Goal: Task Accomplishment & Management: Manage account settings

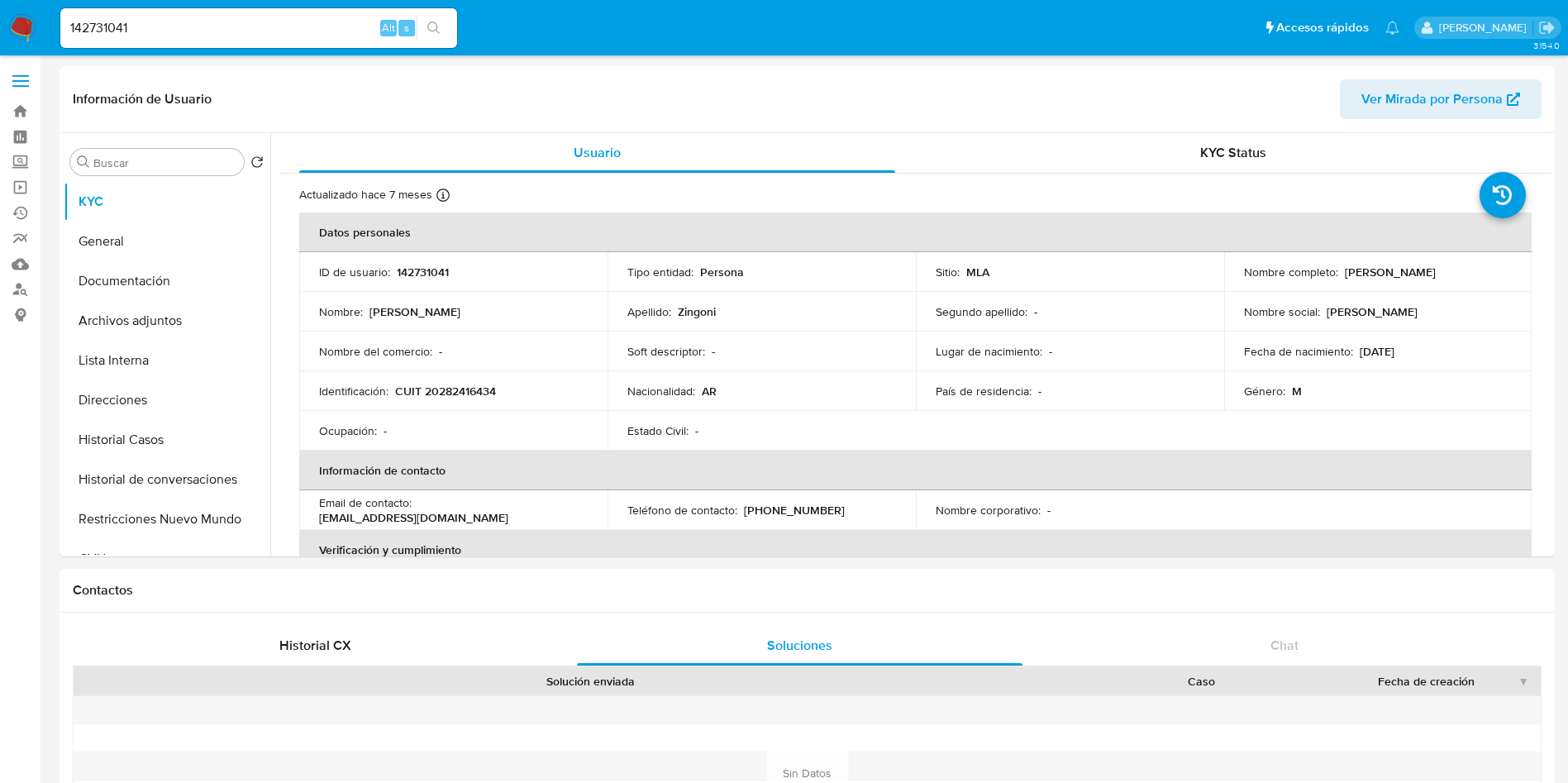
select select "10"
click at [248, 35] on input "142731041" at bounding box center [258, 28] width 397 height 21
paste input "Z6dVTBt1wftzt0QbPTeIhu2o"
type input "Z6dVTBt1wftzt0QbPTeIhu2o"
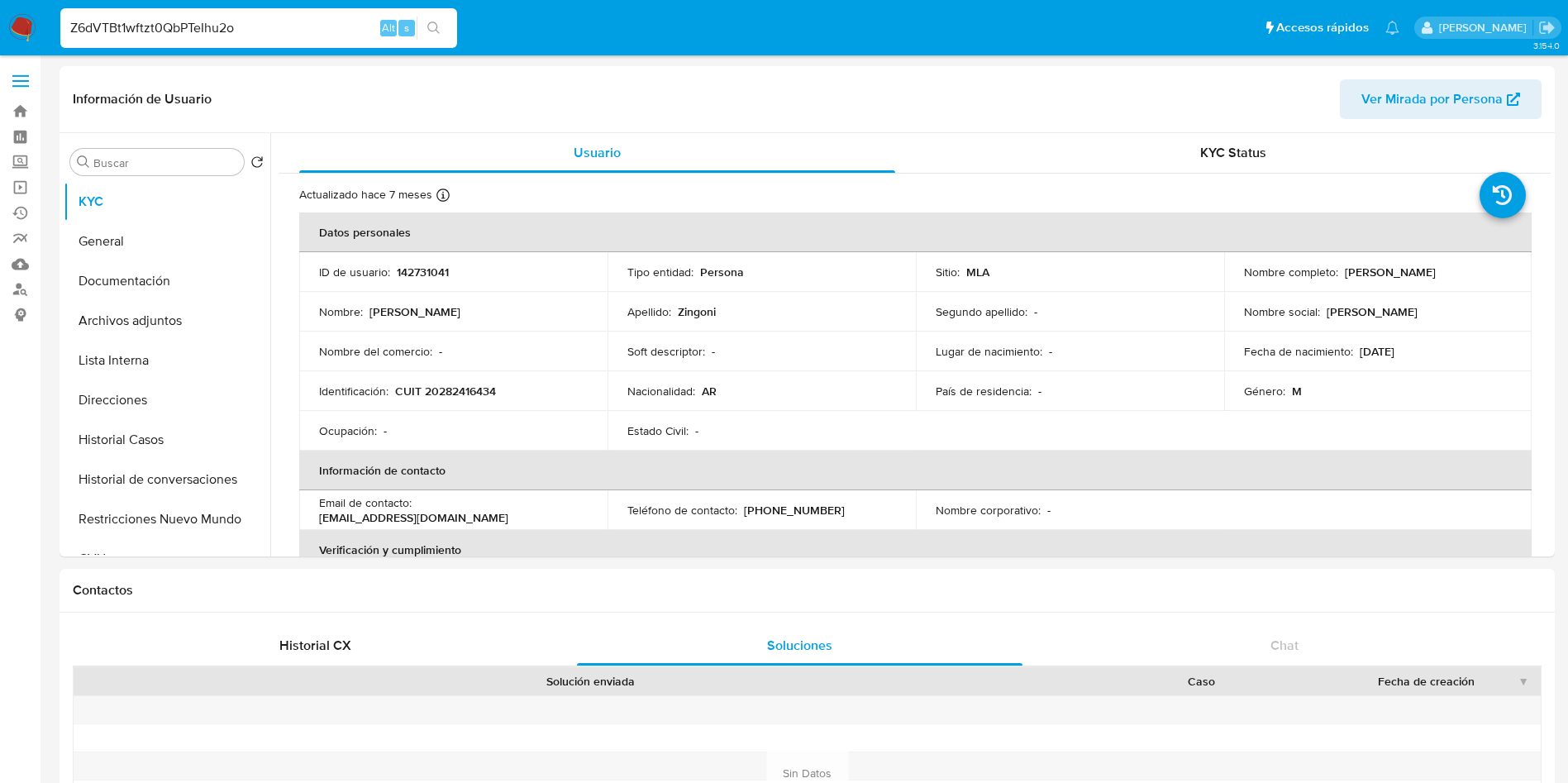
click at [433, 23] on icon "search-icon" at bounding box center [434, 28] width 14 height 14
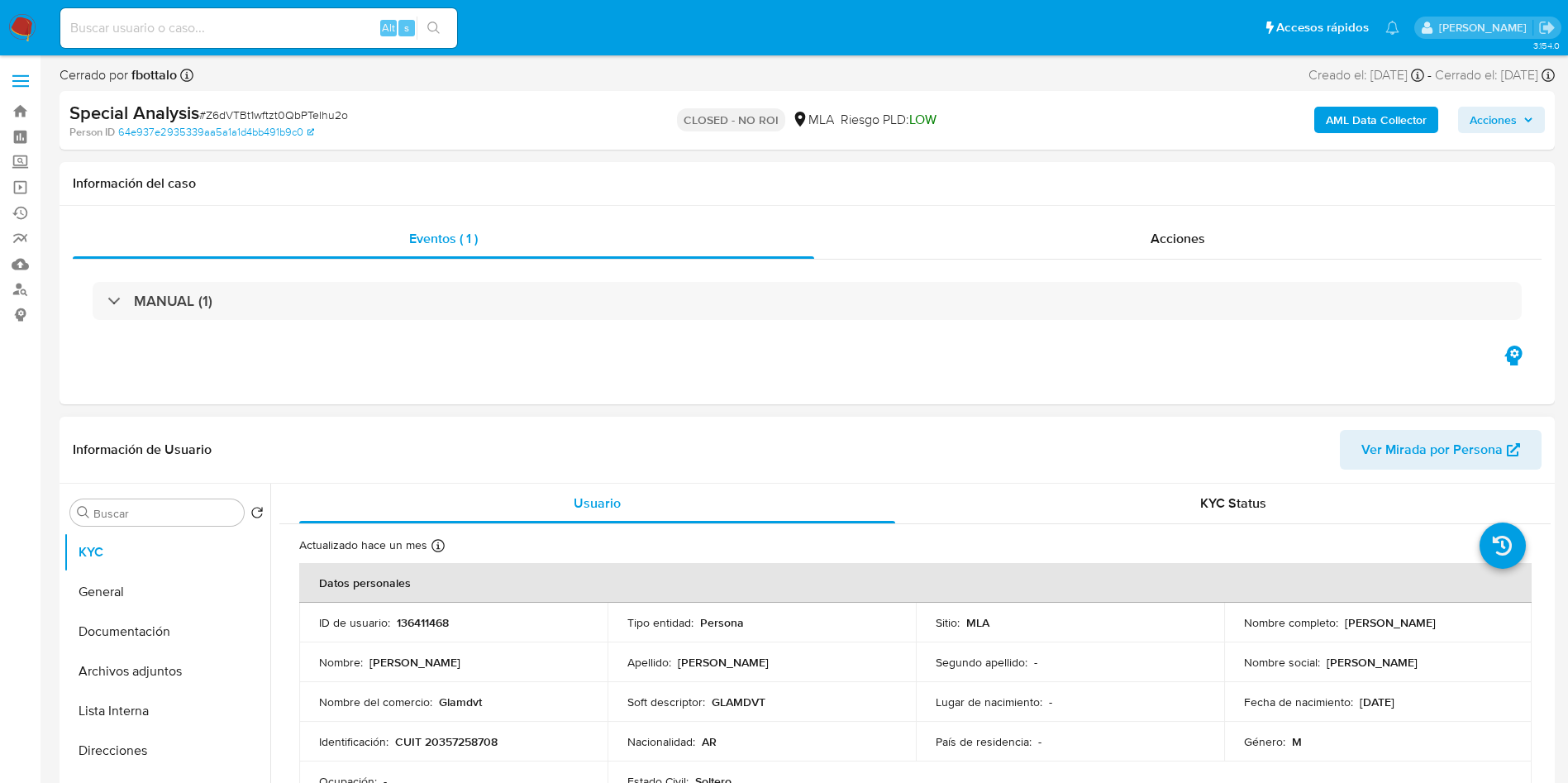
select select "10"
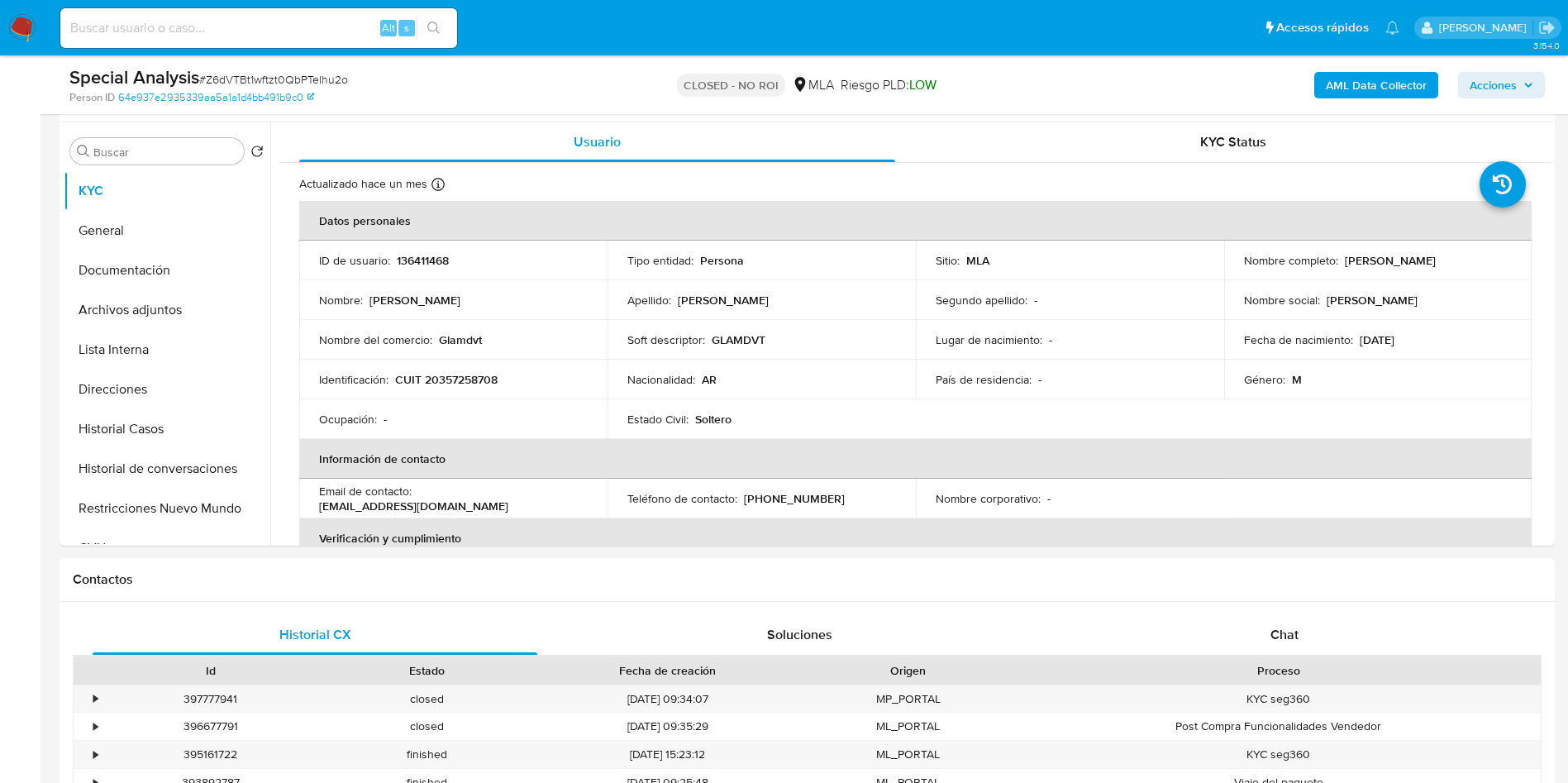
scroll to position [302, 0]
drag, startPoint x: 422, startPoint y: 505, endPoint x: 568, endPoint y: 500, distance: 146.1
click at [509, 500] on p "[EMAIL_ADDRESS][DOMAIN_NAME]" at bounding box center [413, 506] width 189 height 15
click at [481, 506] on p "[EMAIL_ADDRESS][DOMAIN_NAME]" at bounding box center [413, 506] width 189 height 15
drag, startPoint x: 422, startPoint y: 506, endPoint x: 505, endPoint y: 500, distance: 83.2
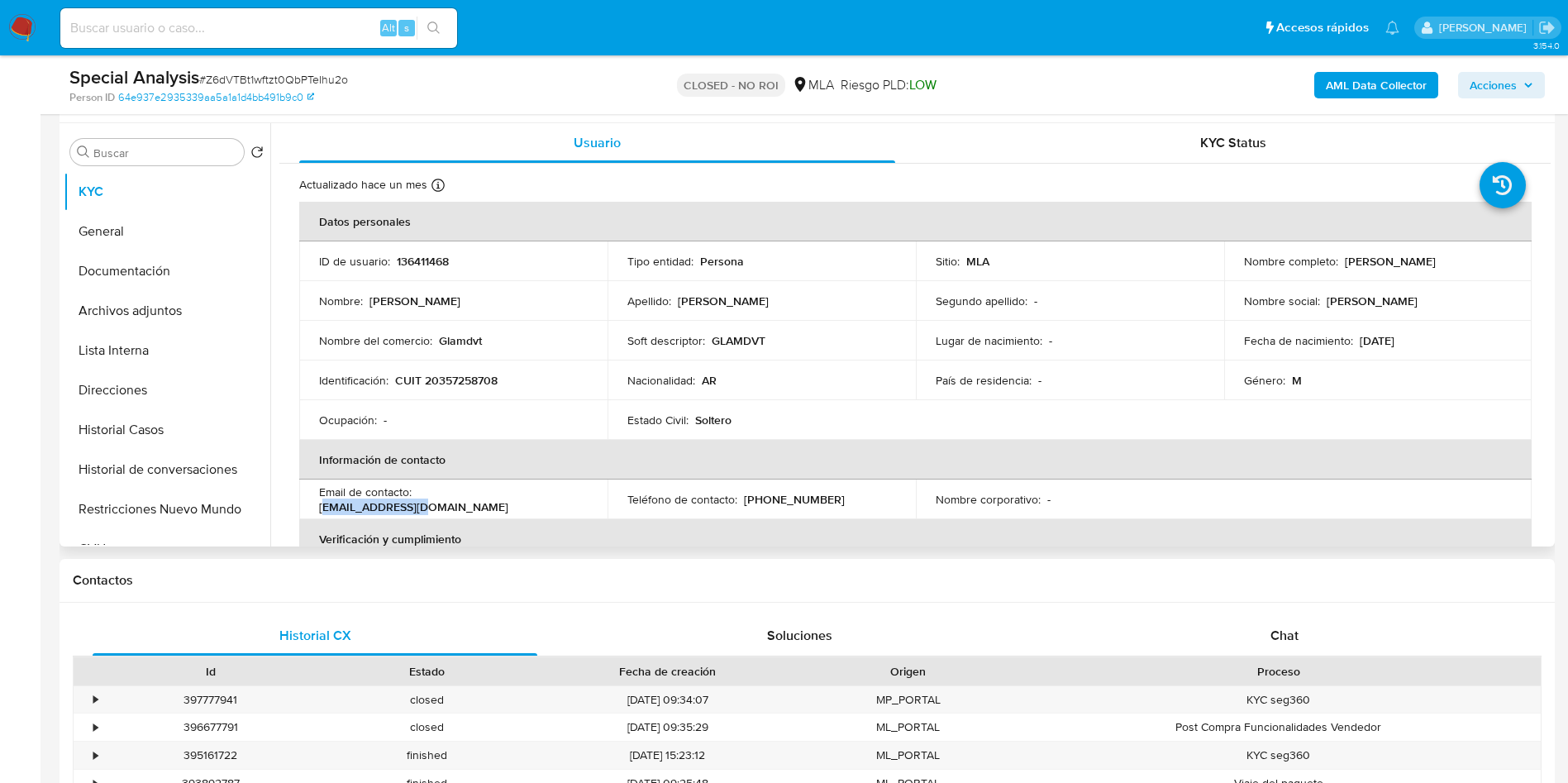
click at [505, 500] on p "[EMAIL_ADDRESS][DOMAIN_NAME]" at bounding box center [413, 506] width 189 height 15
click at [432, 511] on td "Email de contacto : gastondisilvestro@hotmail.es" at bounding box center [453, 499] width 308 height 40
drag, startPoint x: 419, startPoint y: 498, endPoint x: 593, endPoint y: 498, distance: 174.0
click at [593, 498] on td "Email de contacto : gastondisilvestro@hotmail.es" at bounding box center [453, 499] width 308 height 40
copy p "[EMAIL_ADDRESS][DOMAIN_NAME]"
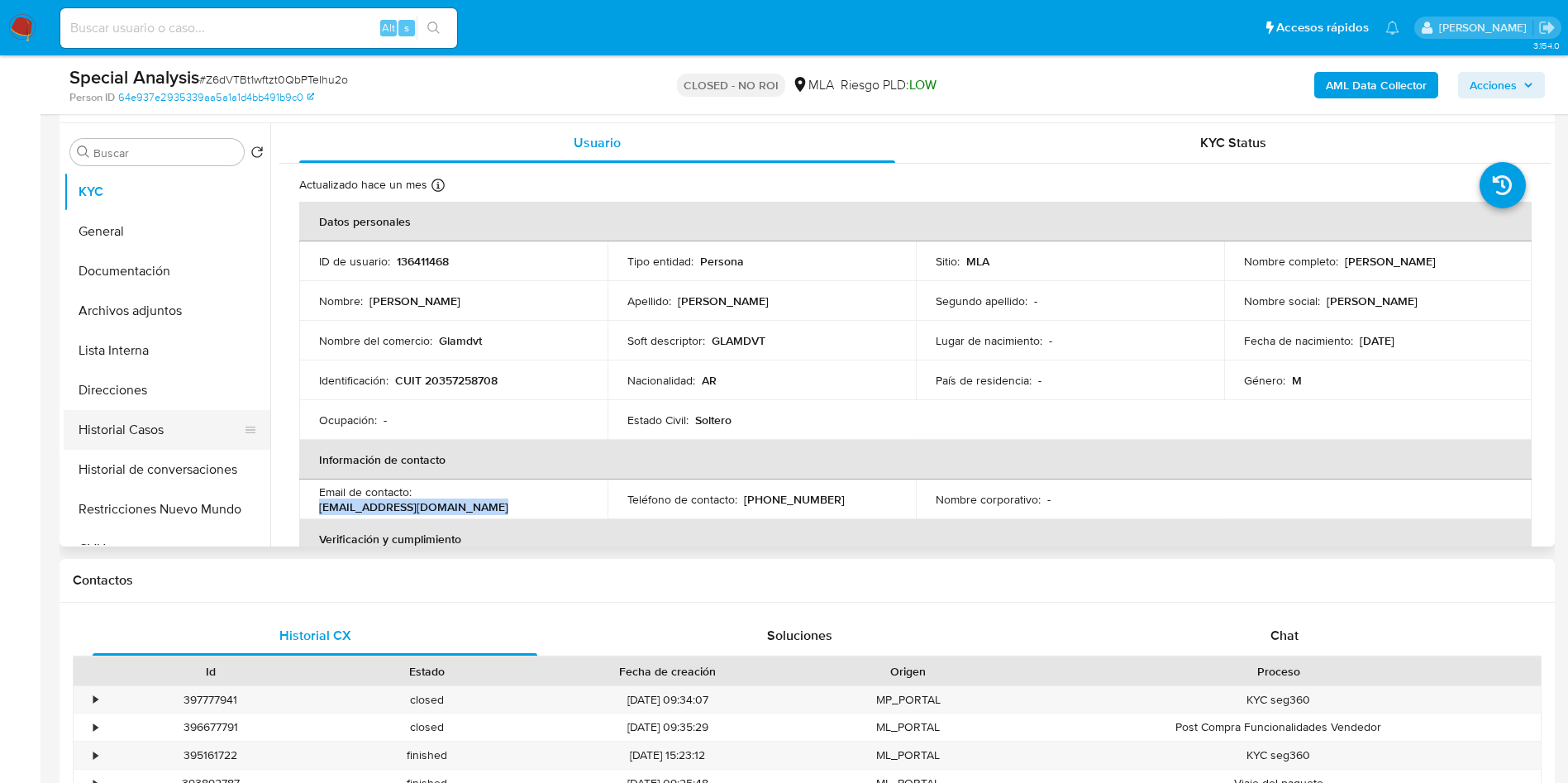
click at [210, 433] on button "Historial Casos" at bounding box center [160, 430] width 193 height 40
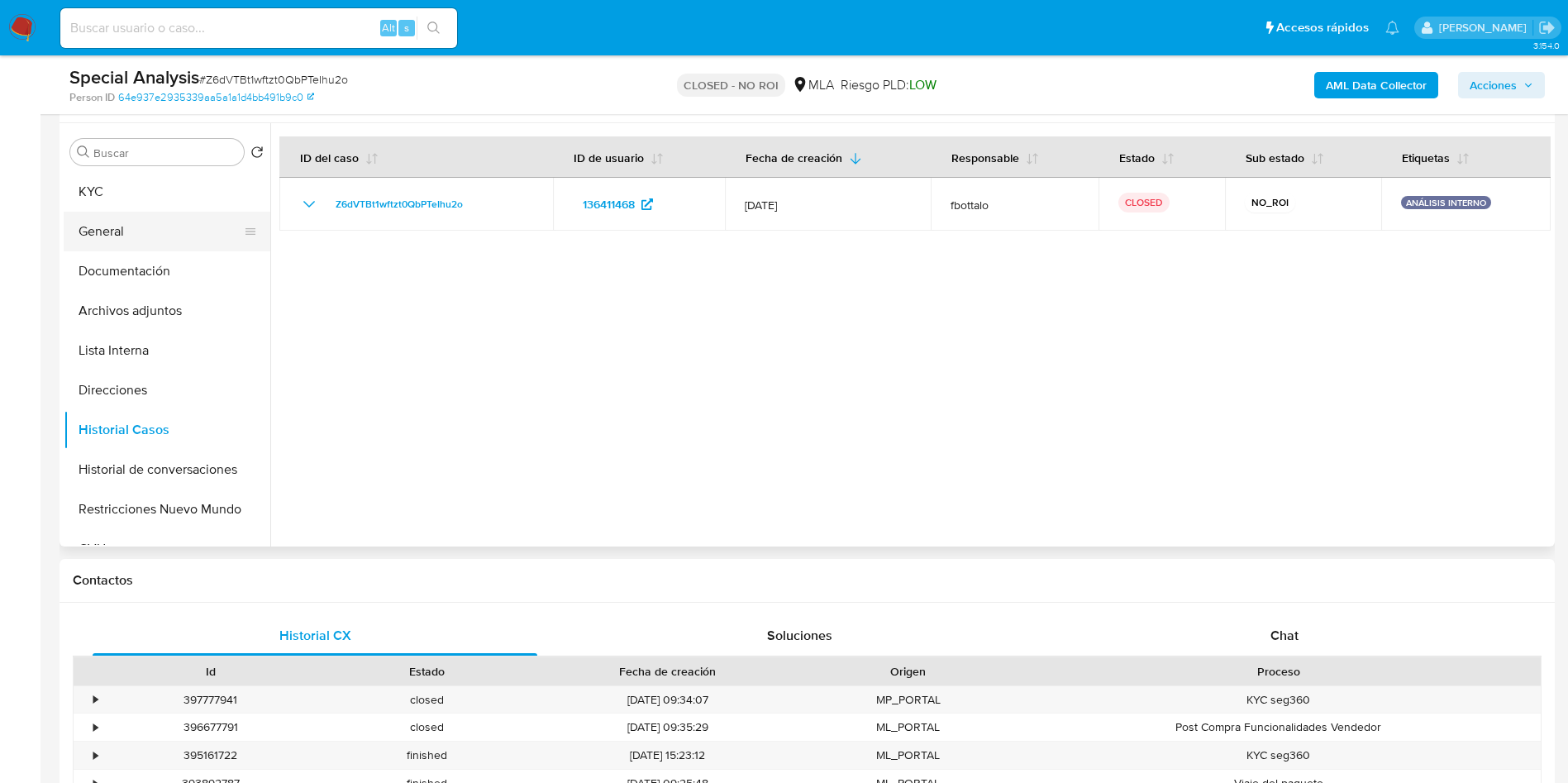
click at [134, 224] on button "General" at bounding box center [160, 231] width 193 height 40
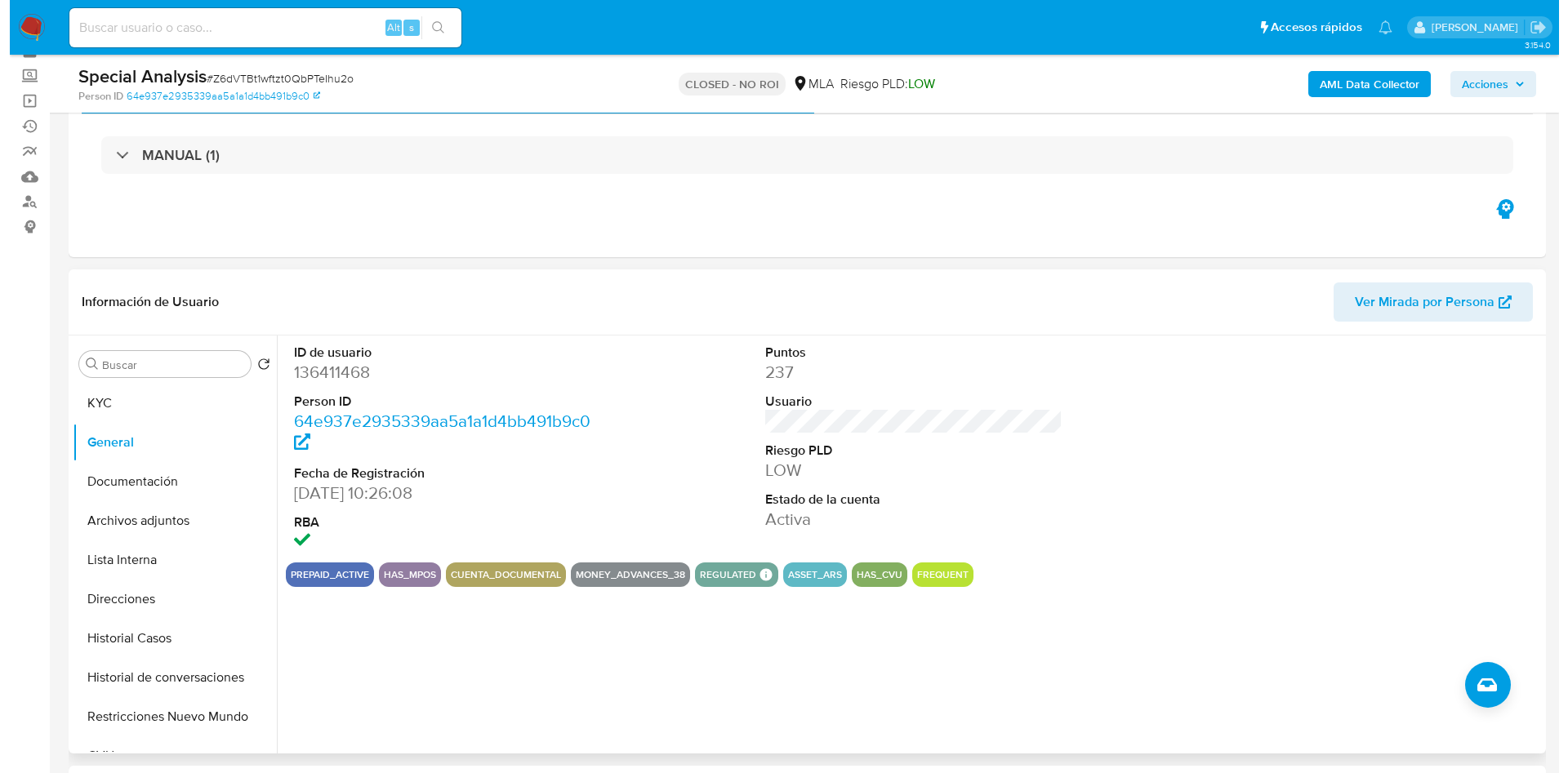
scroll to position [122, 0]
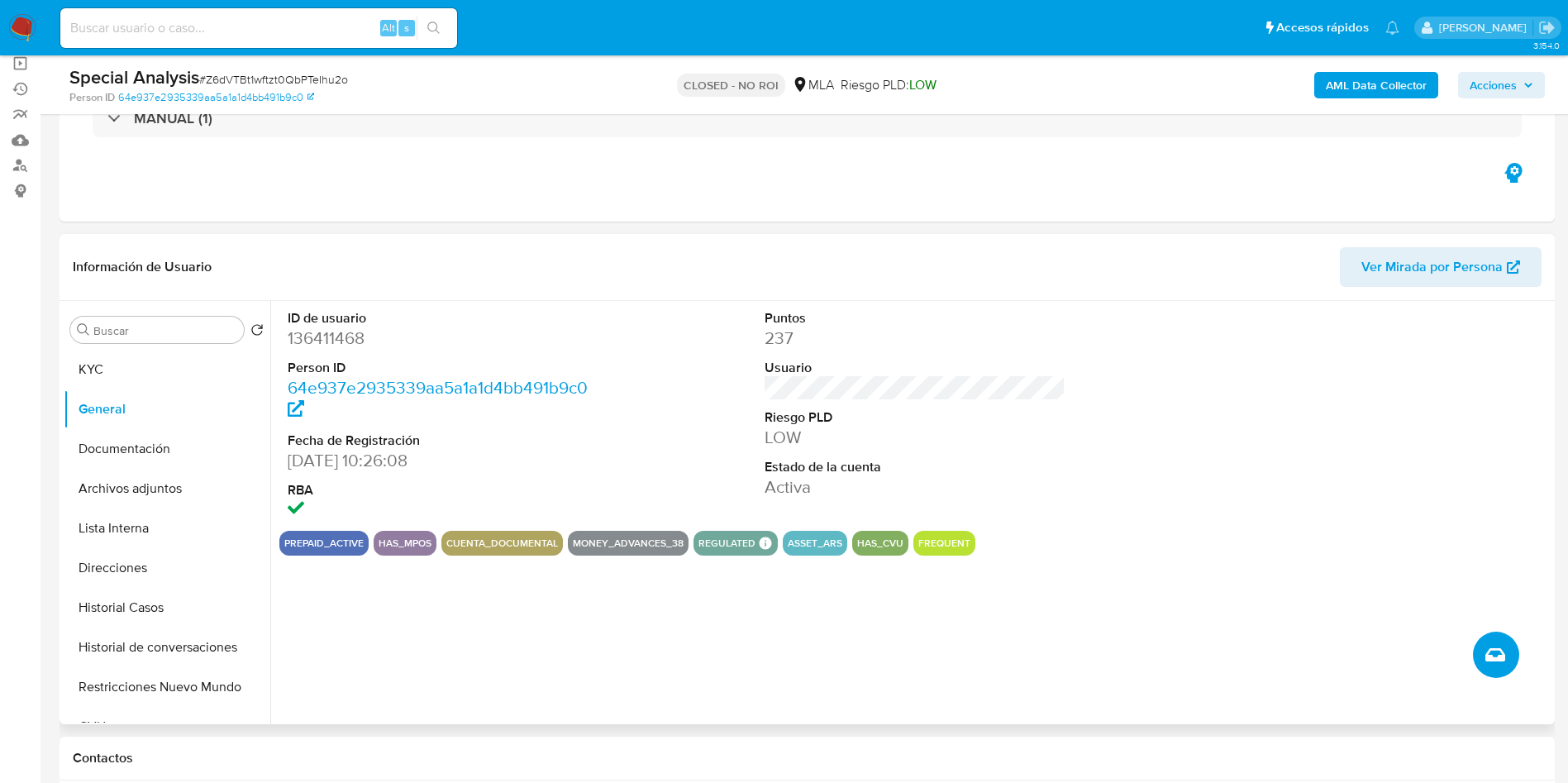
click at [1487, 647] on span "Crear caso manual" at bounding box center [1495, 654] width 19 height 20
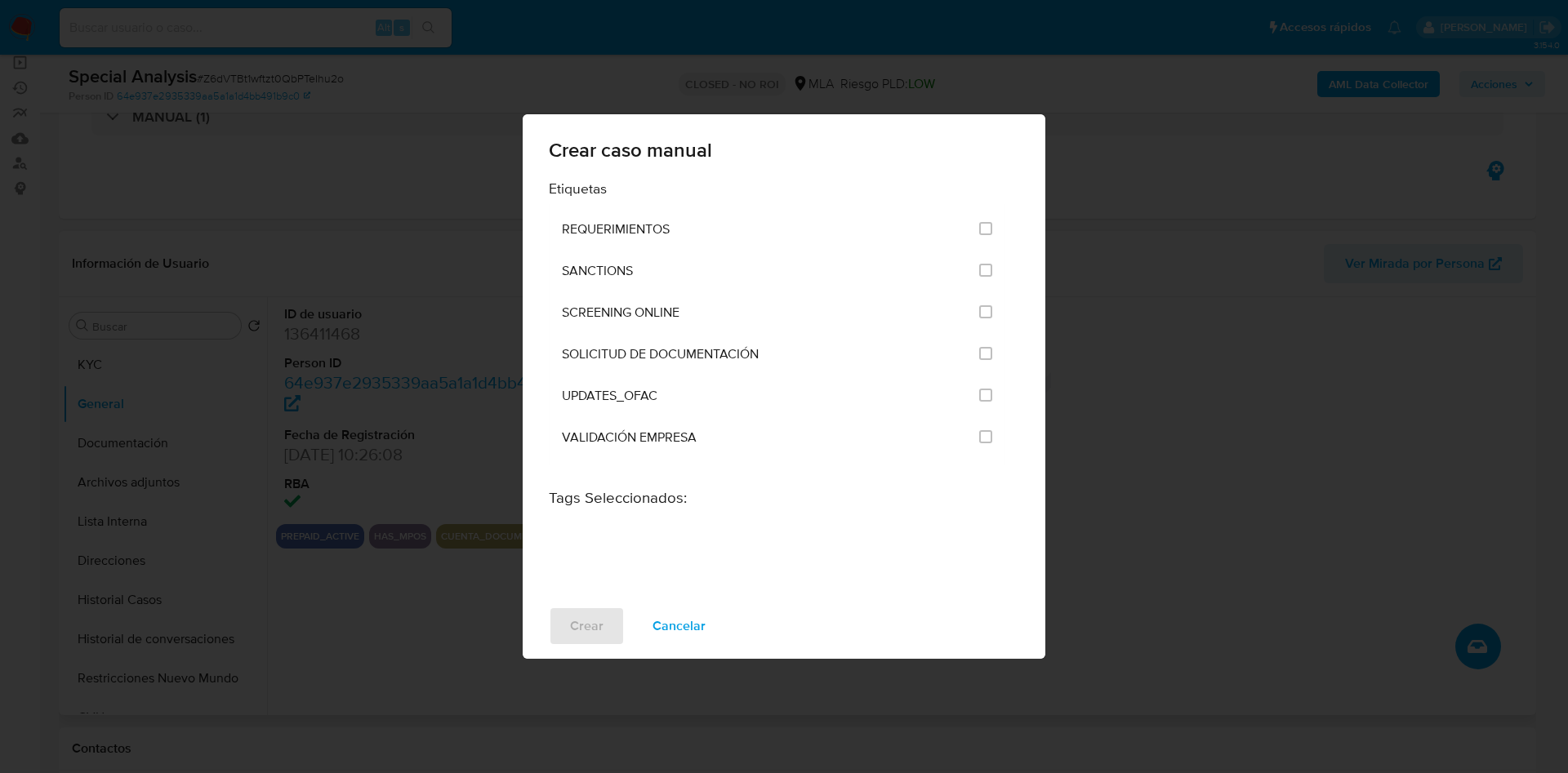
scroll to position [1959, 0]
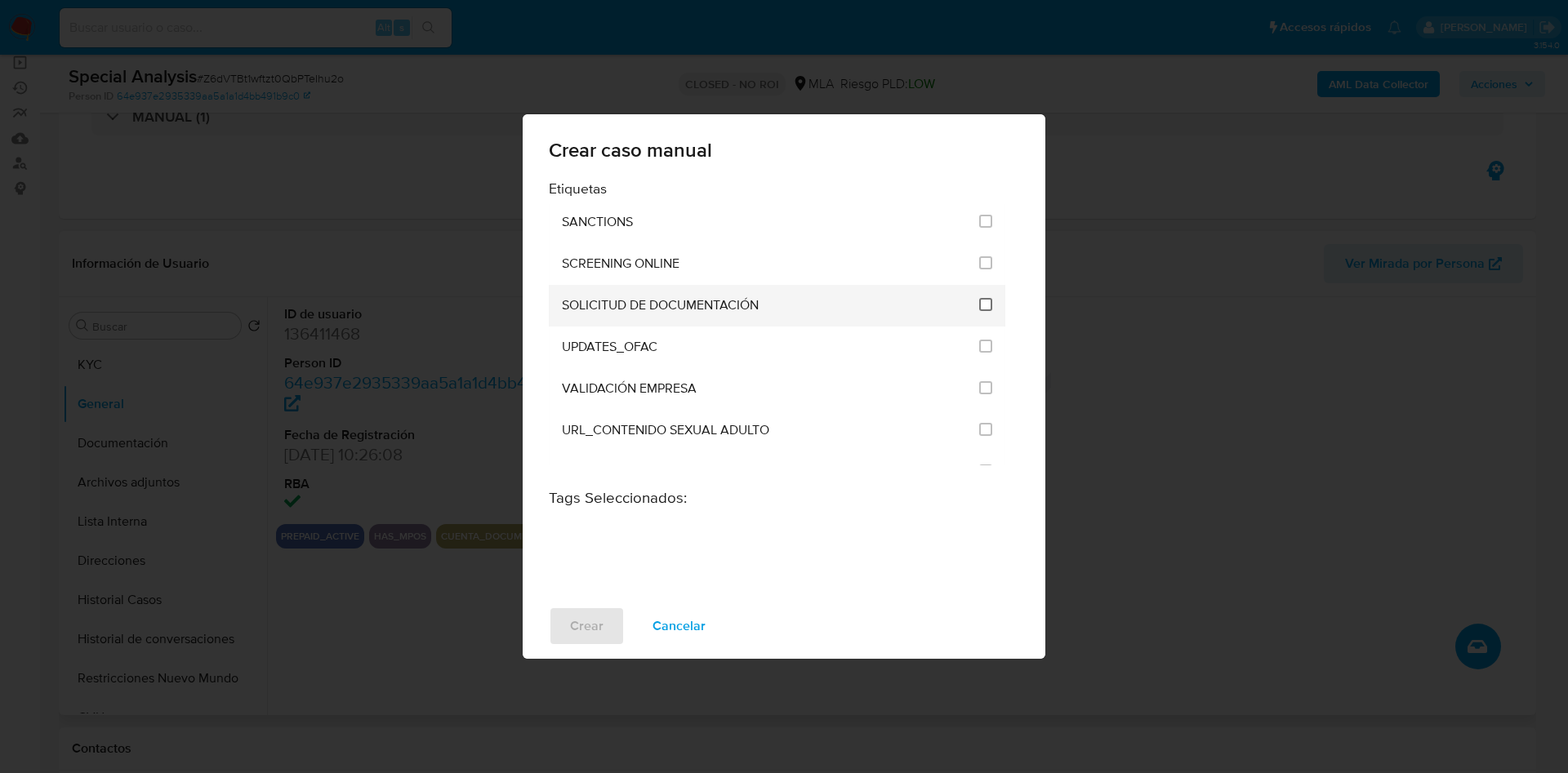
click at [980, 308] on input "2677" at bounding box center [986, 305] width 13 height 13
checkbox input "true"
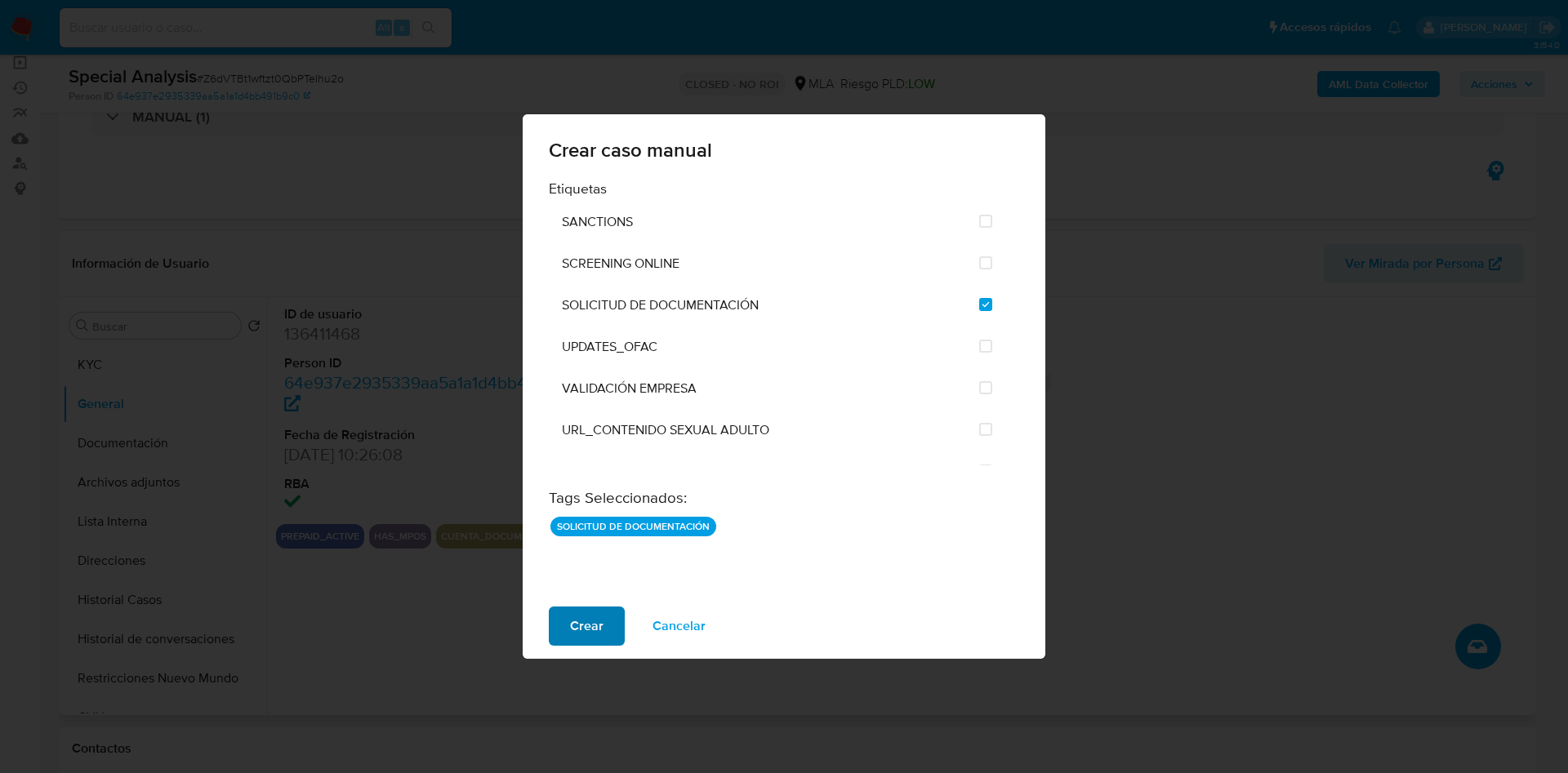
click at [588, 631] on span "Crear" at bounding box center [587, 626] width 34 height 36
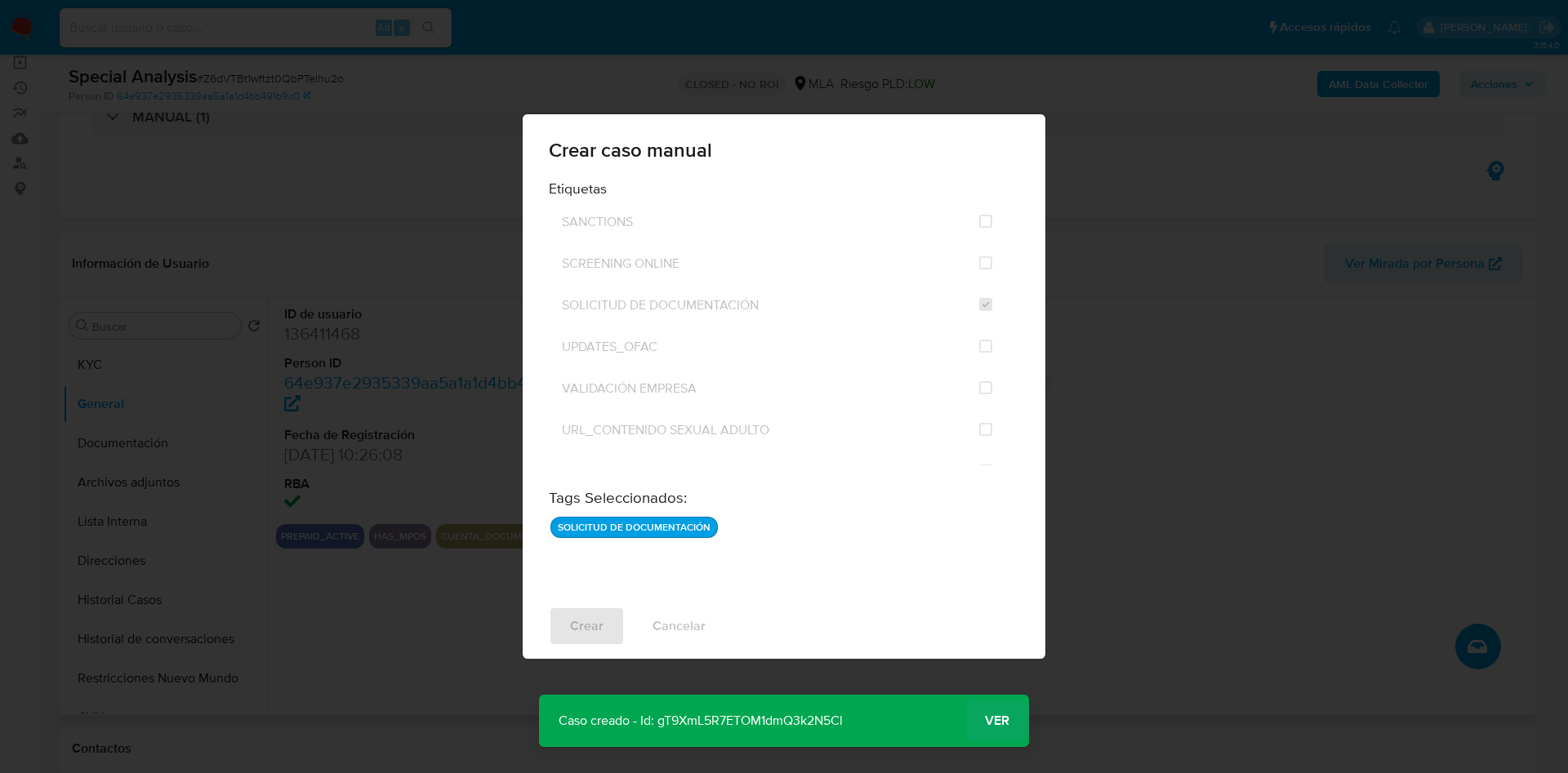
click at [1006, 721] on span "Ver" at bounding box center [997, 721] width 24 height 0
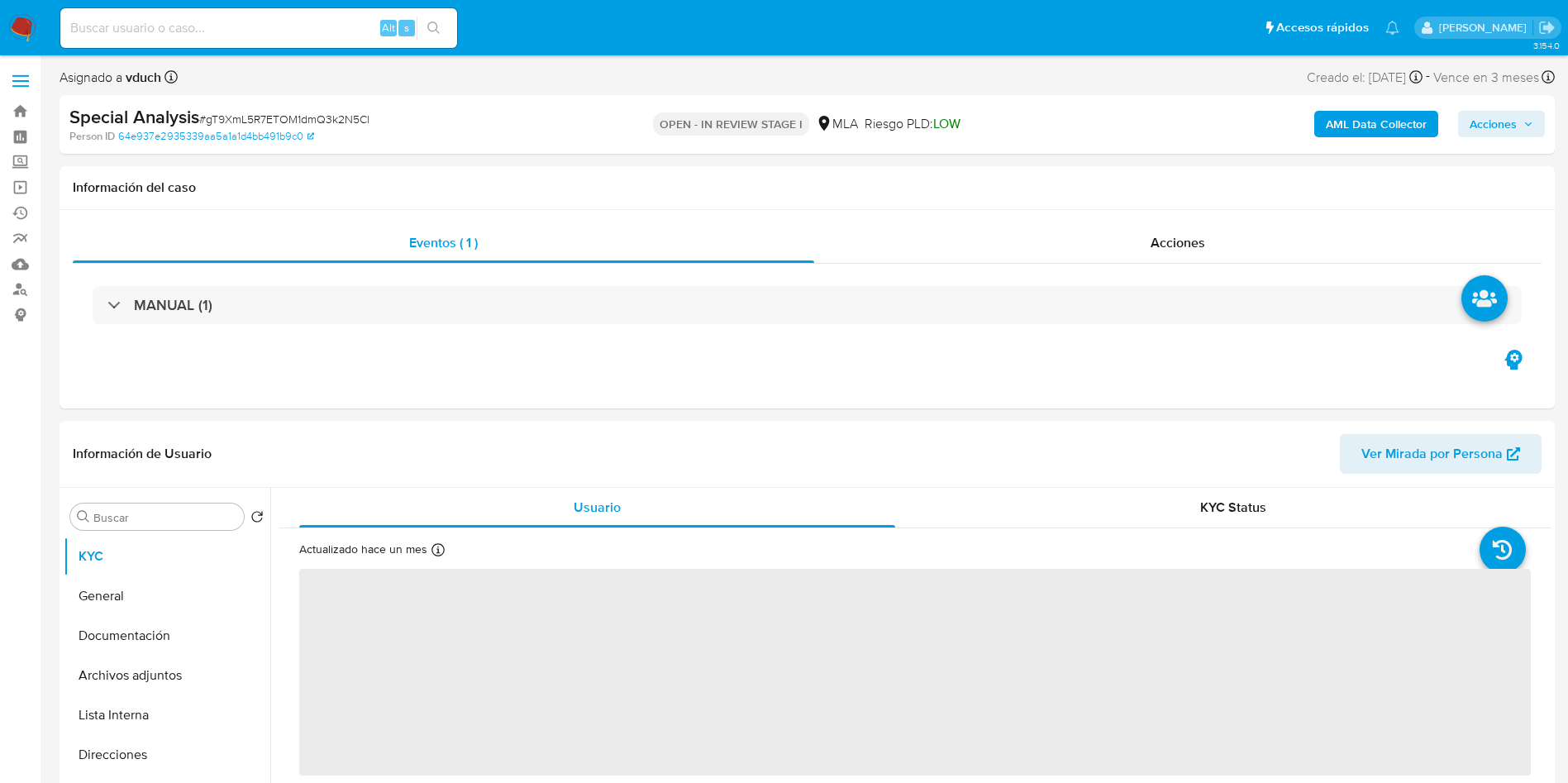
scroll to position [124, 0]
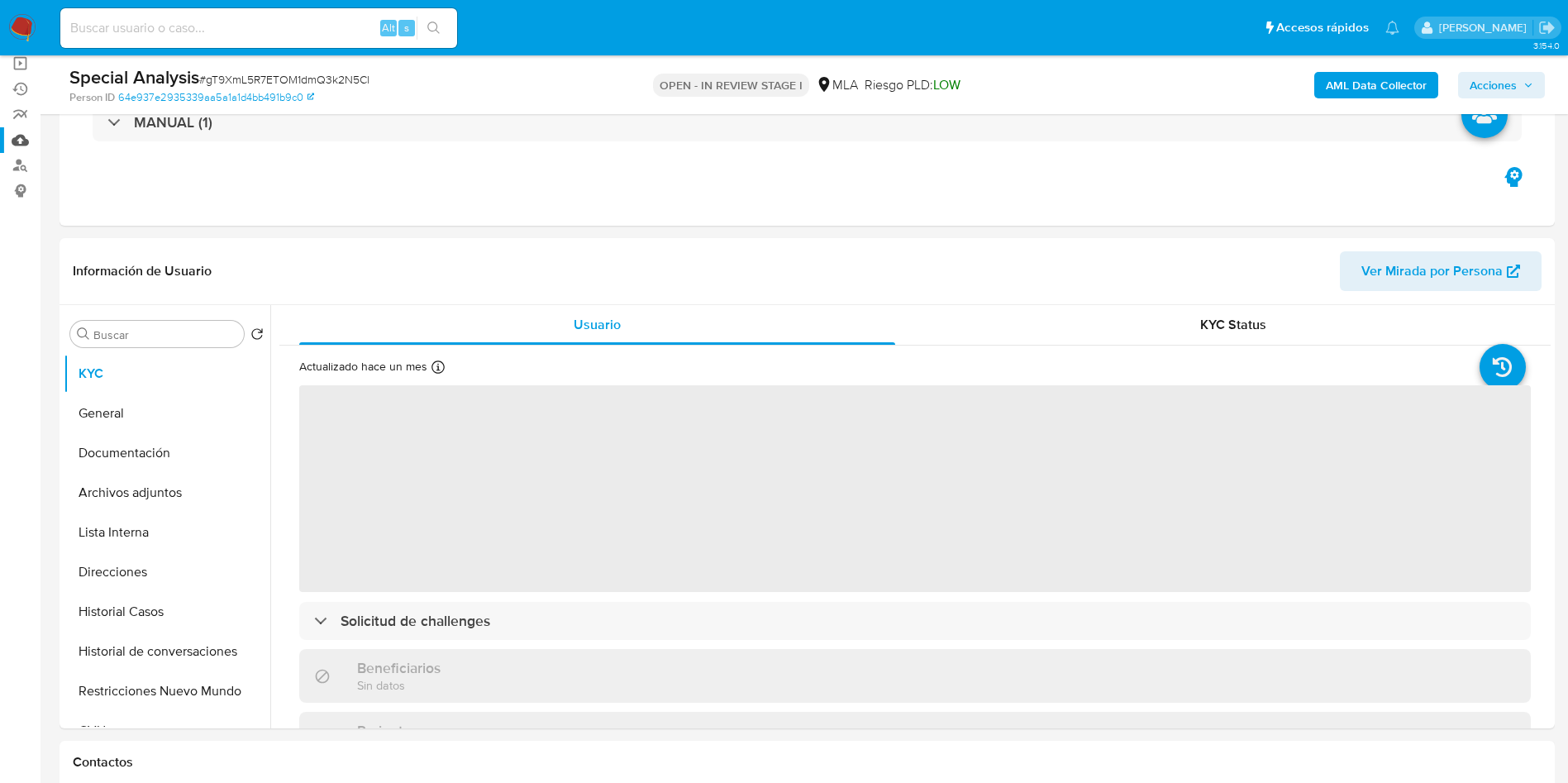
select select "10"
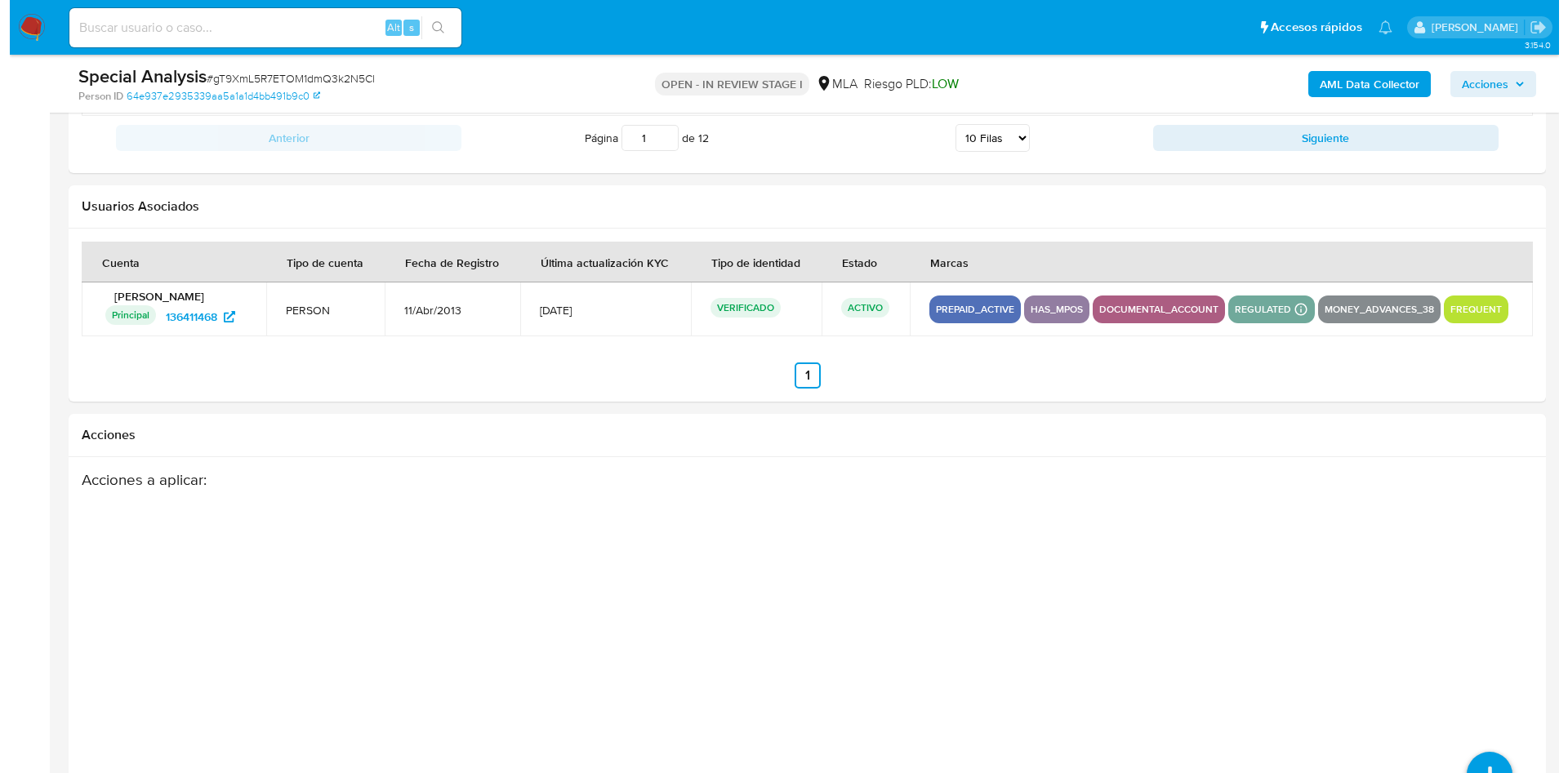
scroll to position [2472, 0]
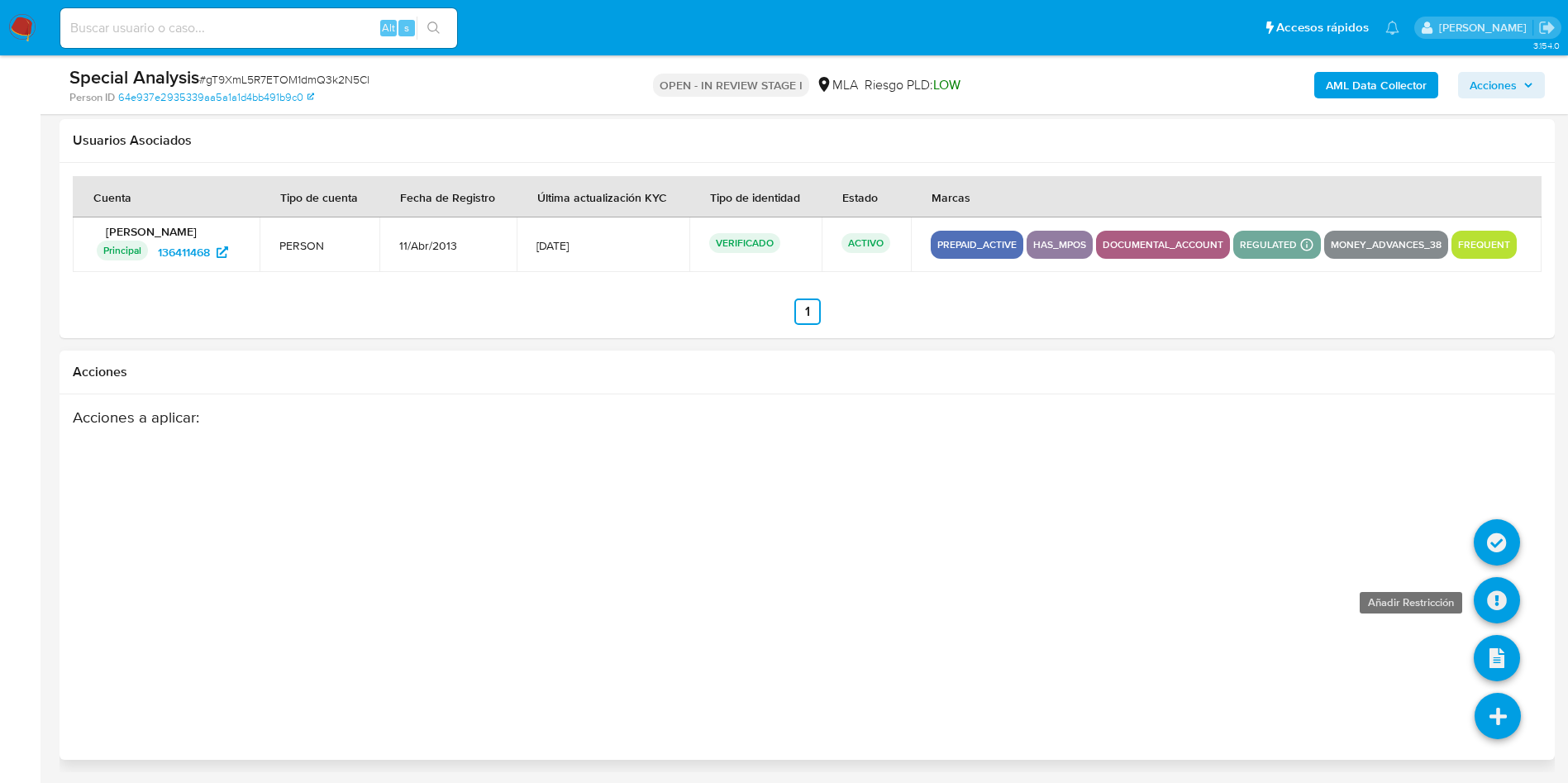
click at [1485, 595] on icon at bounding box center [1496, 600] width 46 height 46
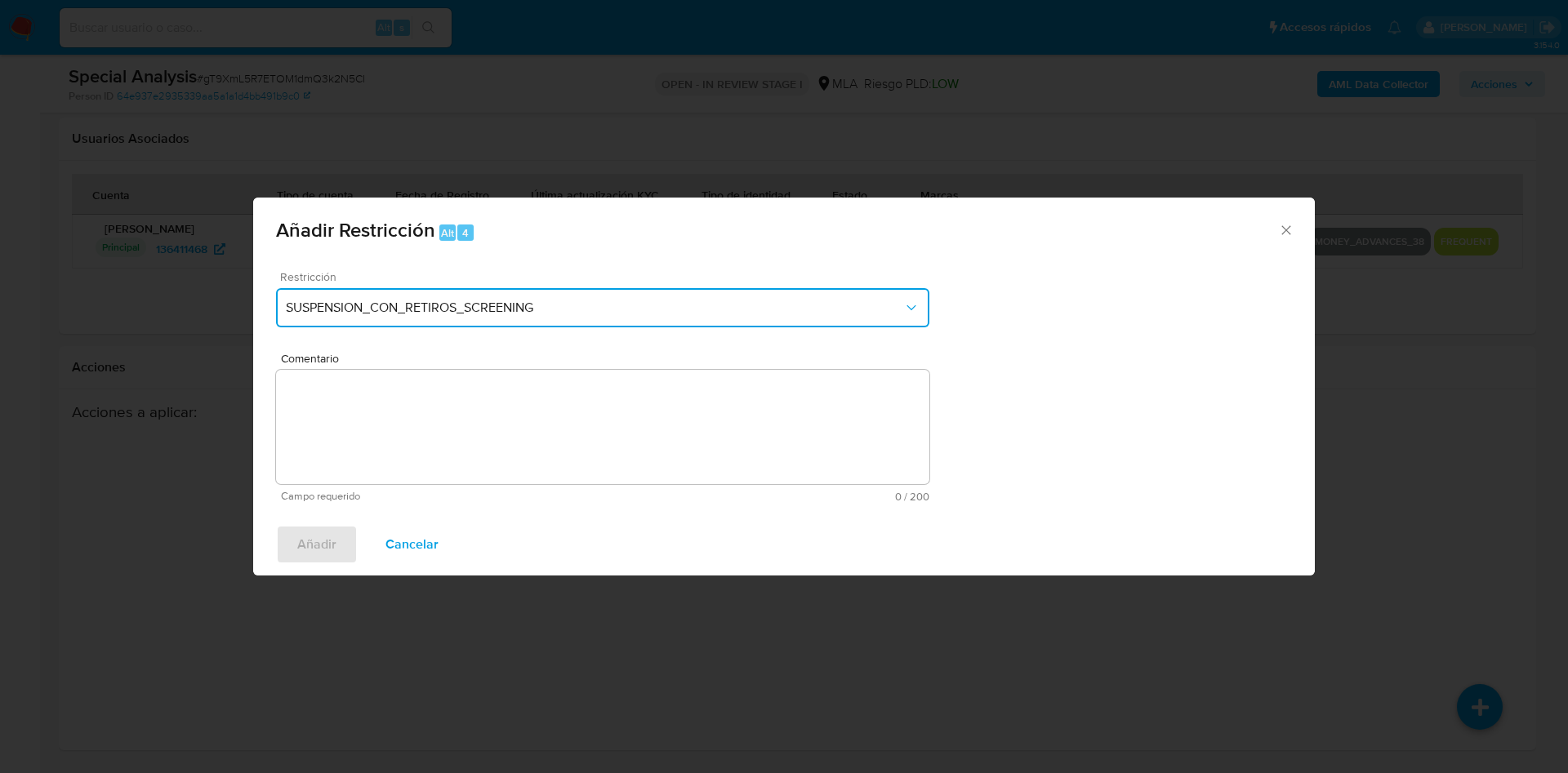
click at [524, 300] on span "SUSPENSION_CON_RETIROS_SCREENING" at bounding box center [594, 307] width 617 height 16
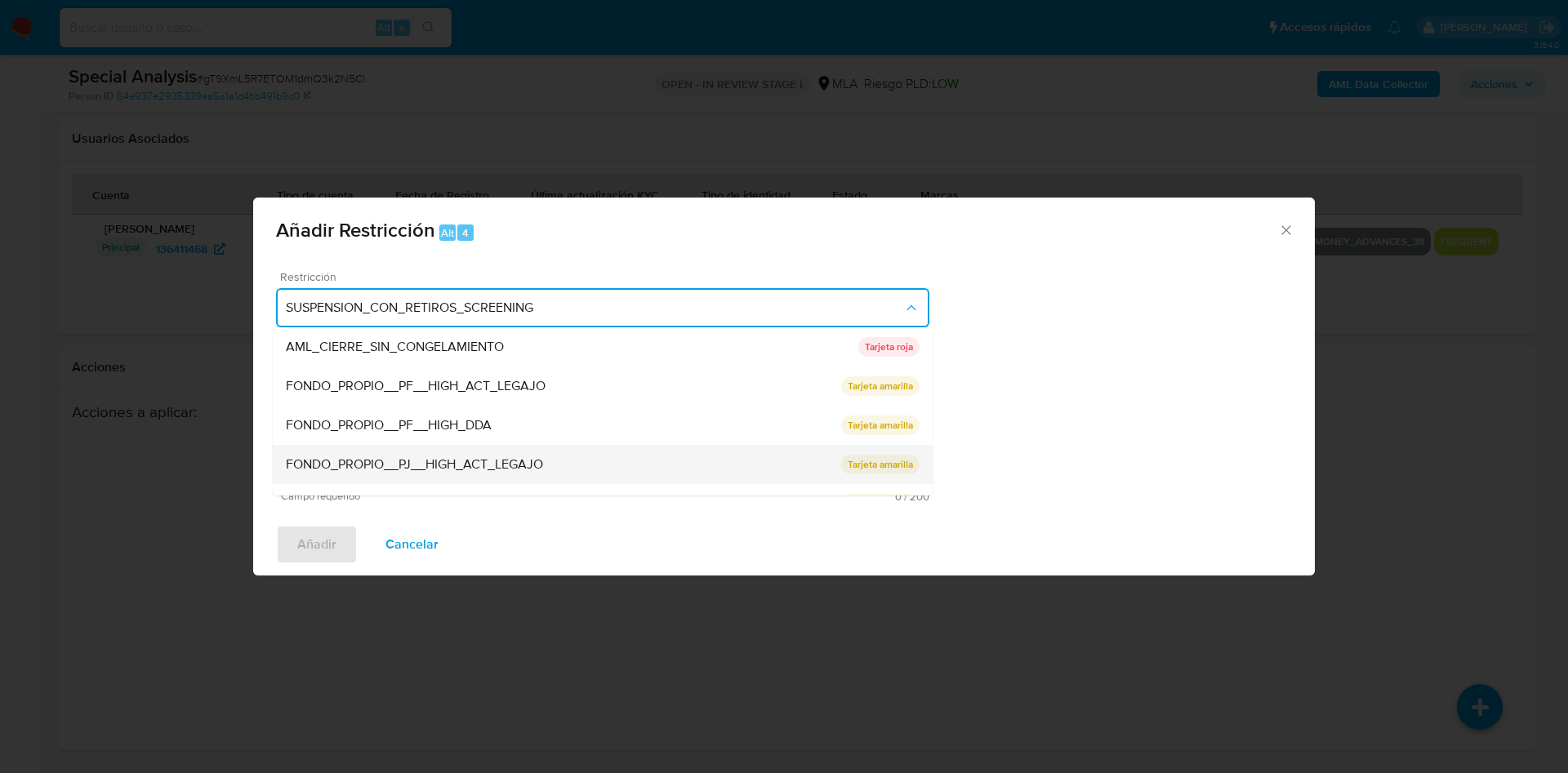
scroll to position [245, 0]
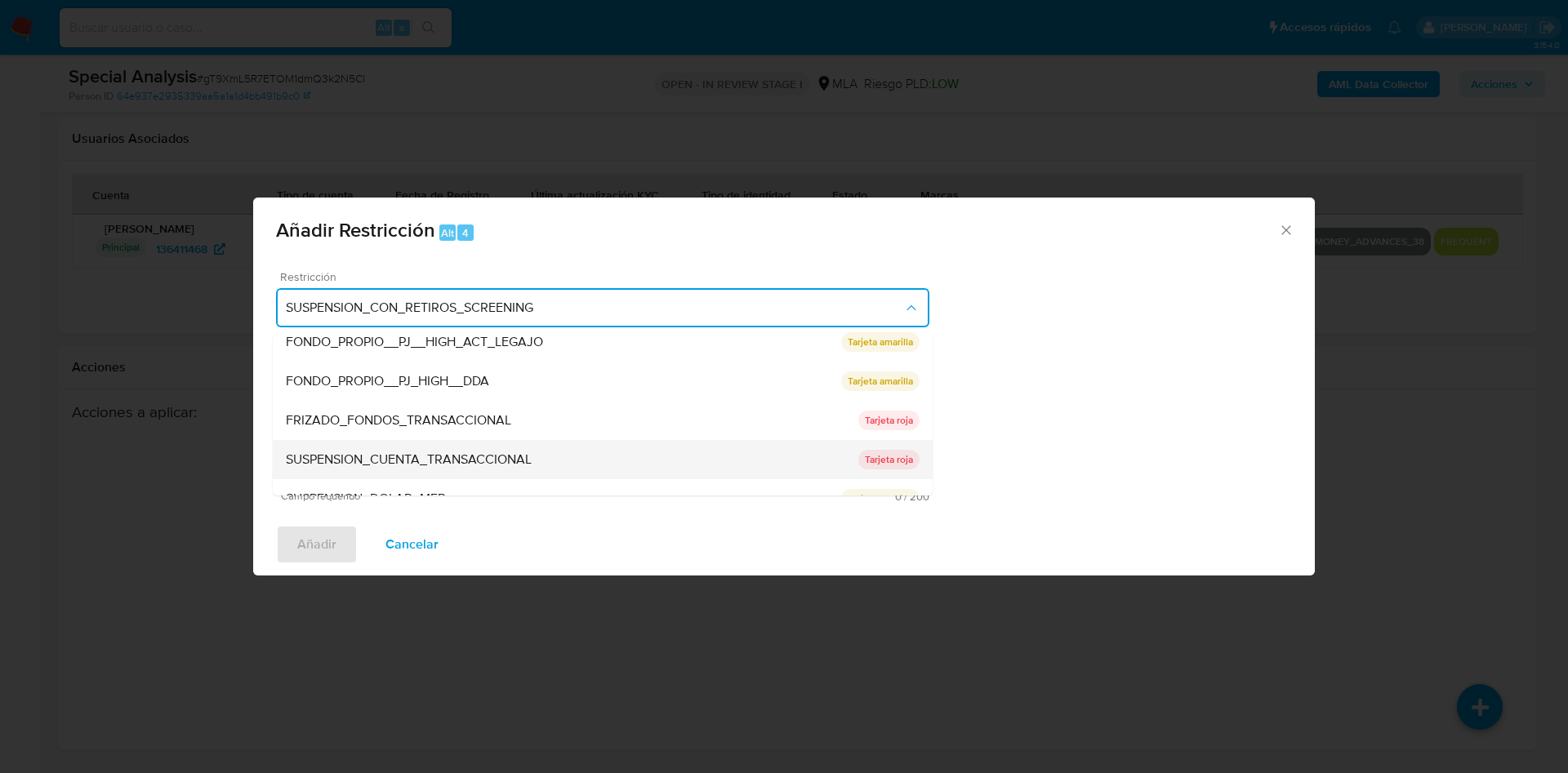
click at [451, 456] on span "SUSPENSION_CUENTA_TRANSACCIONAL" at bounding box center [408, 459] width 246 height 16
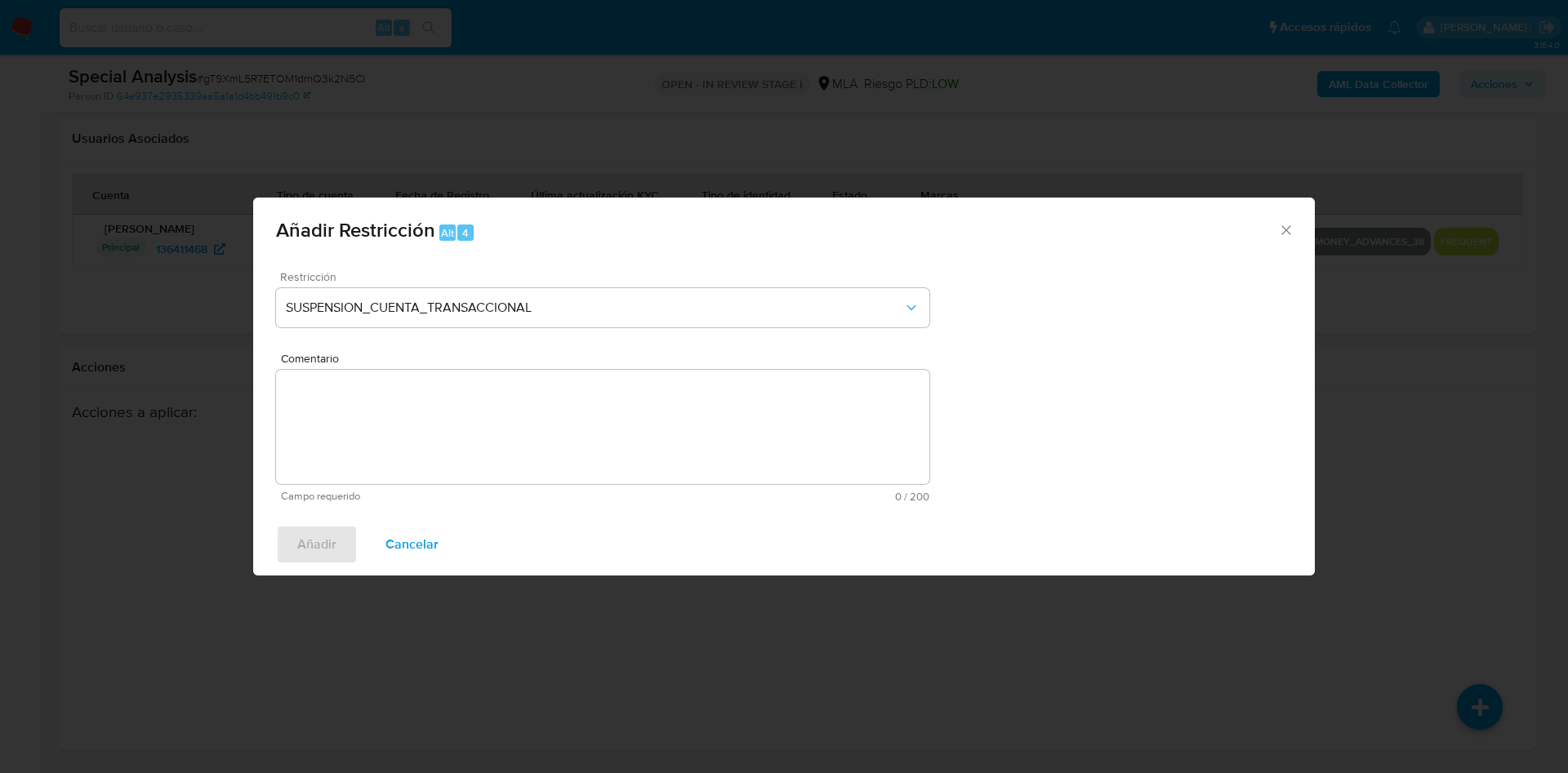
click at [449, 427] on textarea "Comentario" at bounding box center [603, 426] width 653 height 115
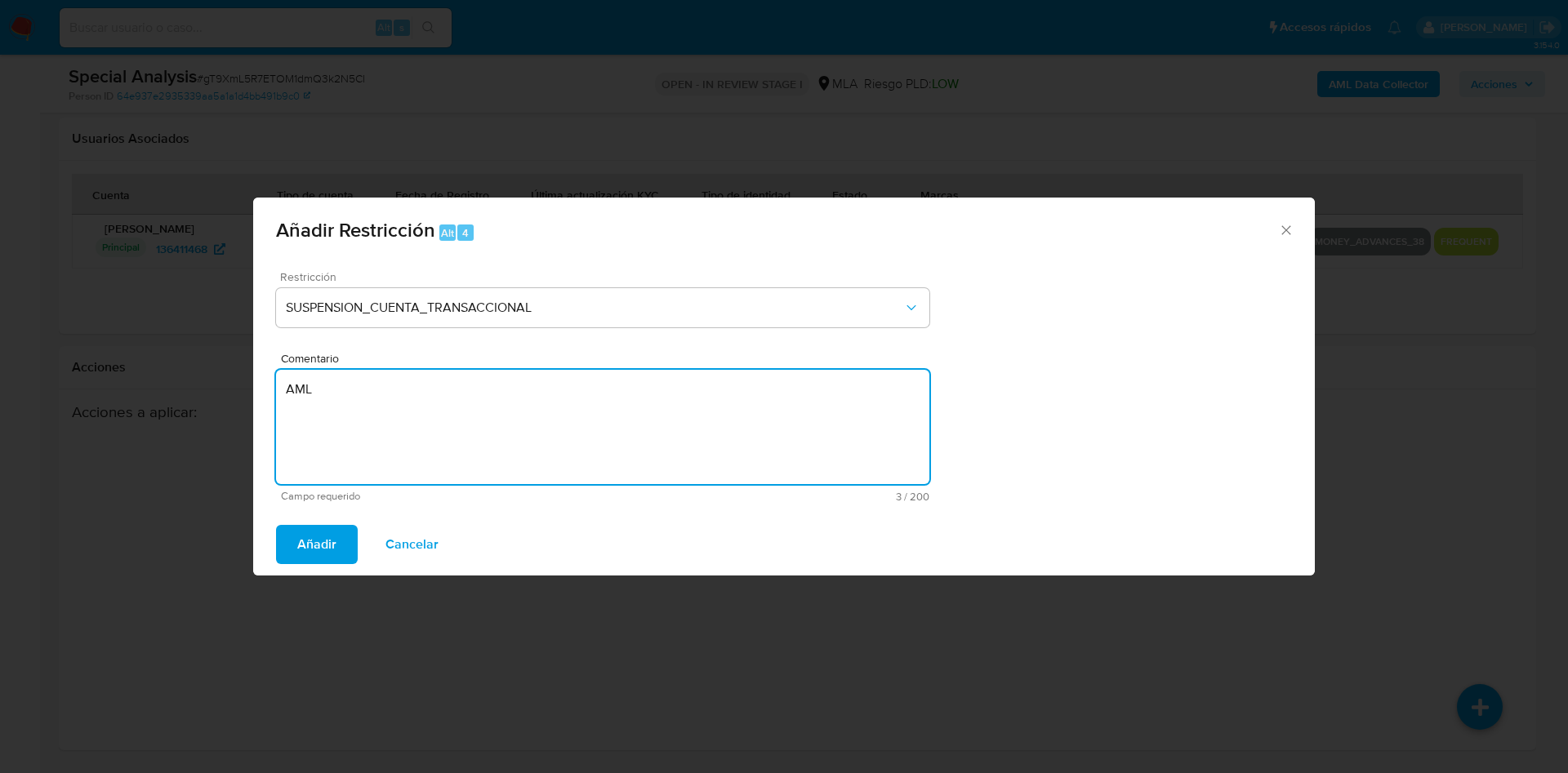
type textarea "AML"
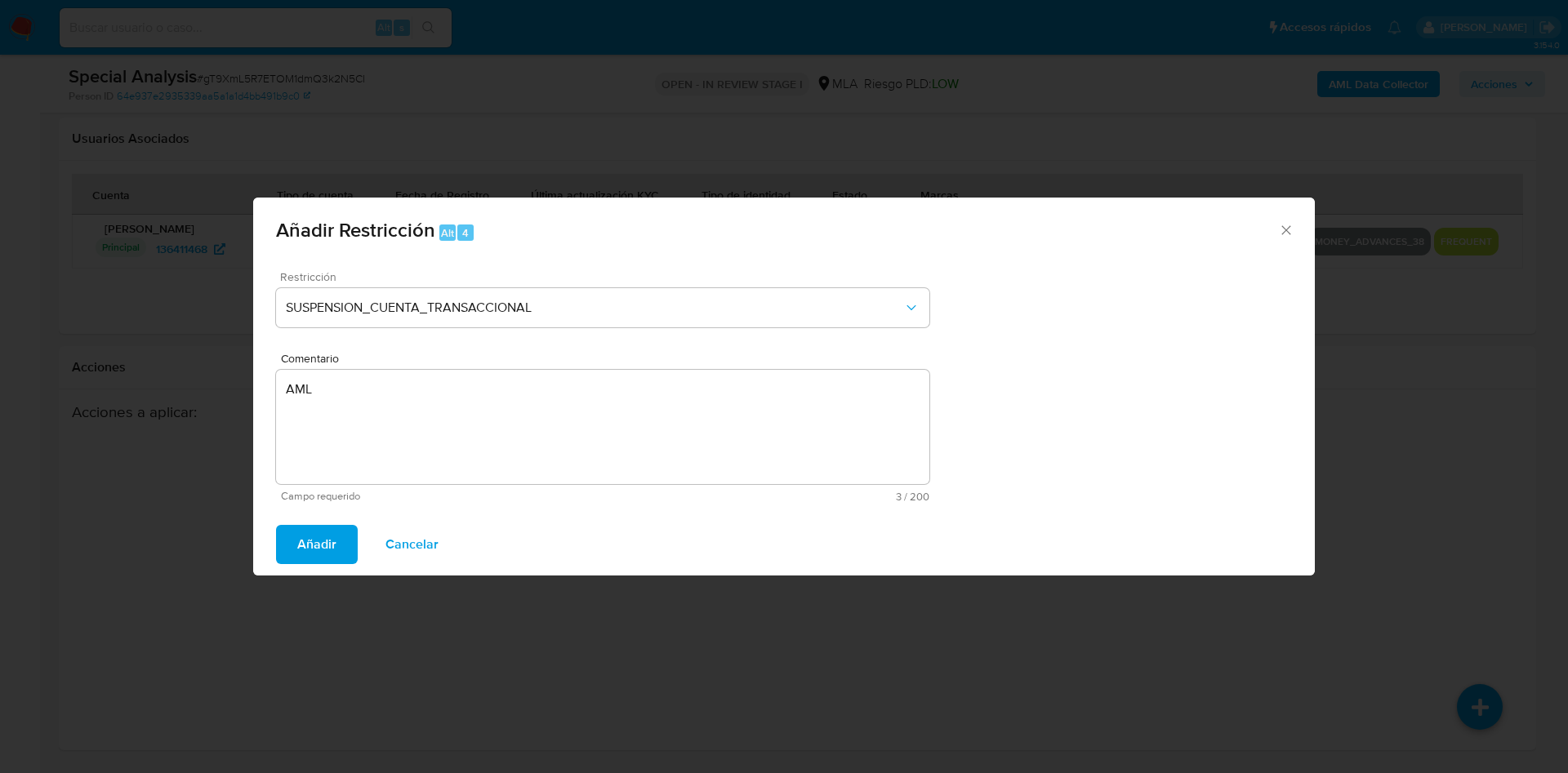
click at [341, 244] on span "Añadir Restricción" at bounding box center [355, 230] width 159 height 29
click at [420, 545] on span "Cancelar" at bounding box center [411, 544] width 53 height 36
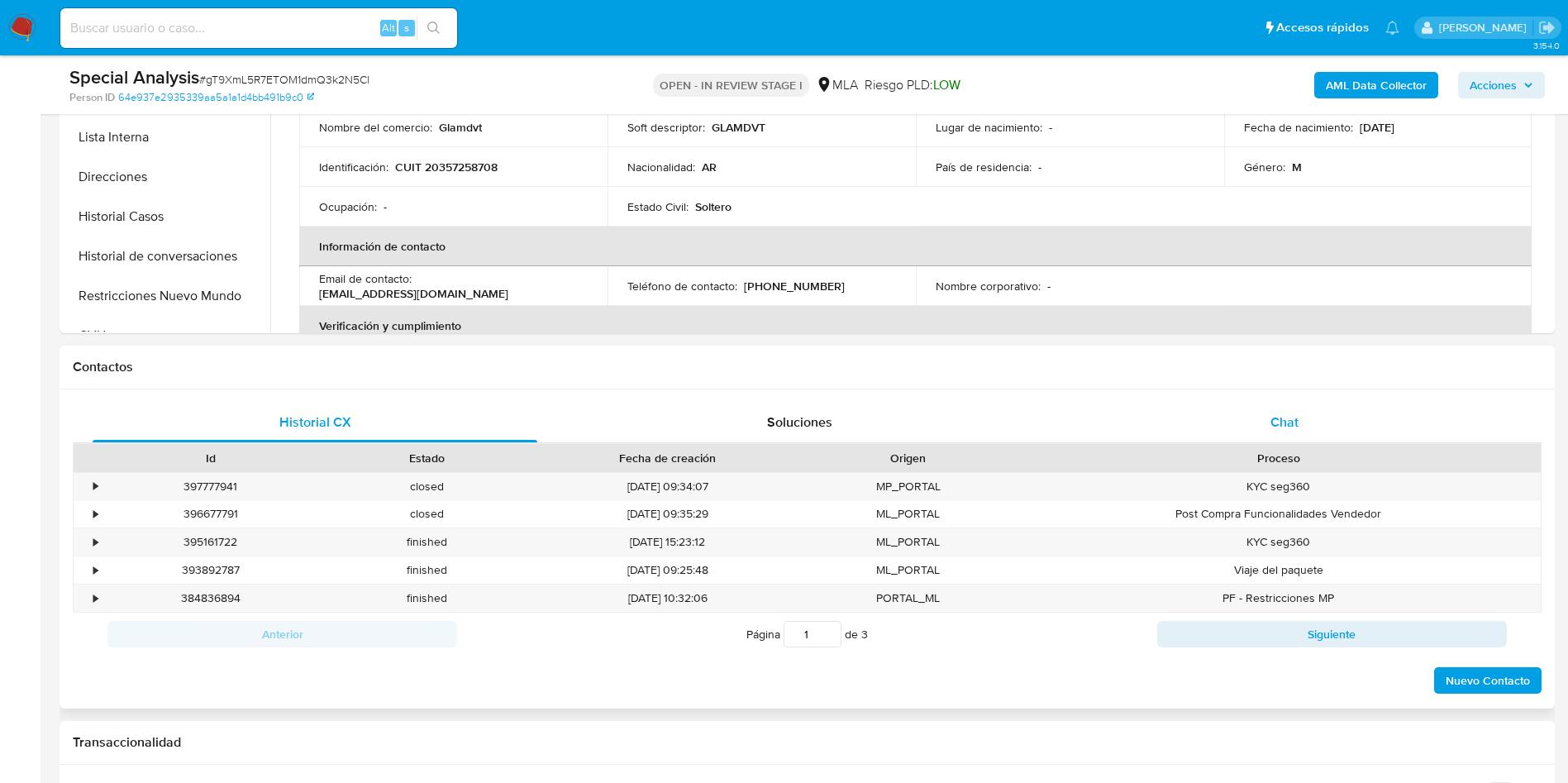
click at [1205, 421] on div "Chat" at bounding box center [1284, 422] width 444 height 40
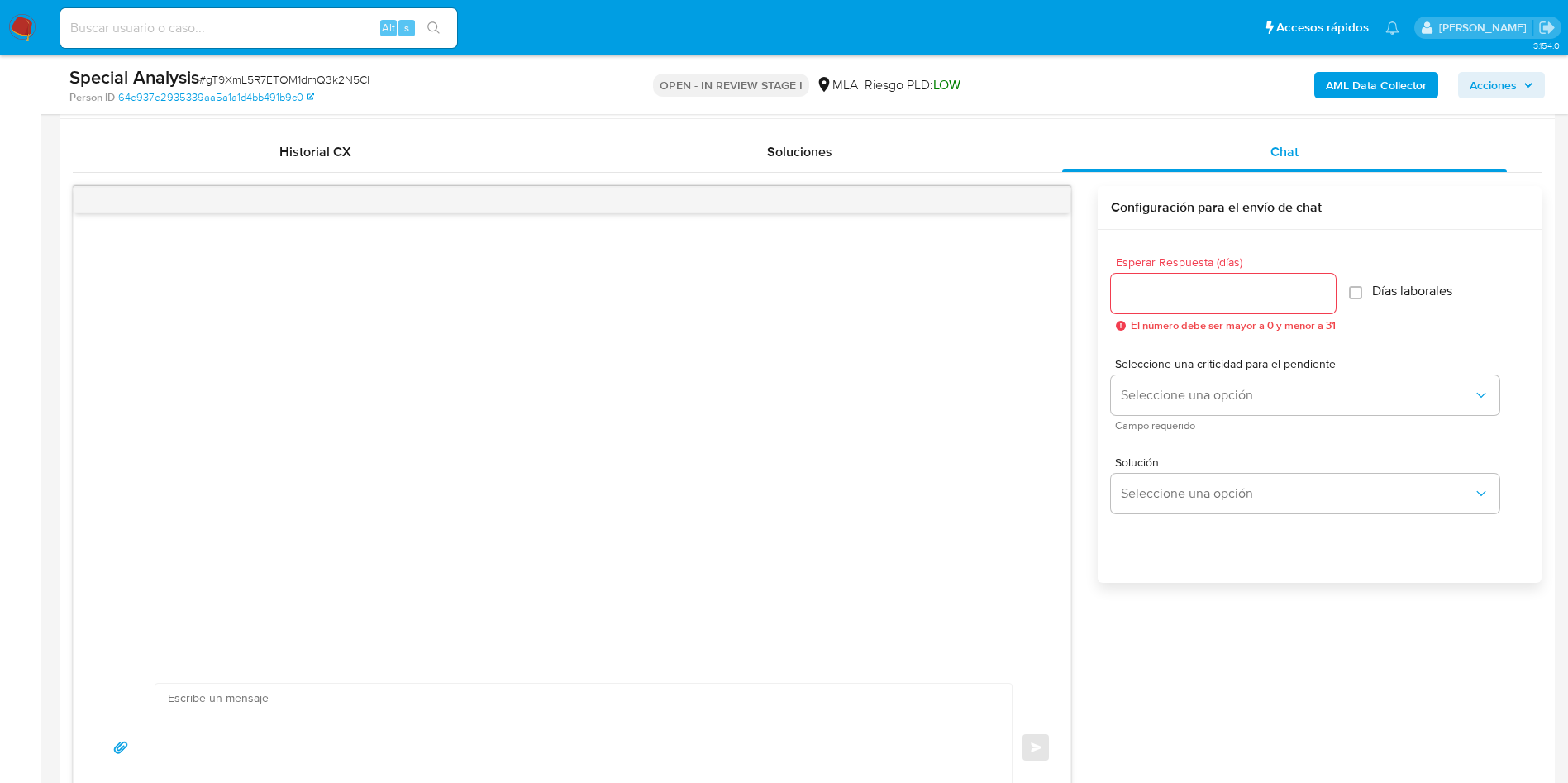
scroll to position [868, 0]
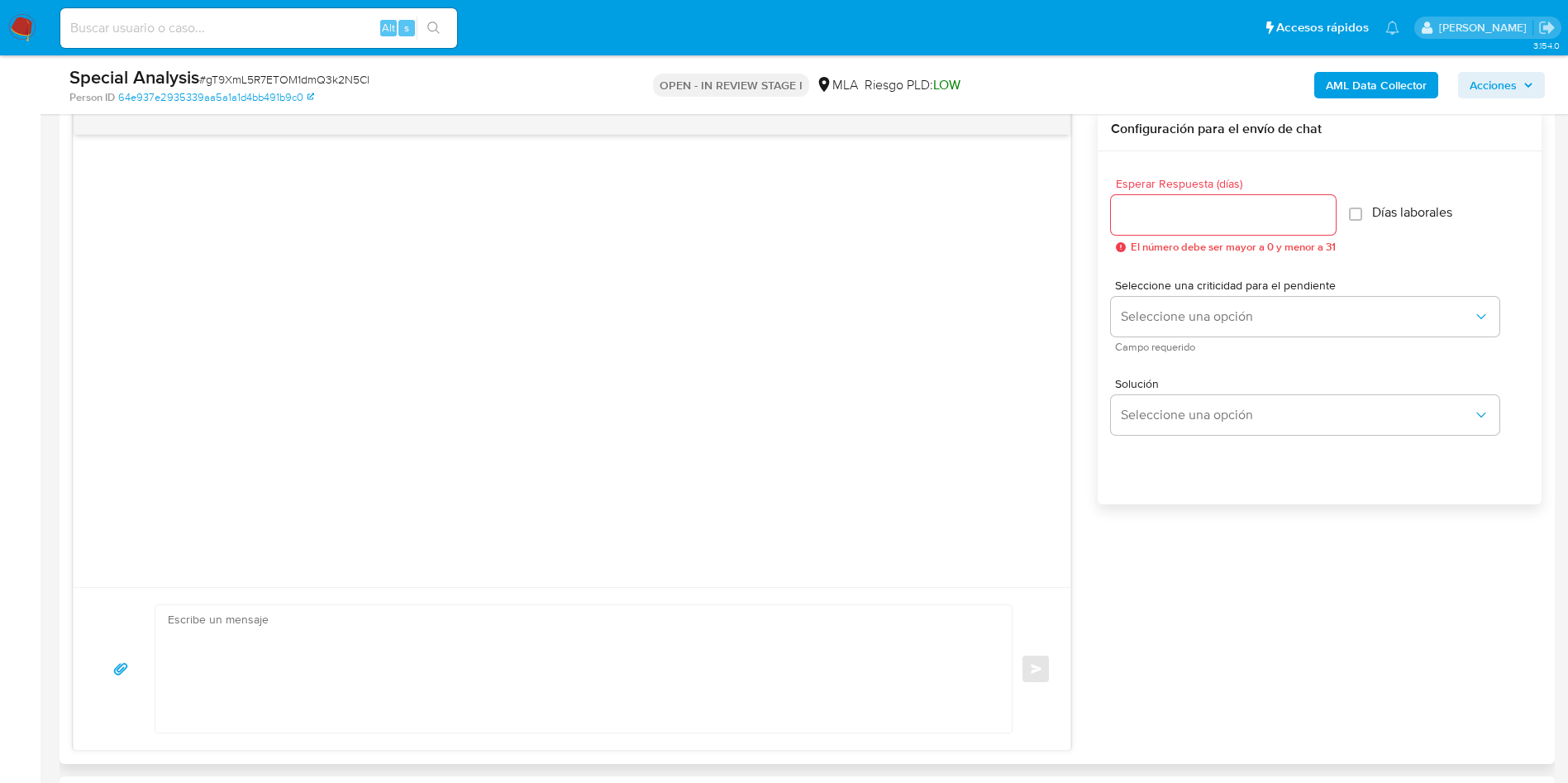
click at [399, 667] on textarea at bounding box center [579, 669] width 823 height 128
paste textarea "[PERSON_NAME], Nos ponemos en contacto nuevamente para informarte que, a pesar …"
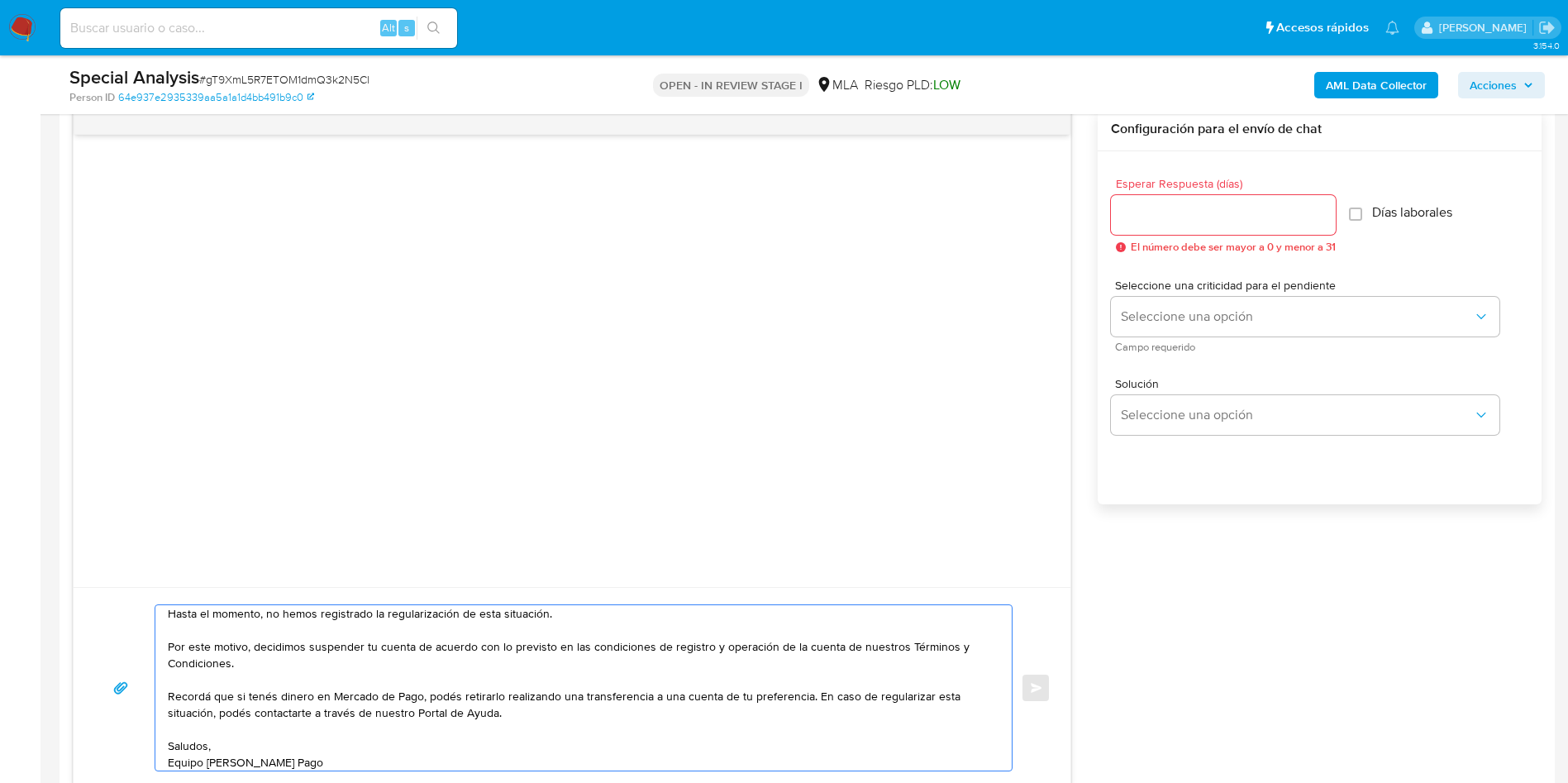
scroll to position [744, 0]
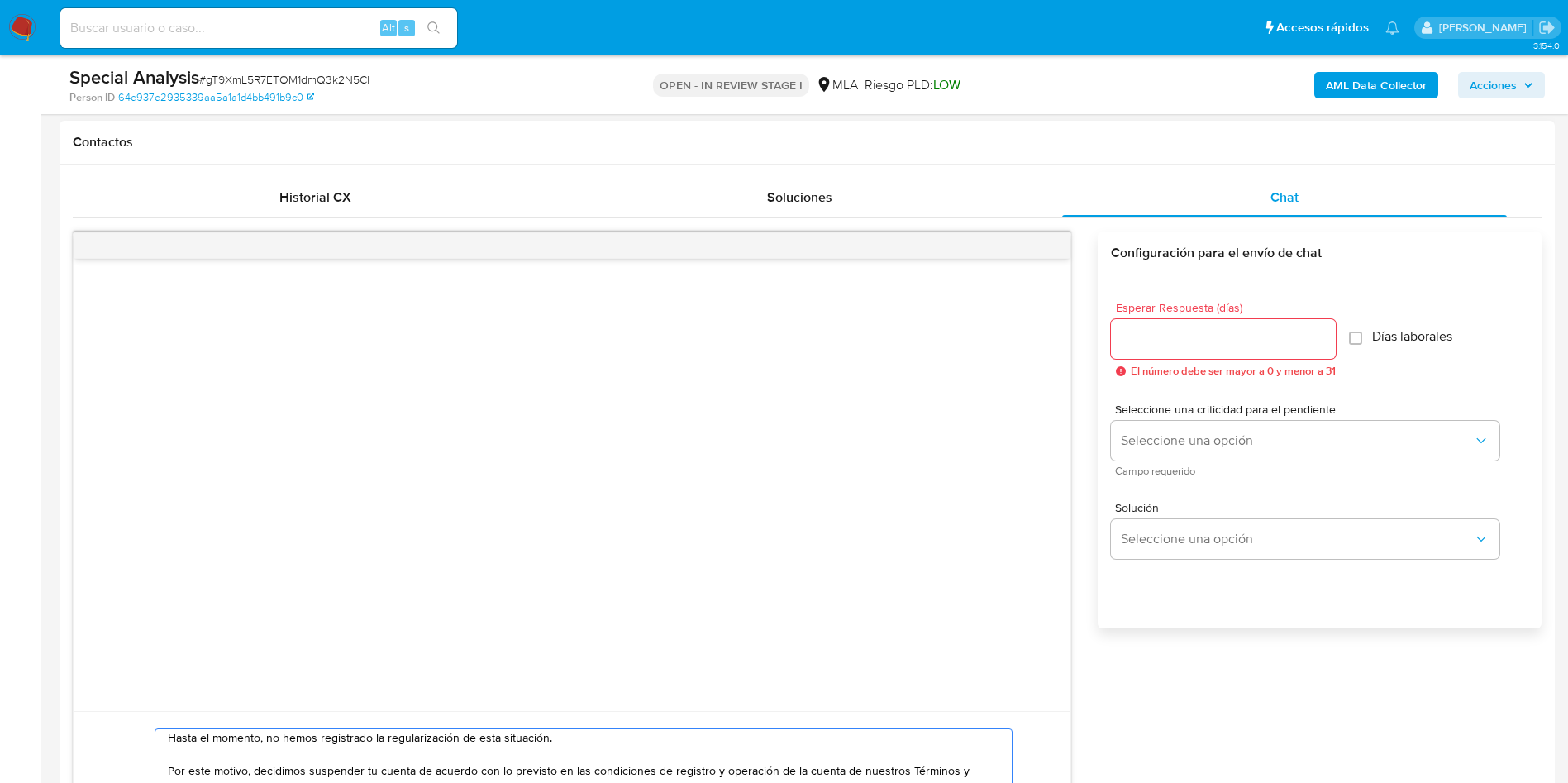
type textarea "[PERSON_NAME], Nos ponemos en contacto nuevamente para informarte que, a pesar …"
click at [1163, 348] on input "Esperar Respuesta (días)" at bounding box center [1223, 339] width 225 height 21
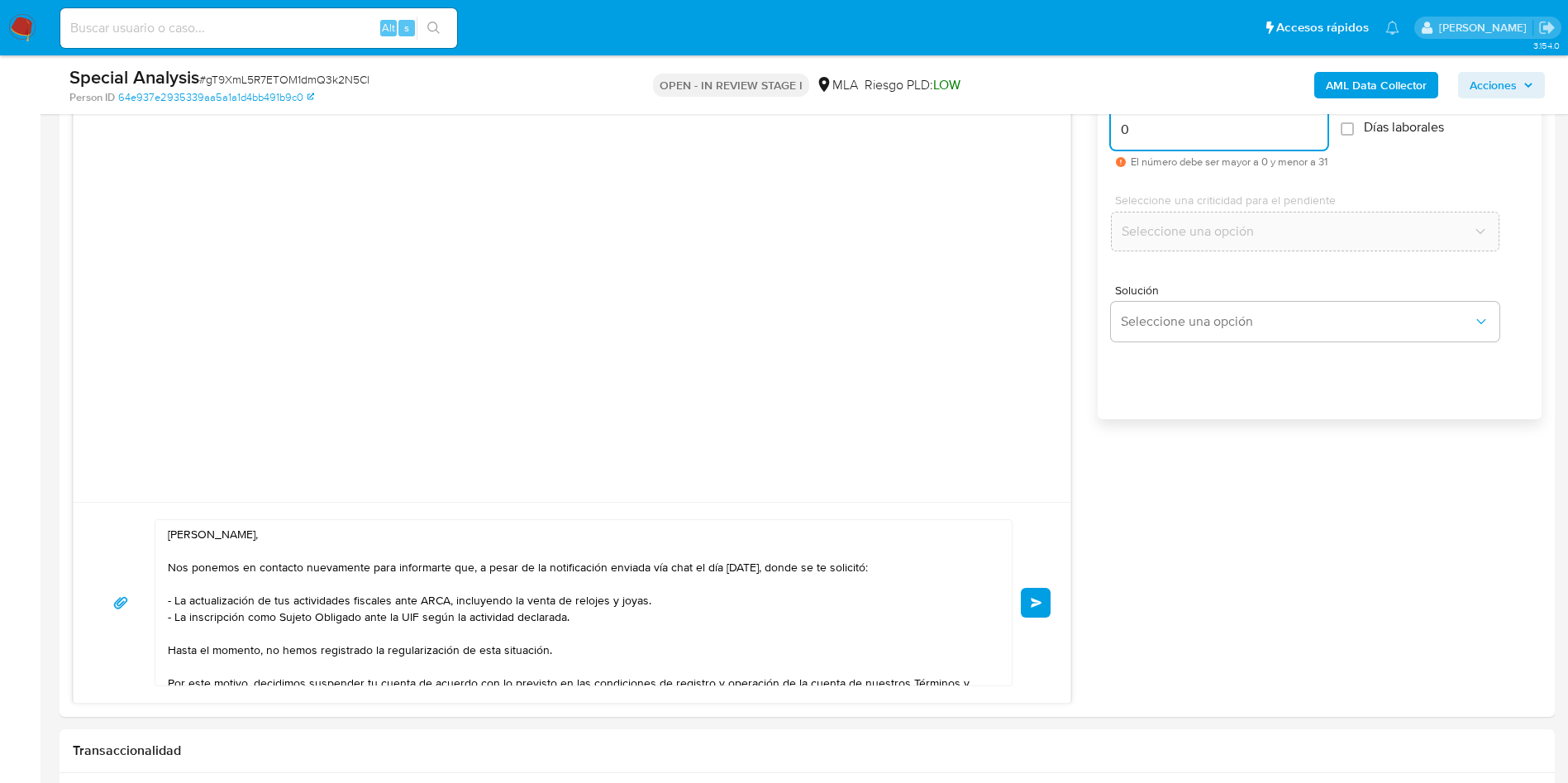
scroll to position [993, 0]
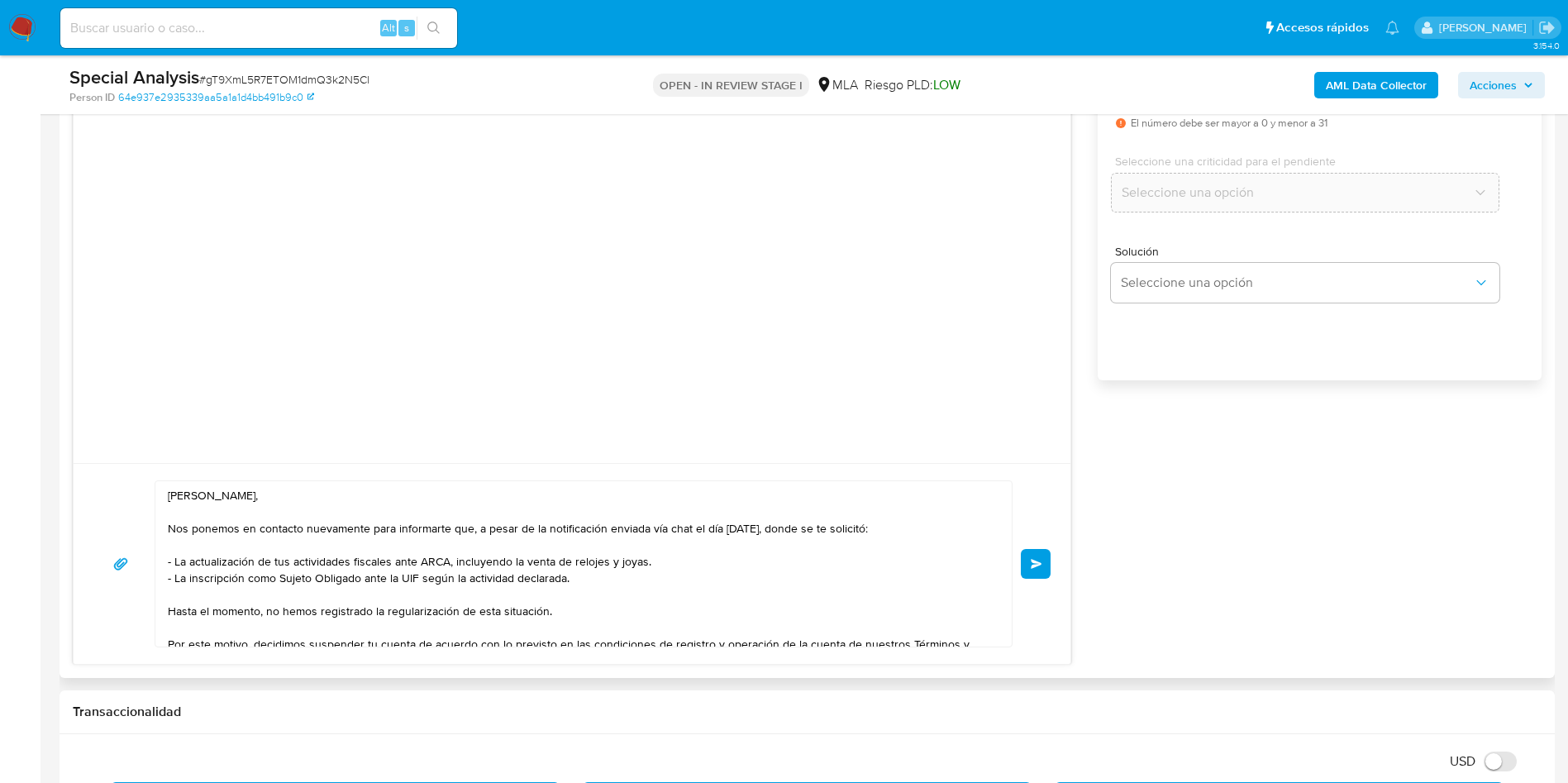
type input "0"
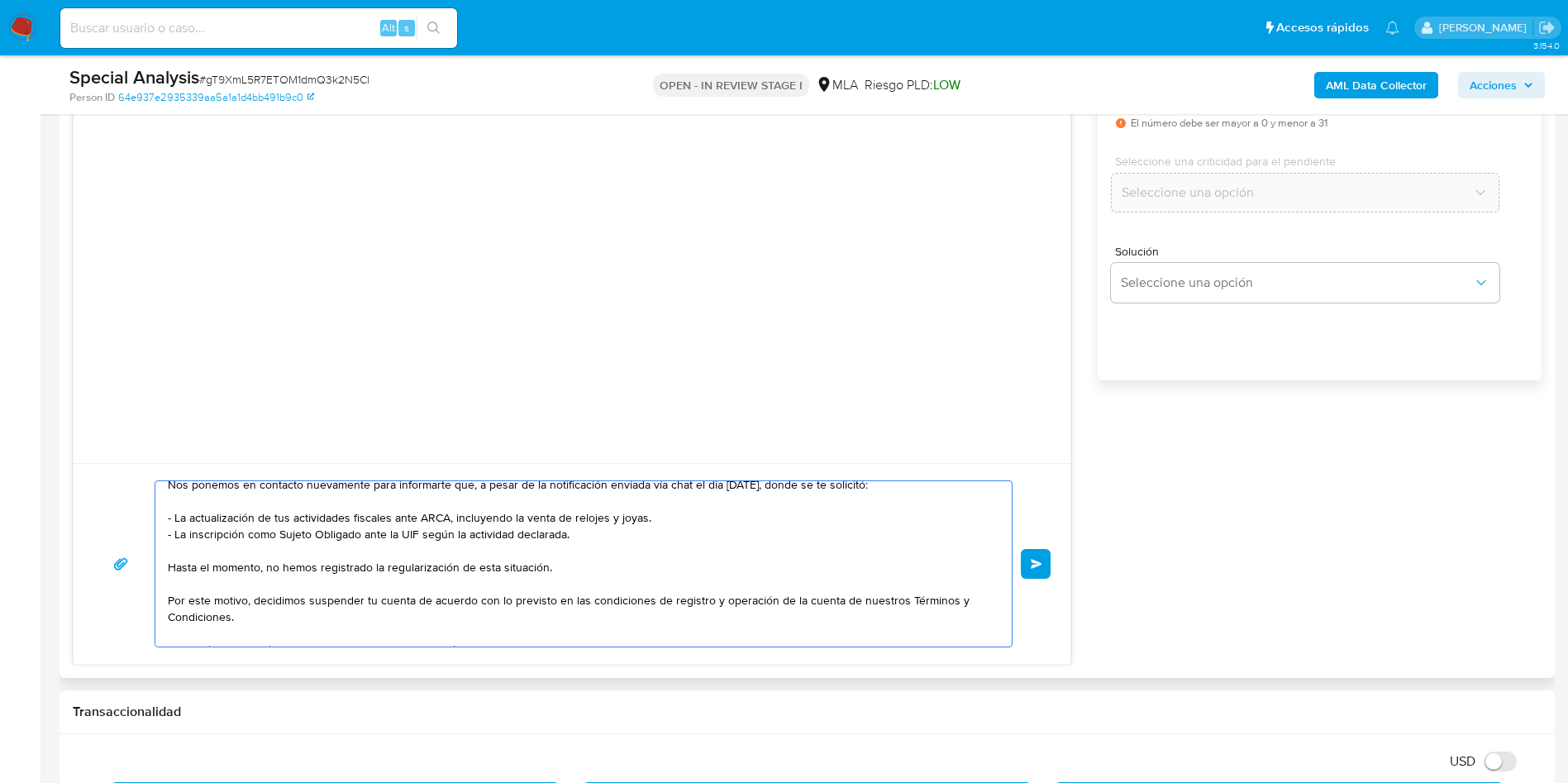
scroll to position [0, 0]
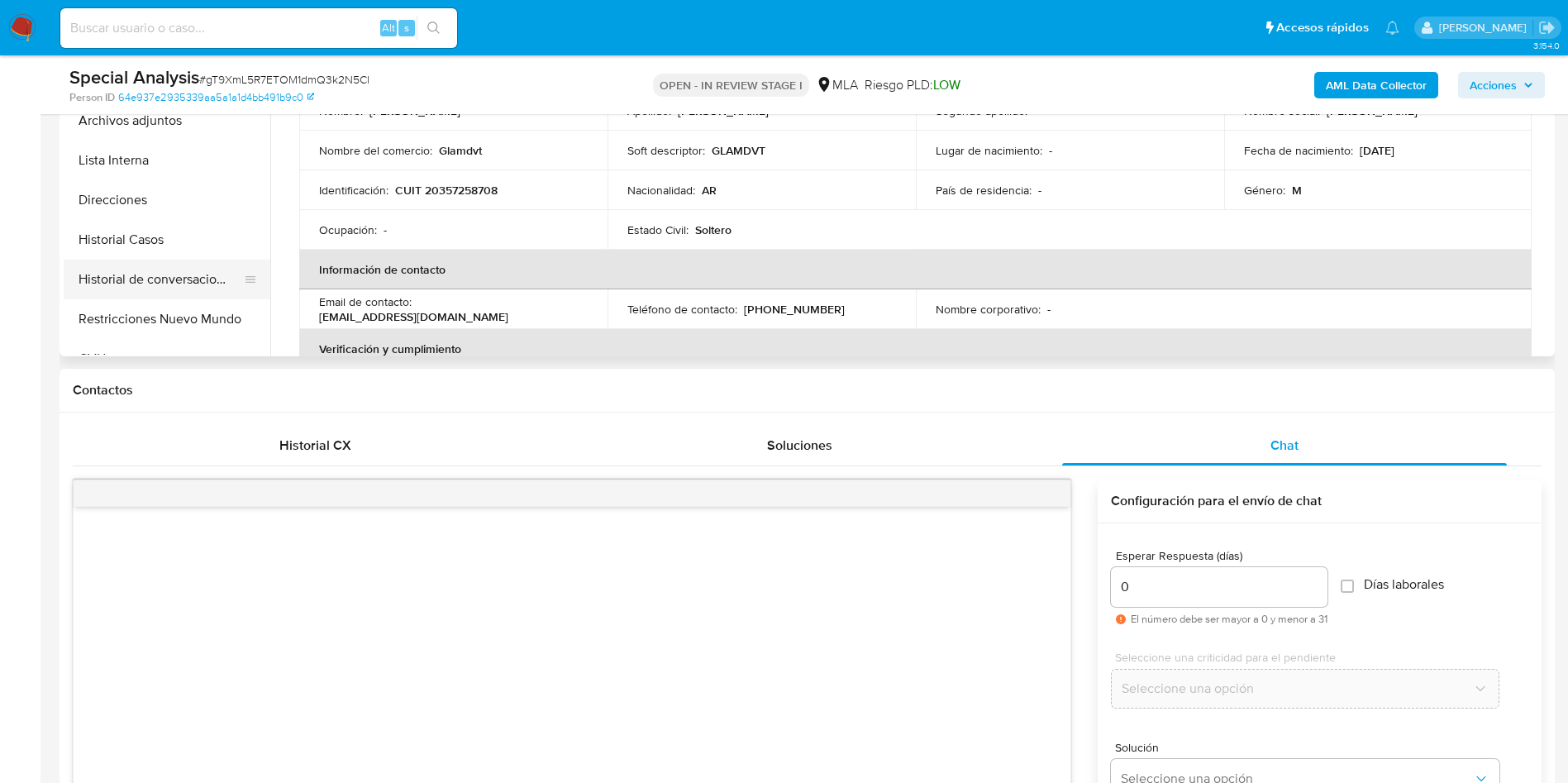
click at [137, 284] on button "Historial de conversaciones" at bounding box center [160, 279] width 193 height 40
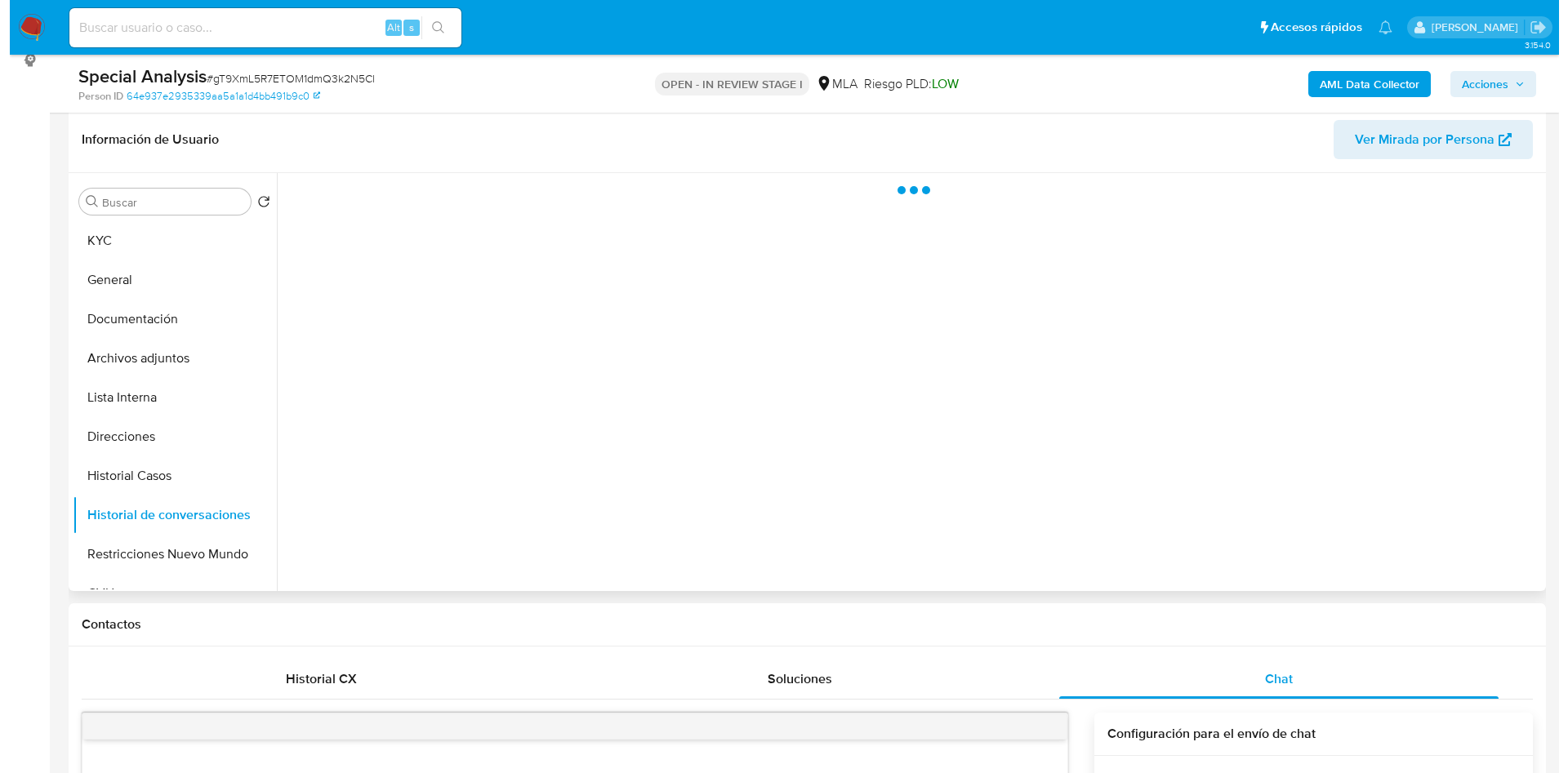
scroll to position [245, 0]
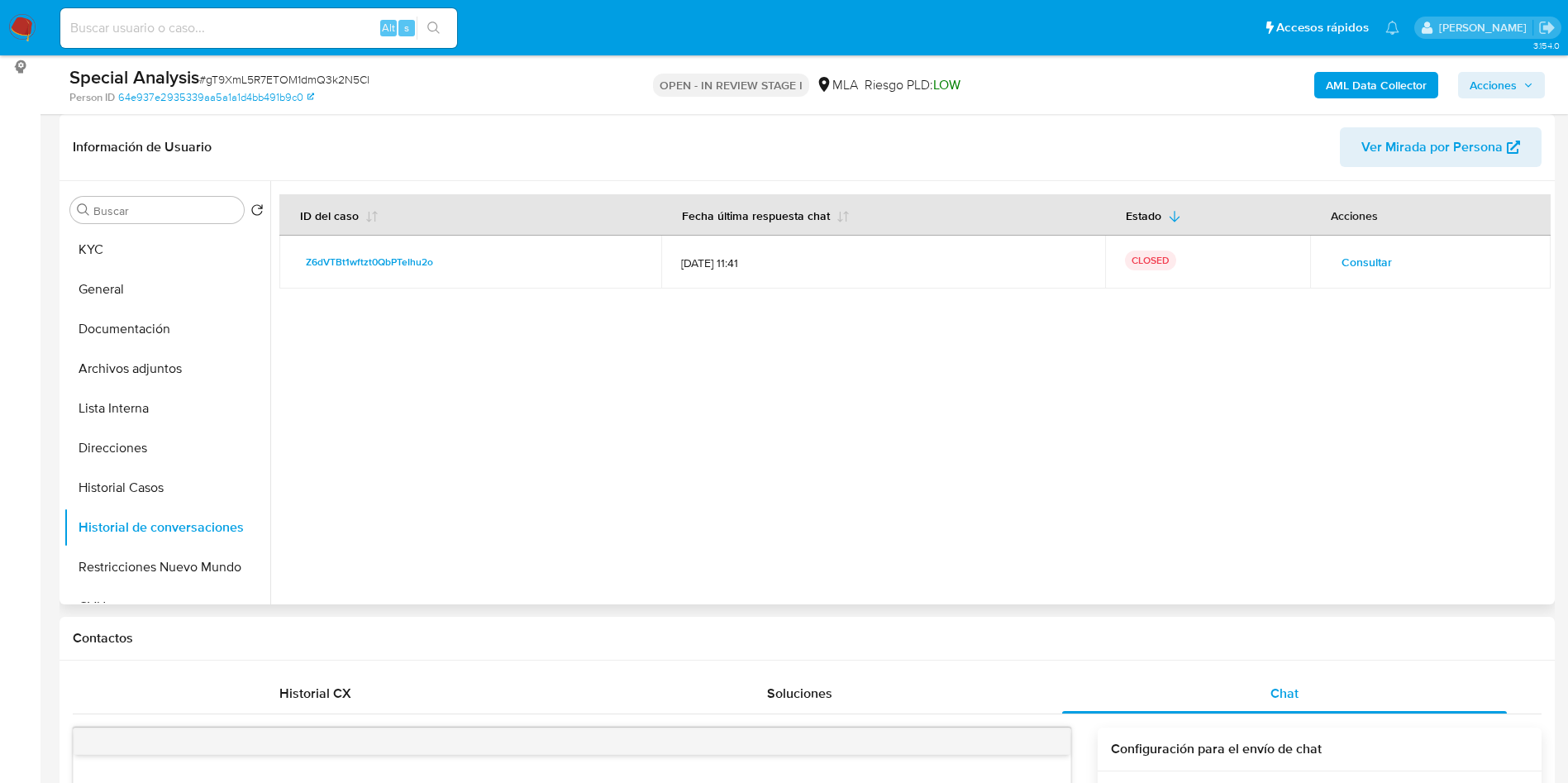
click at [1330, 264] on button "Consultar" at bounding box center [1365, 261] width 73 height 26
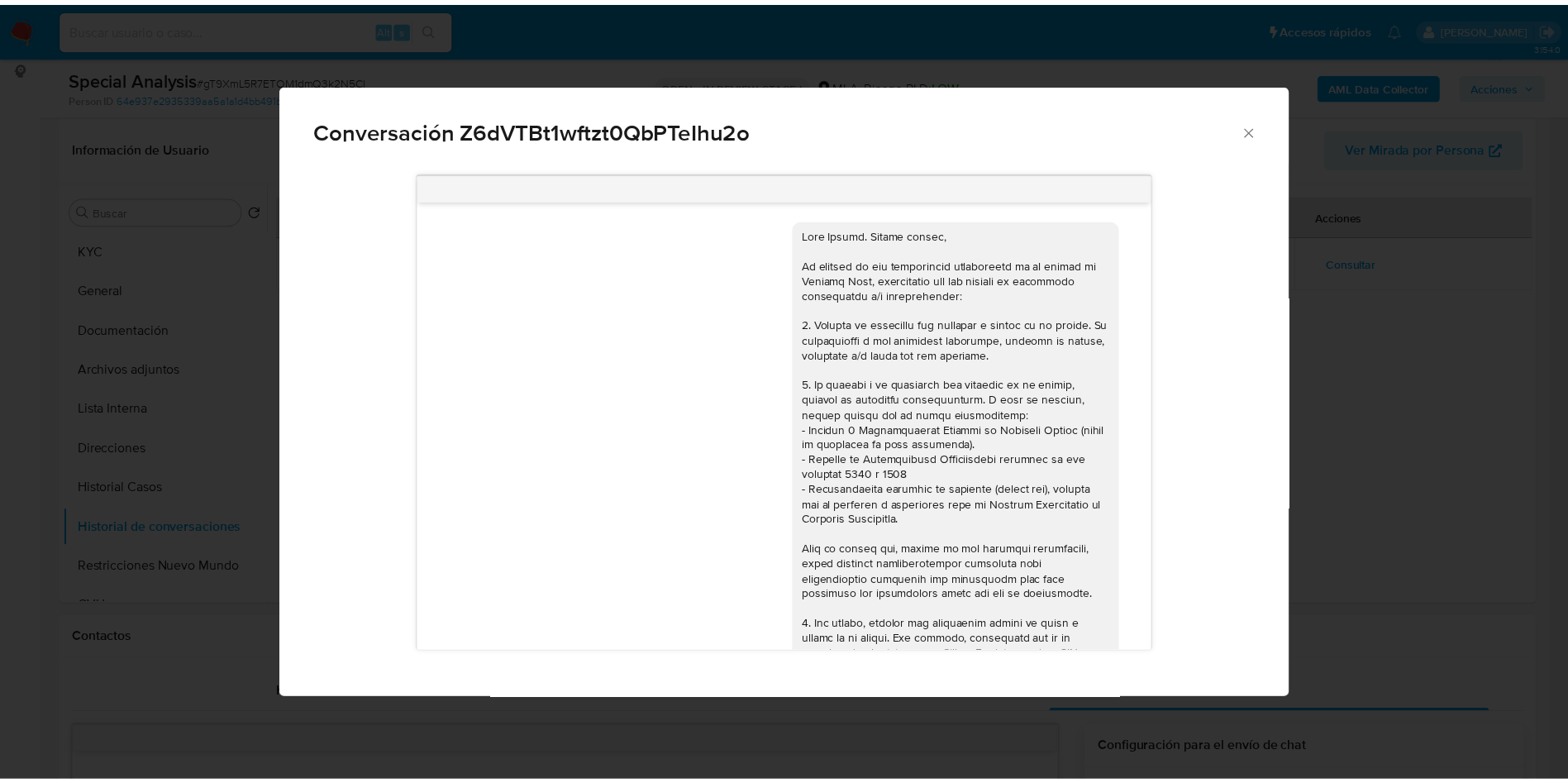
scroll to position [2580, 0]
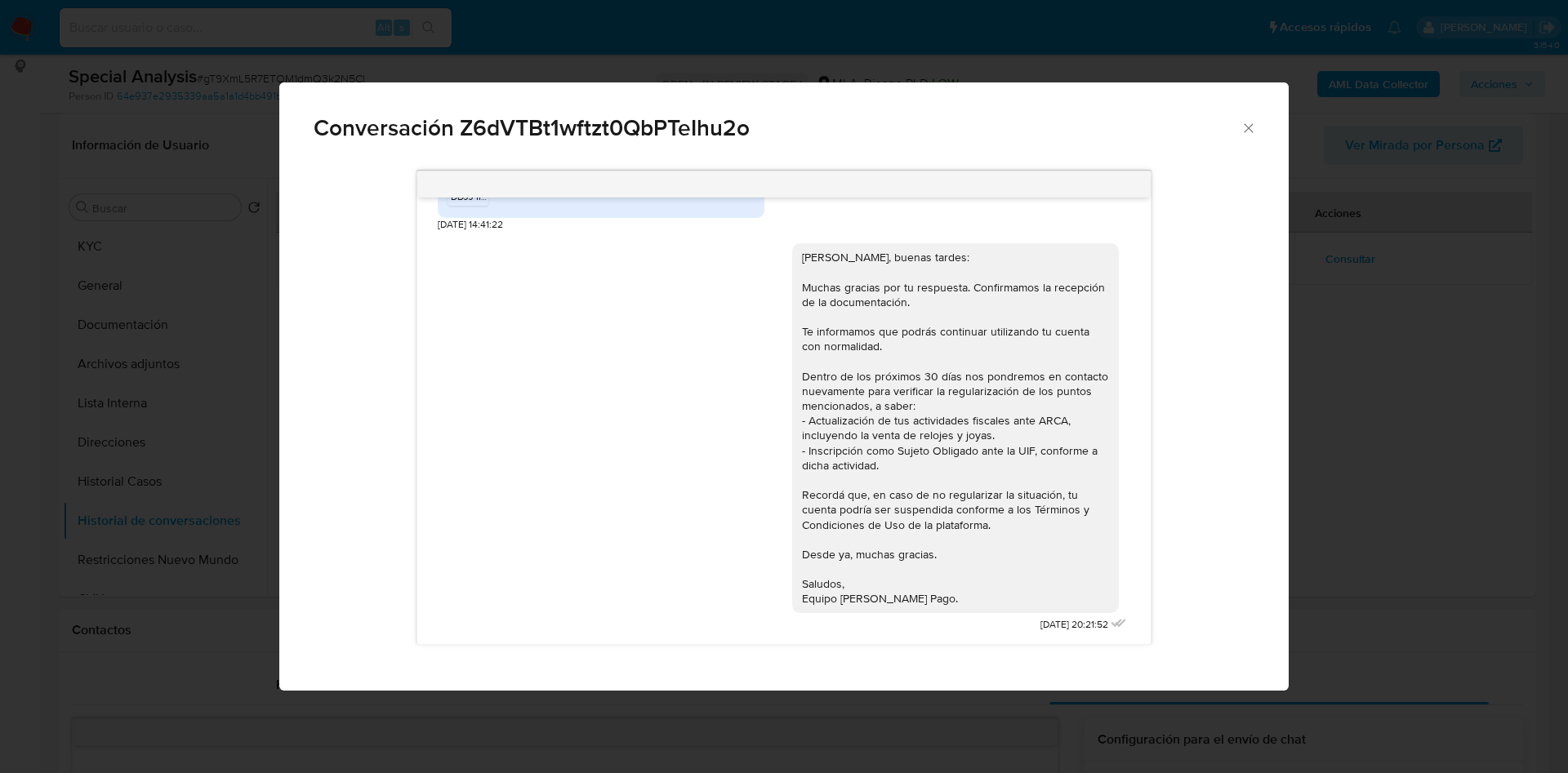
click at [1383, 339] on div "Conversación Z6dVTBt1wftzt0QbPTeIhu2o 08/07/2025 17:10:12 Hola, buenos días 1) …" at bounding box center [784, 386] width 1568 height 773
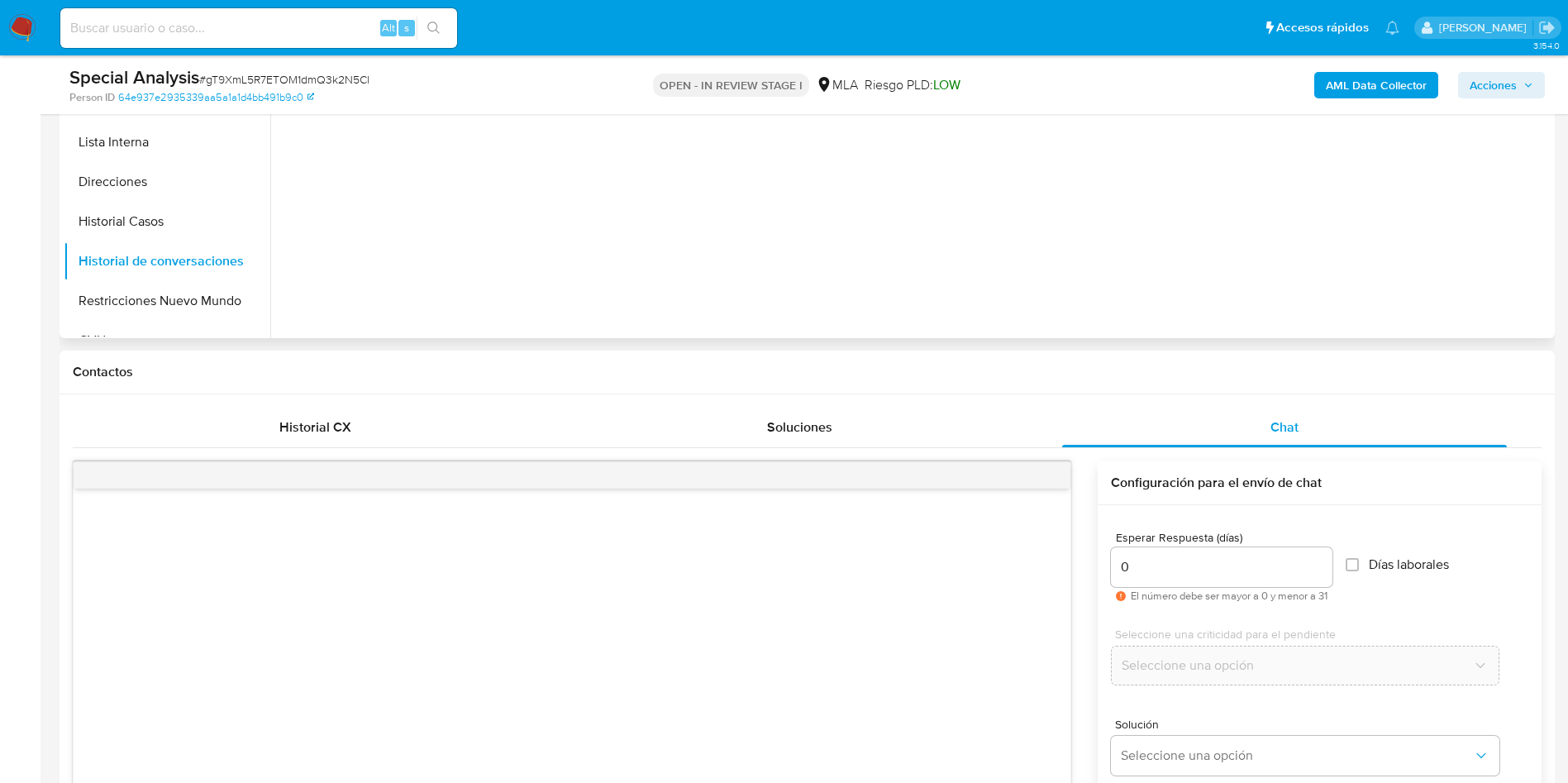
scroll to position [248, 0]
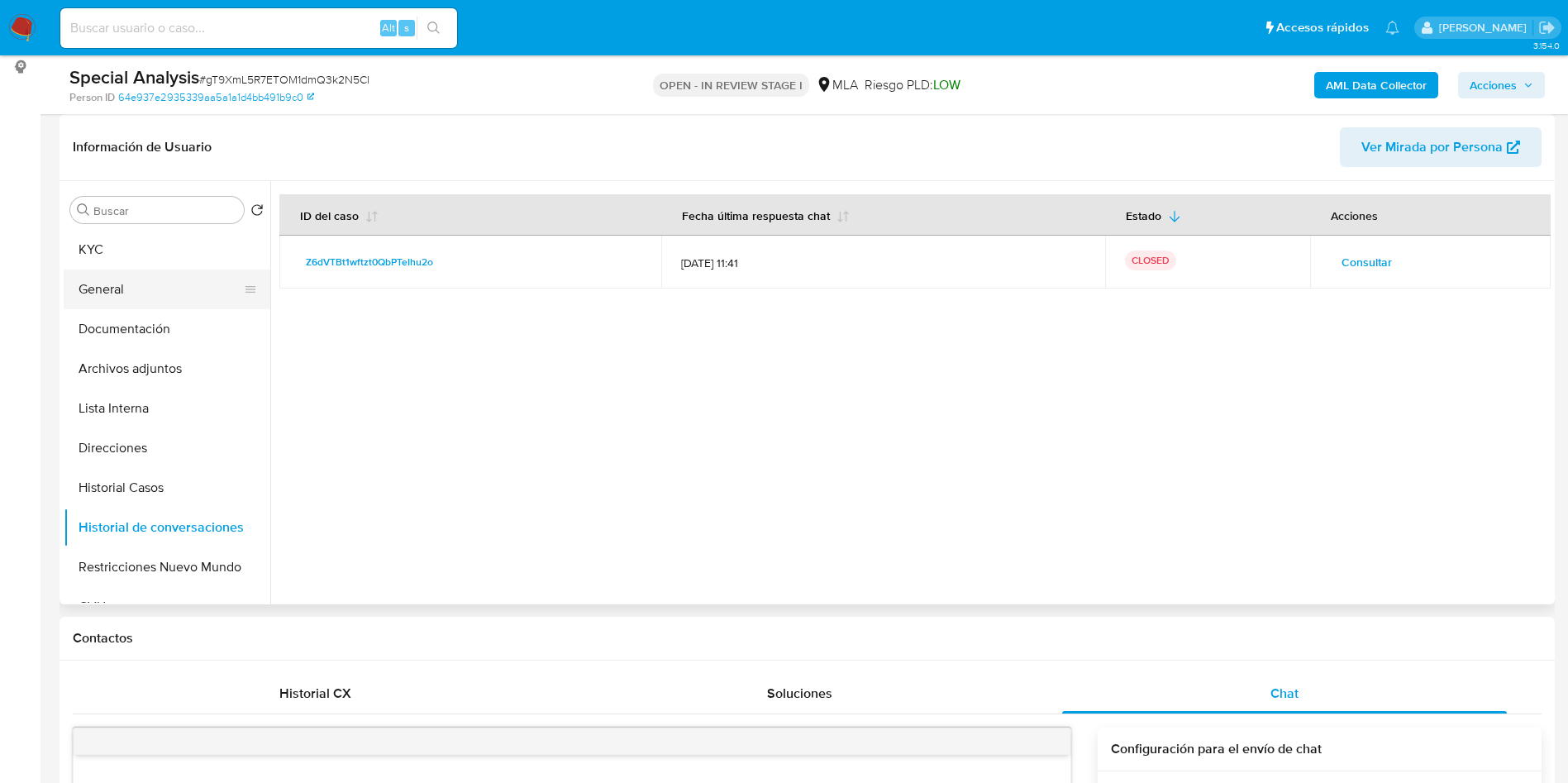
click at [143, 278] on button "General" at bounding box center [160, 289] width 193 height 40
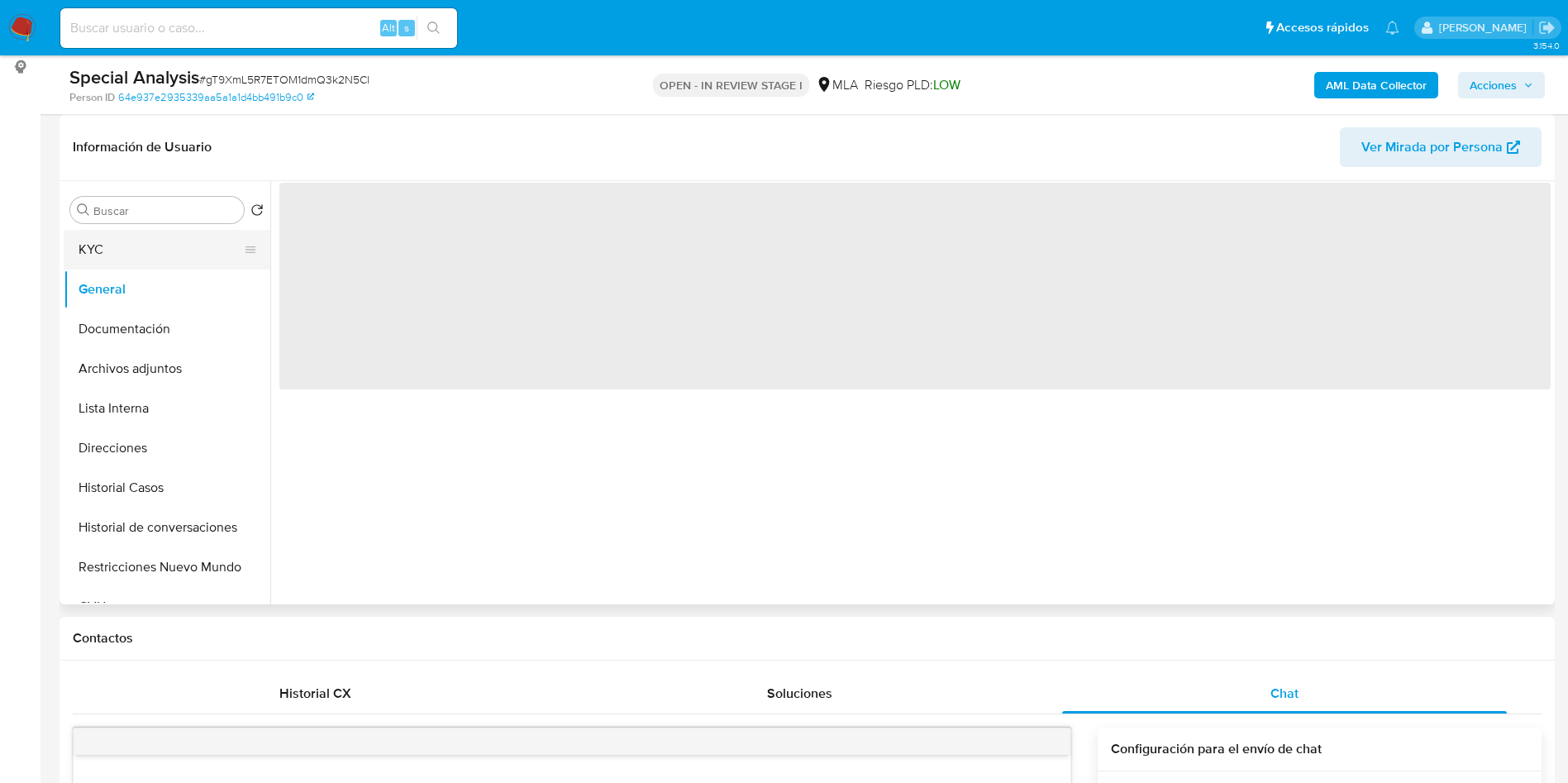
click at [152, 266] on button "KYC" at bounding box center [160, 250] width 193 height 40
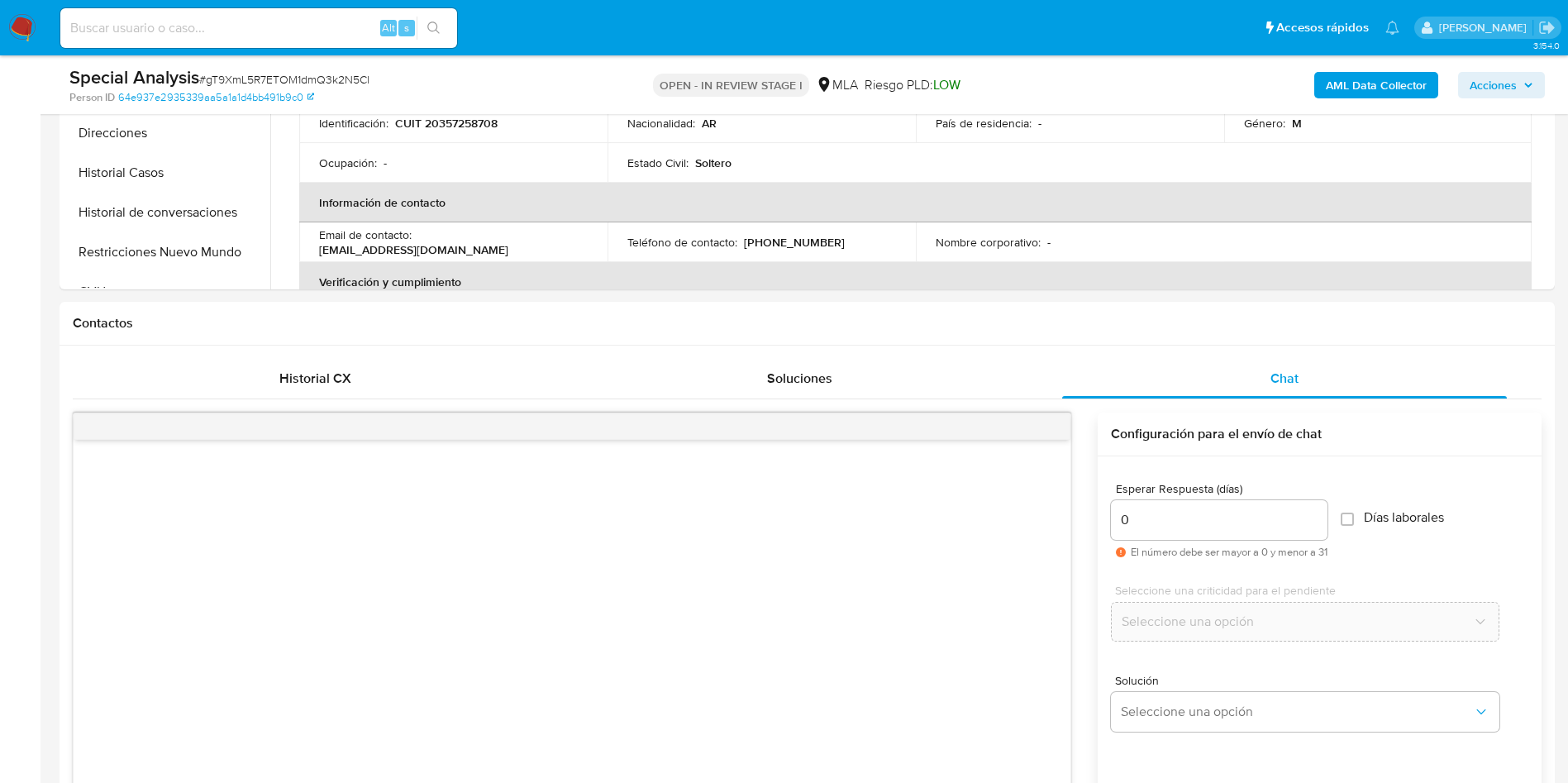
scroll to position [993, 0]
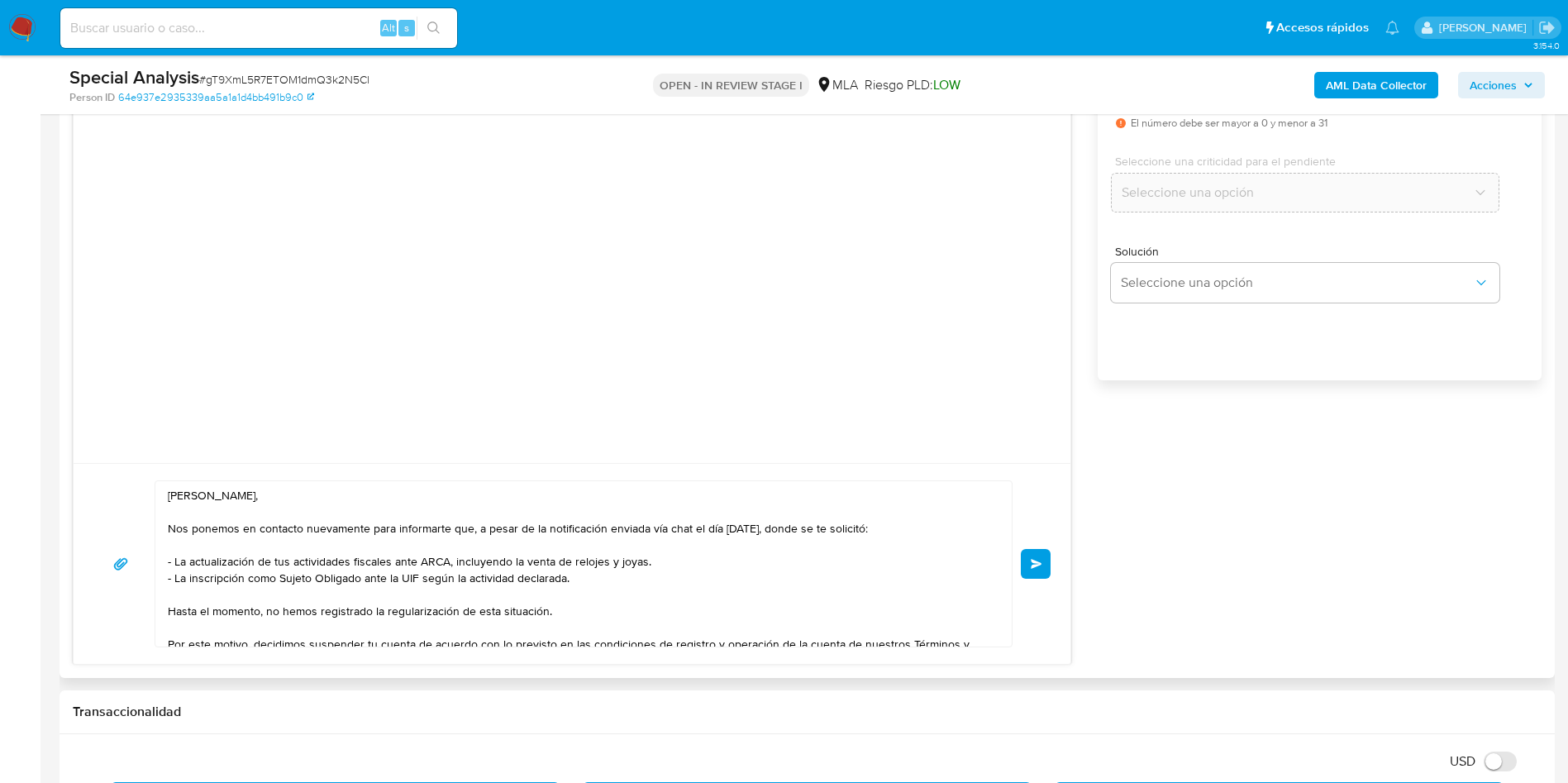
click at [1036, 579] on div "Hola Gastón Ariel Disilvestro, Nos ponemos en contacto nuevamente para informar…" at bounding box center [572, 564] width 957 height 167
click at [1042, 571] on button "Enviar" at bounding box center [1035, 564] width 30 height 30
click at [301, 68] on div "Special Analysis # gT9XmL5R7ETOM1dmQ3k2N5Cl" at bounding box center [312, 77] width 486 height 24
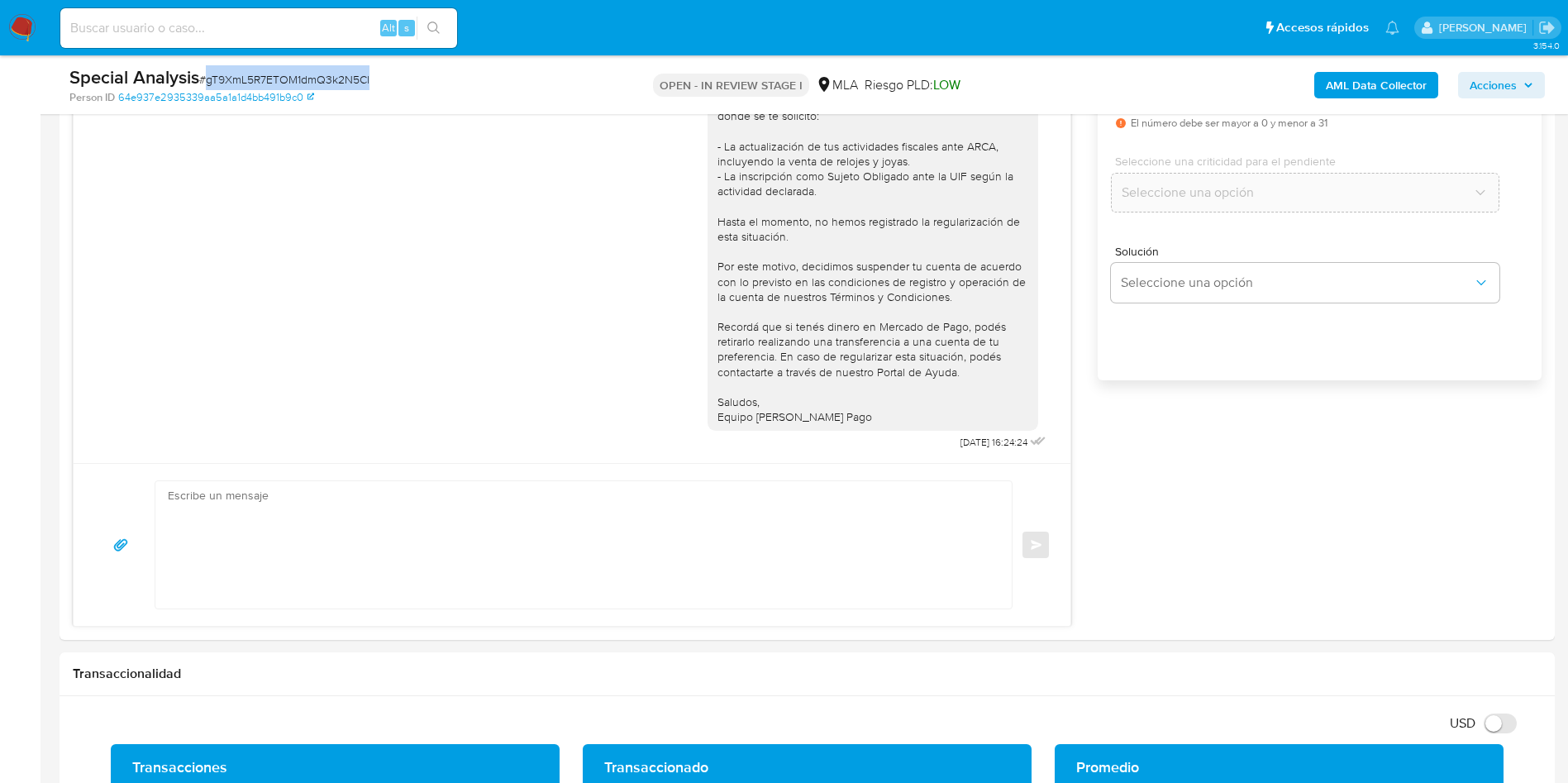
copy span "gT9XmL5R7ETOM1dmQ3k2N5Cl"
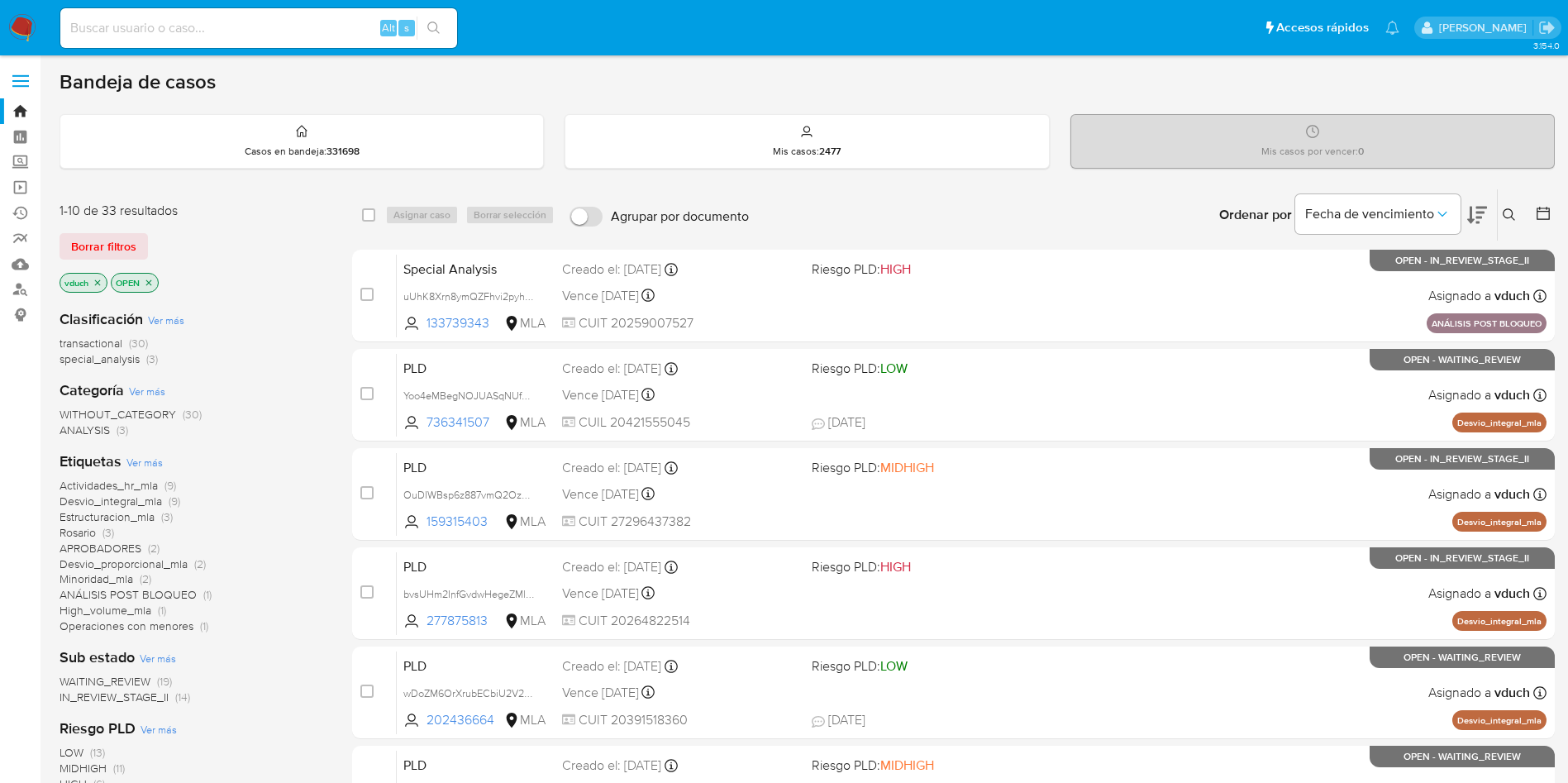
click at [1507, 219] on icon at bounding box center [1510, 215] width 14 height 14
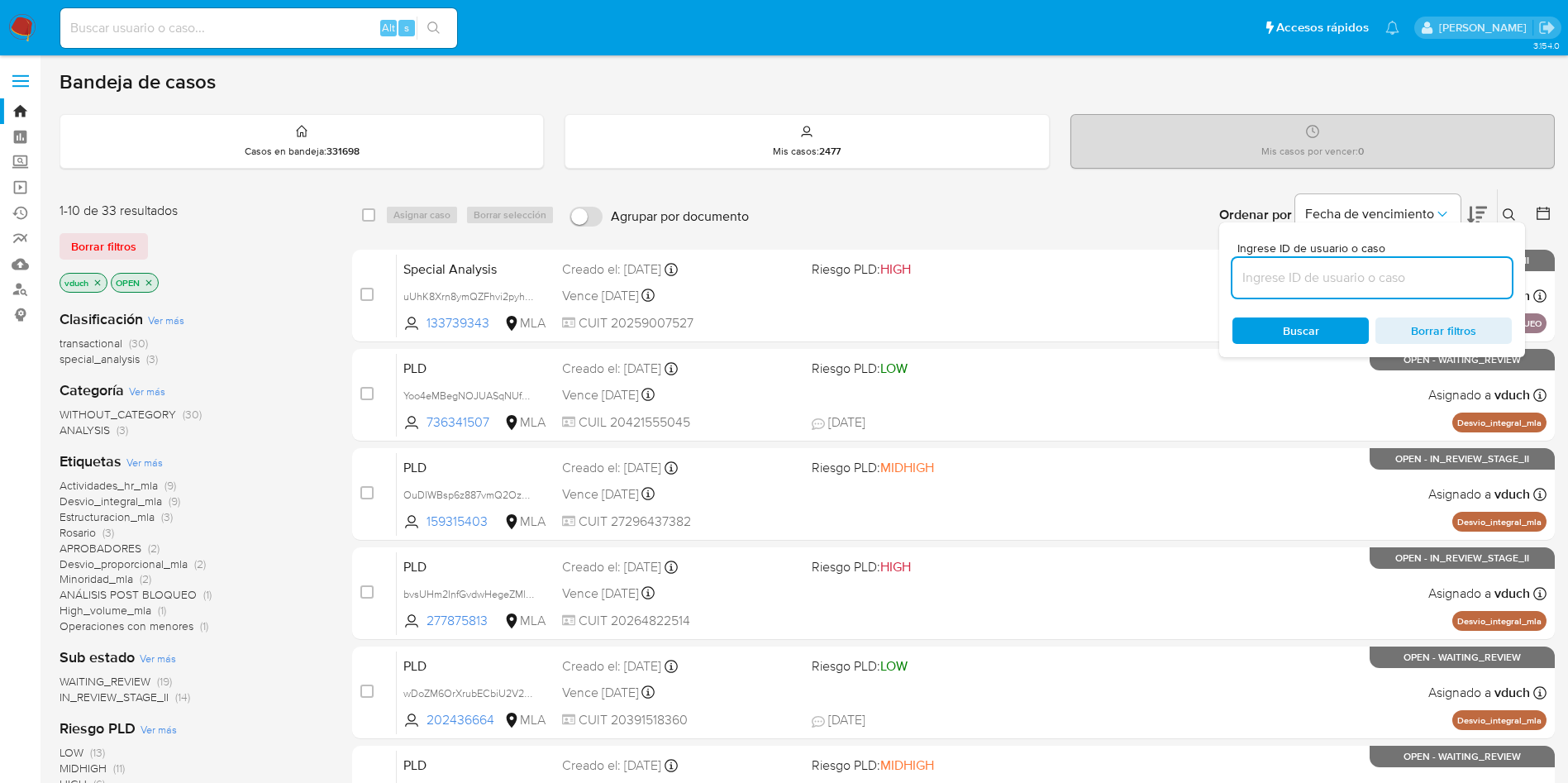
click at [1418, 275] on input at bounding box center [1371, 278] width 280 height 21
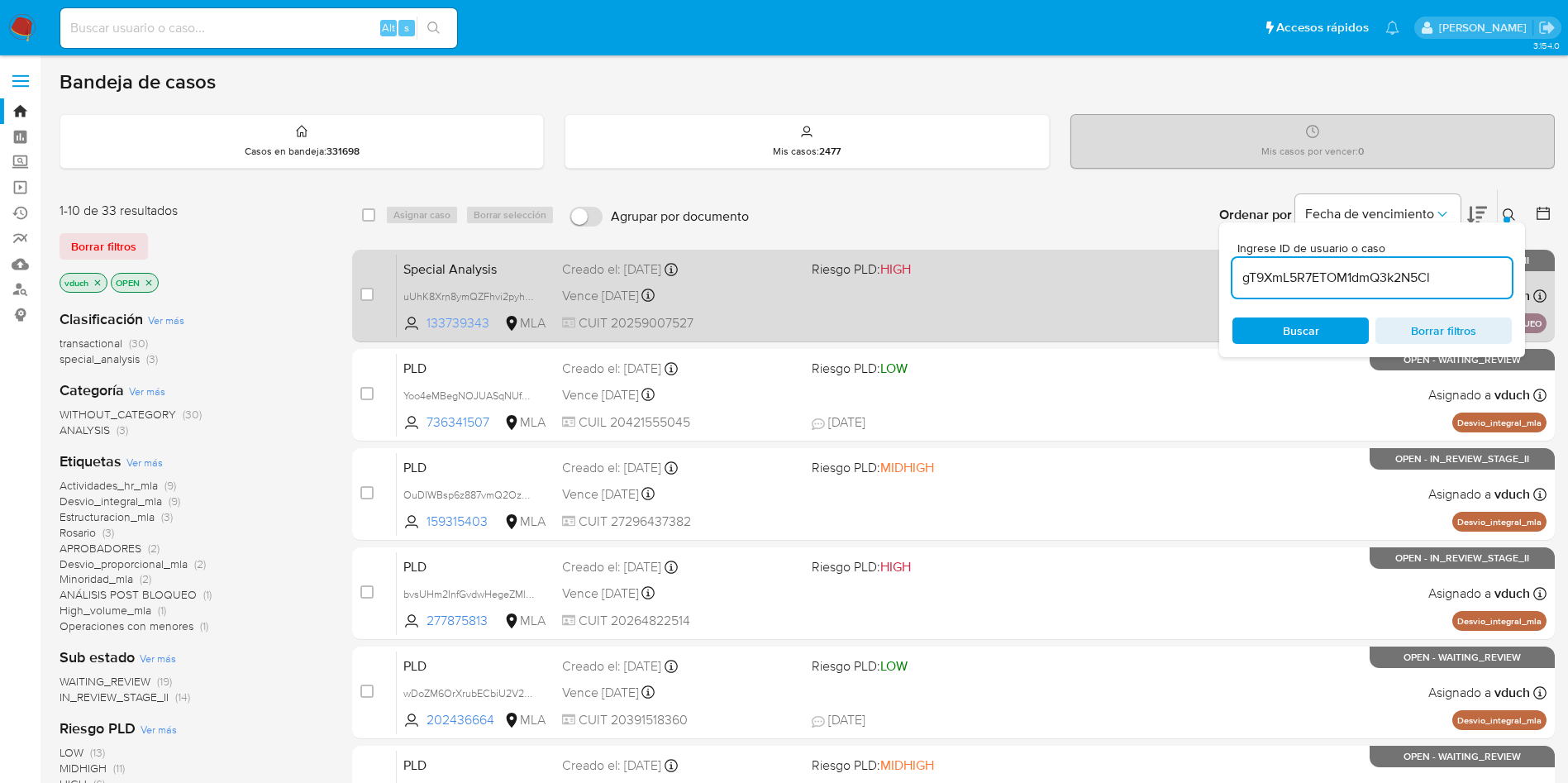
type input "gT9XmL5R7ETOM1dmQ3k2N5Cl"
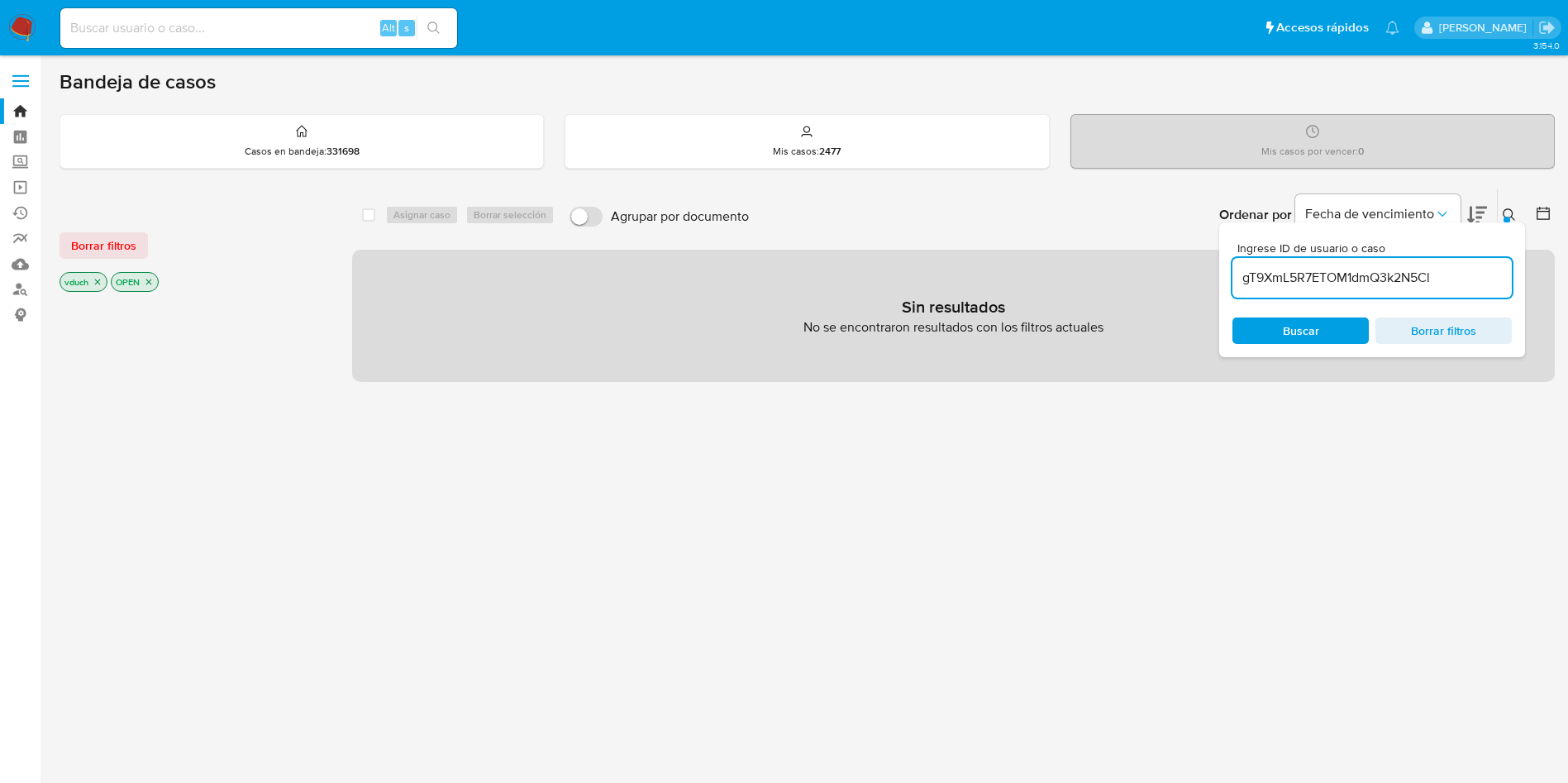
click at [103, 286] on p "vduch" at bounding box center [83, 282] width 46 height 19
click at [91, 287] on p "vduch" at bounding box center [83, 282] width 46 height 19
click at [95, 285] on icon "close-filter" at bounding box center [97, 282] width 10 height 10
click at [96, 283] on icon "close-filter" at bounding box center [97, 282] width 10 height 10
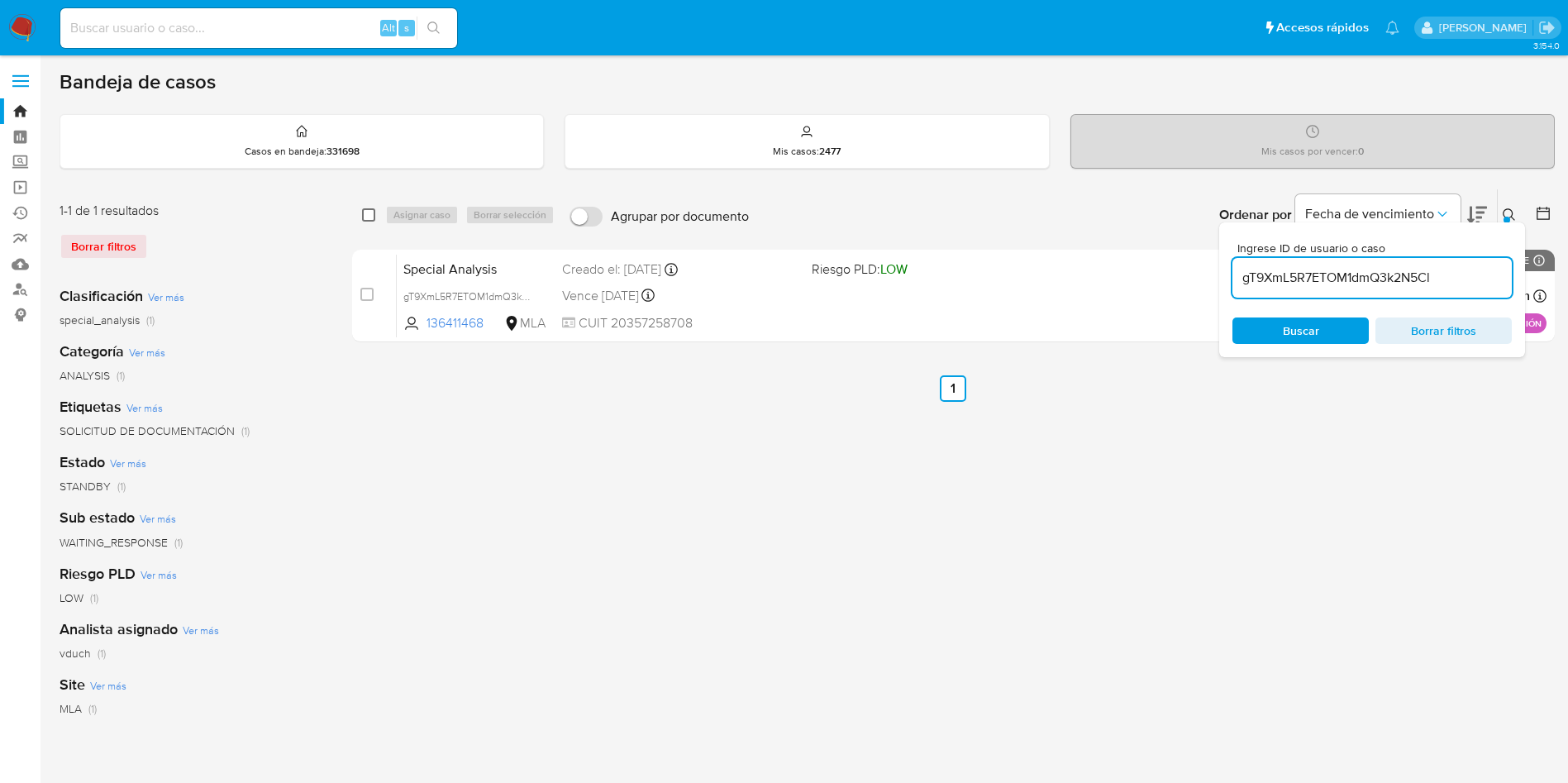
click at [366, 212] on input "checkbox" at bounding box center [368, 215] width 14 height 14
checkbox input "true"
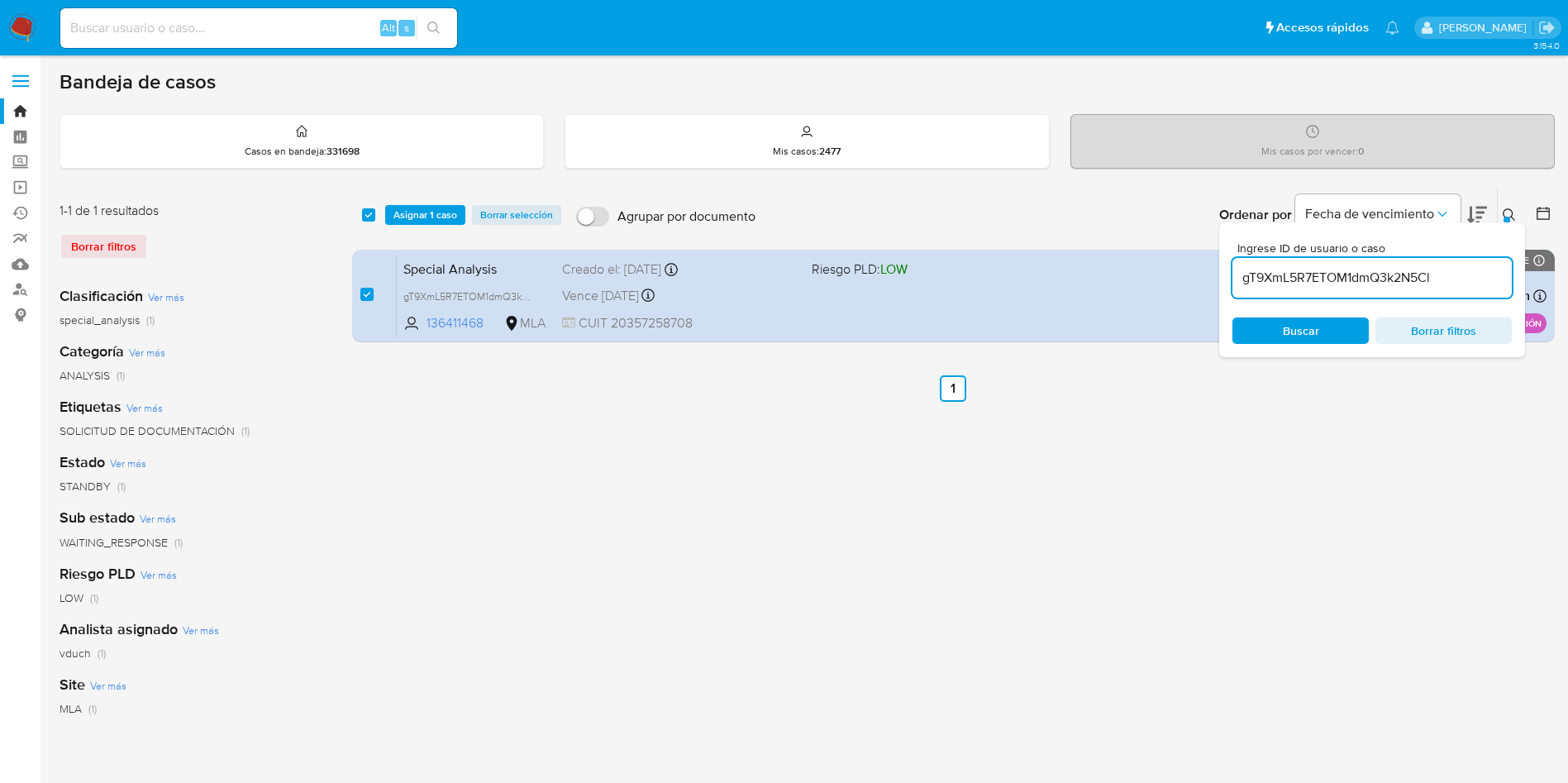
click at [406, 204] on div "select-all-cases-checkbox Asignar 1 caso Borrar selección Agrupar por documento…" at bounding box center [953, 215] width 1203 height 52
click at [456, 218] on span "Asignar 1 caso" at bounding box center [425, 215] width 63 height 17
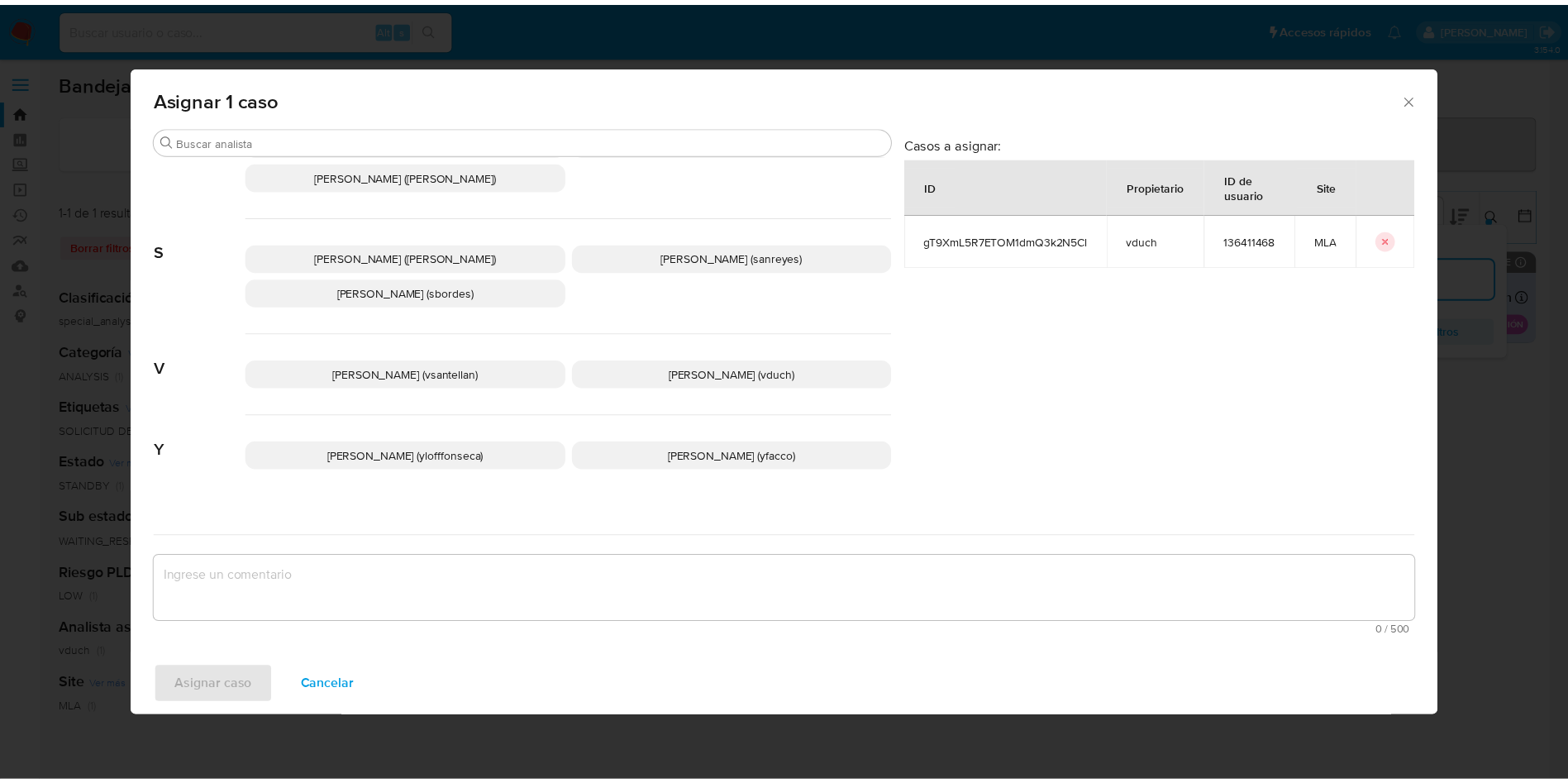
scroll to position [1477, 0]
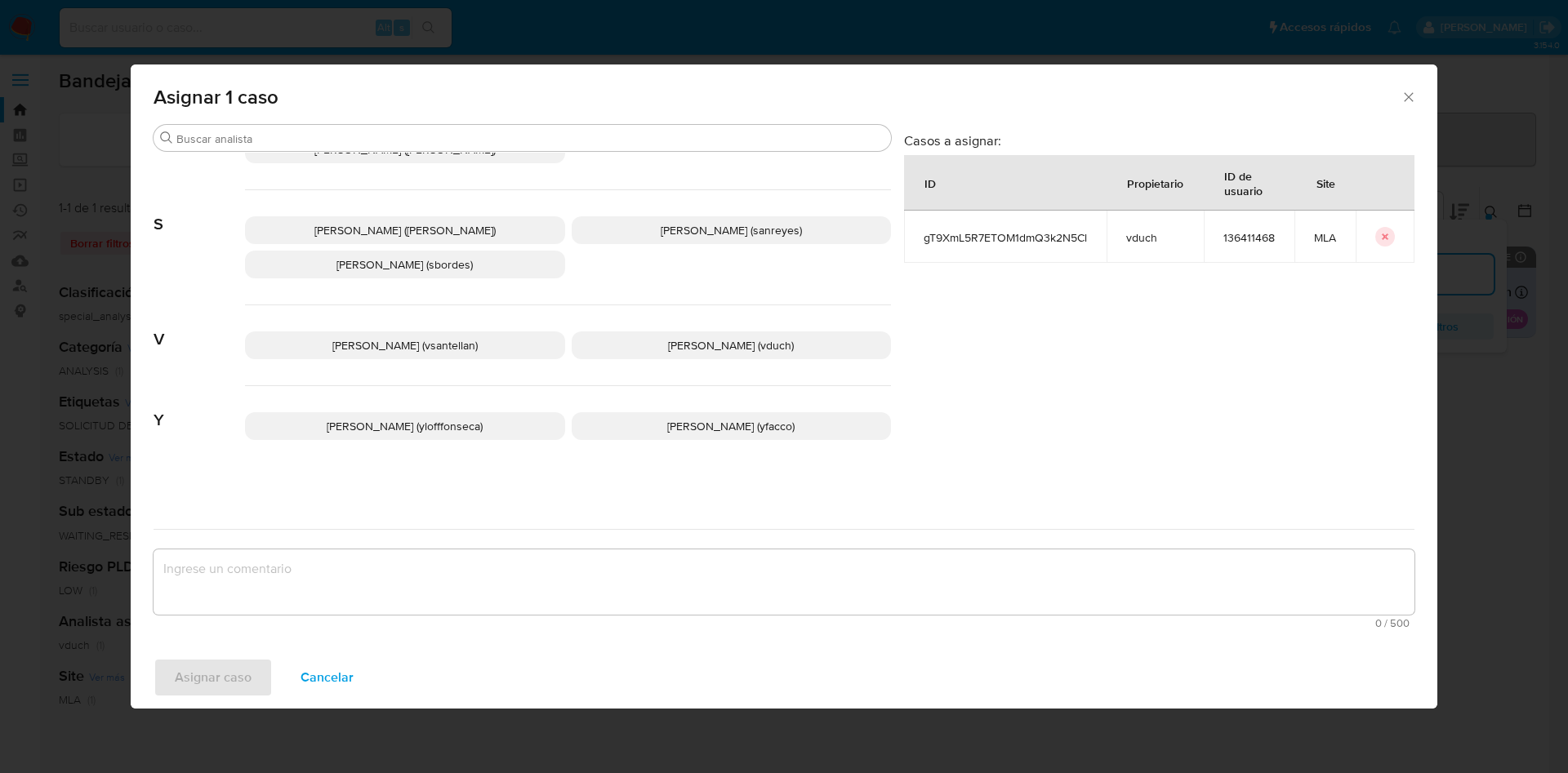
click at [718, 353] on p "Valeria Duch (vduch)" at bounding box center [732, 345] width 320 height 28
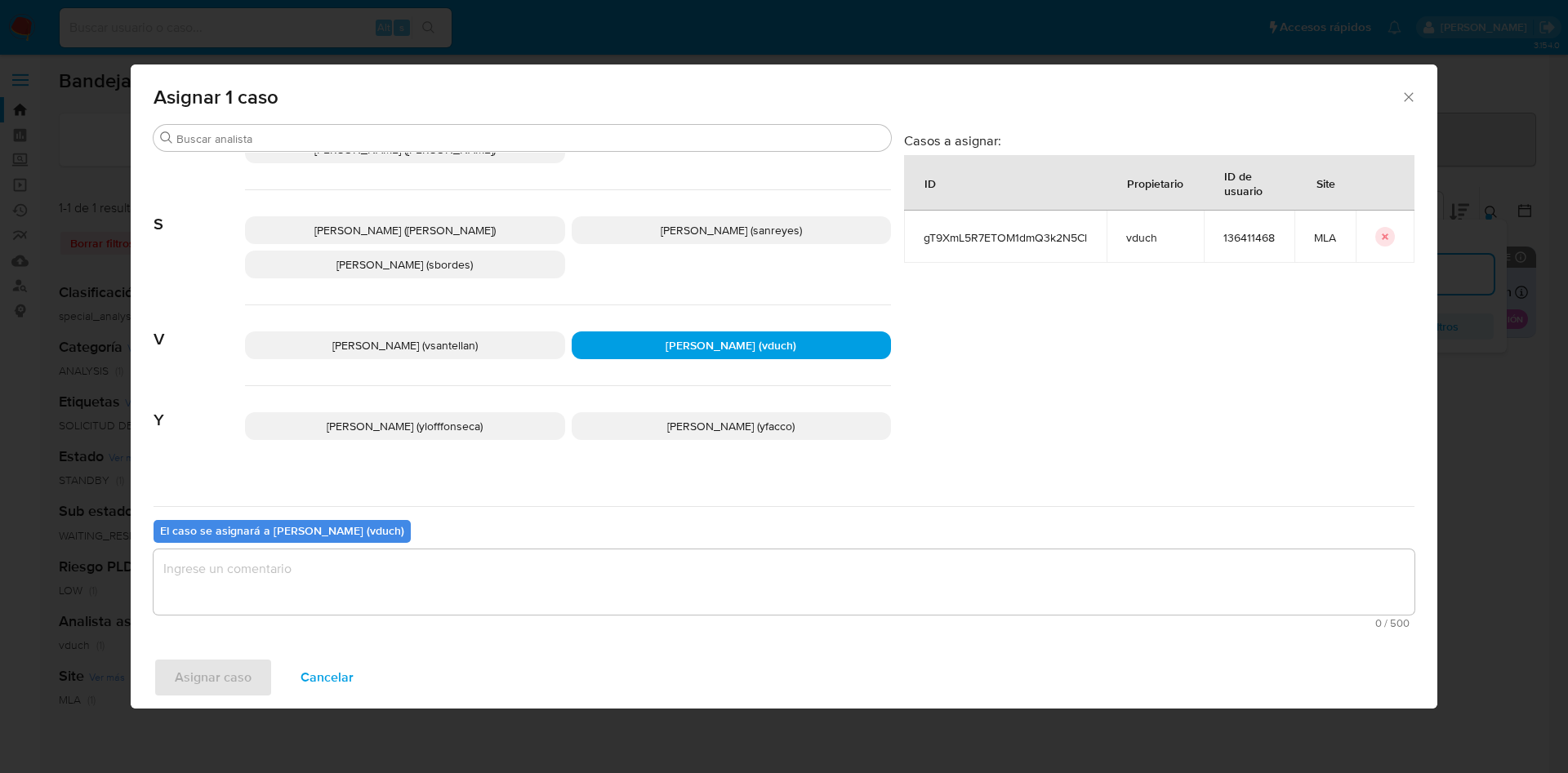
click at [765, 578] on textarea "assign-modal" at bounding box center [783, 582] width 1261 height 65
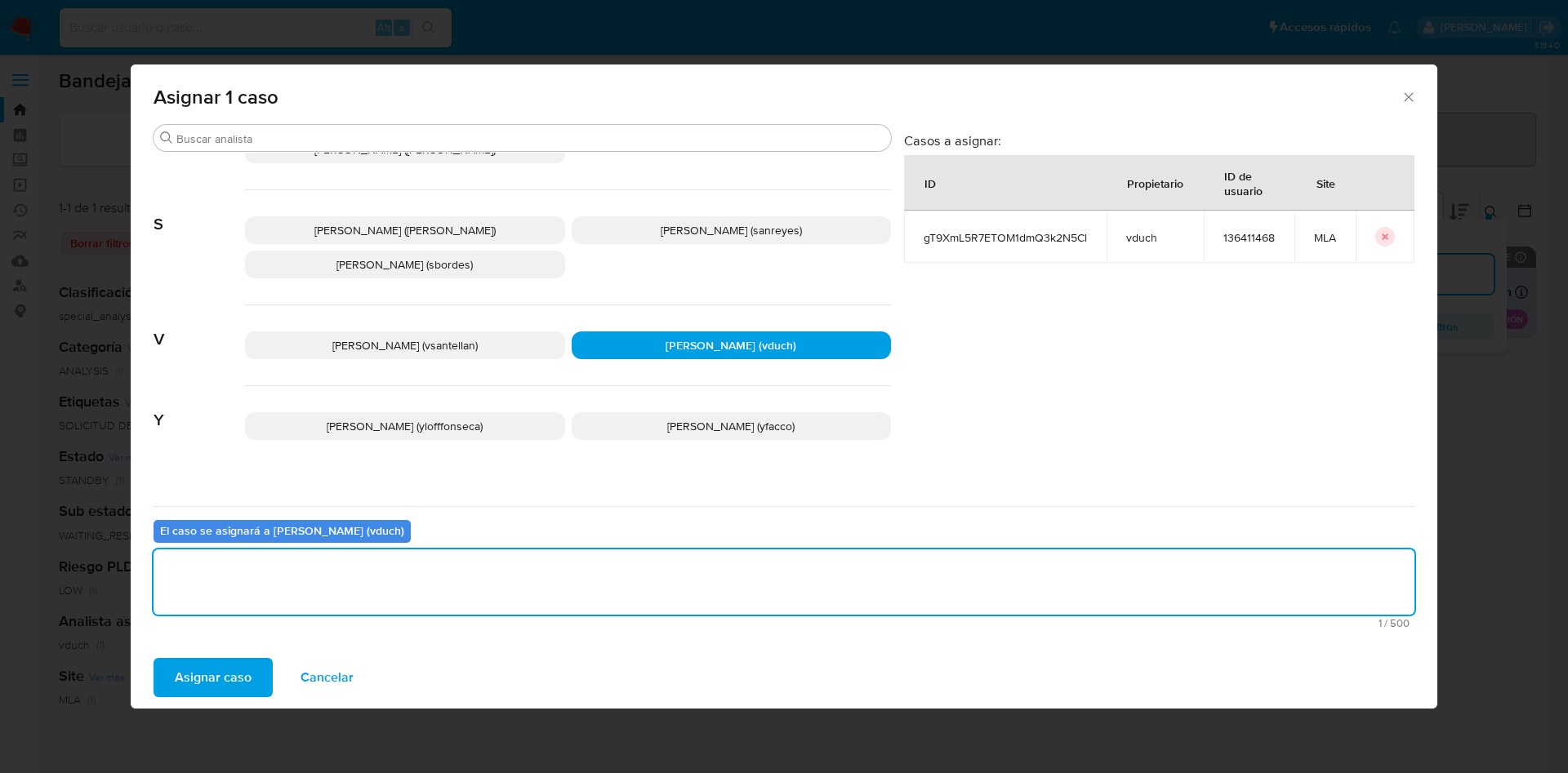
click at [266, 678] on button "Asignar caso" at bounding box center [213, 678] width 119 height 39
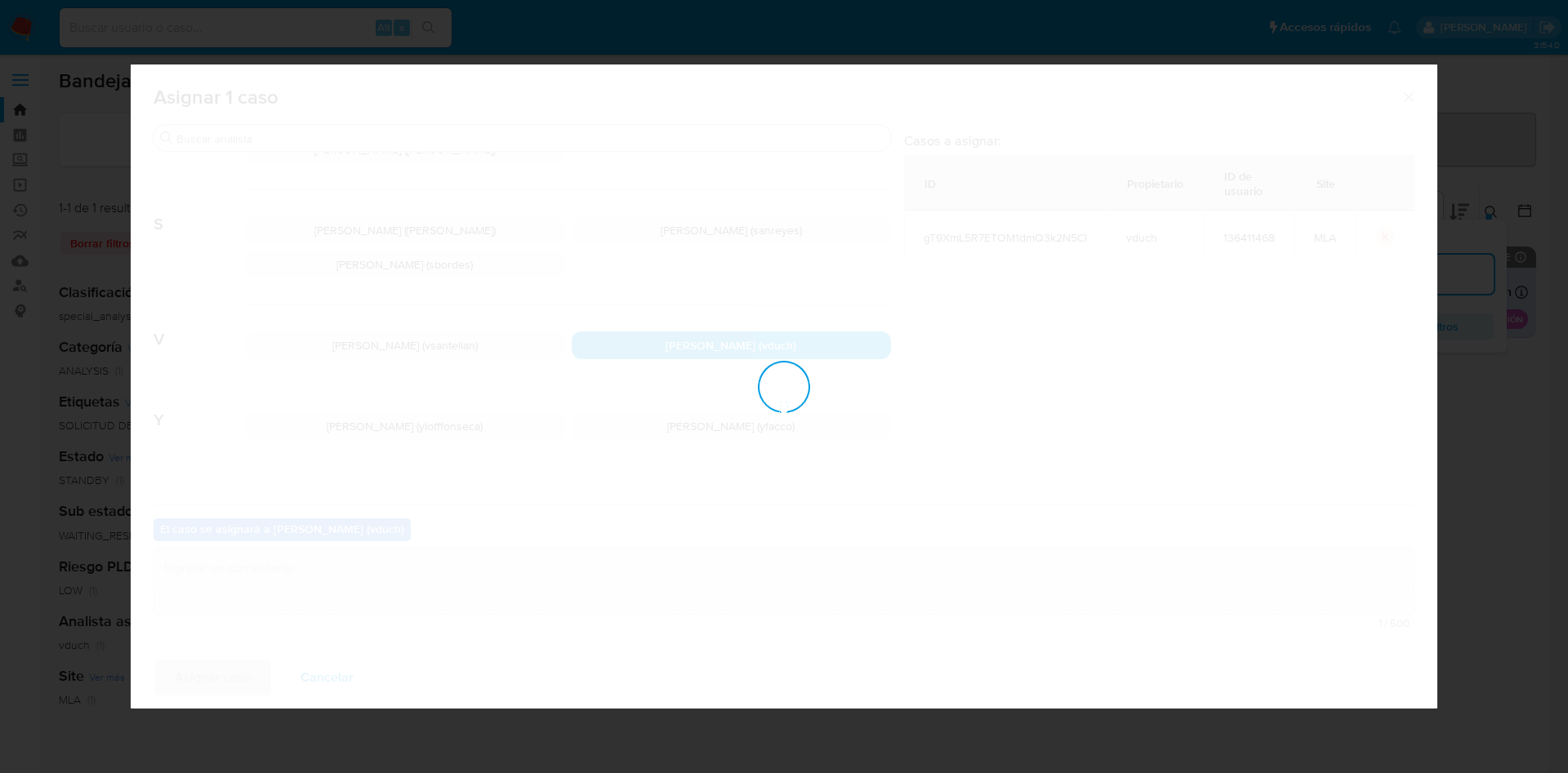
checkbox input "false"
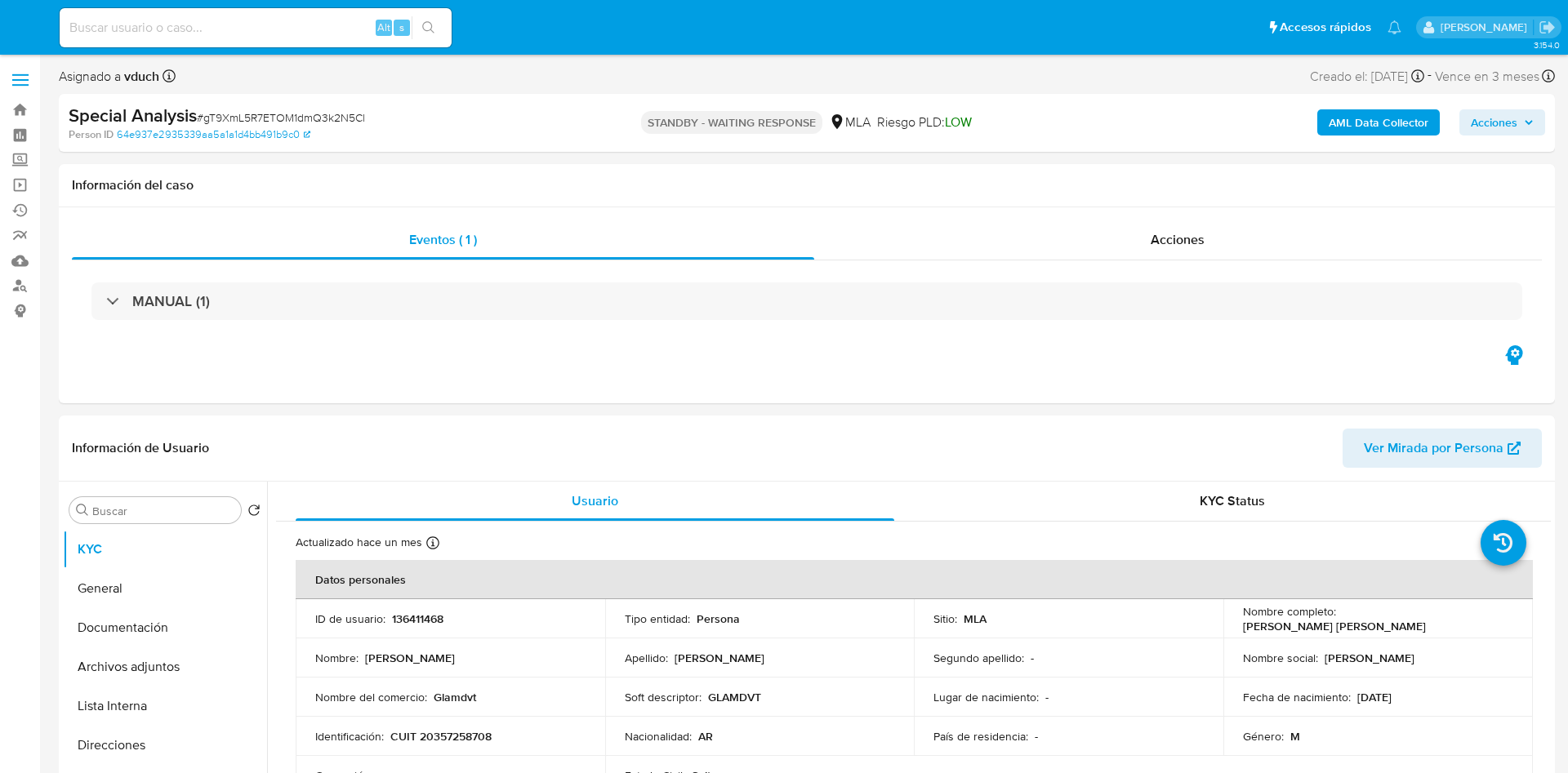
select select "10"
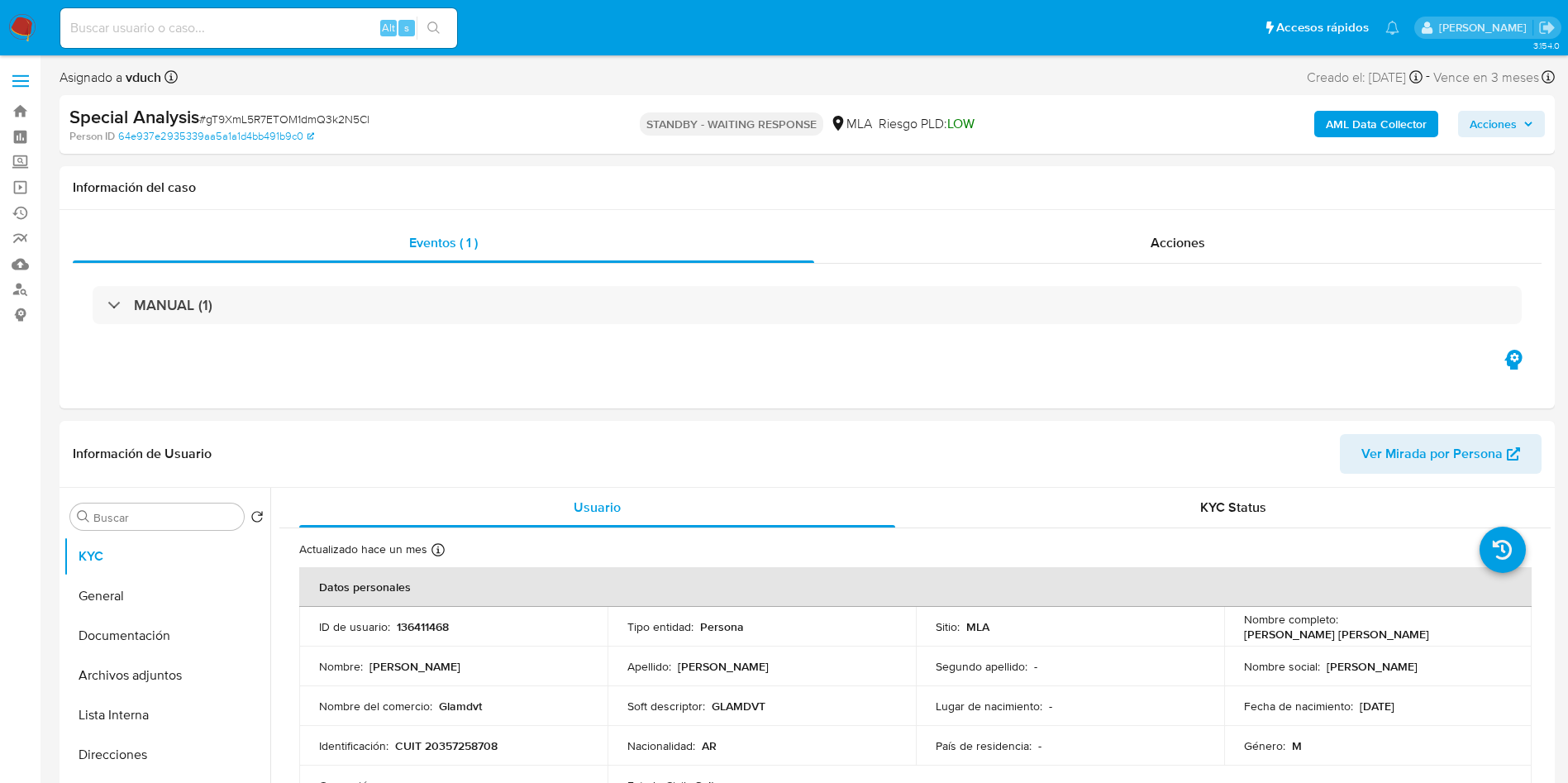
click at [327, 121] on span "# gT9XmL5R7ETOM1dmQ3k2N5Cl" at bounding box center [284, 119] width 171 height 17
copy span "gT9XmL5R7ETOM1dmQ3k2N5Cl"
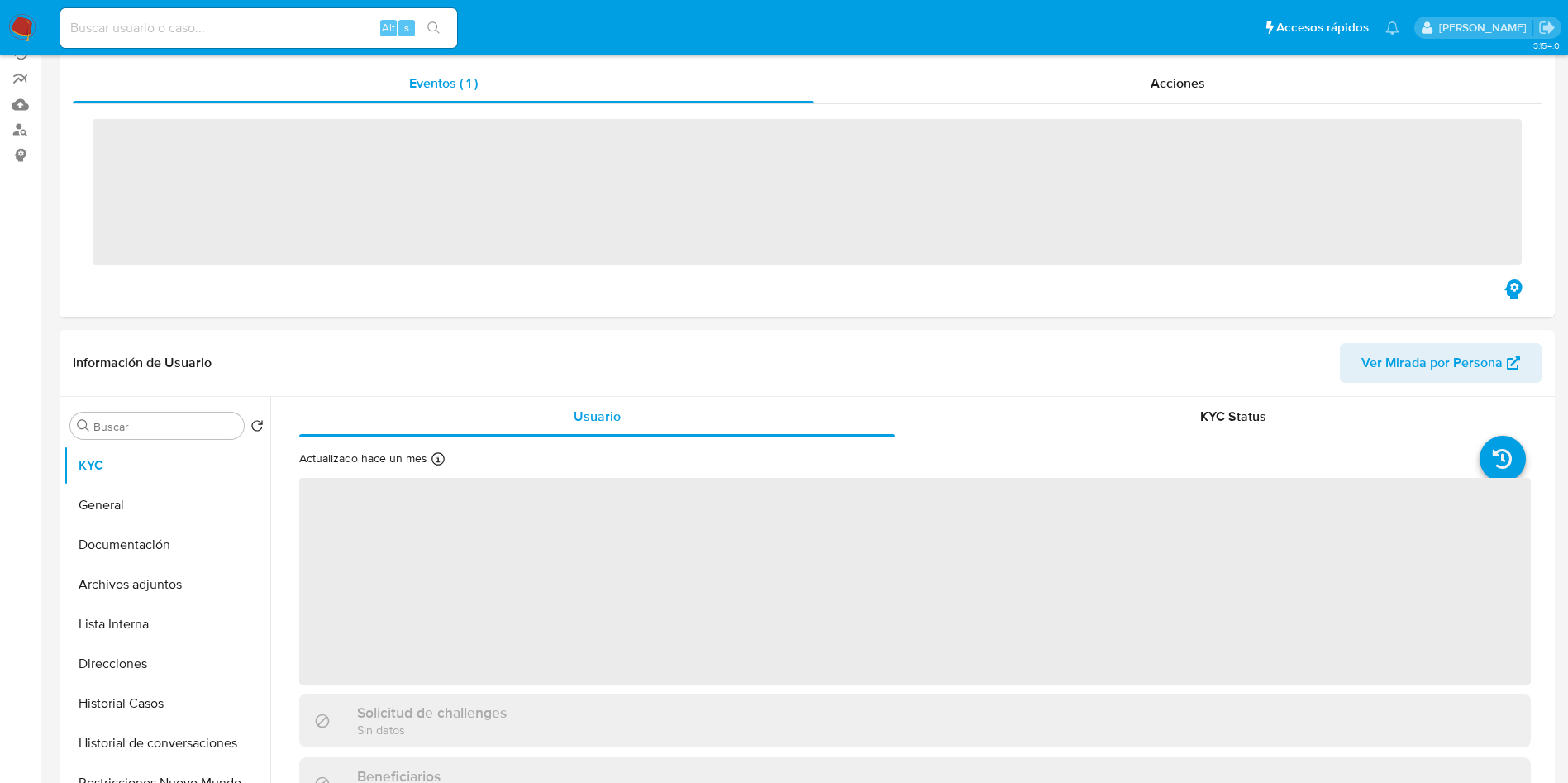
scroll to position [248, 0]
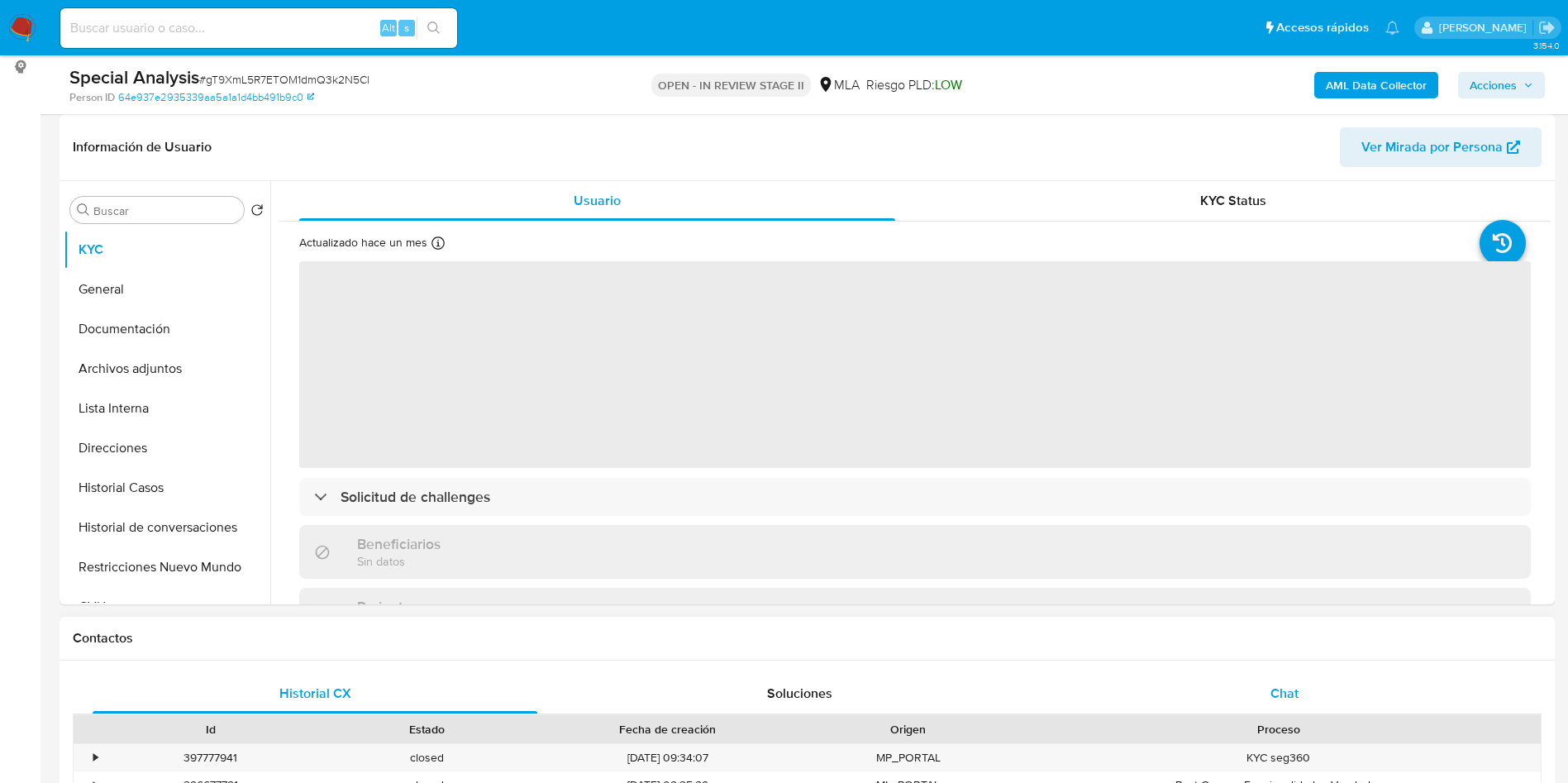
click at [1277, 684] on span "Chat" at bounding box center [1283, 693] width 28 height 20
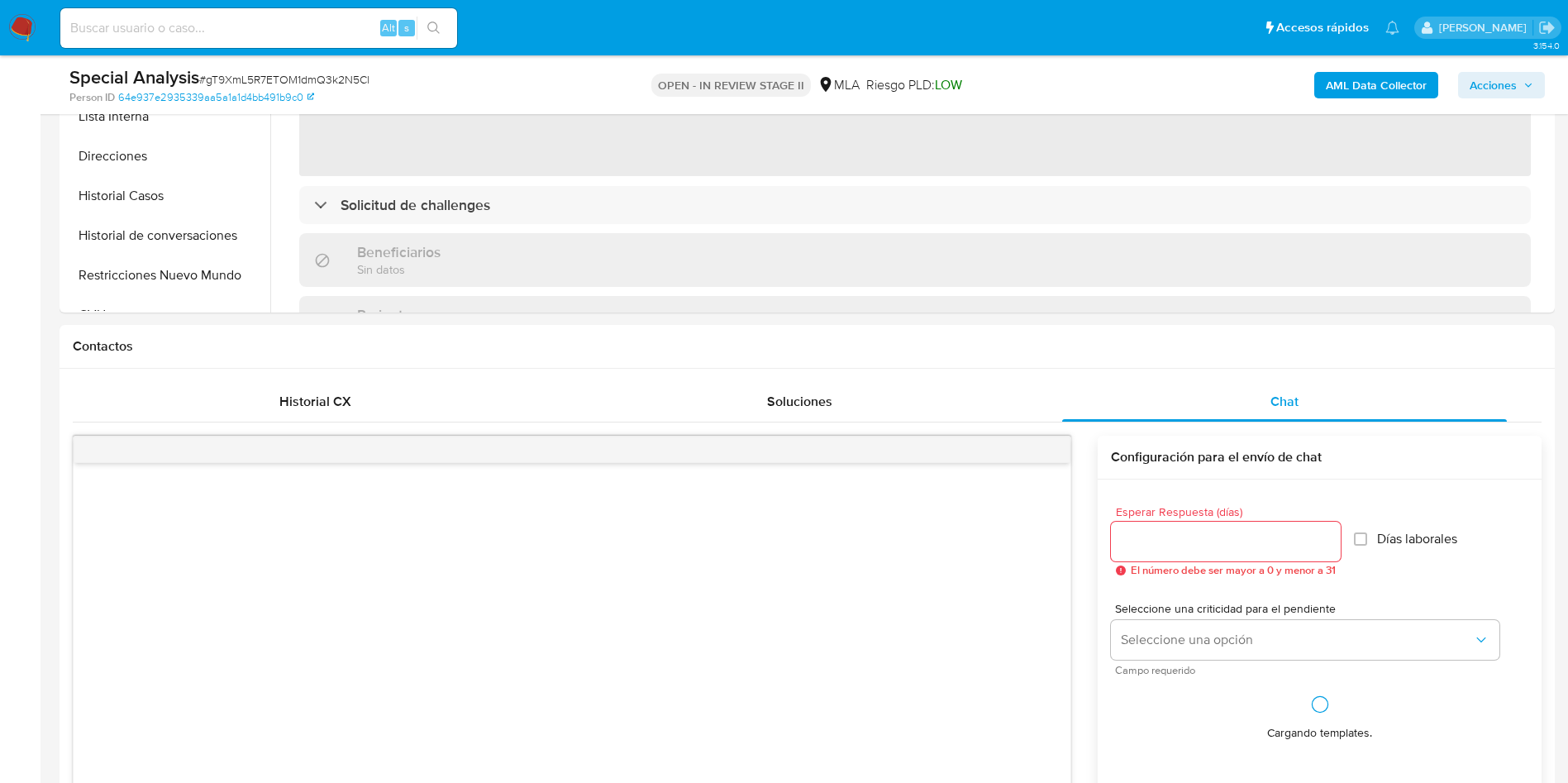
select select "10"
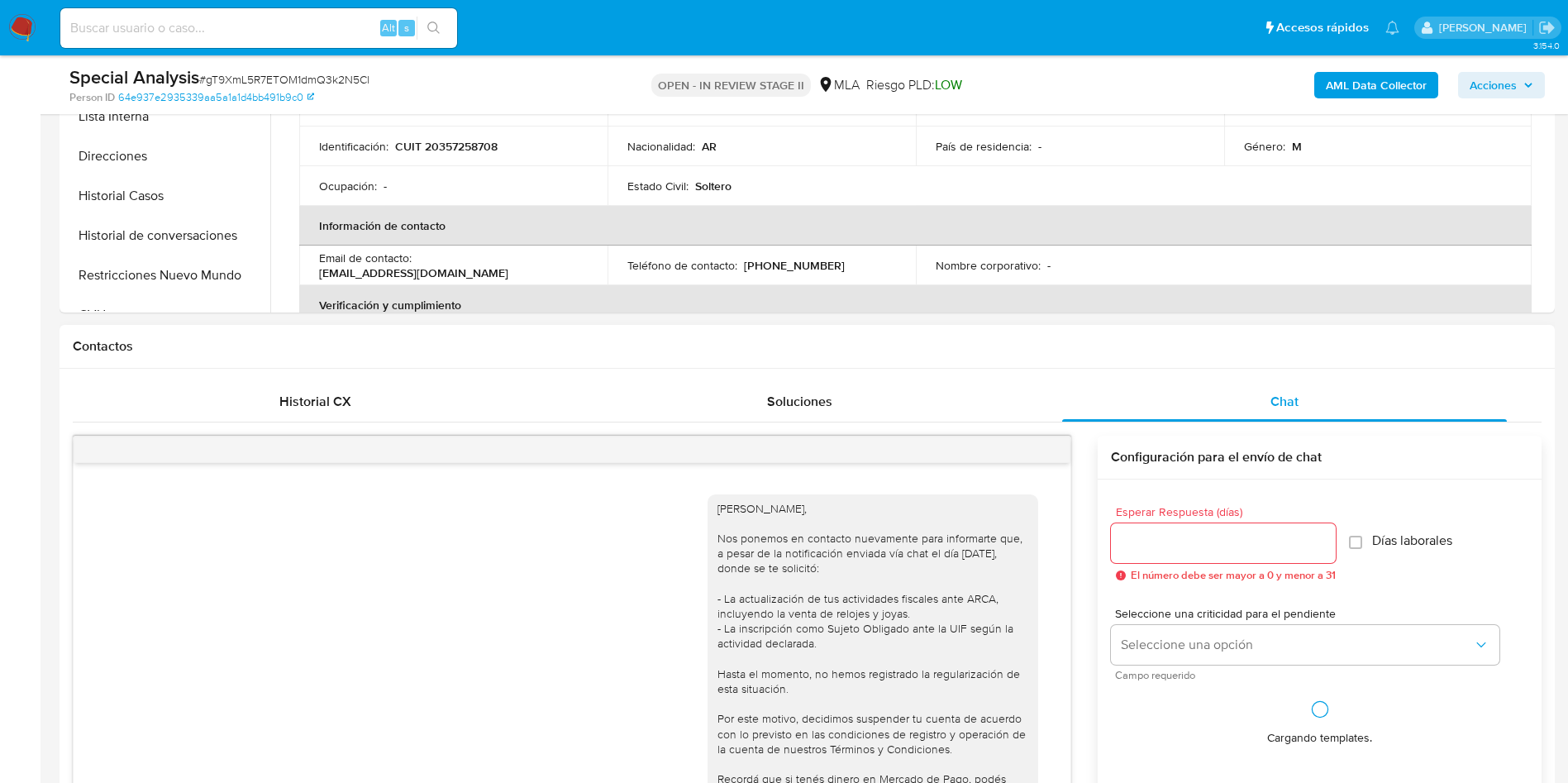
scroll to position [620, 0]
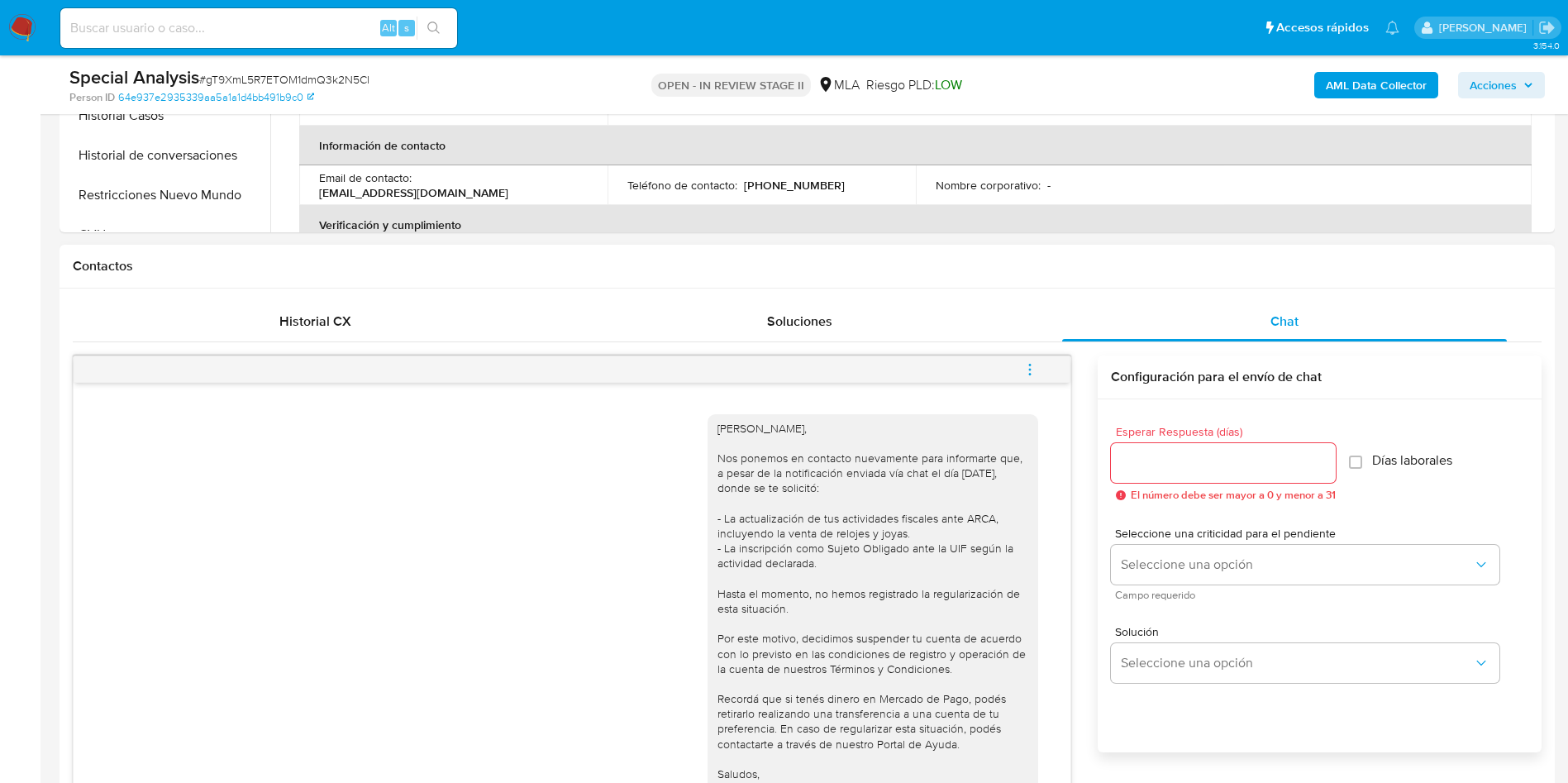
click at [1018, 364] on button "menu-action" at bounding box center [1030, 370] width 55 height 40
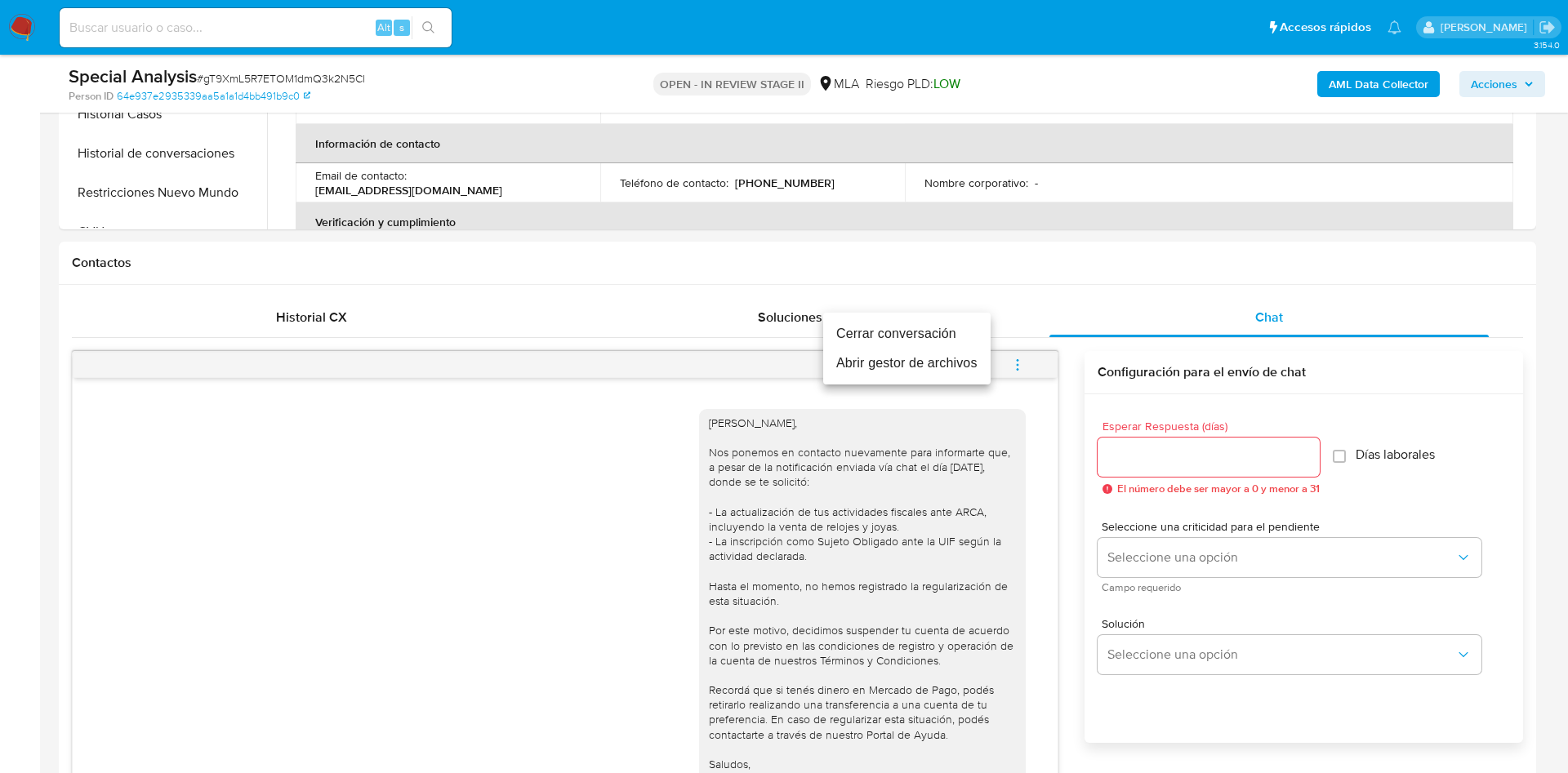
click at [940, 346] on li "Cerrar conversación" at bounding box center [907, 334] width 168 height 30
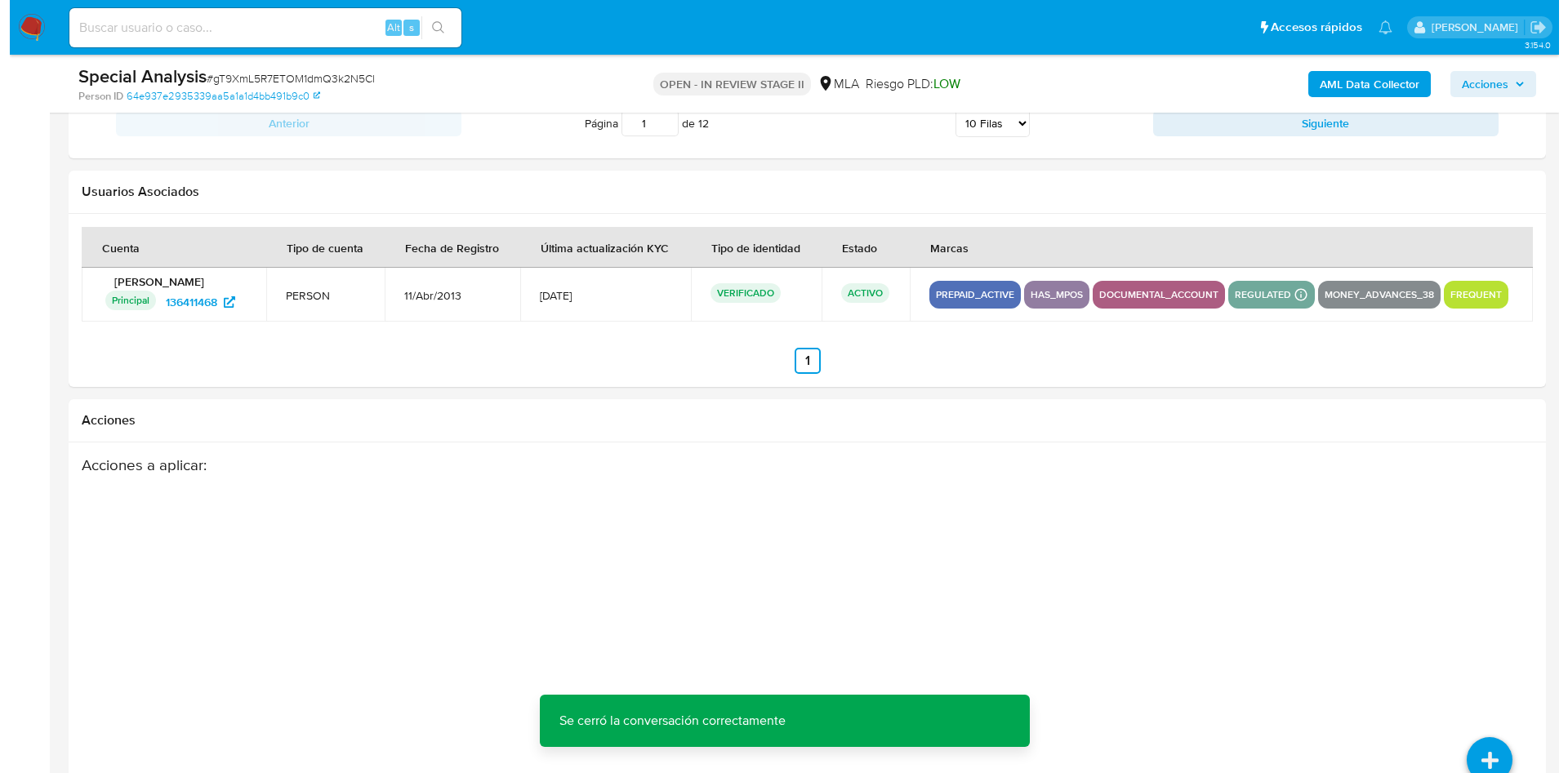
scroll to position [2872, 0]
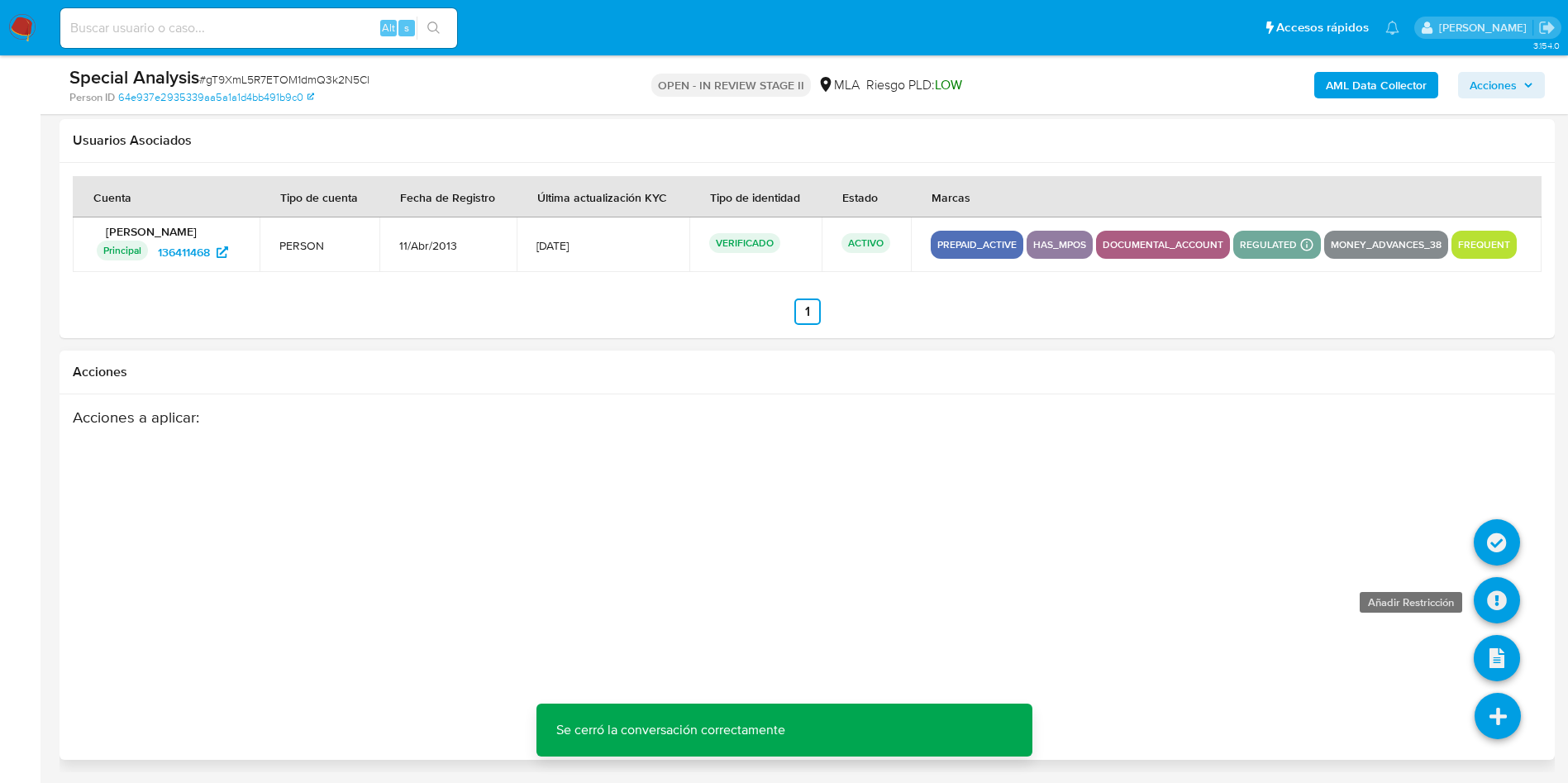
click at [1503, 613] on icon at bounding box center [1496, 600] width 46 height 46
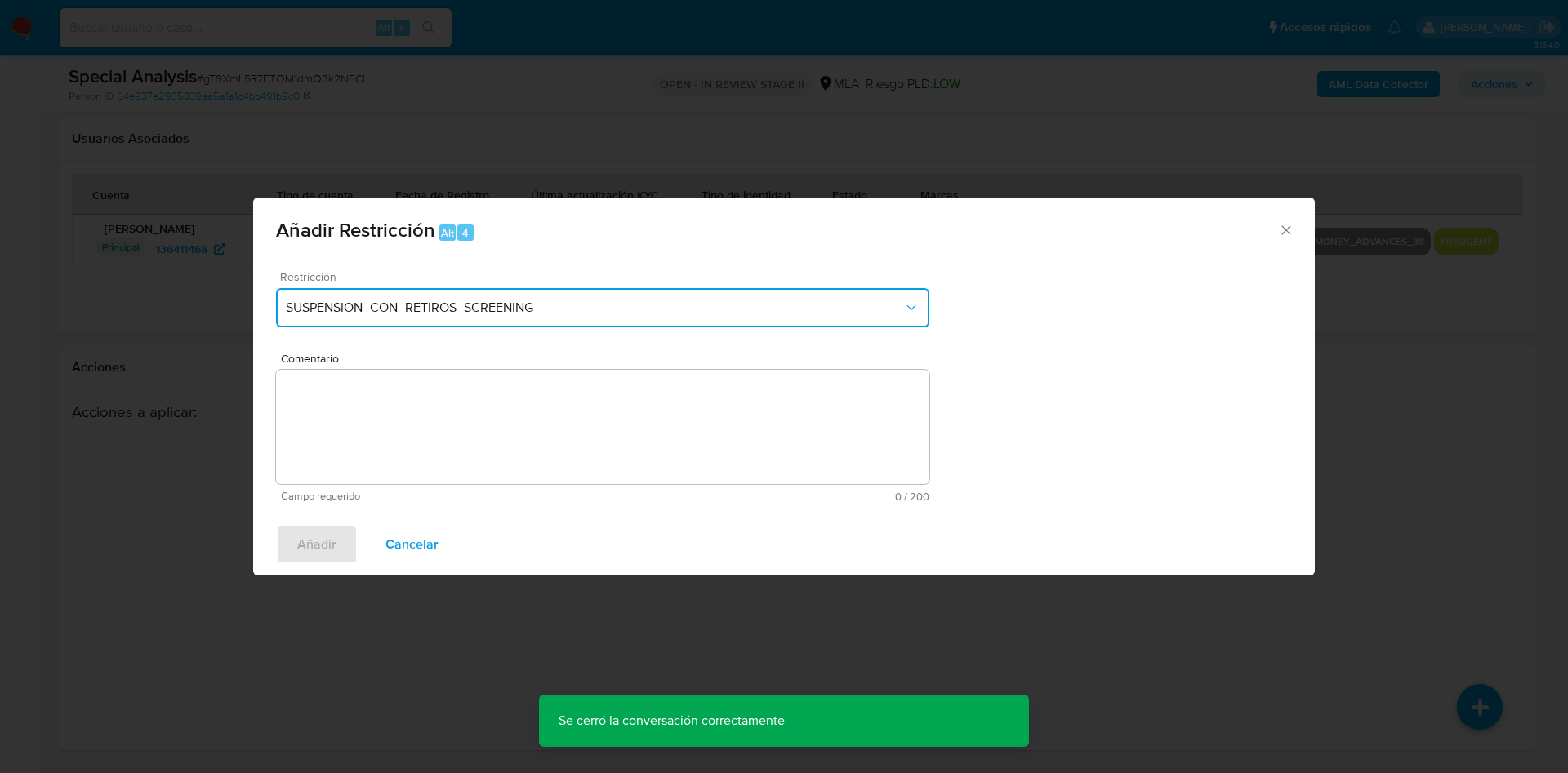
click at [469, 314] on span "SUSPENSION_CON_RETIROS_SCREENING" at bounding box center [594, 307] width 617 height 16
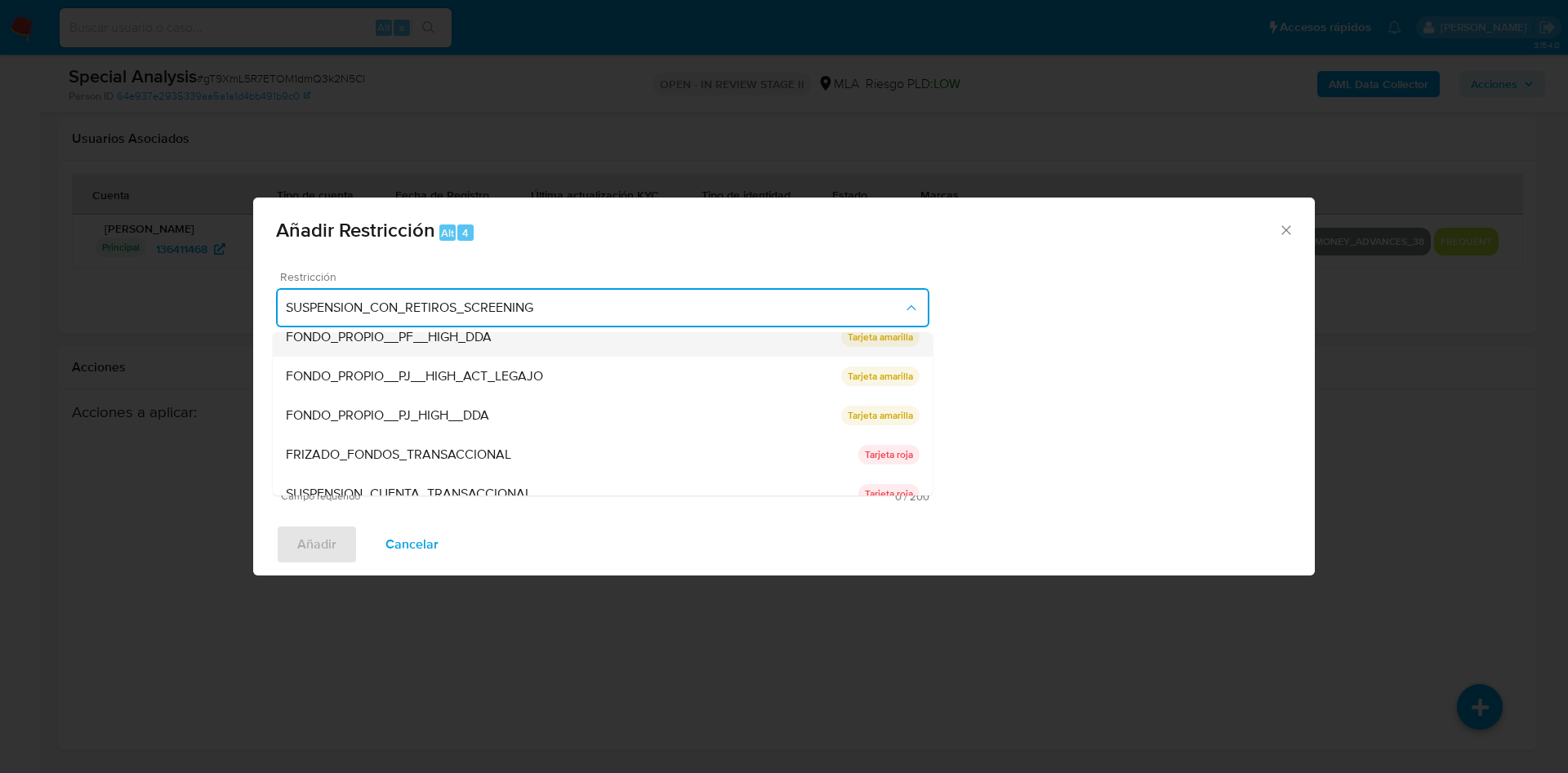
scroll to position [245, 0]
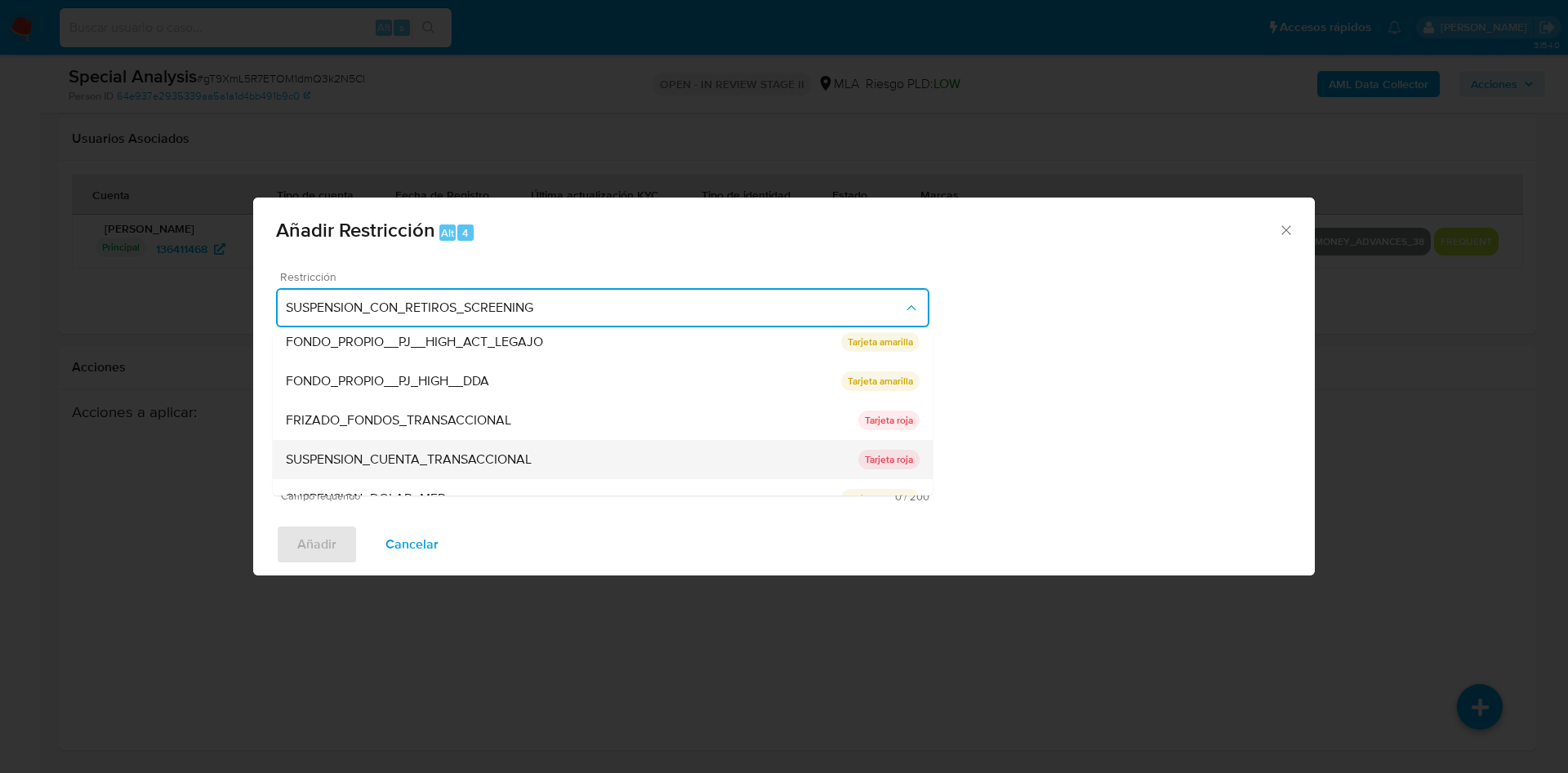
click at [486, 457] on span "SUSPENSION_CUENTA_TRANSACCIONAL" at bounding box center [408, 459] width 246 height 16
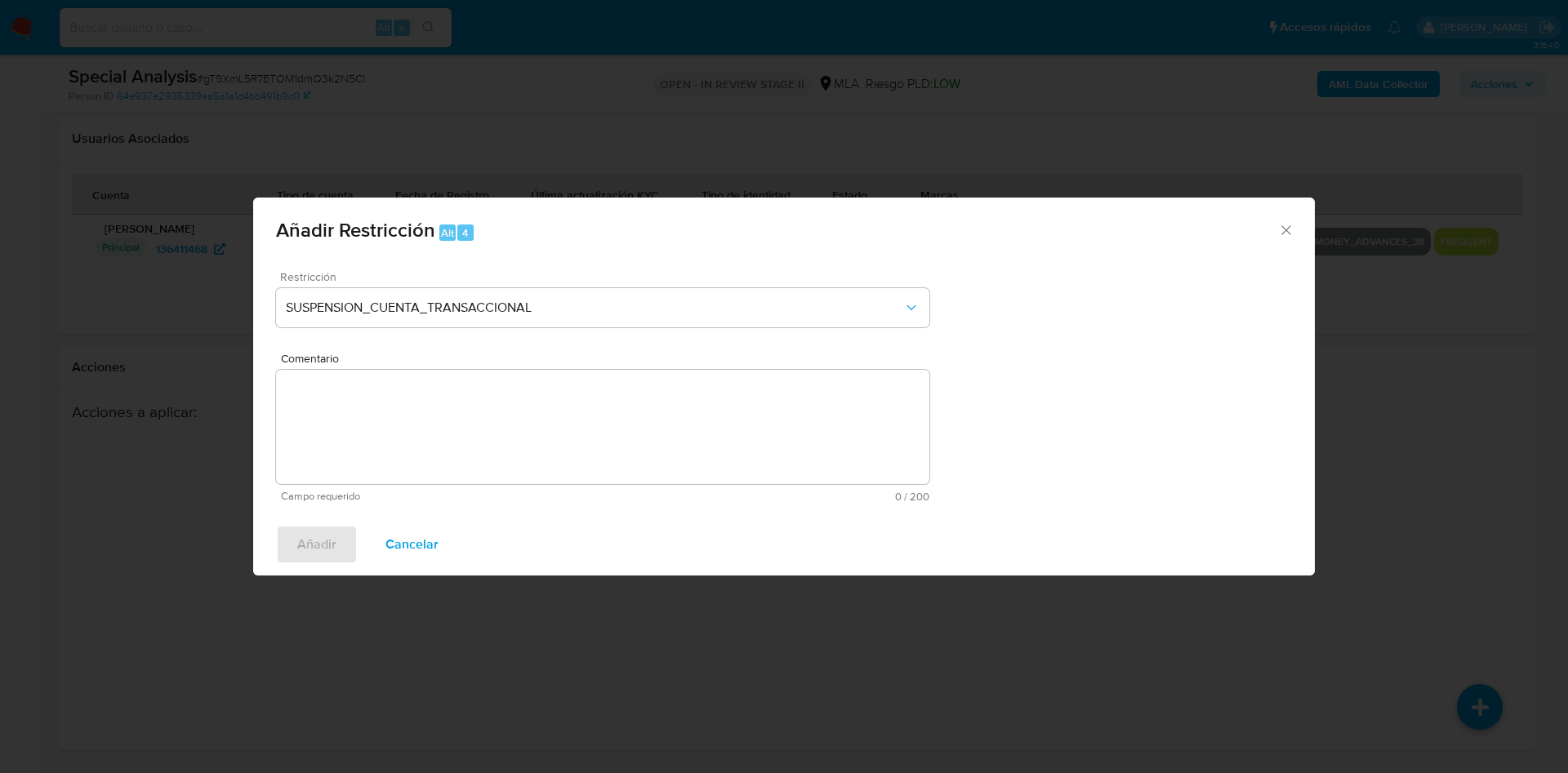
click at [543, 423] on textarea "Comentario" at bounding box center [603, 426] width 653 height 115
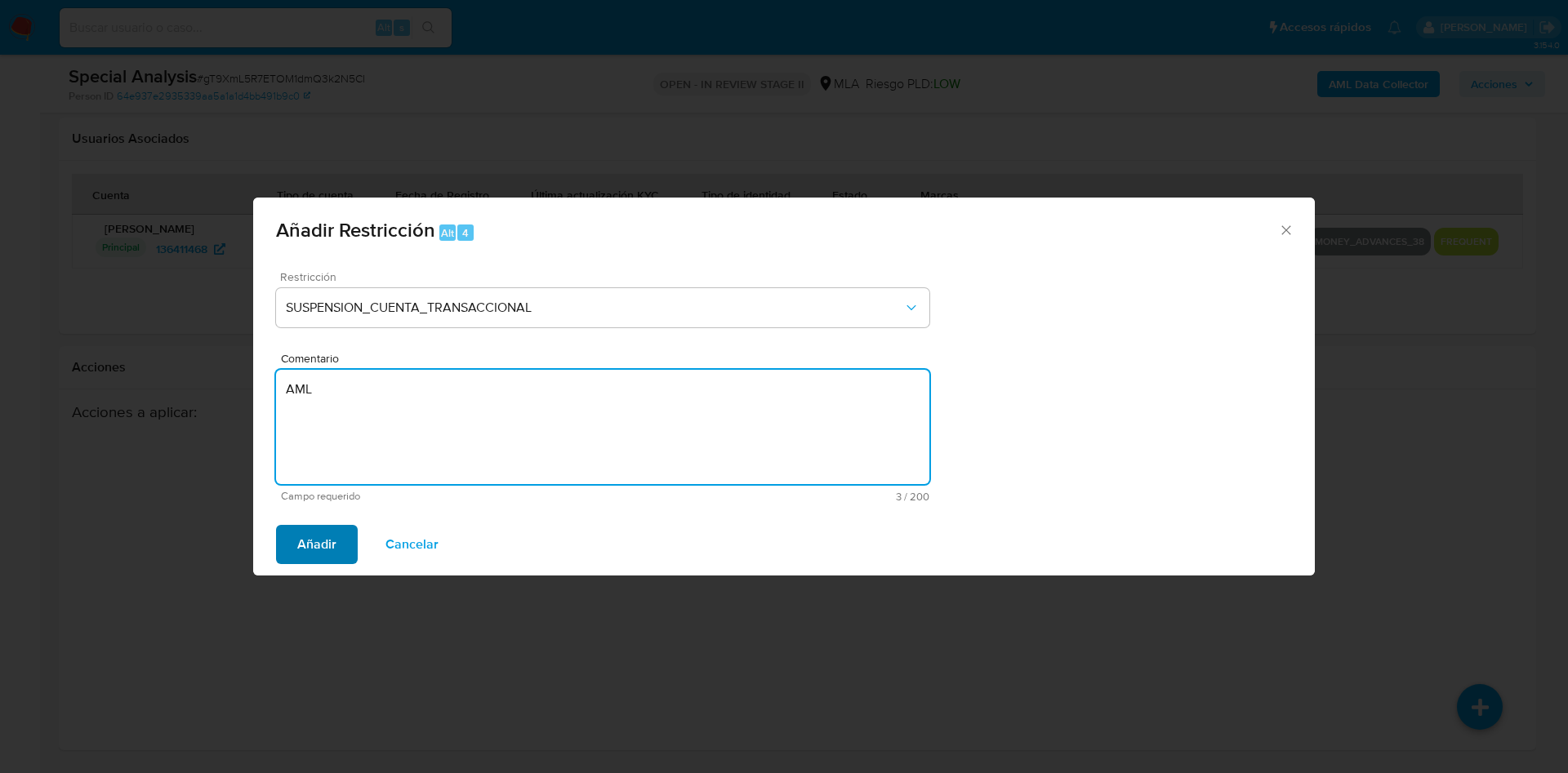
type textarea "AML"
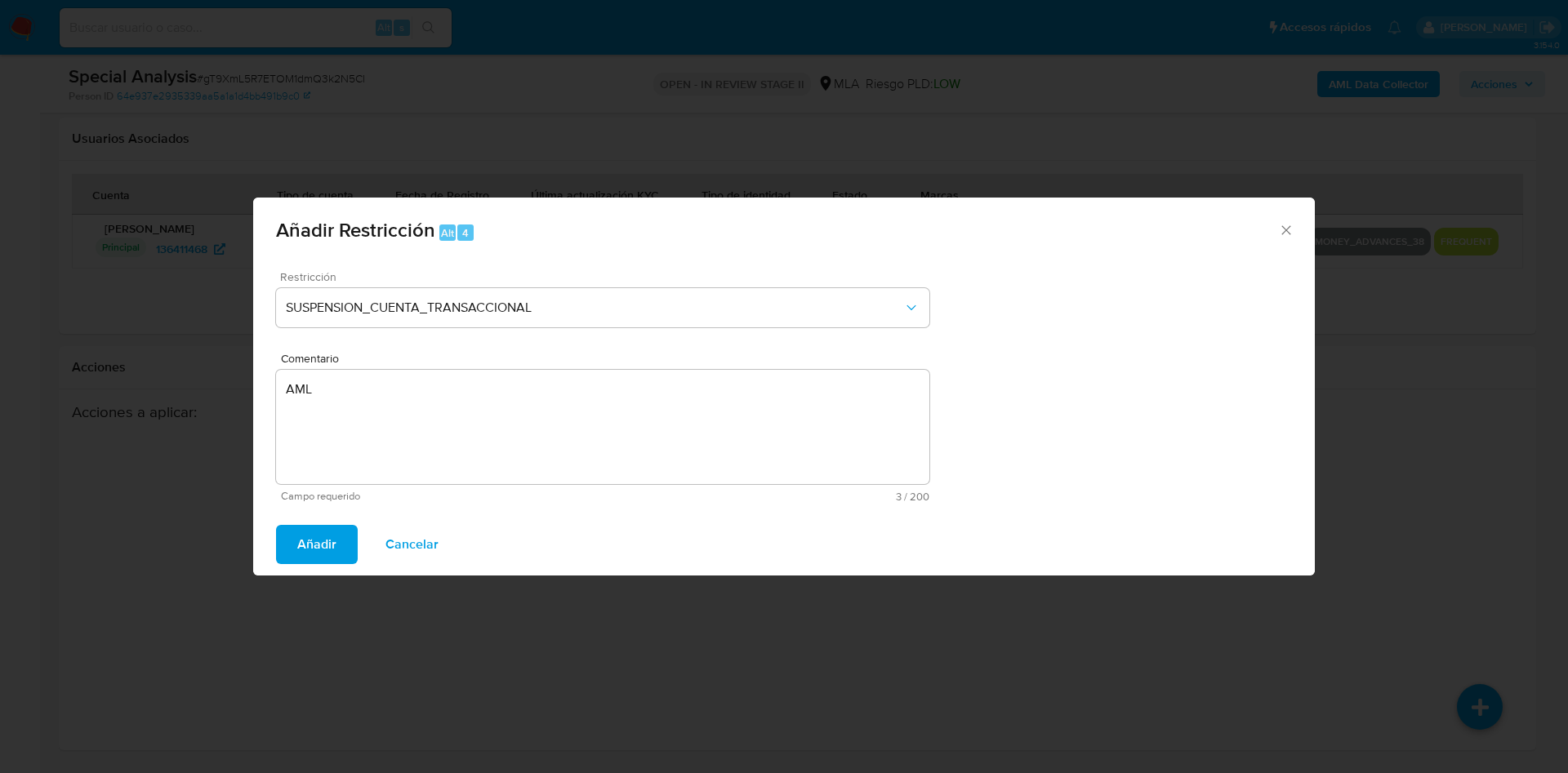
click at [315, 530] on span "Añadir" at bounding box center [317, 544] width 39 height 36
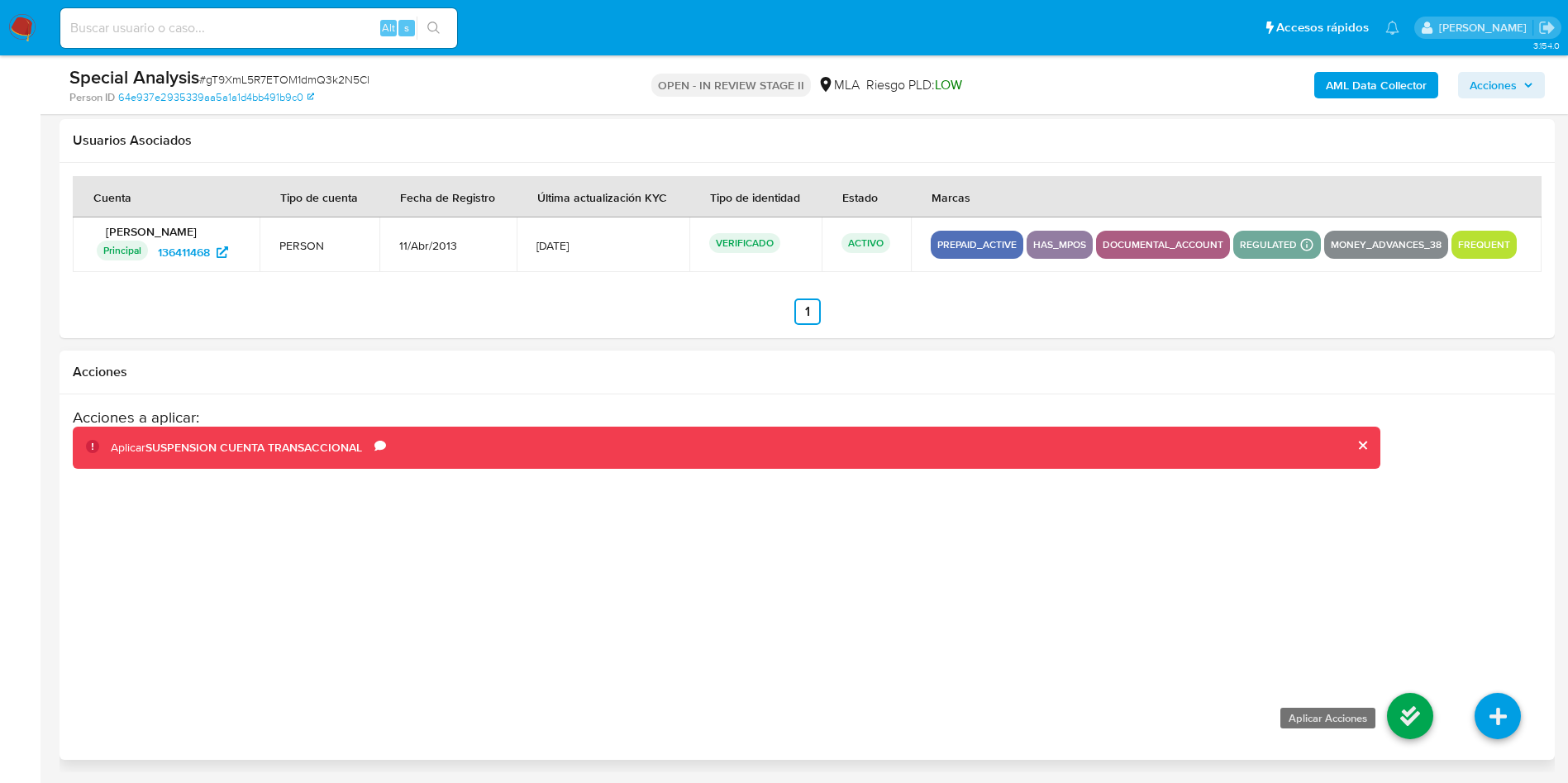
click at [1395, 706] on icon at bounding box center [1409, 716] width 46 height 46
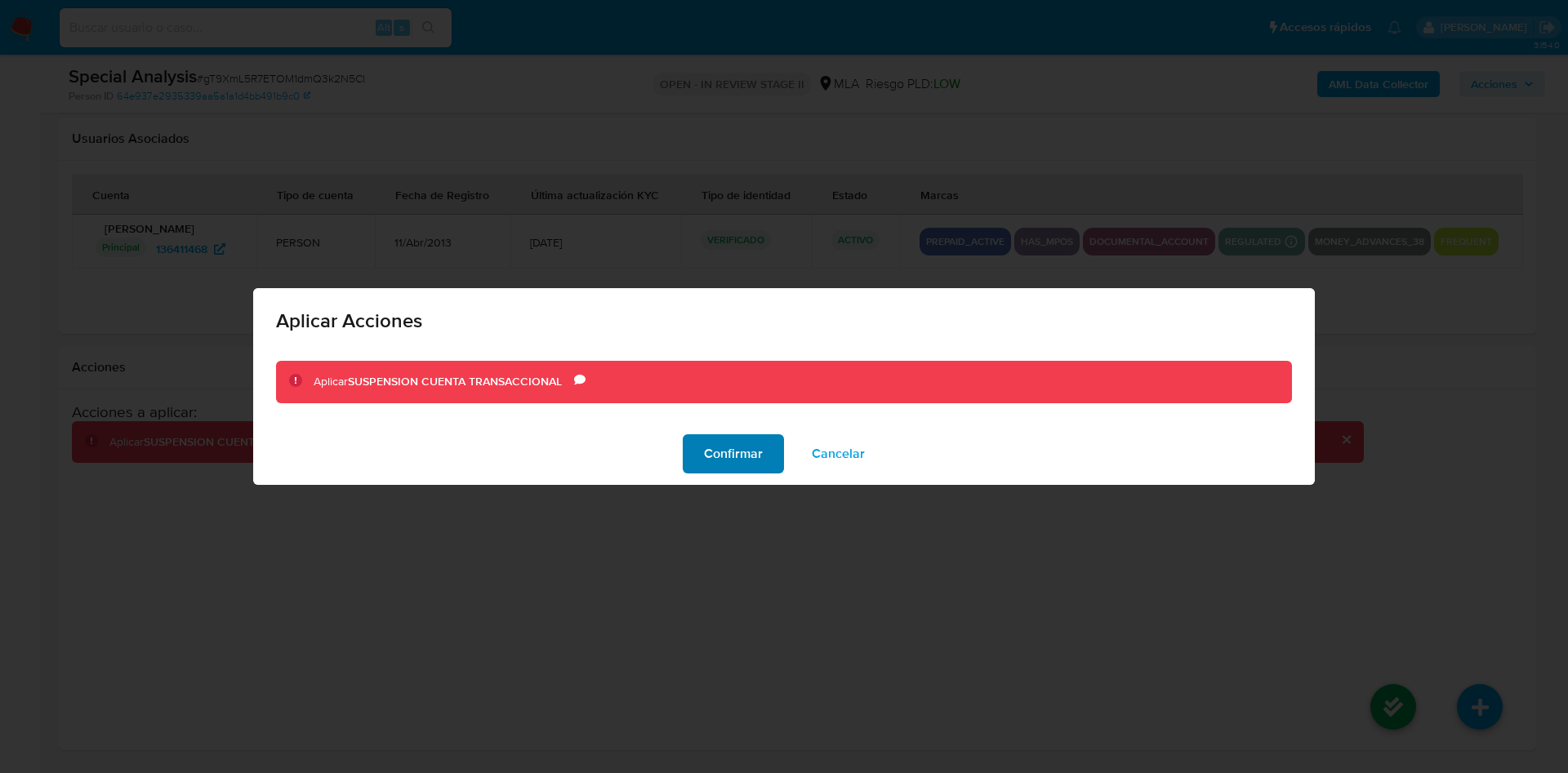
click at [740, 452] on span "Confirmar" at bounding box center [733, 453] width 59 height 36
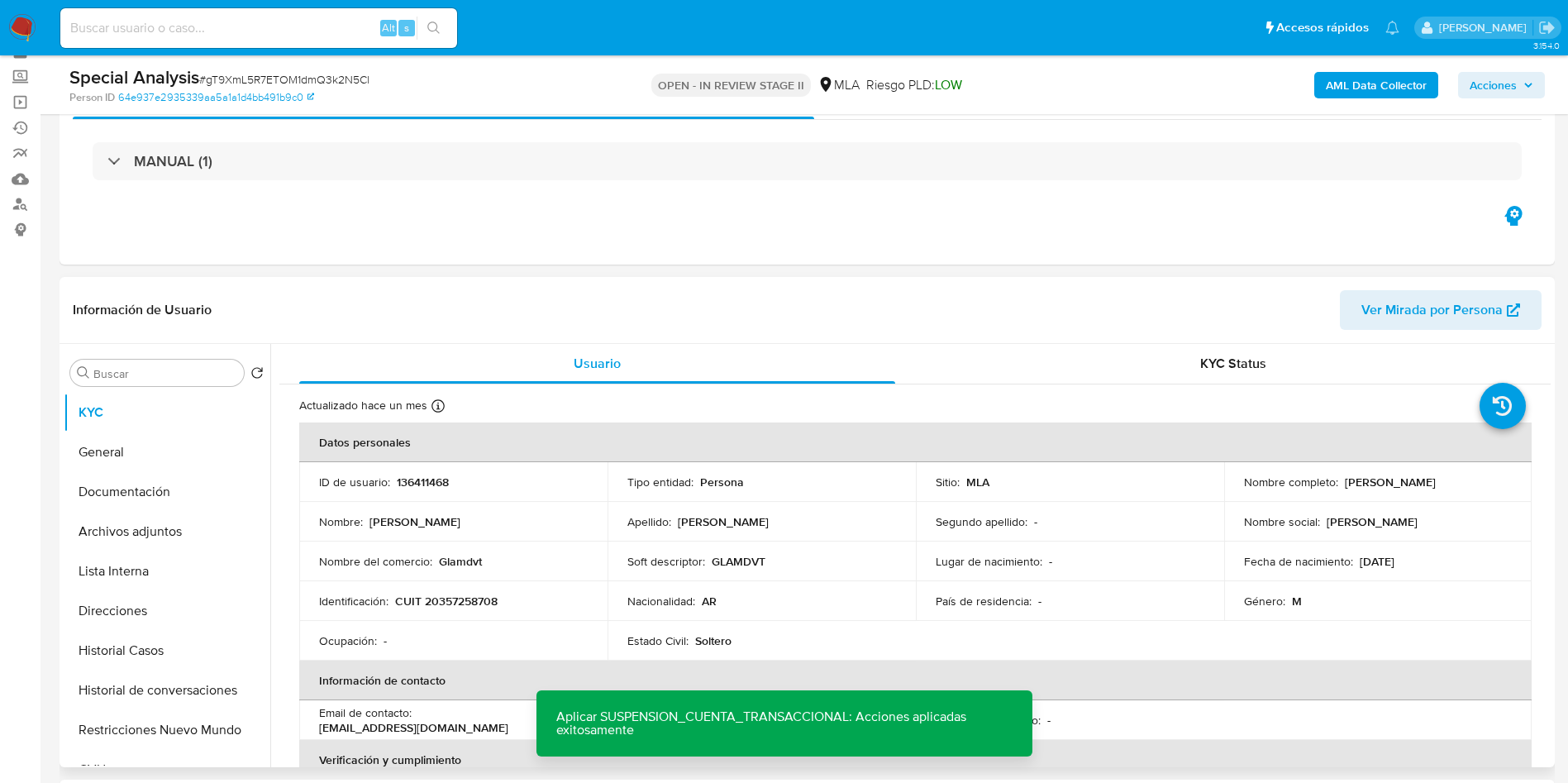
scroll to position [124, 0]
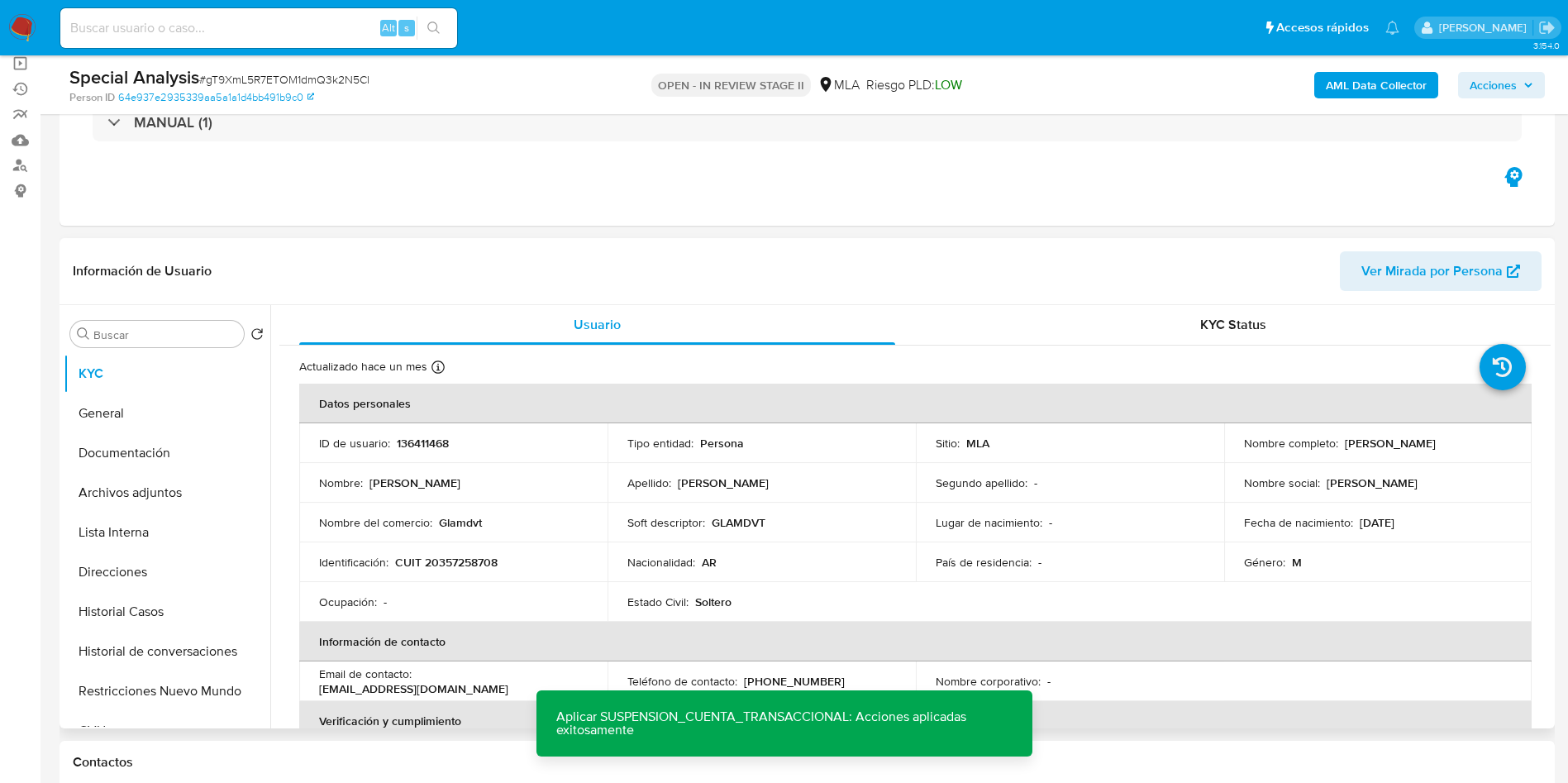
click at [471, 557] on p "CUIT 20357258708" at bounding box center [445, 562] width 102 height 15
copy p "20357258708"
click at [465, 544] on td "Identificación : CUIT 20357258708" at bounding box center [453, 562] width 308 height 40
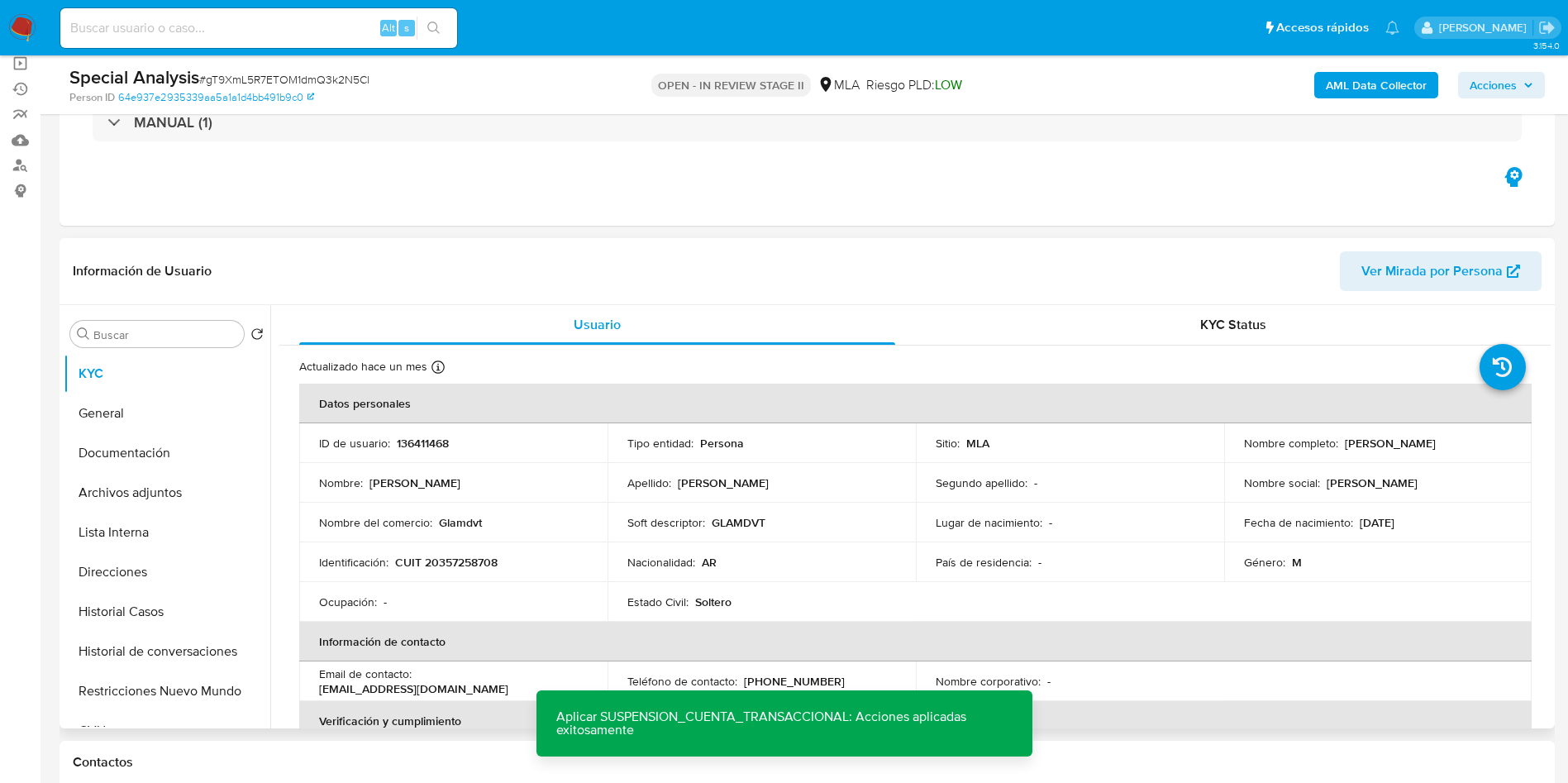
click at [452, 559] on p "CUIT 20357258708" at bounding box center [445, 562] width 102 height 15
copy p "20357258708"
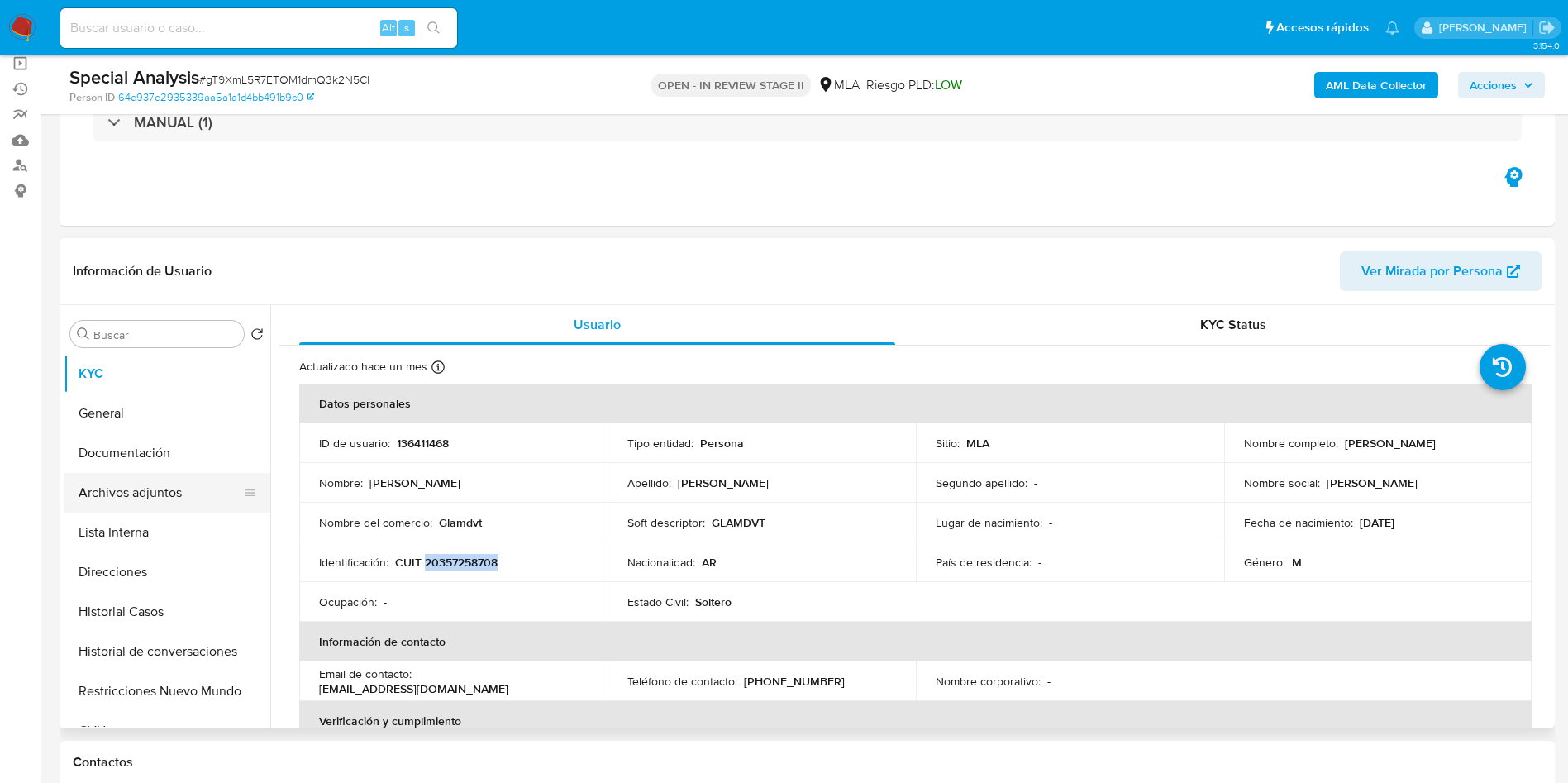
click at [189, 501] on button "Archivos adjuntos" at bounding box center [160, 492] width 193 height 40
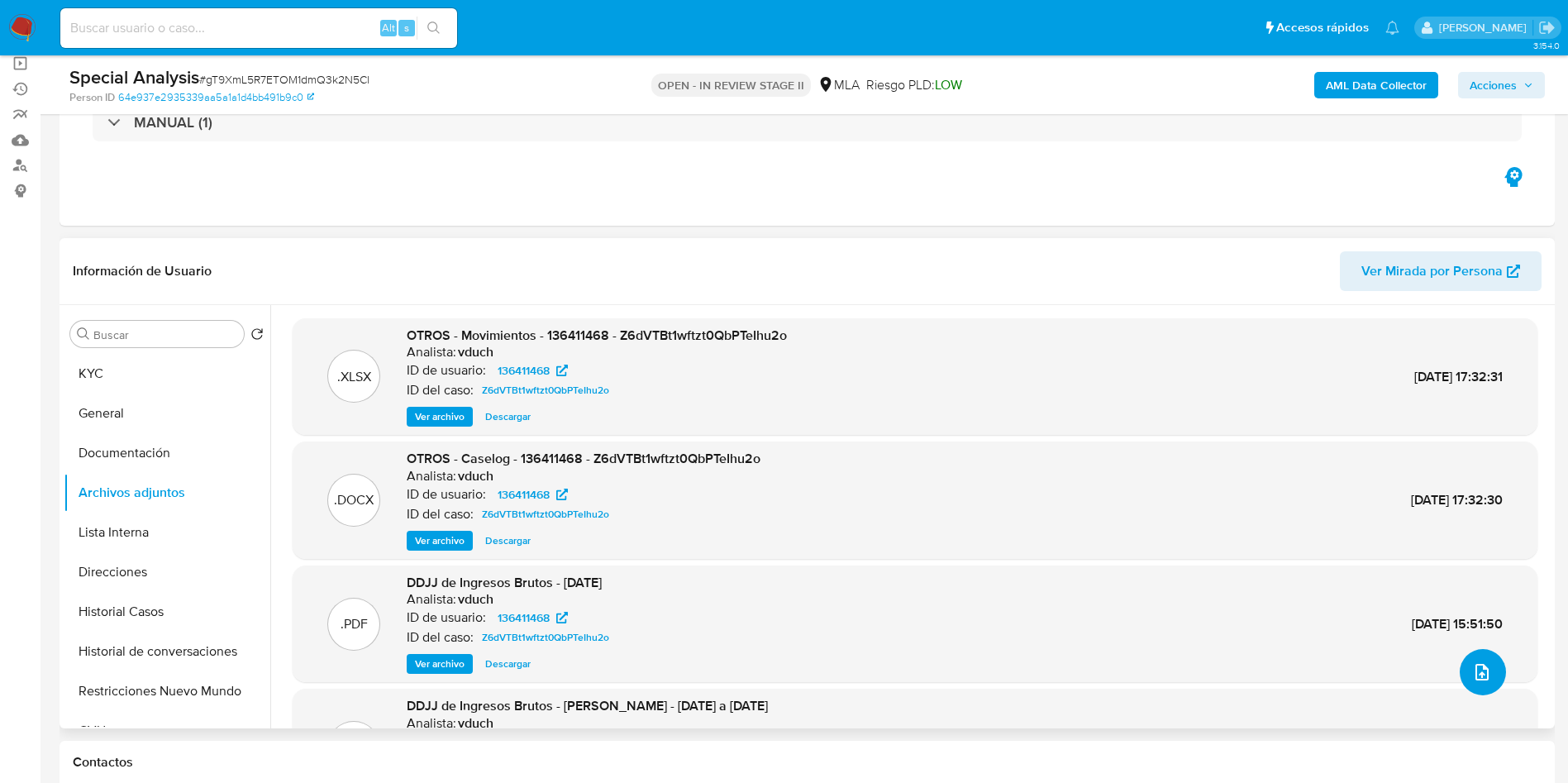
click at [1475, 670] on icon "upload-file" at bounding box center [1482, 672] width 14 height 17
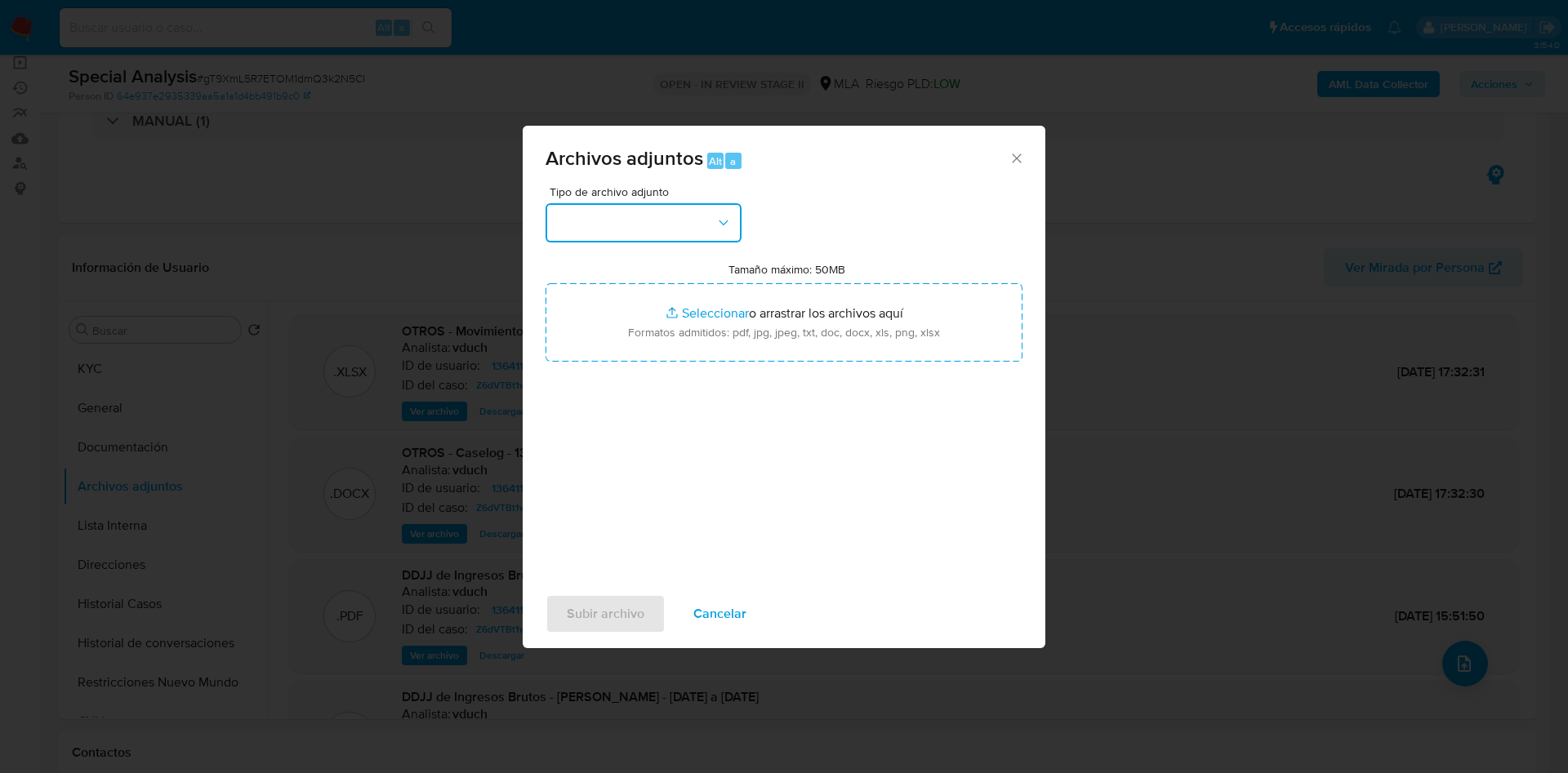
click at [698, 232] on button "button" at bounding box center [643, 222] width 196 height 39
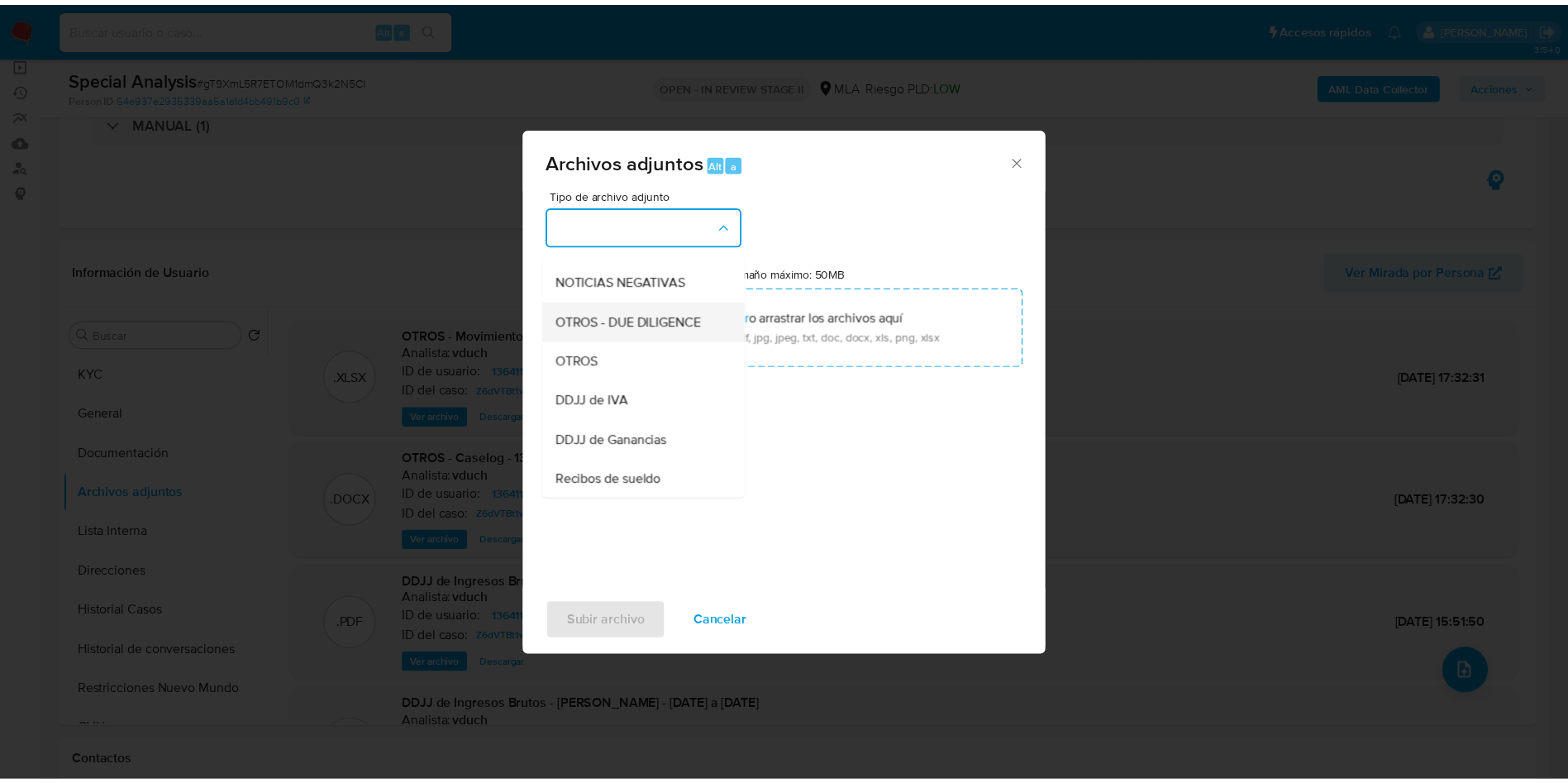
scroll to position [248, 0]
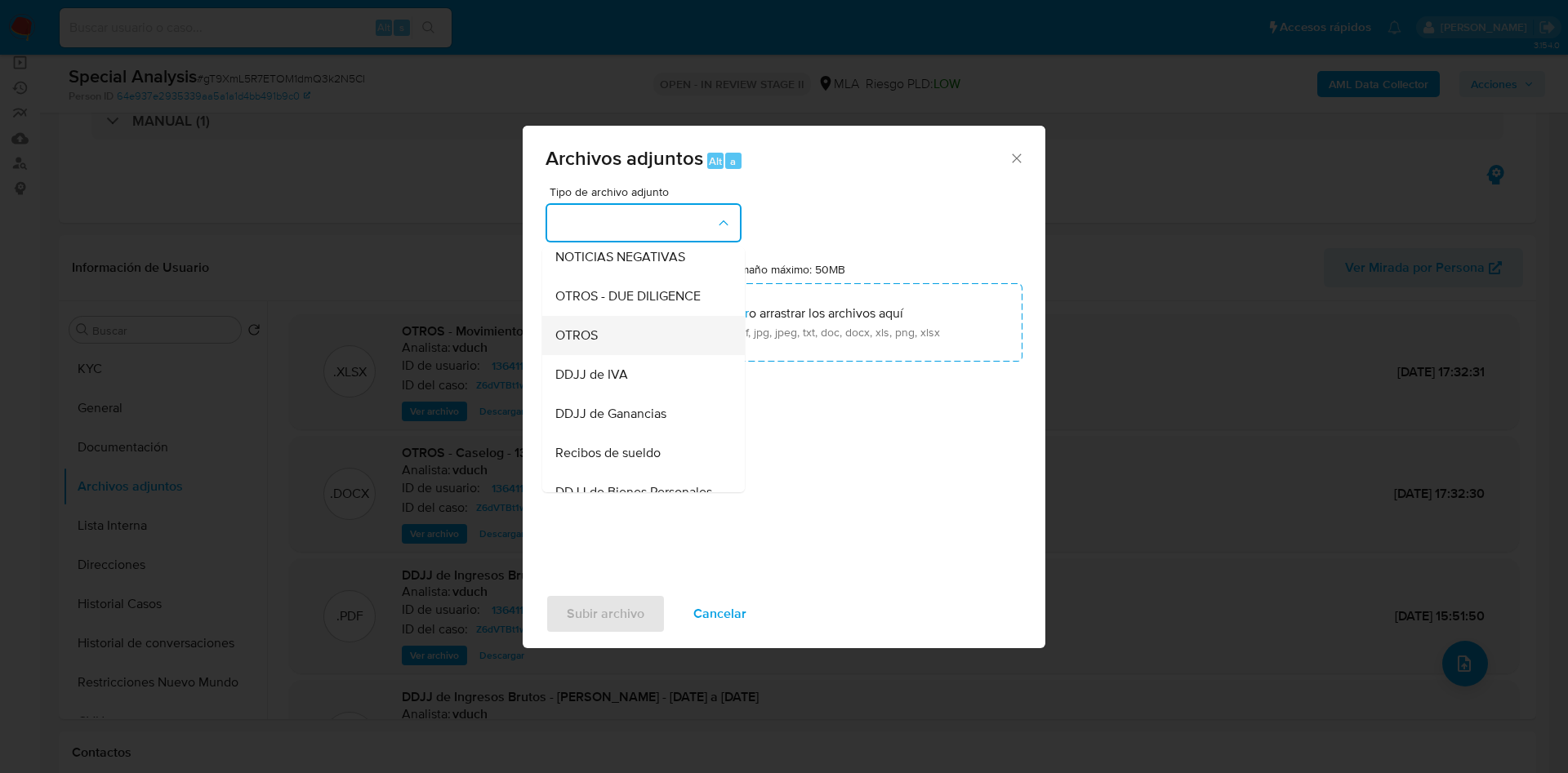
click at [590, 344] on span "OTROS" at bounding box center [577, 335] width 42 height 16
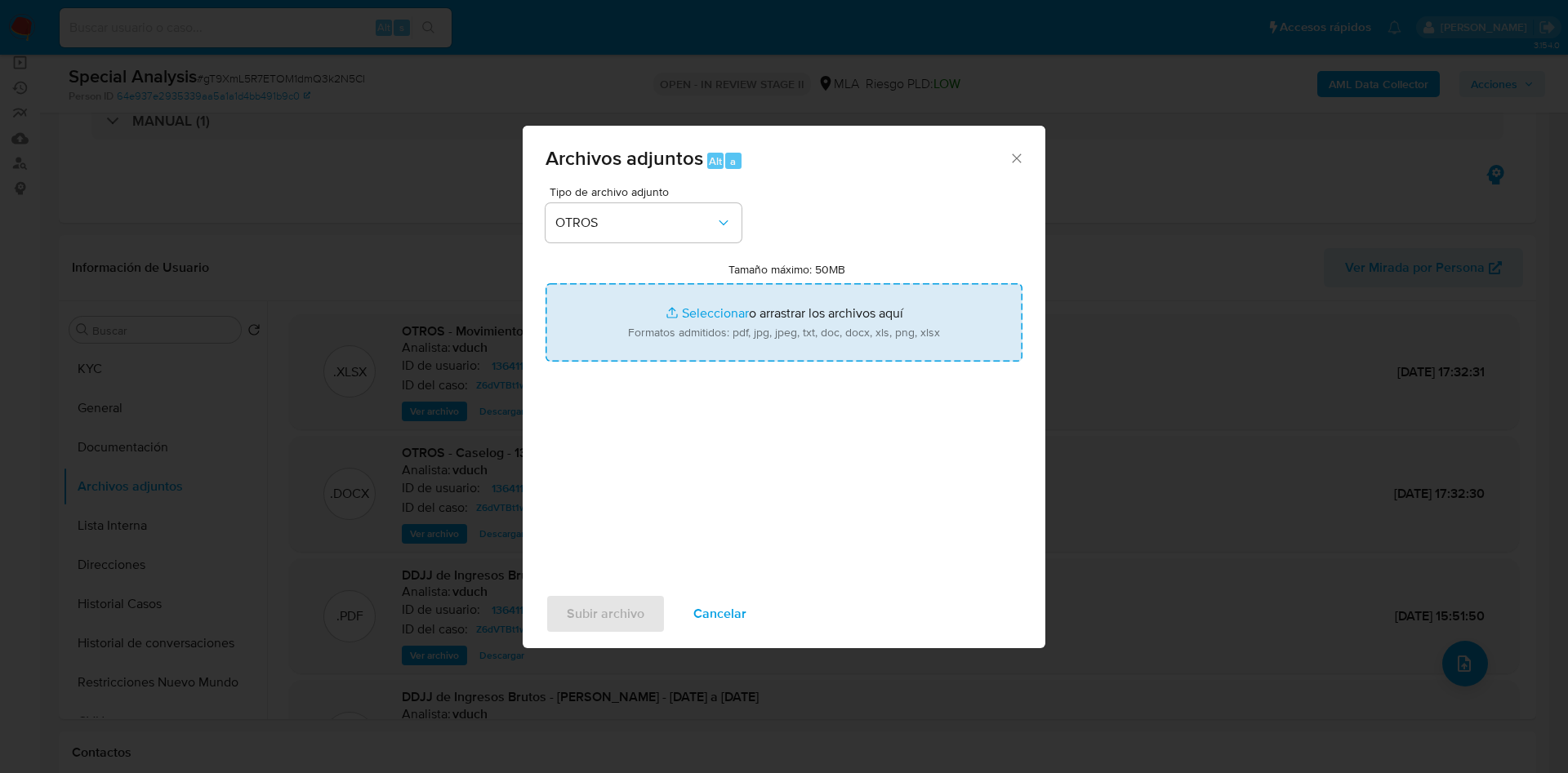
type input "C:\fakepath\UIF.pdf"
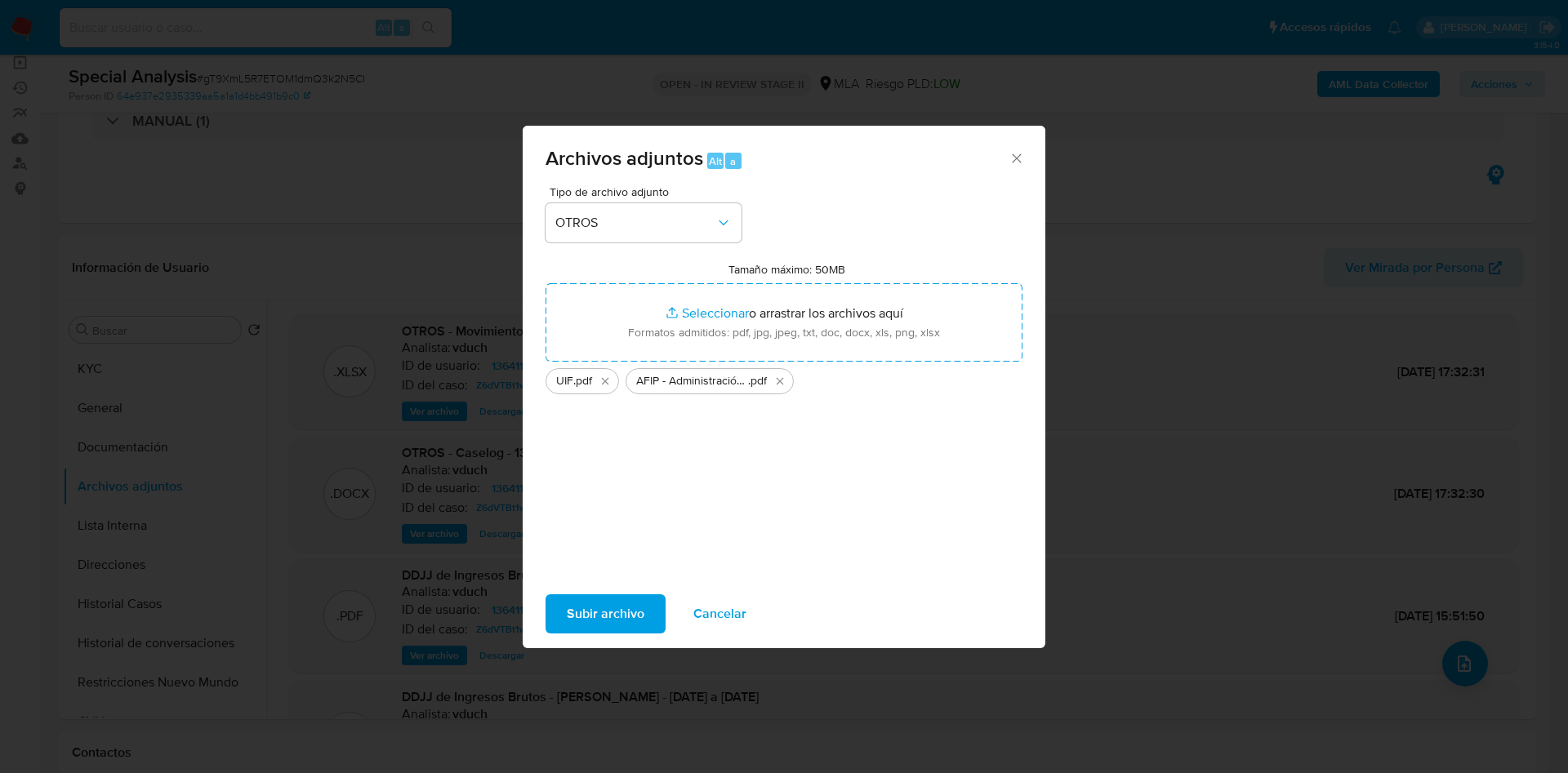
click at [636, 615] on span "Subir archivo" at bounding box center [606, 613] width 78 height 36
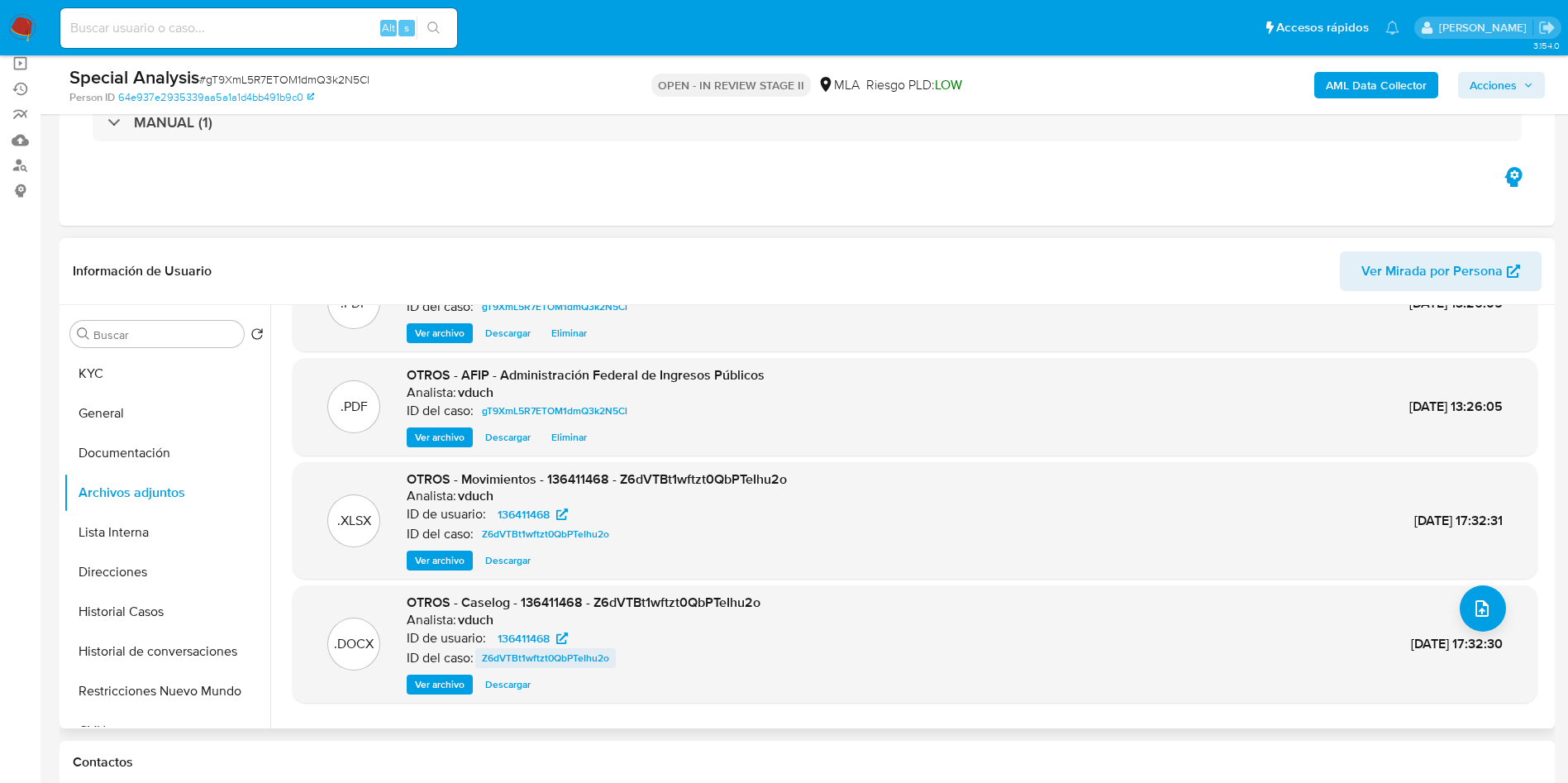
scroll to position [99, 0]
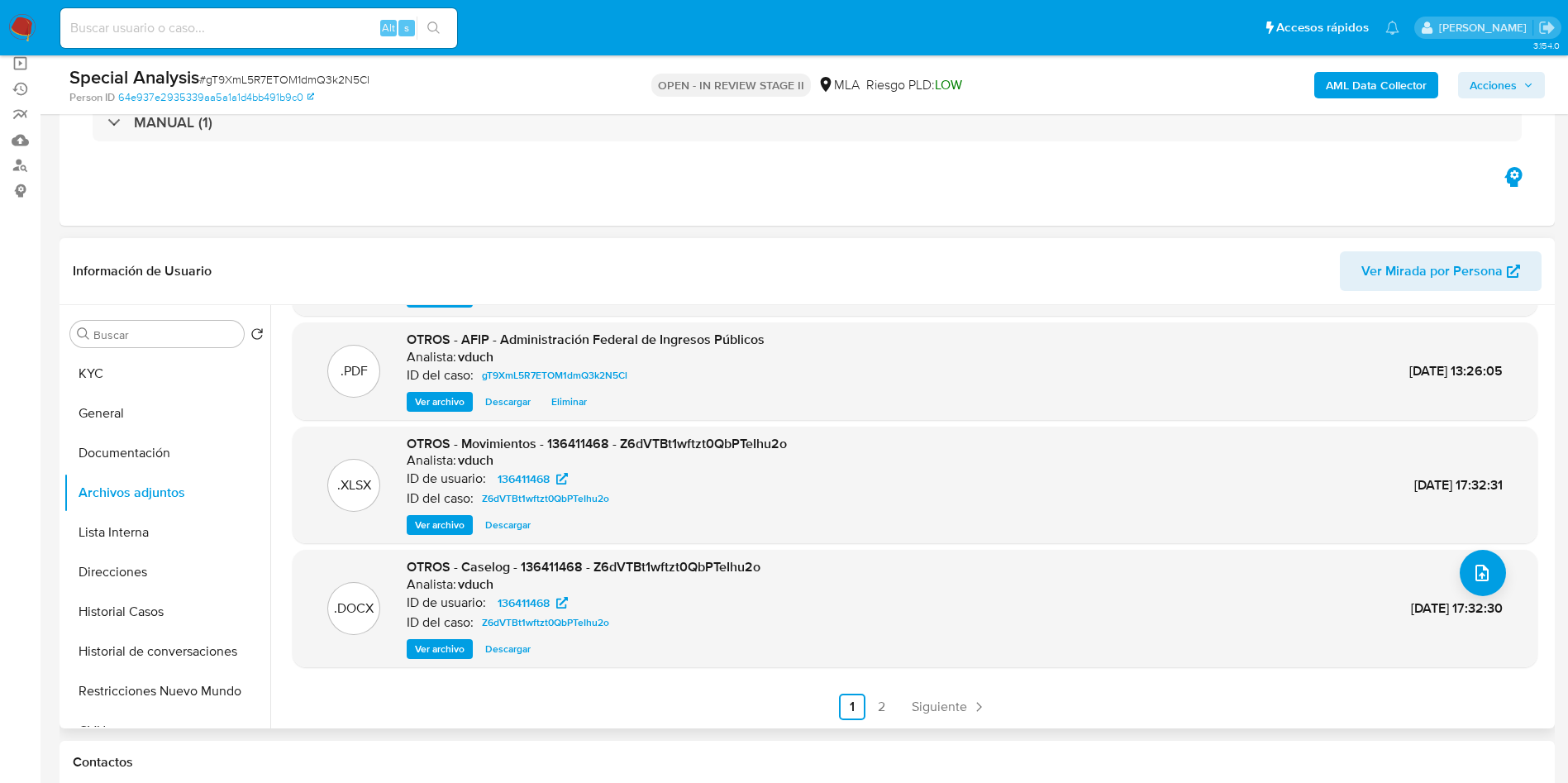
click at [618, 568] on span "OTROS - Caselog - 136411468 - Z6dVTBt1wftzt0QbPTeIhu2o" at bounding box center [583, 568] width 354 height 20
copy span "Z6dVTBt1wftzt0QbPTeIhu2o"
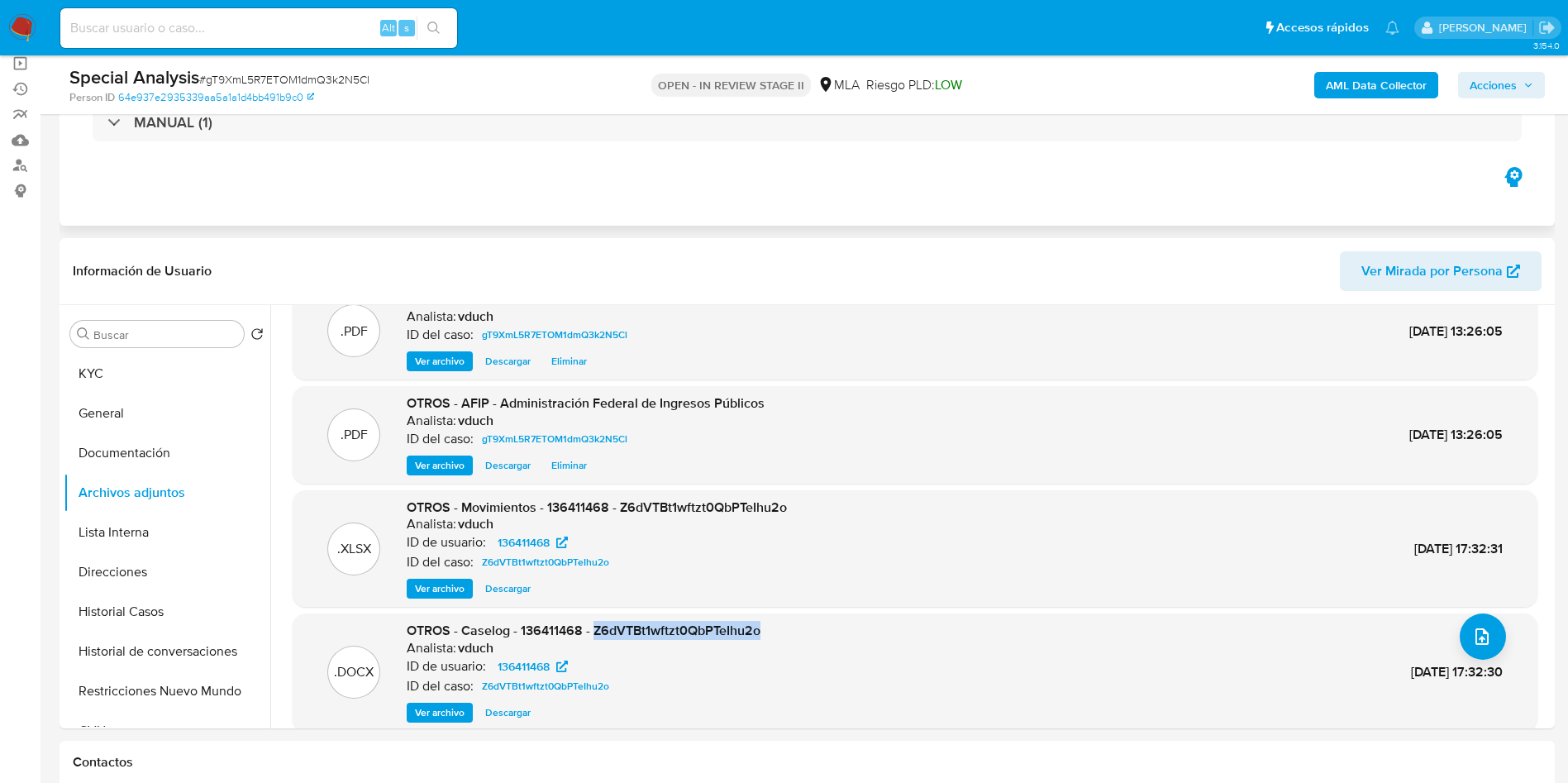
scroll to position [0, 0]
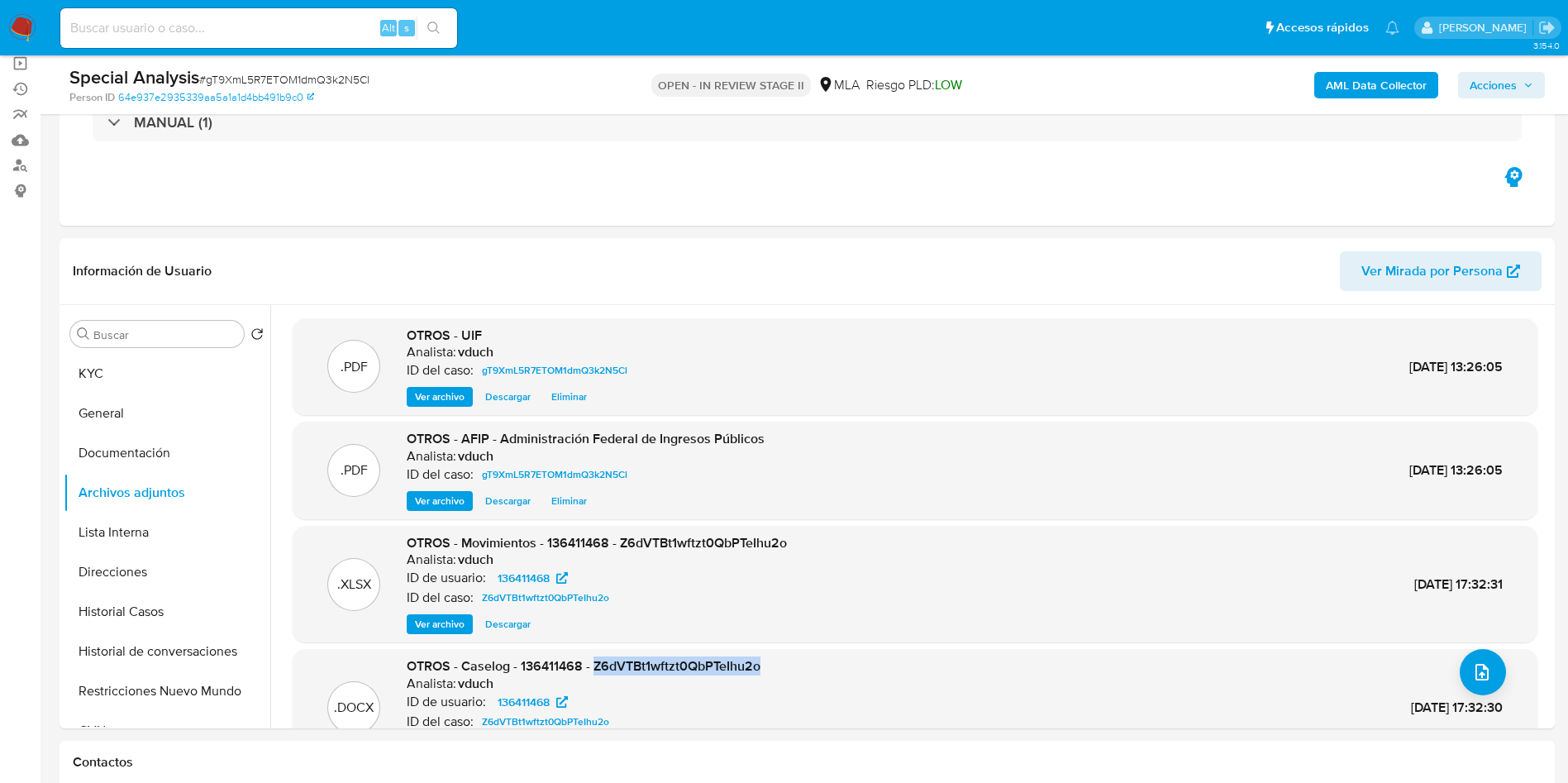
click at [1493, 76] on span "Acciones" at bounding box center [1493, 85] width 47 height 26
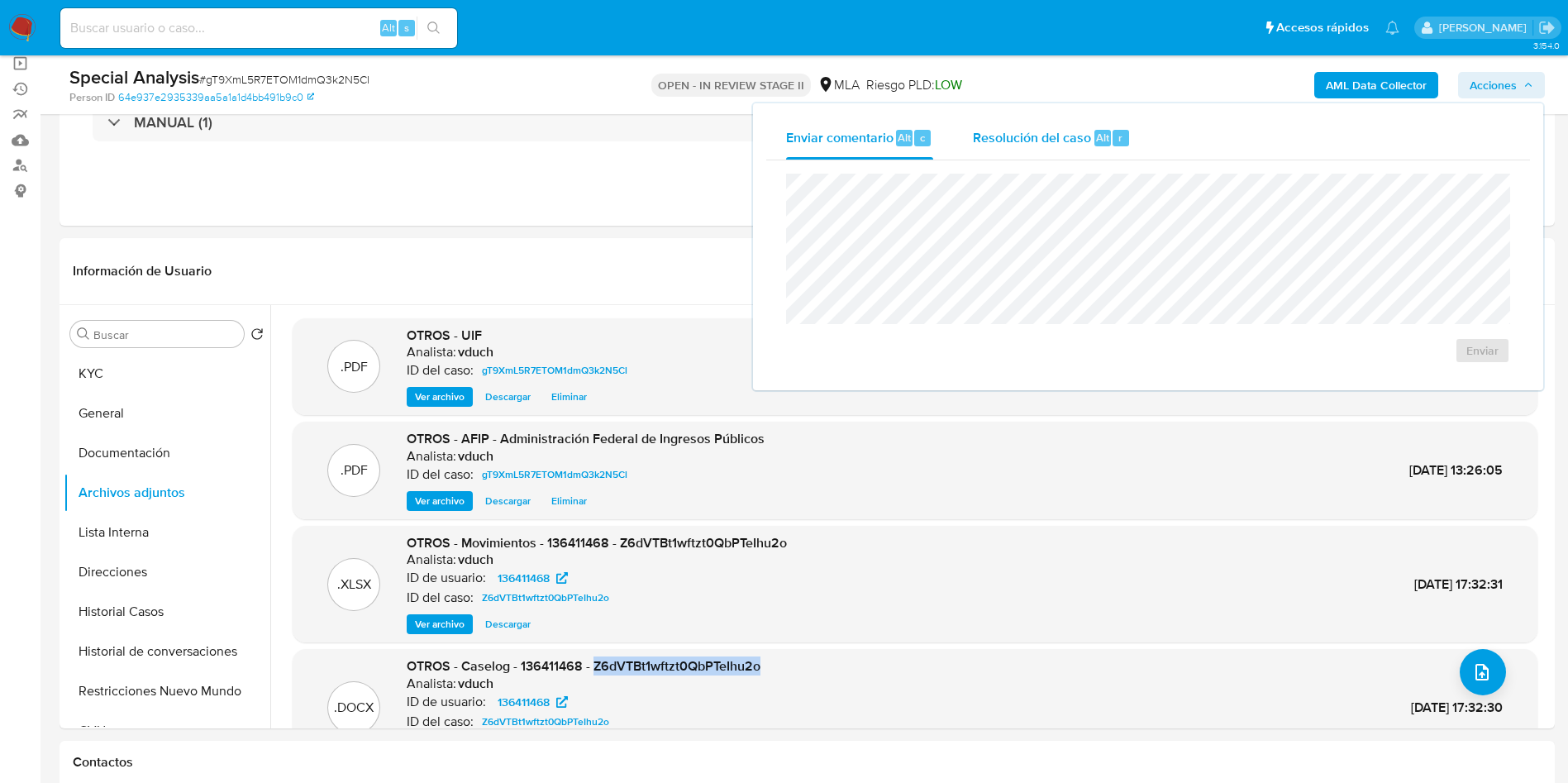
click at [1045, 139] on span "Resolución del caso" at bounding box center [1031, 137] width 118 height 20
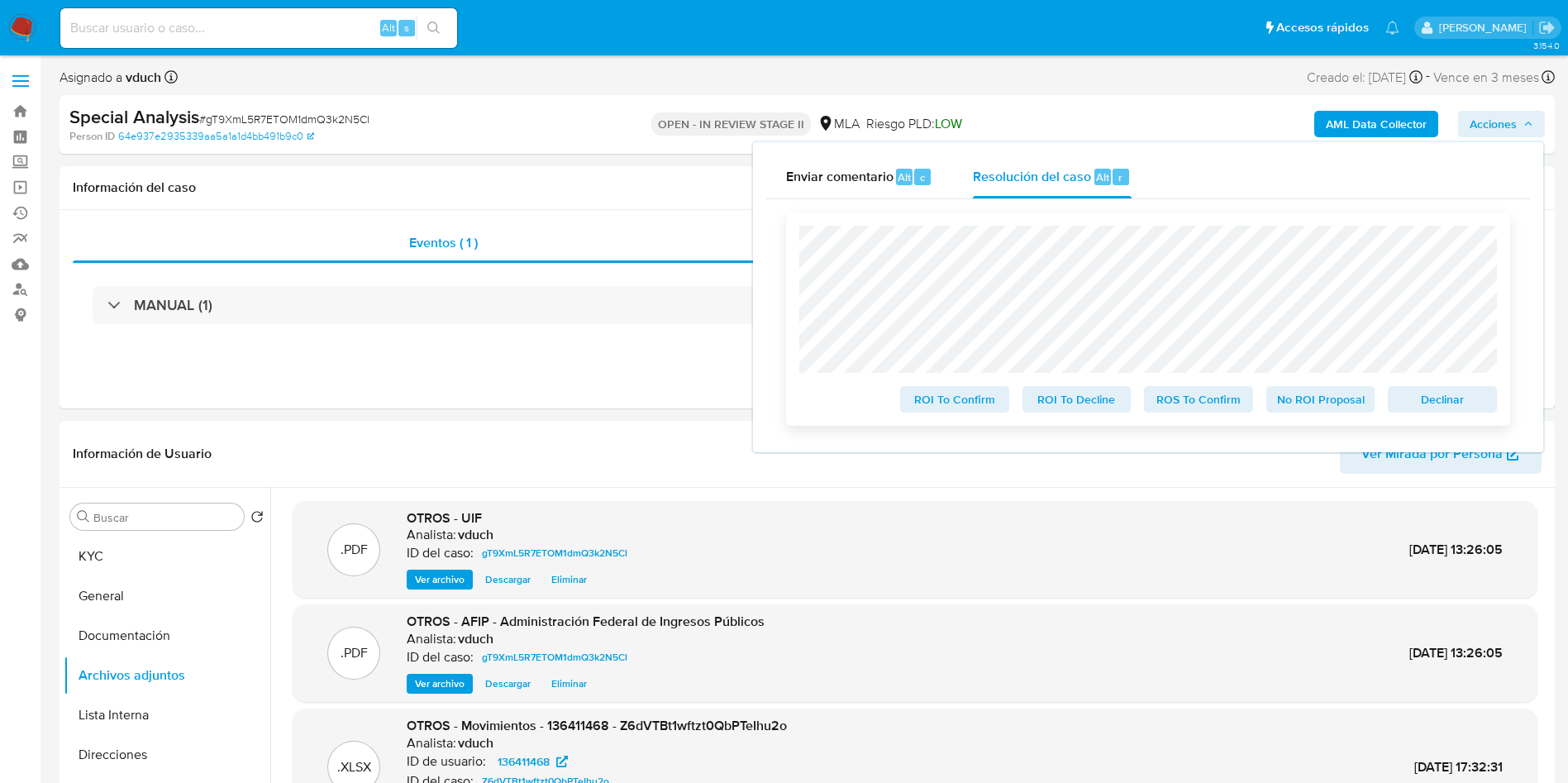
click at [1288, 404] on span "No ROI Proposal" at bounding box center [1320, 400] width 86 height 23
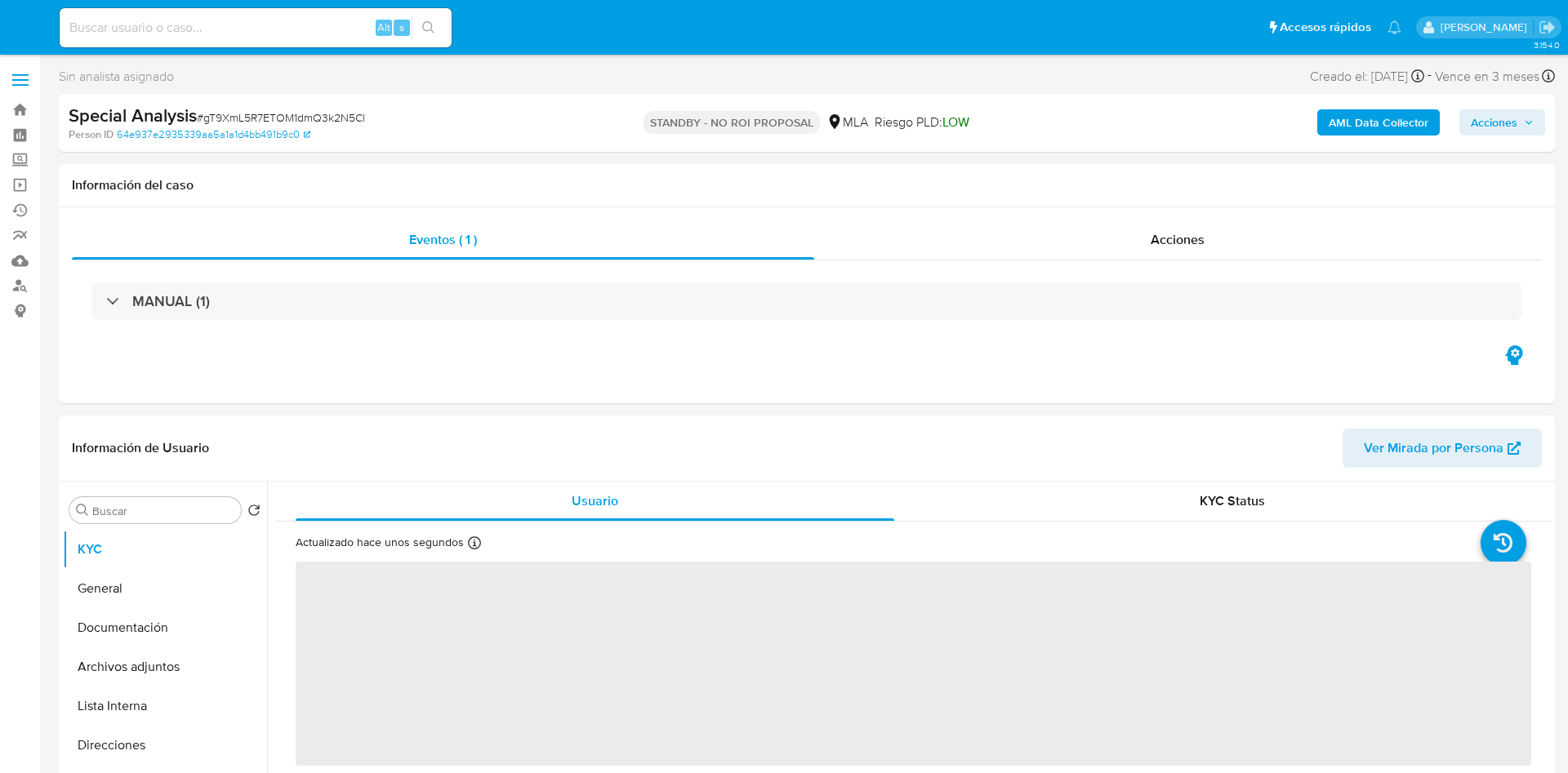
select select "10"
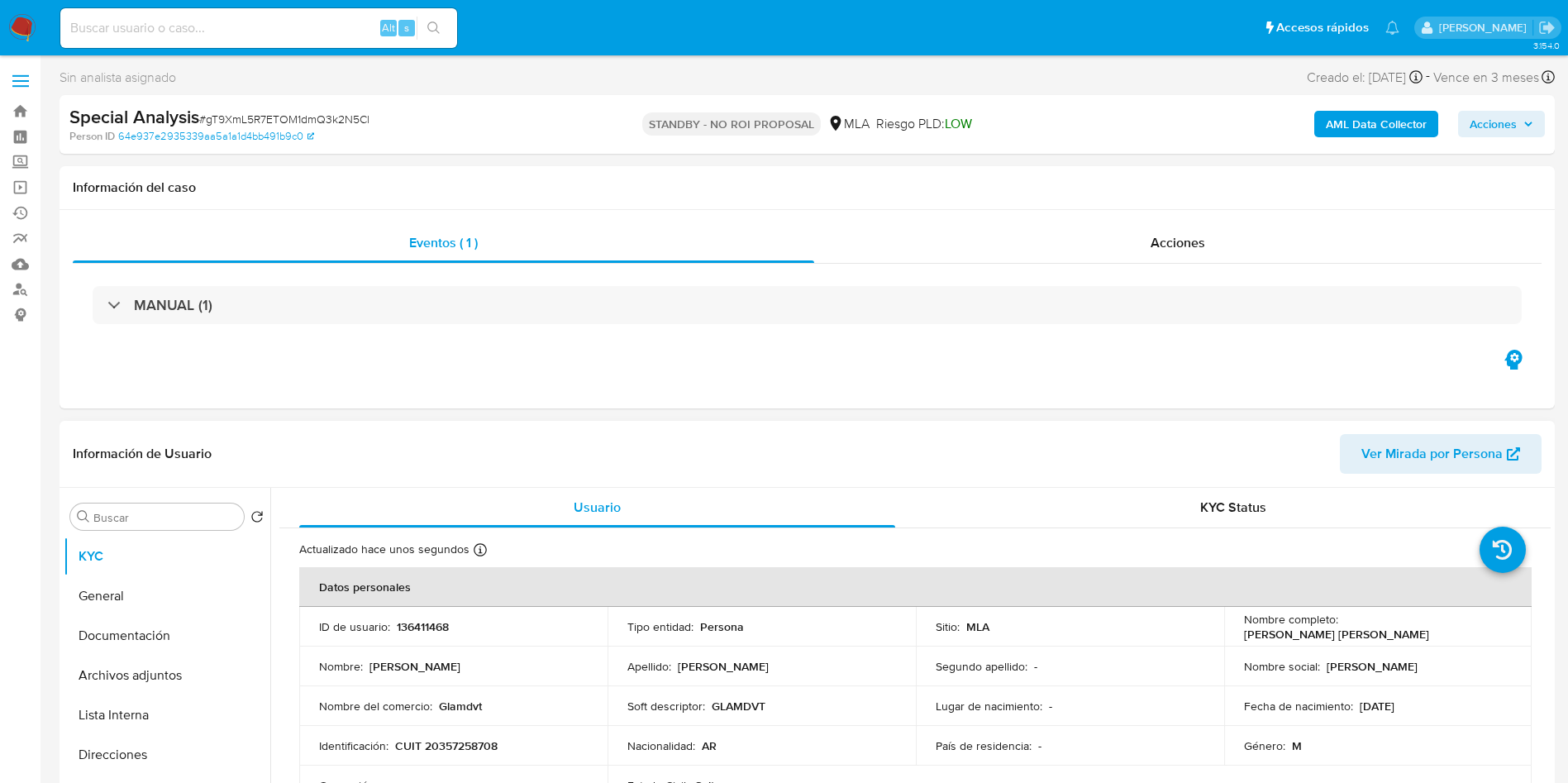
click at [417, 628] on p "136411468" at bounding box center [422, 626] width 52 height 15
click at [417, 626] on p "136411468" at bounding box center [422, 626] width 52 height 15
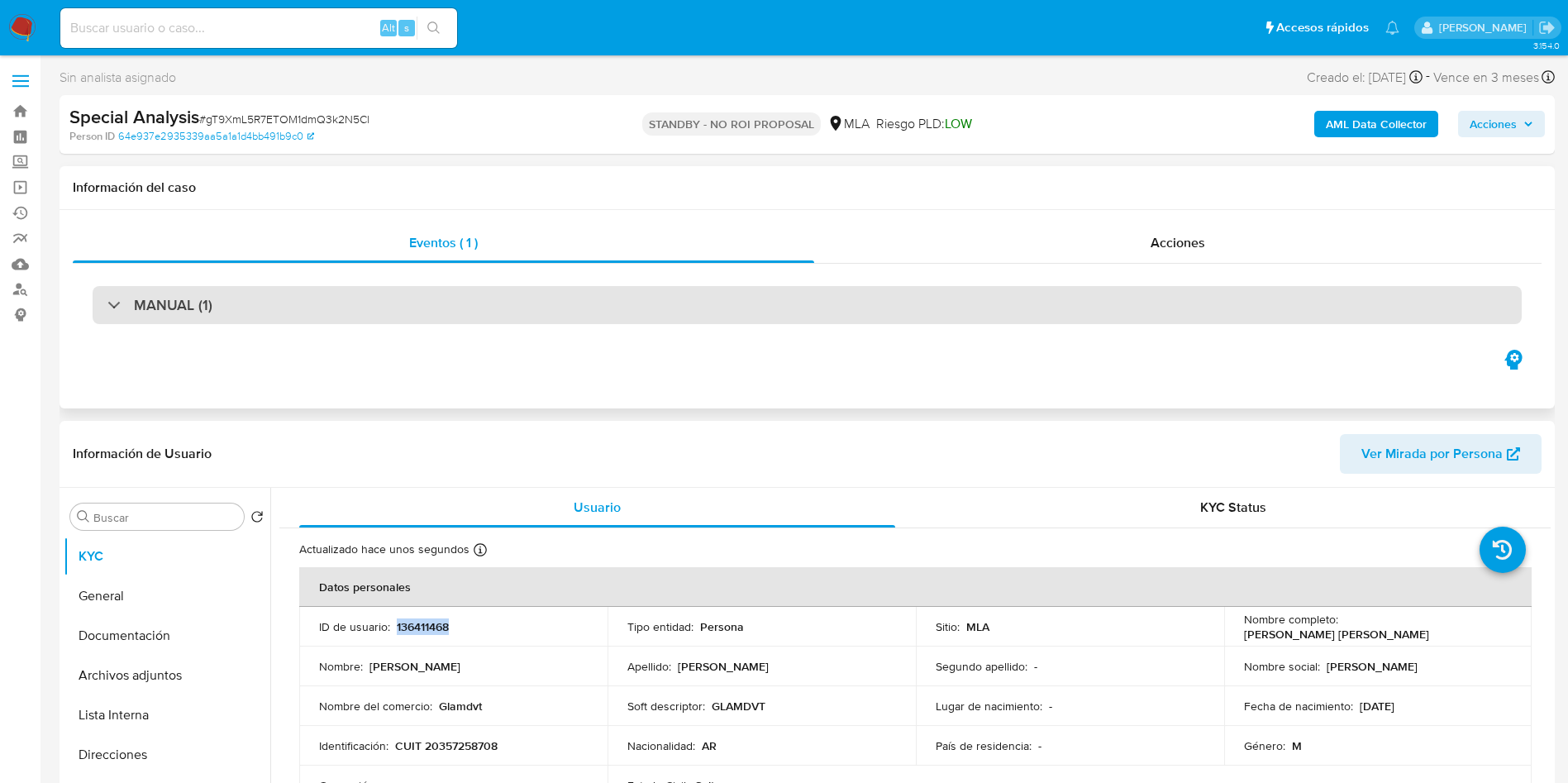
copy p "136411468"
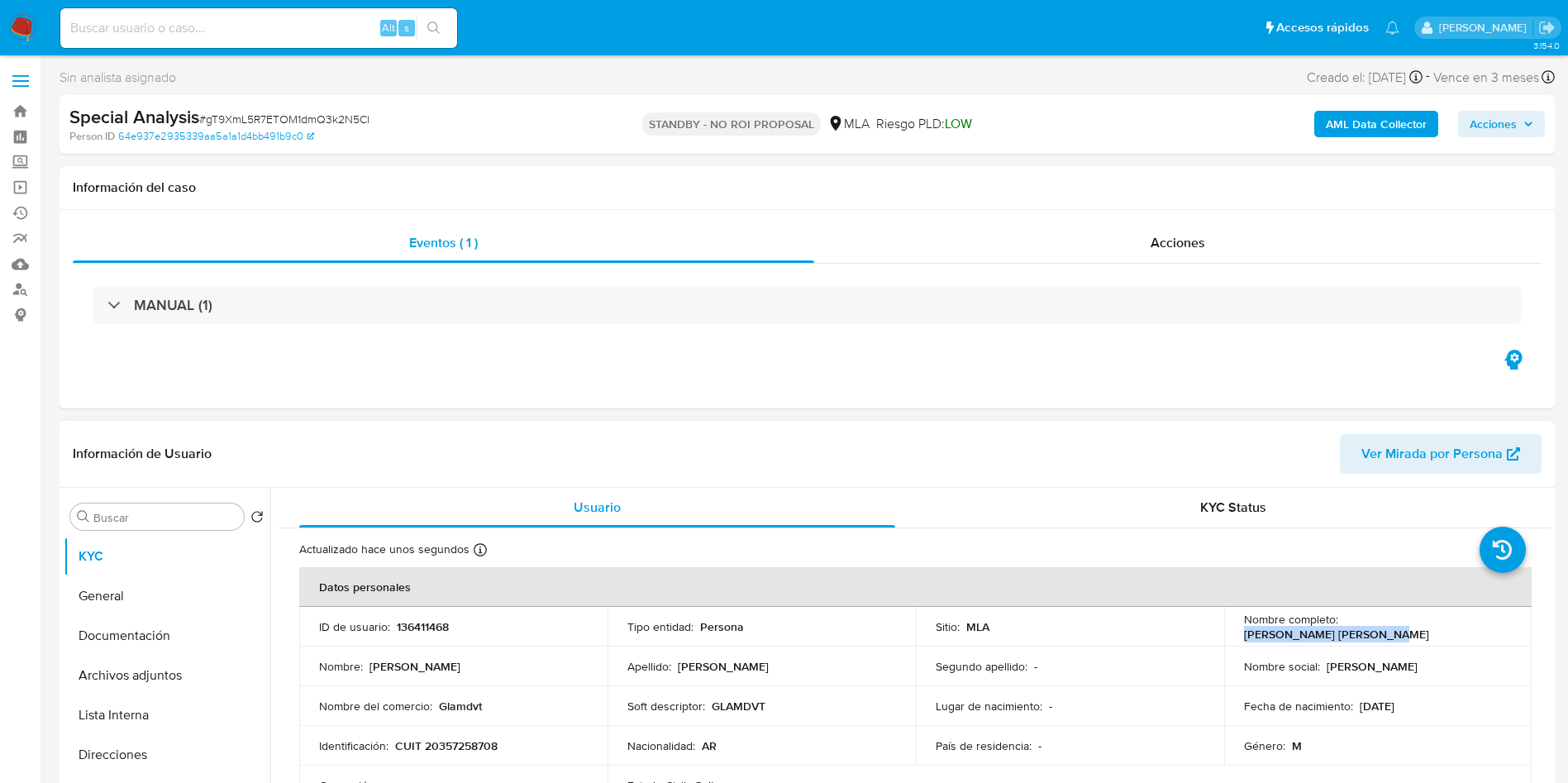
drag, startPoint x: 1341, startPoint y: 633, endPoint x: 1460, endPoint y: 626, distance: 119.2
click at [1460, 626] on div "Nombre completo : [PERSON_NAME] [PERSON_NAME]" at bounding box center [1378, 627] width 269 height 30
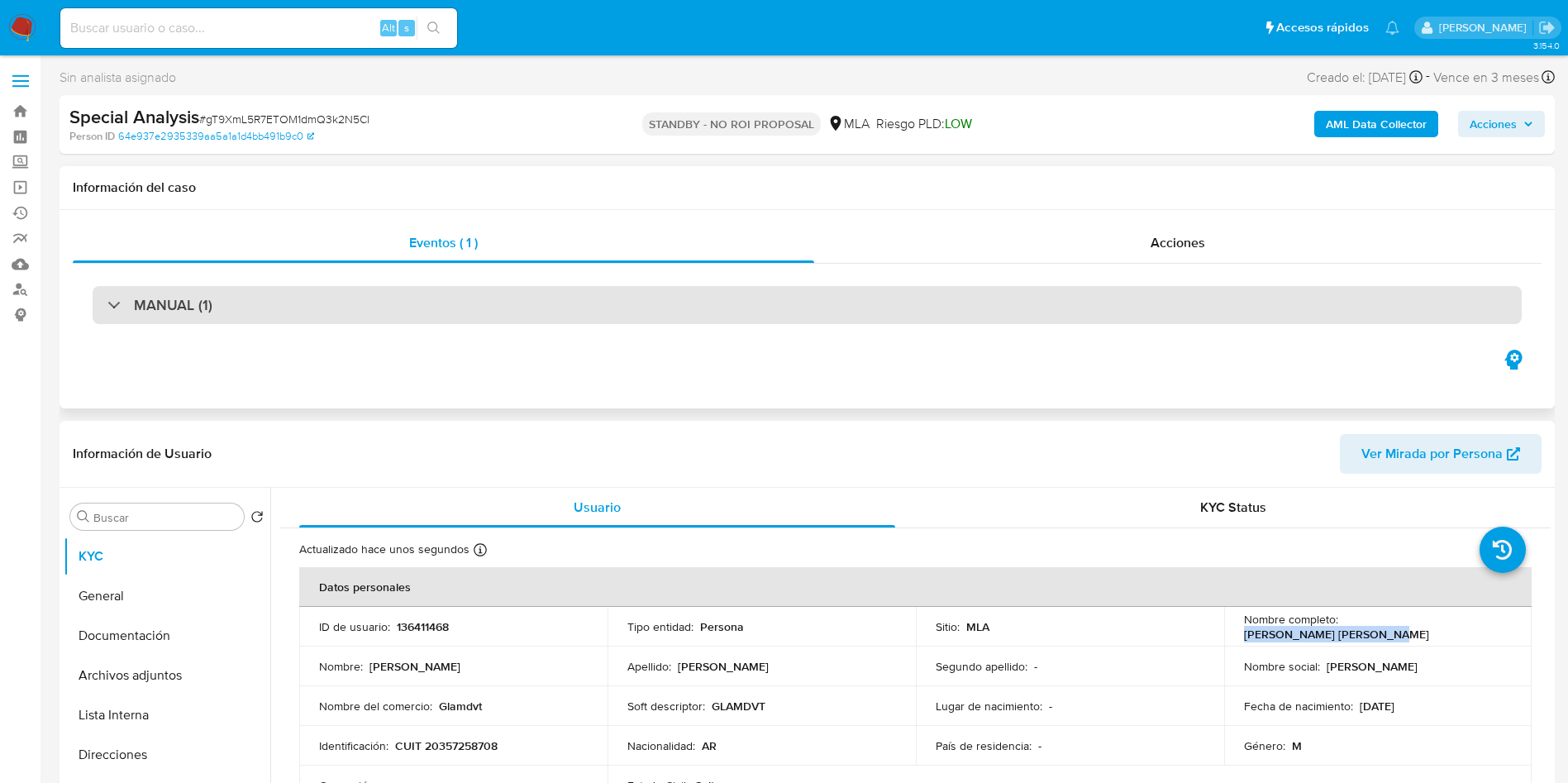
copy p "[PERSON_NAME] [PERSON_NAME]"
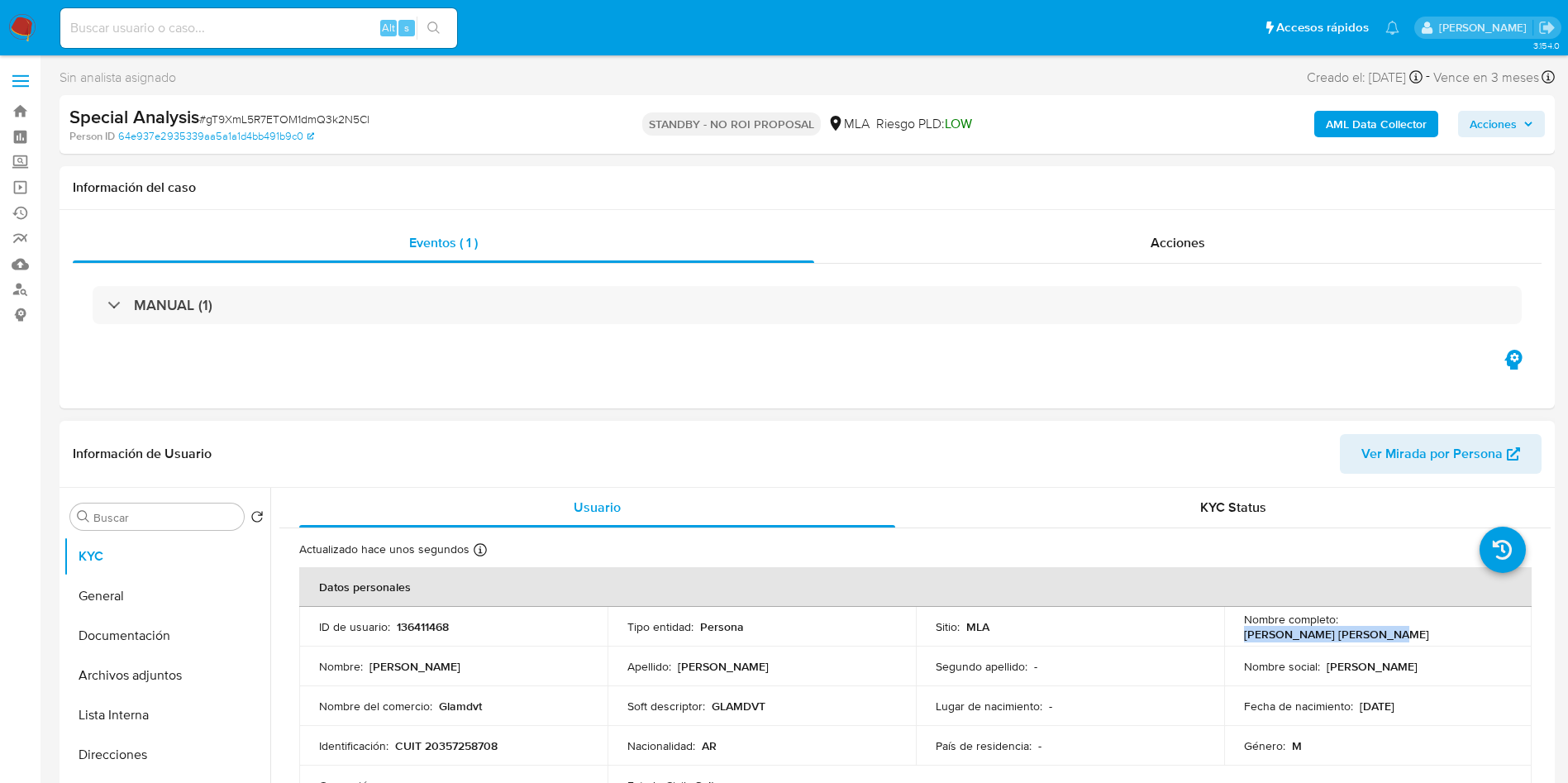
scroll to position [124, 0]
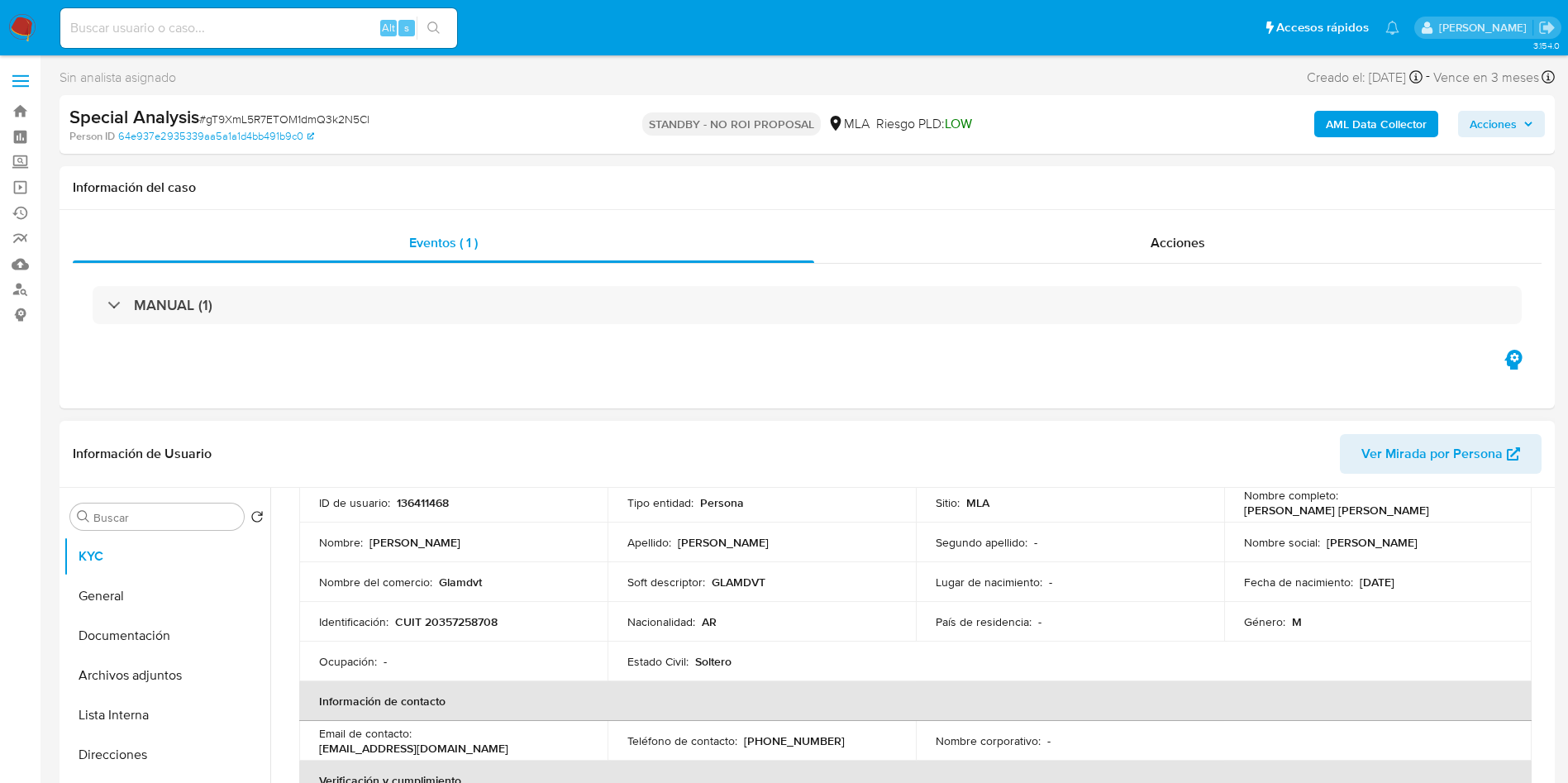
click at [452, 619] on p "CUIT 20357258708" at bounding box center [445, 621] width 102 height 15
copy p "20357258708"
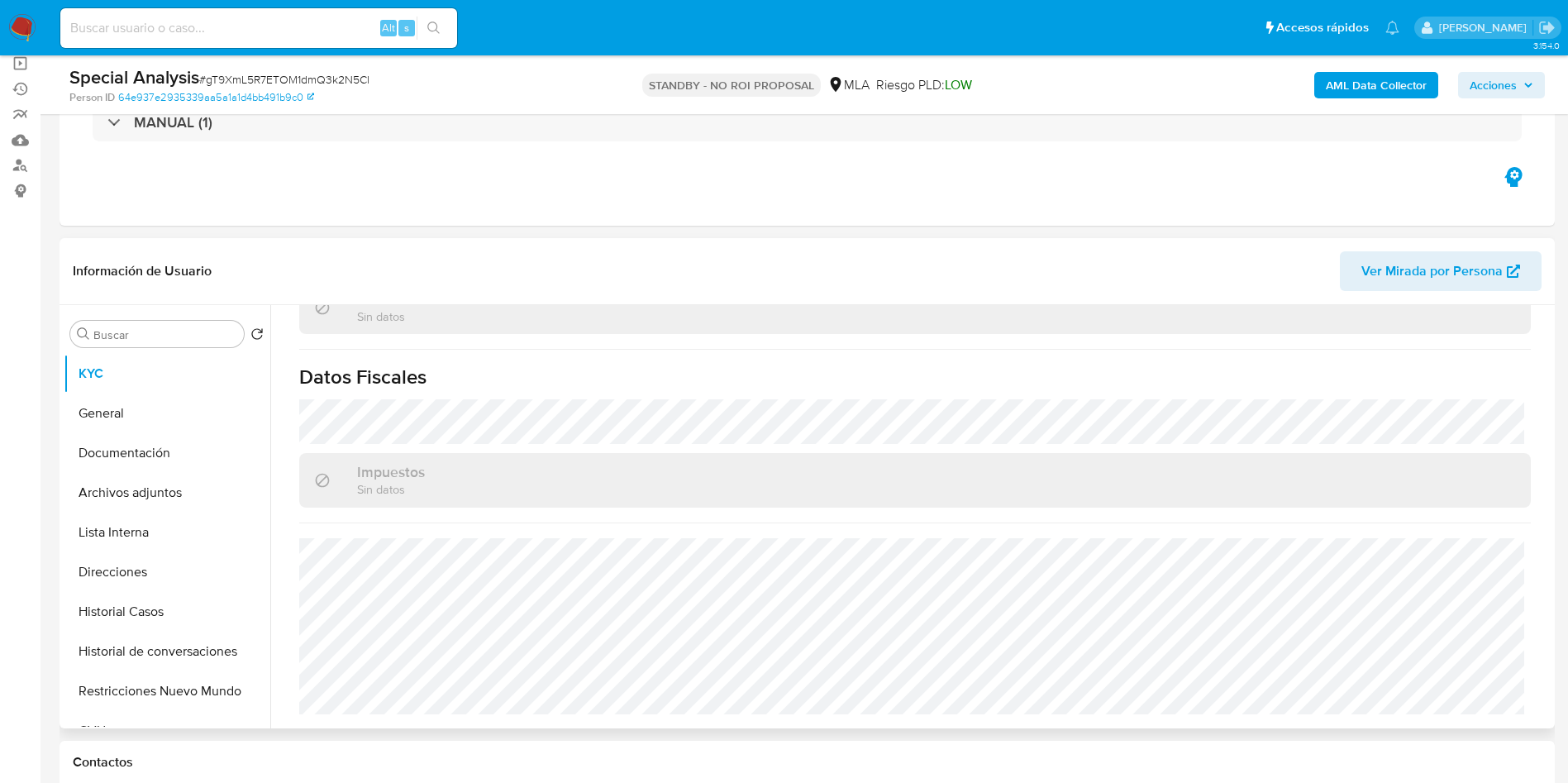
click at [715, 445] on div "Actualizado hace unos segundos Creado: 14/03/2020 17:42:17 Actualizado: 19/08/2…" at bounding box center [915, 94] width 1271 height 1270
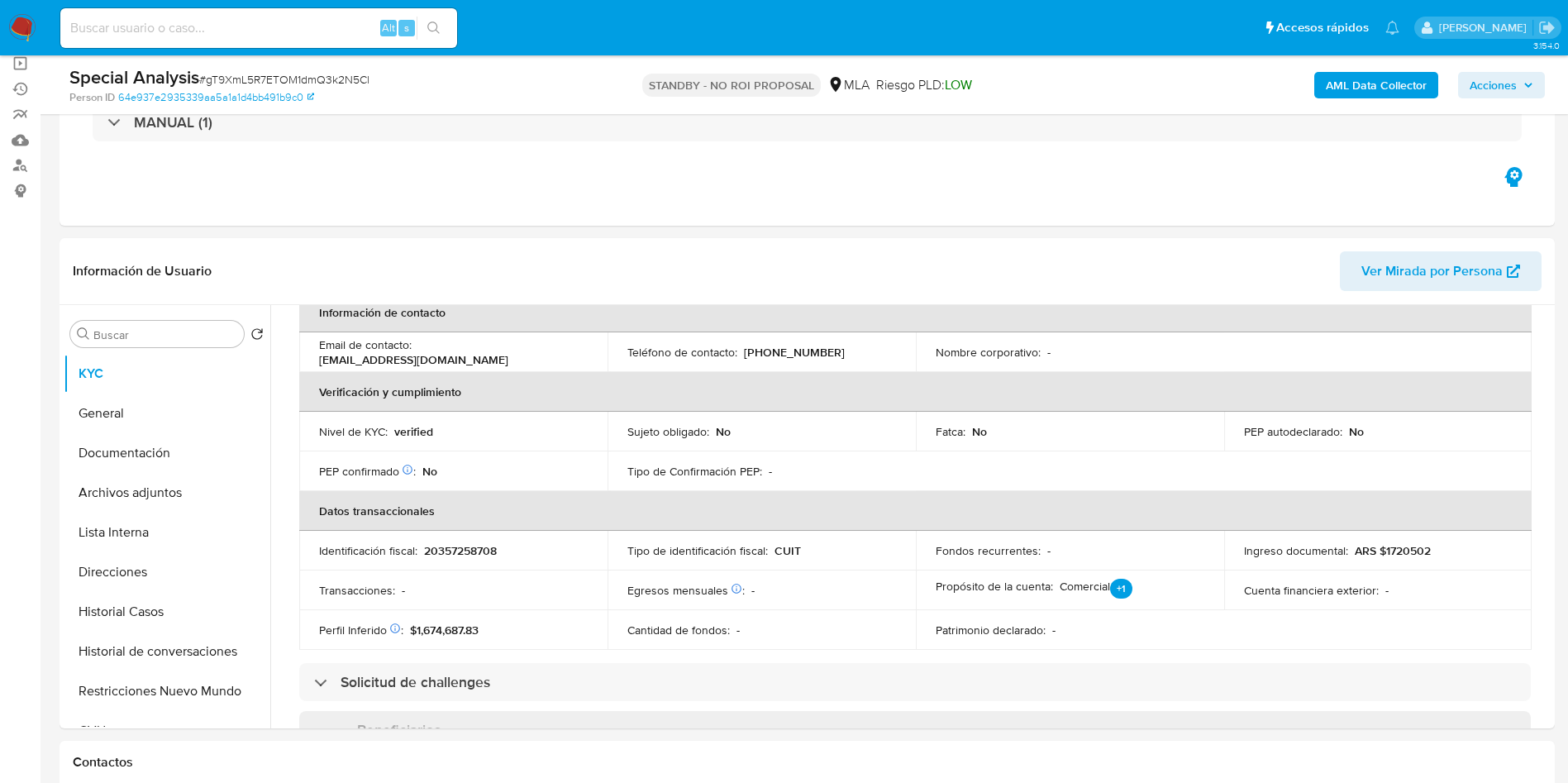
scroll to position [0, 0]
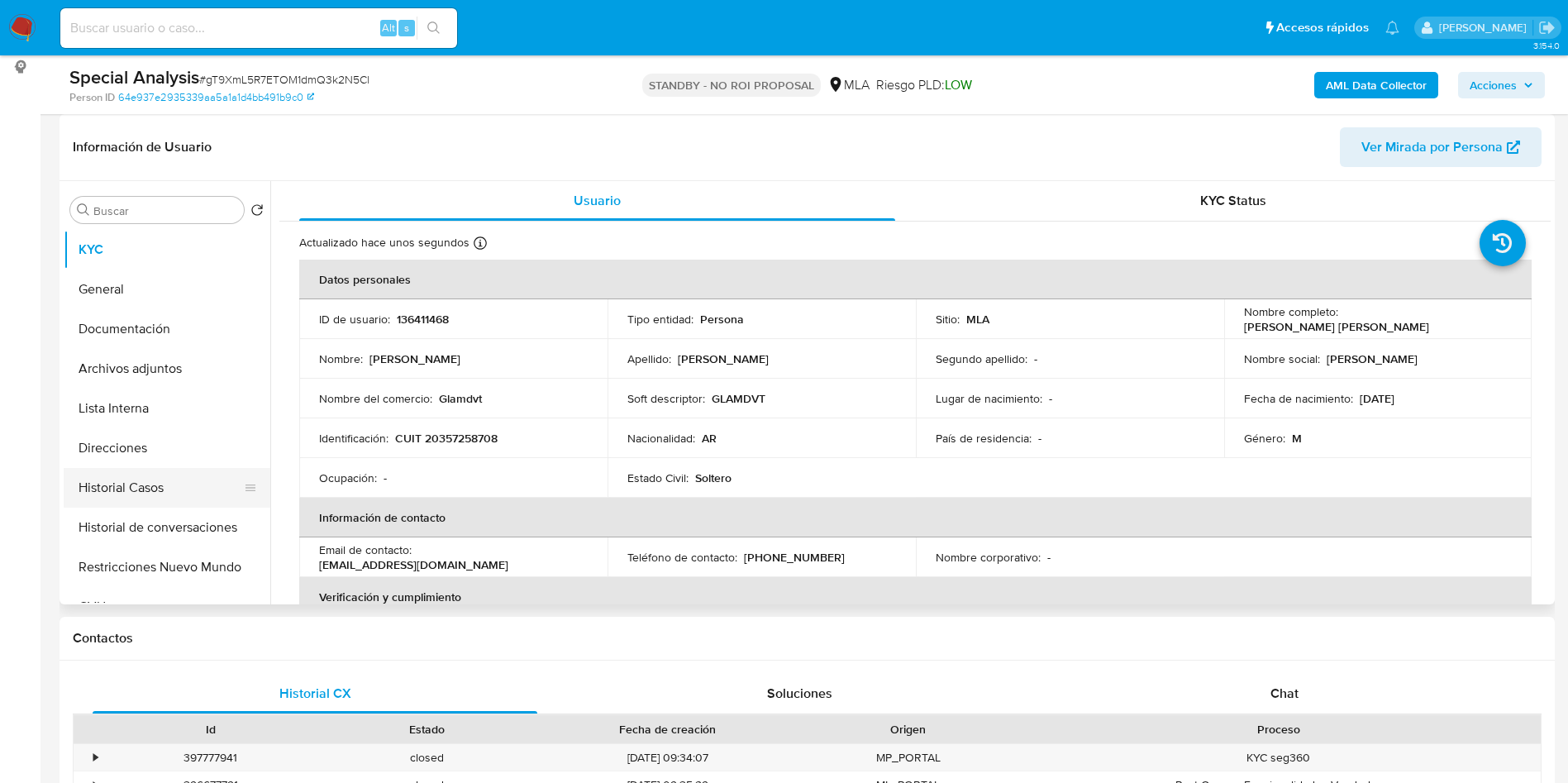
click at [181, 480] on button "Historial Casos" at bounding box center [160, 488] width 193 height 40
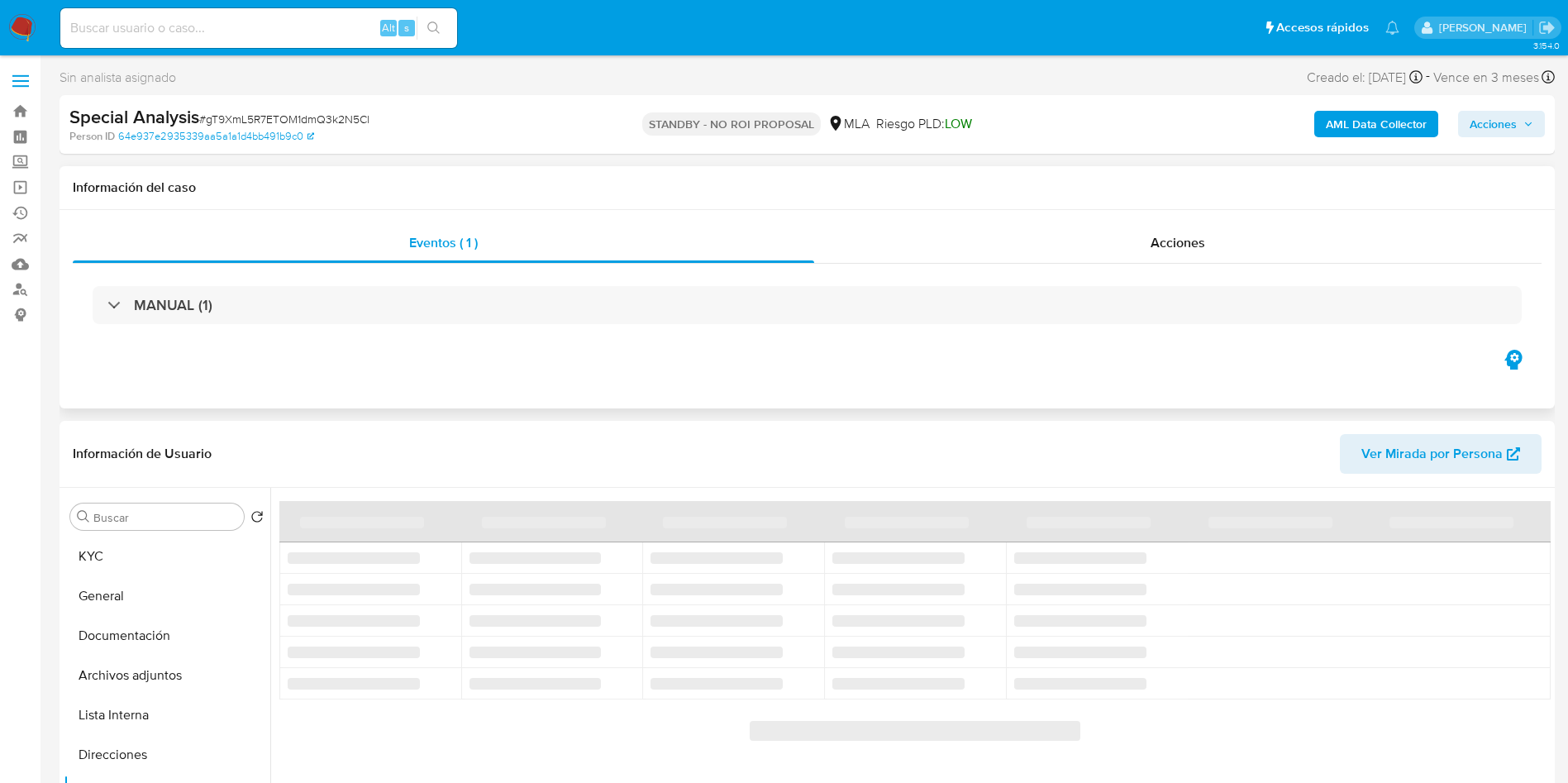
click at [1020, 166] on div "Información del caso" at bounding box center [807, 187] width 1495 height 44
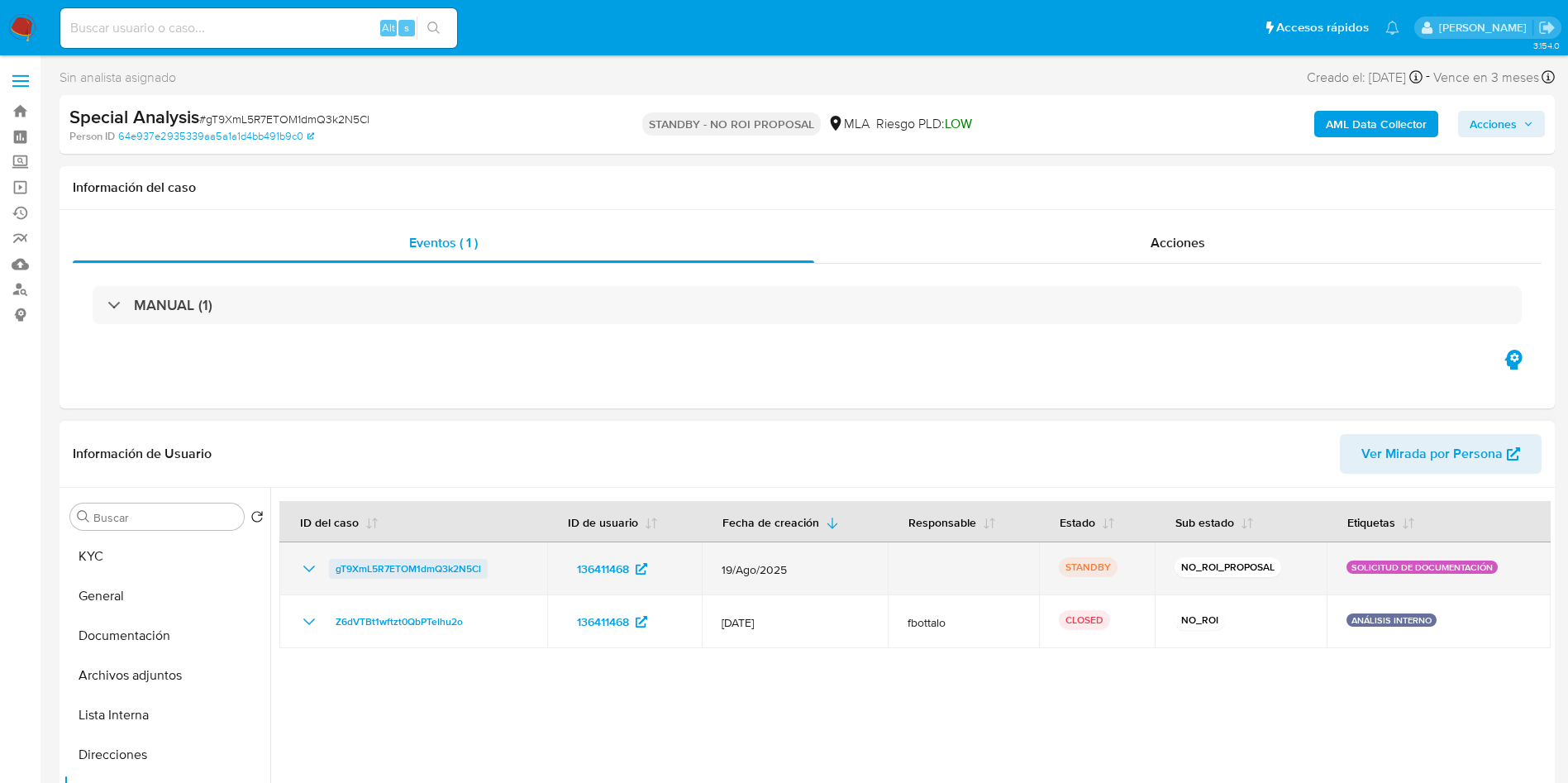
click at [464, 565] on span "gT9XmL5R7ETOM1dmQ3k2N5Cl" at bounding box center [407, 568] width 145 height 20
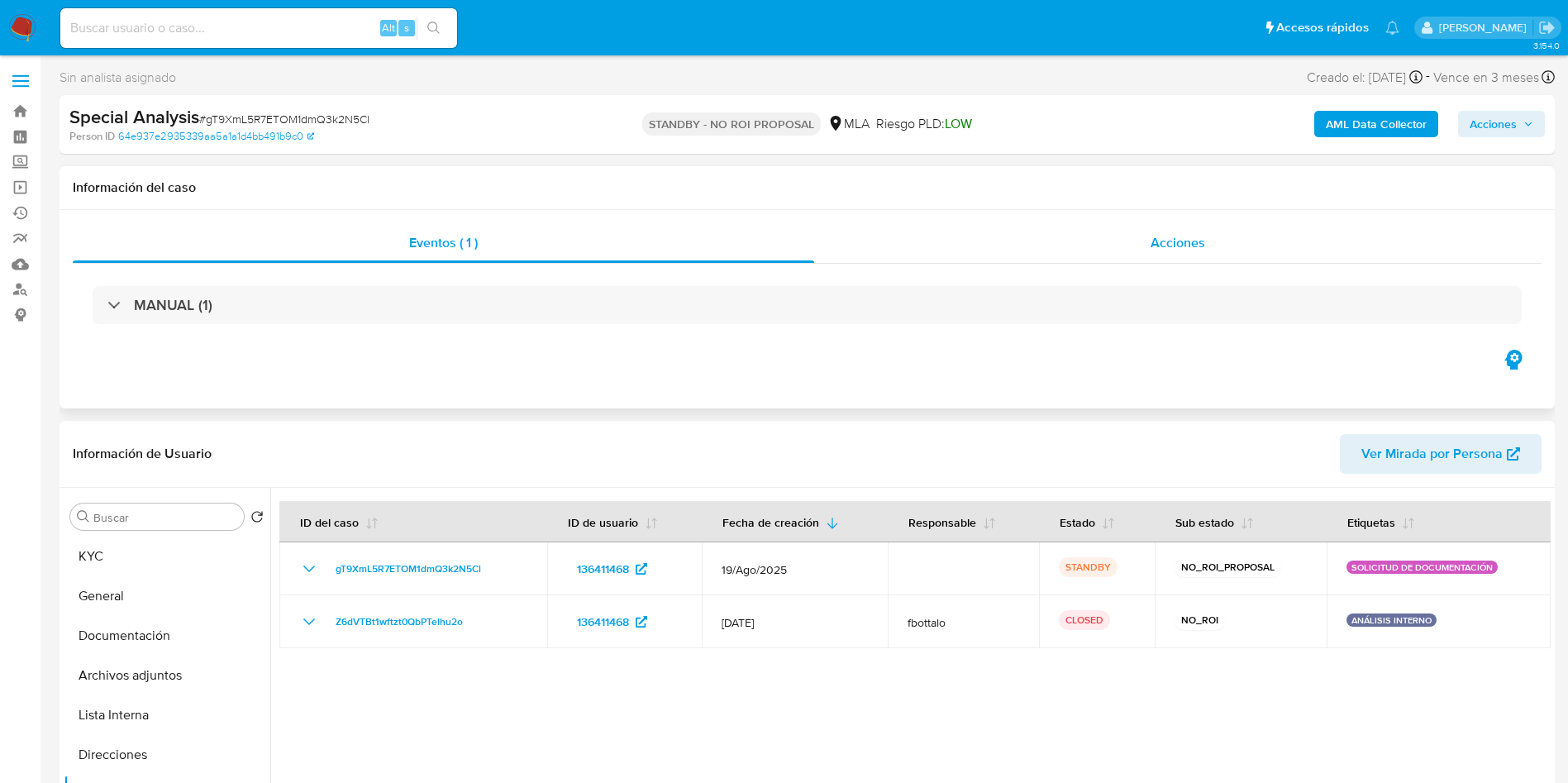
click at [1111, 240] on div "Acciones" at bounding box center [1177, 243] width 727 height 40
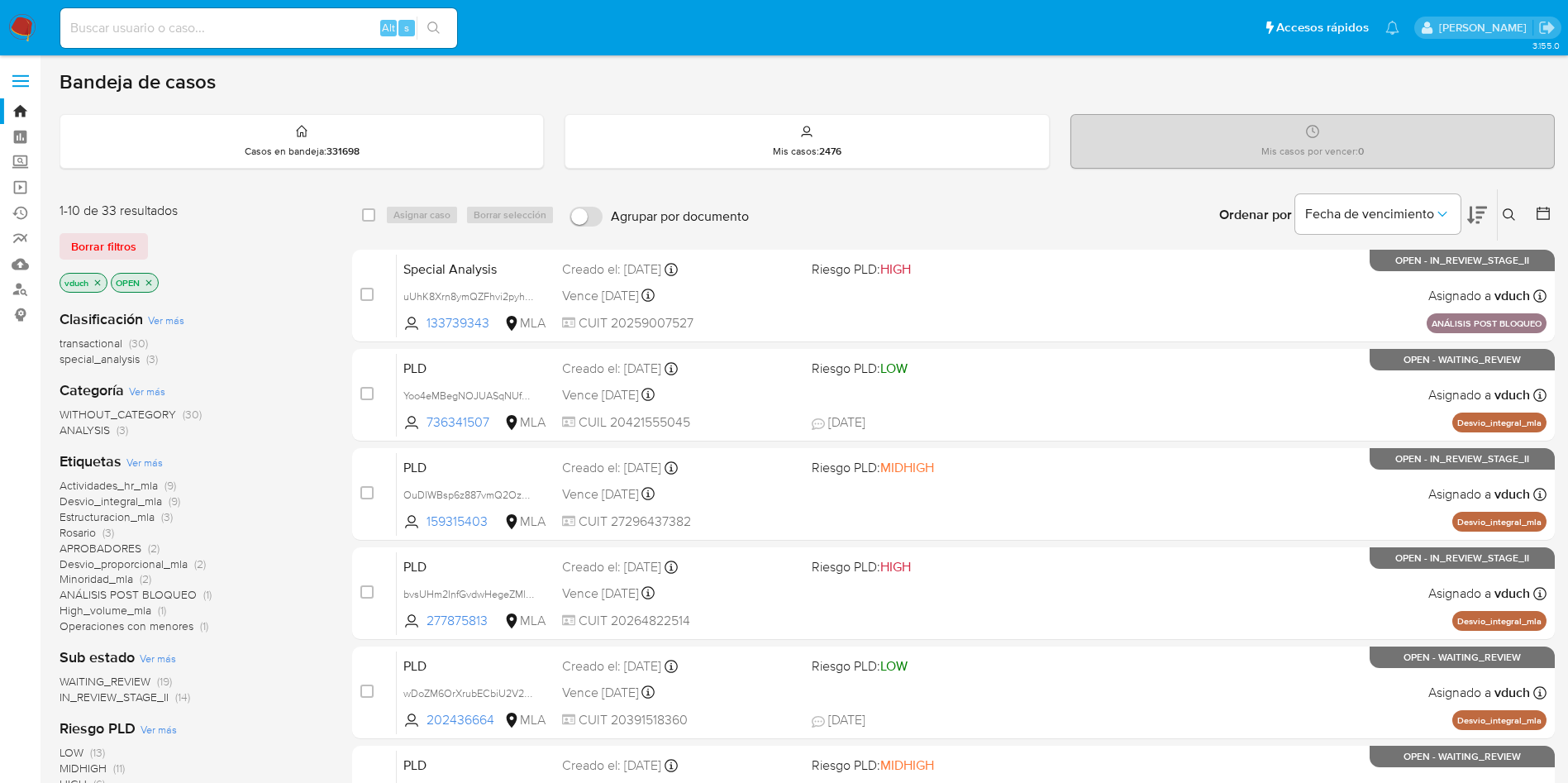
click at [268, 29] on input at bounding box center [258, 28] width 397 height 21
paste input "uUhK8Xrn8ymQZFhvi2pyhhCn"
type input "uUhK8Xrn8ymQZFhvi2pyhhCn"
click at [420, 26] on button "search-icon" at bounding box center [433, 28] width 34 height 23
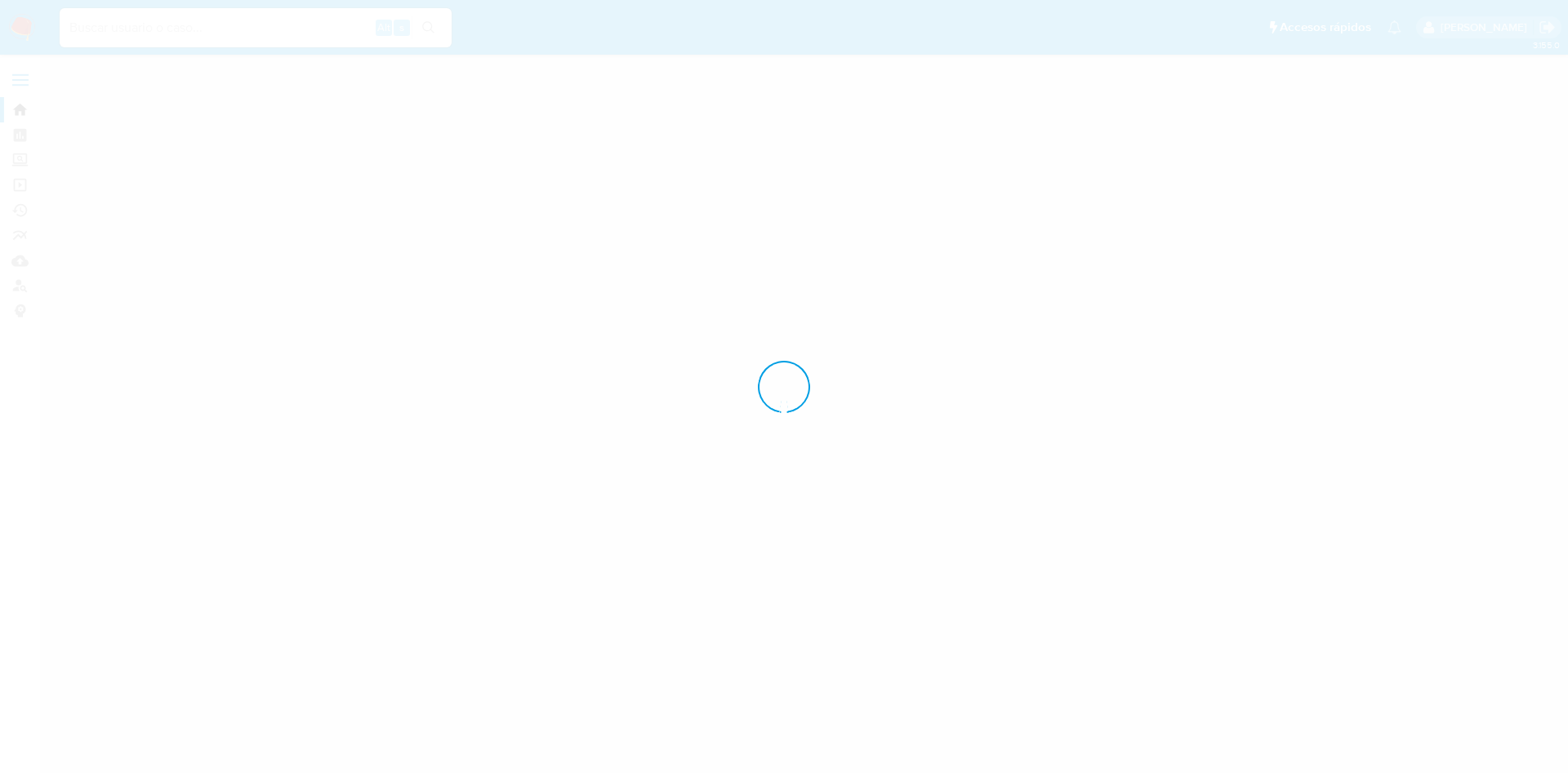
click at [422, 23] on div at bounding box center [784, 386] width 1568 height 773
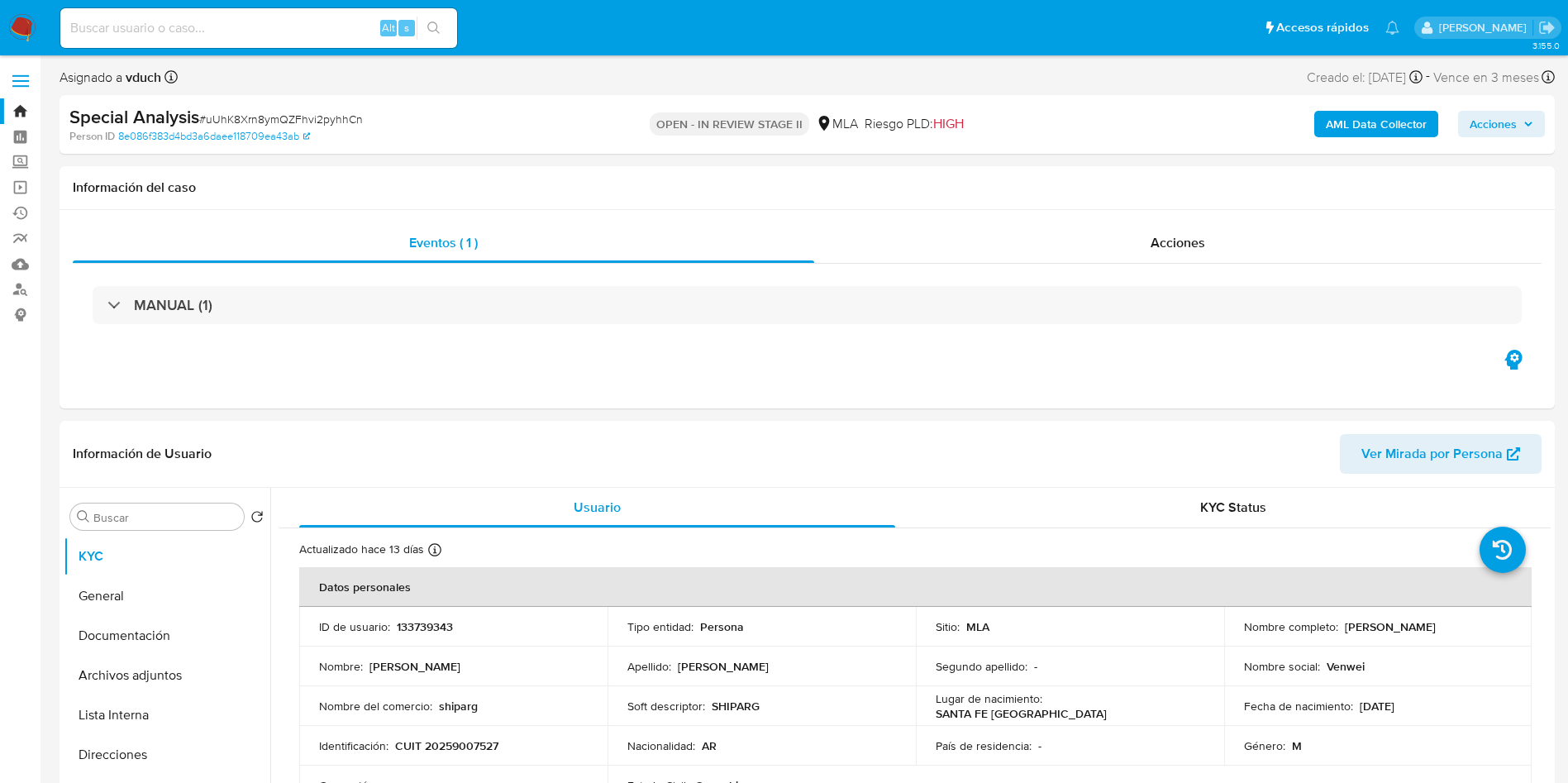
select select "10"
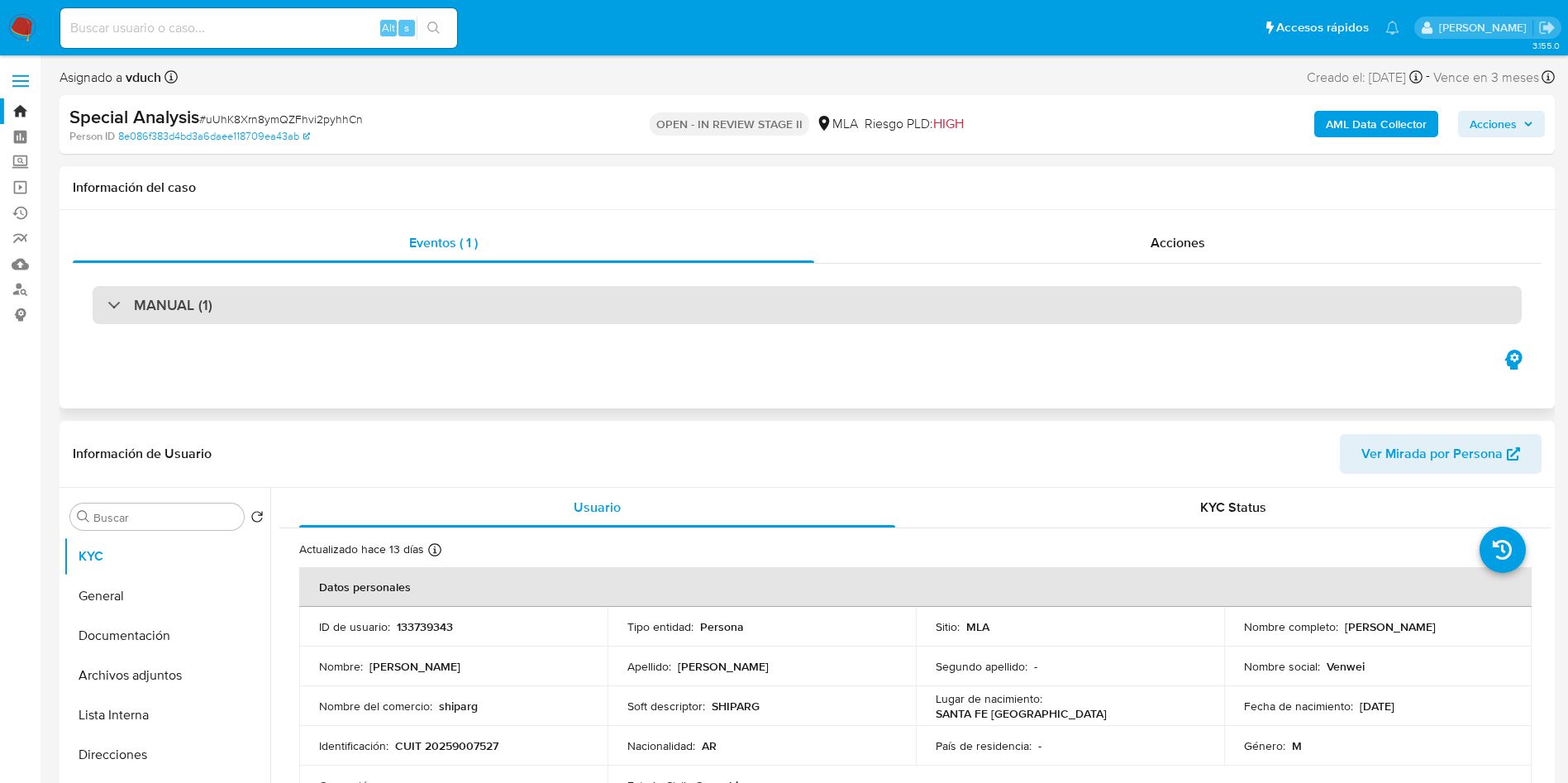
drag, startPoint x: 1059, startPoint y: 287, endPoint x: 1058, endPoint y: 301, distance: 14.0
click at [1060, 287] on div "MANUAL (1)" at bounding box center [807, 304] width 1429 height 38
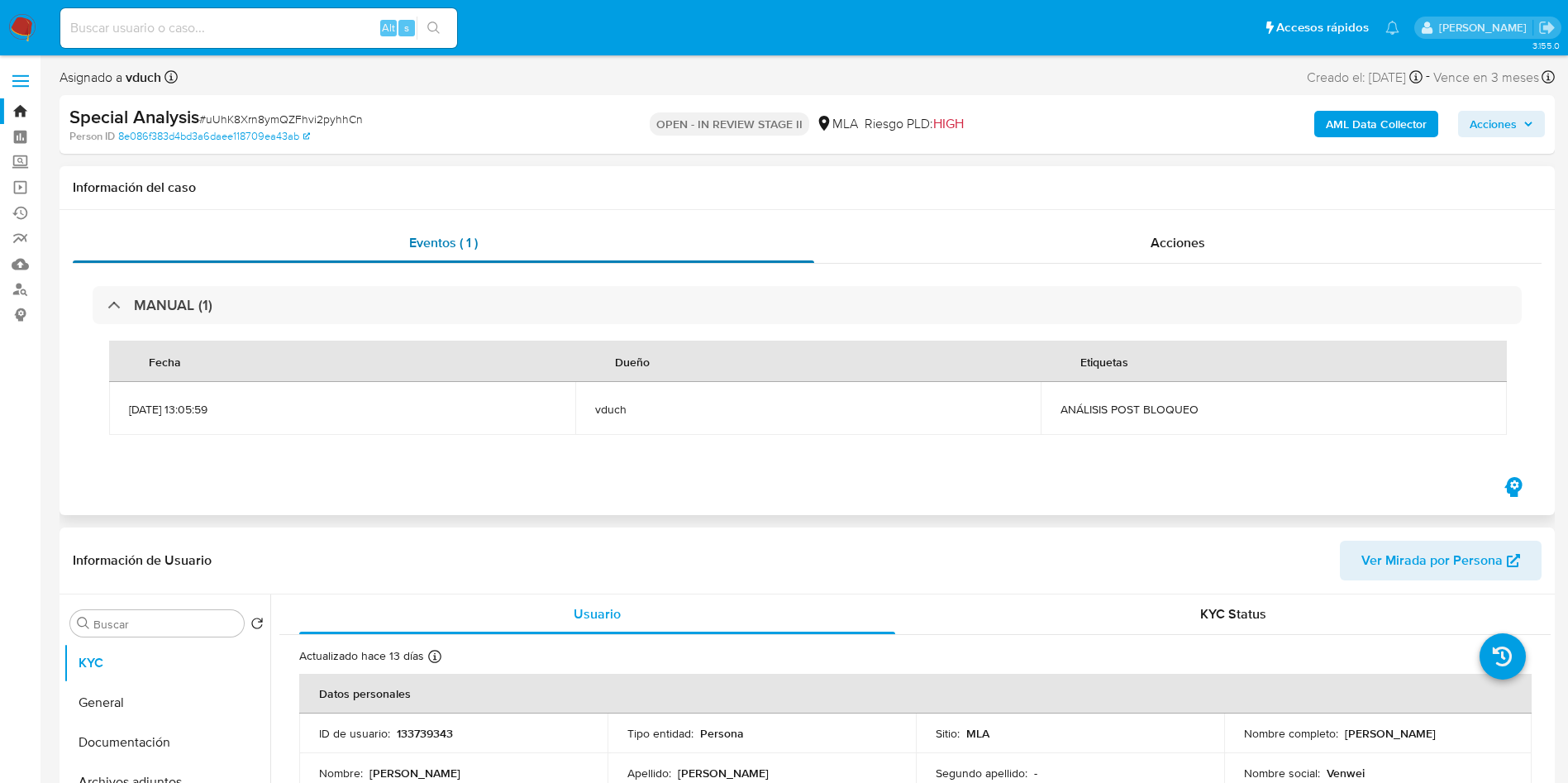
click at [484, 261] on div "Eventos ( 1 )" at bounding box center [443, 243] width 742 height 40
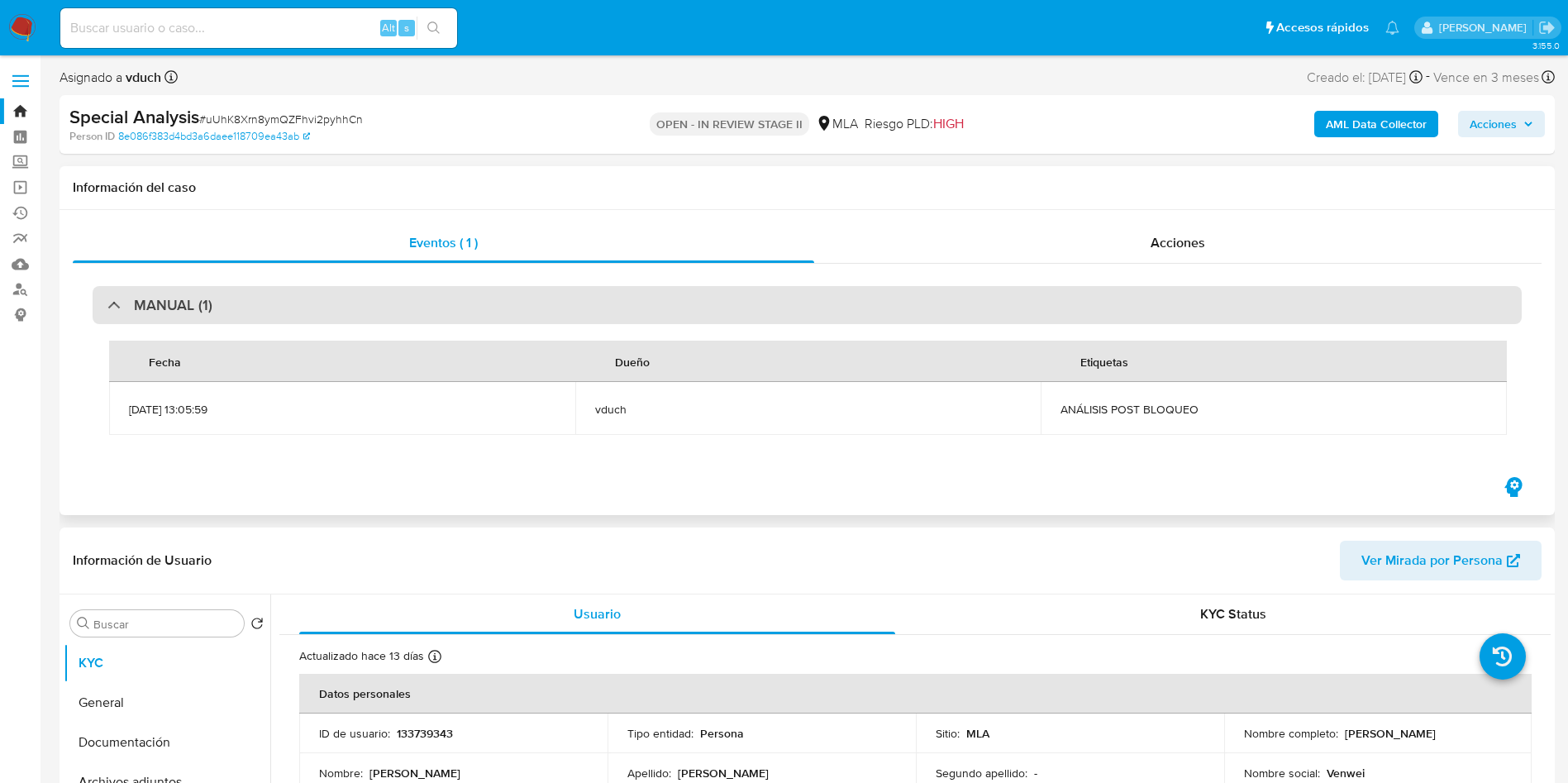
click at [484, 298] on div "MANUAL (1)" at bounding box center [807, 304] width 1429 height 38
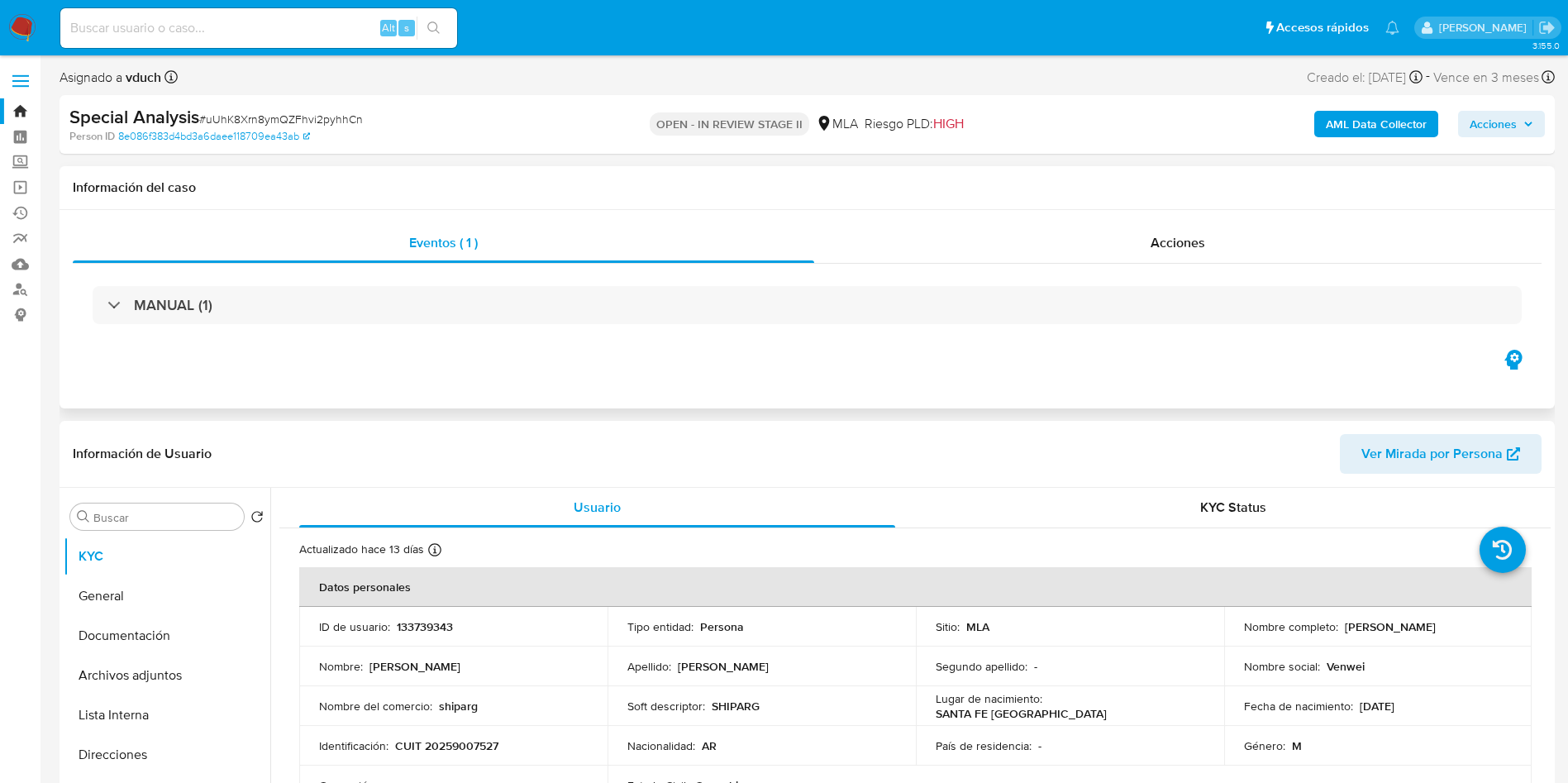
click at [654, 204] on div "Información del caso" at bounding box center [807, 187] width 1495 height 44
click at [826, 145] on div "Special Analysis # uUhK8Xrn8ymQZFhvi2pyhhCn Person ID 8e086f383d4bd3a6daee11870…" at bounding box center [807, 125] width 1495 height 59
click at [852, 192] on h1 "Información del caso" at bounding box center [807, 187] width 1469 height 17
click at [1339, 336] on div "MANUAL (1)" at bounding box center [807, 305] width 1469 height 83
click at [1110, 258] on div "Acciones" at bounding box center [1177, 243] width 727 height 40
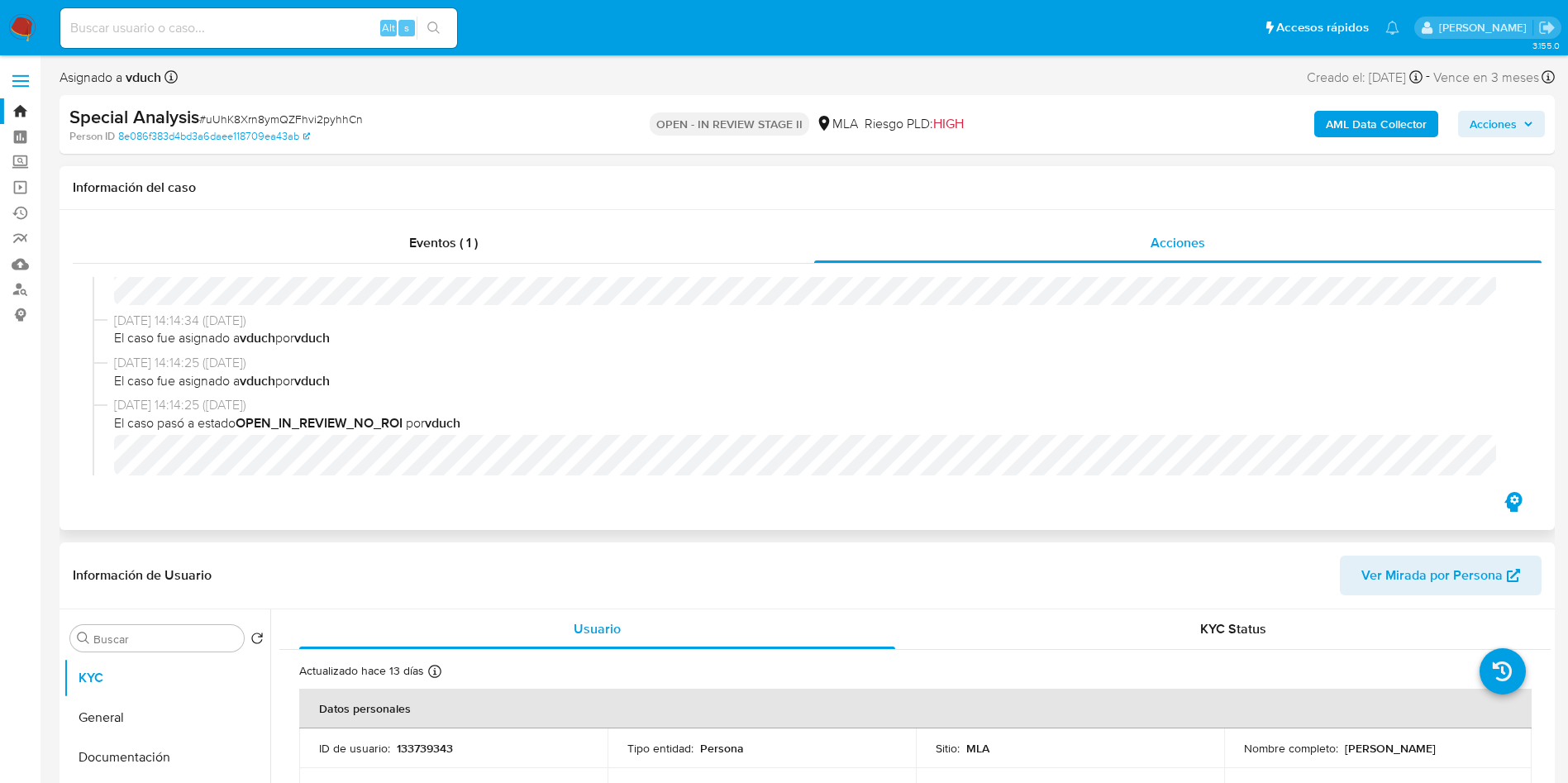
scroll to position [744, 0]
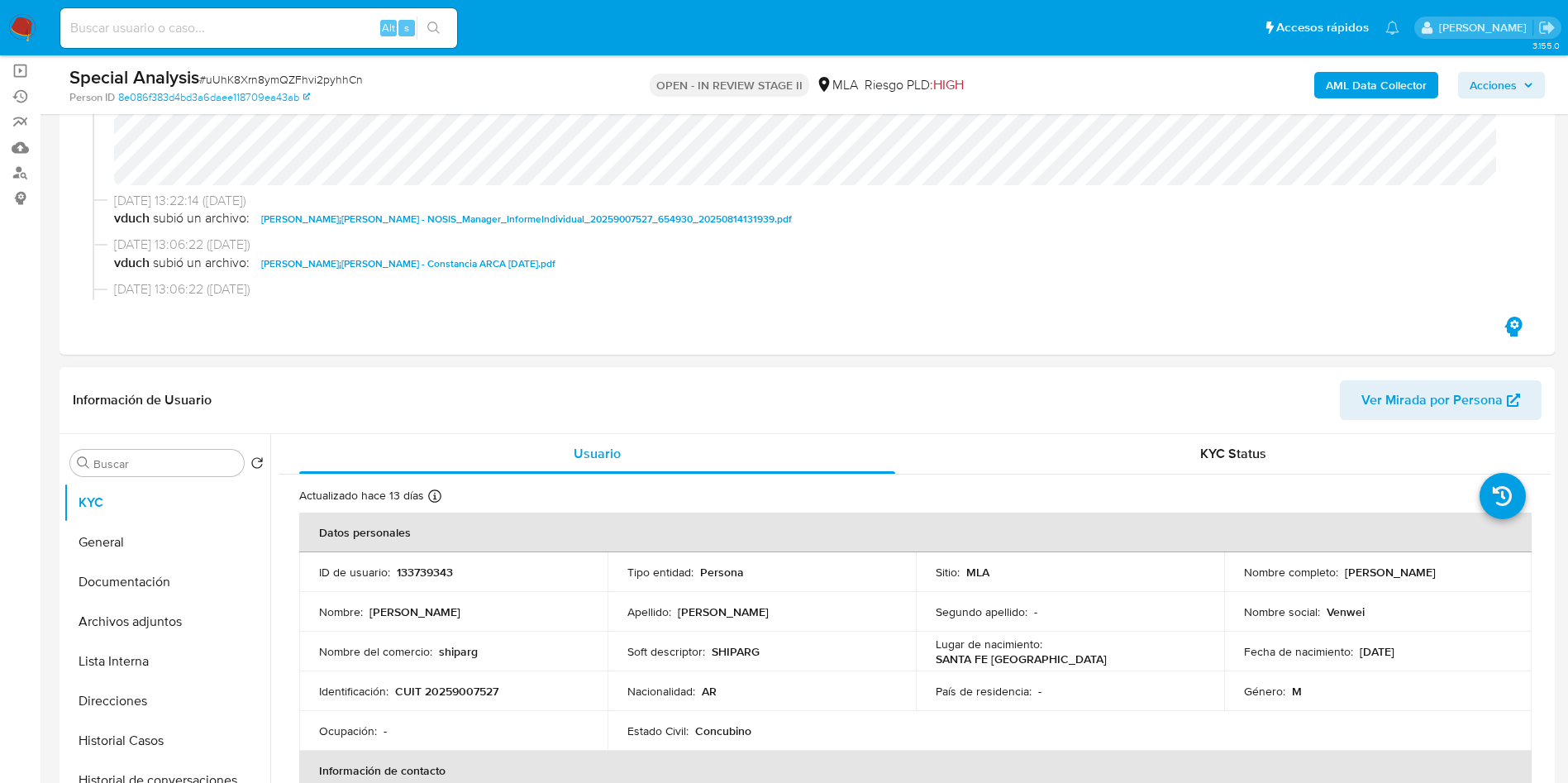
scroll to position [124, 0]
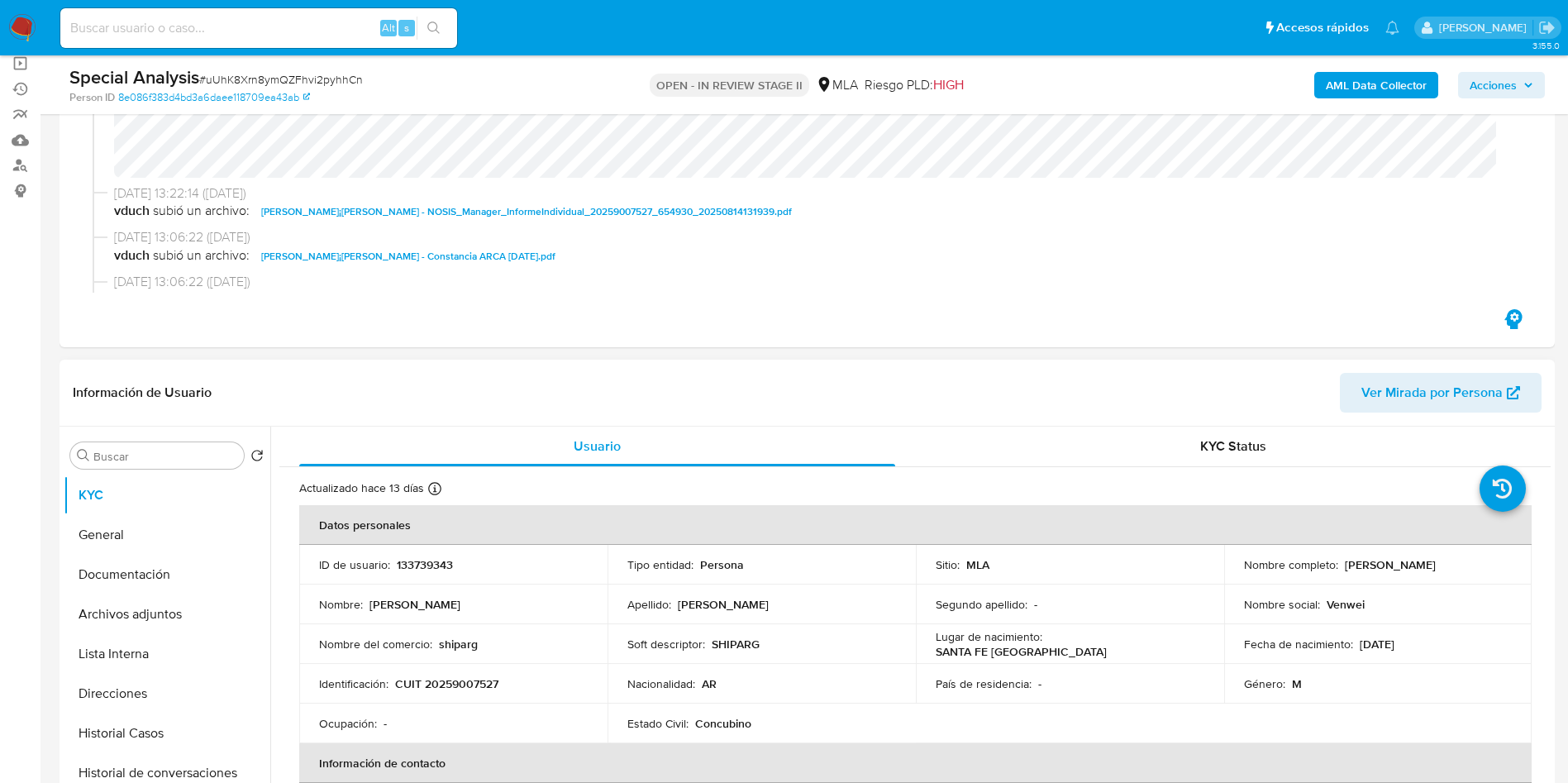
click at [435, 558] on p "133739343" at bounding box center [425, 565] width 57 height 15
copy p "133739343"
click at [819, 488] on div "Actualizado hace 13 días Creado: 14/03/2020 16:53:44 Actualizado: 06/08/2025 04…" at bounding box center [894, 491] width 1190 height 21
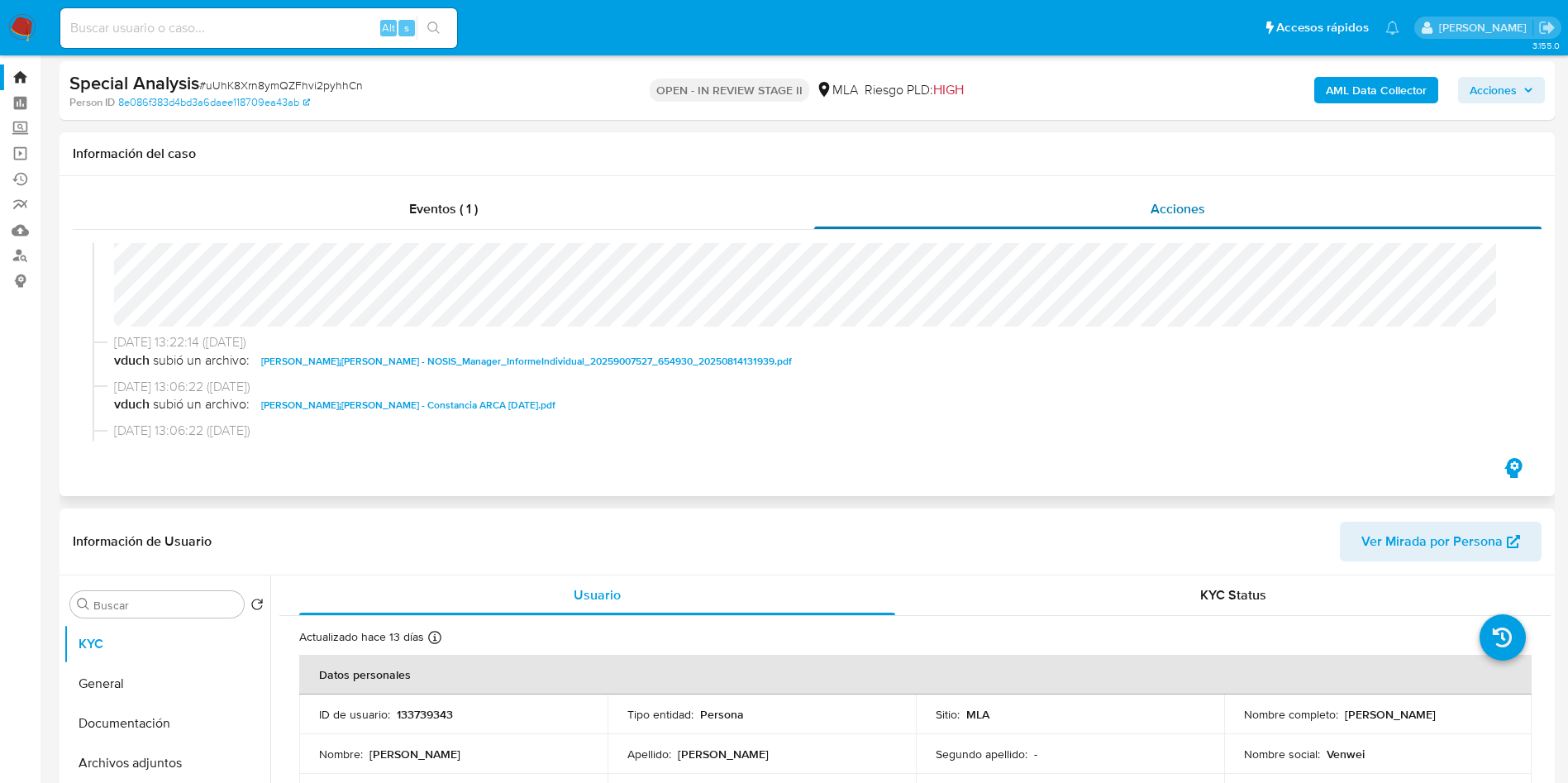
scroll to position [0, 0]
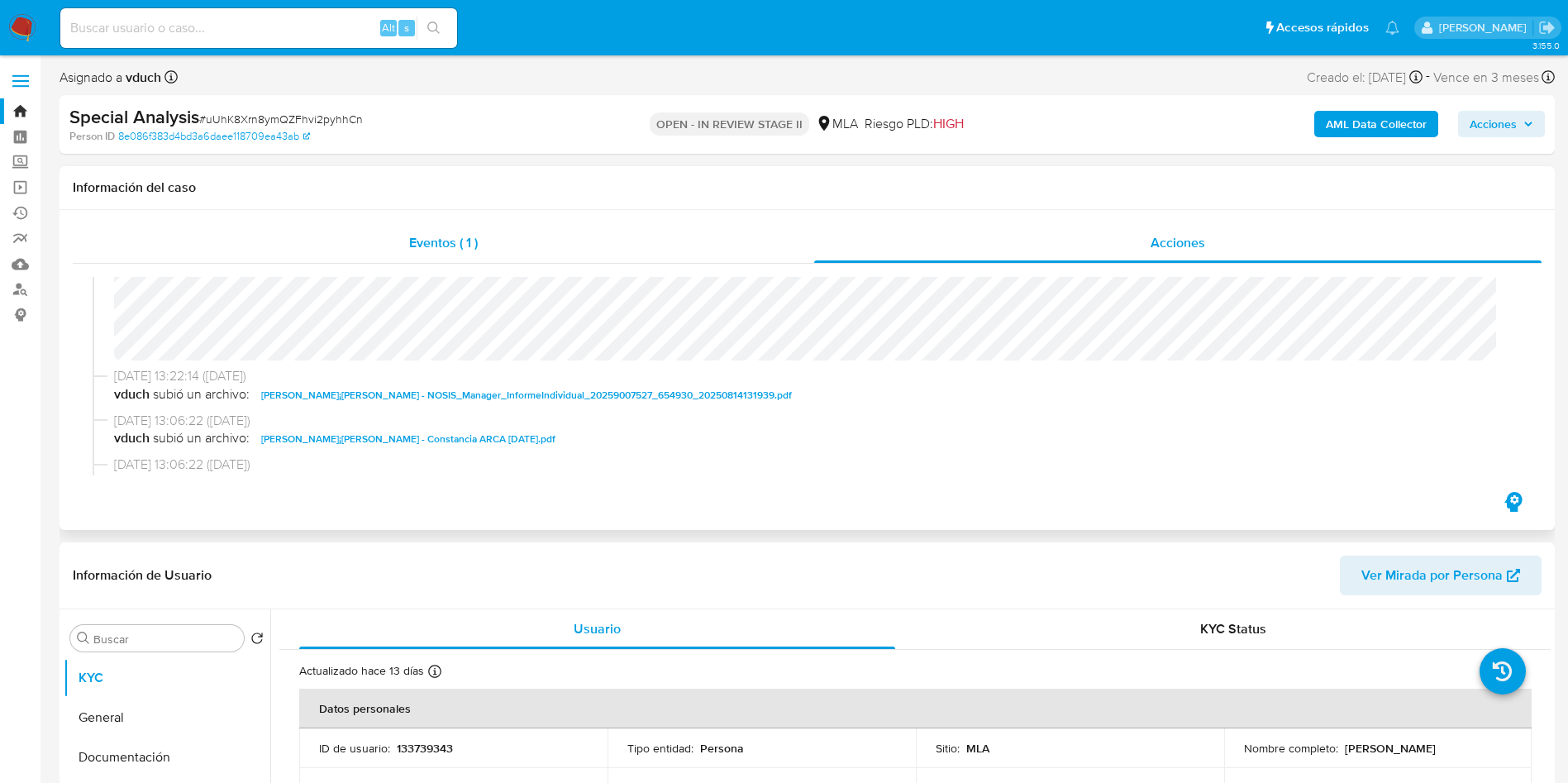
click at [559, 250] on div "Eventos ( 1 )" at bounding box center [443, 243] width 742 height 40
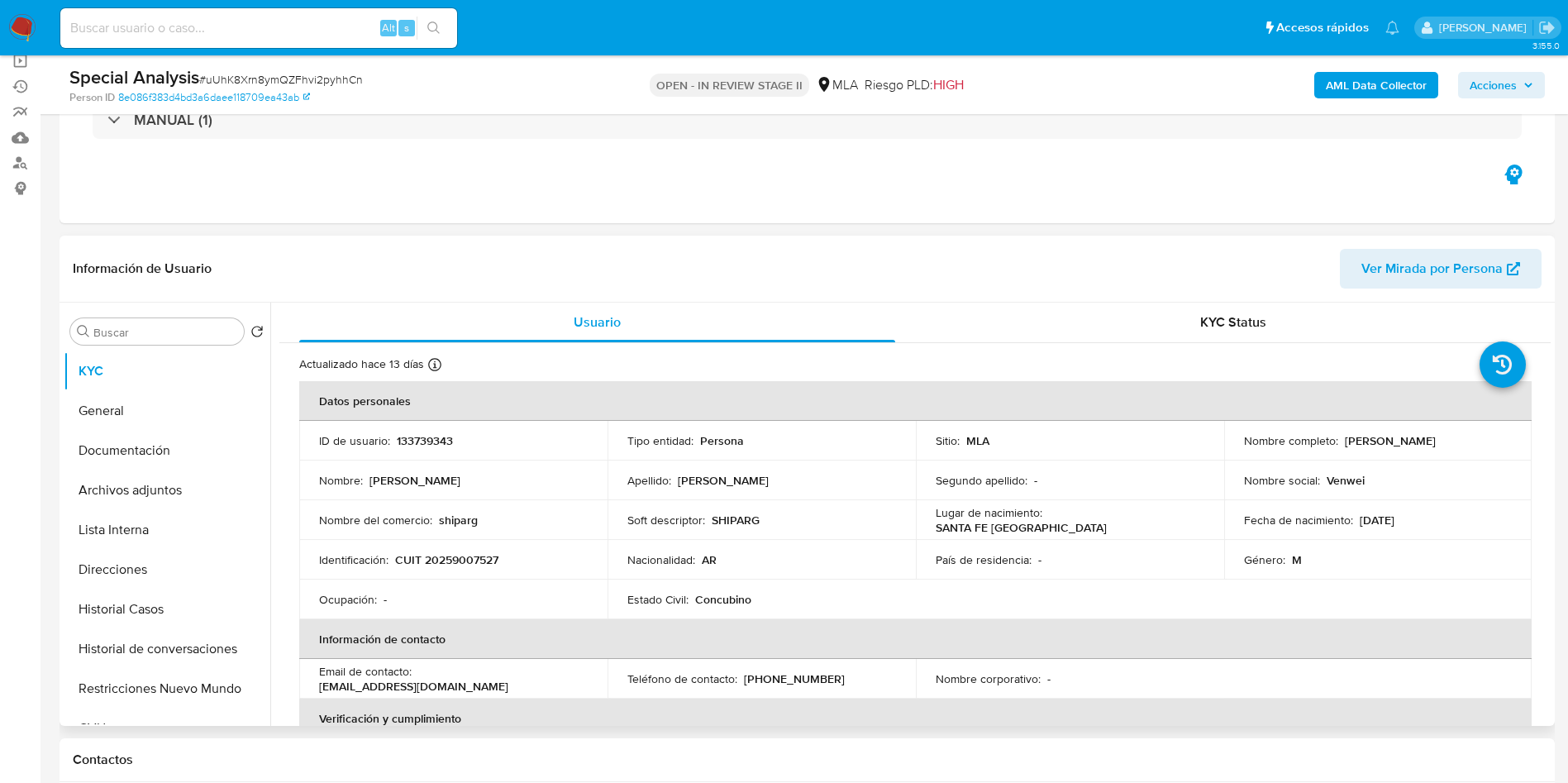
scroll to position [248, 0]
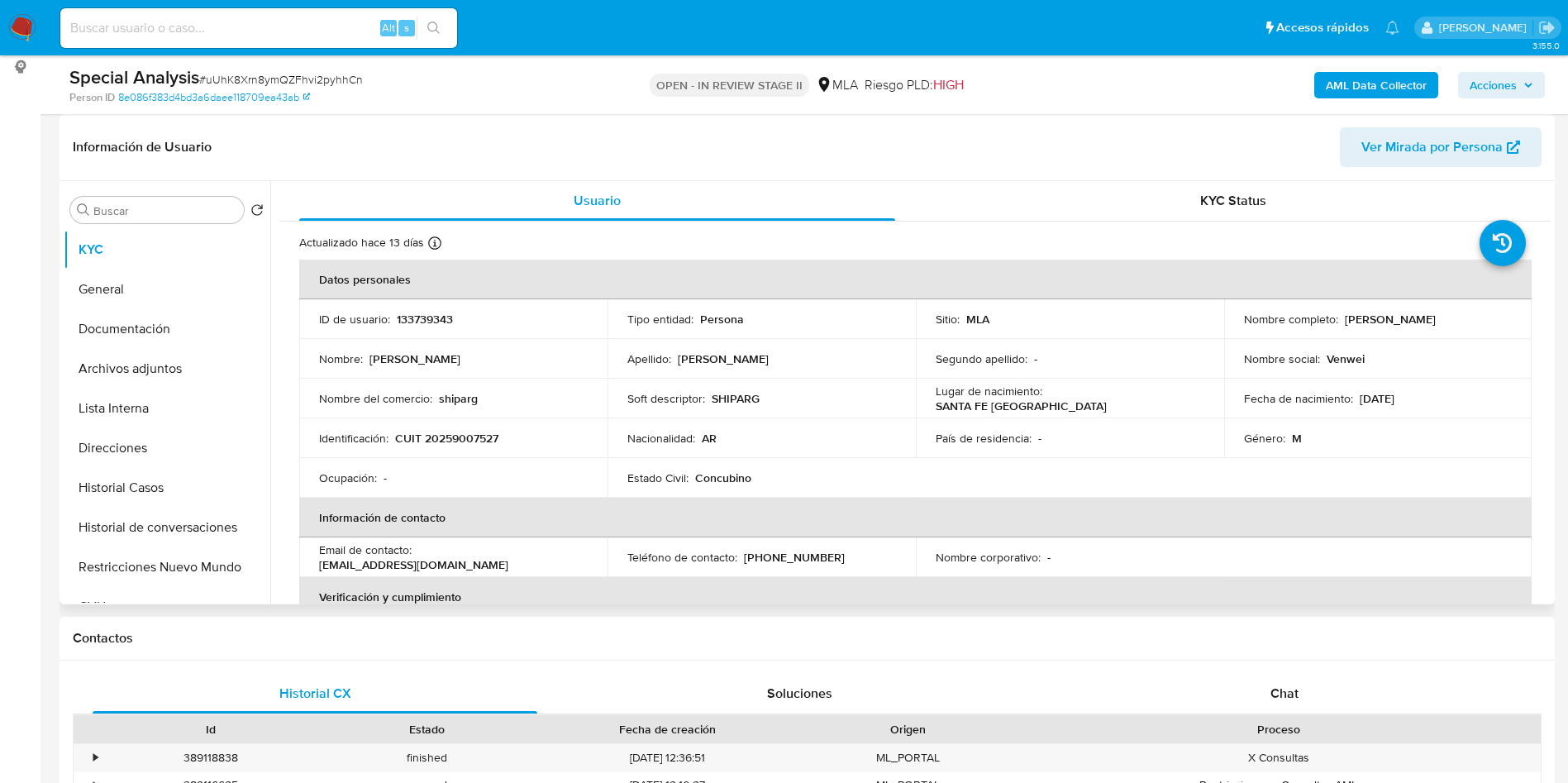
click at [962, 473] on table "Datos personales ID de usuario : 133739343 Tipo entidad : Persona Sitio : MLA N…" at bounding box center [915, 557] width 1232 height 596
click at [234, 359] on button "Archivos adjuntos" at bounding box center [160, 369] width 193 height 40
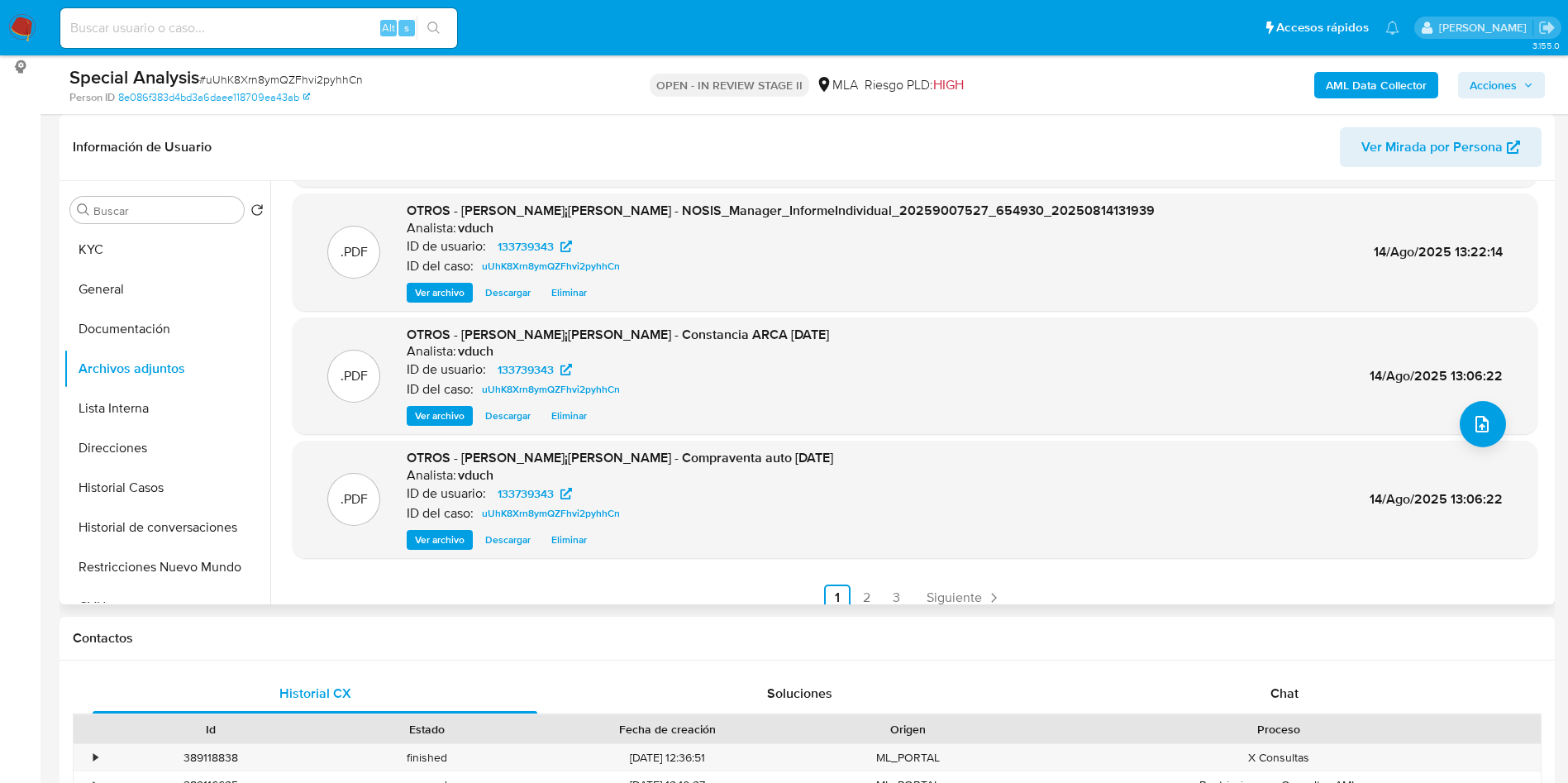
scroll to position [0, 0]
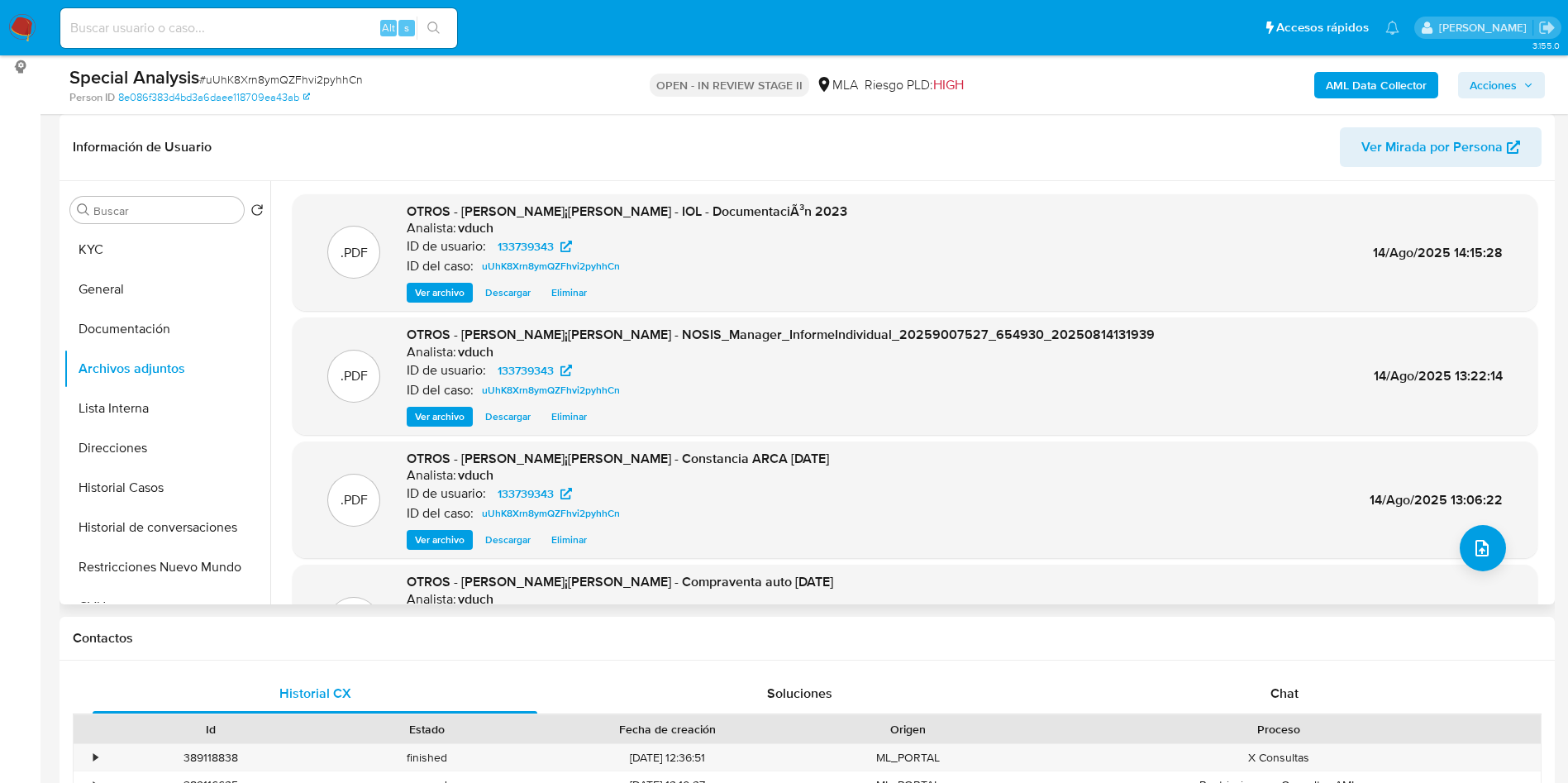
click at [454, 409] on span "Ver archivo" at bounding box center [440, 416] width 50 height 17
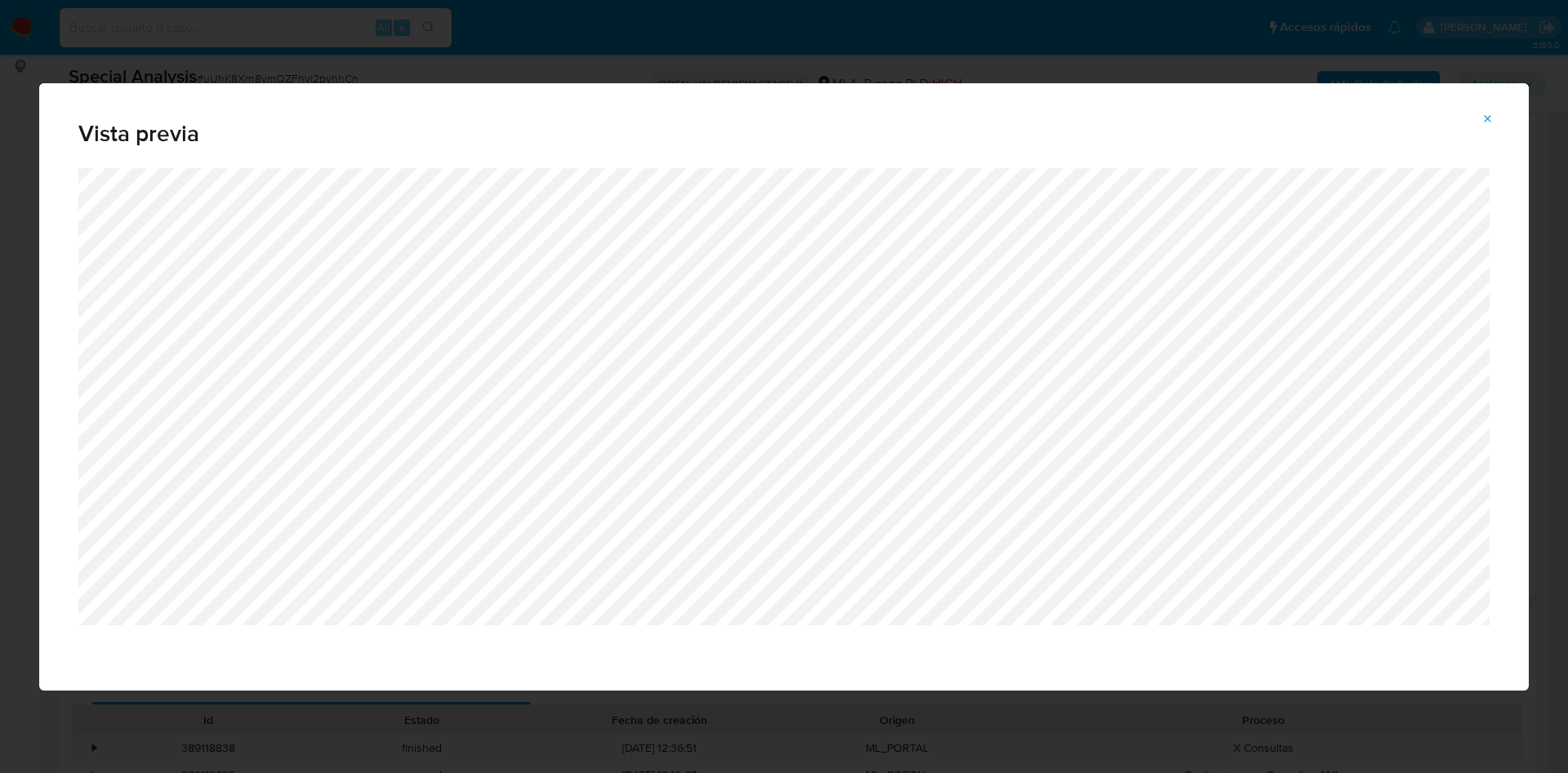
click at [867, 631] on div "Attachment preview" at bounding box center [784, 429] width 1490 height 523
click at [1478, 116] on button "Attachment preview" at bounding box center [1487, 118] width 36 height 26
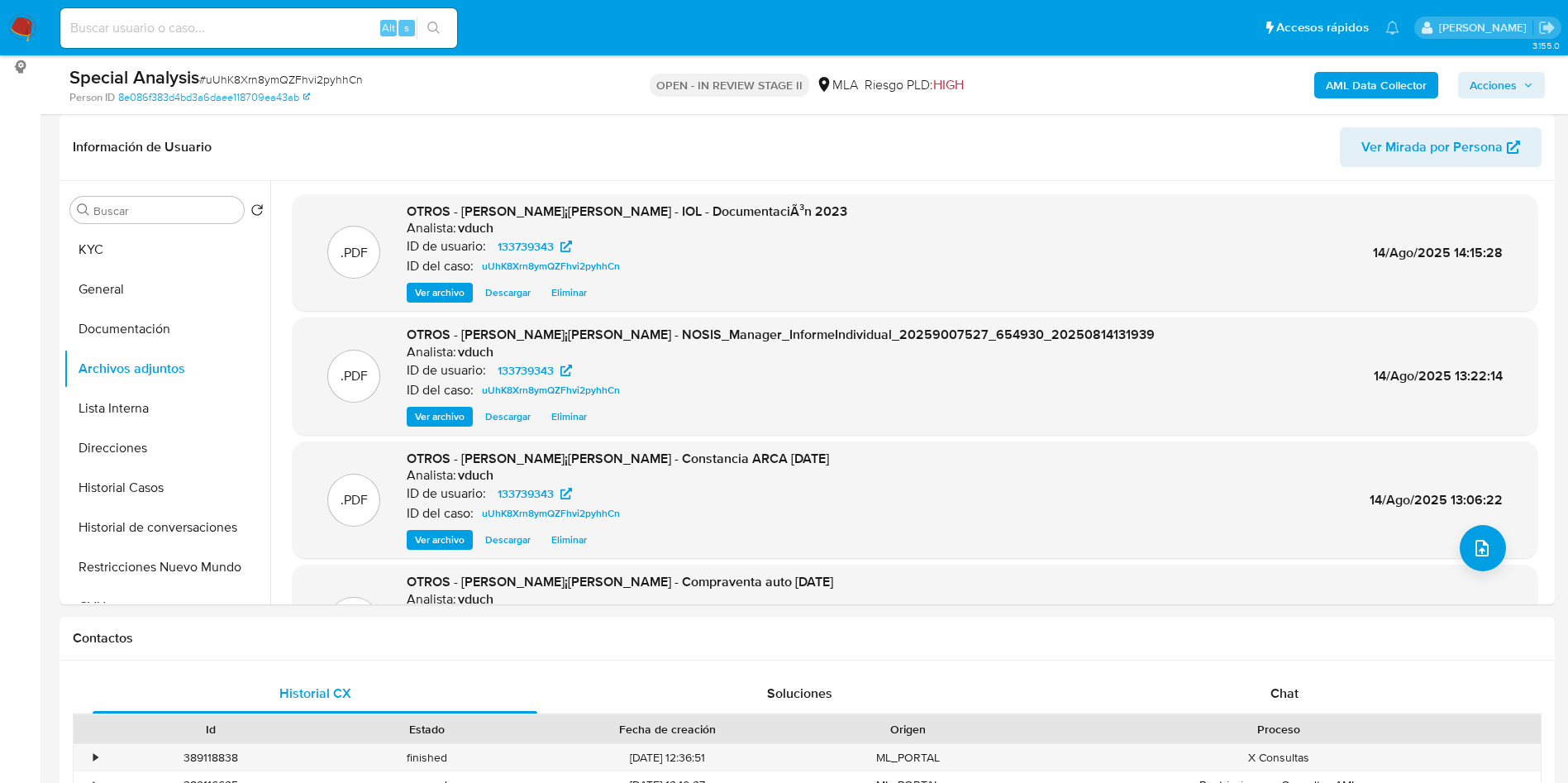
click at [432, 405] on div "OTROS - Roberto AdriÃ¡n Gusso - NOSIS_Manager_InformeIndividual_20259007527_654…" at bounding box center [780, 375] width 747 height 100
click at [449, 417] on span "Ver archivo" at bounding box center [440, 416] width 50 height 17
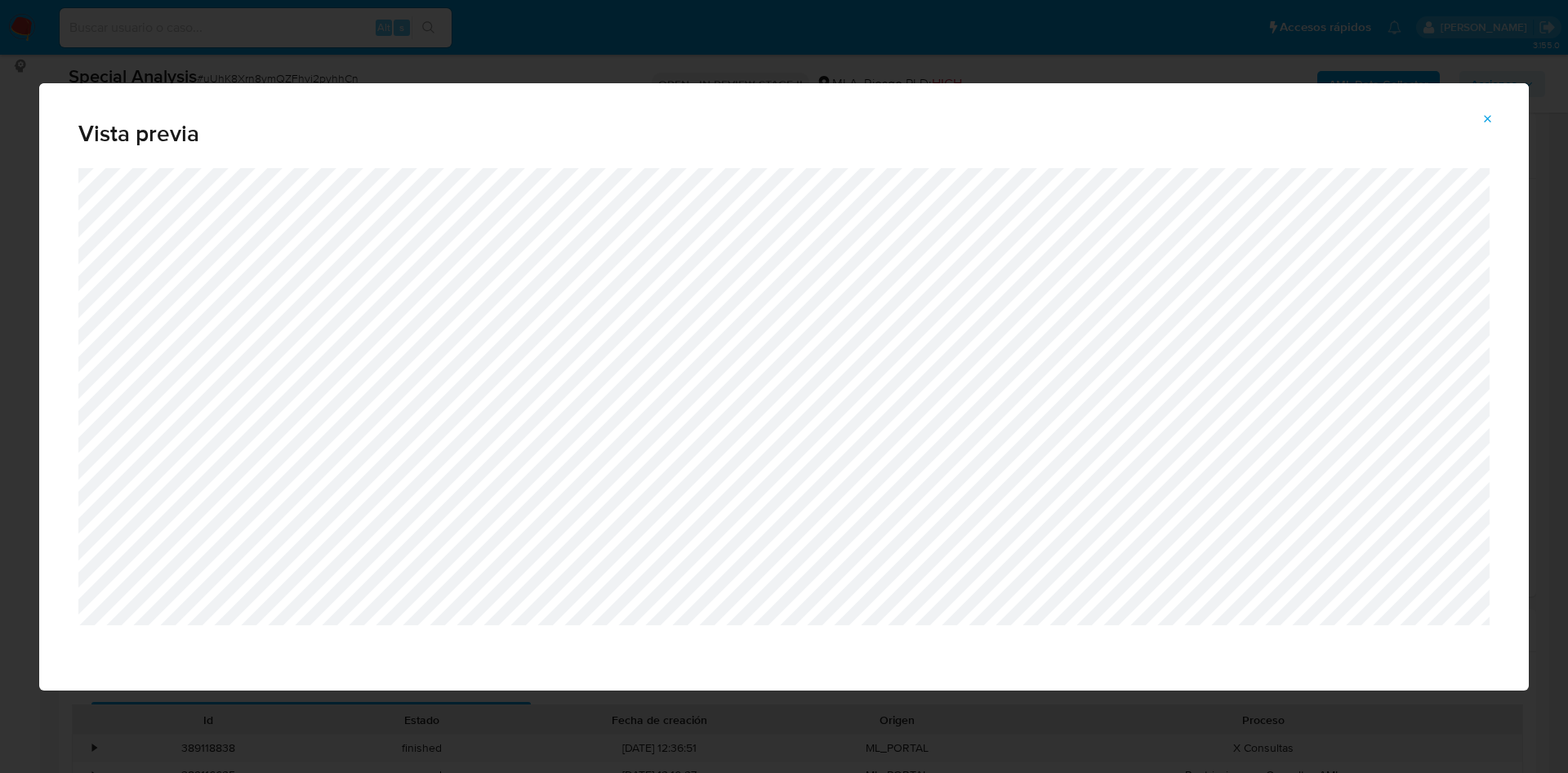
click at [1486, 120] on icon "Attachment preview" at bounding box center [1488, 119] width 13 height 13
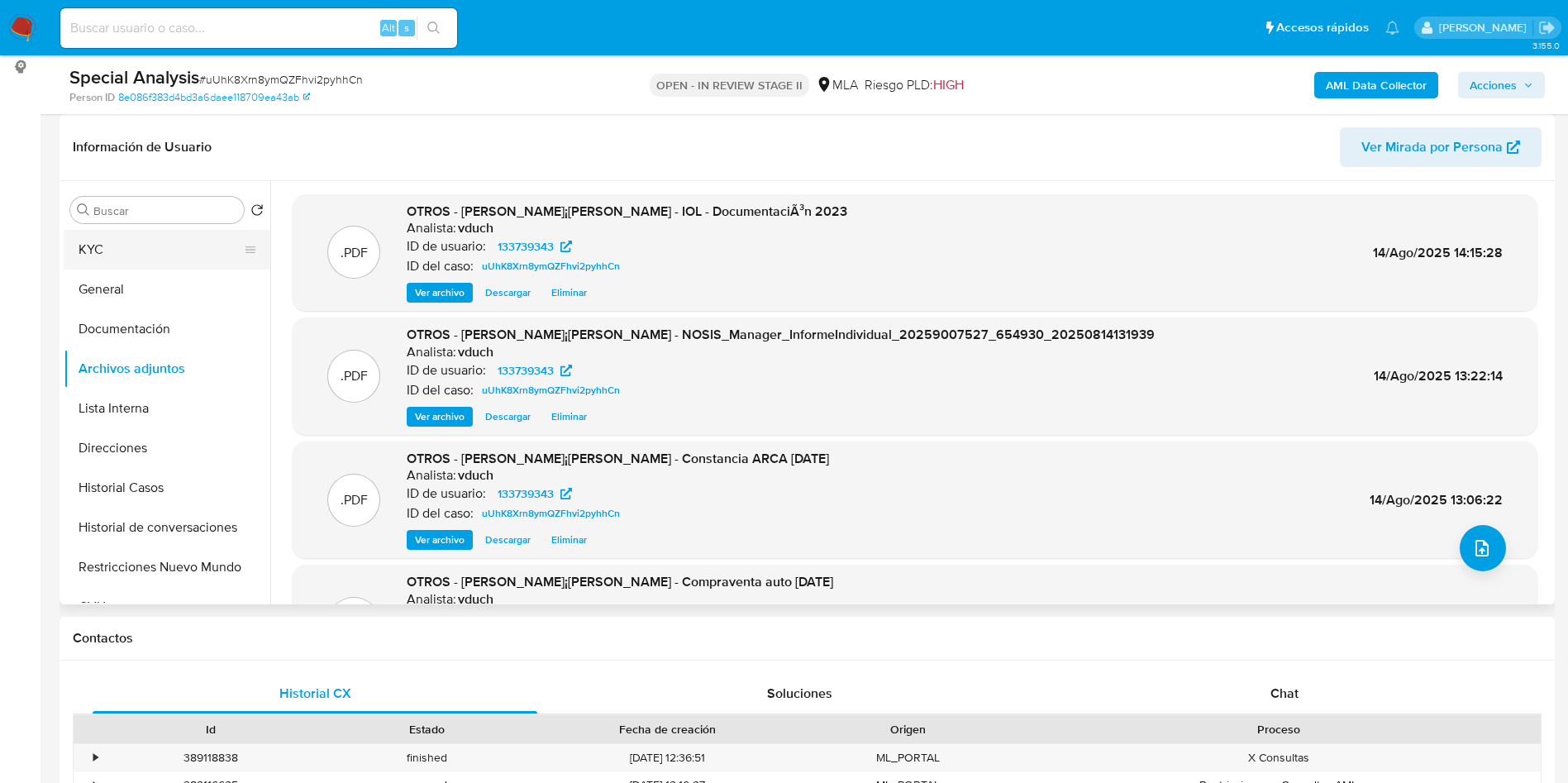
click at [203, 242] on button "KYC" at bounding box center [160, 250] width 193 height 40
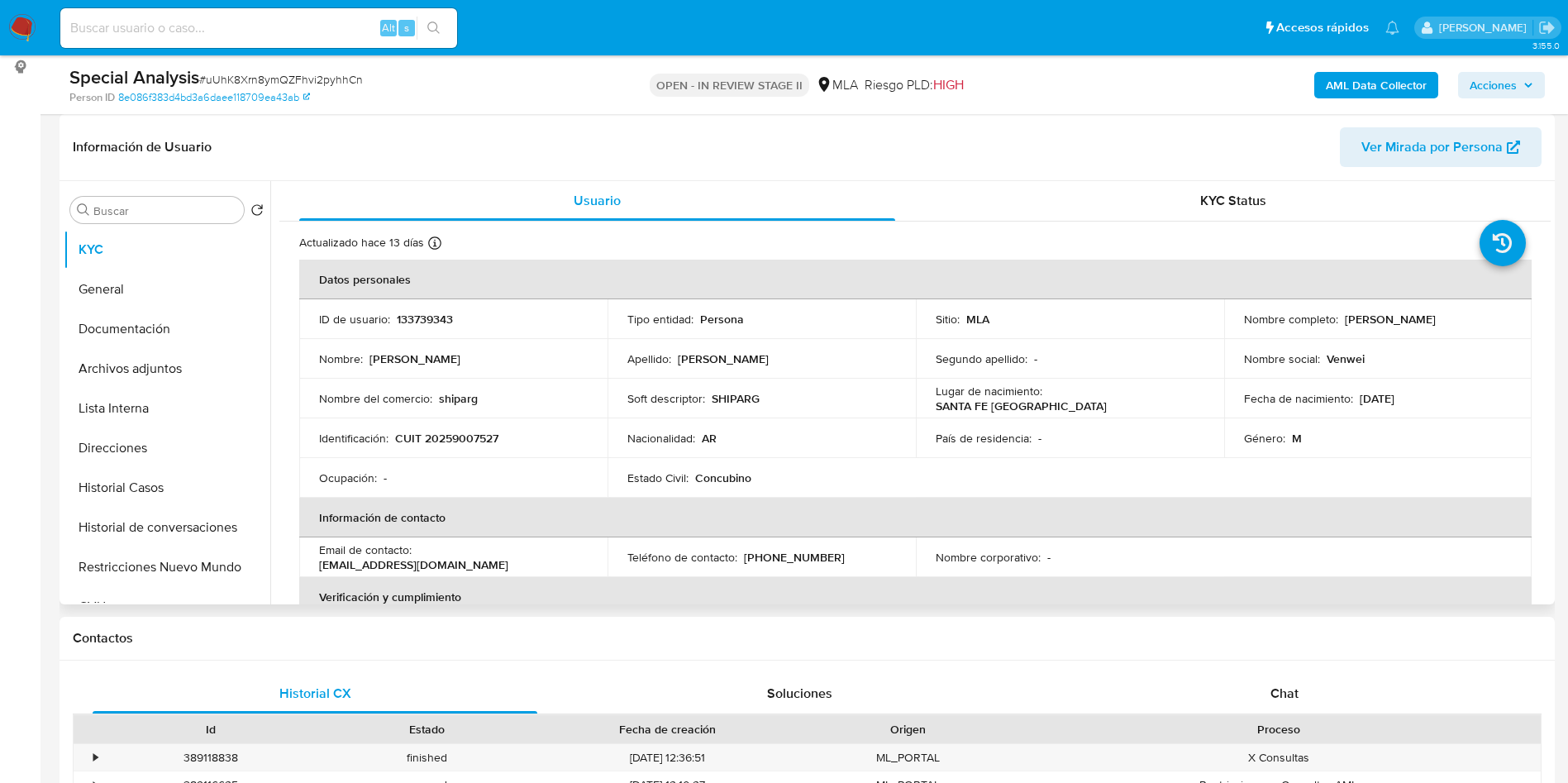
click at [478, 438] on p "CUIT 20259007527" at bounding box center [446, 438] width 103 height 15
copy p "20259007527"
click at [1353, 312] on p "Roberto Adrián Gusso" at bounding box center [1390, 319] width 91 height 15
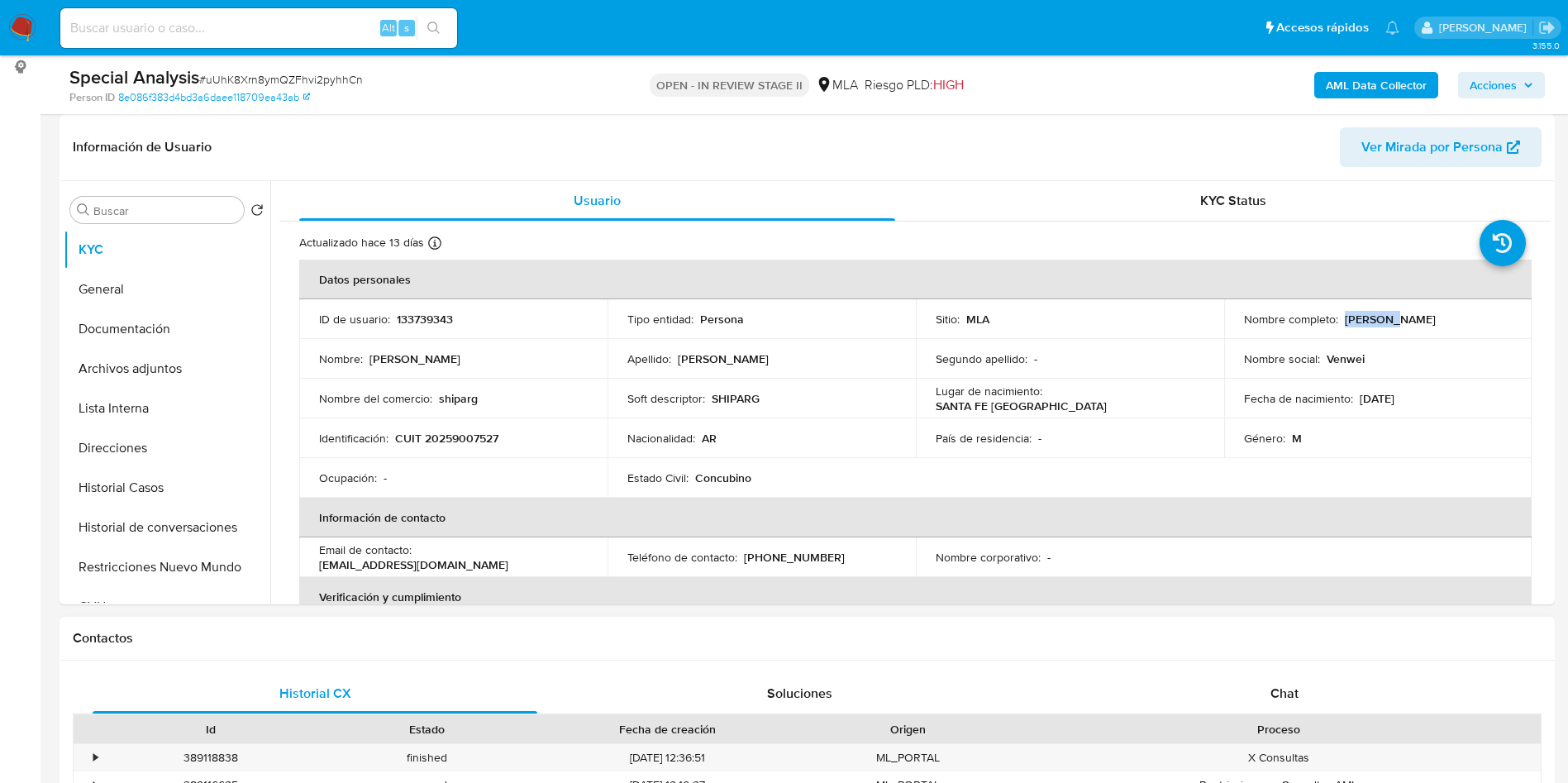
copy p "Roberto"
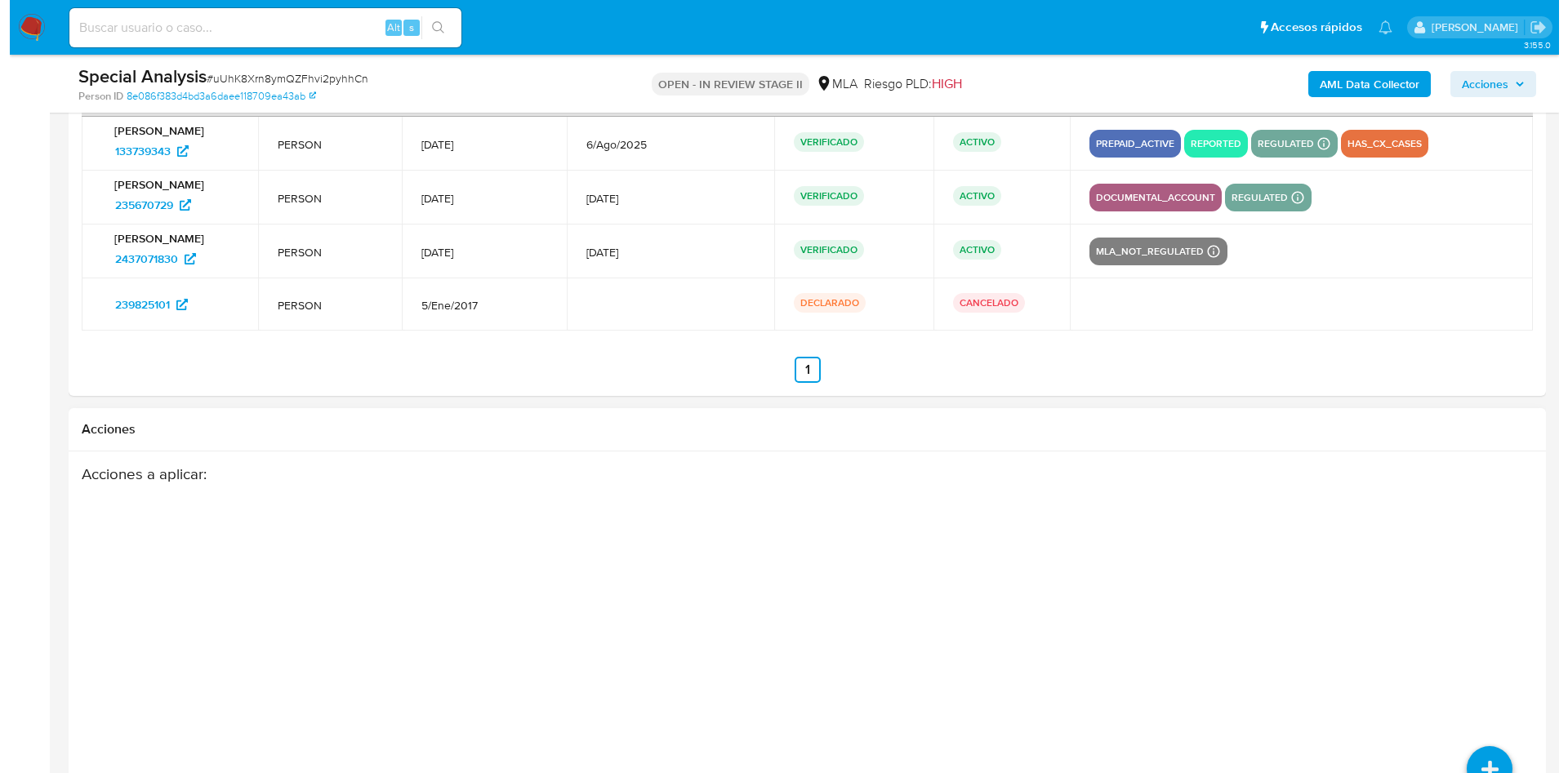
scroll to position [2478, 0]
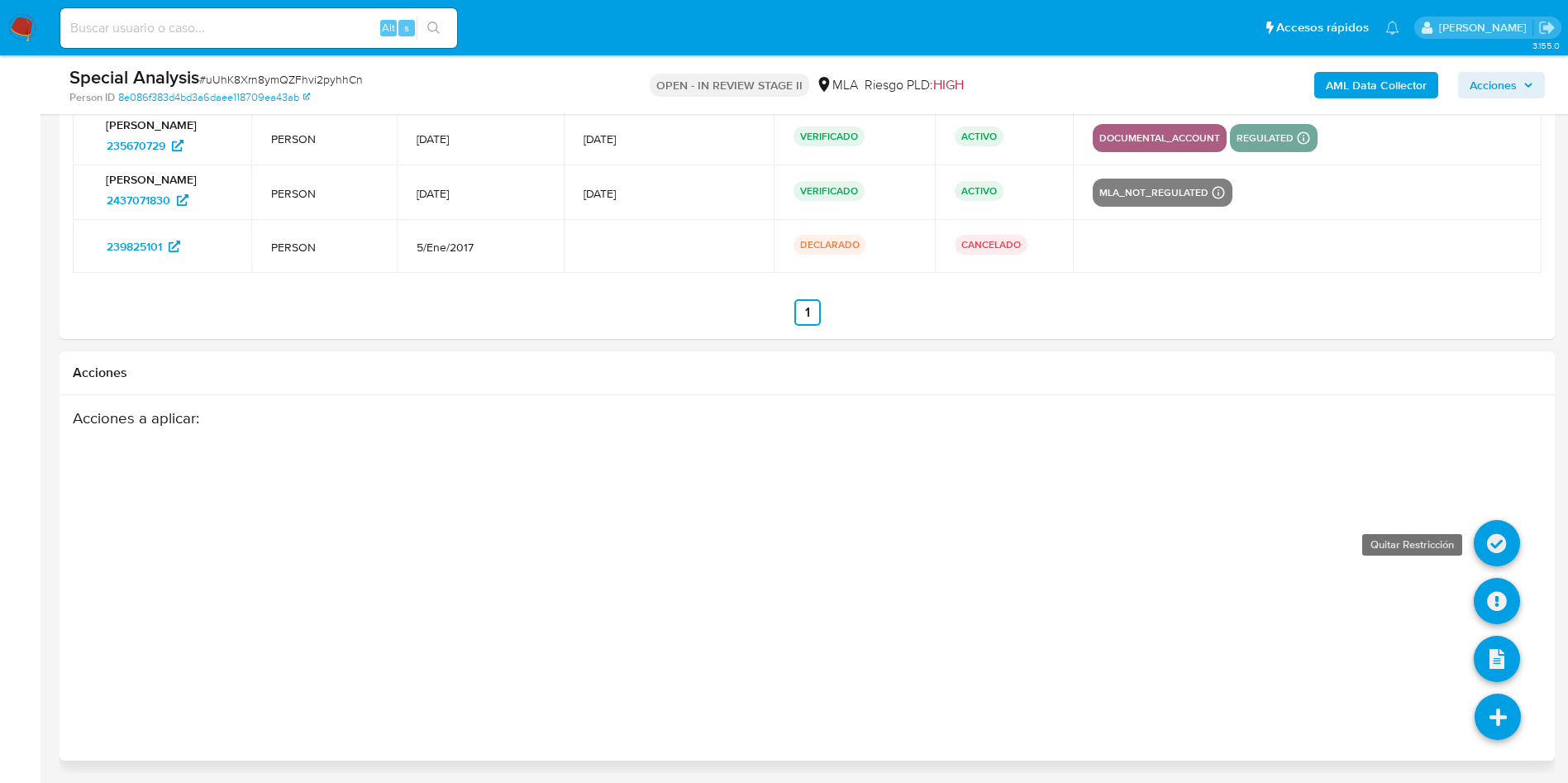
click at [1487, 537] on icon at bounding box center [1496, 542] width 46 height 46
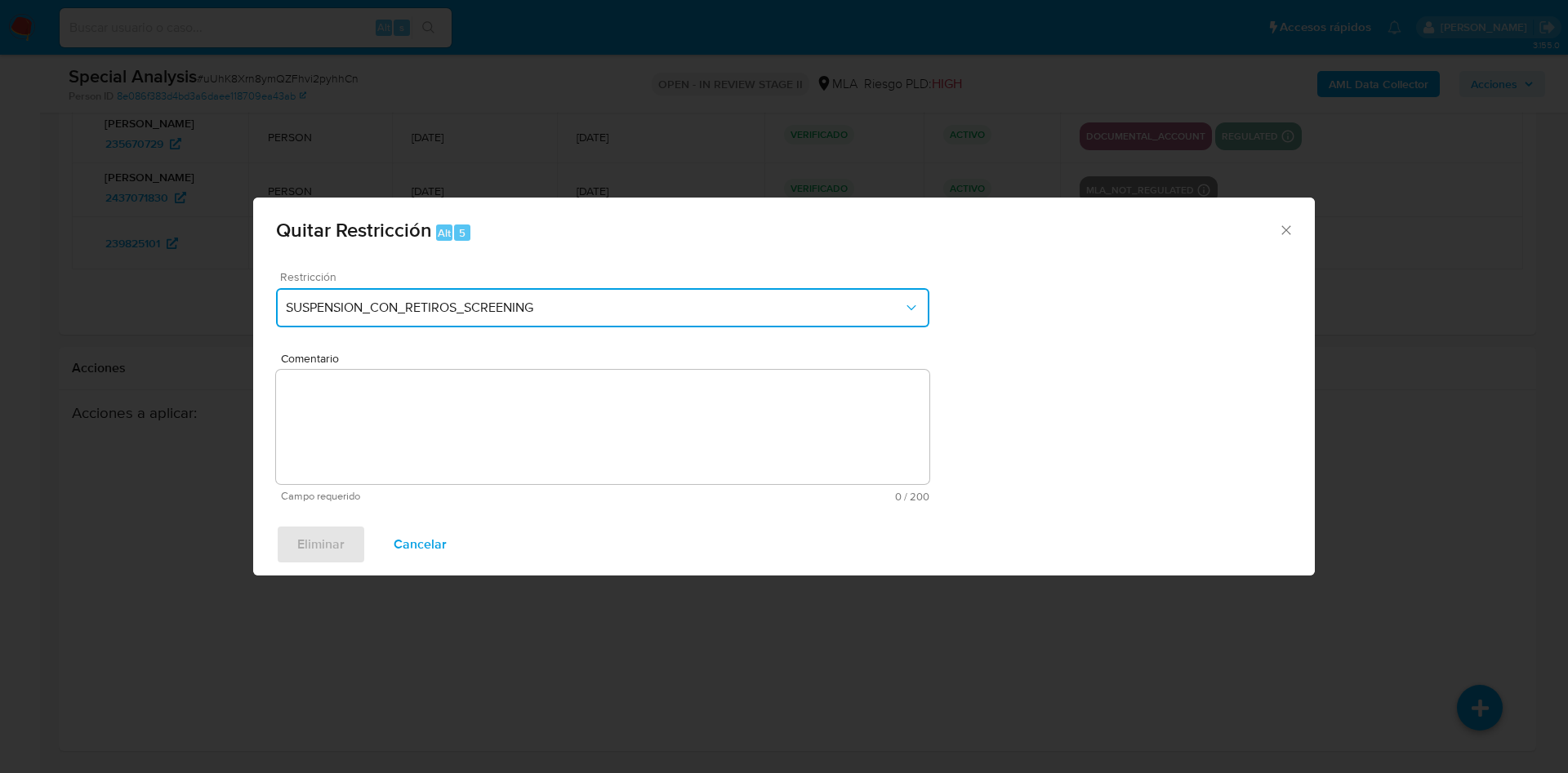
click at [617, 294] on button "SUSPENSION_CON_RETIROS_SCREENING" at bounding box center [603, 307] width 653 height 39
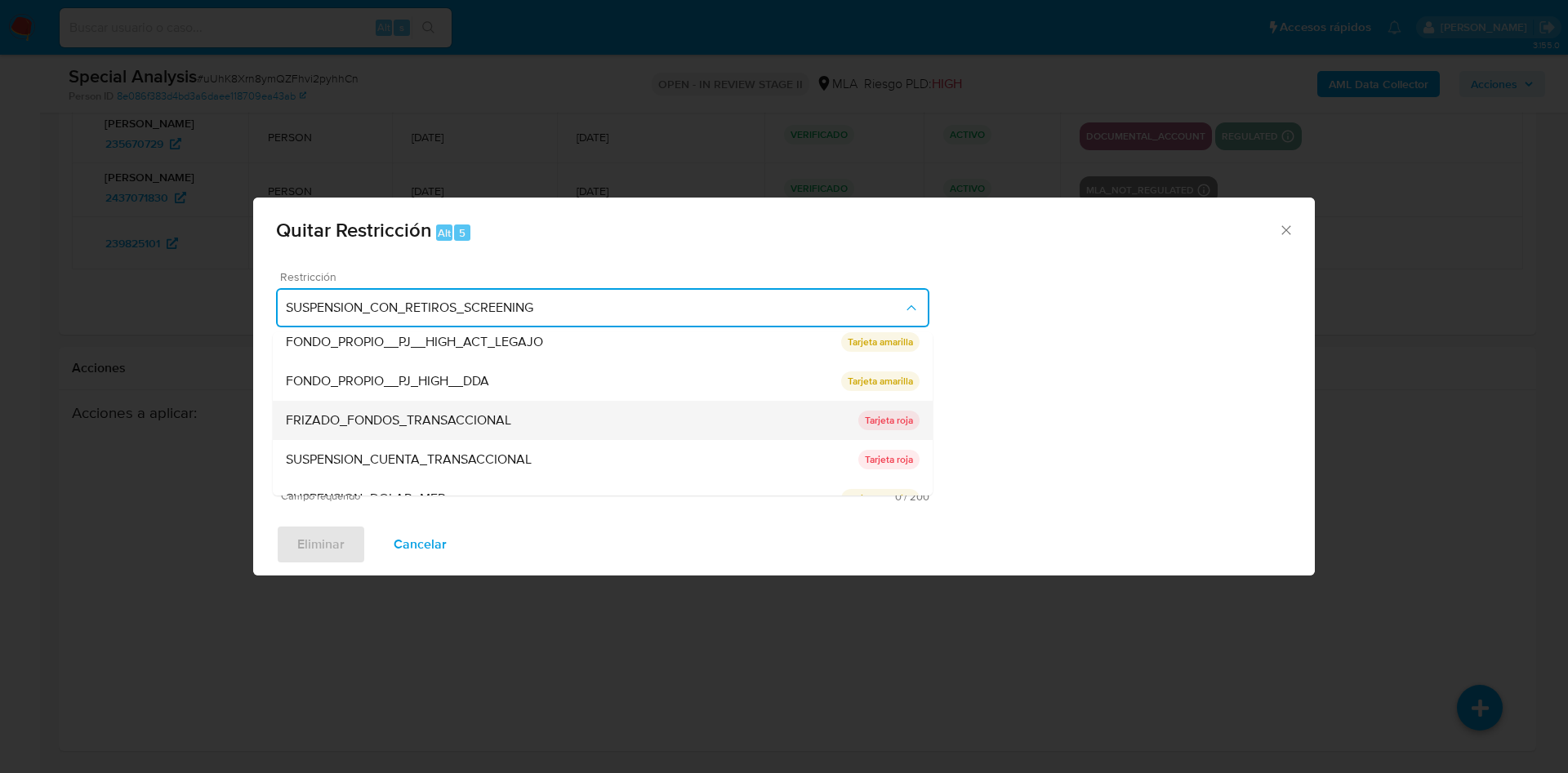
scroll to position [268, 0]
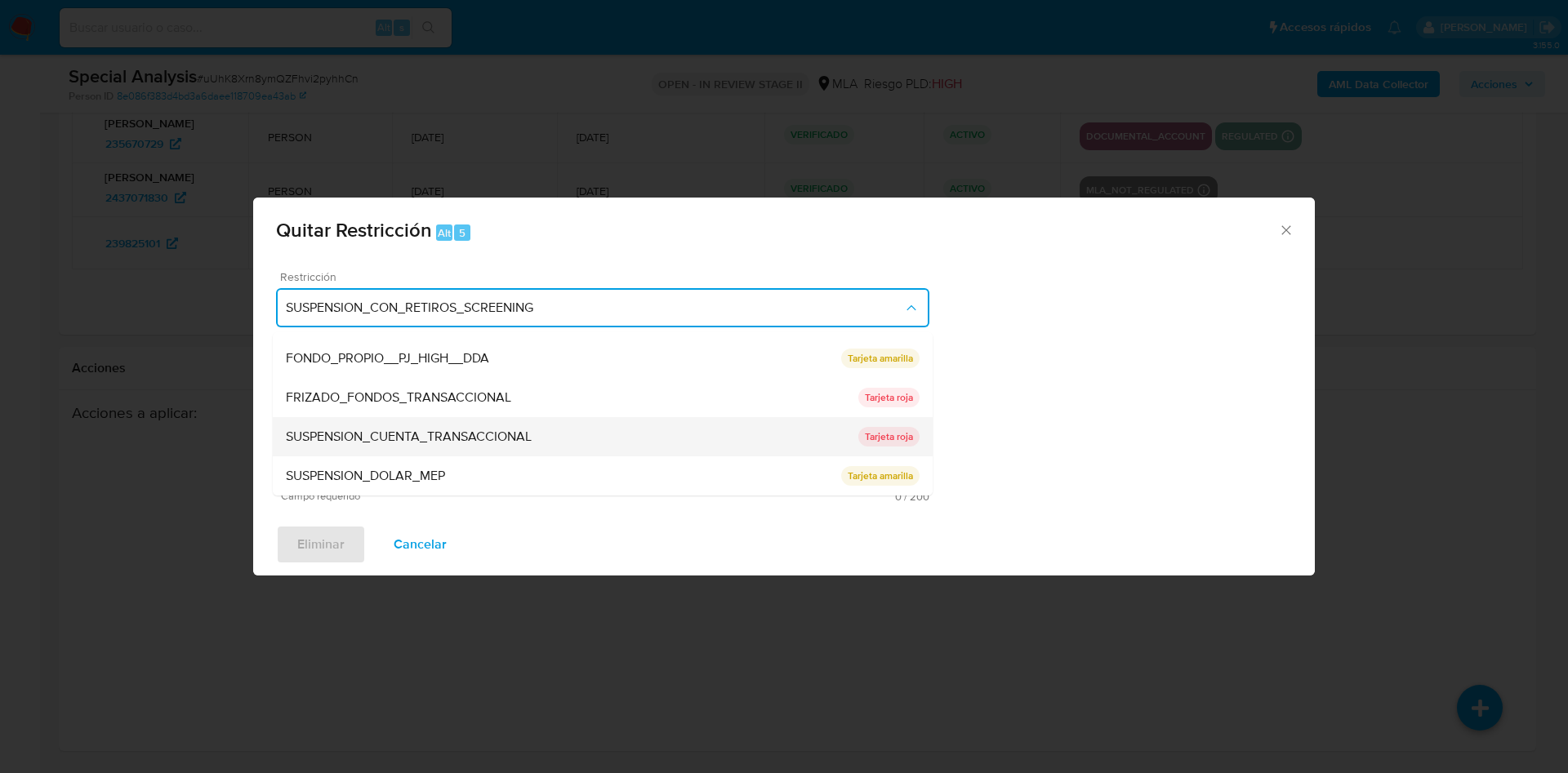
click at [508, 433] on span "SUSPENSION_CUENTA_TRANSACCIONAL" at bounding box center [408, 436] width 246 height 16
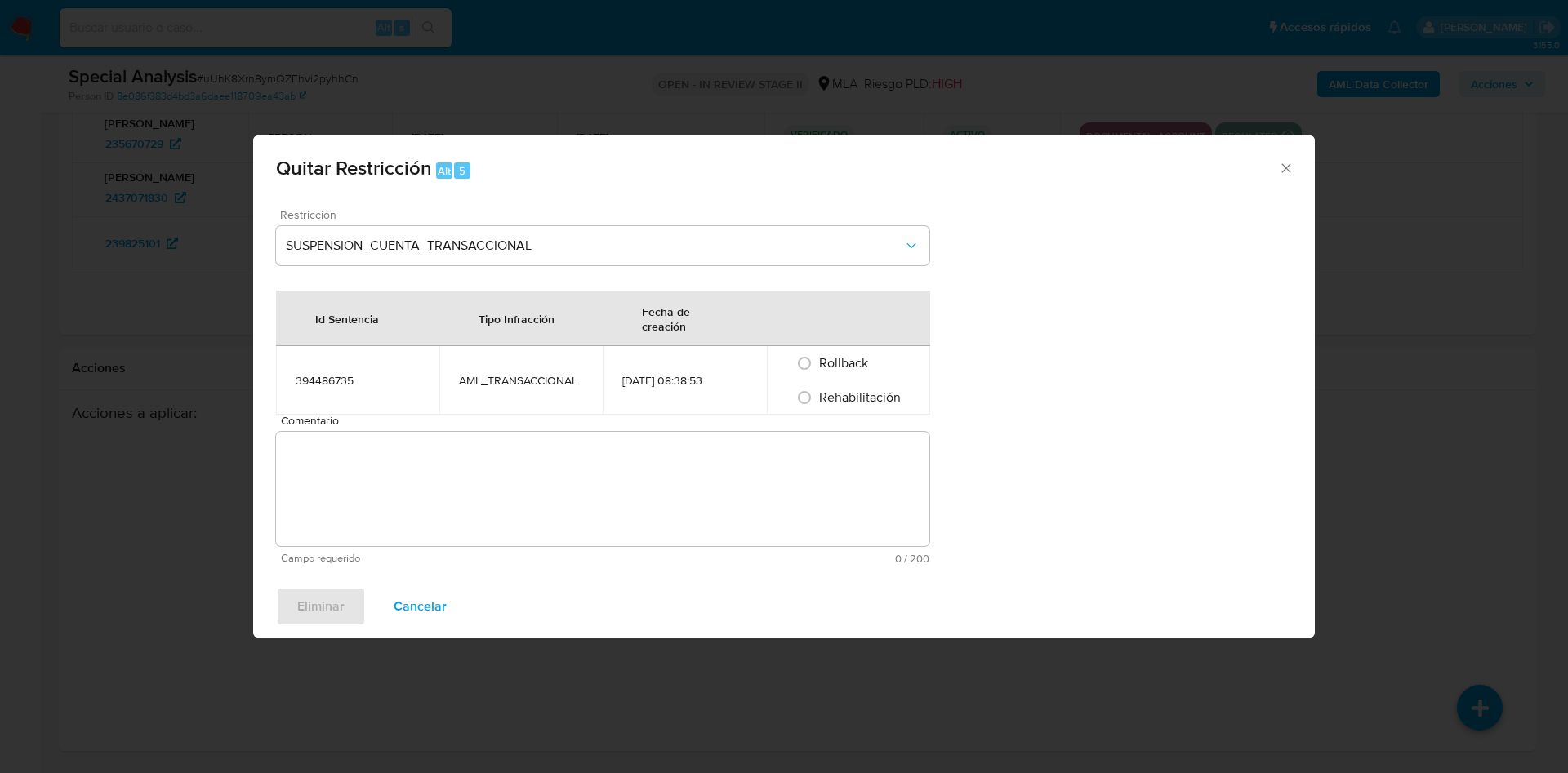
click at [1285, 164] on icon "Cerrar ventana" at bounding box center [1286, 167] width 16 height 16
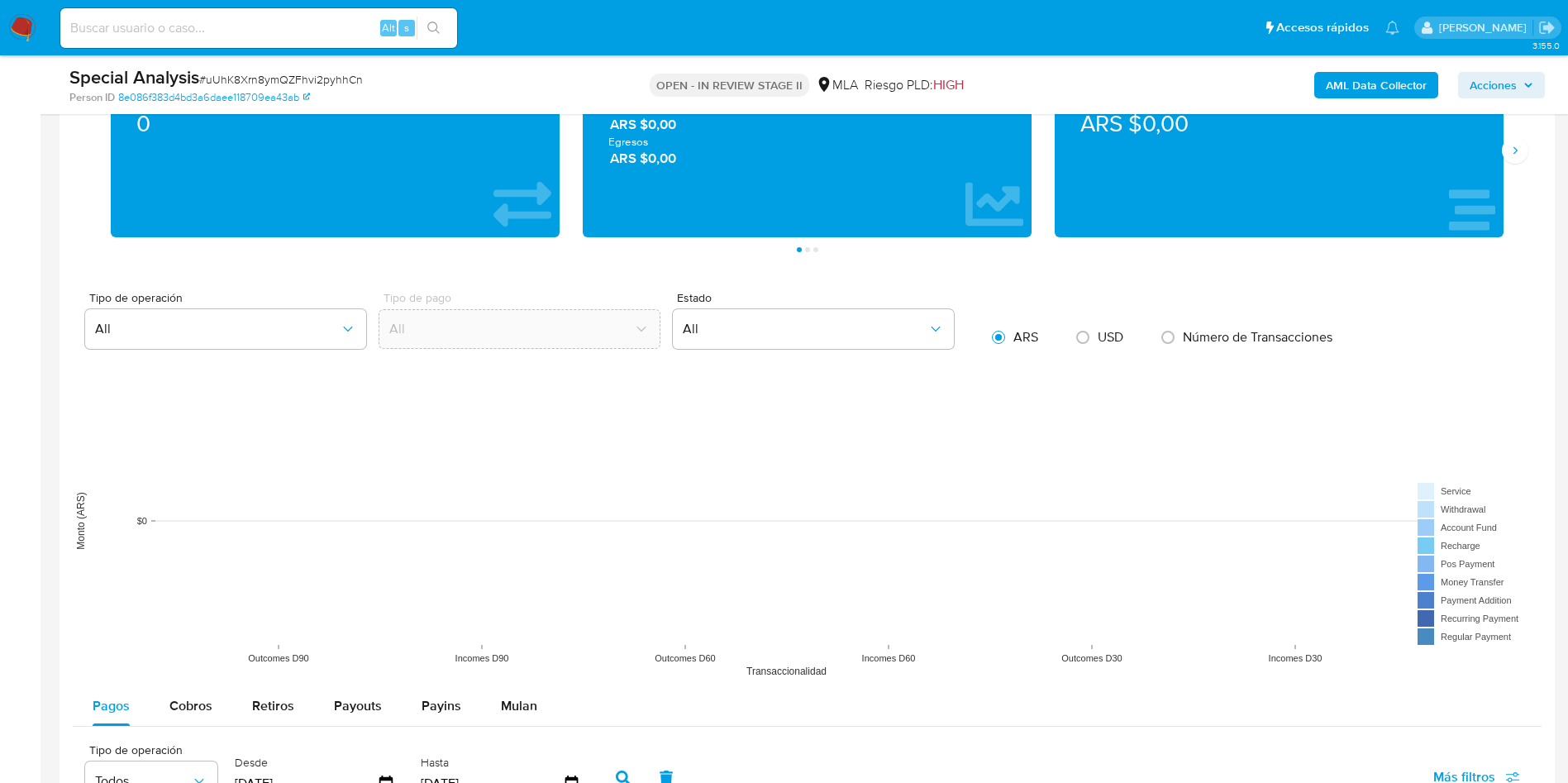
scroll to position [29, 0]
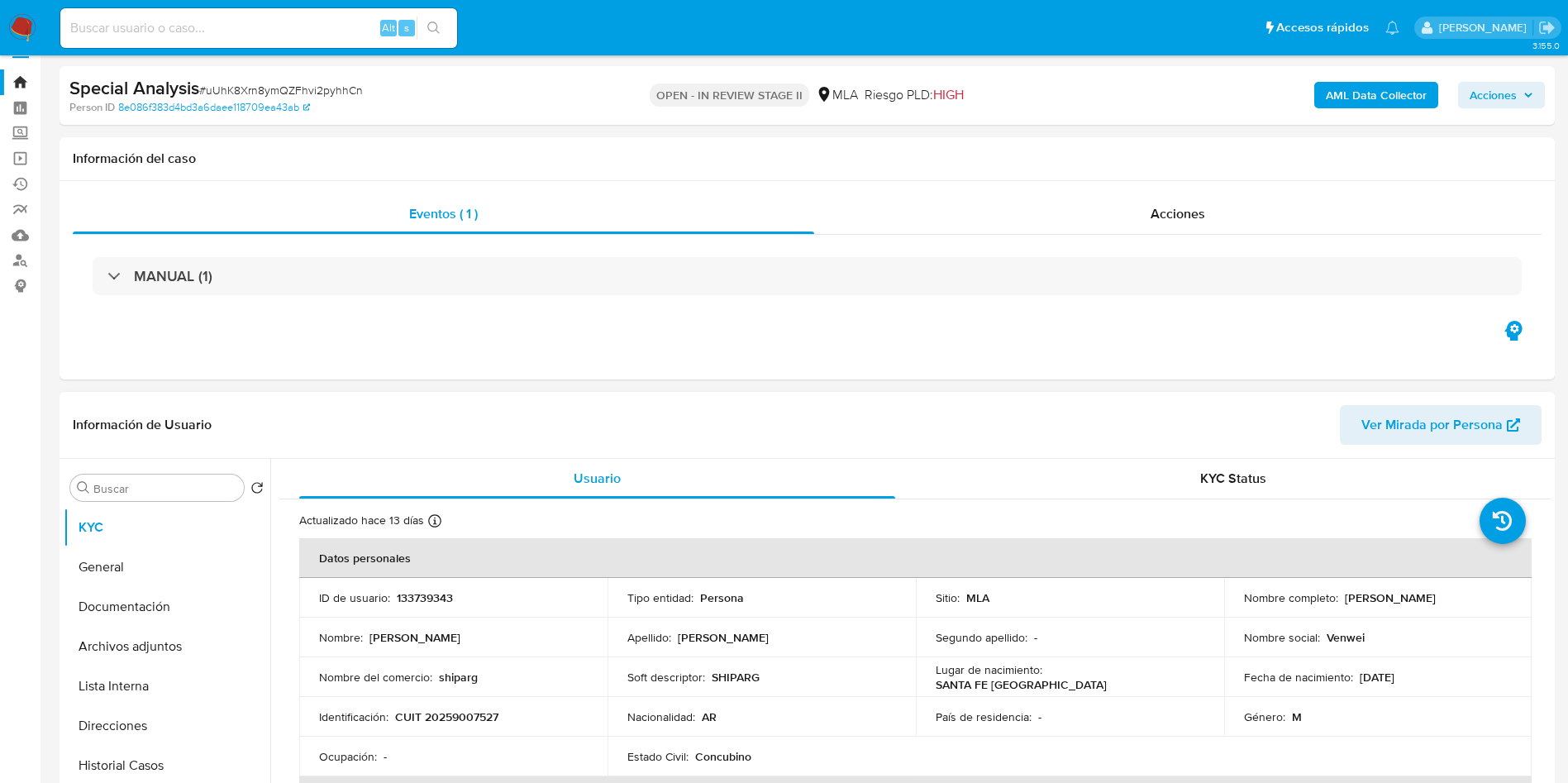
click at [405, 606] on p "133739343" at bounding box center [425, 597] width 57 height 15
copy p "133739343"
click at [1228, 213] on div "Acciones" at bounding box center [1177, 214] width 727 height 40
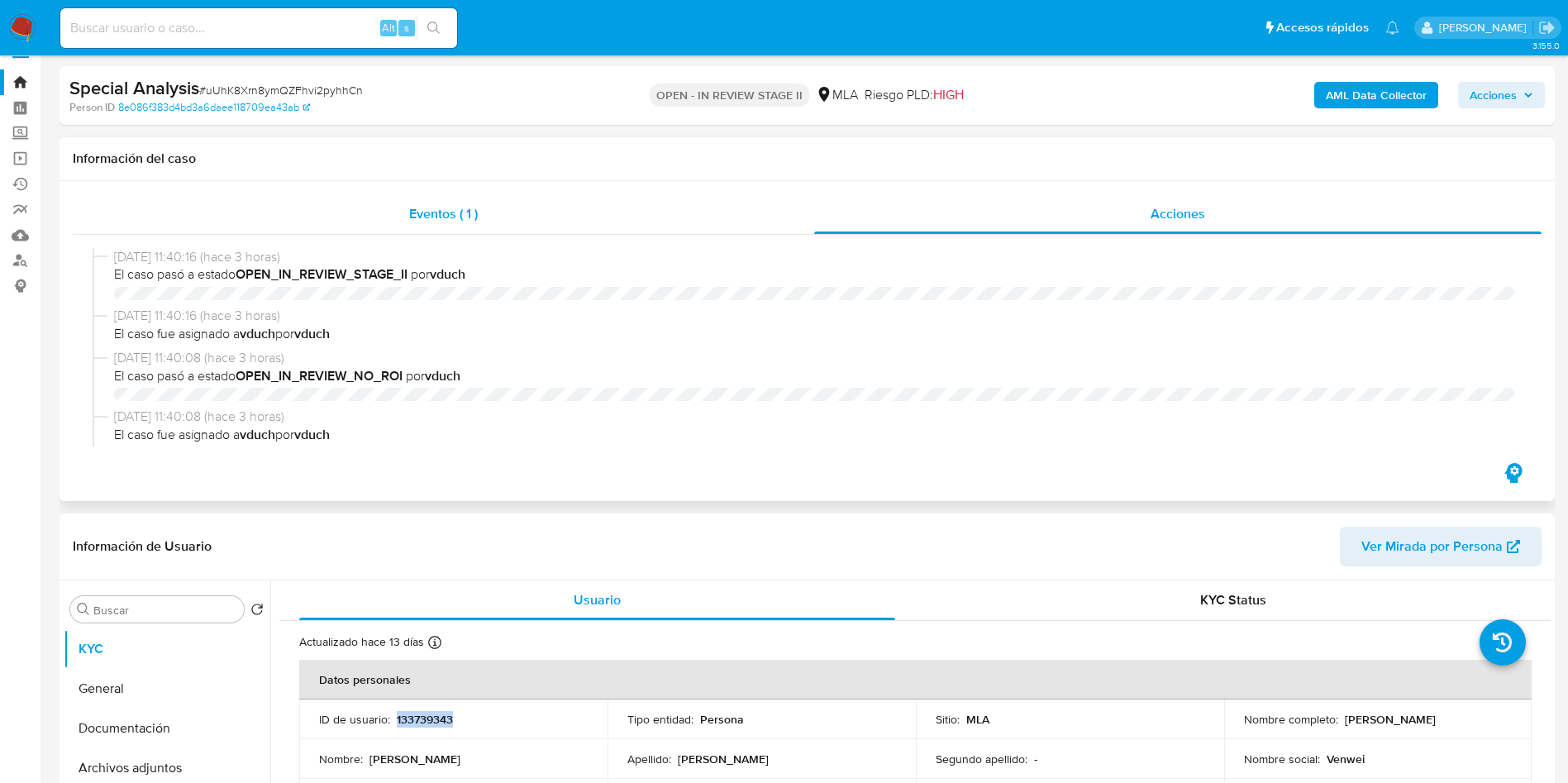
click at [447, 227] on div "Eventos ( 1 )" at bounding box center [443, 214] width 742 height 40
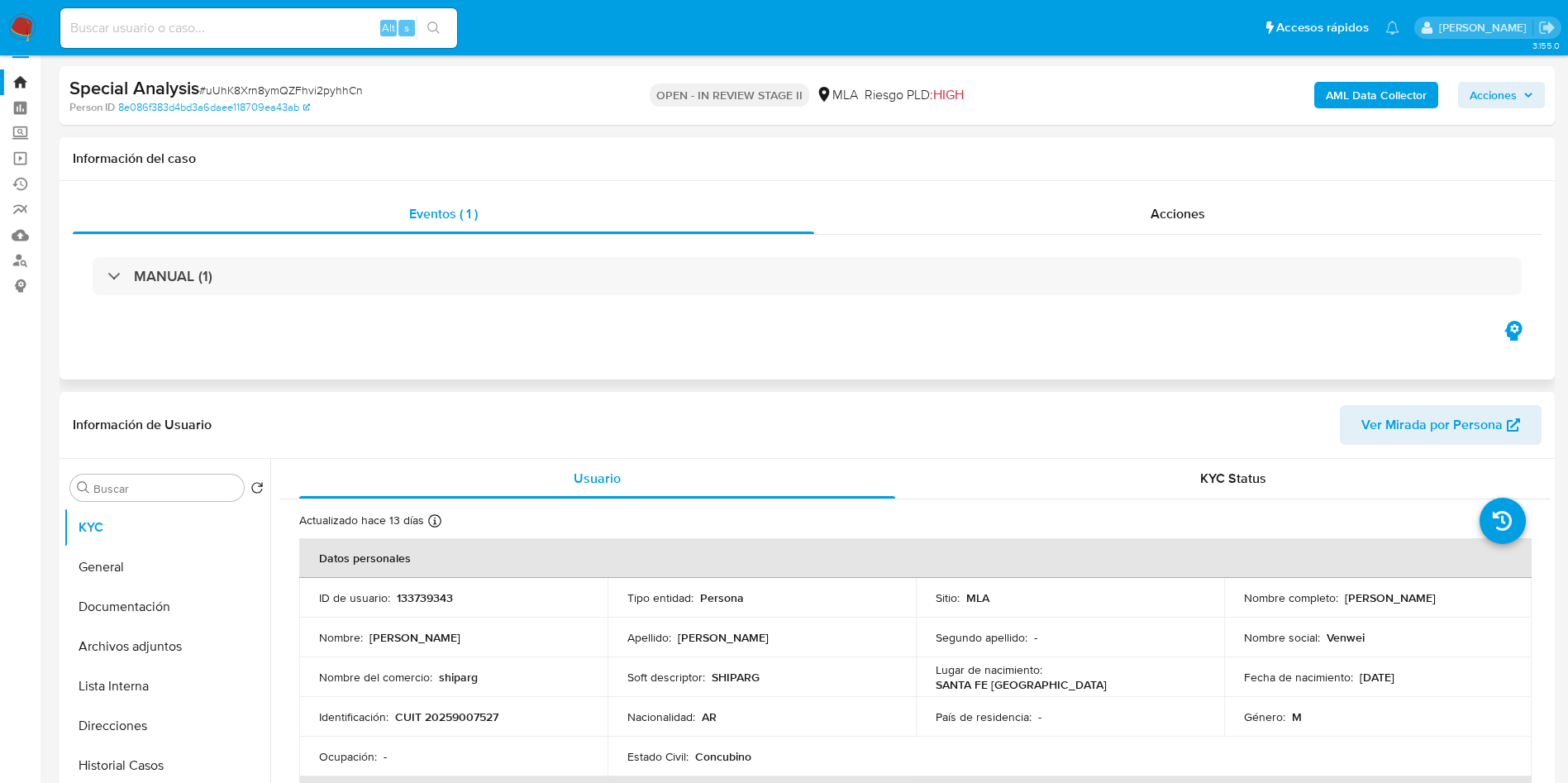
click at [1436, 173] on div "Información del caso" at bounding box center [807, 159] width 1495 height 44
click at [1481, 87] on span "Acciones" at bounding box center [1493, 95] width 47 height 26
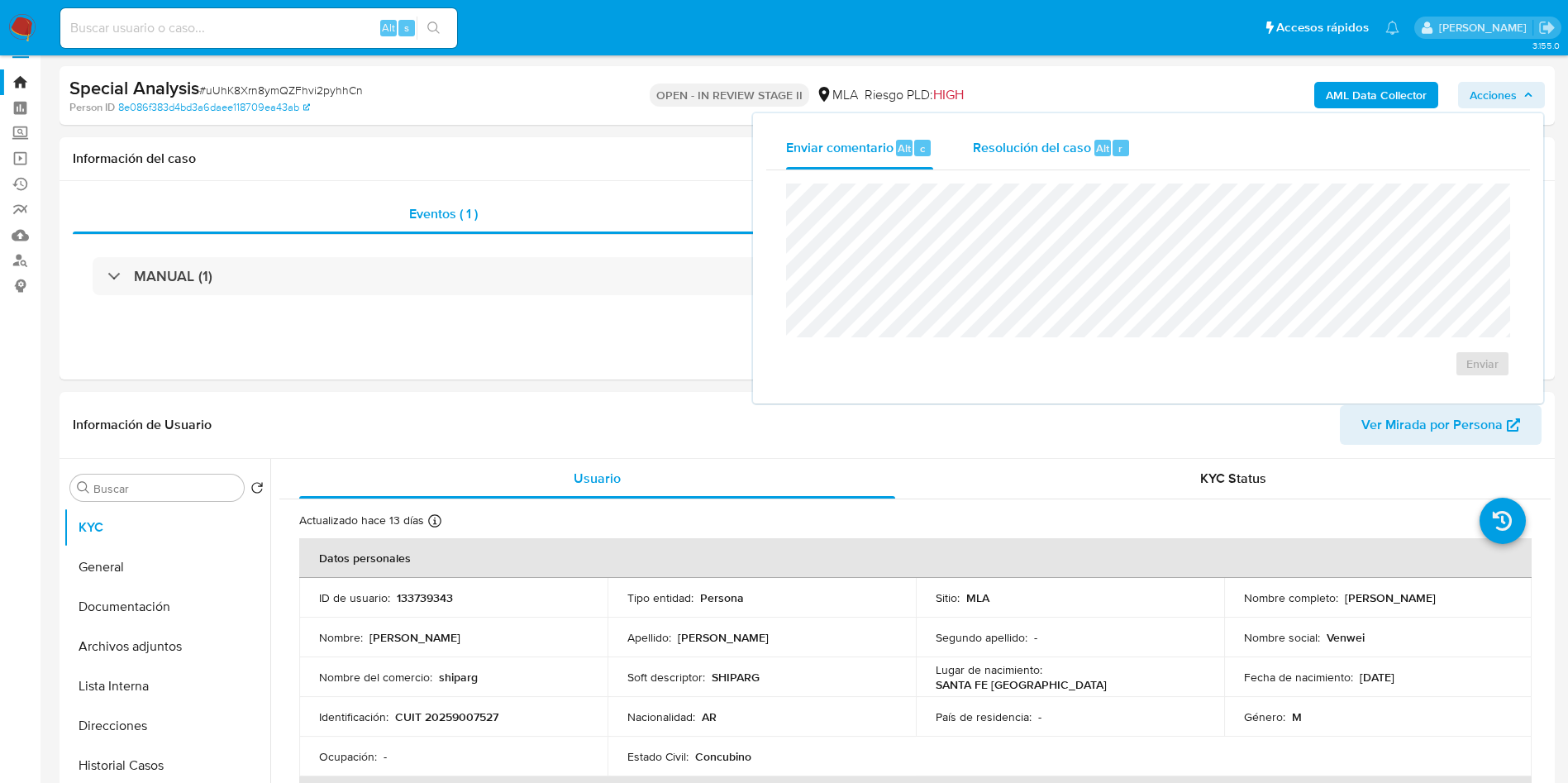
click at [1095, 151] on span "Alt" at bounding box center [1102, 148] width 14 height 16
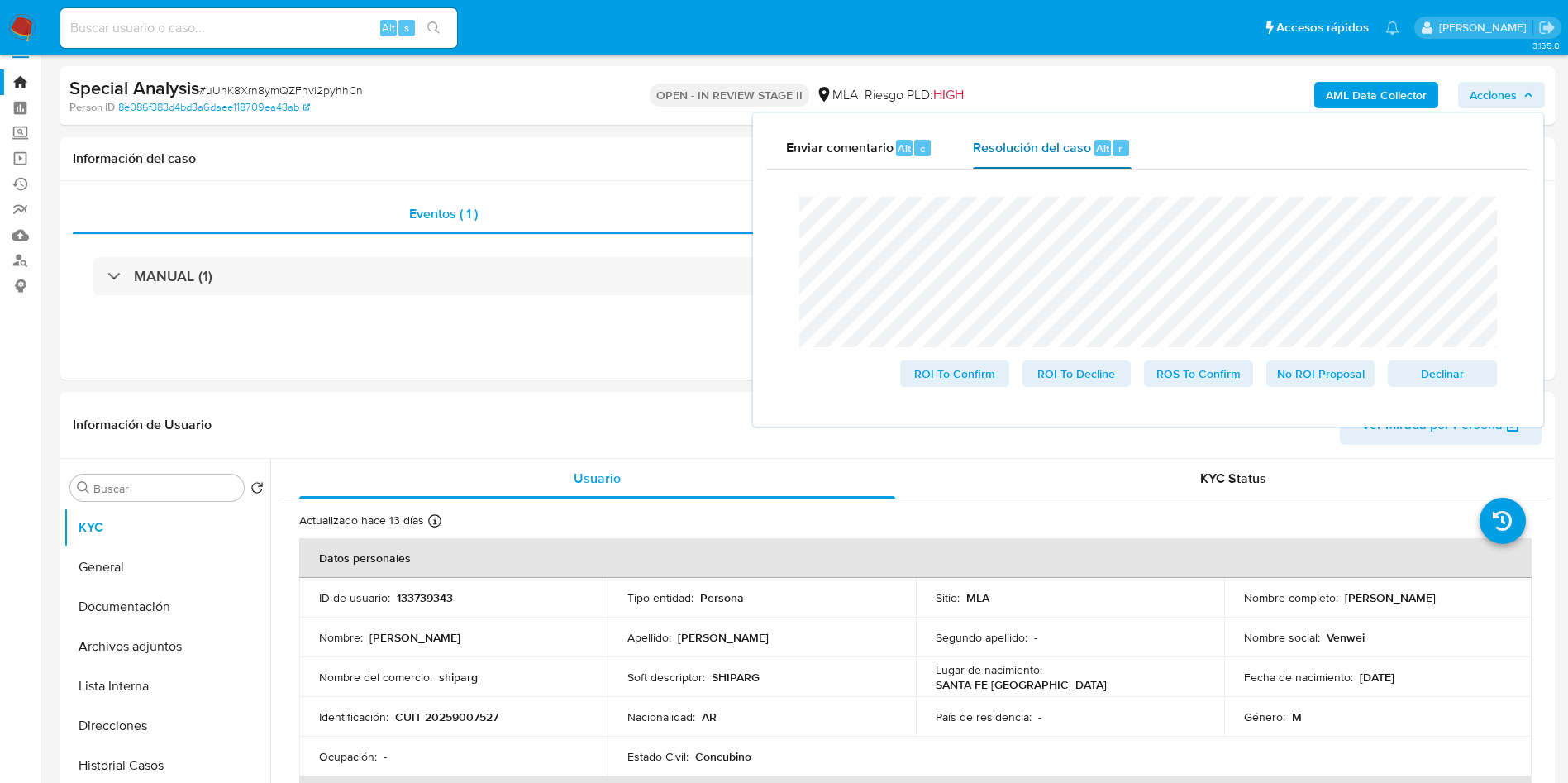
scroll to position [0, 0]
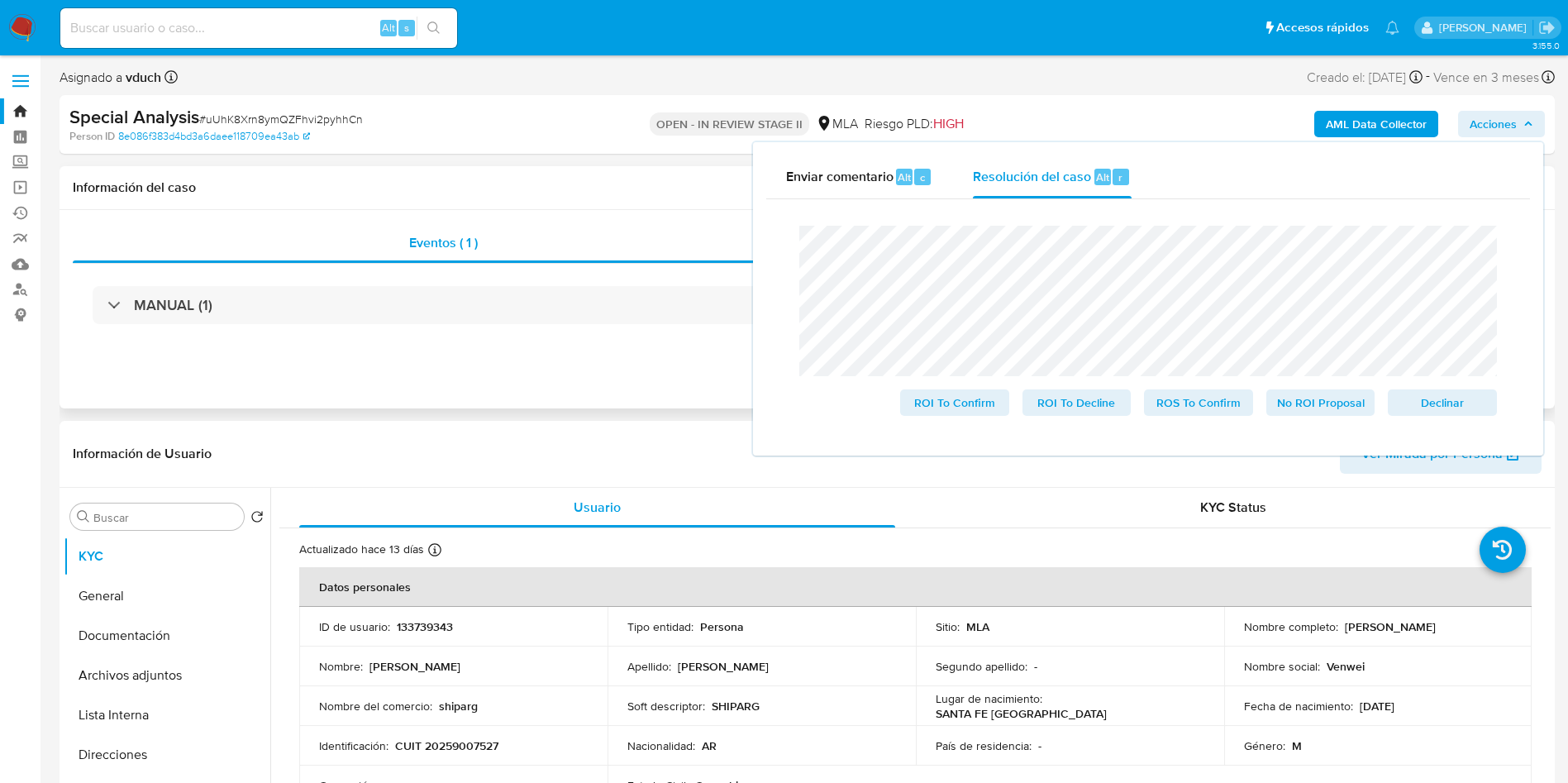
click at [646, 383] on div "Eventos ( 1 ) Acciones MANUAL (1)" at bounding box center [807, 309] width 1495 height 199
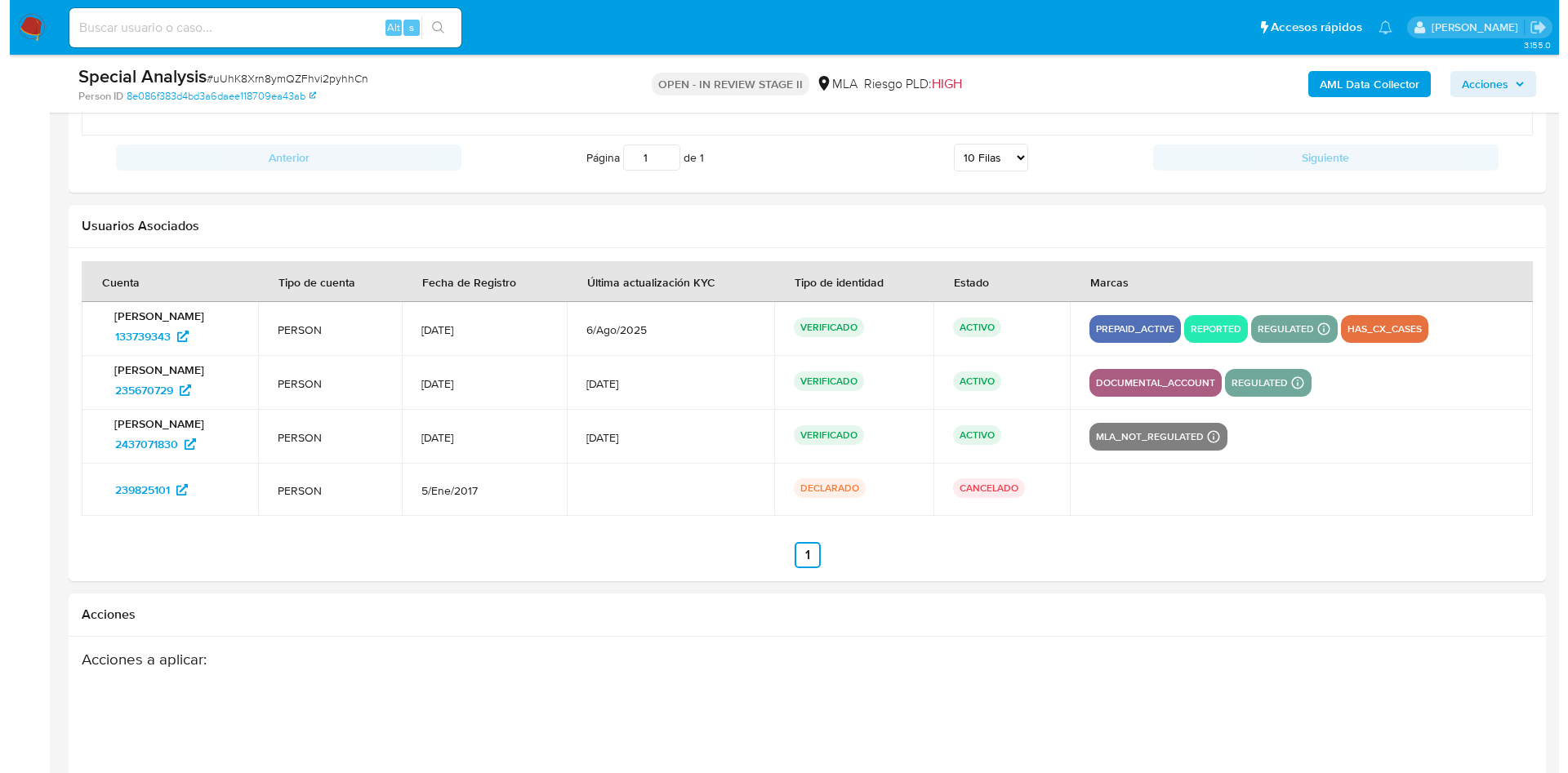
scroll to position [2478, 0]
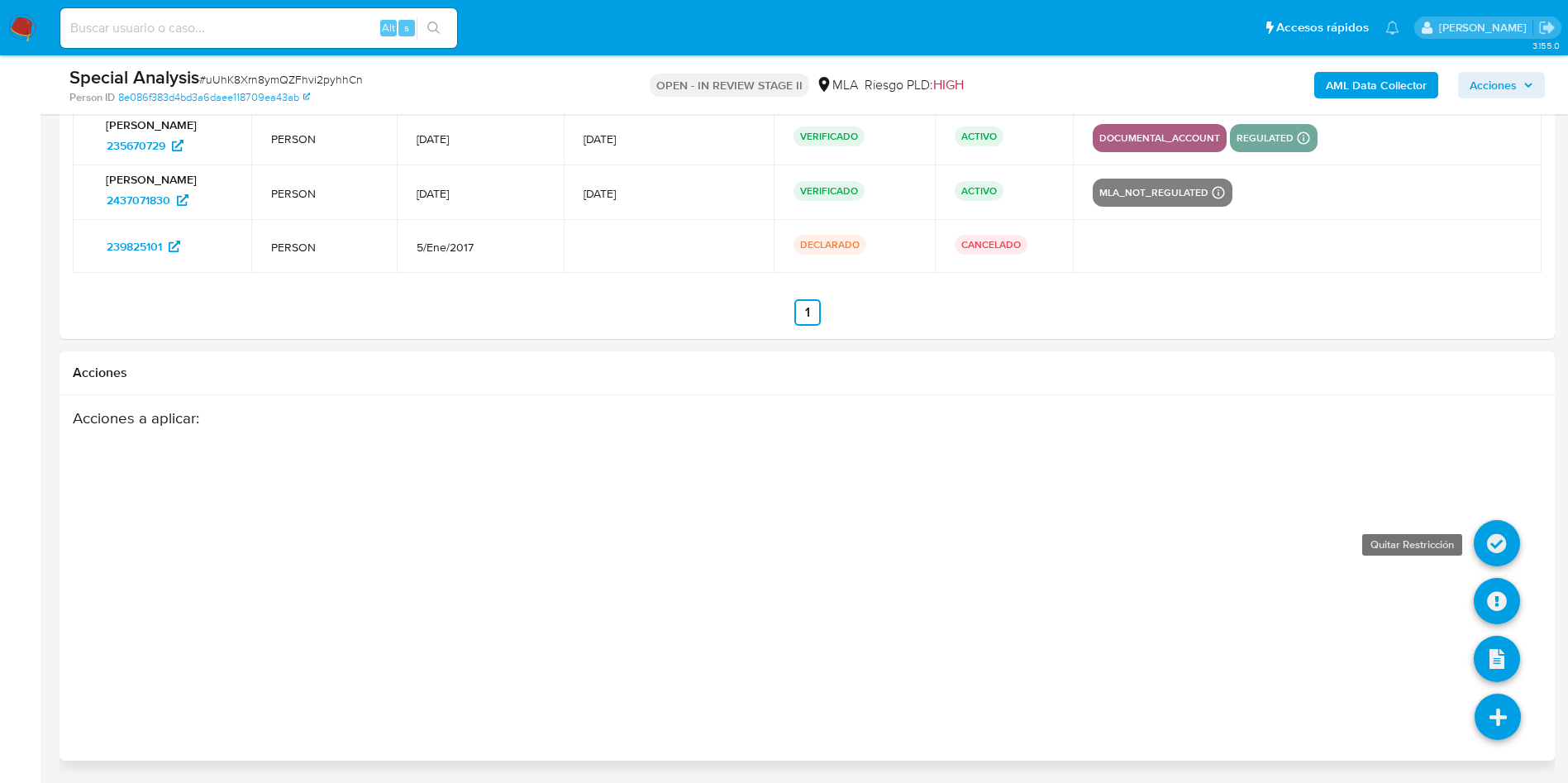
click at [1497, 537] on icon at bounding box center [1496, 542] width 46 height 46
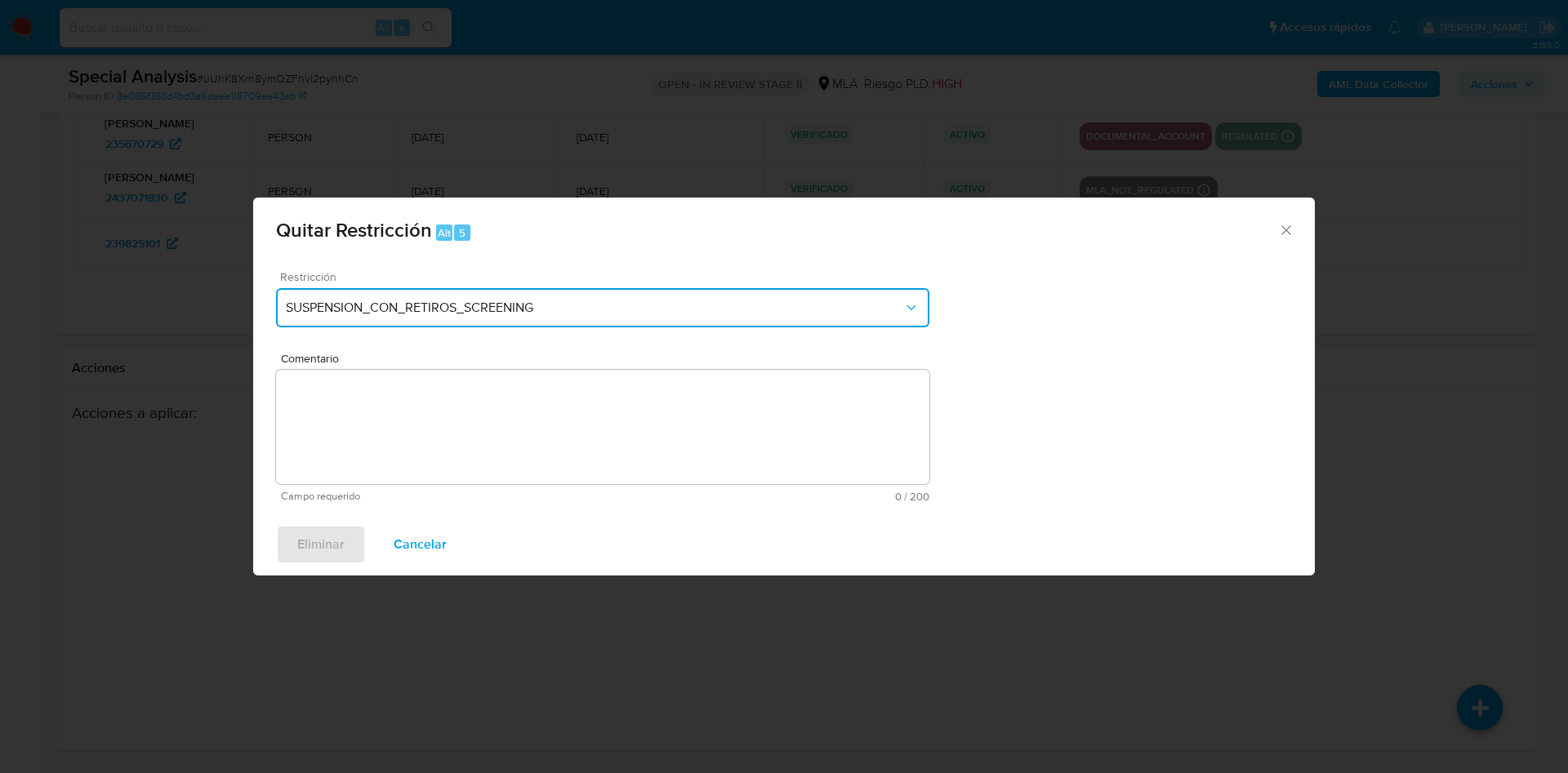
click at [515, 322] on button "SUSPENSION_CON_RETIROS_SCREENING" at bounding box center [603, 307] width 653 height 39
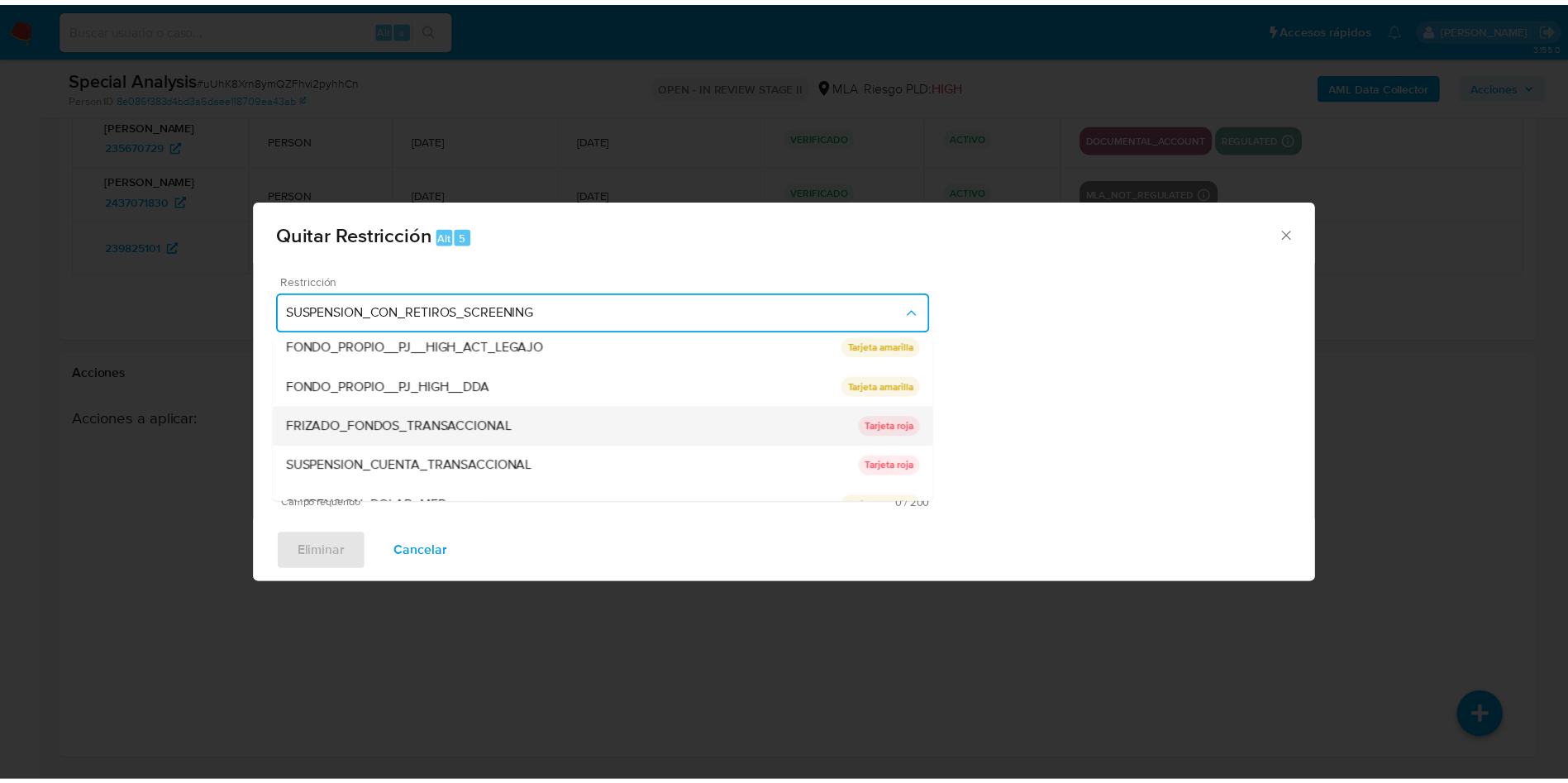
scroll to position [271, 0]
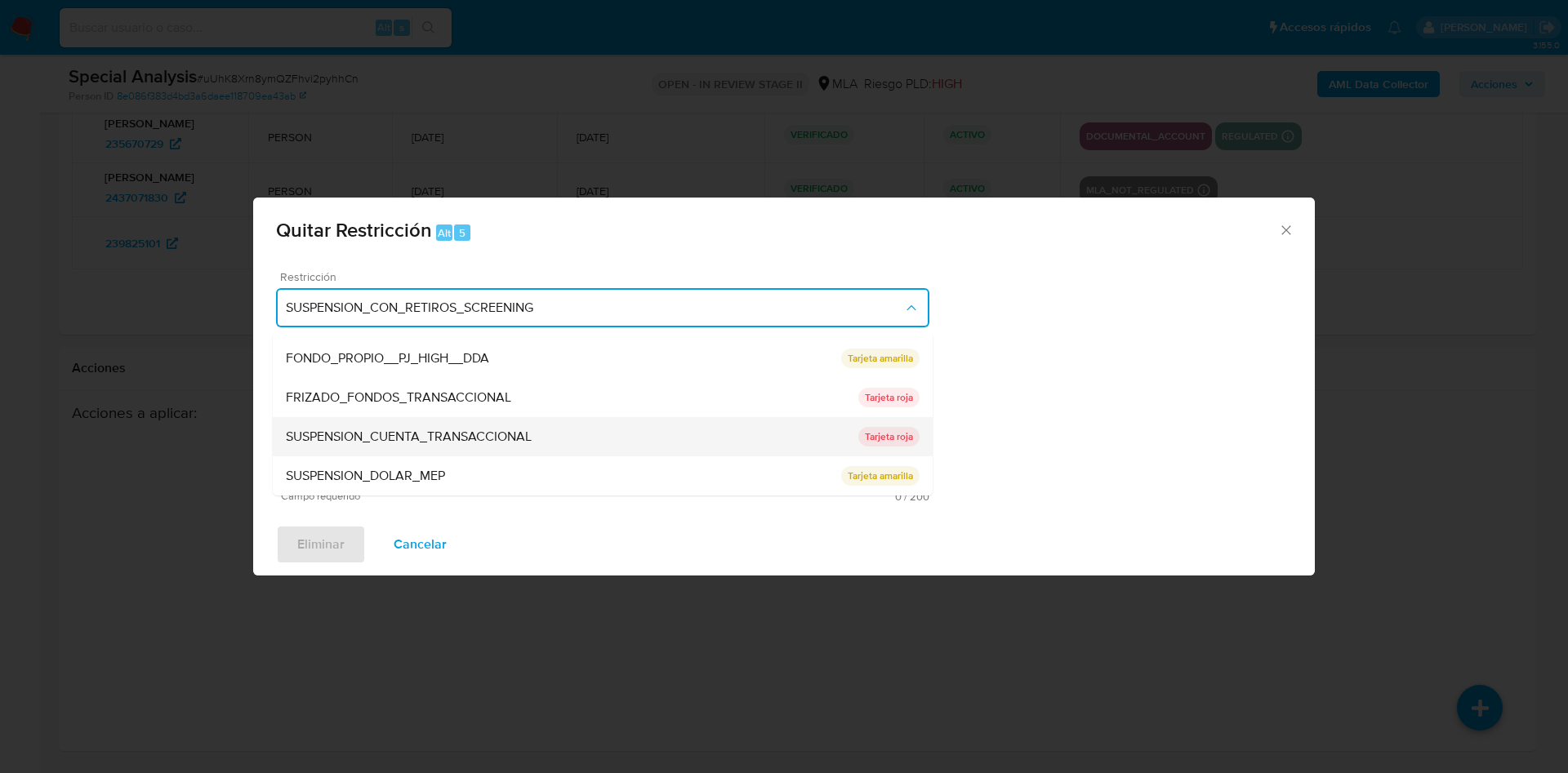
click at [497, 431] on span "SUSPENSION_CUENTA_TRANSACCIONAL" at bounding box center [408, 436] width 246 height 16
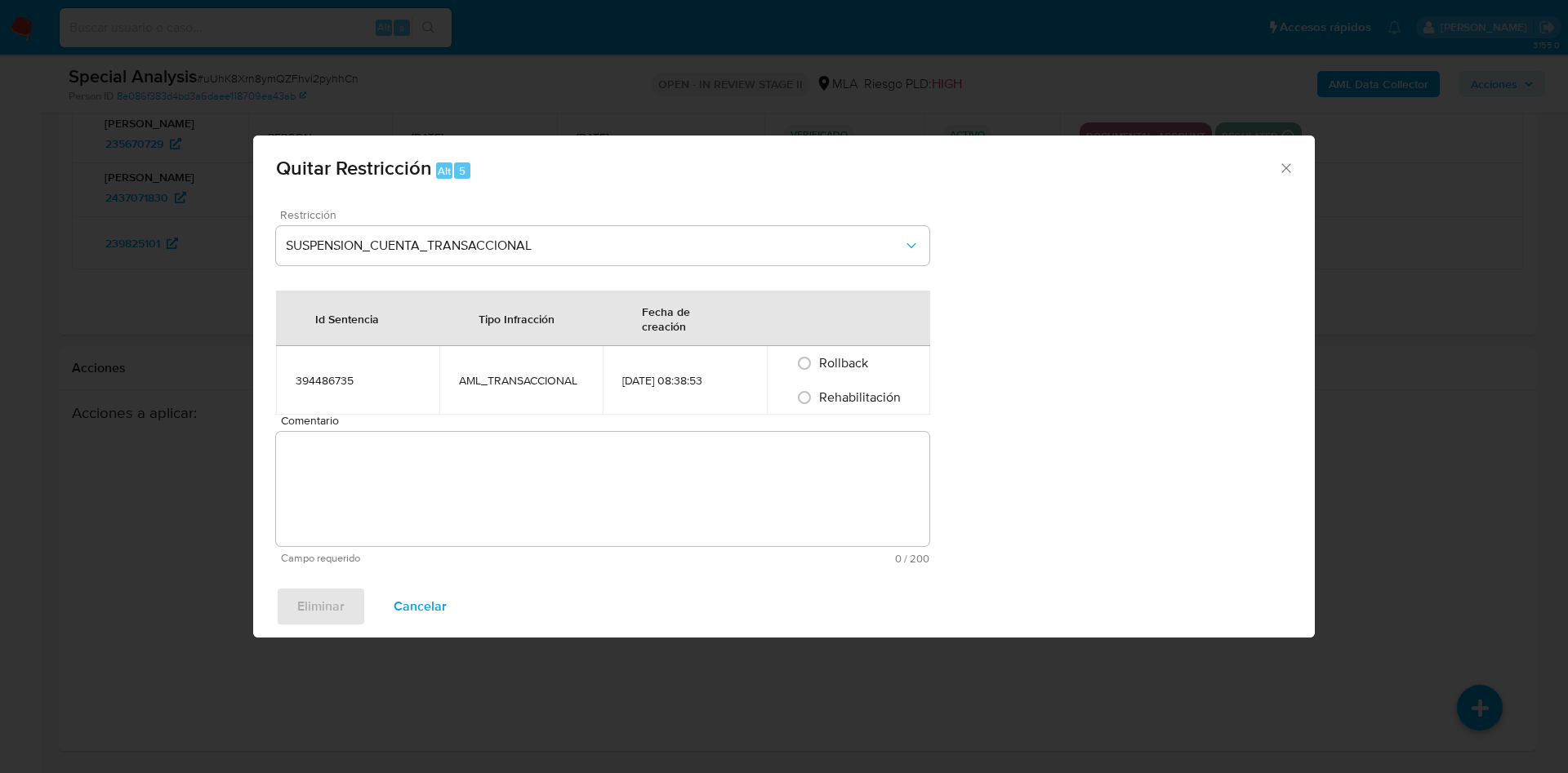
click at [823, 393] on span "Rehabilitación" at bounding box center [860, 398] width 82 height 19
click at [818, 393] on input "Rehabilitación" at bounding box center [804, 397] width 26 height 26
radio input "true"
click at [821, 463] on textarea "Comentario" at bounding box center [603, 489] width 653 height 115
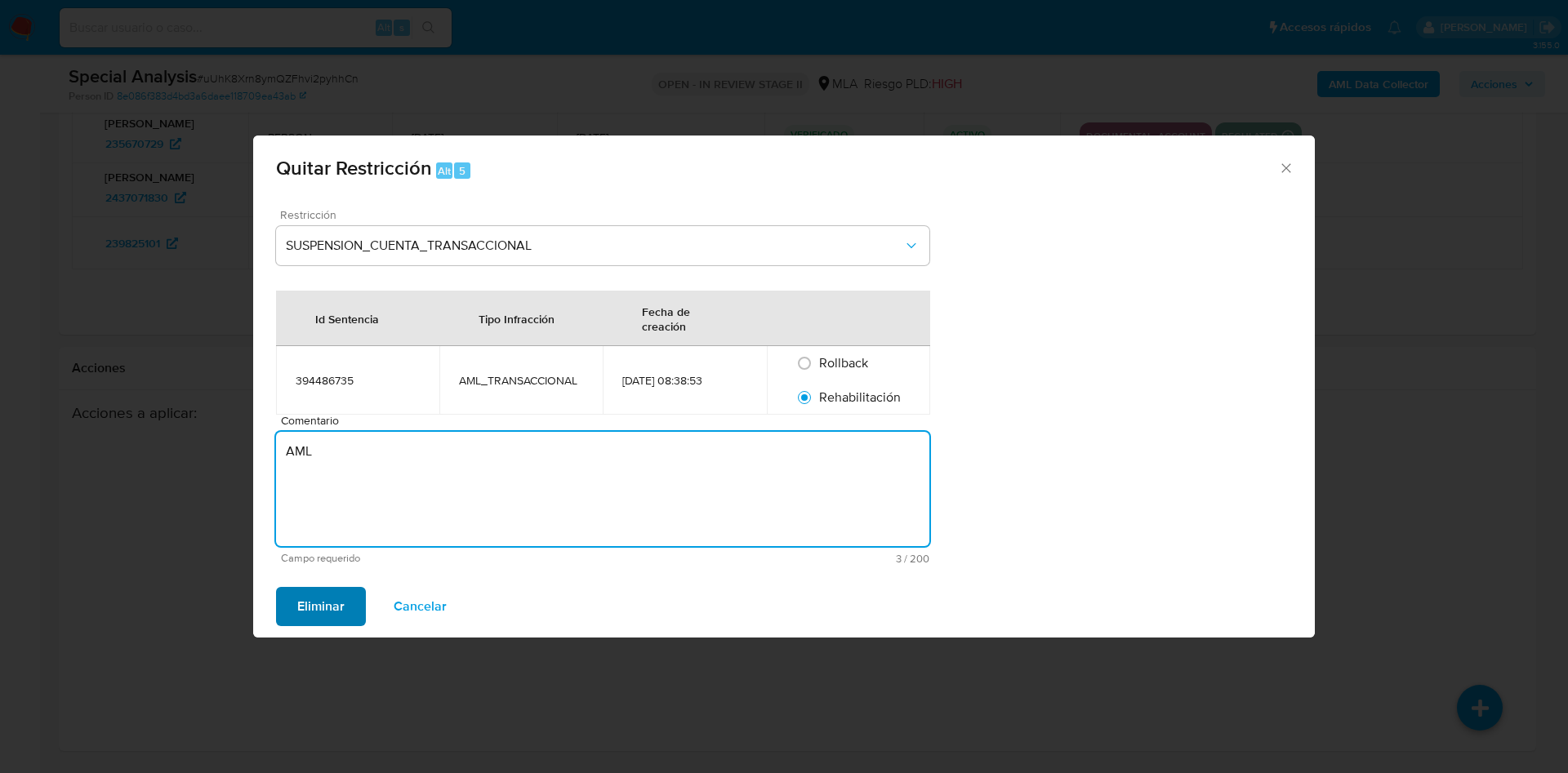
type textarea "AML"
click at [321, 602] on span "Eliminar" at bounding box center [321, 606] width 47 height 36
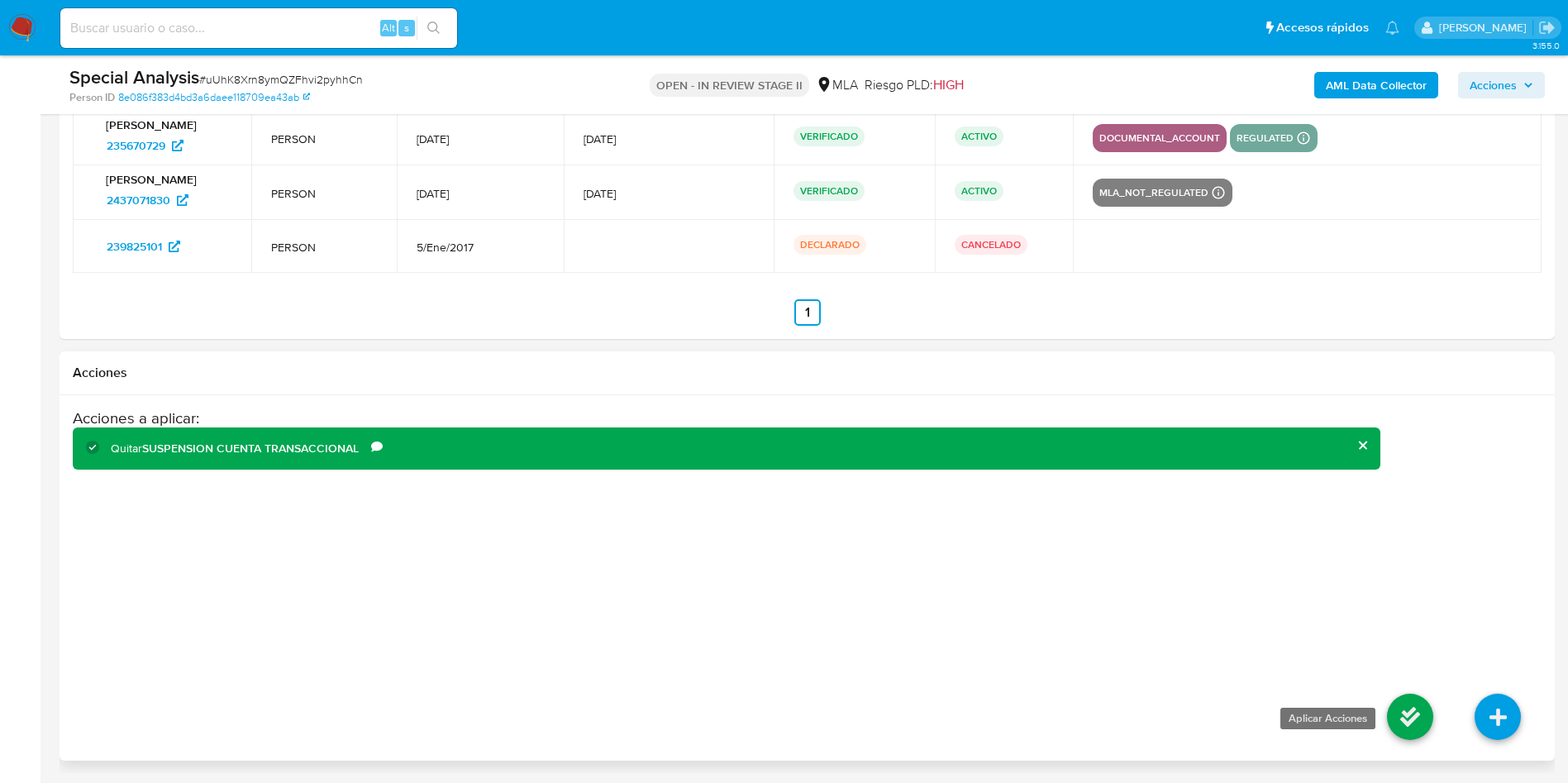
click at [1425, 727] on icon at bounding box center [1409, 716] width 46 height 46
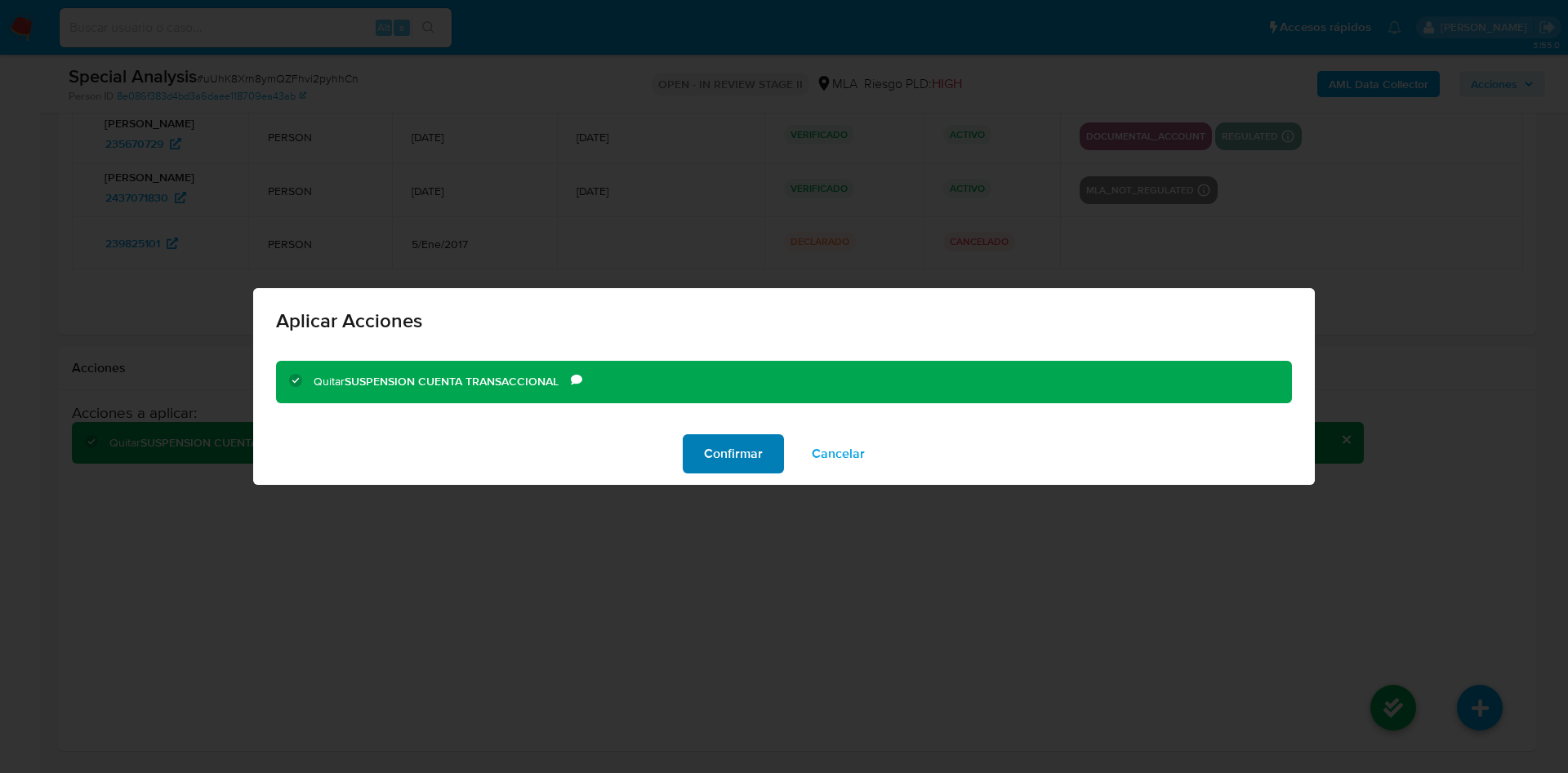
click at [720, 450] on span "Confirmar" at bounding box center [733, 453] width 59 height 36
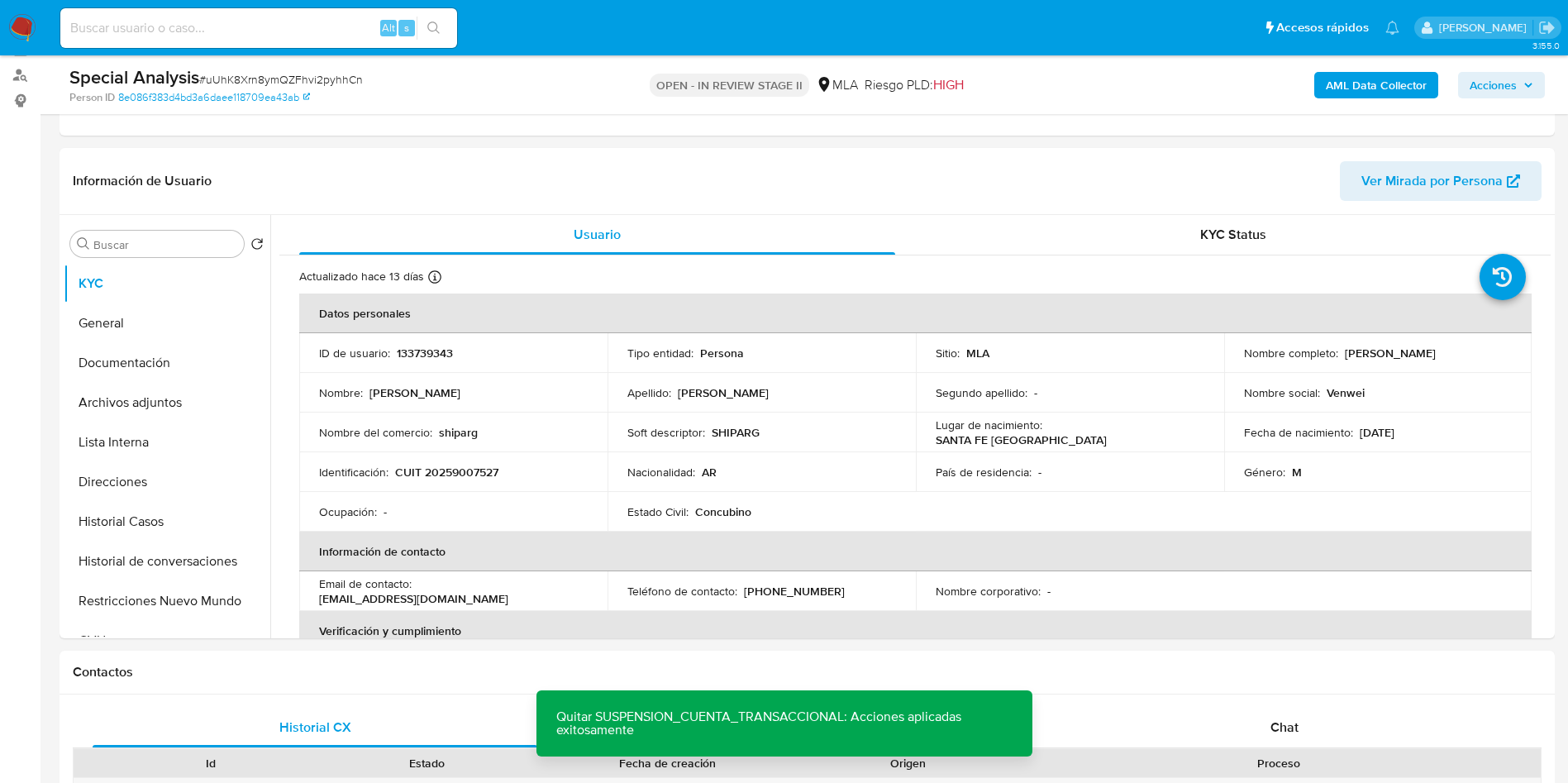
scroll to position [0, 0]
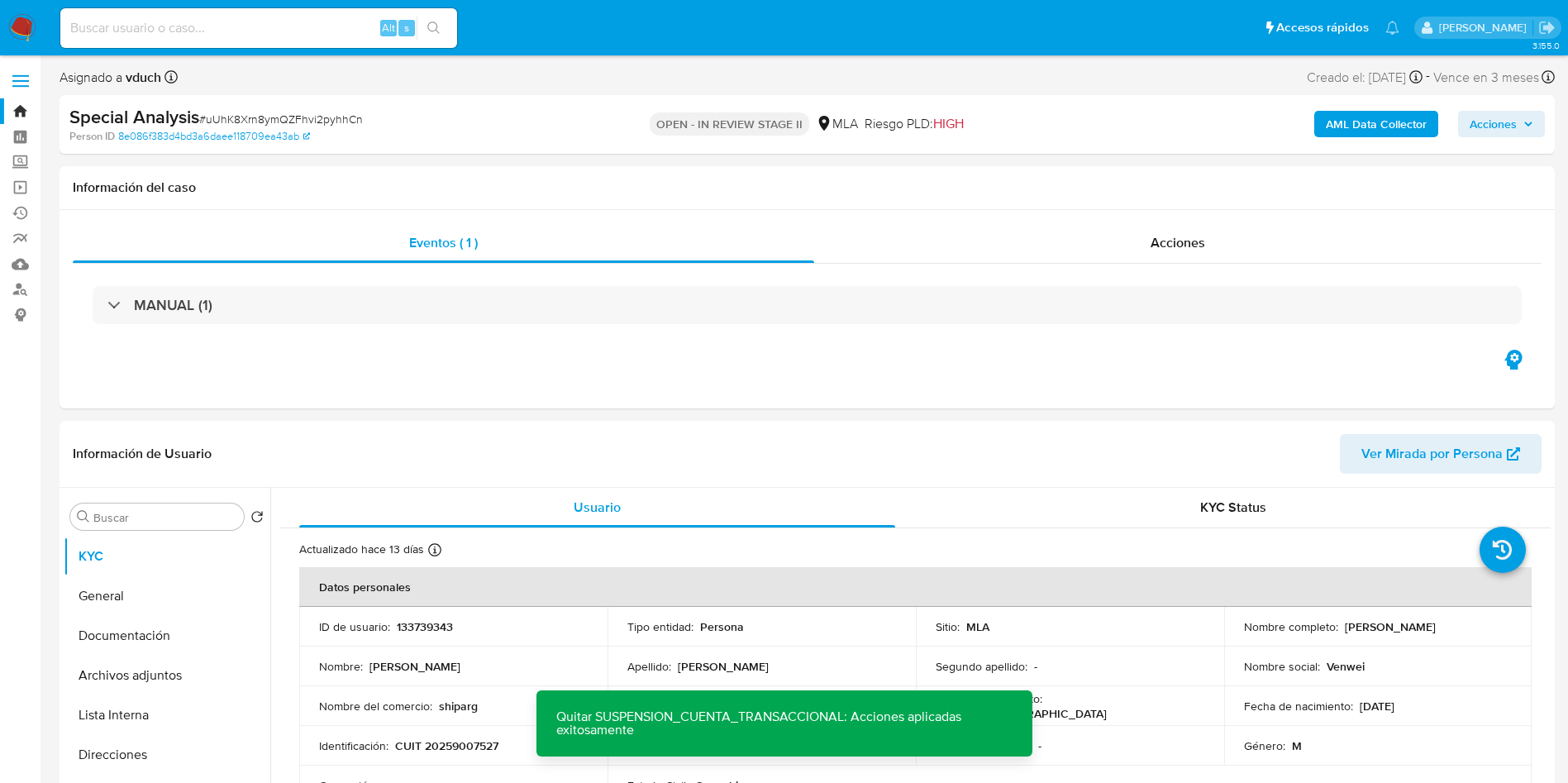
click at [1497, 119] on span "Acciones" at bounding box center [1493, 124] width 47 height 26
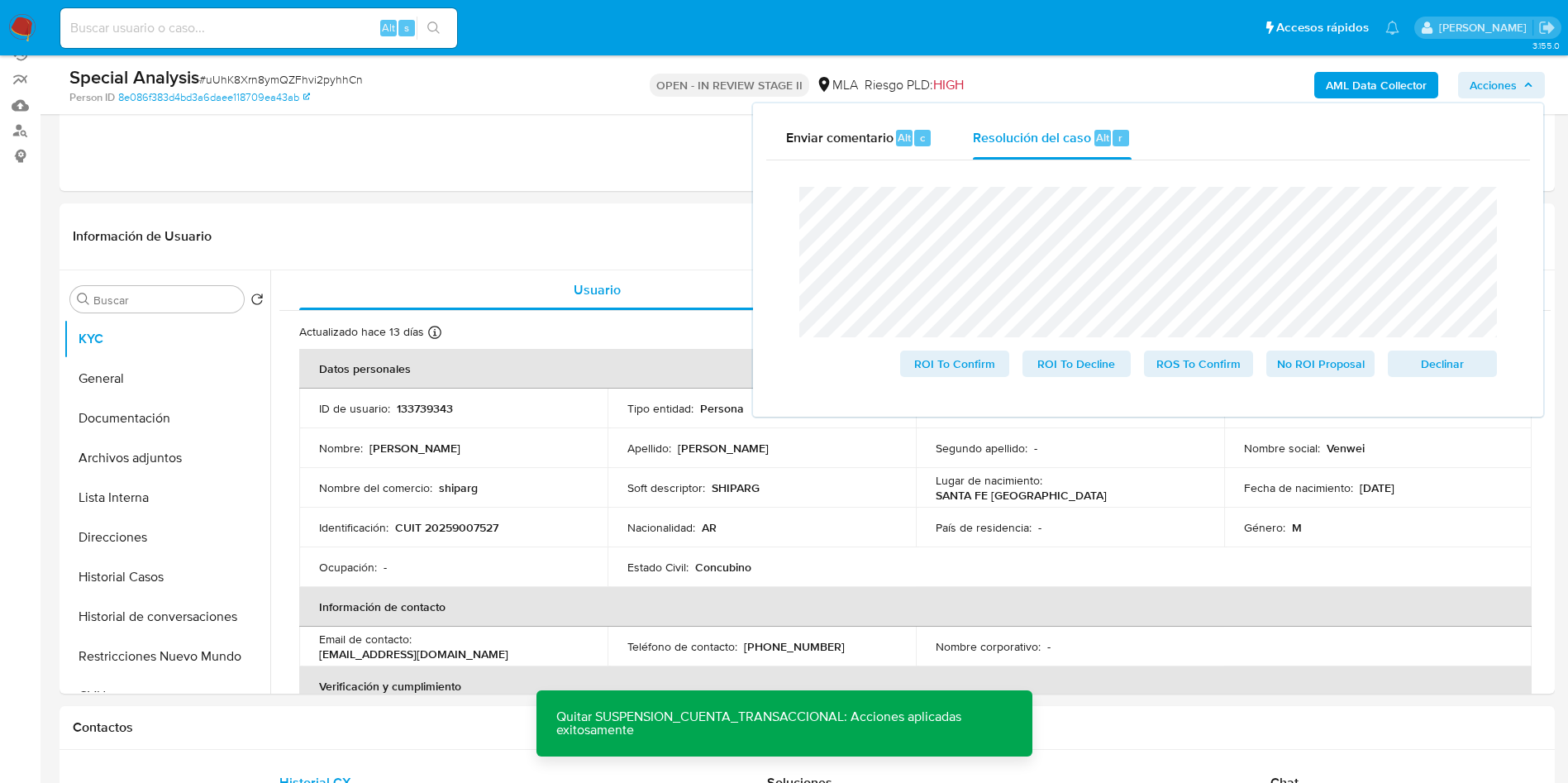
scroll to position [372, 0]
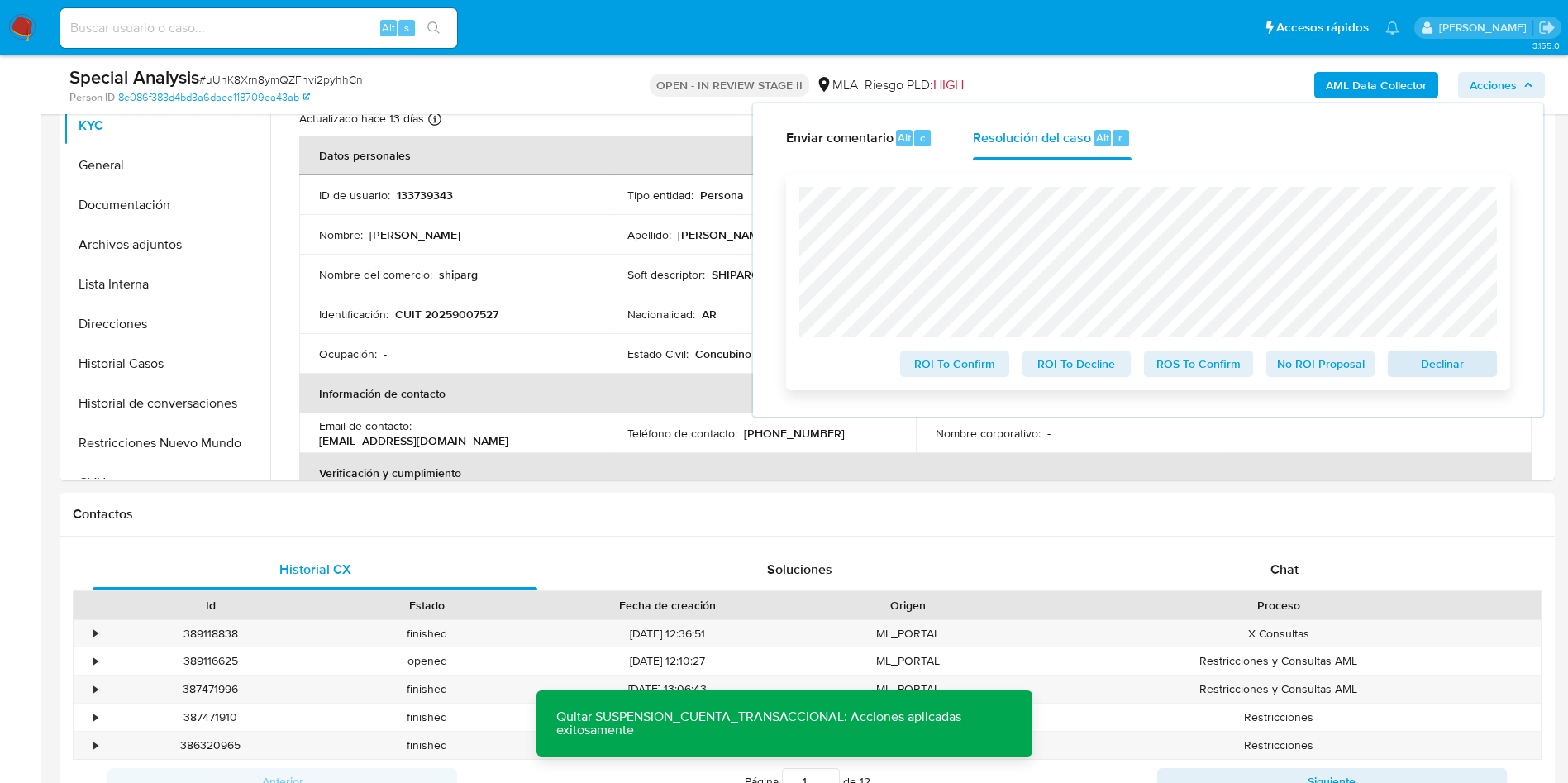
click at [1467, 362] on div "ROI To Confirm ROI To Decline ROS To Confirm No ROI Proposal Declinar" at bounding box center [1148, 282] width 698 height 190
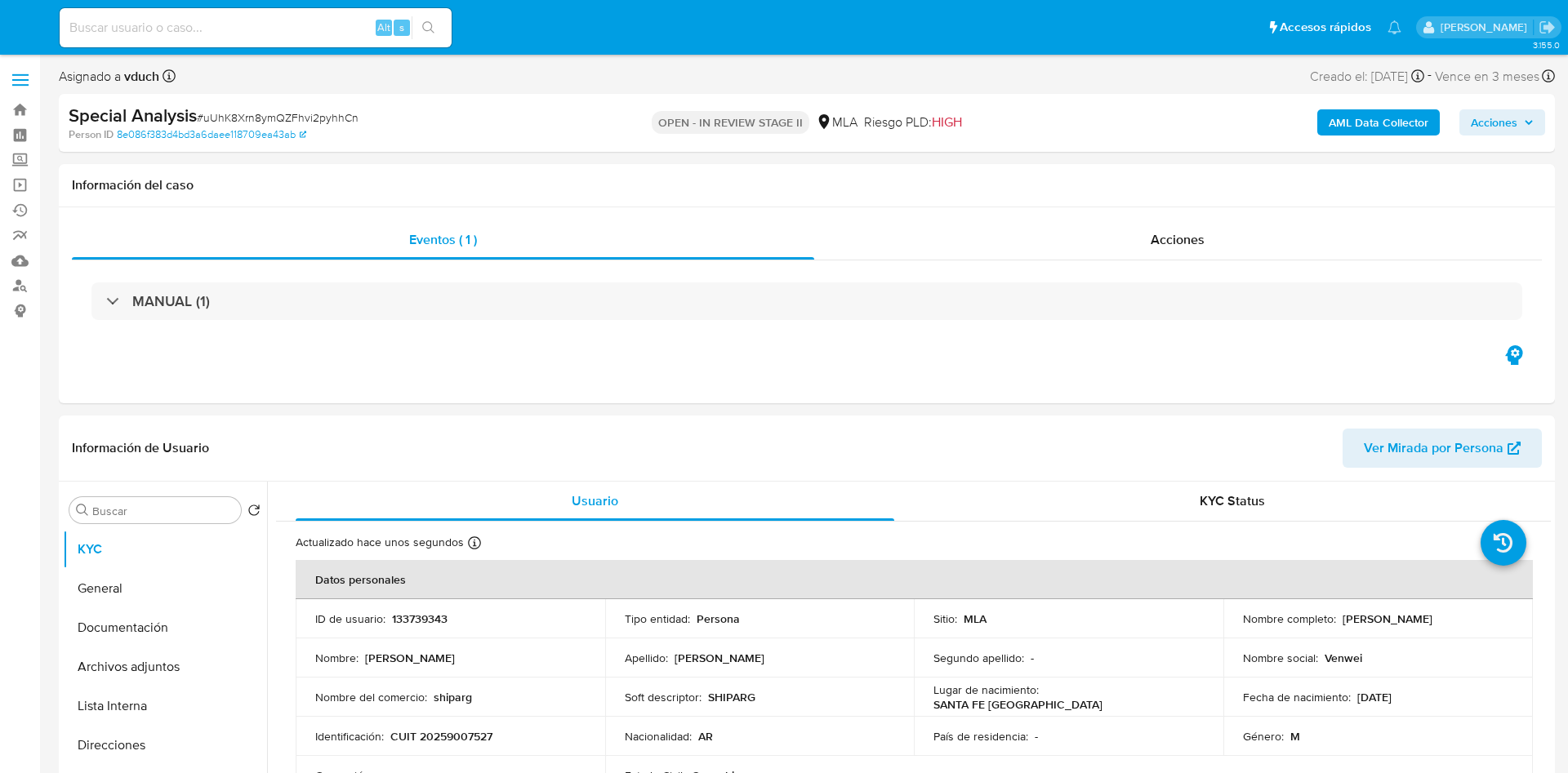
select select "10"
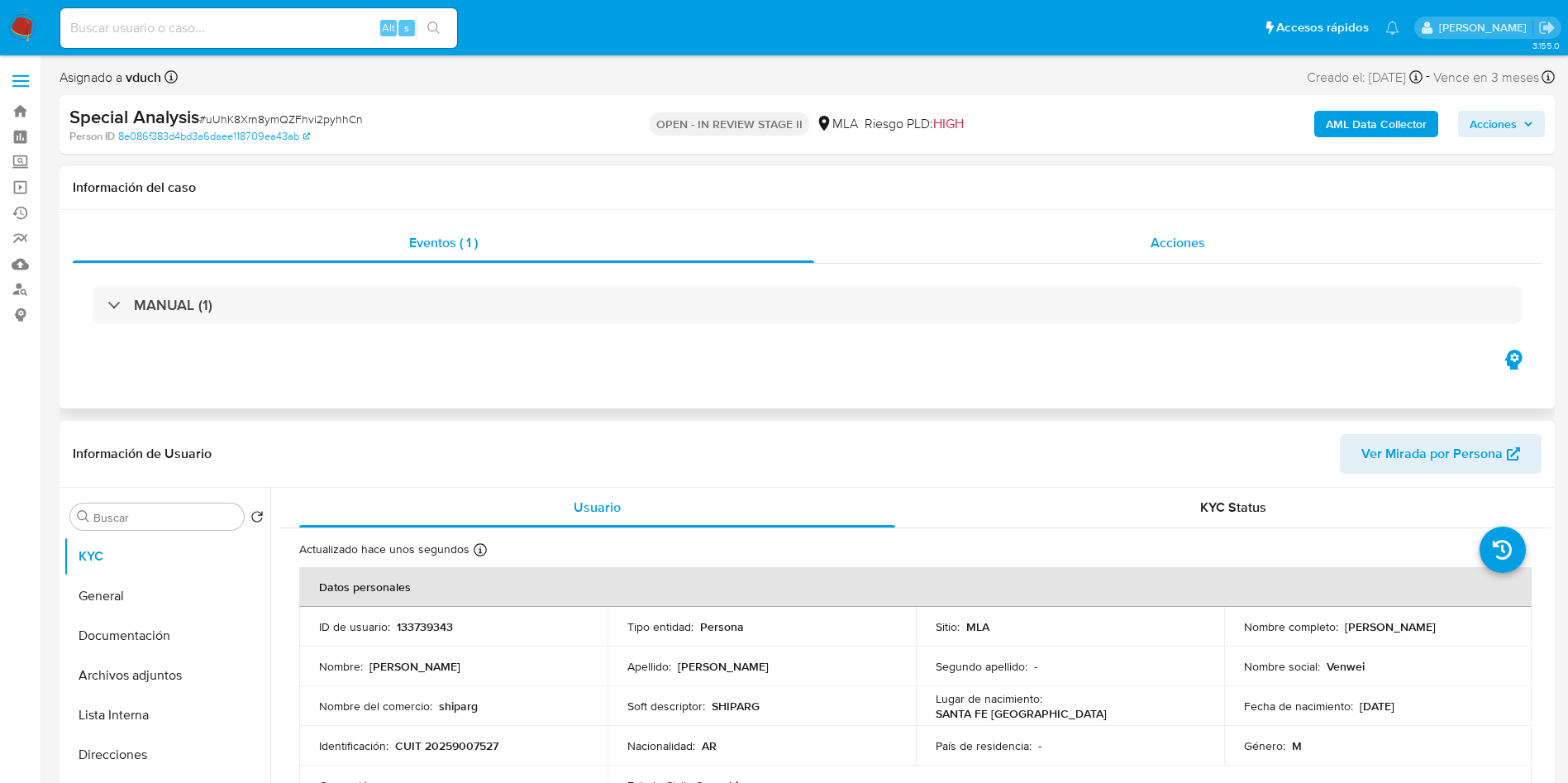
click at [1181, 238] on span "Acciones" at bounding box center [1177, 243] width 55 height 20
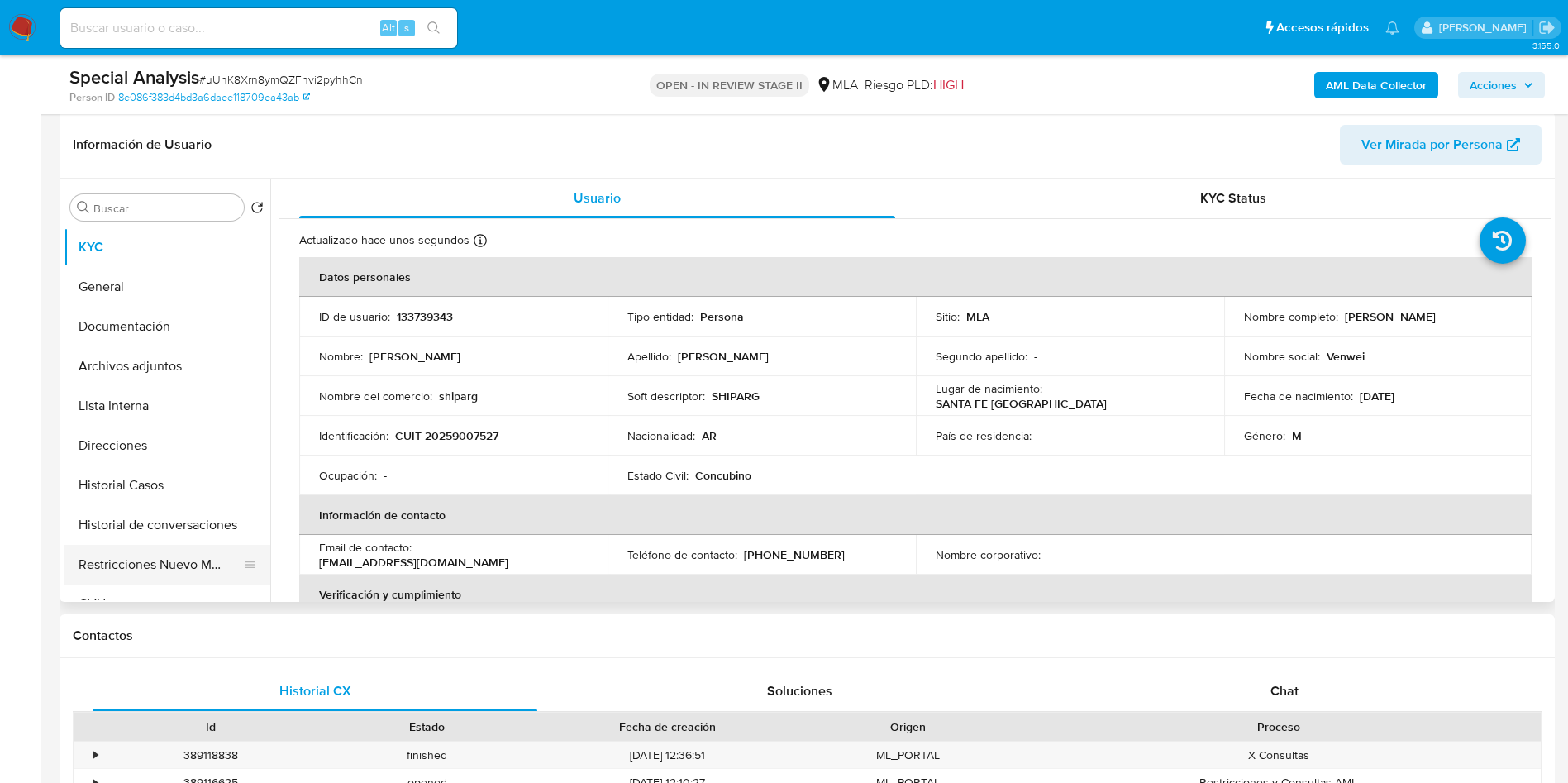
click at [117, 578] on button "Restricciones Nuevo Mundo" at bounding box center [160, 565] width 193 height 40
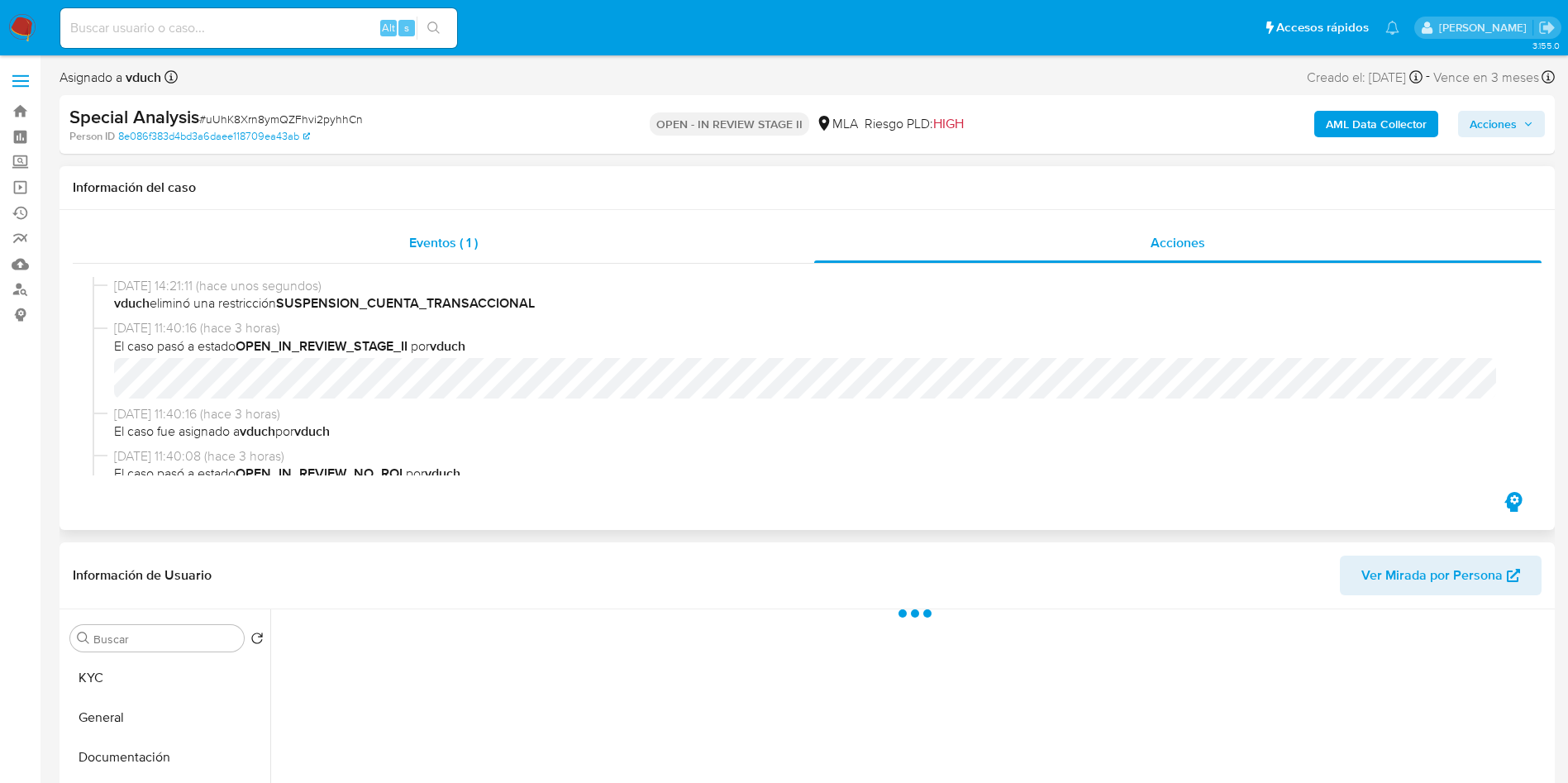
click at [433, 230] on div "Eventos ( 1 )" at bounding box center [443, 243] width 742 height 40
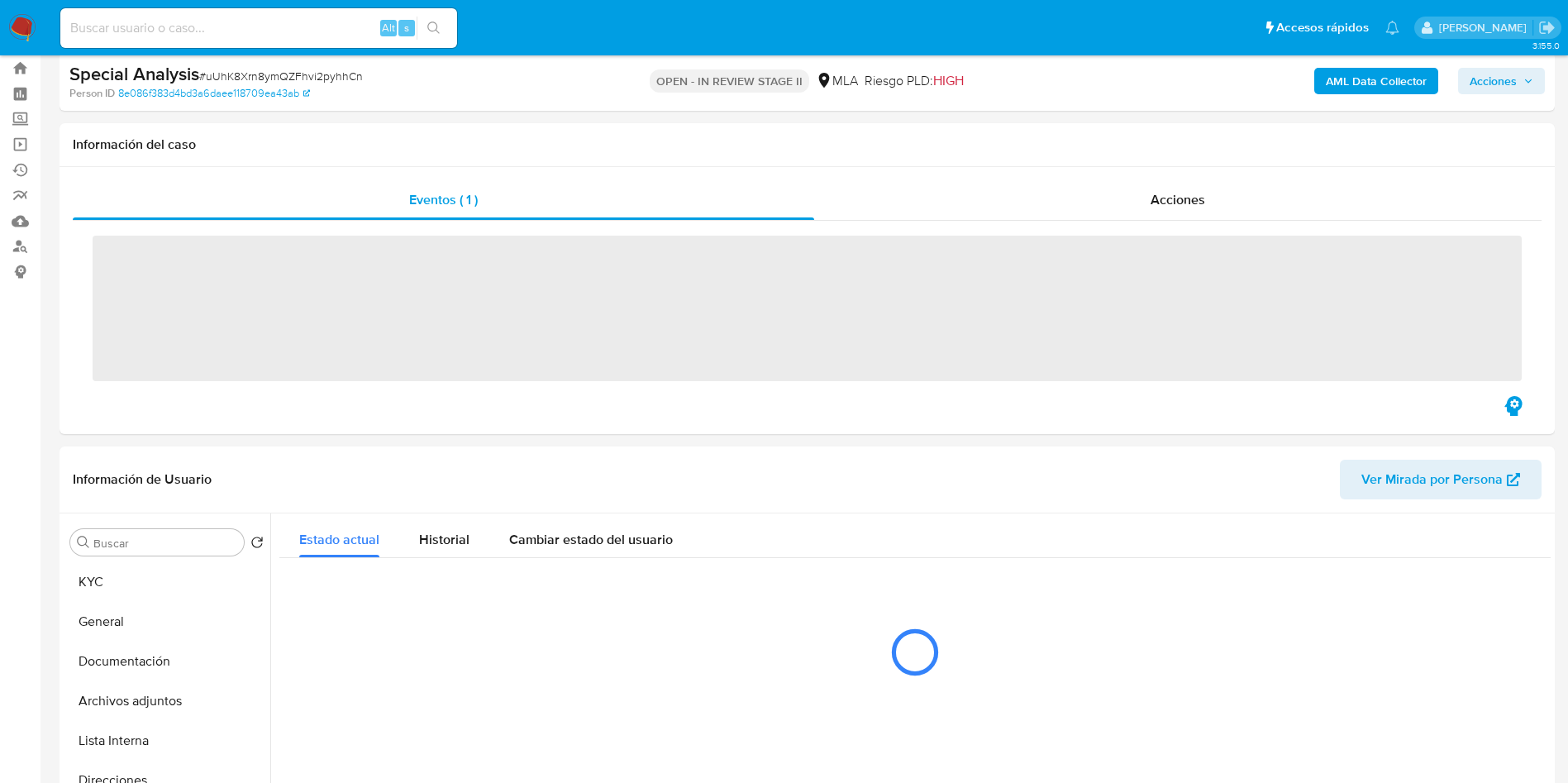
scroll to position [248, 0]
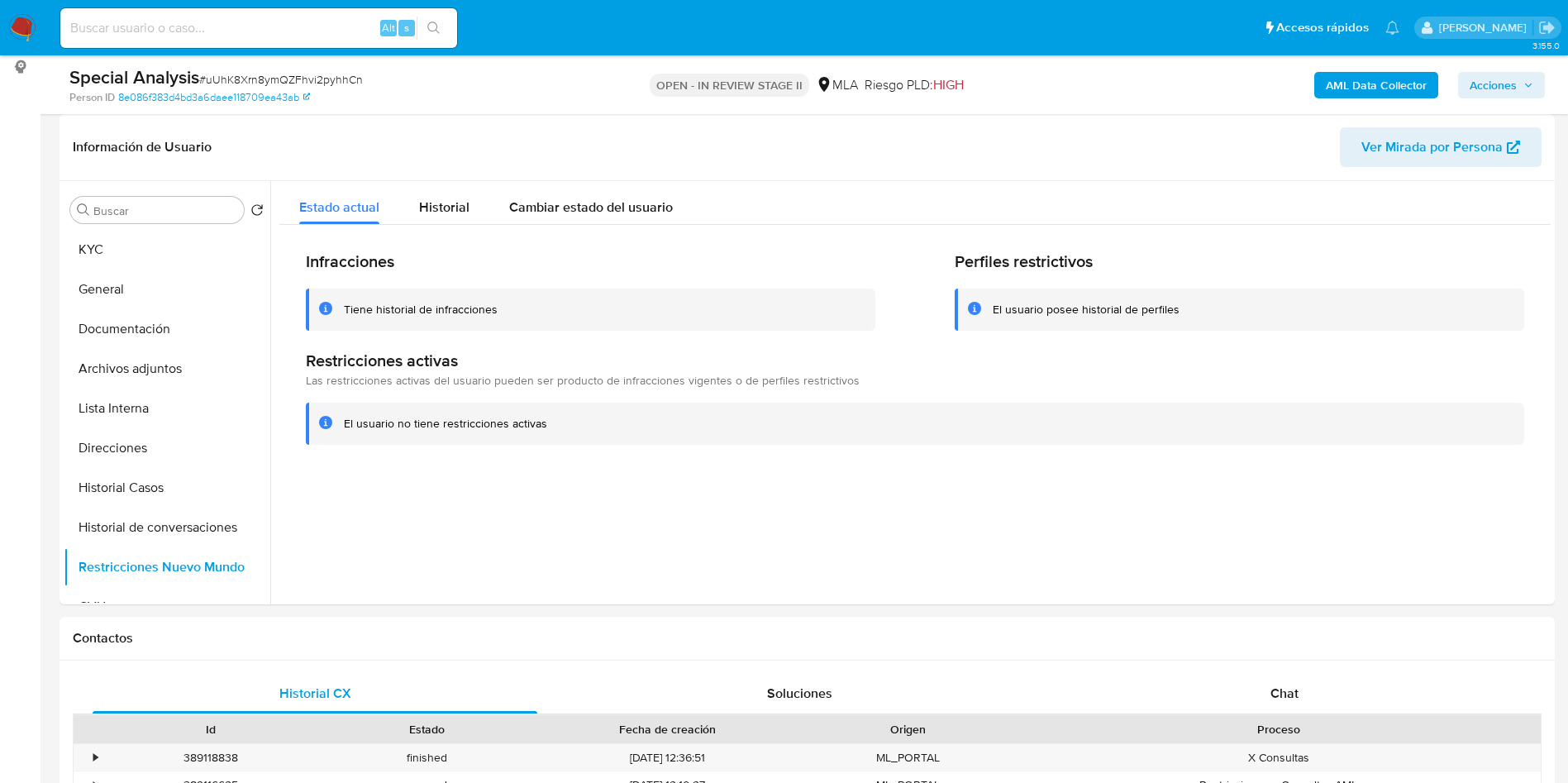
drag, startPoint x: 1525, startPoint y: 77, endPoint x: 1483, endPoint y: 98, distance: 47.0
click at [1525, 77] on span "Acciones" at bounding box center [1501, 85] width 63 height 23
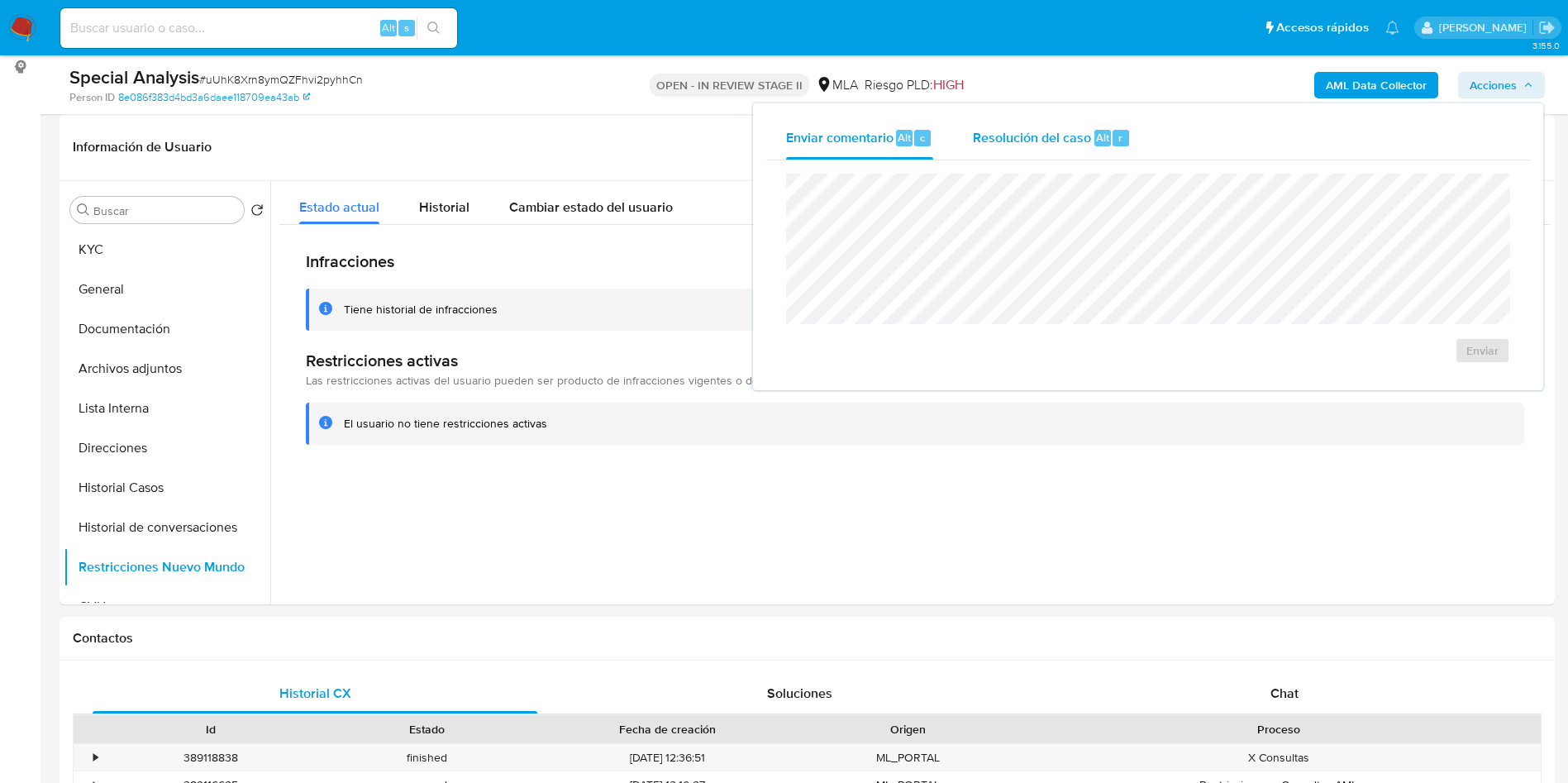
click at [999, 128] on span "Resolución del caso" at bounding box center [1031, 137] width 118 height 20
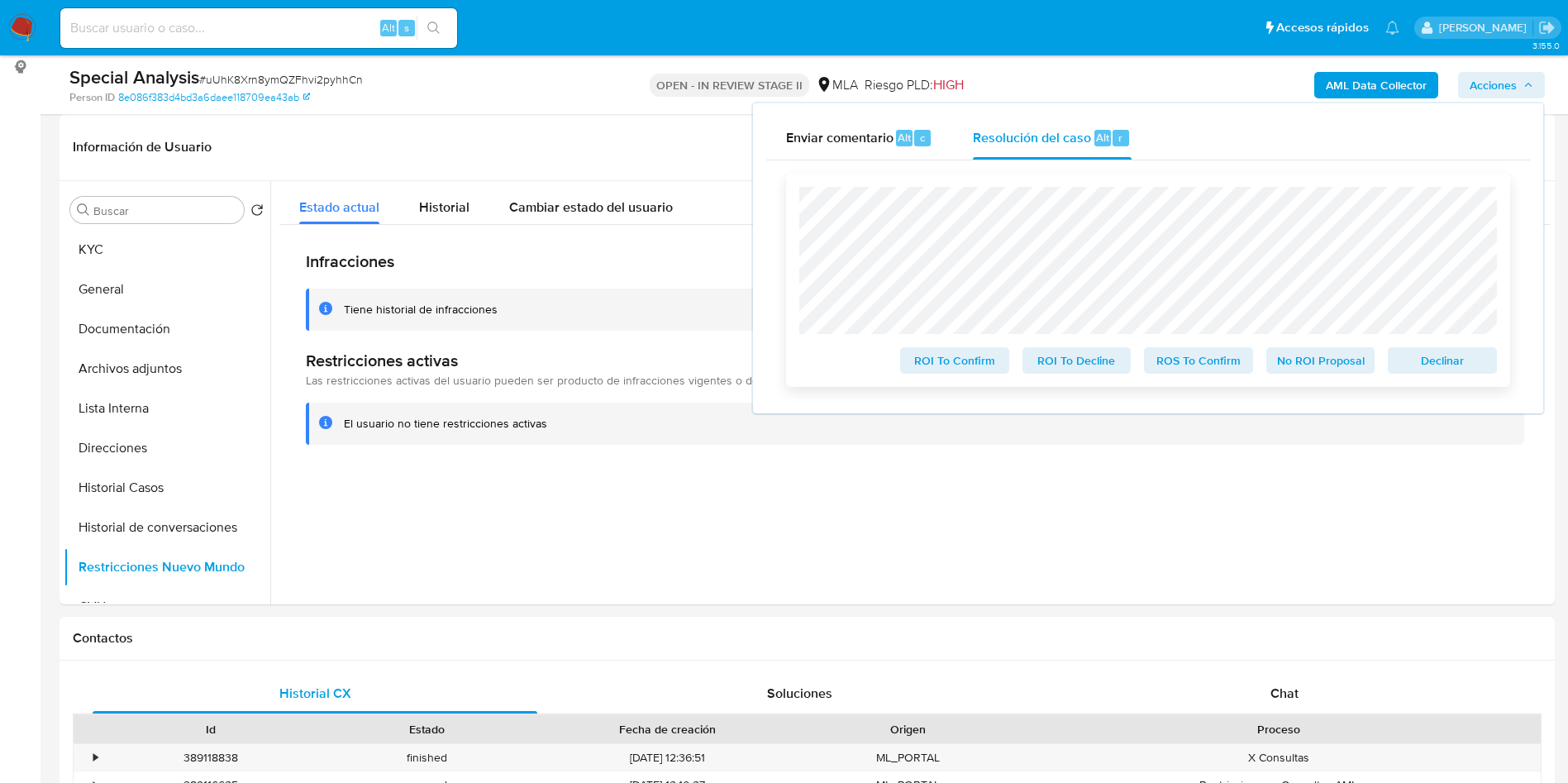
click at [1294, 363] on span "No ROI Proposal" at bounding box center [1320, 361] width 86 height 23
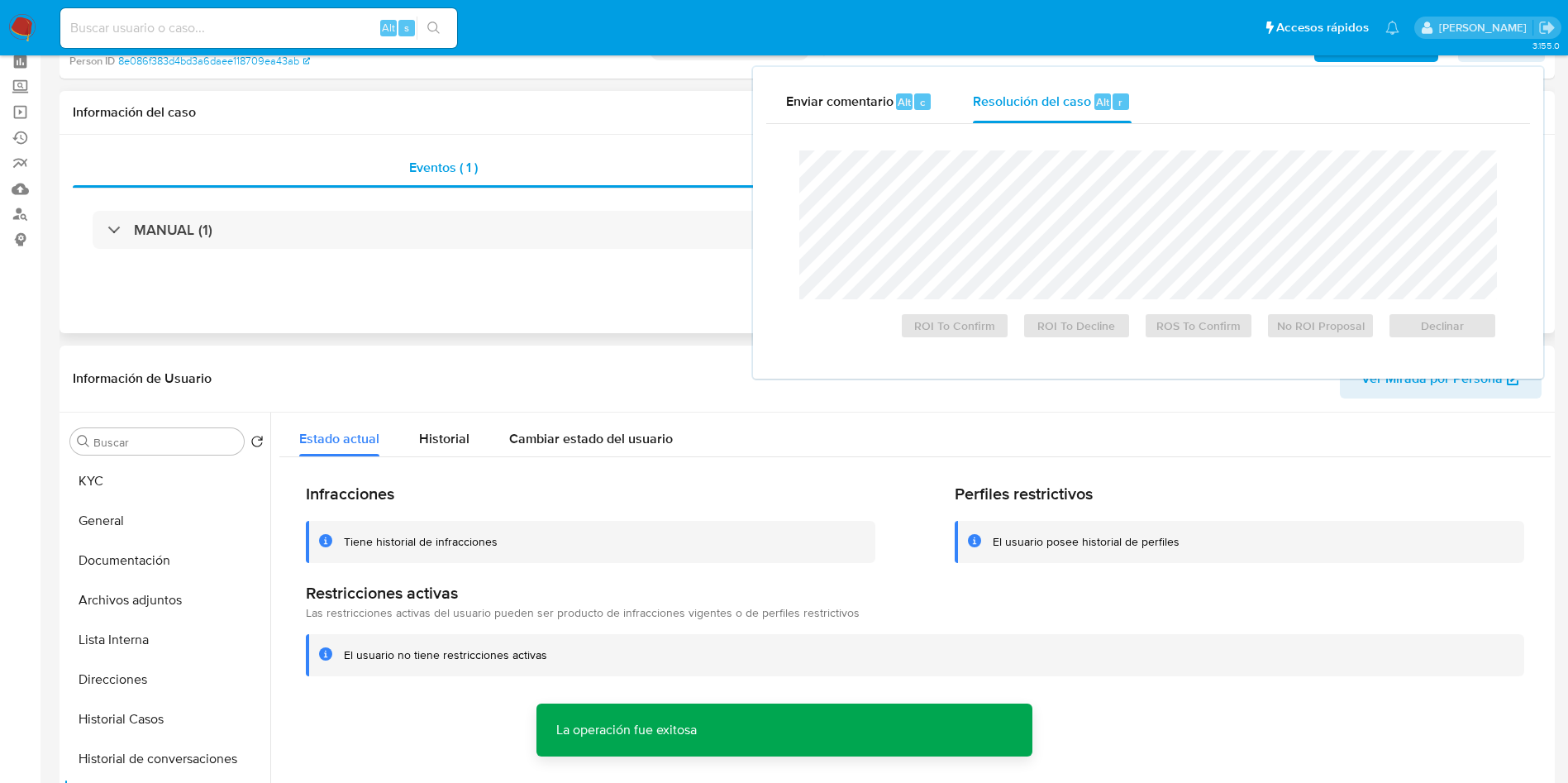
scroll to position [0, 0]
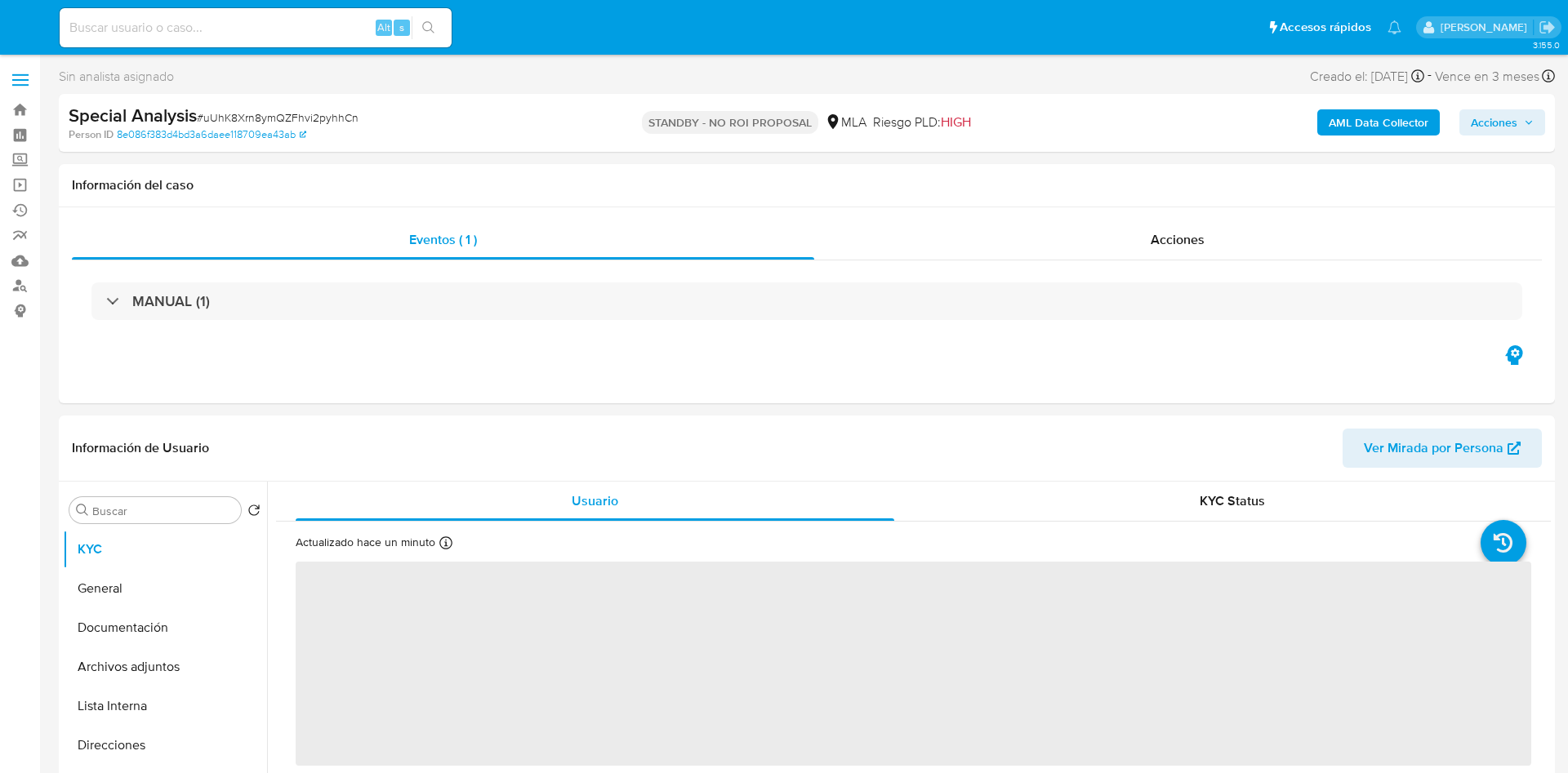
select select "10"
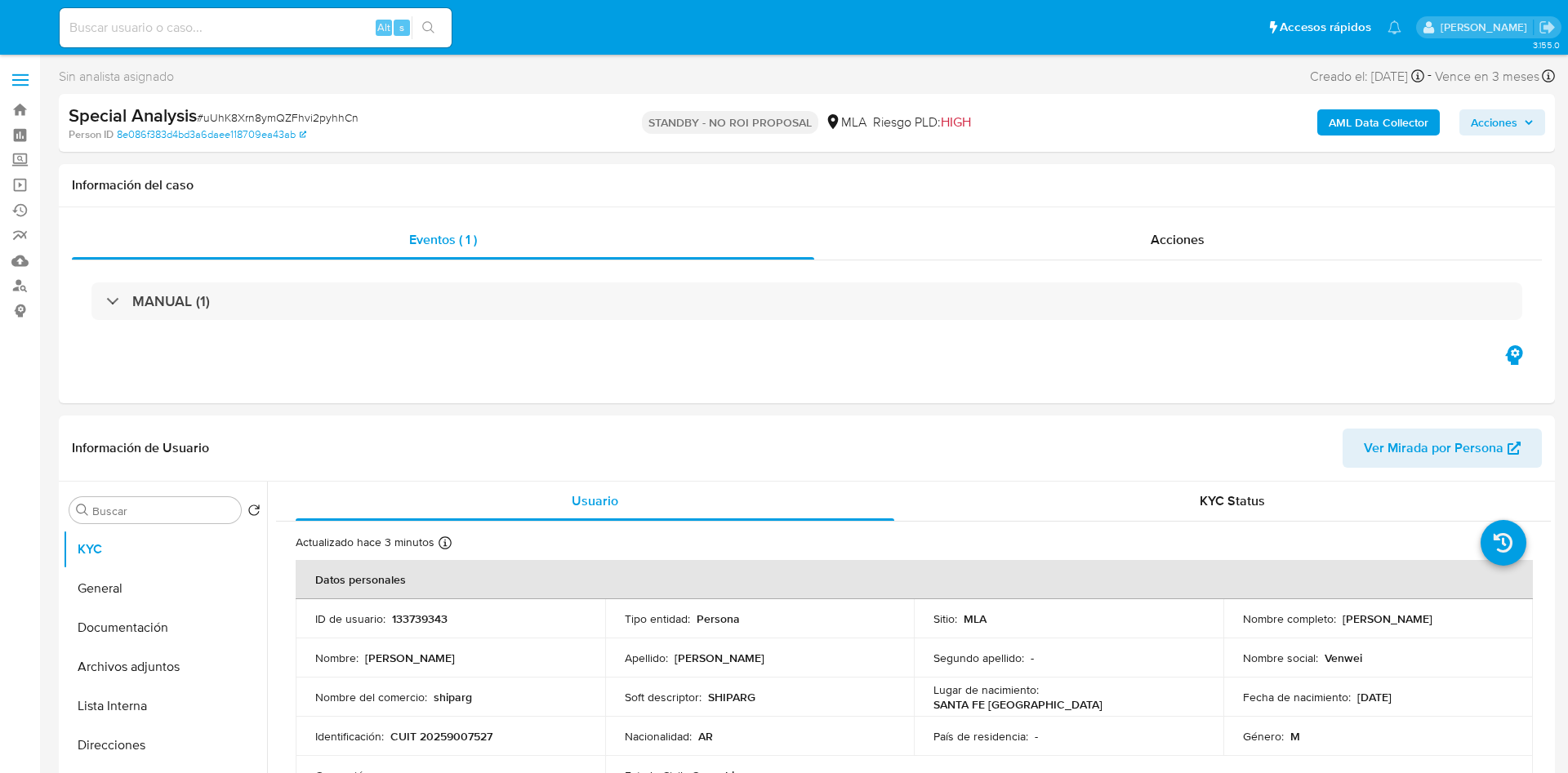
select select "10"
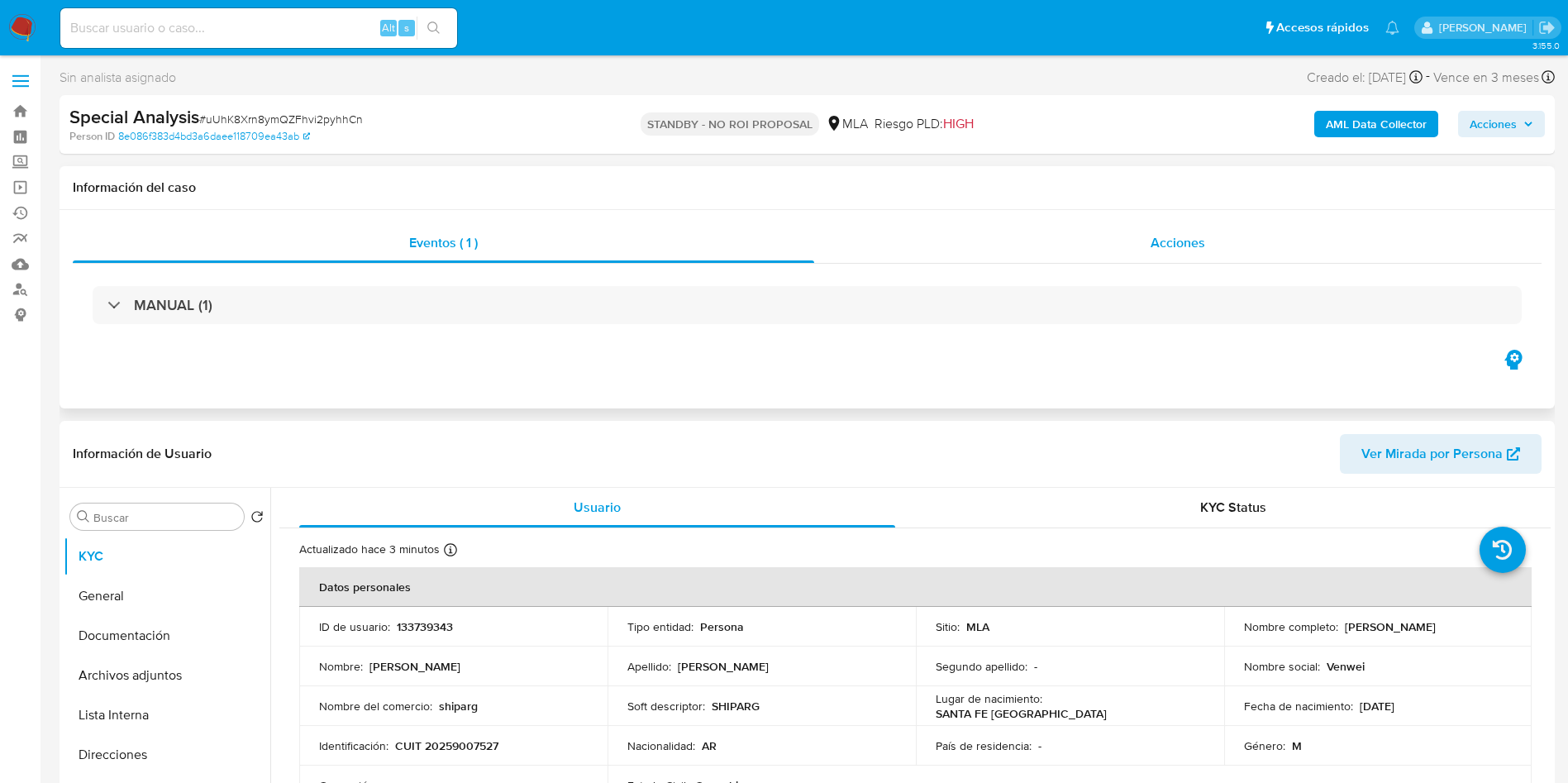
click at [1175, 236] on span "Acciones" at bounding box center [1177, 243] width 55 height 20
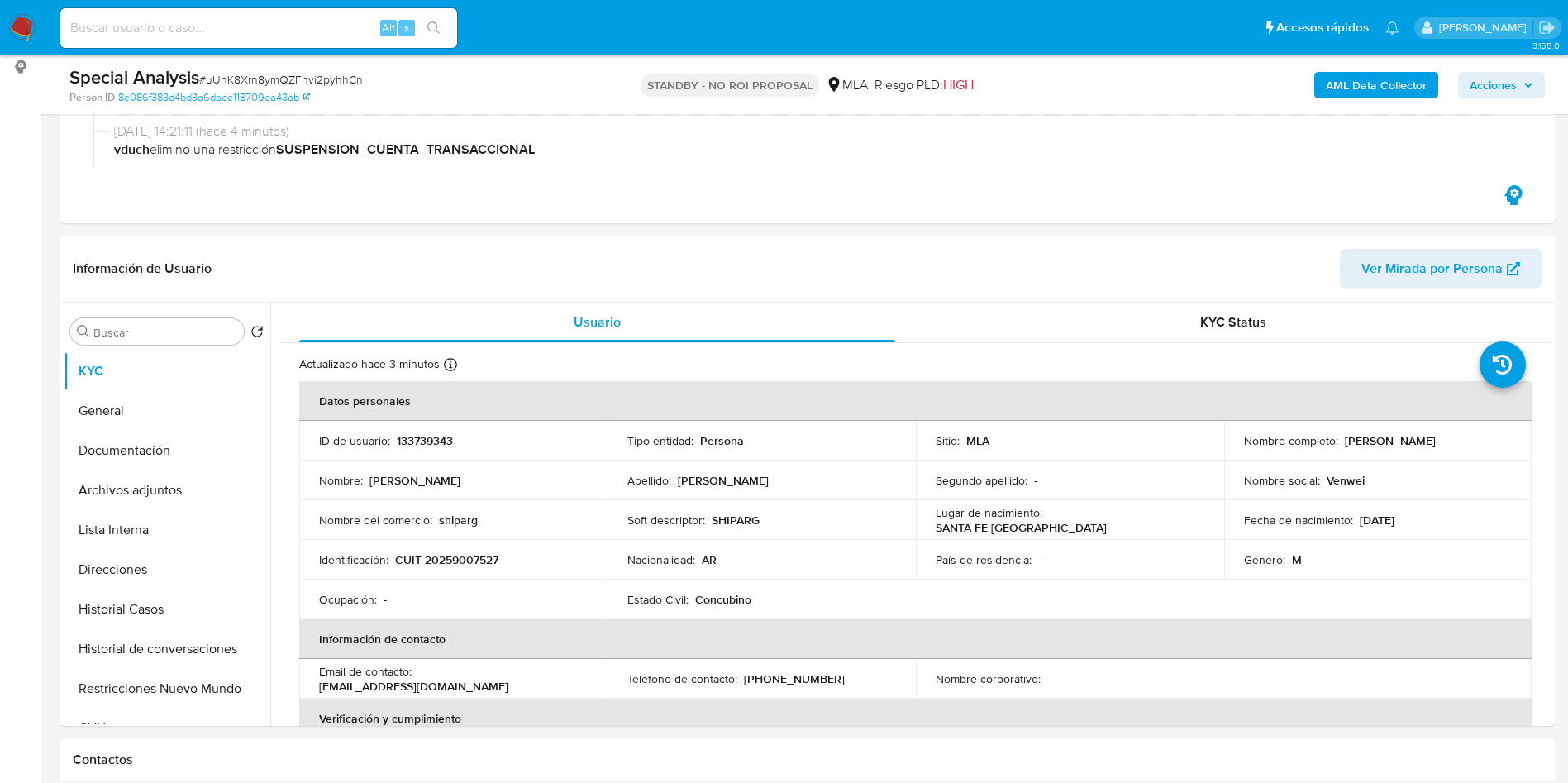
scroll to position [496, 0]
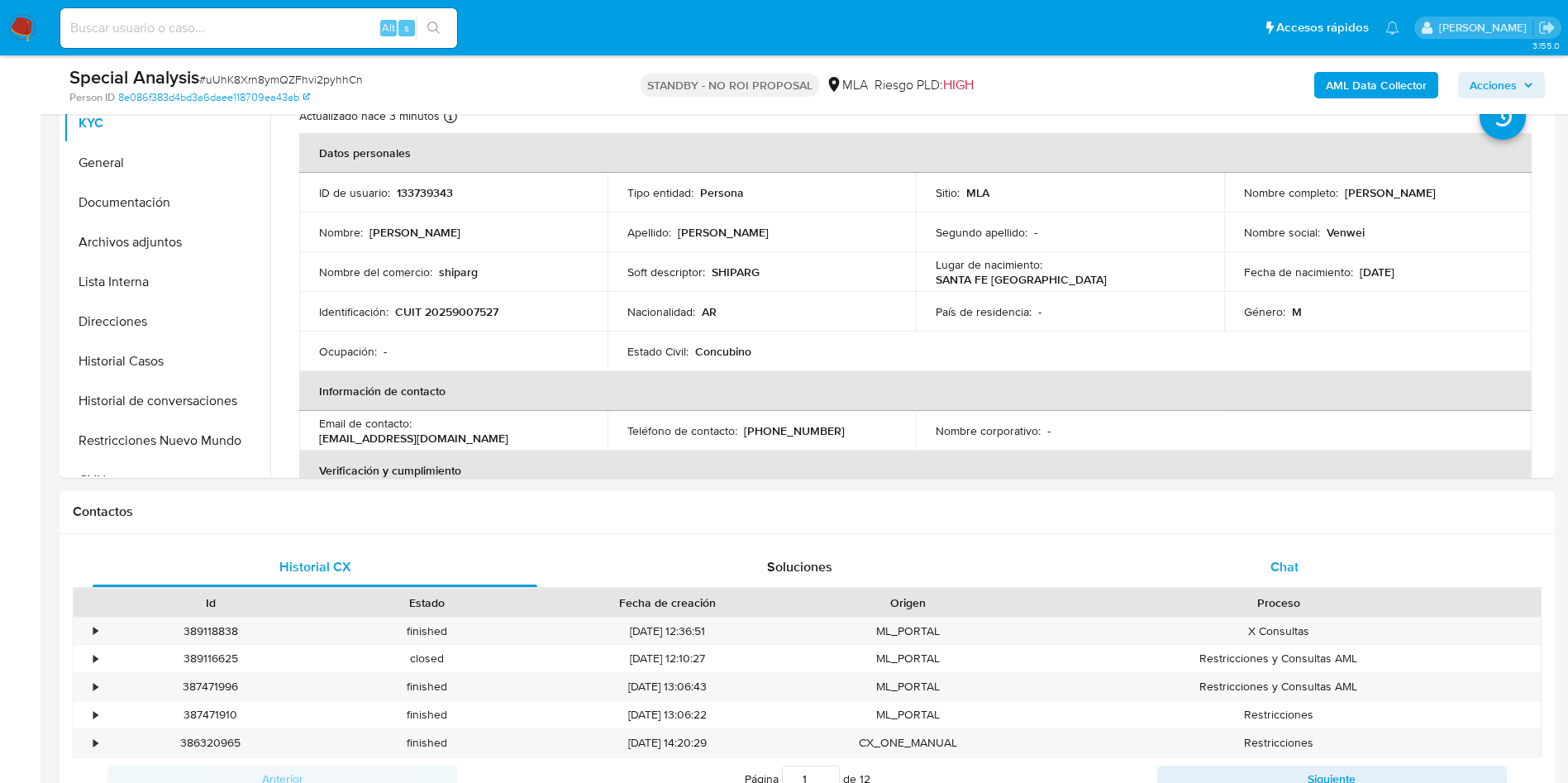
click at [1278, 579] on div "Chat" at bounding box center [1284, 567] width 444 height 40
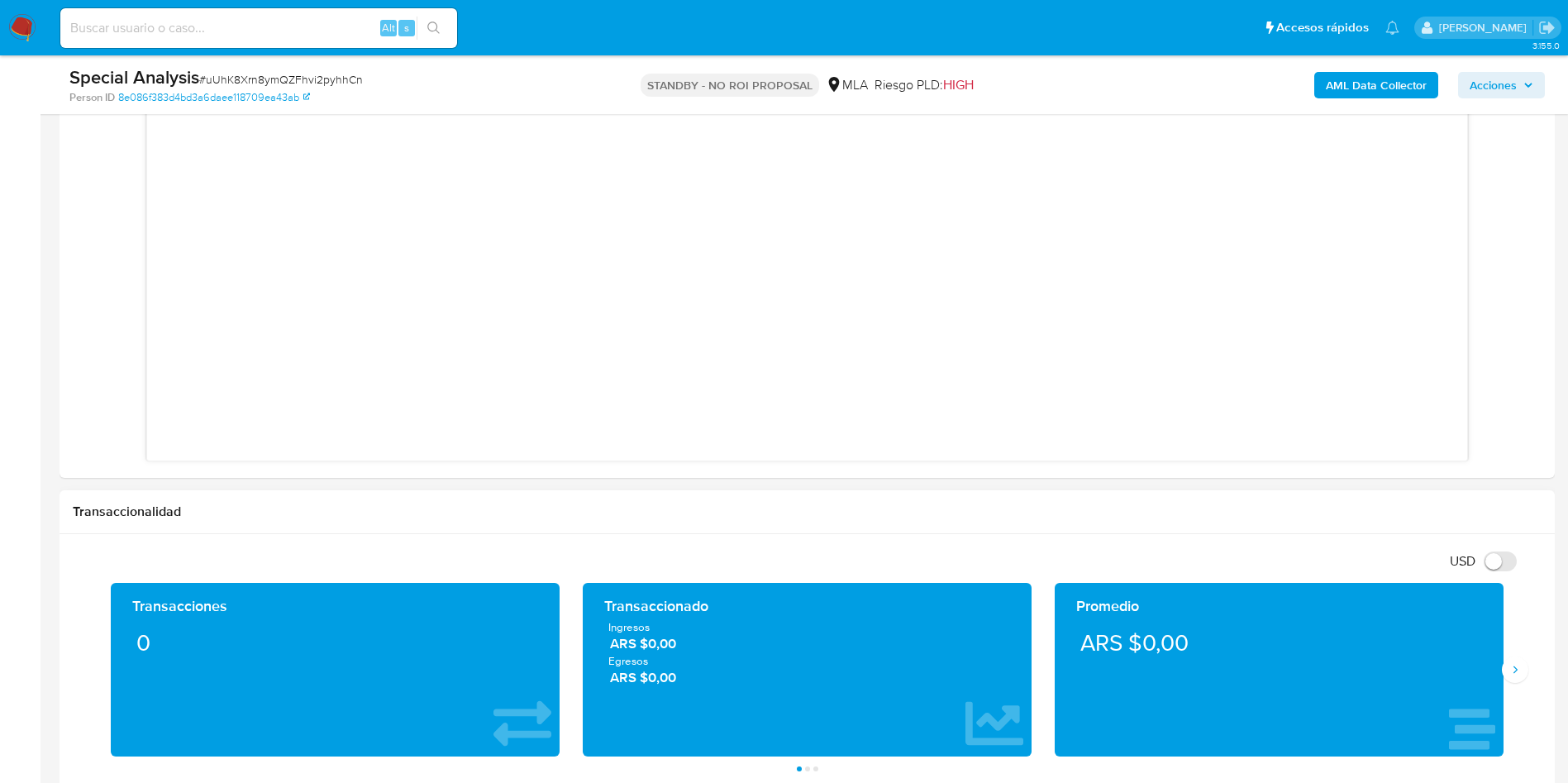
scroll to position [744, 0]
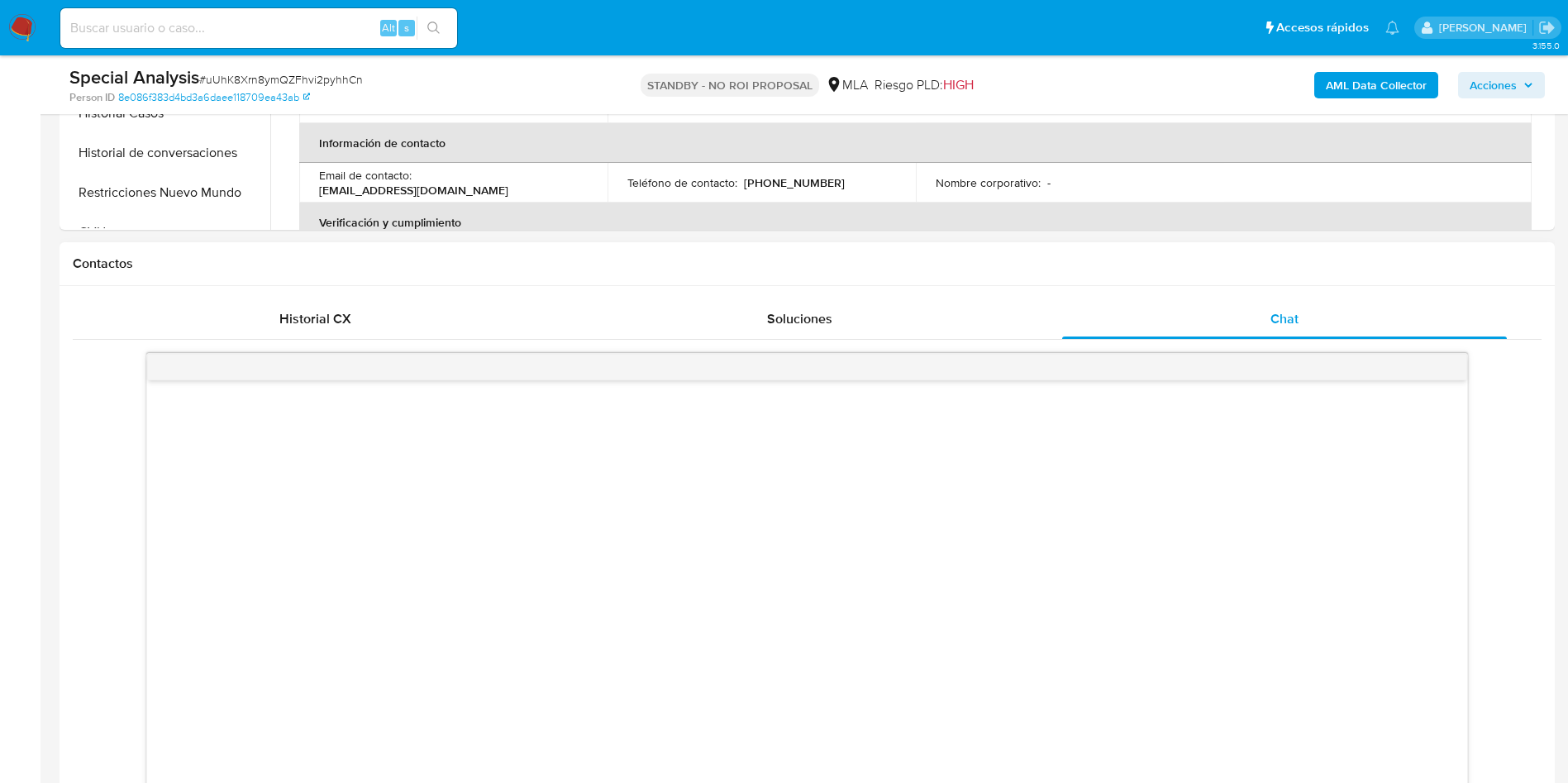
click at [839, 344] on div at bounding box center [807, 587] width 1469 height 493
click at [330, 324] on span "Historial CX" at bounding box center [316, 319] width 72 height 20
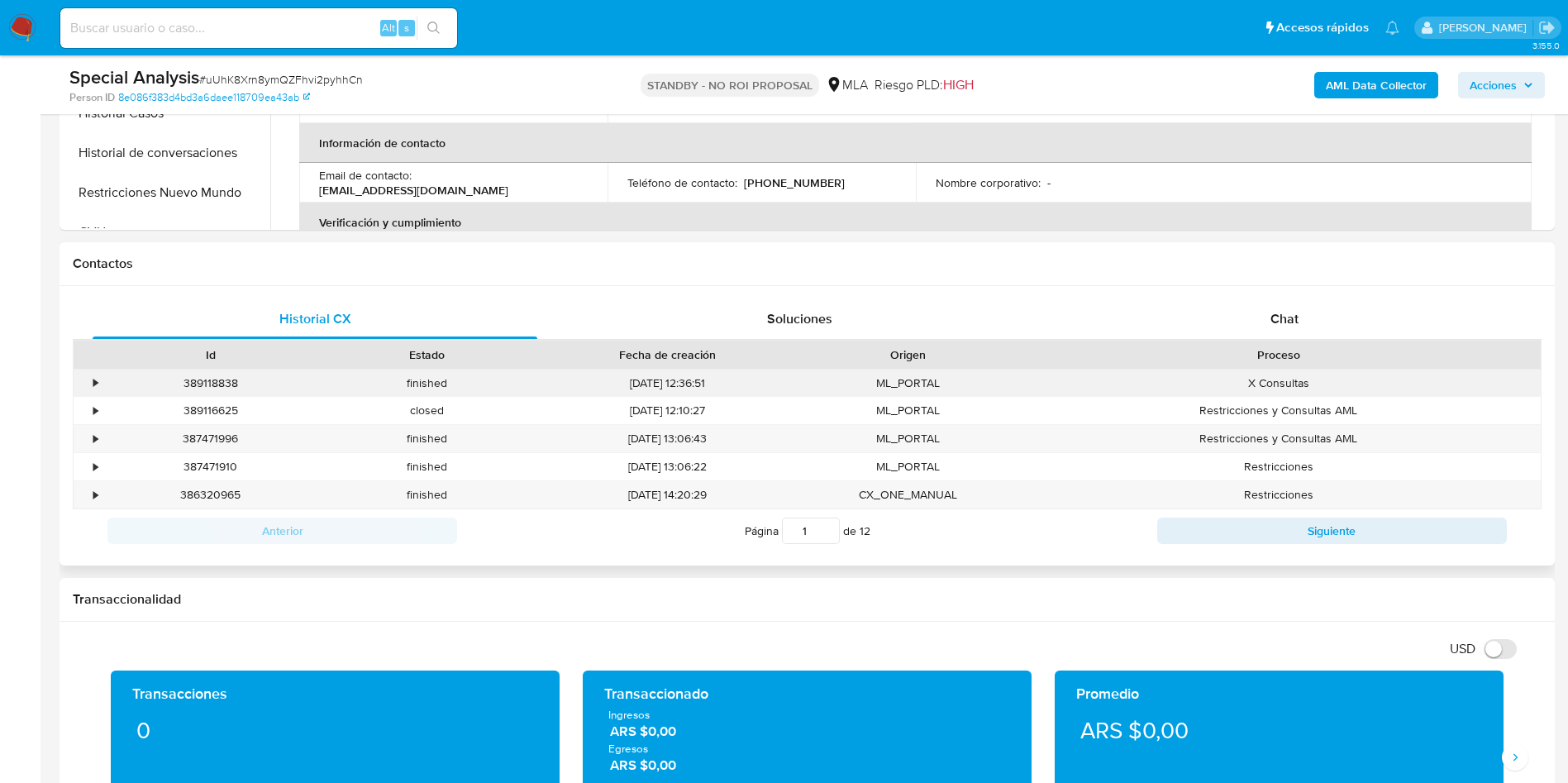
click at [92, 378] on div "•" at bounding box center [88, 383] width 29 height 27
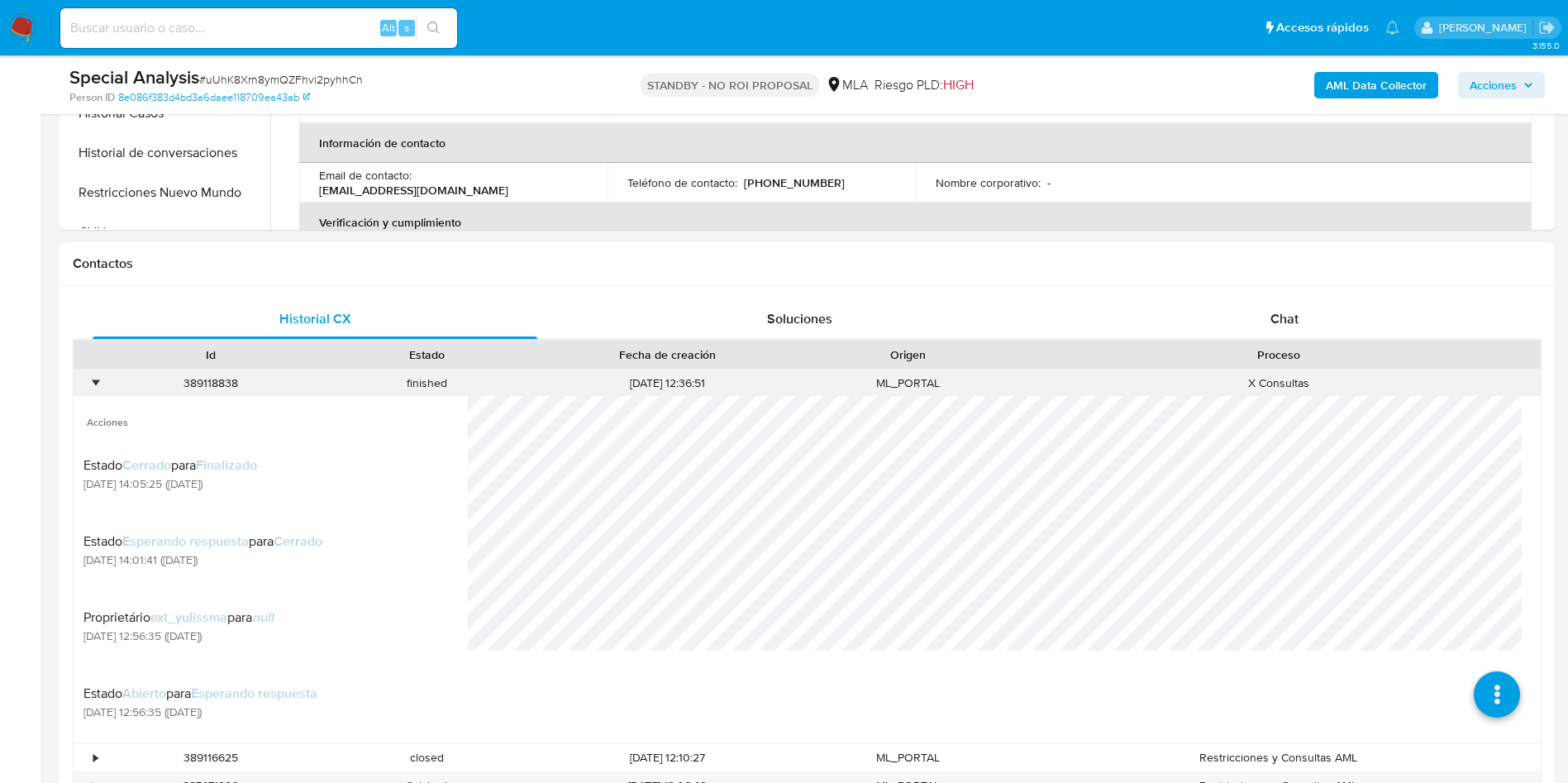
click at [94, 381] on div "•" at bounding box center [96, 383] width 4 height 16
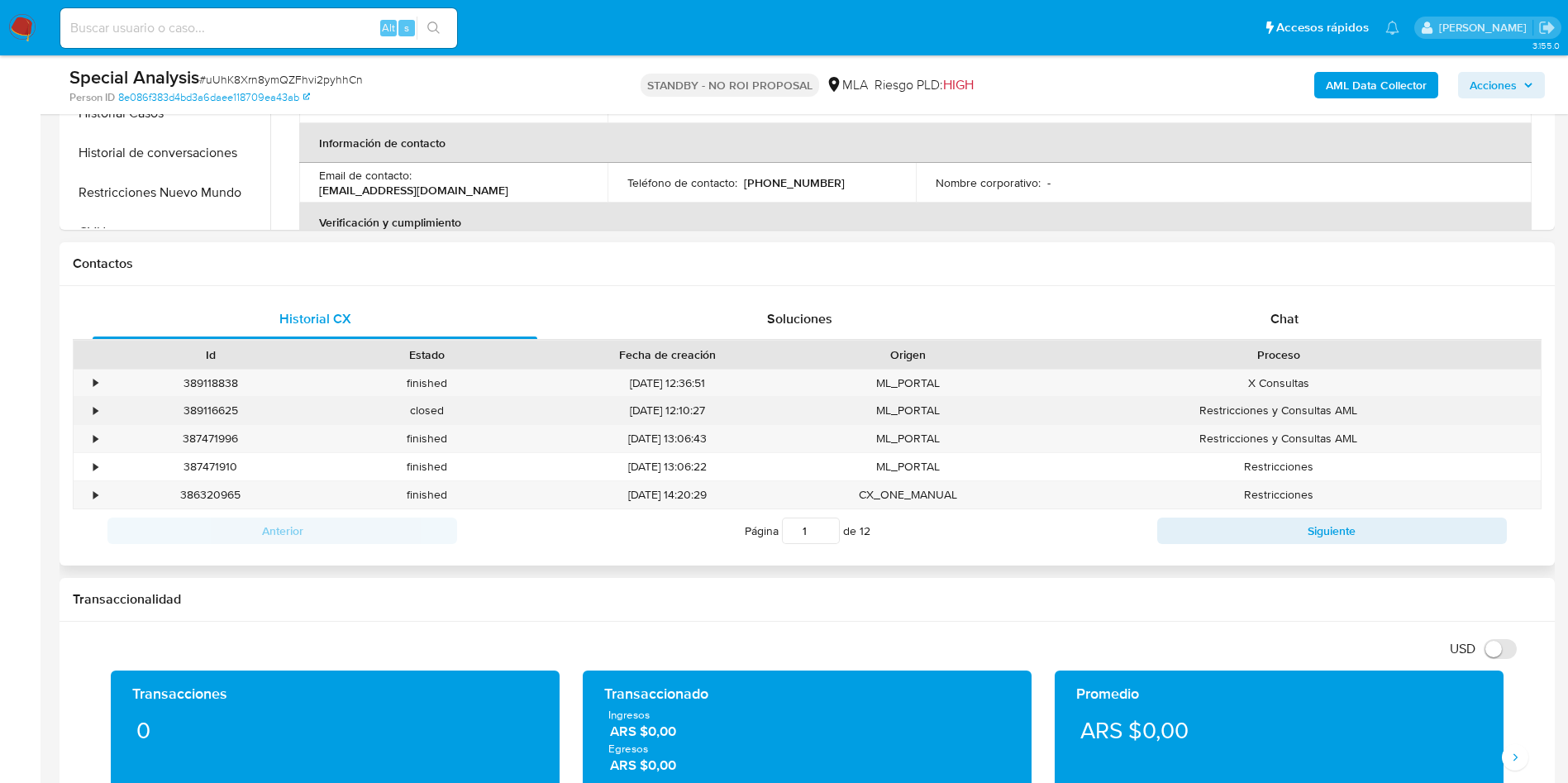
click at [88, 408] on div "•" at bounding box center [88, 411] width 29 height 27
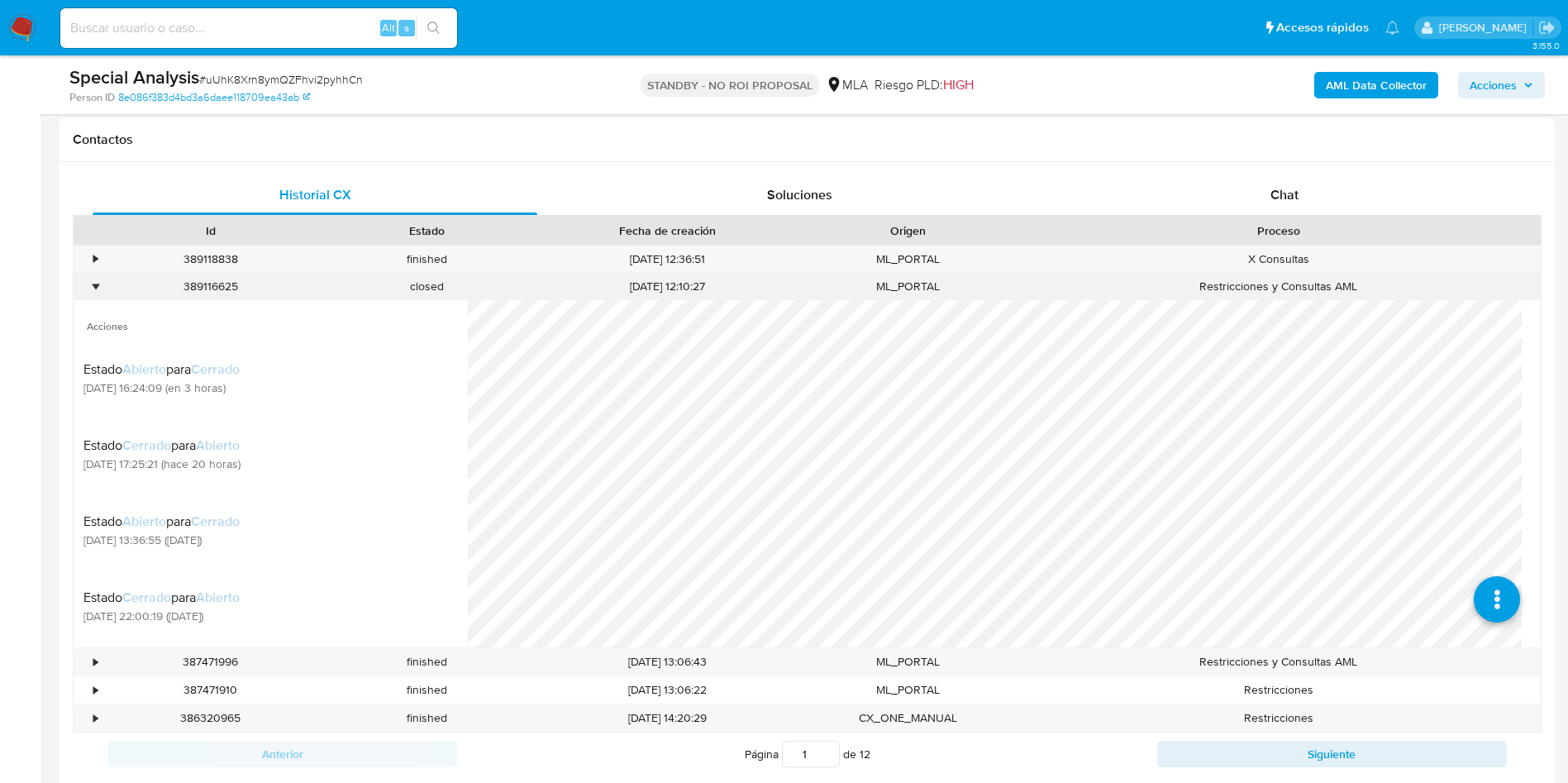
scroll to position [568, 0]
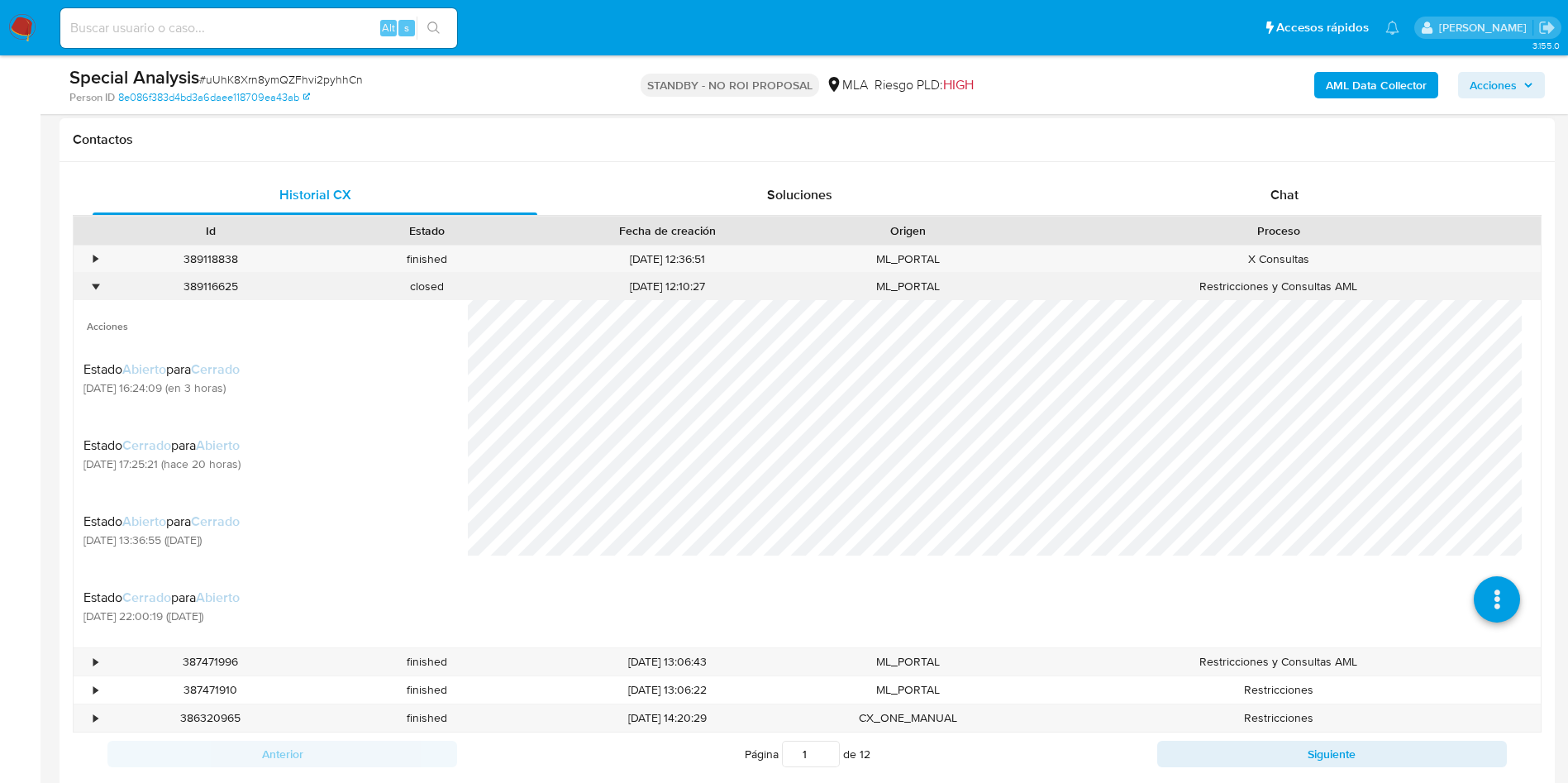
click at [130, 279] on div "389116625" at bounding box center [210, 287] width 216 height 27
click at [100, 288] on div "•" at bounding box center [88, 287] width 29 height 27
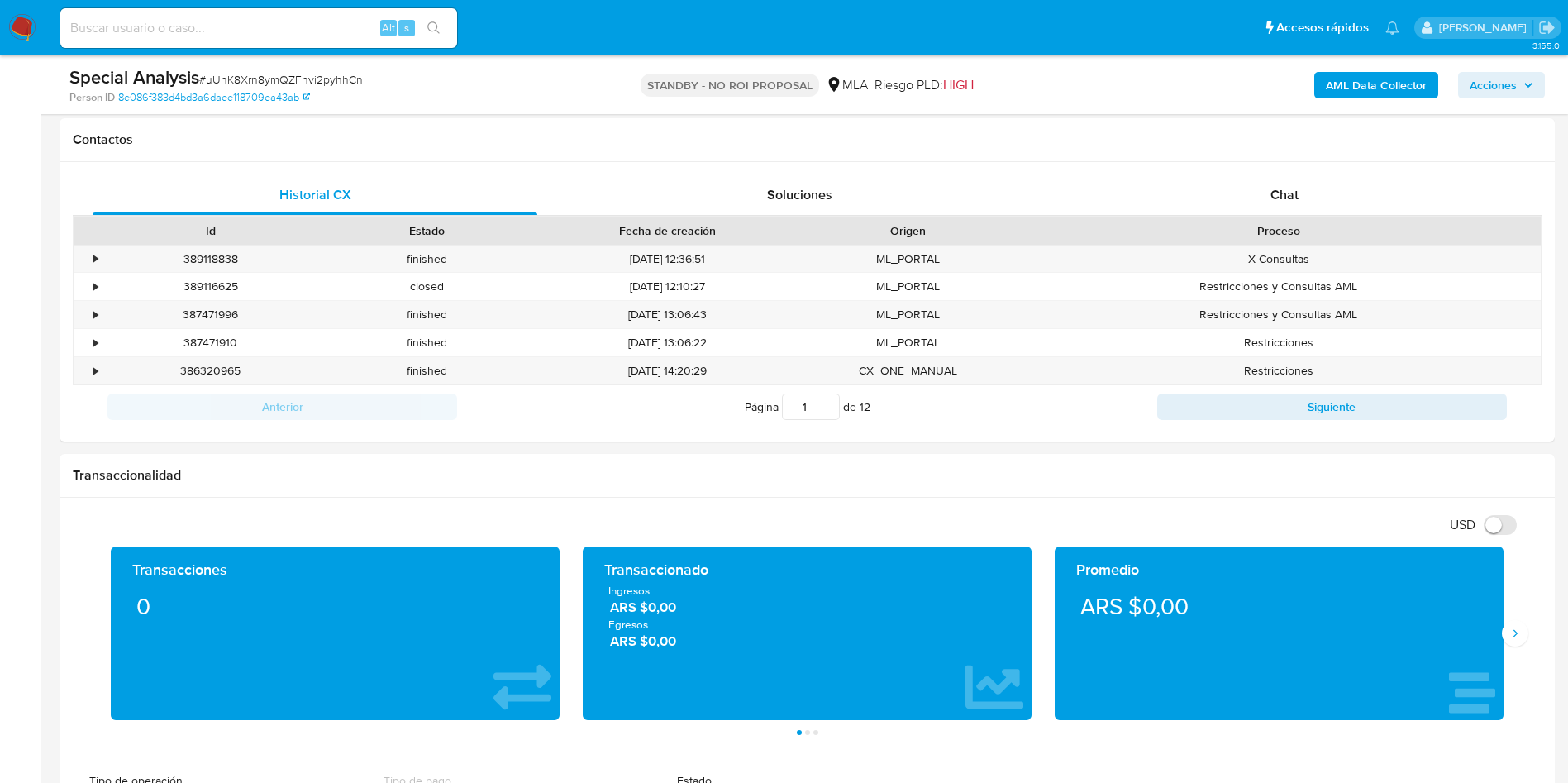
scroll to position [0, 0]
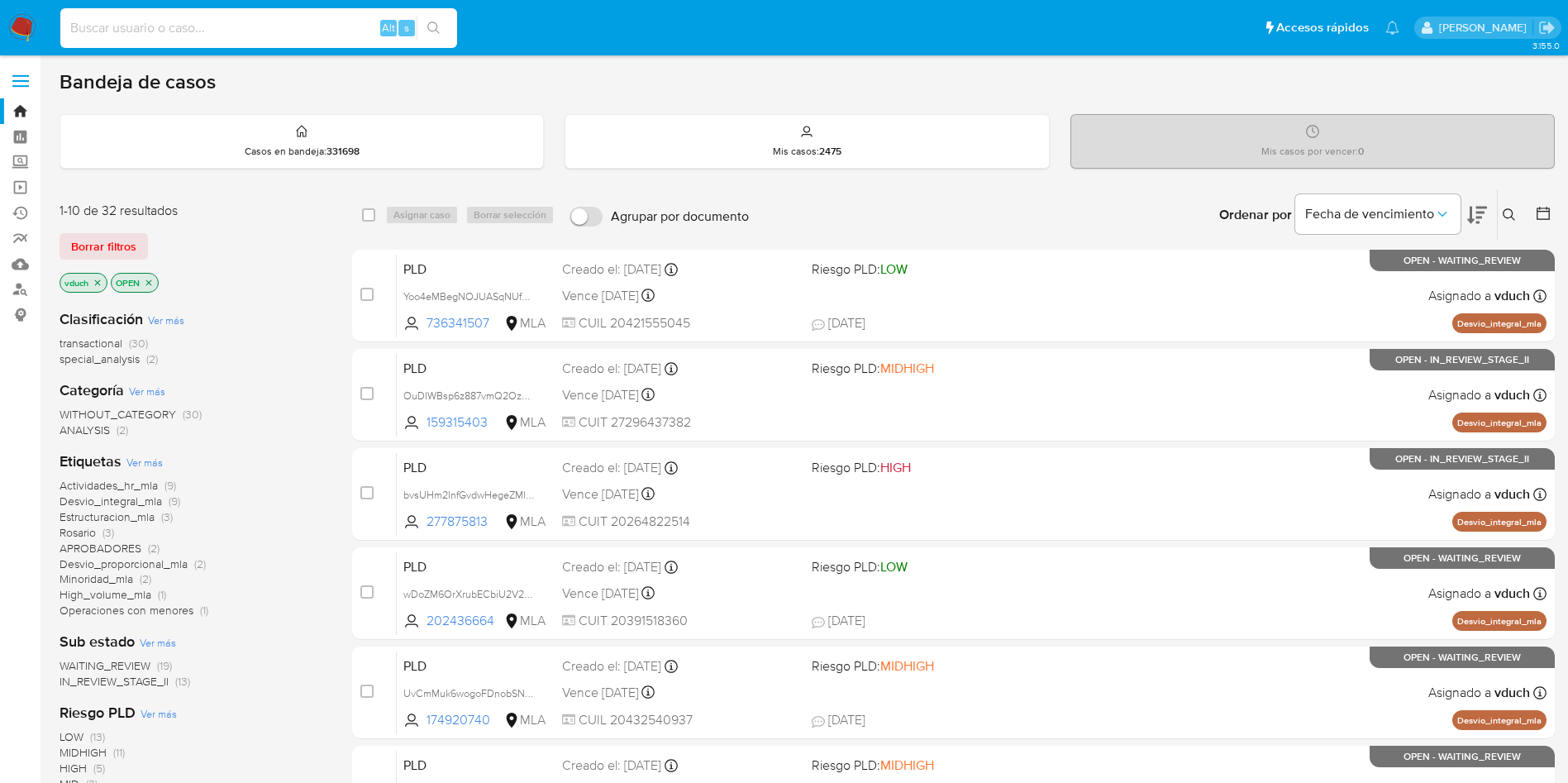
click at [287, 38] on input at bounding box center [258, 28] width 397 height 21
paste input "hzNaUlTzmsghLPumDohLWFdL"
type input "hzNaUlTzmsghLPumDohLWFdL"
click at [438, 27] on icon "search-icon" at bounding box center [433, 27] width 13 height 13
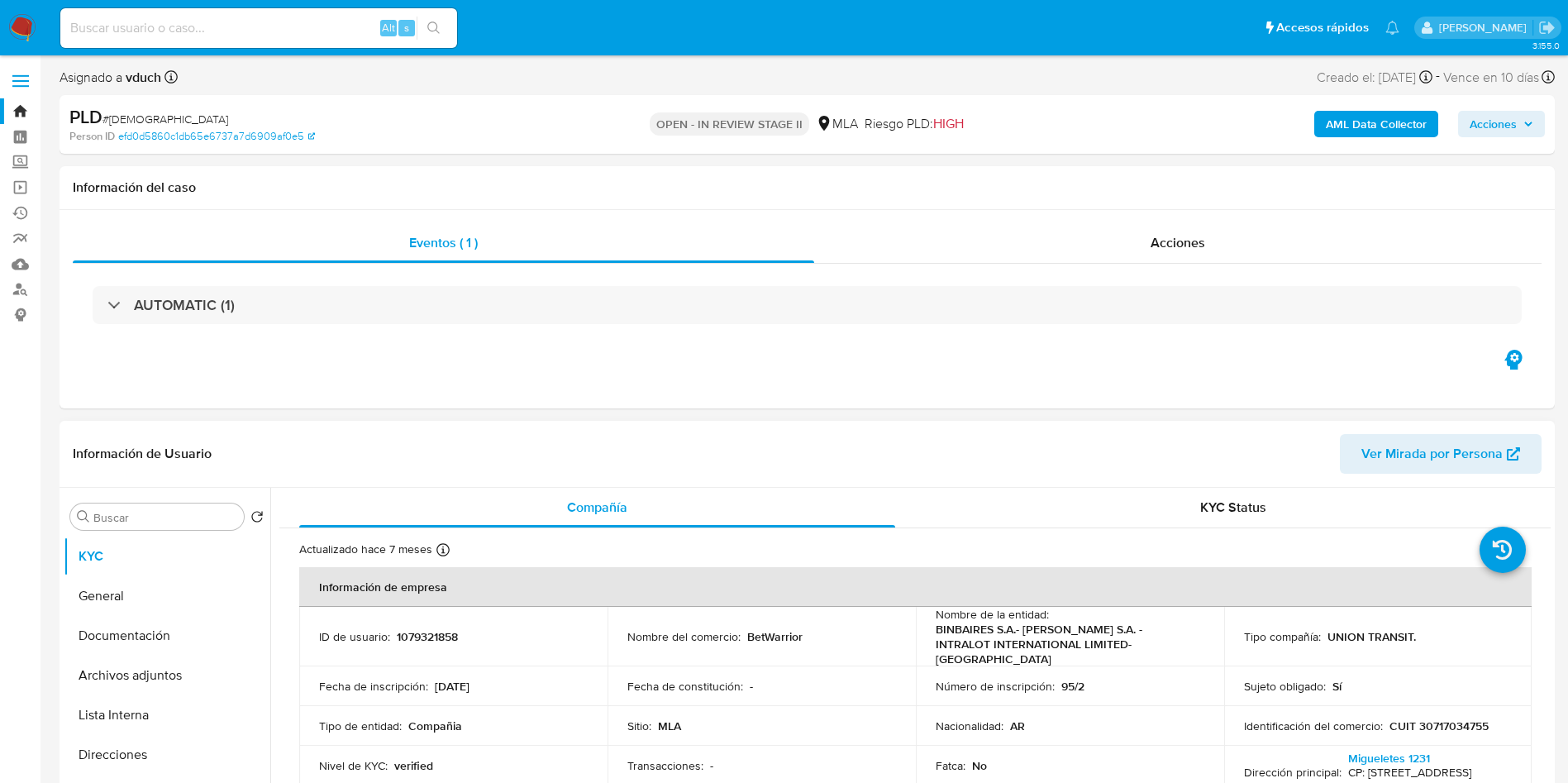
select select "10"
click at [187, 683] on button "Archivos adjuntos" at bounding box center [160, 675] width 193 height 40
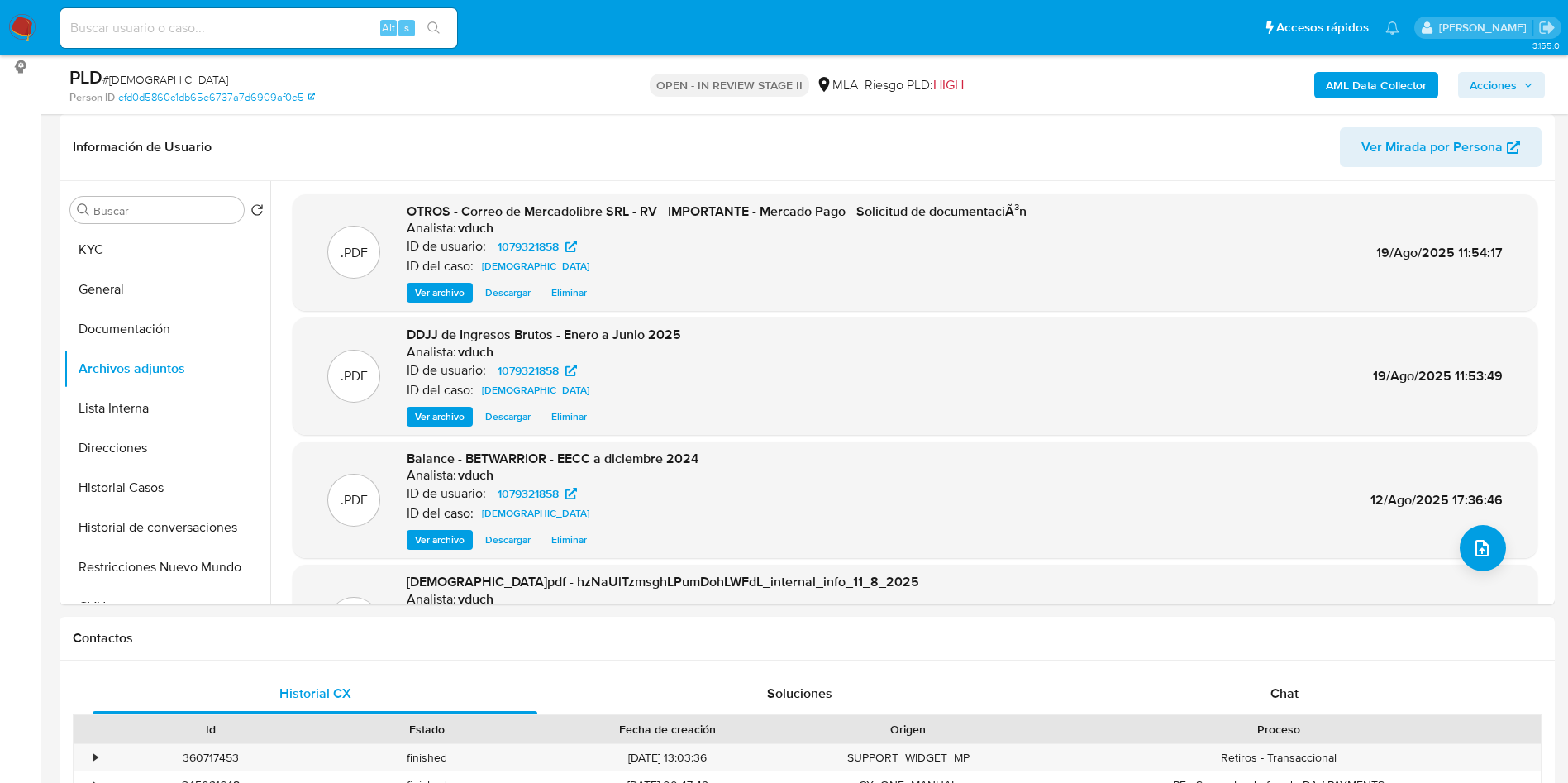
click at [232, 67] on div "PLD # hzNaUlTzmsghLPumDohLWFdL" at bounding box center [312, 77] width 486 height 24
copy span "hzNaUlTzmsghLPumDohLWFdL"
click at [127, 269] on button "General" at bounding box center [160, 289] width 193 height 40
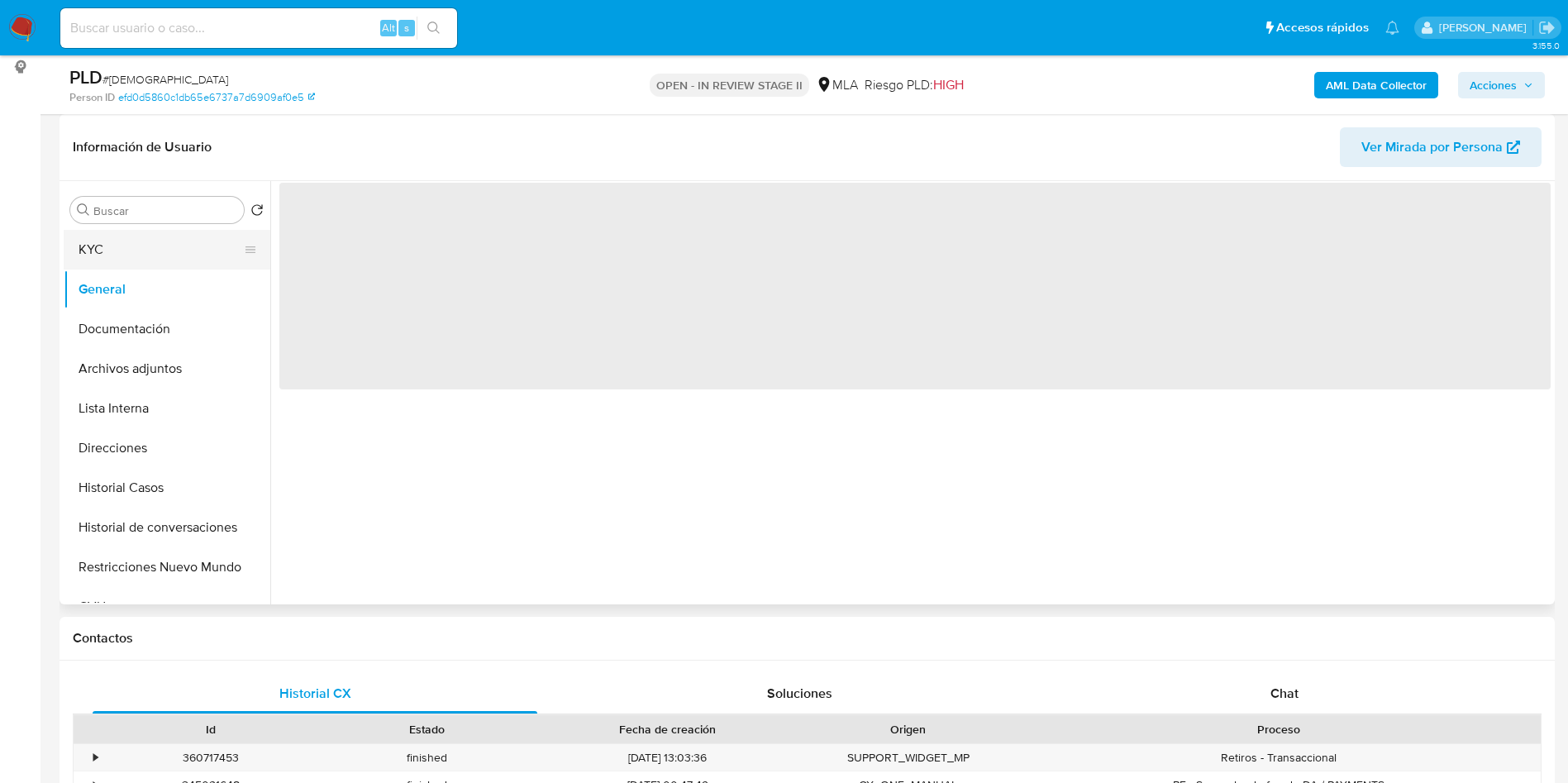
click at [110, 234] on button "KYC" at bounding box center [160, 250] width 193 height 40
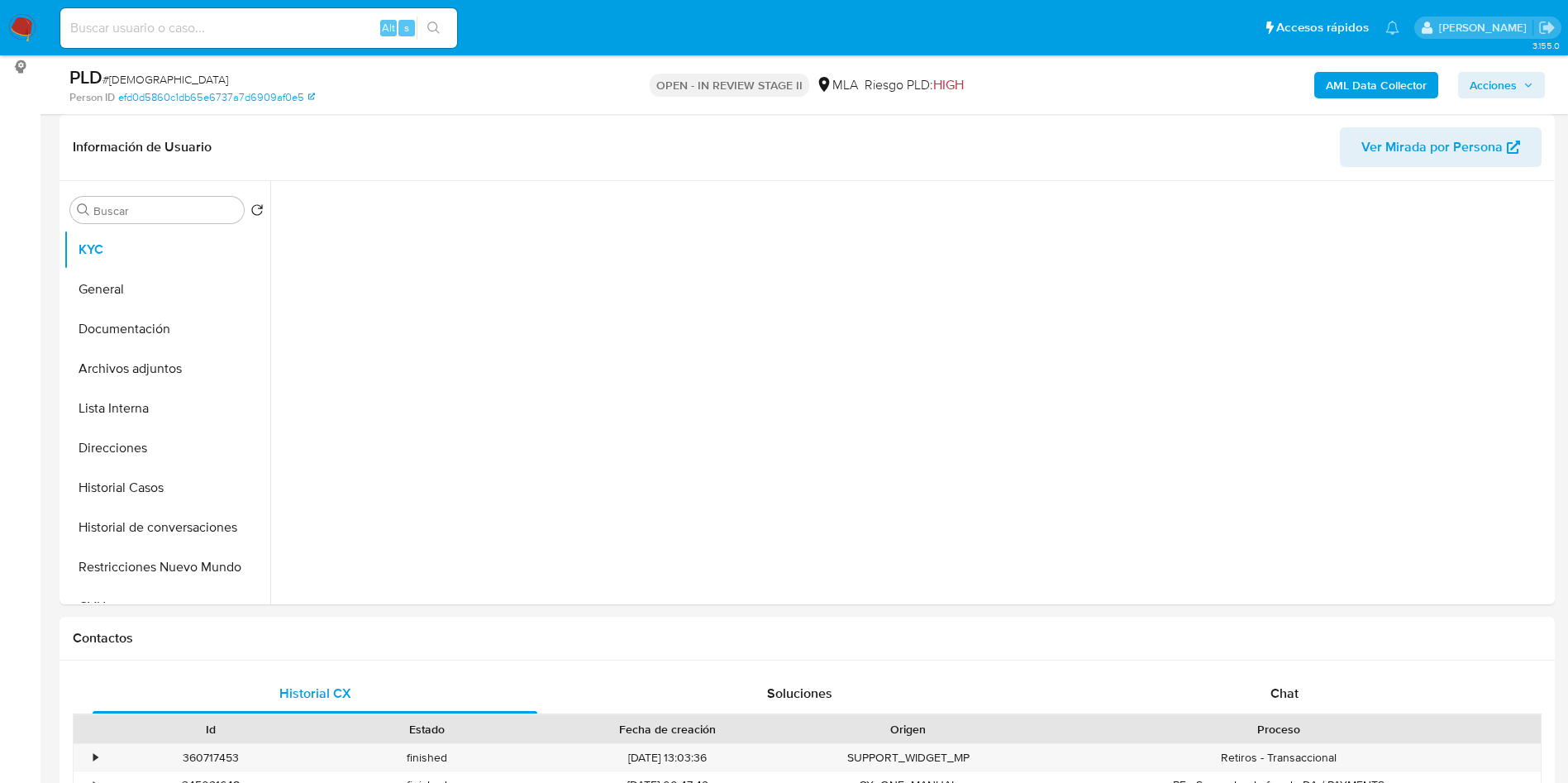
click at [624, 98] on div "OPEN - IN REVIEW STAGE II MLA Riesgo PLD: HIGH" at bounding box center [807, 85] width 487 height 39
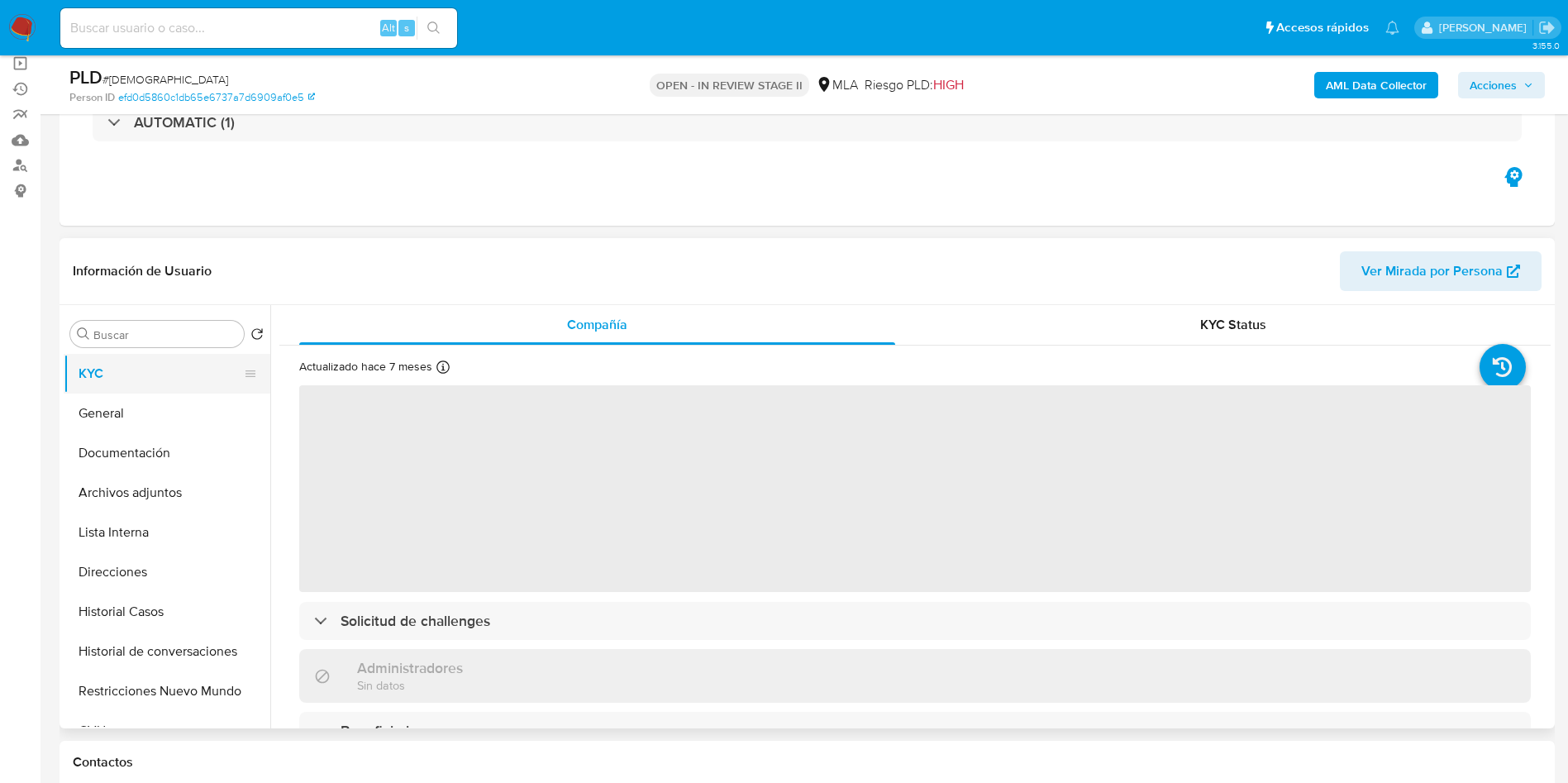
click at [127, 383] on button "KYC" at bounding box center [160, 373] width 193 height 40
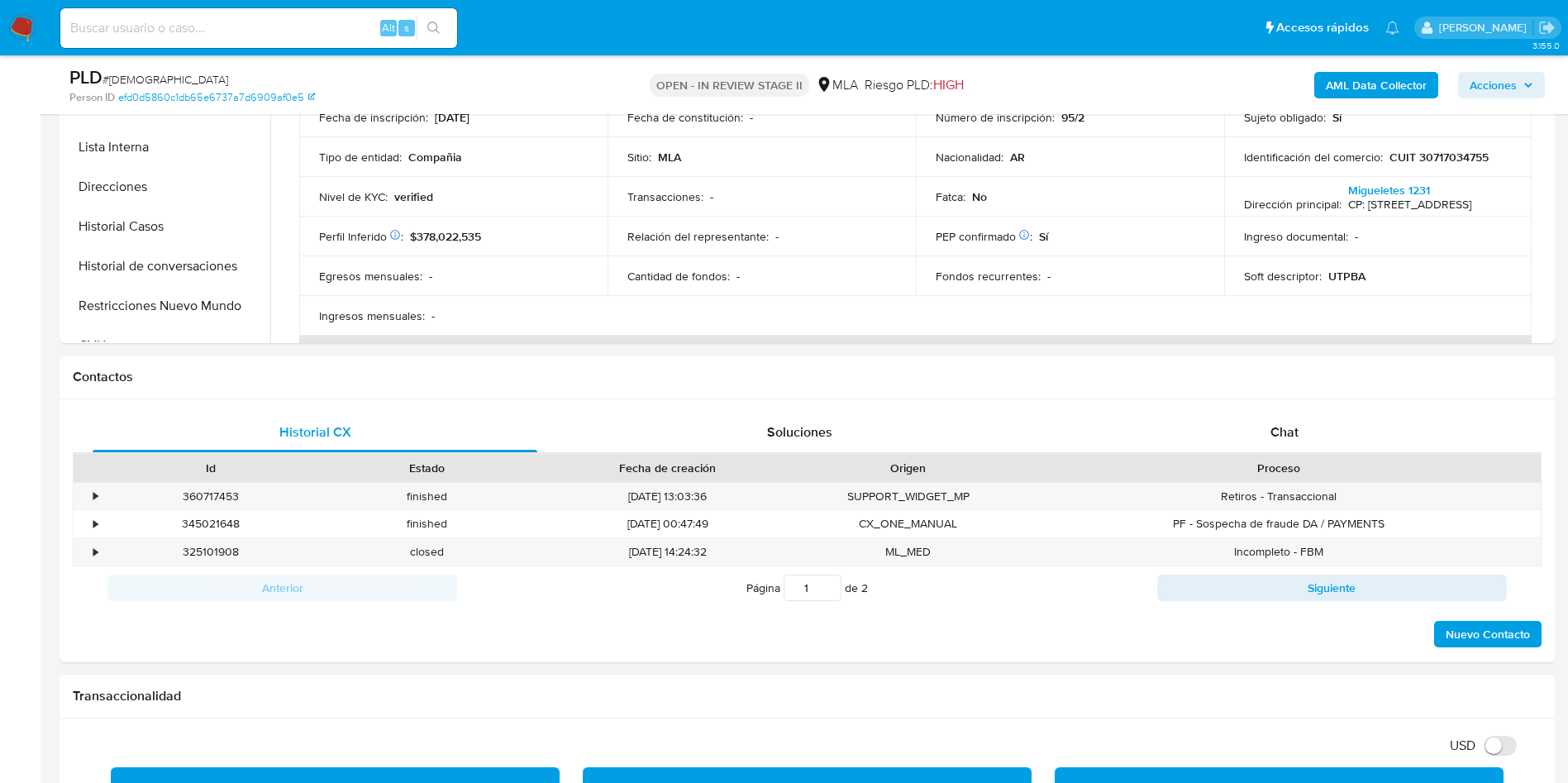
scroll to position [744, 0]
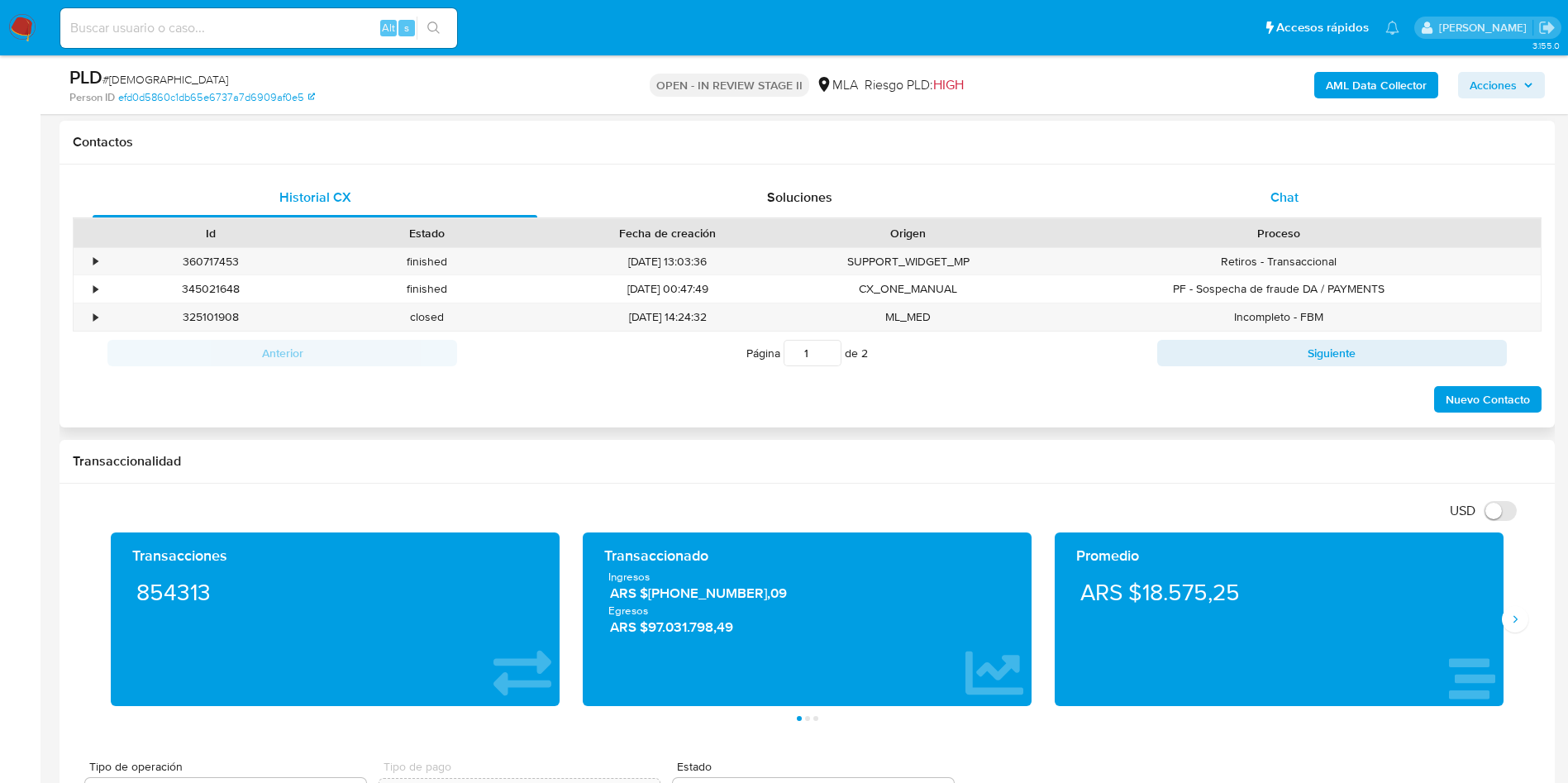
click at [1300, 190] on div "Chat" at bounding box center [1284, 197] width 444 height 40
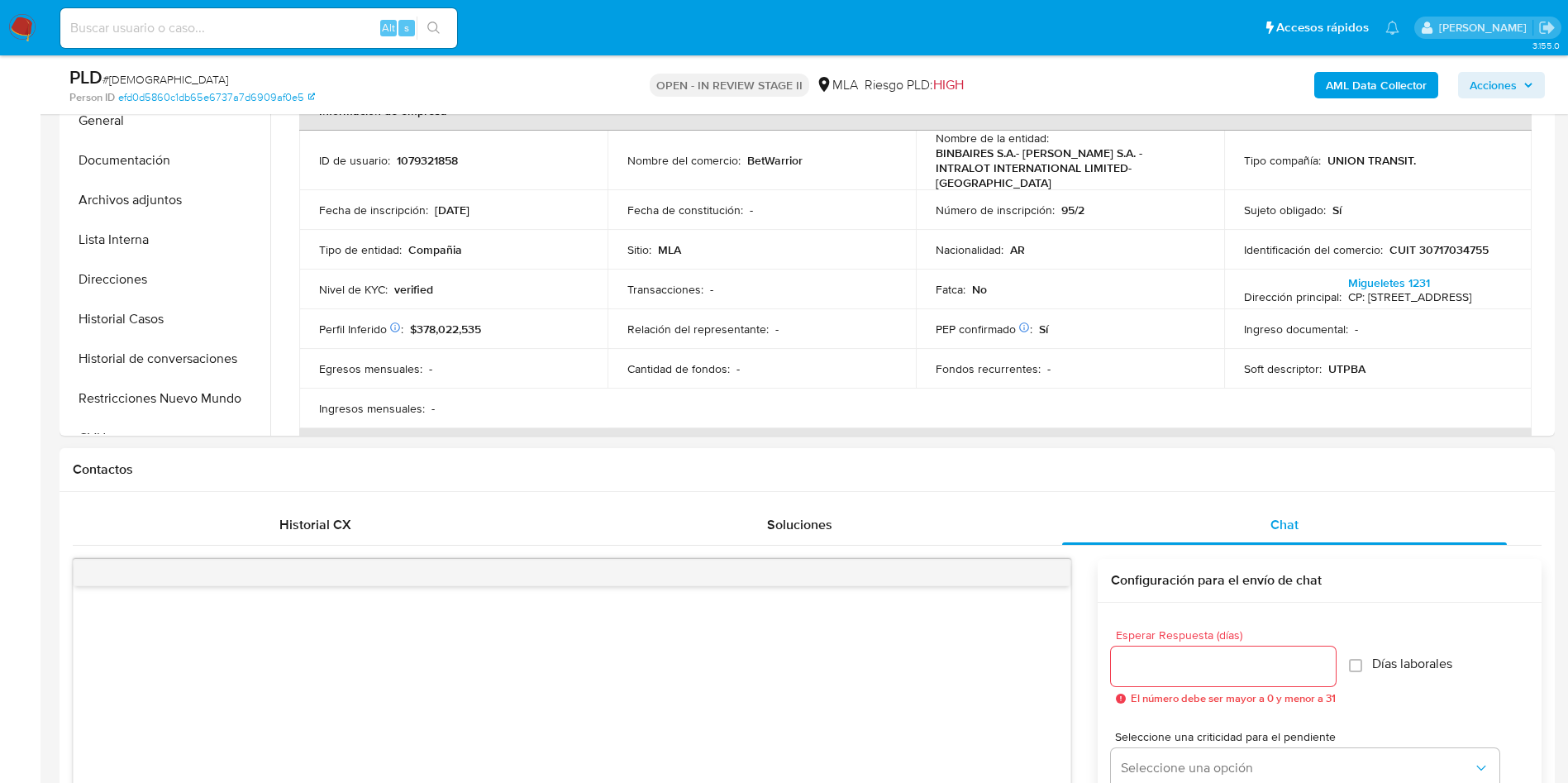
scroll to position [496, 0]
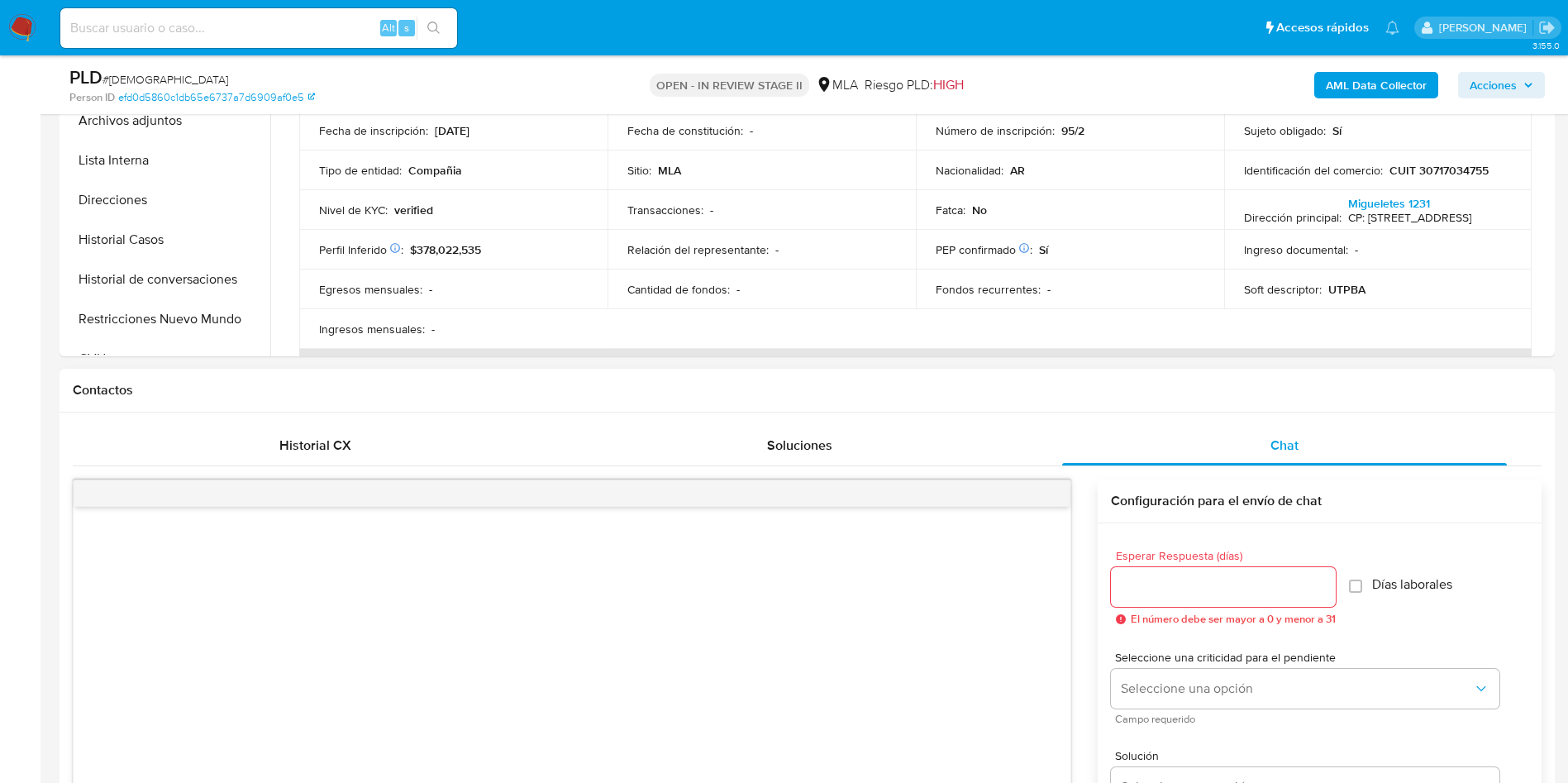
click at [303, 484] on div at bounding box center [571, 493] width 997 height 26
click at [277, 437] on div "Historial CX" at bounding box center [315, 446] width 444 height 40
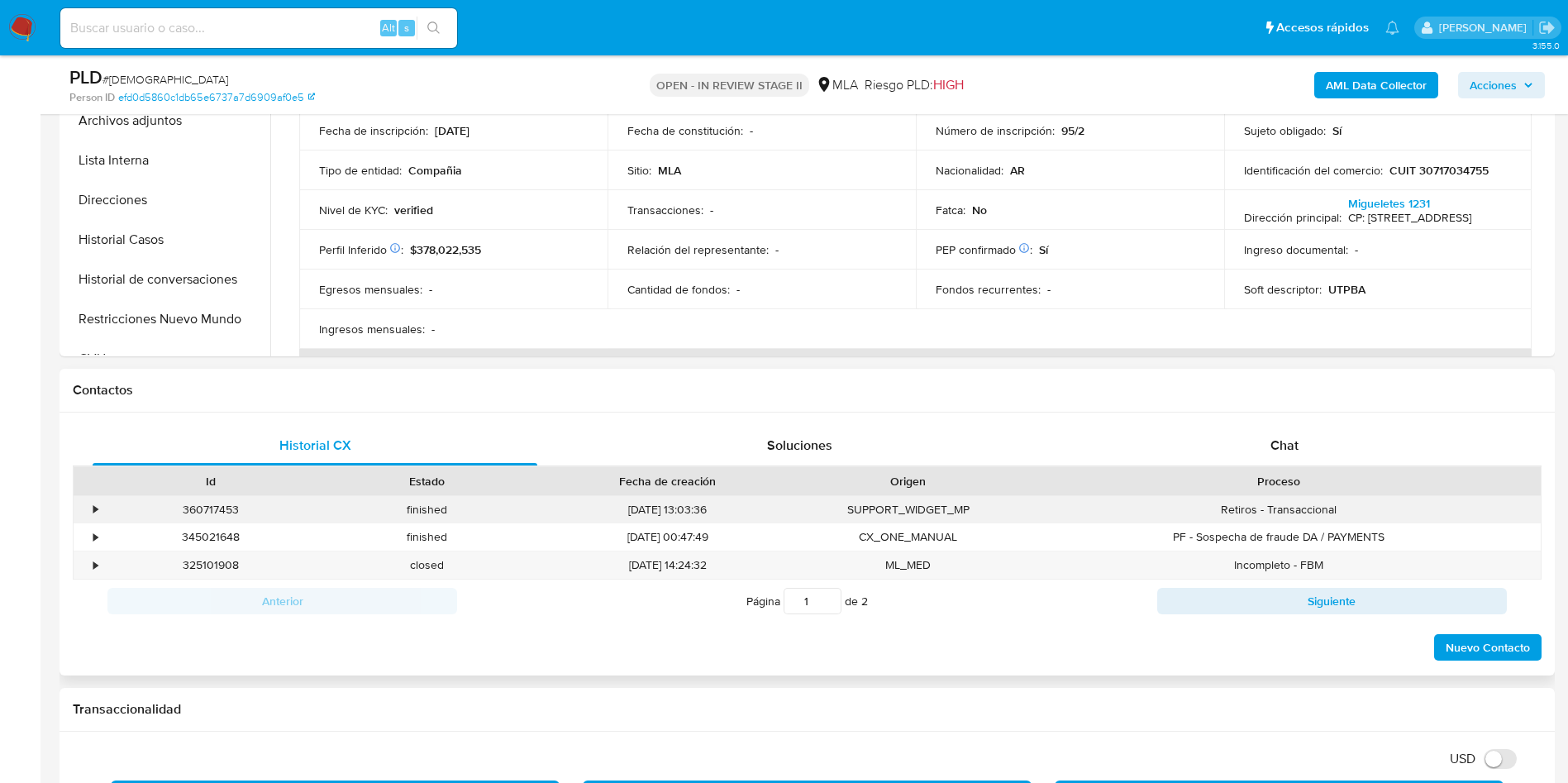
click at [92, 503] on div "•" at bounding box center [88, 510] width 29 height 27
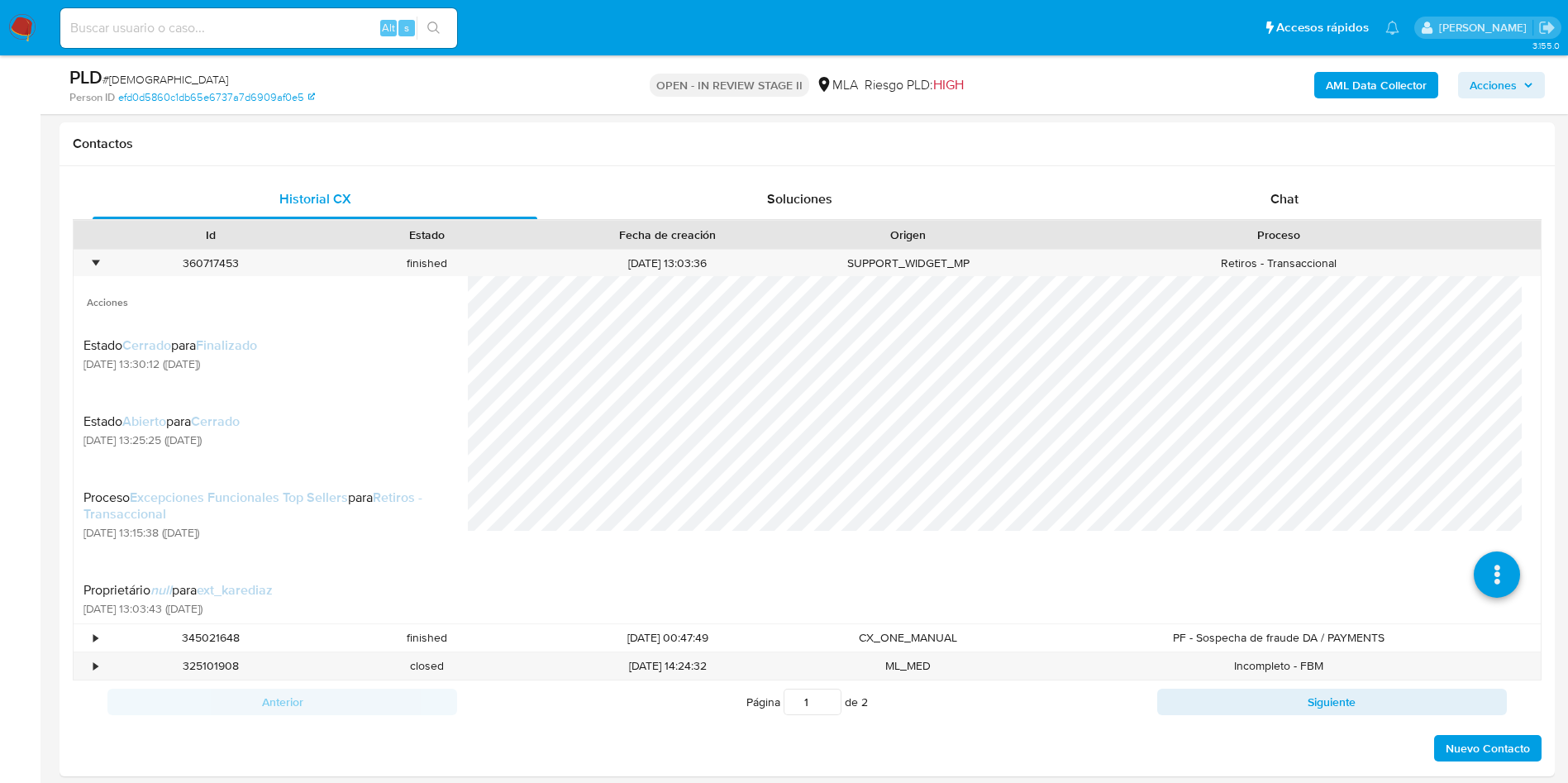
scroll to position [744, 0]
click at [1472, 514] on icon at bounding box center [1495, 515] width 46 height 46
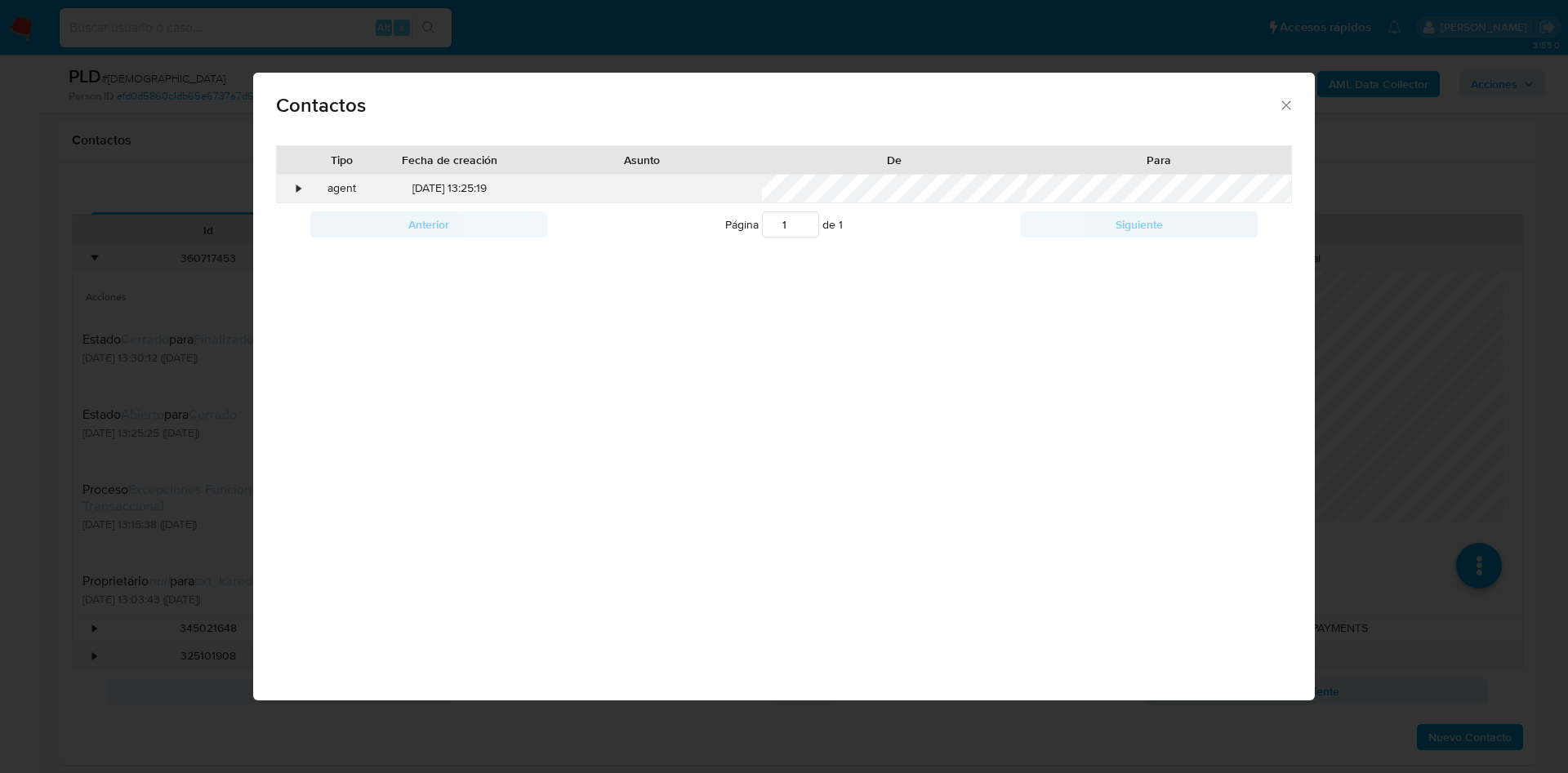
click at [303, 192] on div "•" at bounding box center [291, 188] width 29 height 28
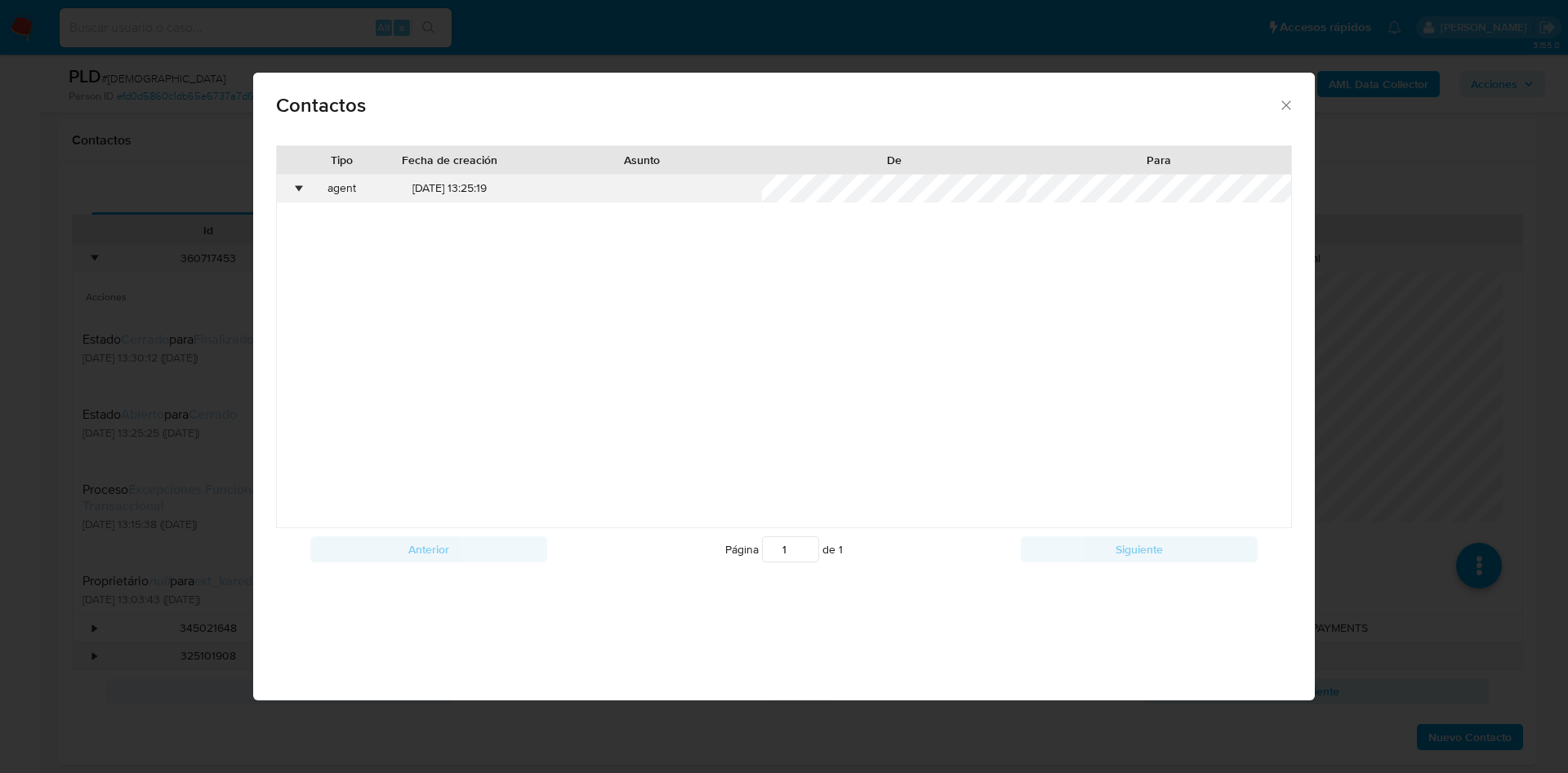
click at [301, 178] on div "•" at bounding box center [291, 188] width 29 height 28
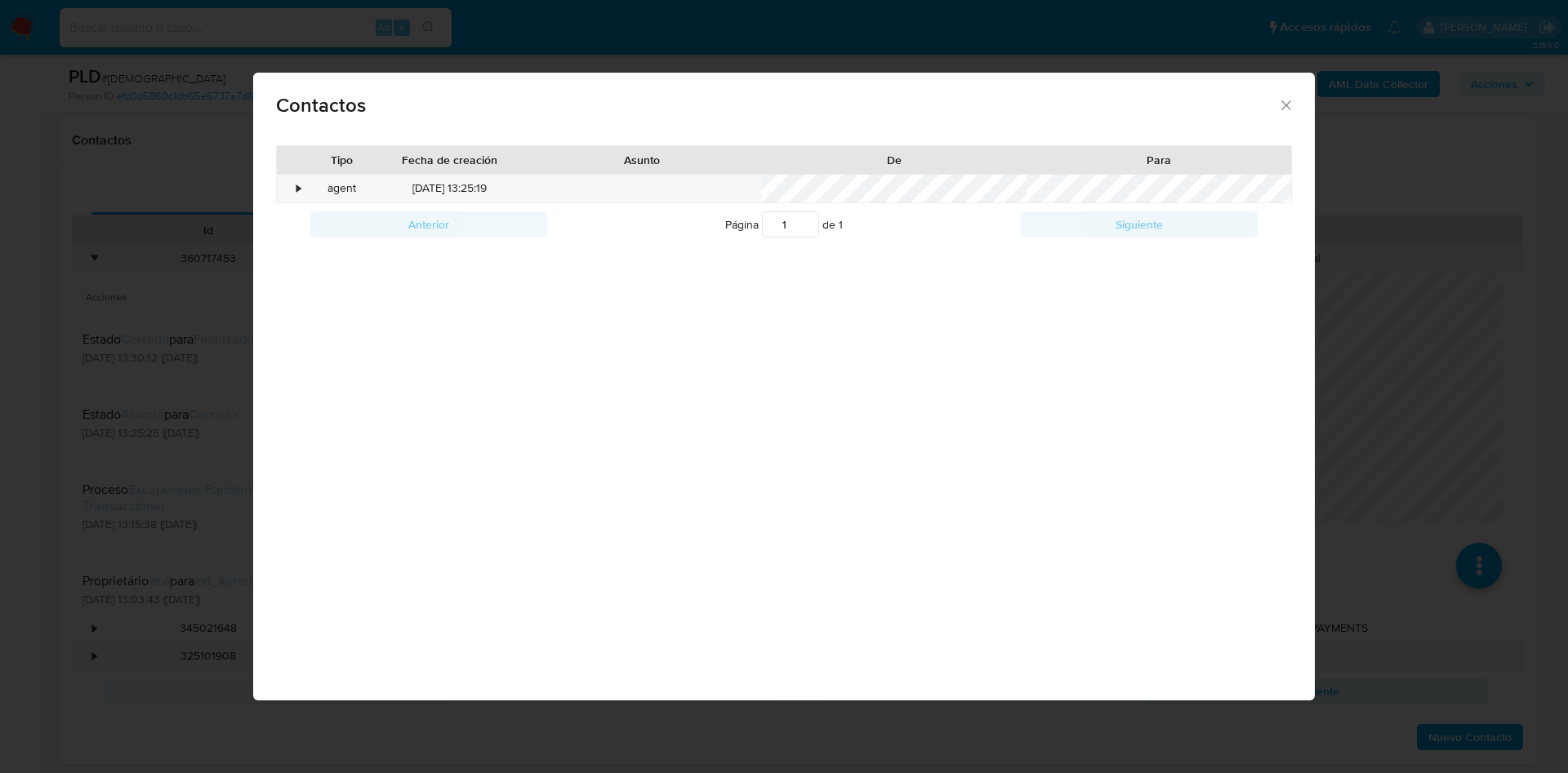
click at [183, 196] on div "Contactos Tipo Fecha de creación Asunto De Para • agent 21/12/2024 13:25:19 Ant…" at bounding box center [784, 386] width 1568 height 773
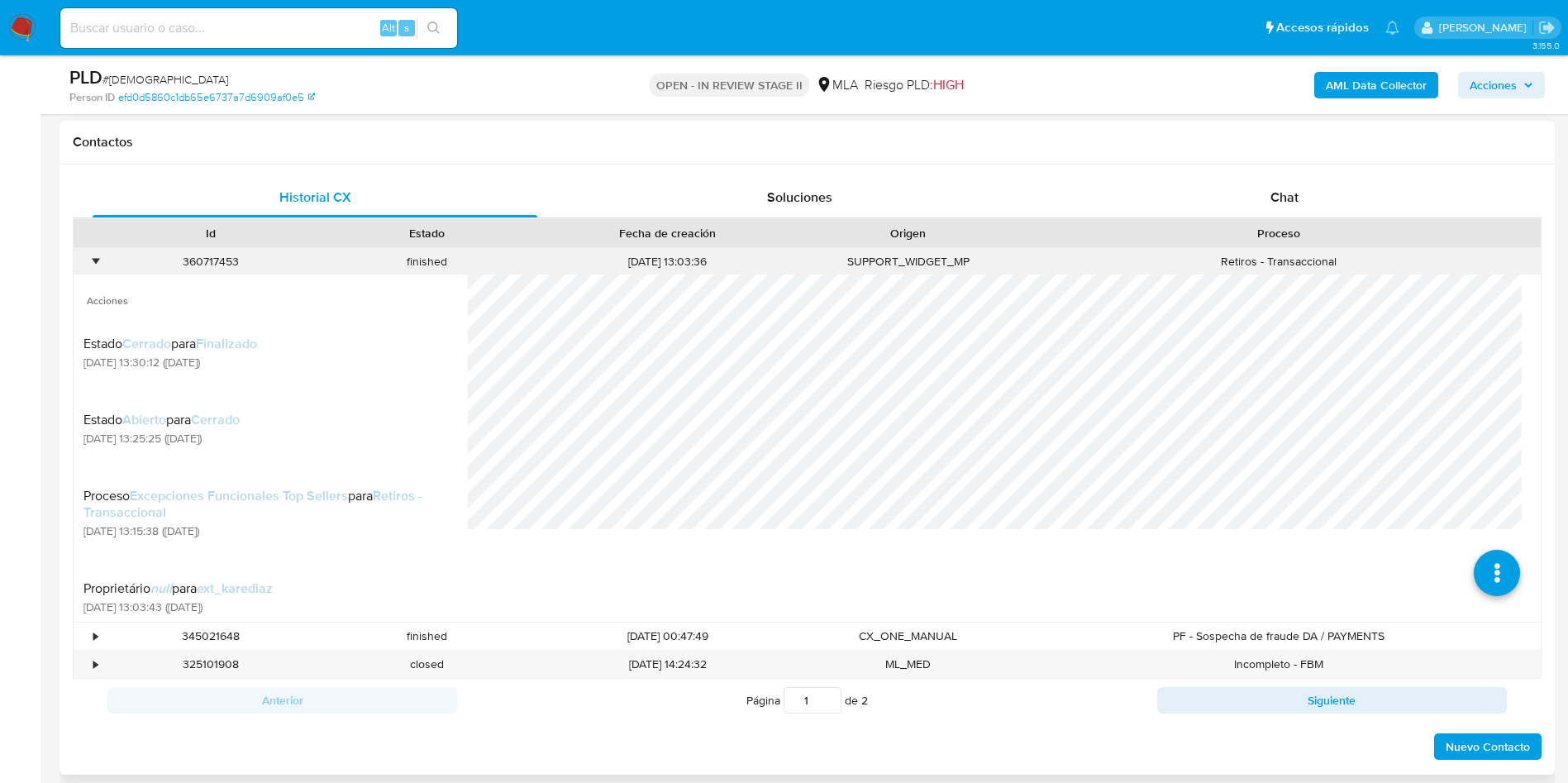
click at [84, 253] on div "•" at bounding box center [88, 261] width 29 height 27
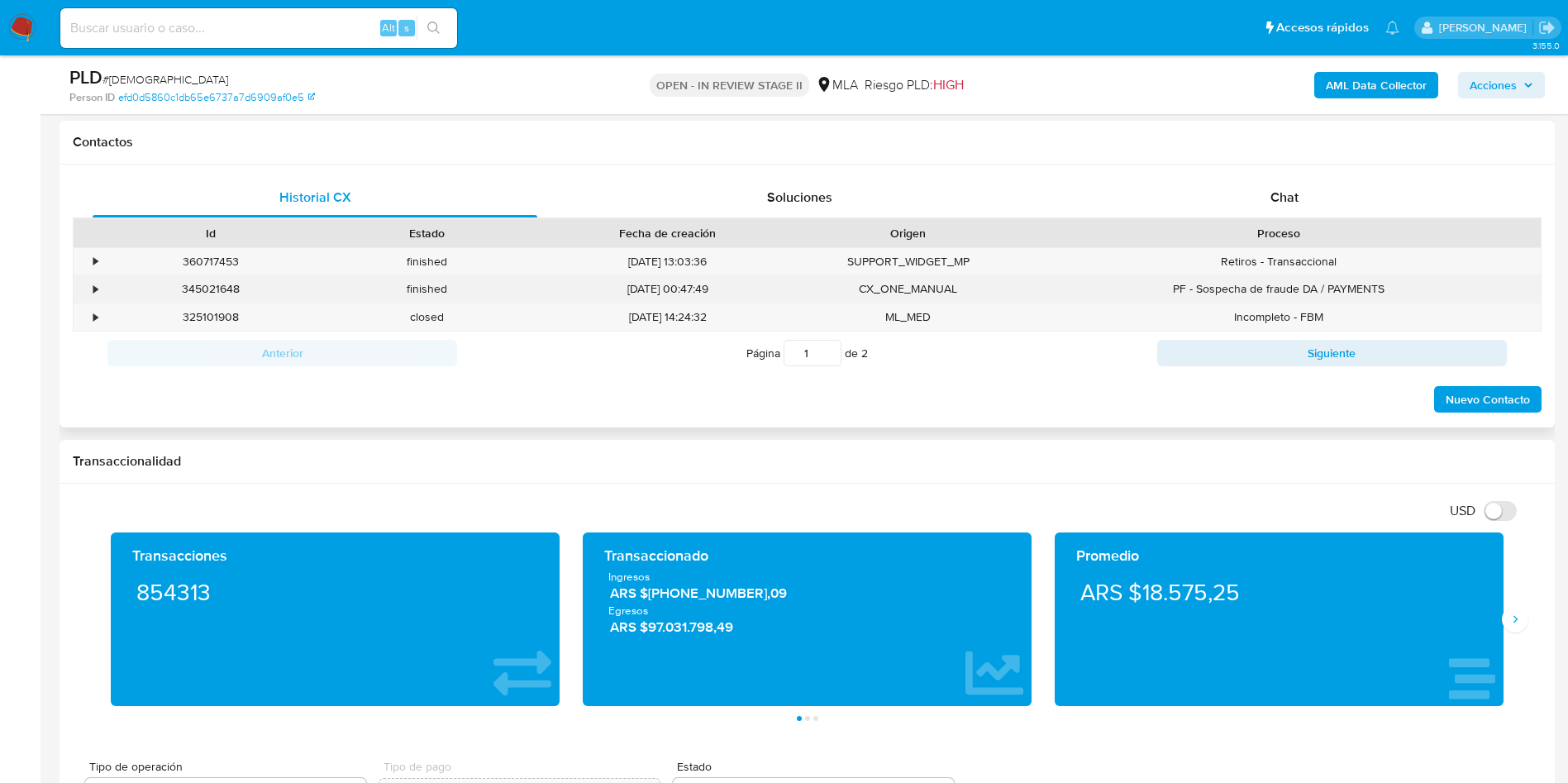
click at [84, 293] on div "•" at bounding box center [88, 289] width 29 height 27
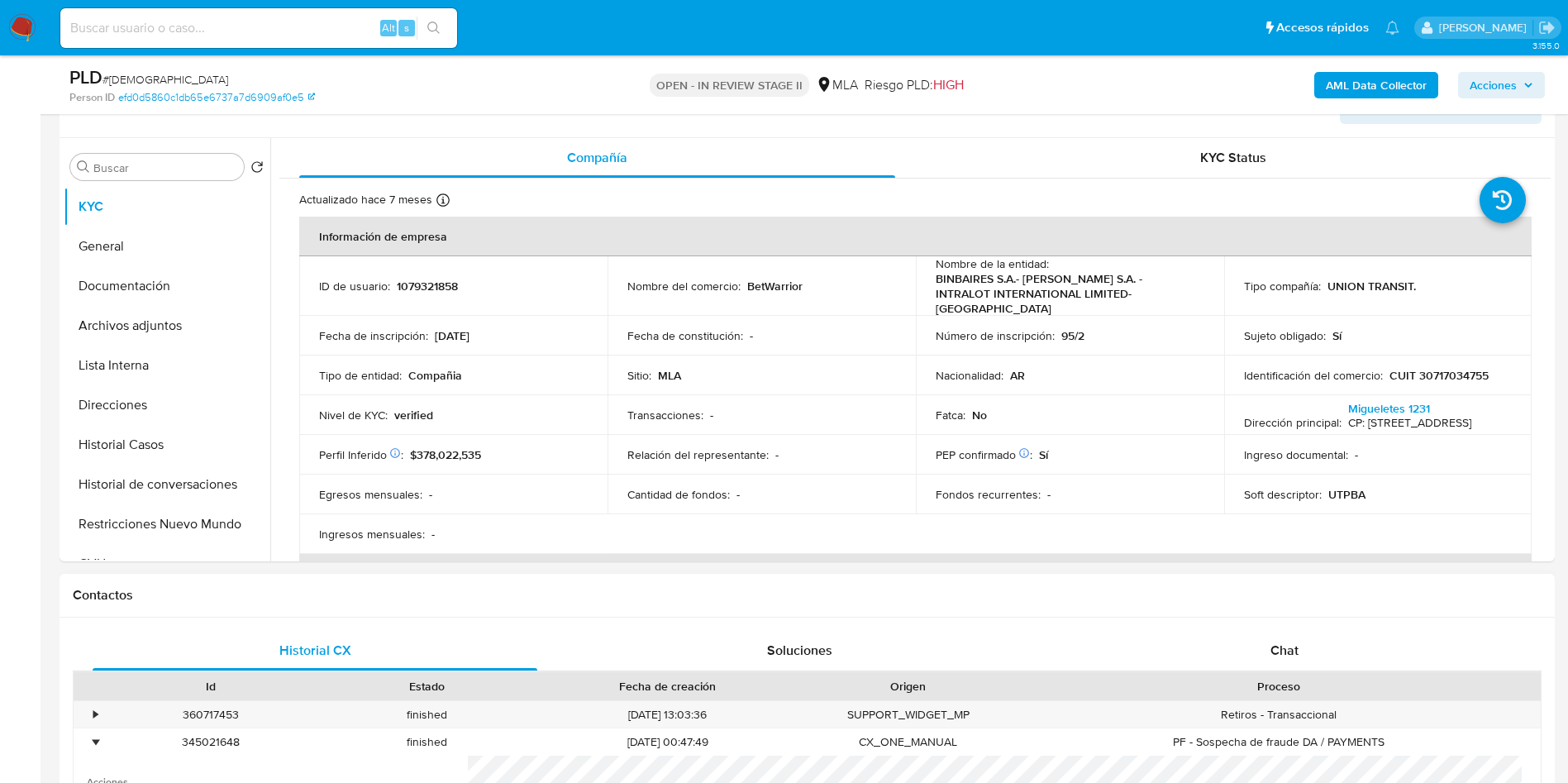
scroll to position [620, 0]
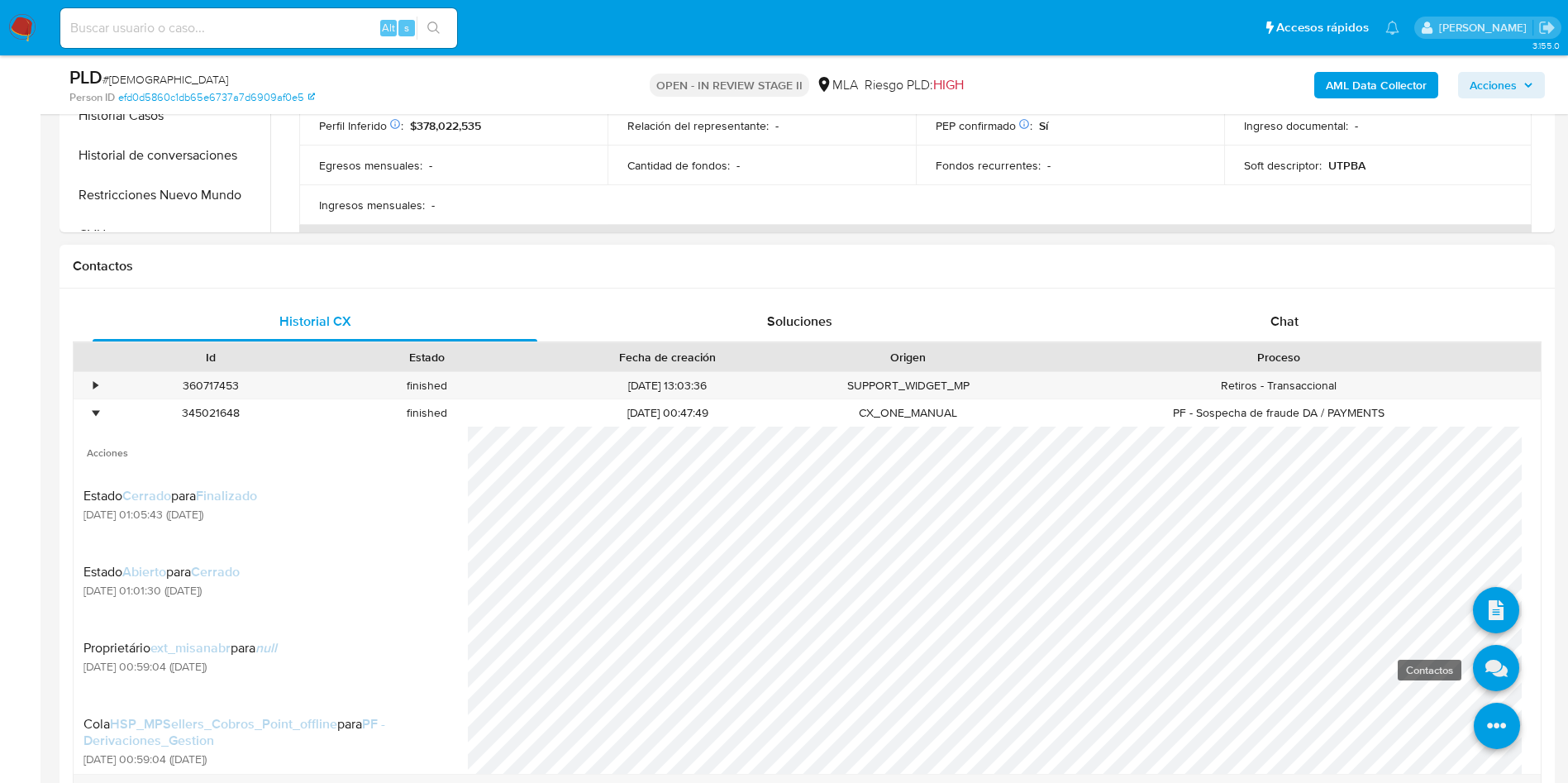
click at [1475, 665] on icon at bounding box center [1495, 667] width 46 height 46
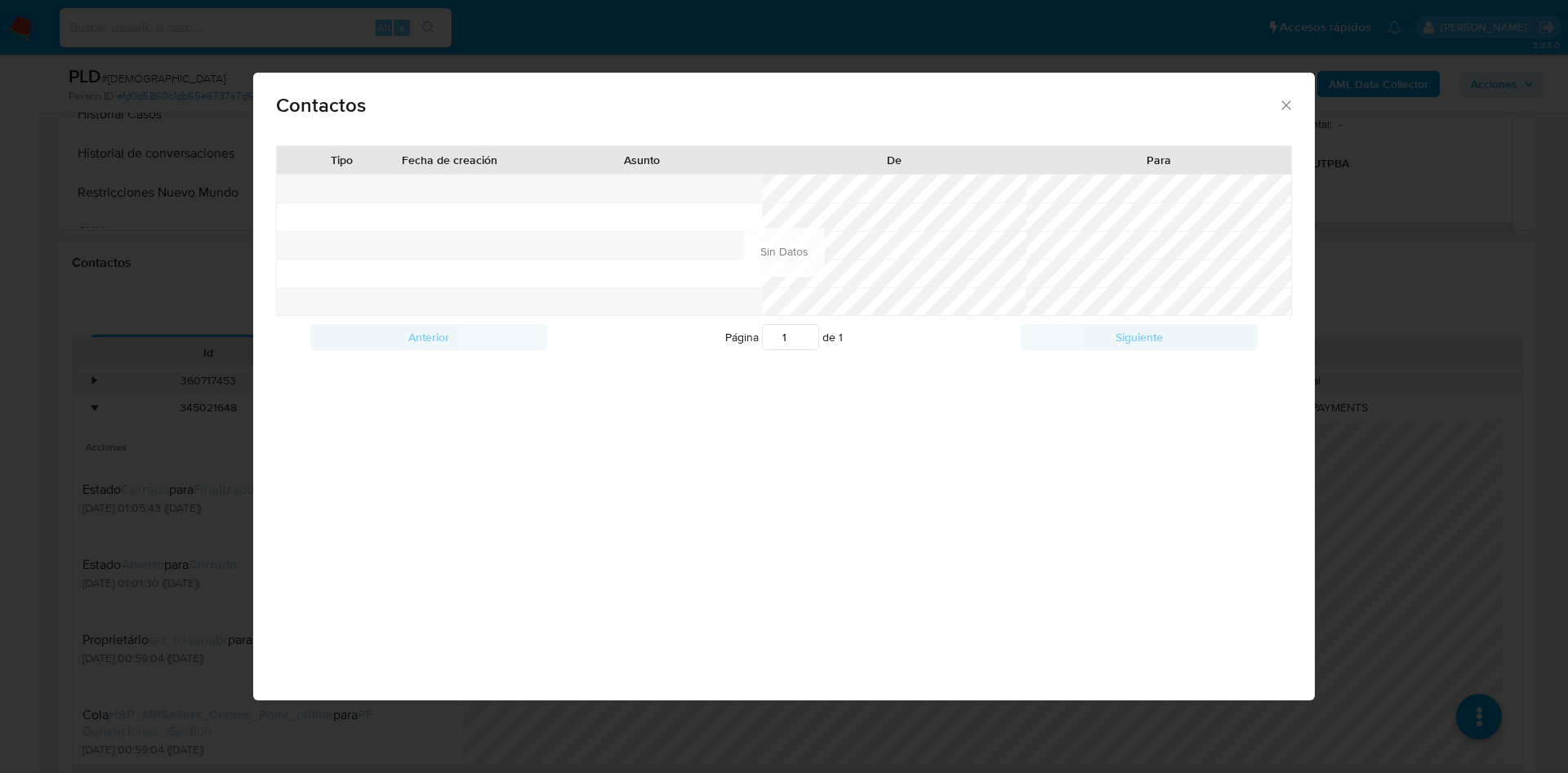
click at [112, 284] on div "Contactos Tipo Fecha de creación Asunto De Para Anterior Página 1 de 1 Siguient…" at bounding box center [784, 386] width 1568 height 773
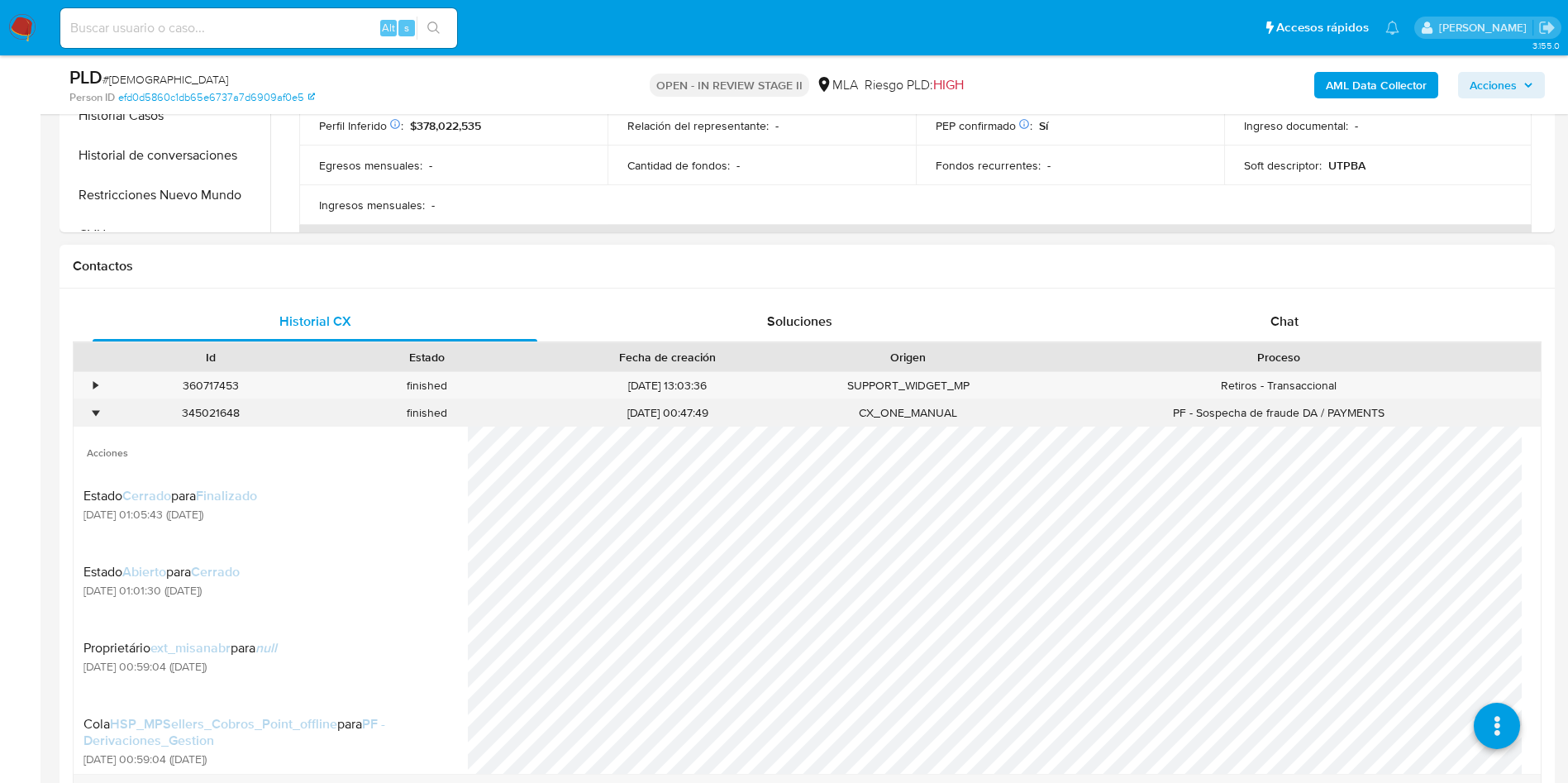
click at [88, 419] on div "•" at bounding box center [88, 413] width 29 height 27
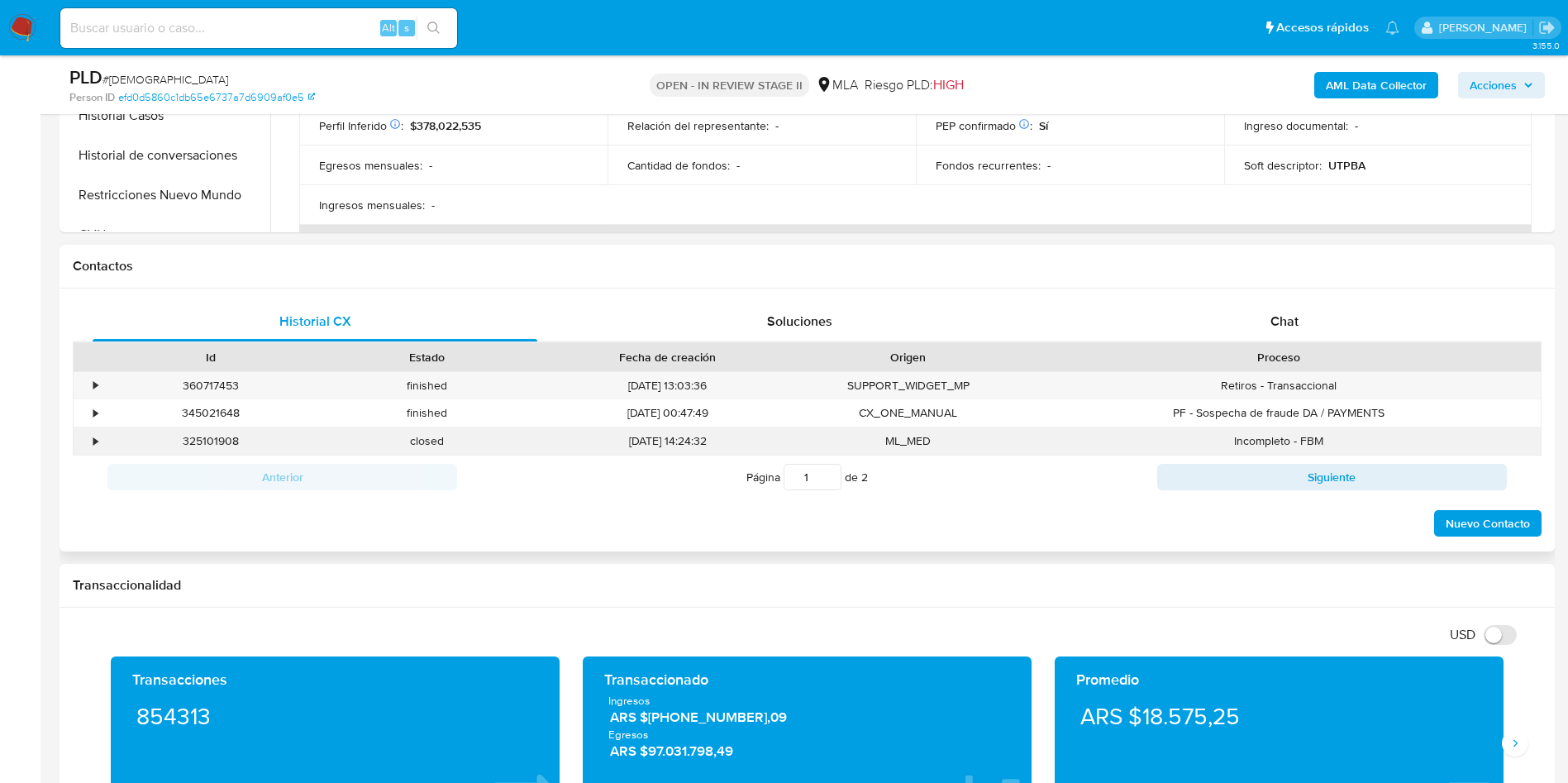
click at [84, 432] on div "•" at bounding box center [88, 441] width 29 height 27
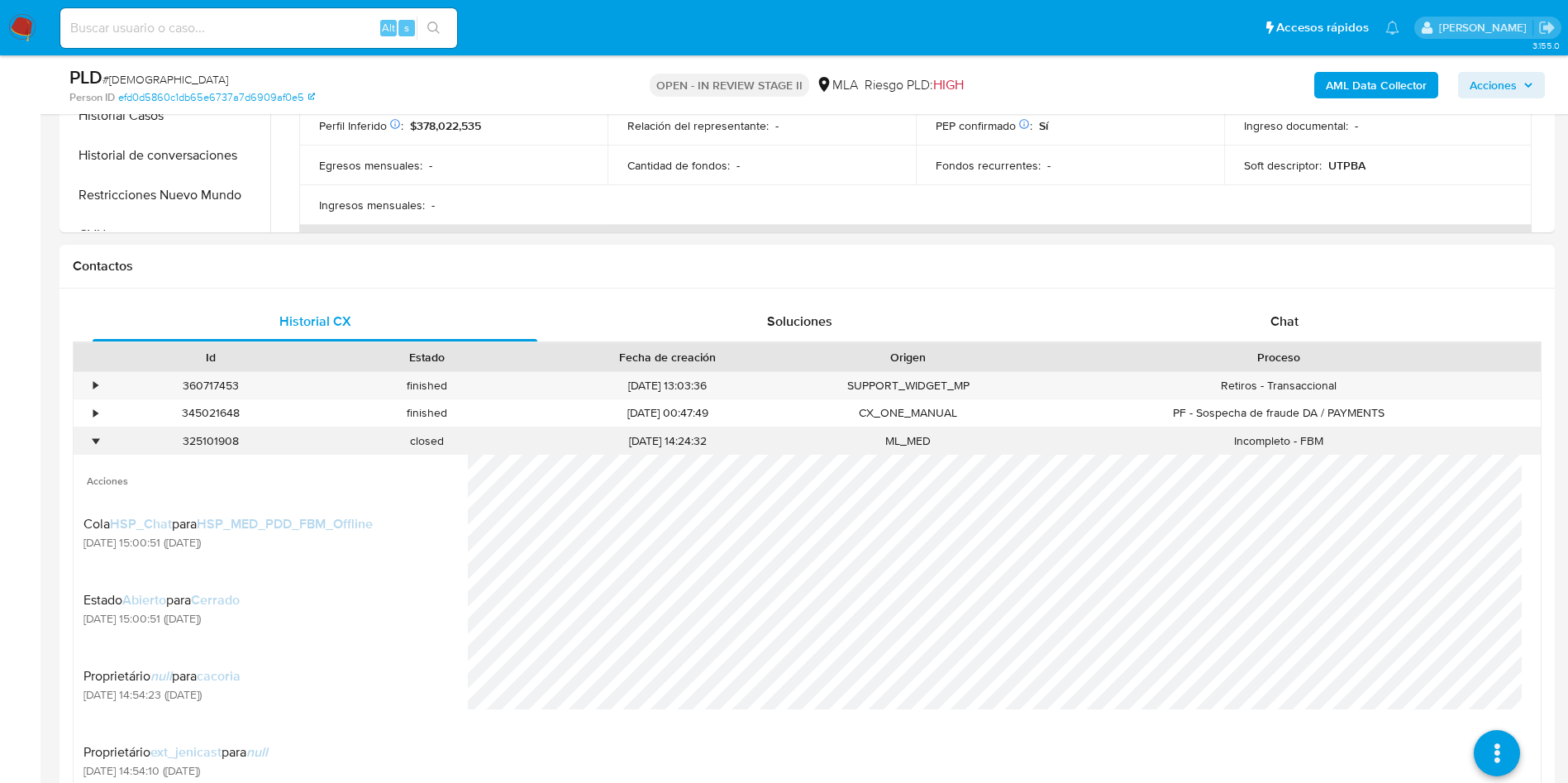
click at [84, 432] on div "•" at bounding box center [88, 441] width 29 height 27
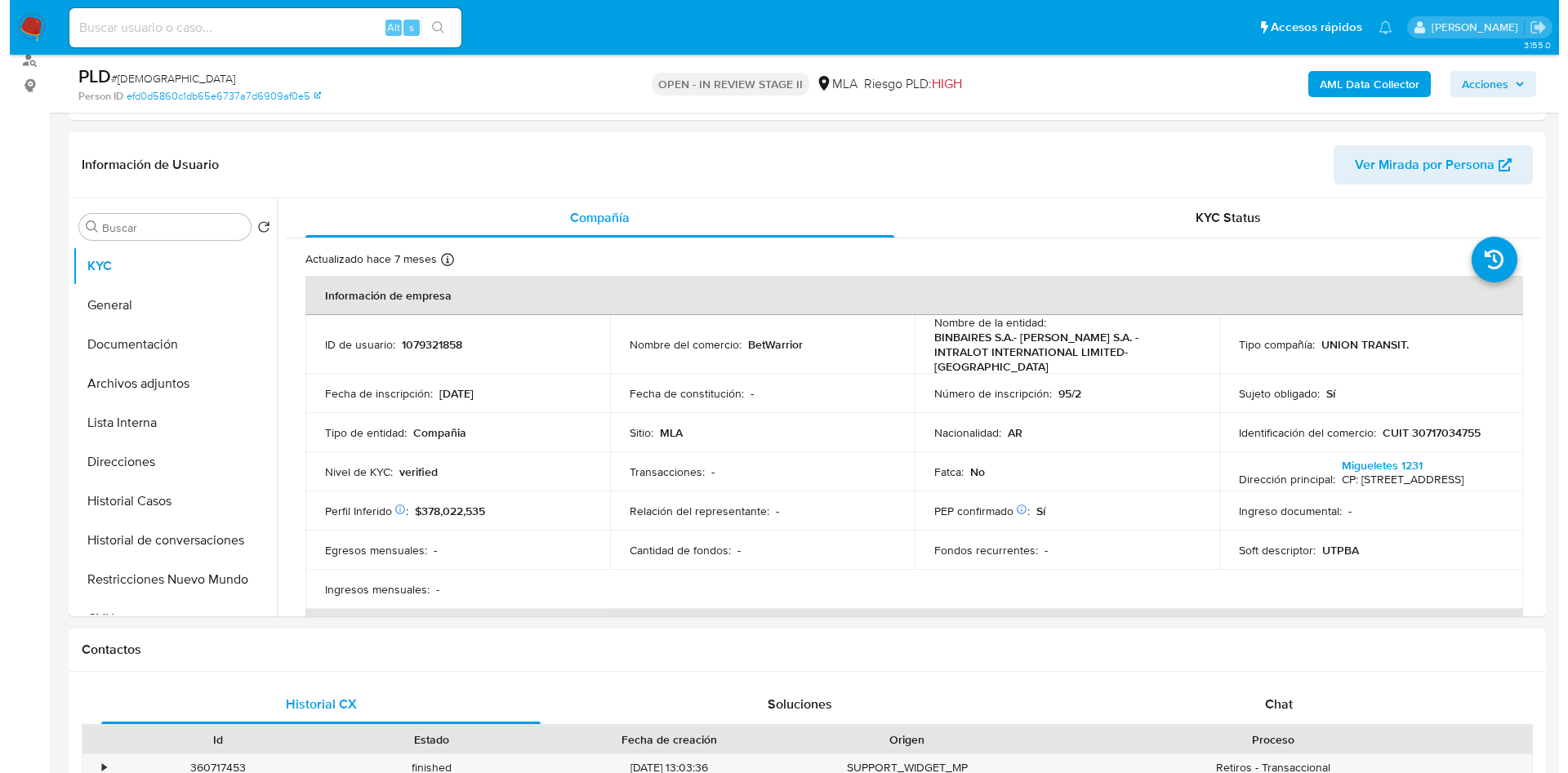
scroll to position [368, 0]
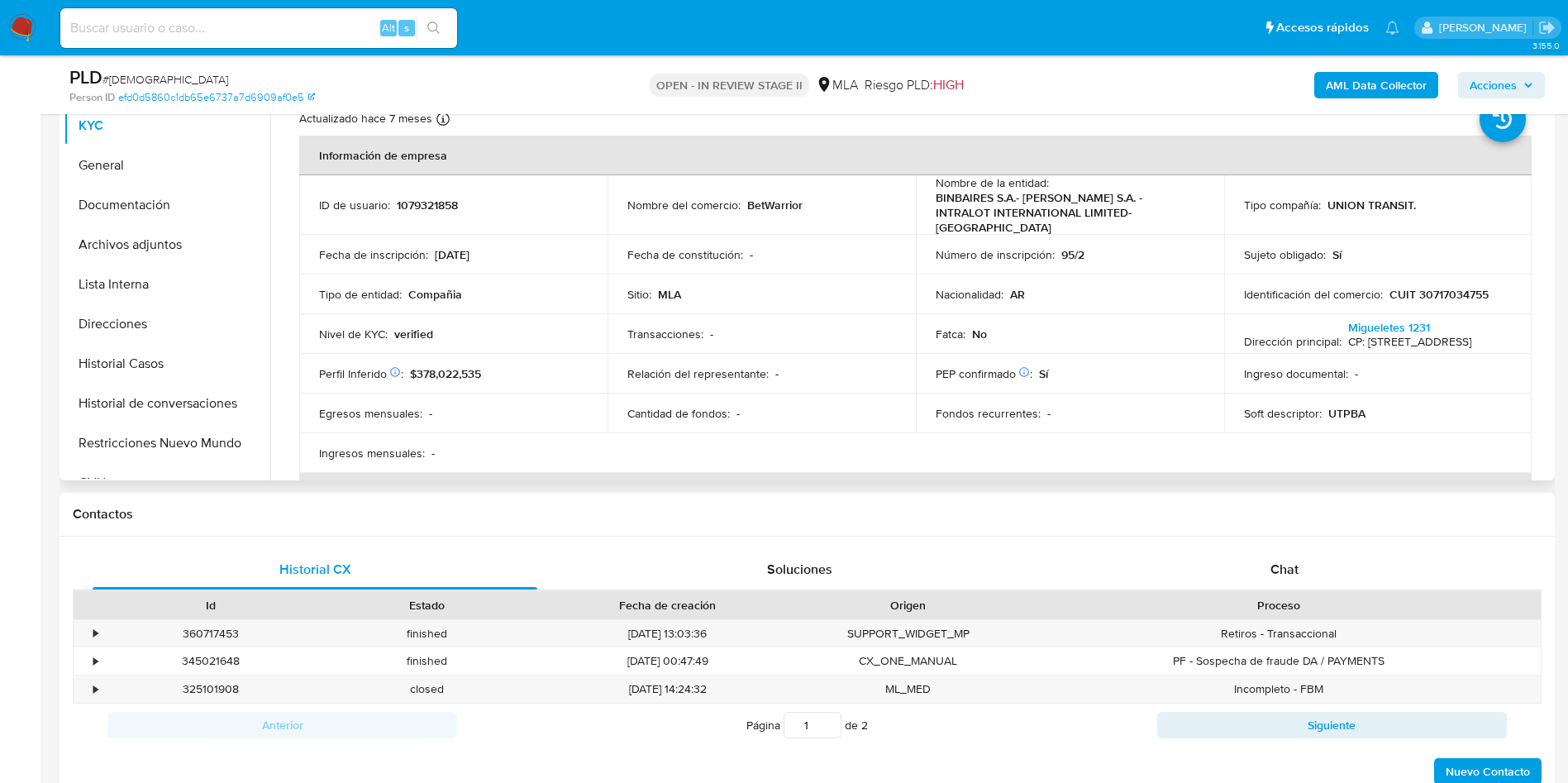
click at [1509, 286] on td "Identificación del comercio : CUIT 30717034755" at bounding box center [1378, 294] width 308 height 40
click at [1435, 287] on p "CUIT 30717034755" at bounding box center [1439, 294] width 99 height 15
copy p "30717034755"
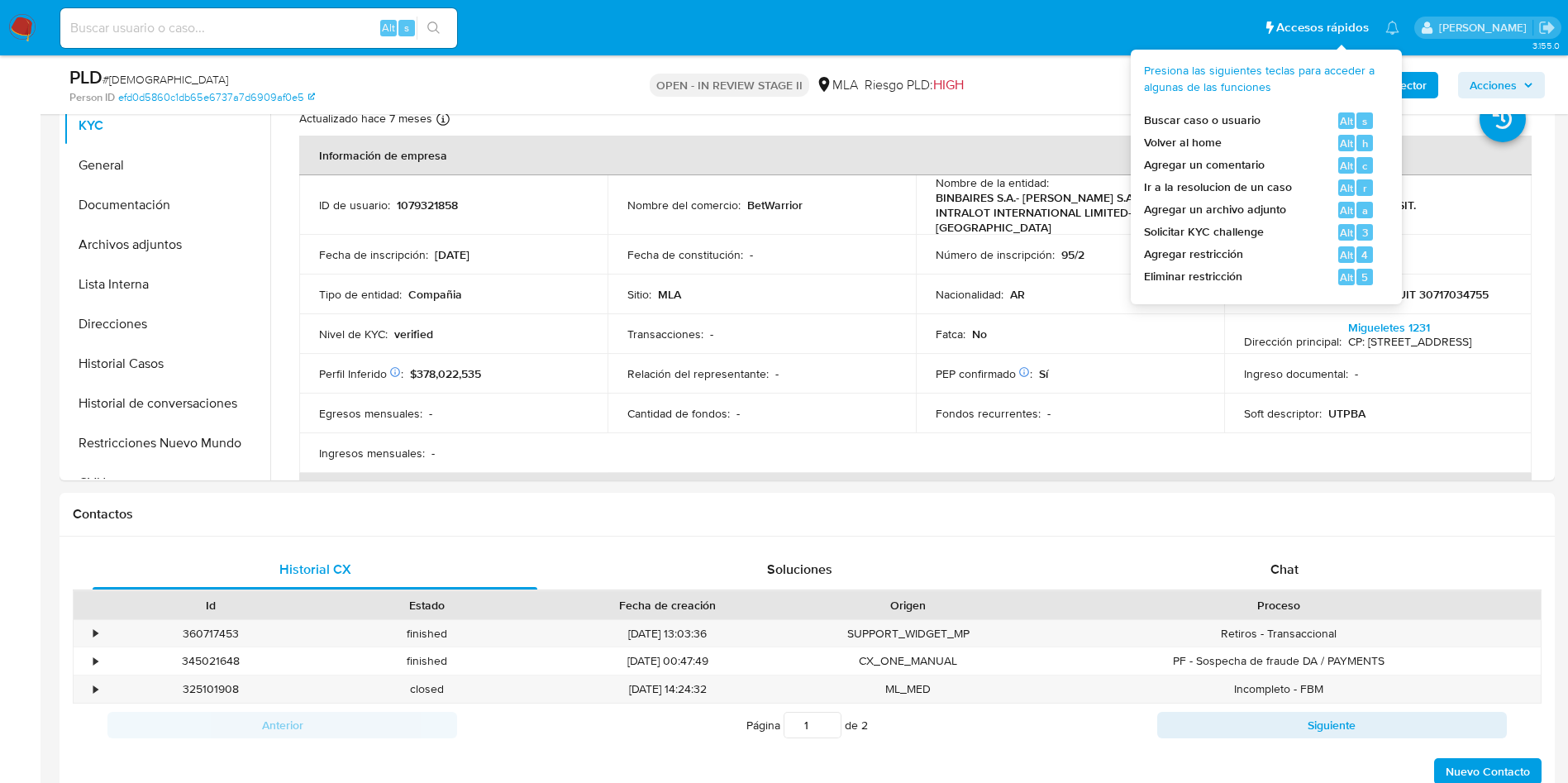
click at [1360, 64] on span "Presiona las siguientes teclas para acceder a algunas de las funciones" at bounding box center [1259, 78] width 231 height 32
click at [1412, 84] on b "AML Data Collector" at bounding box center [1375, 85] width 100 height 26
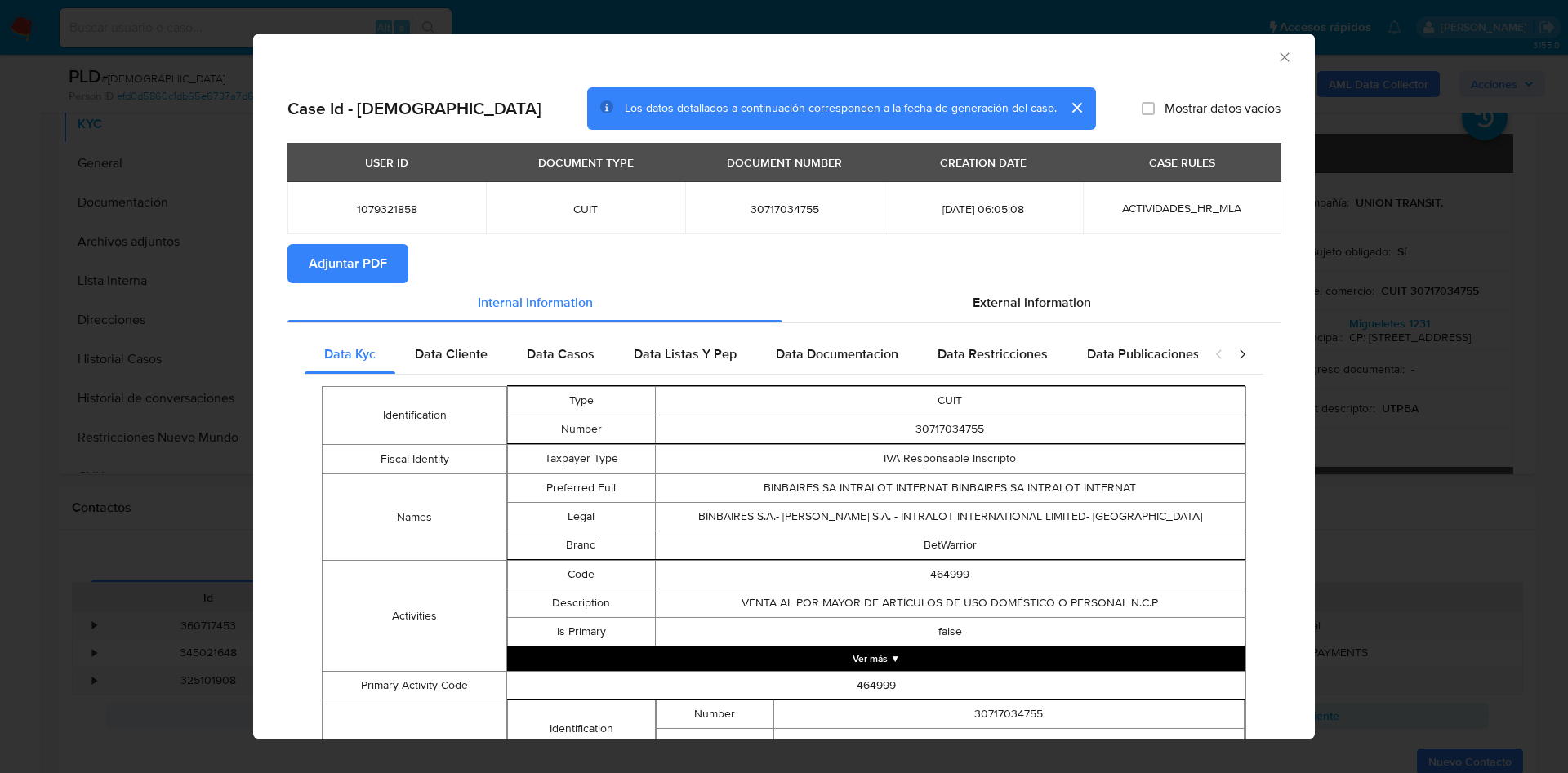
click at [1234, 351] on icon "closure-recommendation-modal" at bounding box center [1241, 354] width 16 height 16
click at [1212, 355] on icon "closure-recommendation-modal" at bounding box center [1219, 354] width 16 height 16
click at [557, 357] on span "Data Casos" at bounding box center [561, 354] width 67 height 19
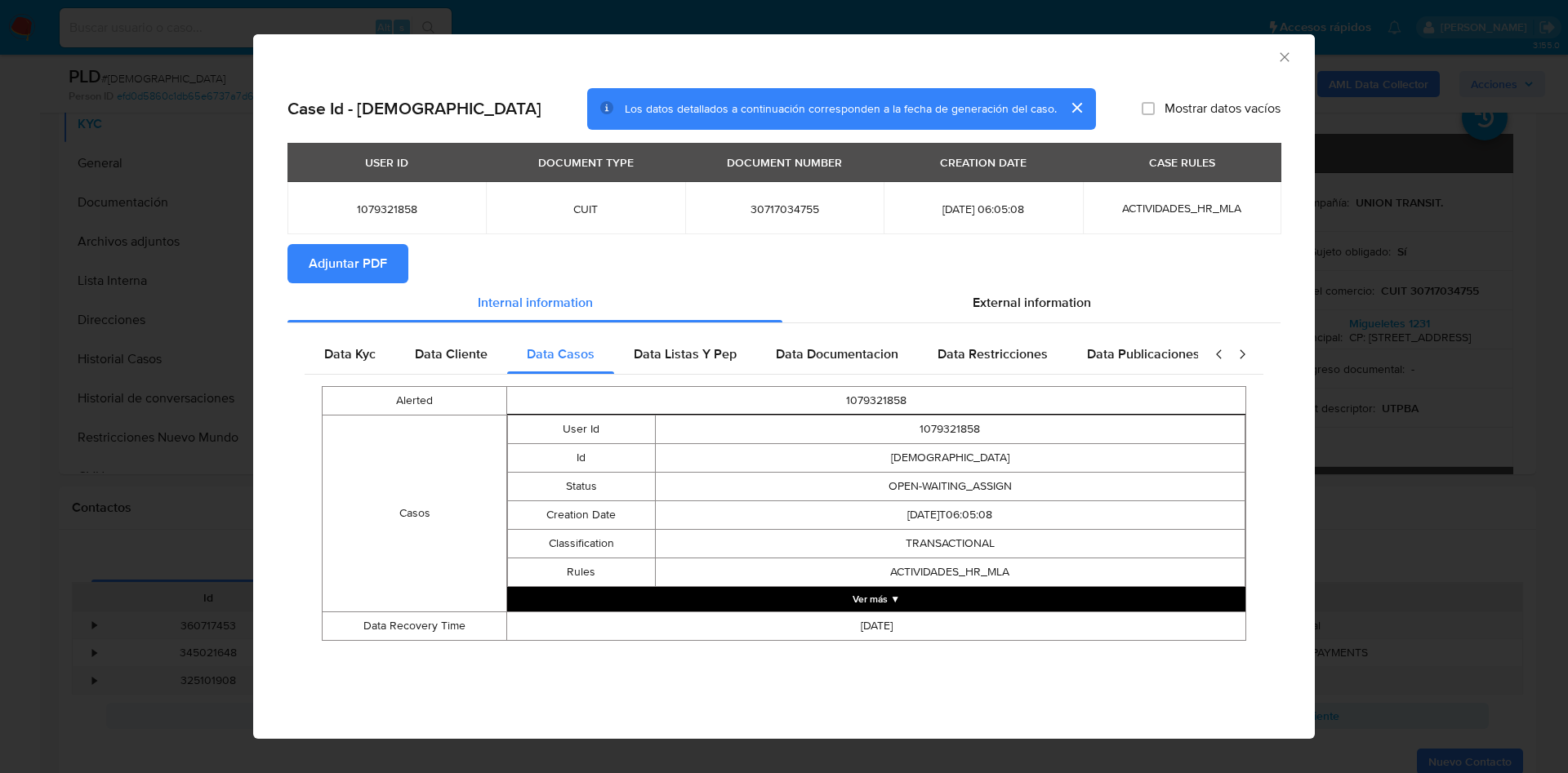
click at [854, 603] on button "Ver más ▼" at bounding box center [876, 599] width 739 height 24
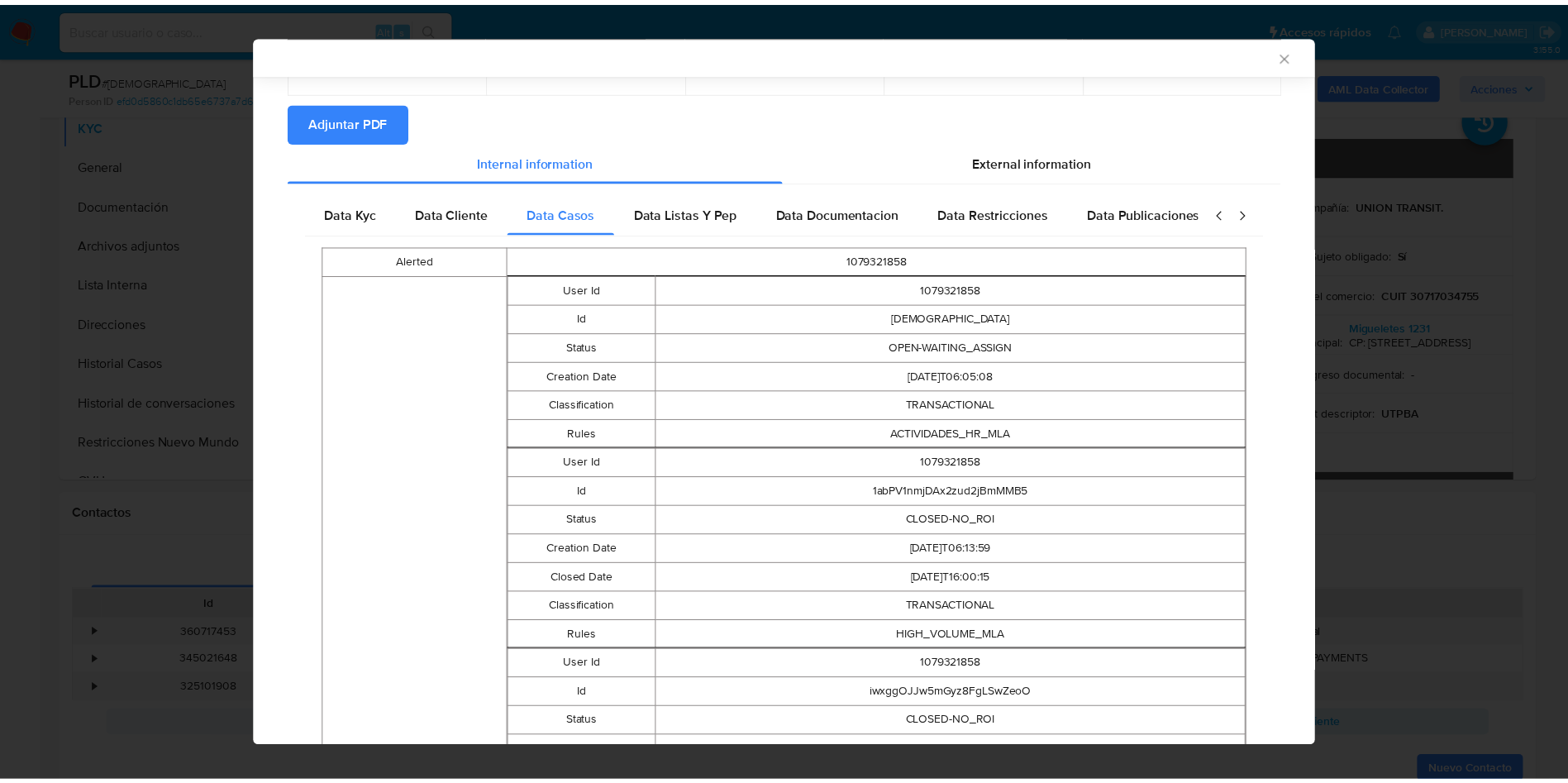
scroll to position [266, 0]
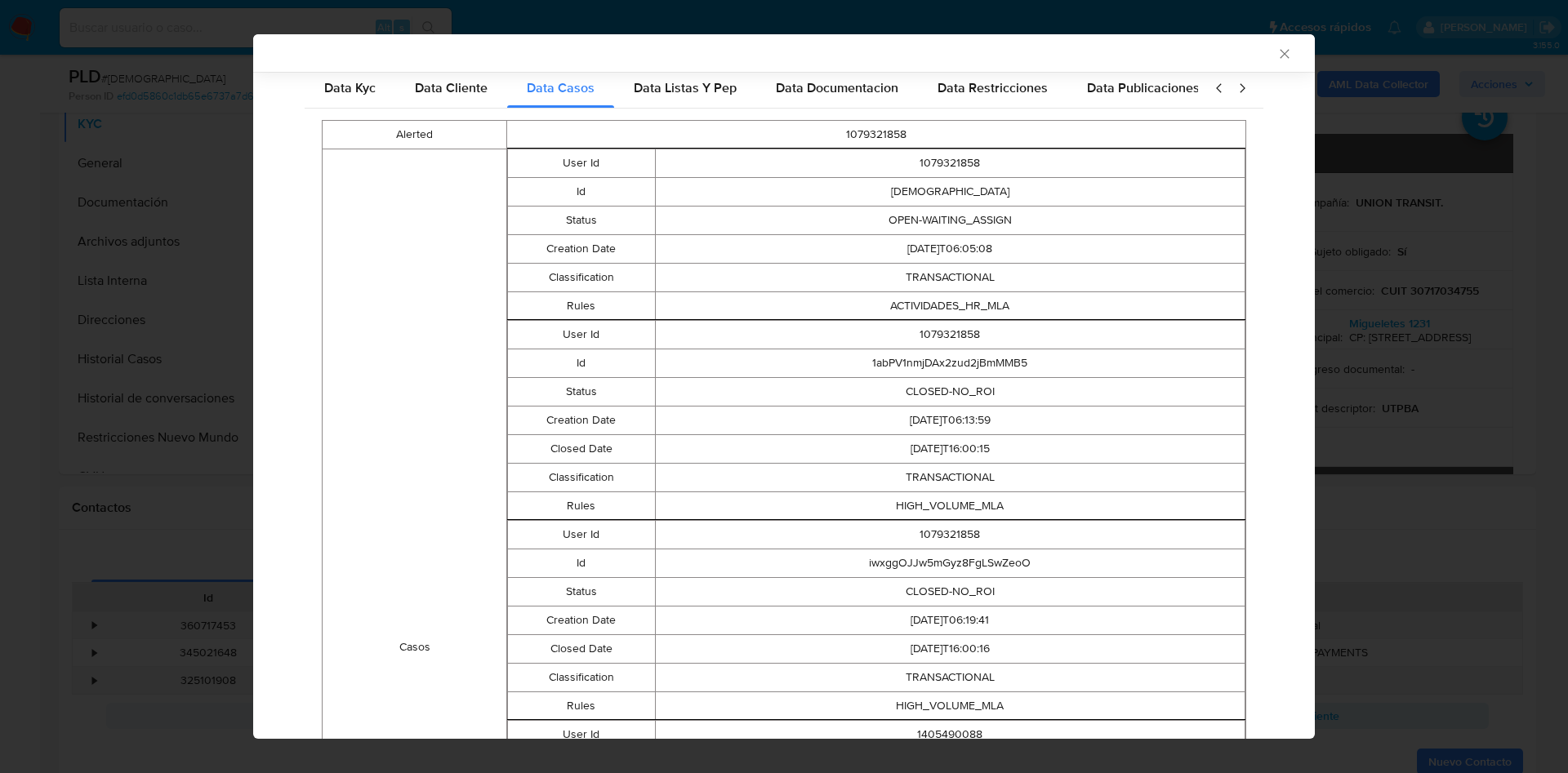
click at [1276, 57] on icon "Cerrar ventana" at bounding box center [1284, 53] width 16 height 16
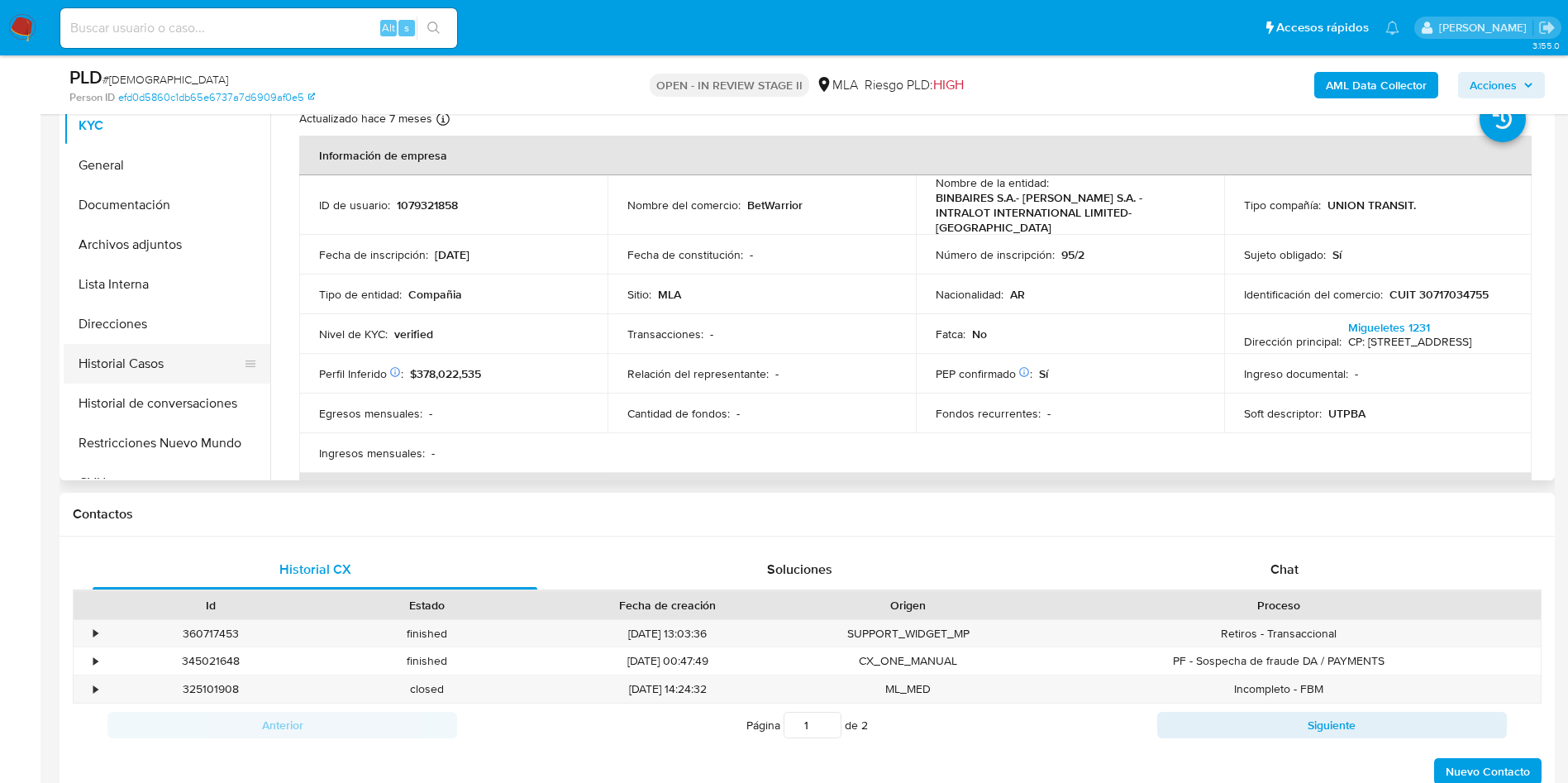
click at [114, 345] on button "Historial Casos" at bounding box center [160, 364] width 193 height 40
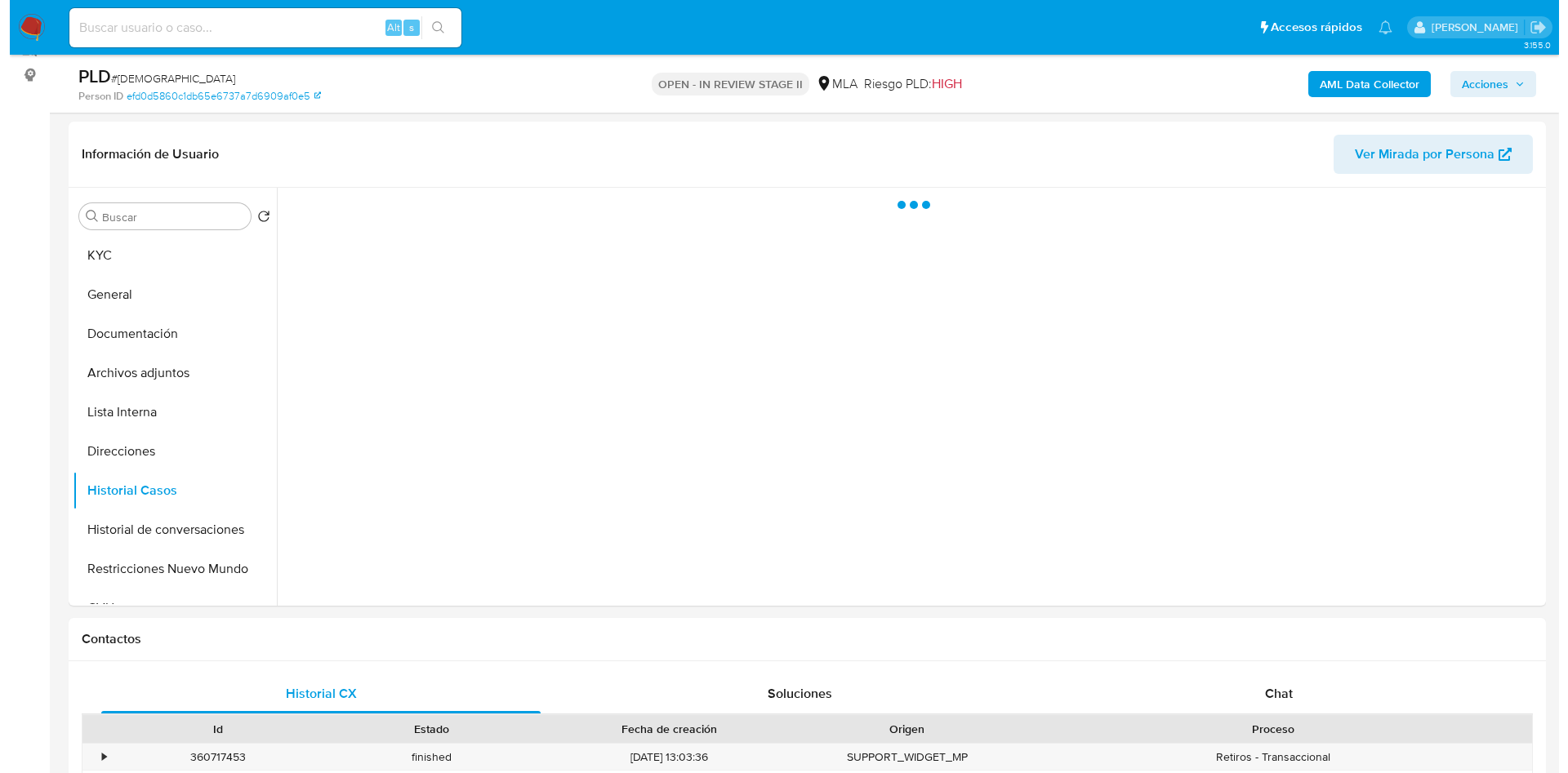
scroll to position [122, 0]
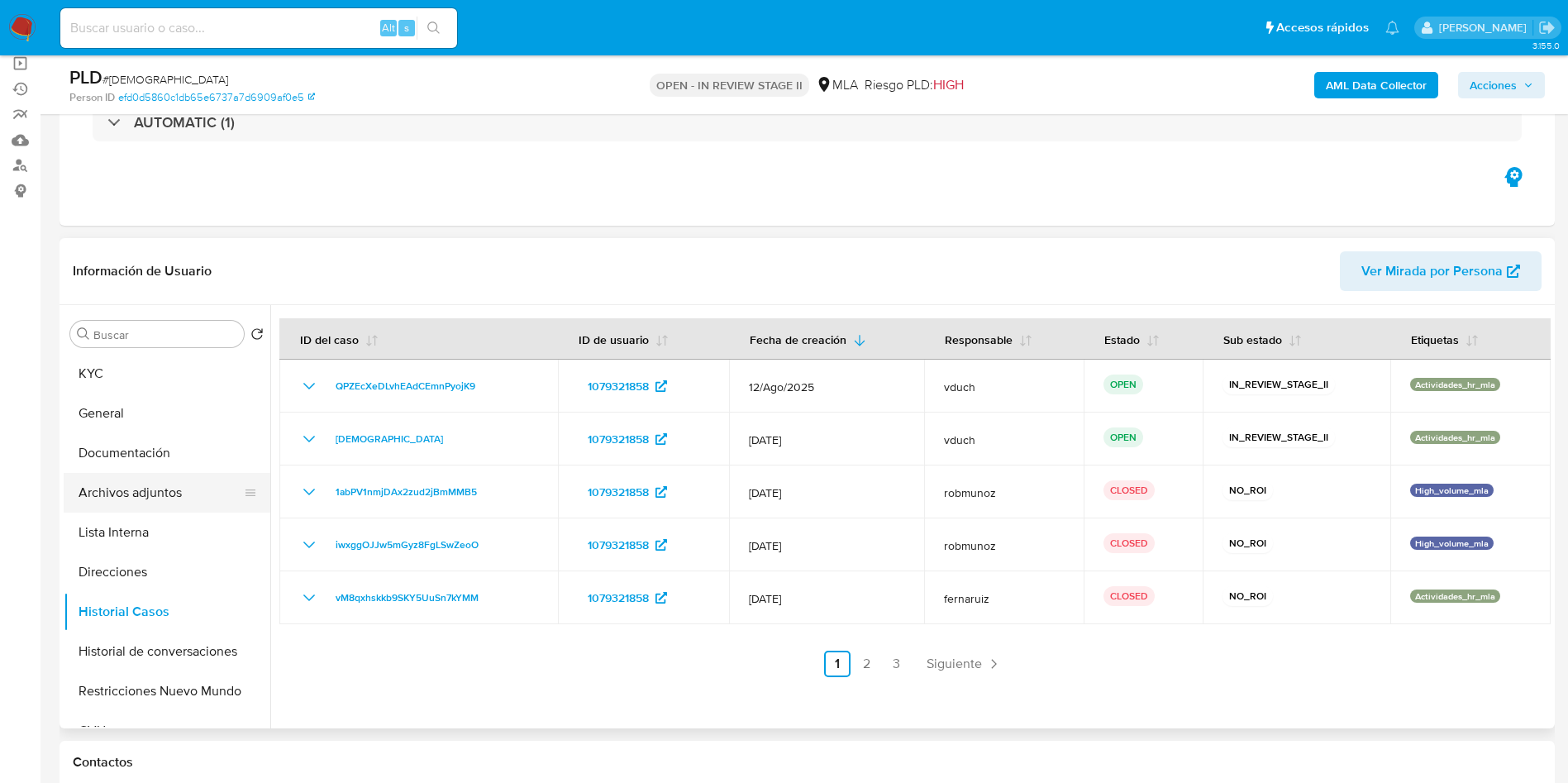
click at [190, 492] on button "Archivos adjuntos" at bounding box center [160, 492] width 193 height 40
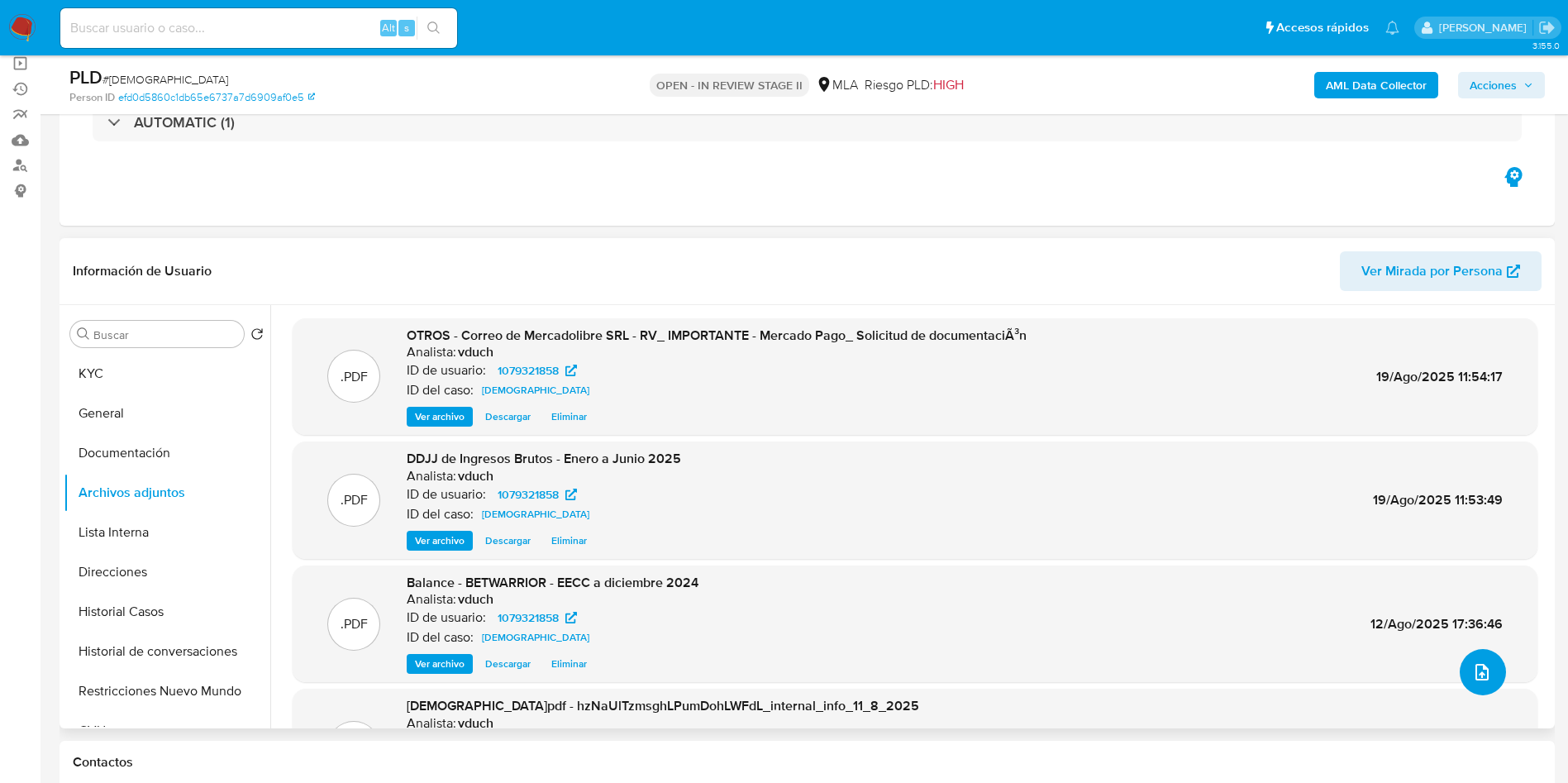
click at [1491, 673] on button "upload-file" at bounding box center [1482, 672] width 46 height 46
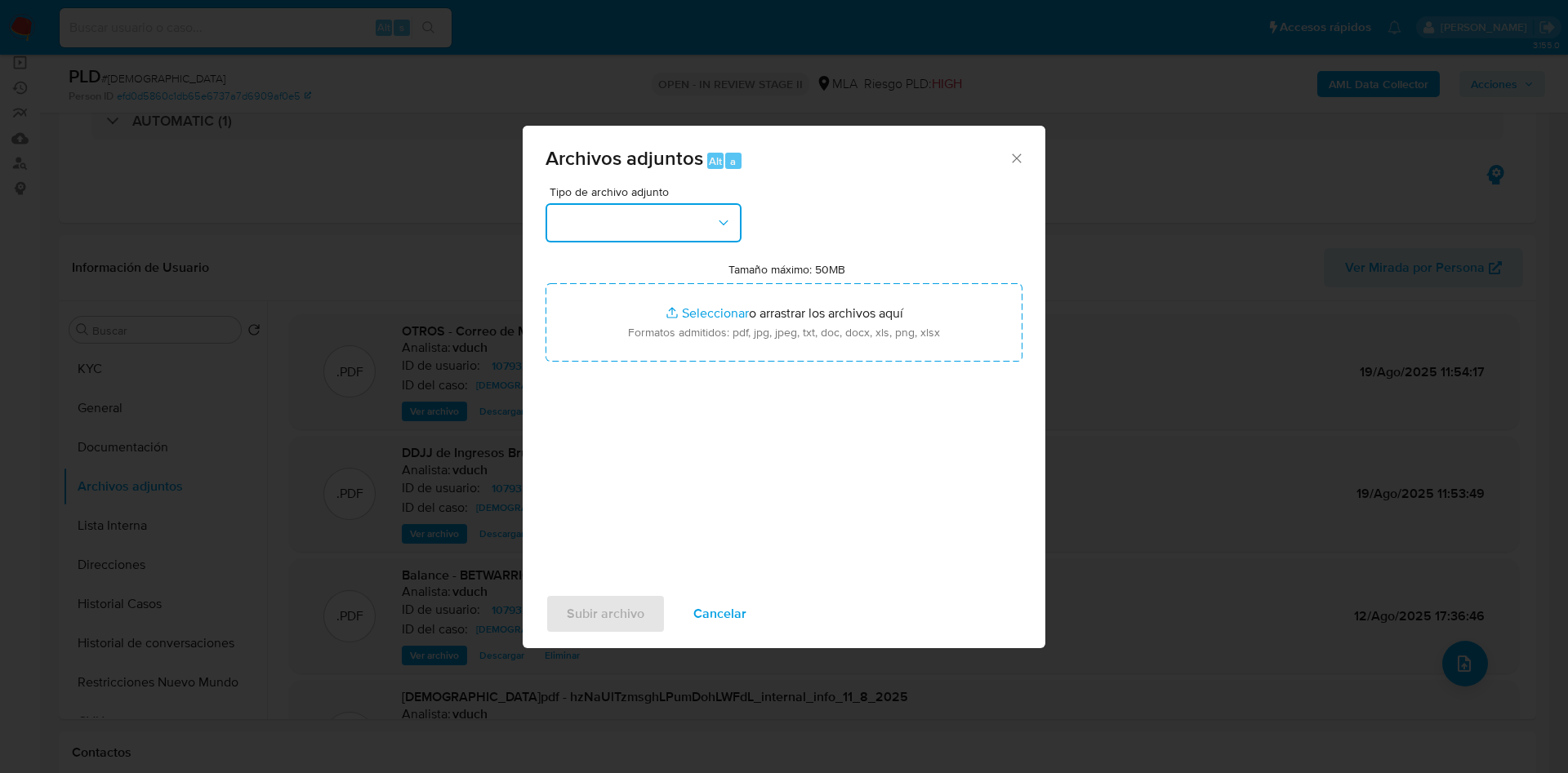
click at [712, 236] on button "button" at bounding box center [643, 222] width 196 height 39
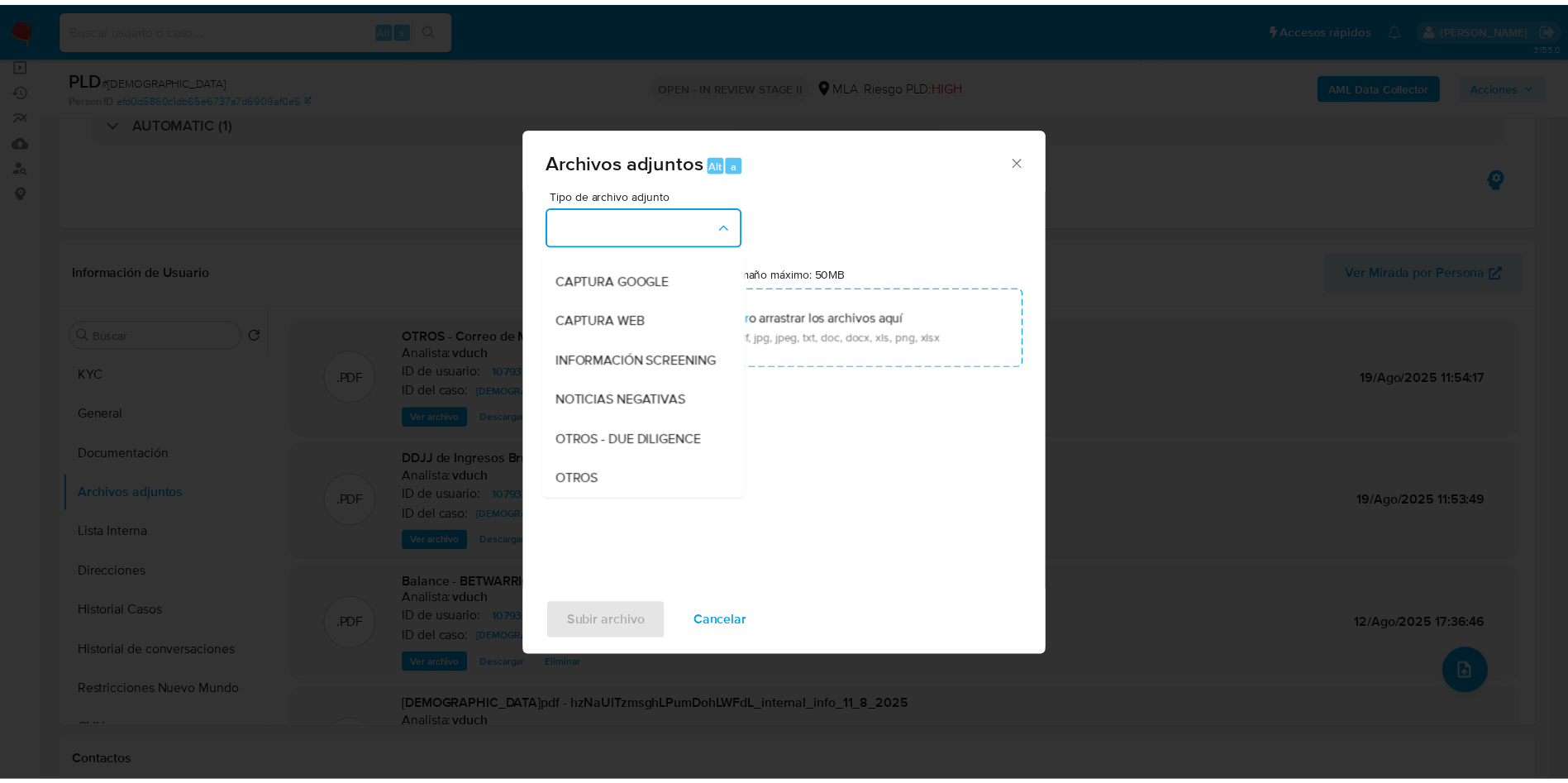
scroll to position [248, 0]
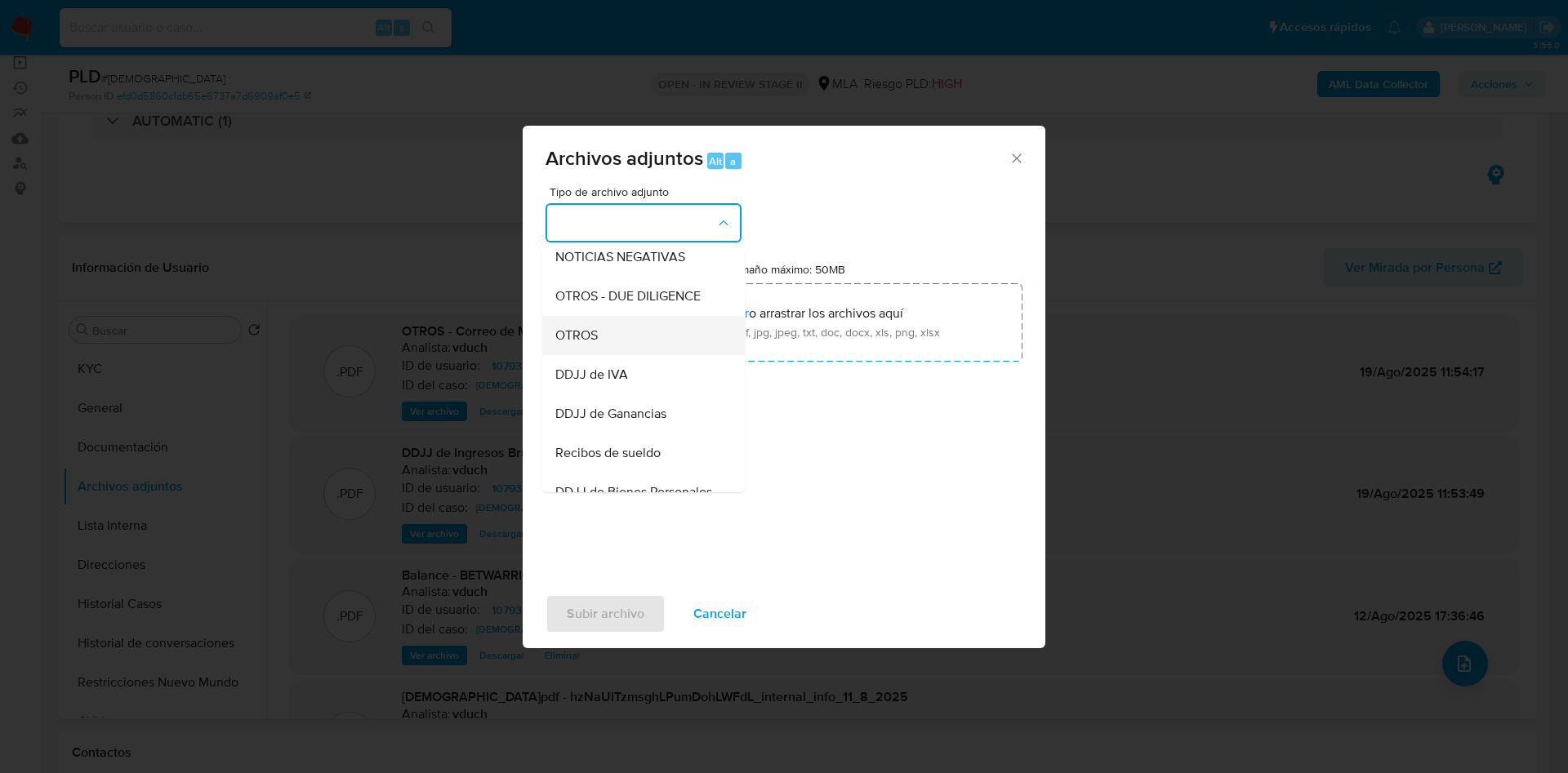
click at [615, 355] on div "OTROS" at bounding box center [639, 335] width 167 height 39
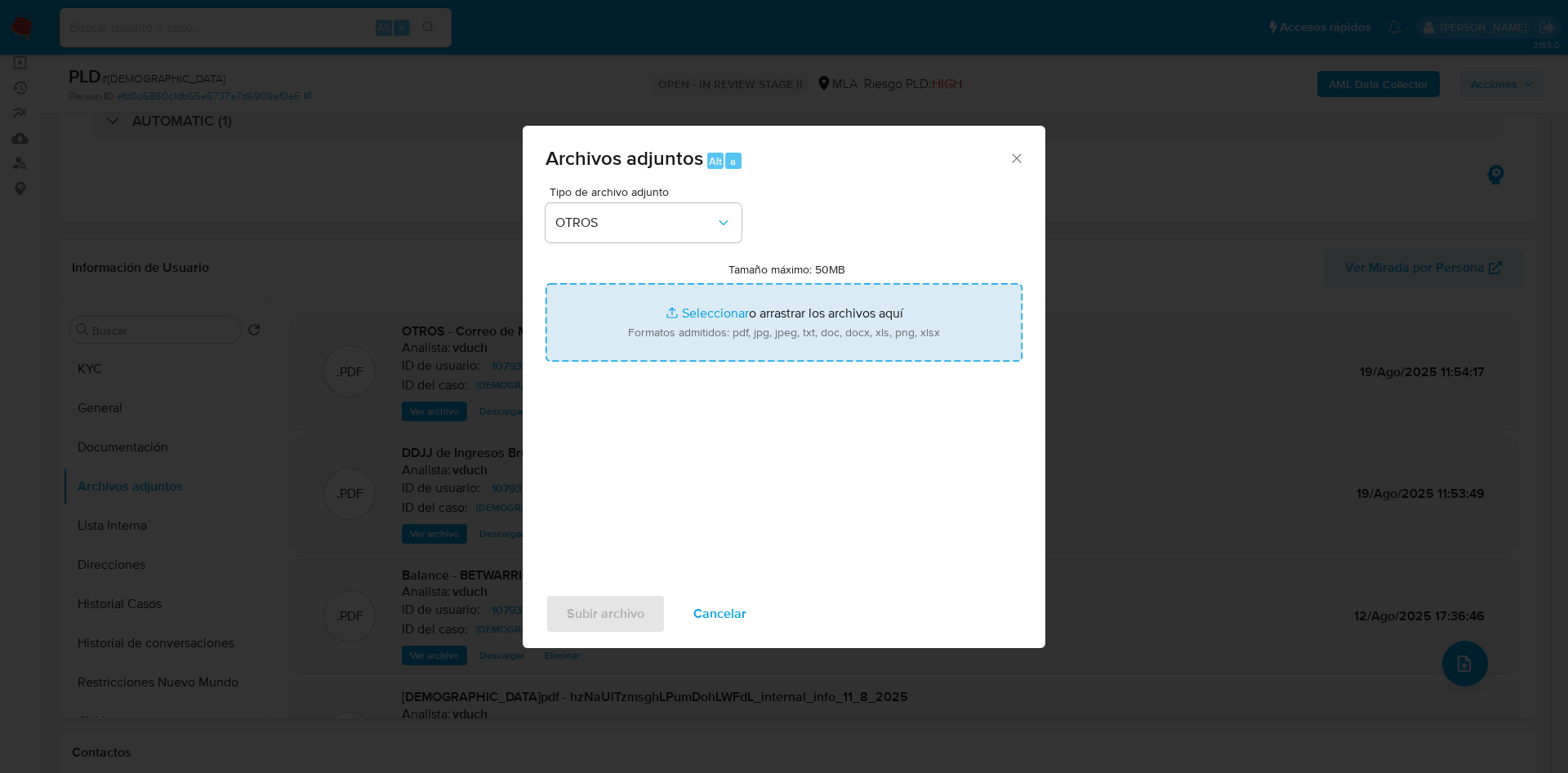
type input "C:\fakepath\Caselog - 1079321858 - hzNaUlTzmsghLPumDohLWFdL.docx"
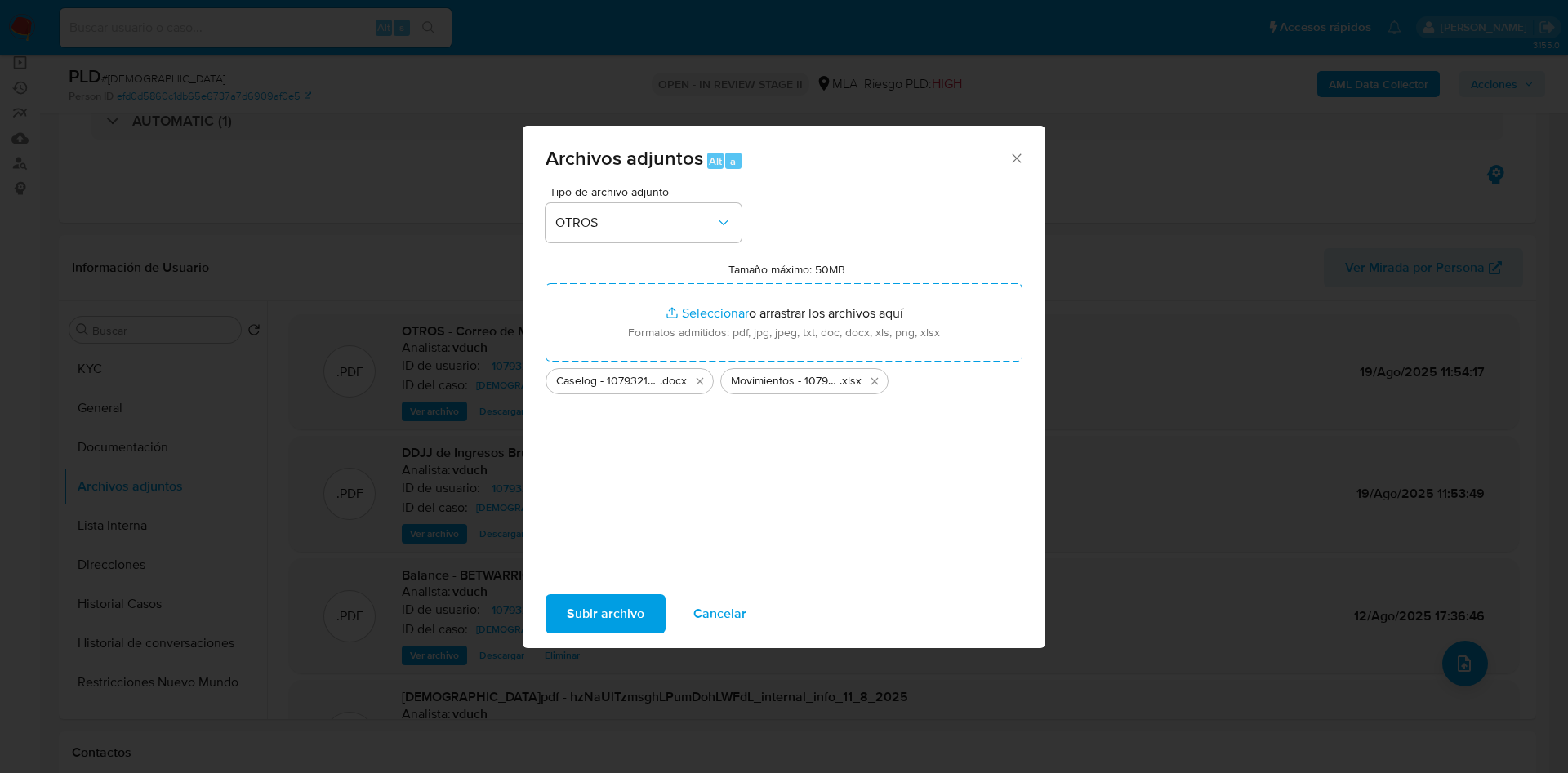
click at [623, 627] on span "Subir archivo" at bounding box center [606, 613] width 78 height 36
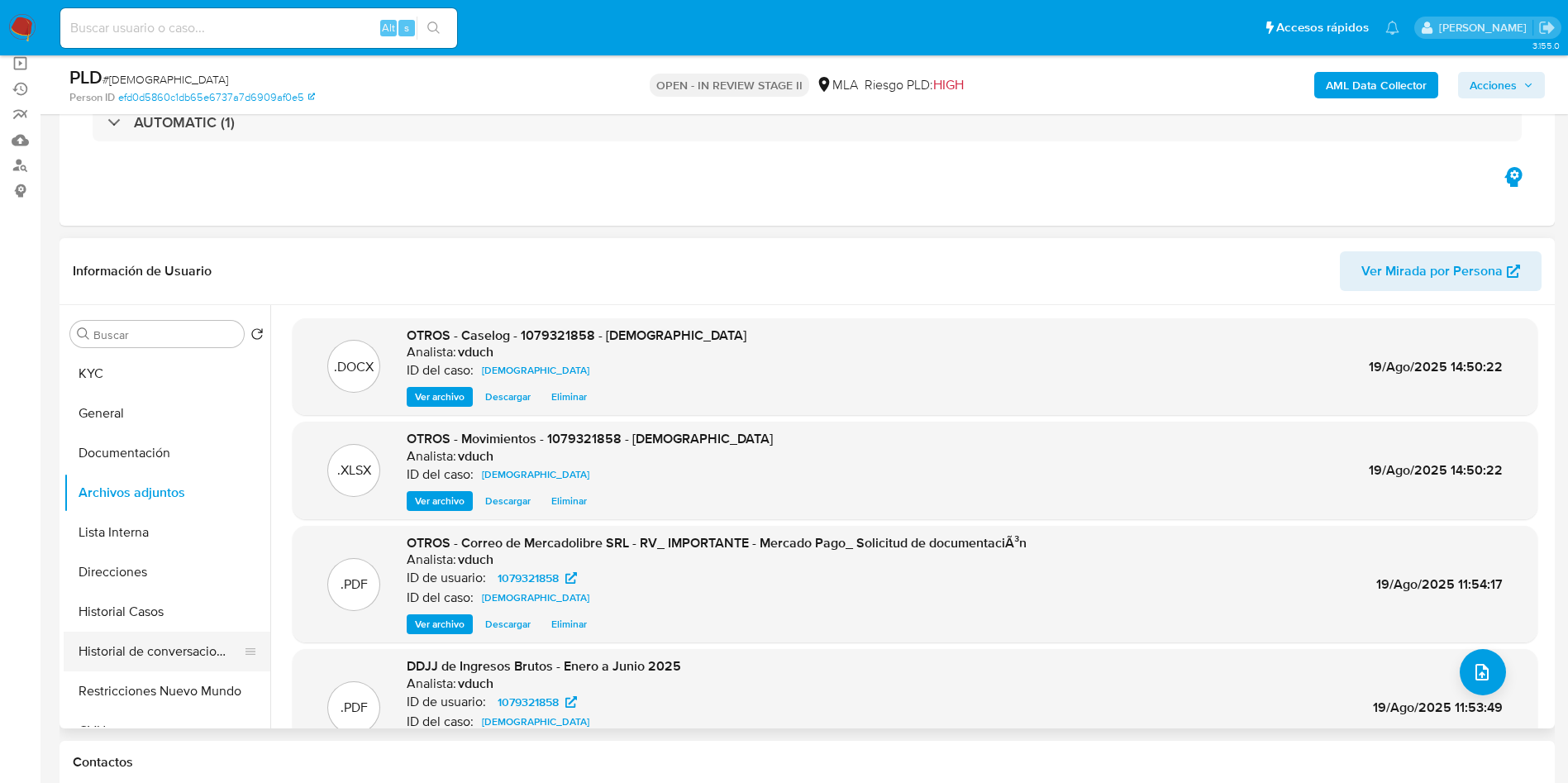
click at [190, 642] on button "Historial de conversaciones" at bounding box center [160, 651] width 193 height 40
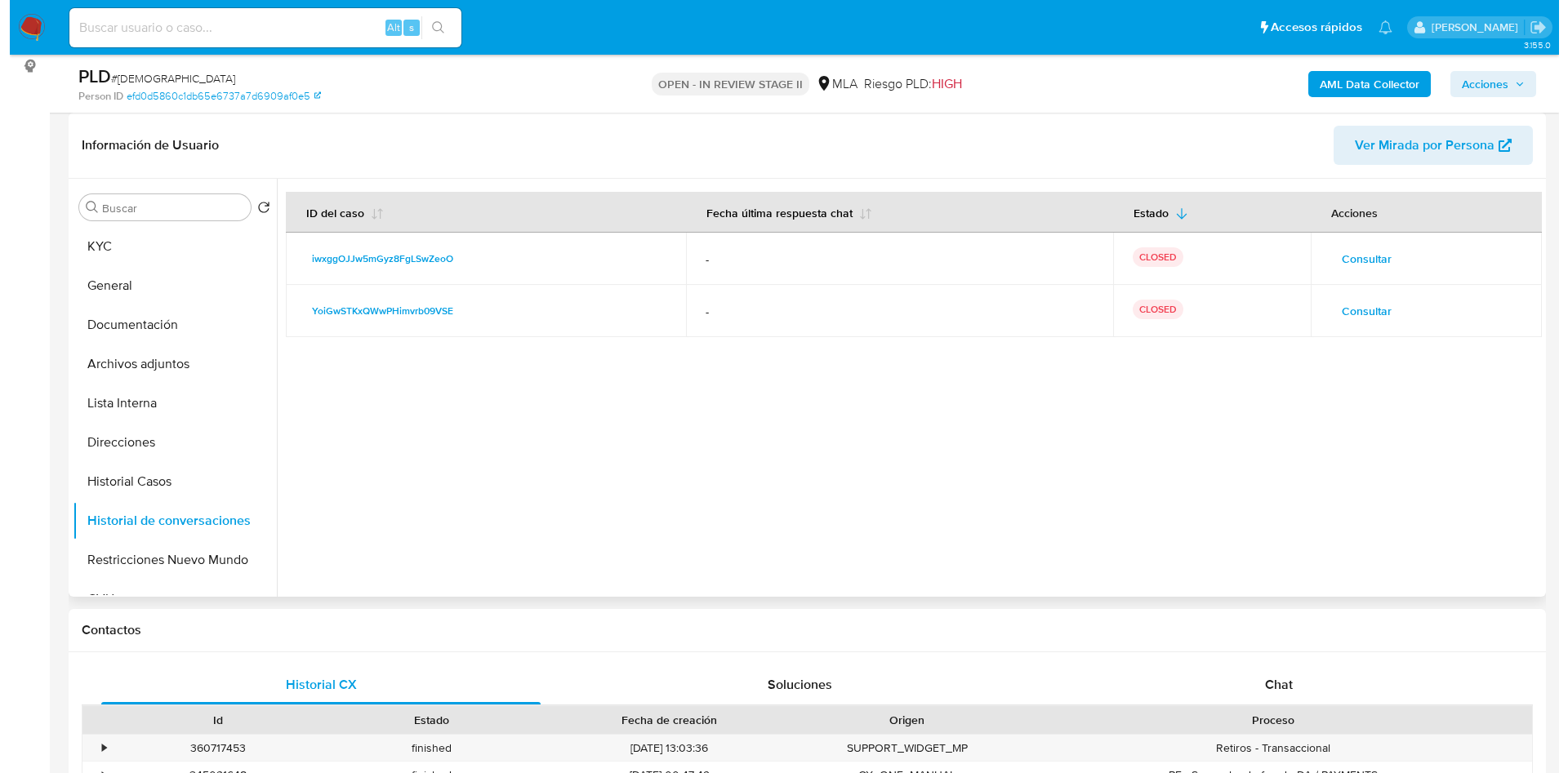
scroll to position [122, 0]
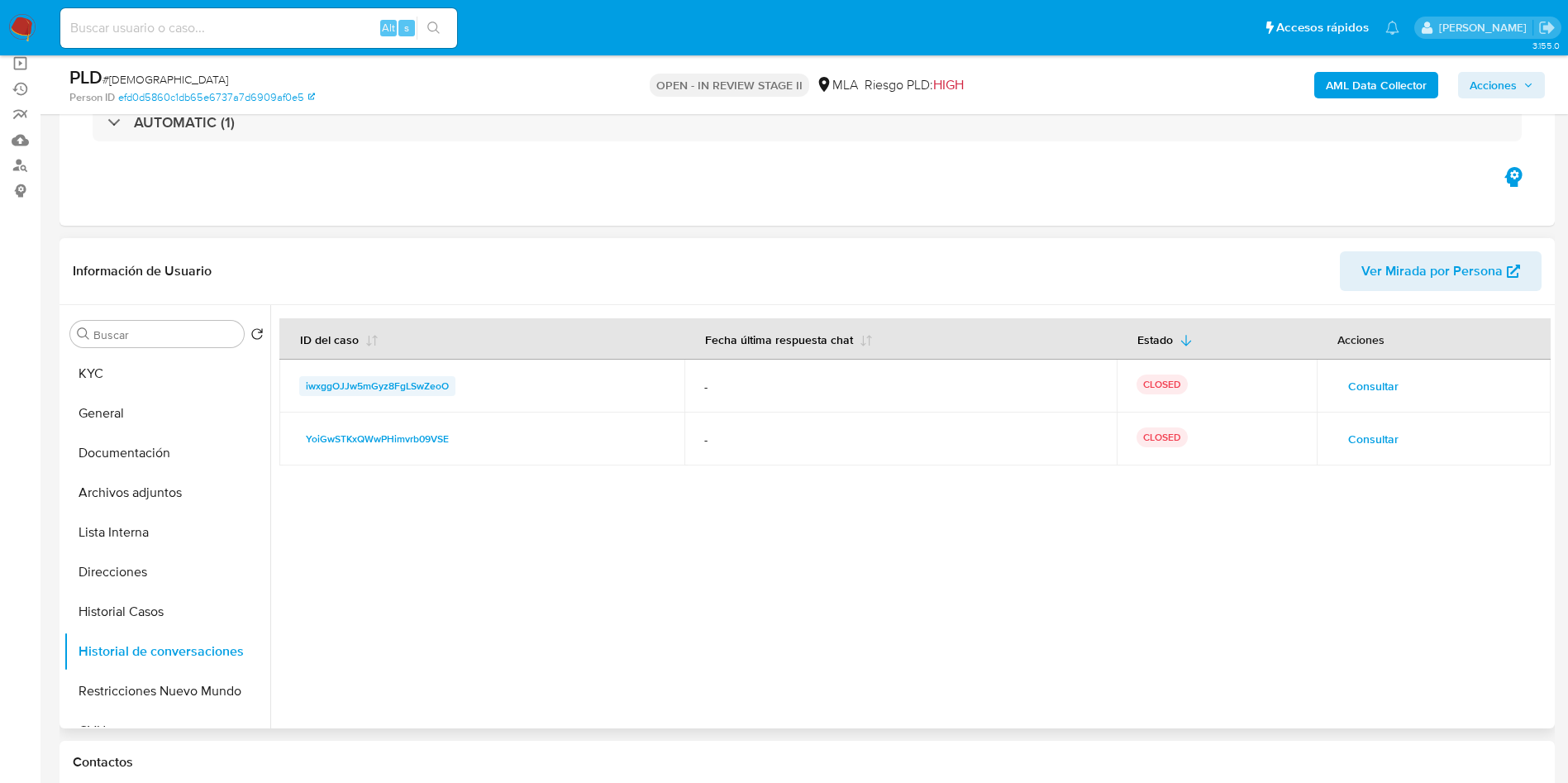
click at [408, 385] on span "iwxggOJJw5mGyz8FgLSwZeoO" at bounding box center [377, 386] width 143 height 20
click at [1357, 372] on td "Consultar" at bounding box center [1434, 386] width 234 height 53
click at [1365, 384] on span "Consultar" at bounding box center [1373, 386] width 51 height 23
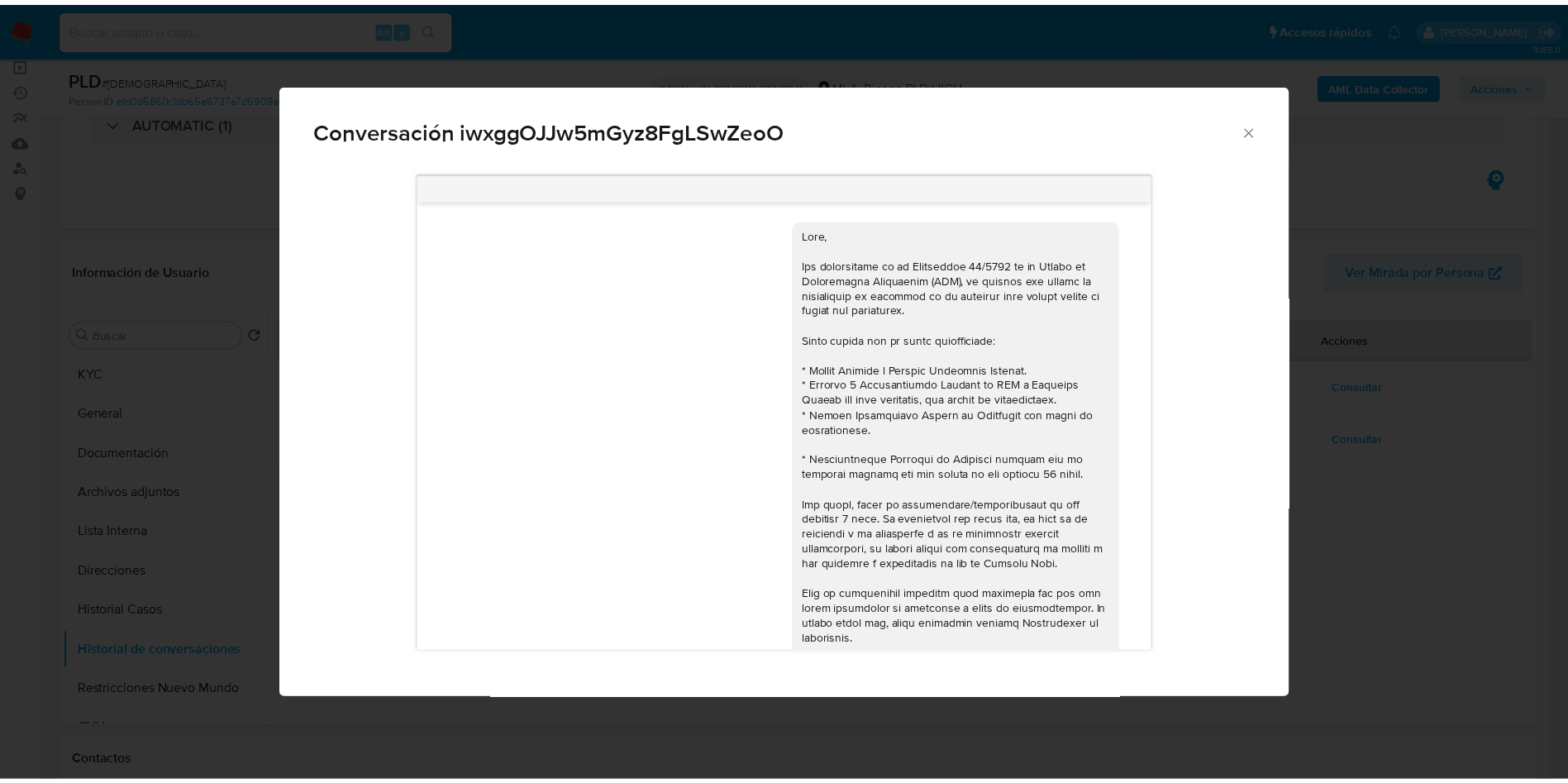
scroll to position [79, 0]
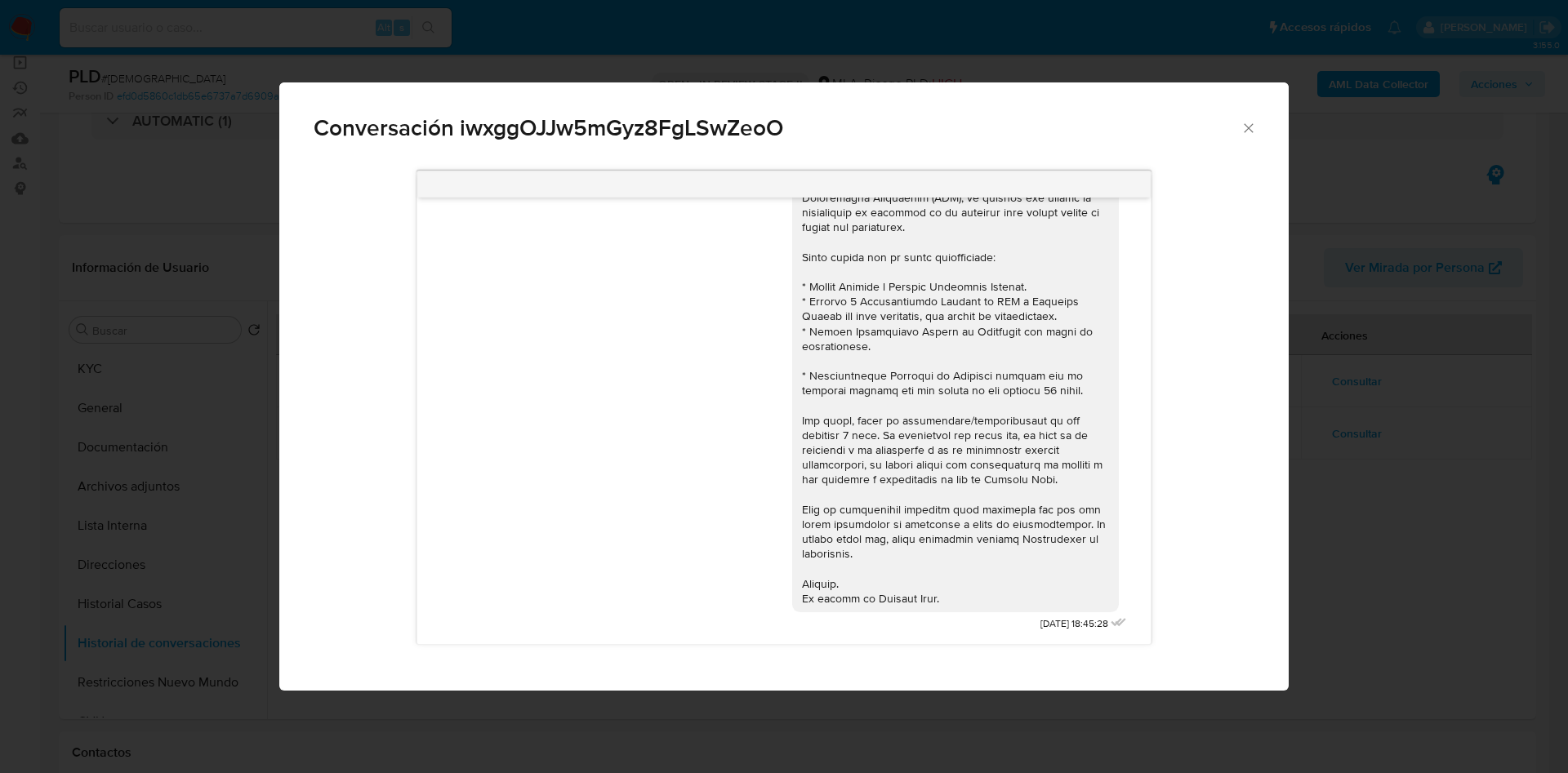
click at [1243, 146] on div "Conversación iwxggOJJw5mGyz8FgLSwZeoO" at bounding box center [784, 121] width 1009 height 78
click at [1258, 127] on div "Conversación iwxggOJJw5mGyz8FgLSwZeoO" at bounding box center [784, 121] width 1009 height 78
click at [1253, 129] on icon "Cerrar" at bounding box center [1248, 128] width 16 height 16
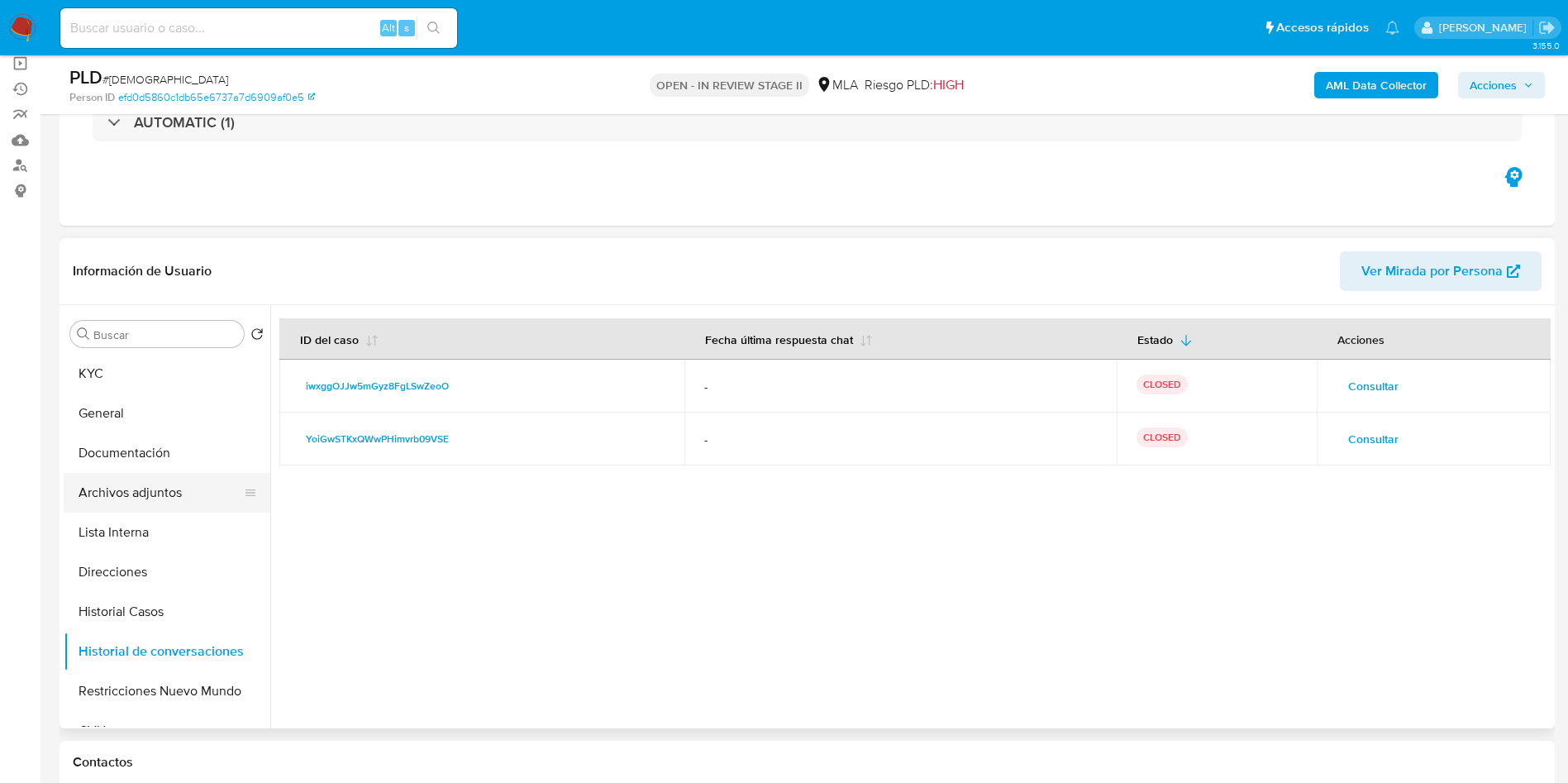
click at [172, 509] on button "Archivos adjuntos" at bounding box center [160, 492] width 193 height 40
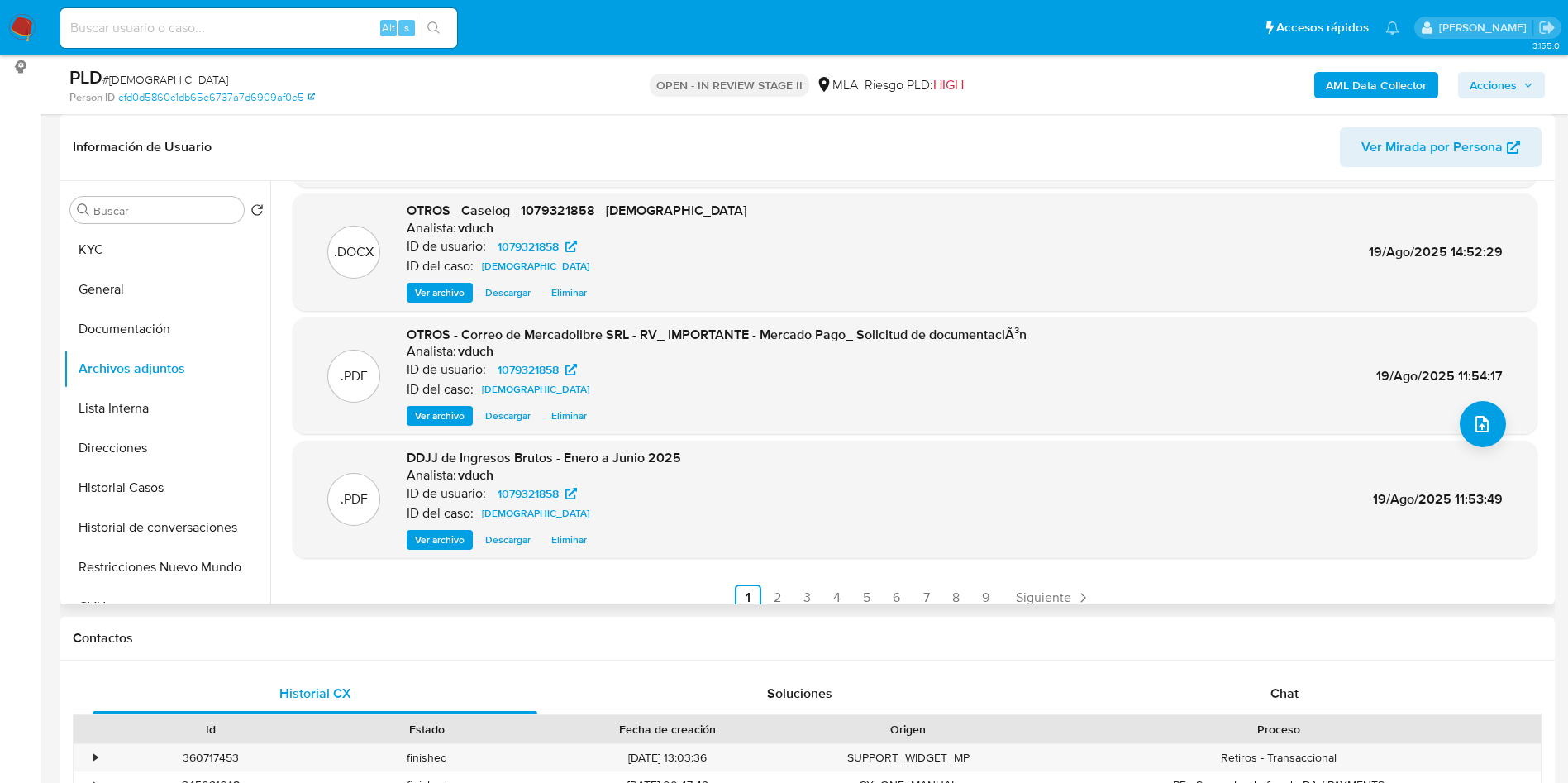
scroll to position [138, 0]
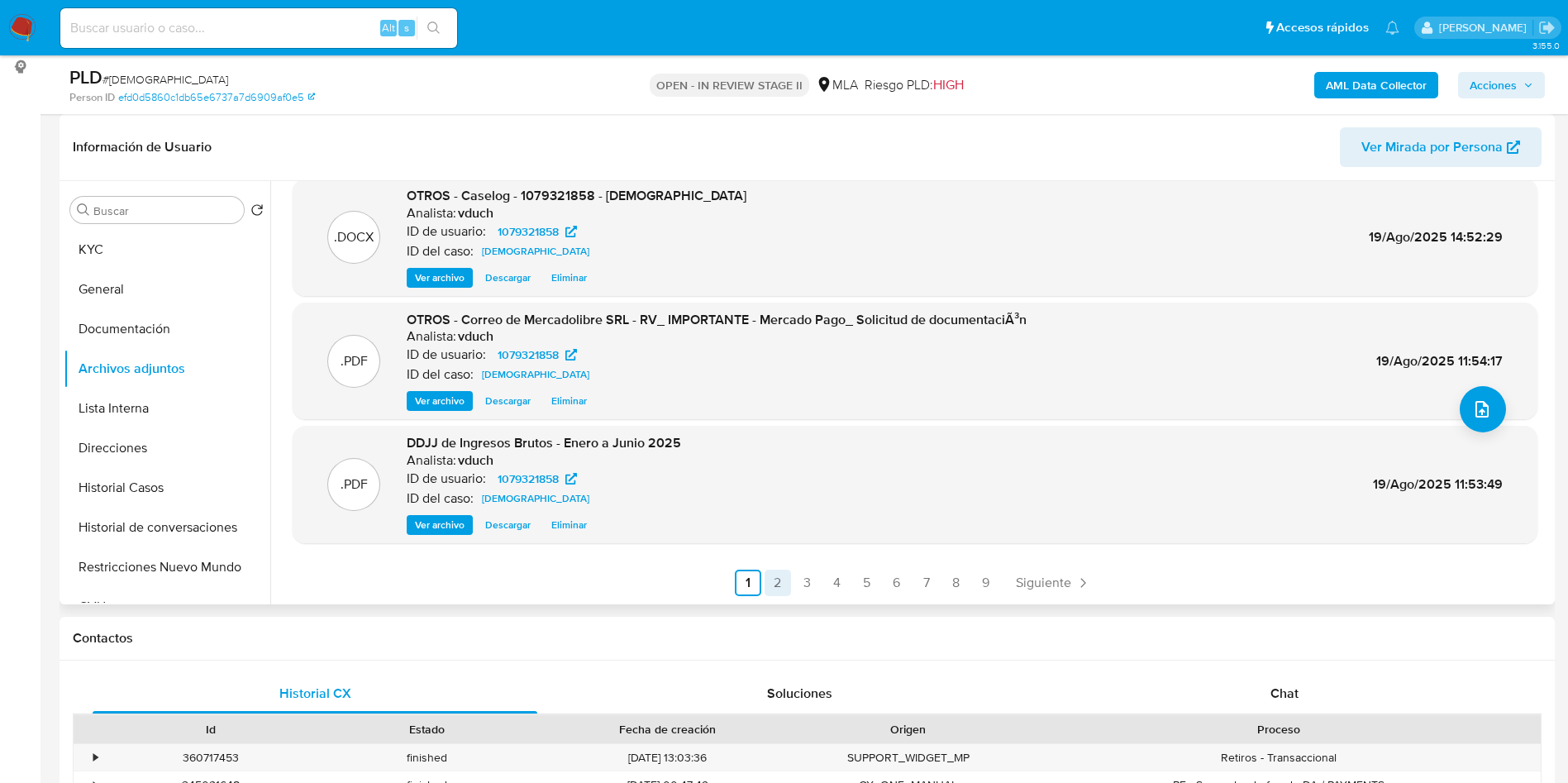
click at [767, 584] on link "2" at bounding box center [777, 582] width 26 height 26
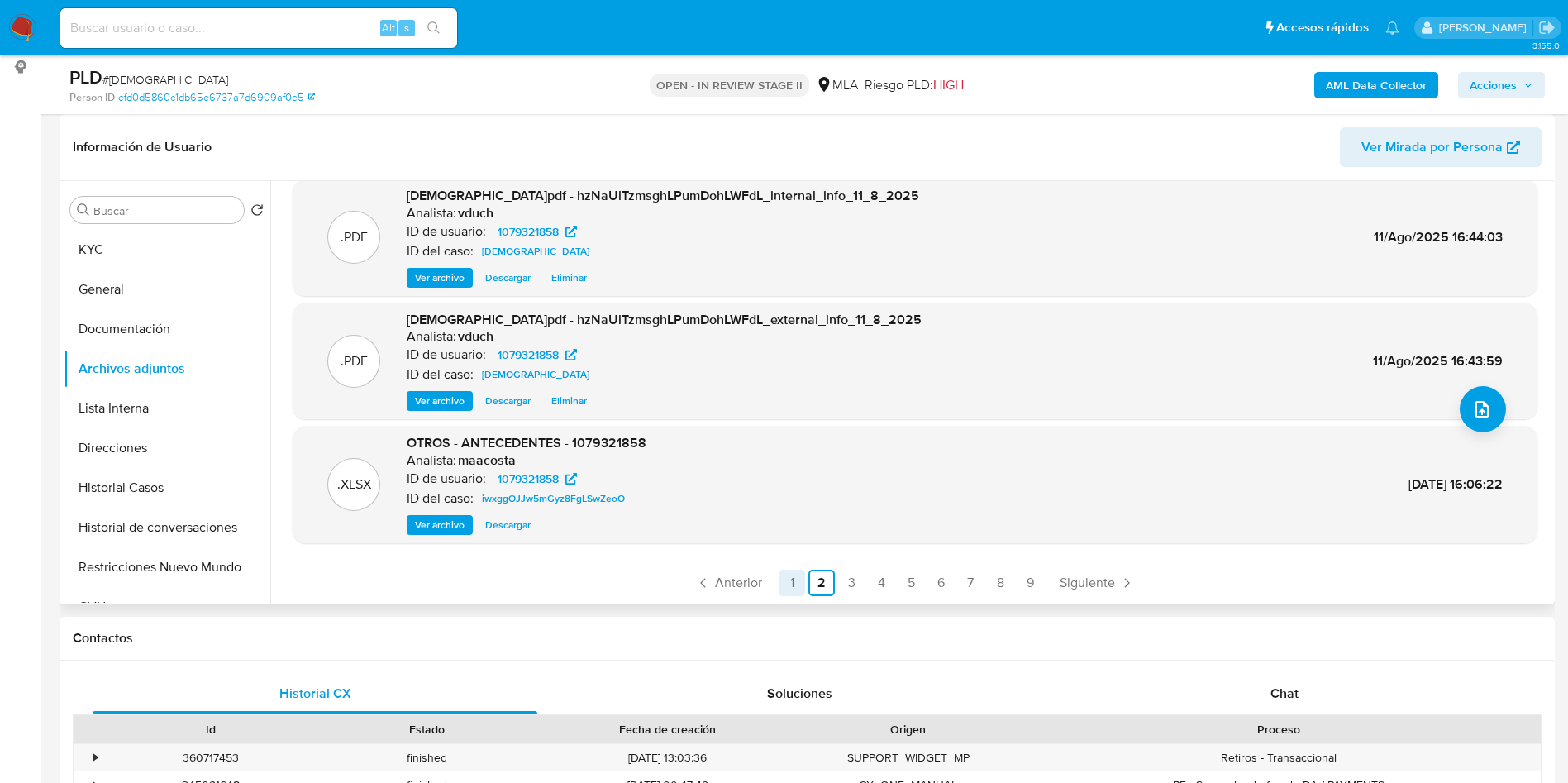
click at [779, 581] on link "1" at bounding box center [791, 582] width 26 height 26
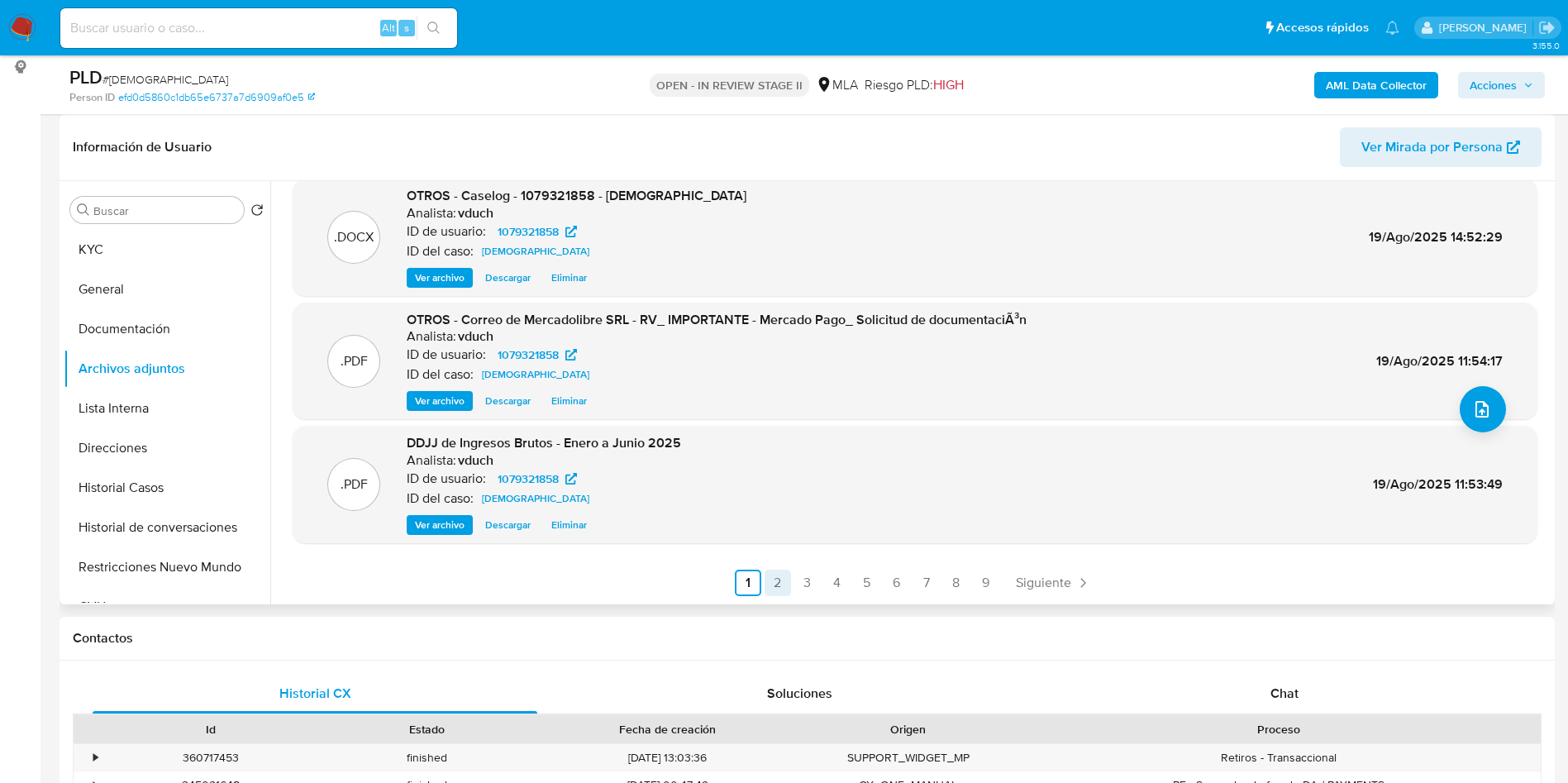
click at [775, 575] on link "2" at bounding box center [777, 582] width 26 height 26
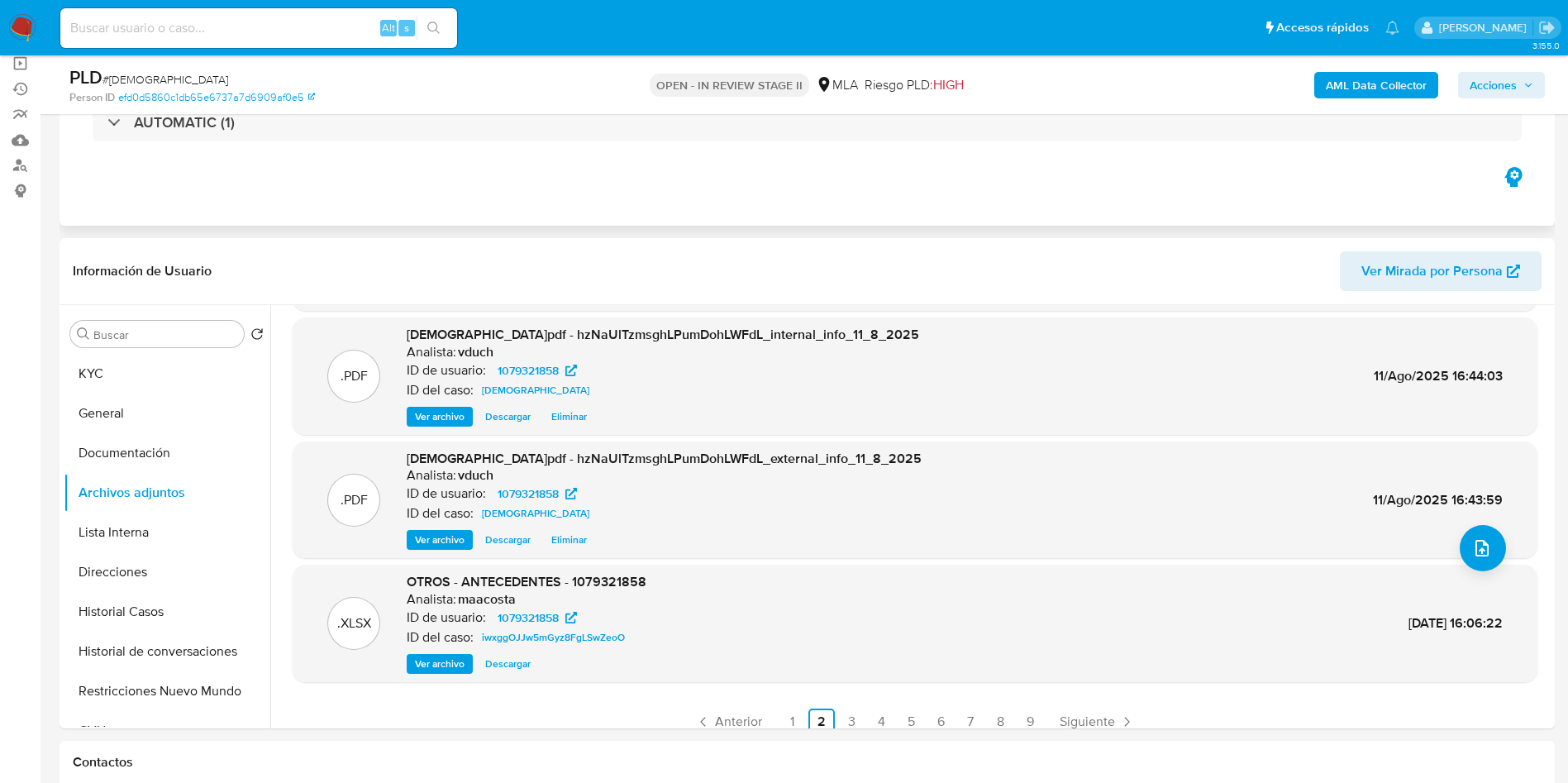
scroll to position [0, 0]
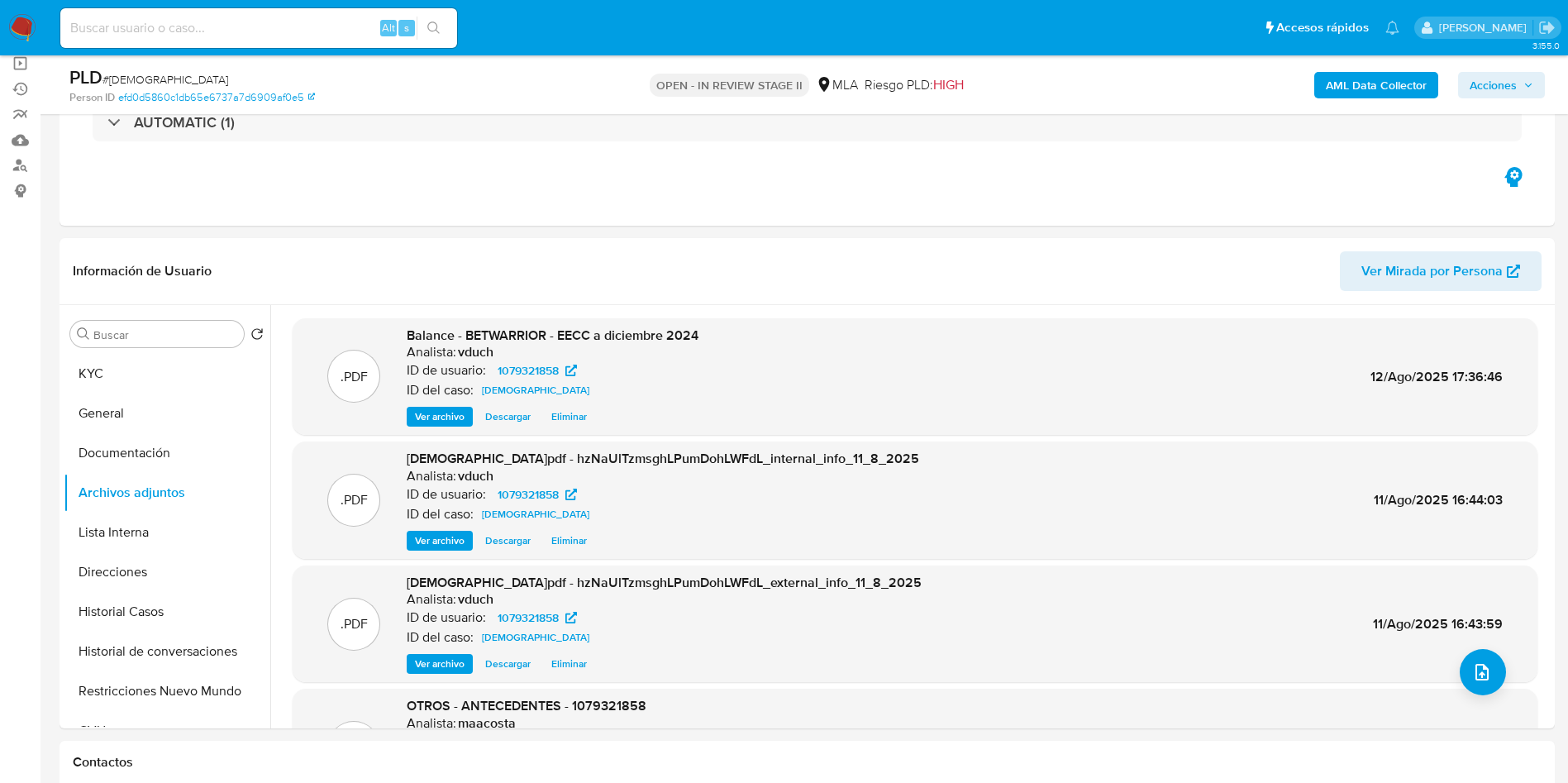
click at [1518, 96] on span "Acciones" at bounding box center [1501, 85] width 63 height 23
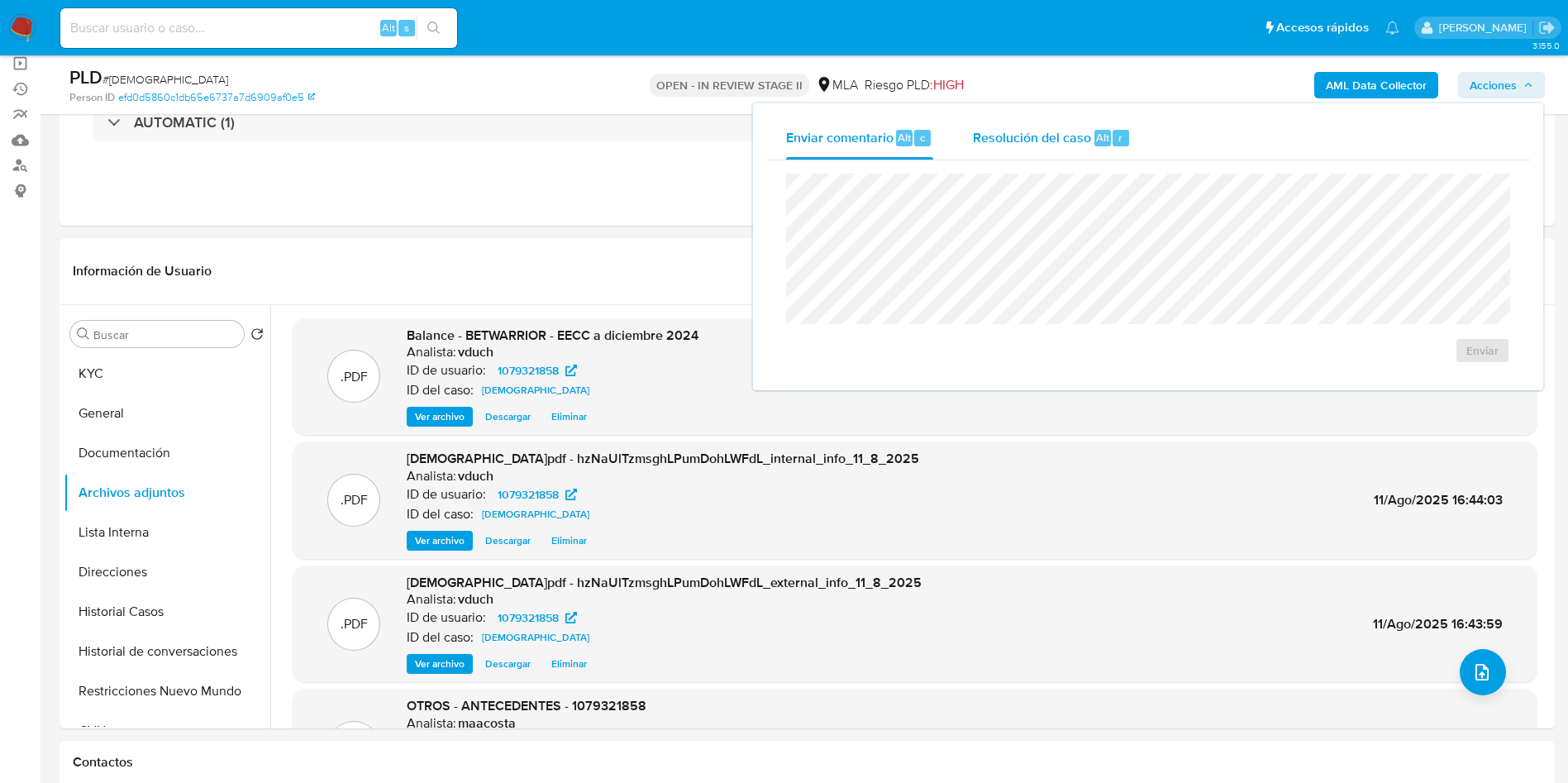
drag, startPoint x: 1104, startPoint y: 137, endPoint x: 1091, endPoint y: 155, distance: 22.2
click at [1102, 137] on span "Alt" at bounding box center [1102, 137] width 14 height 16
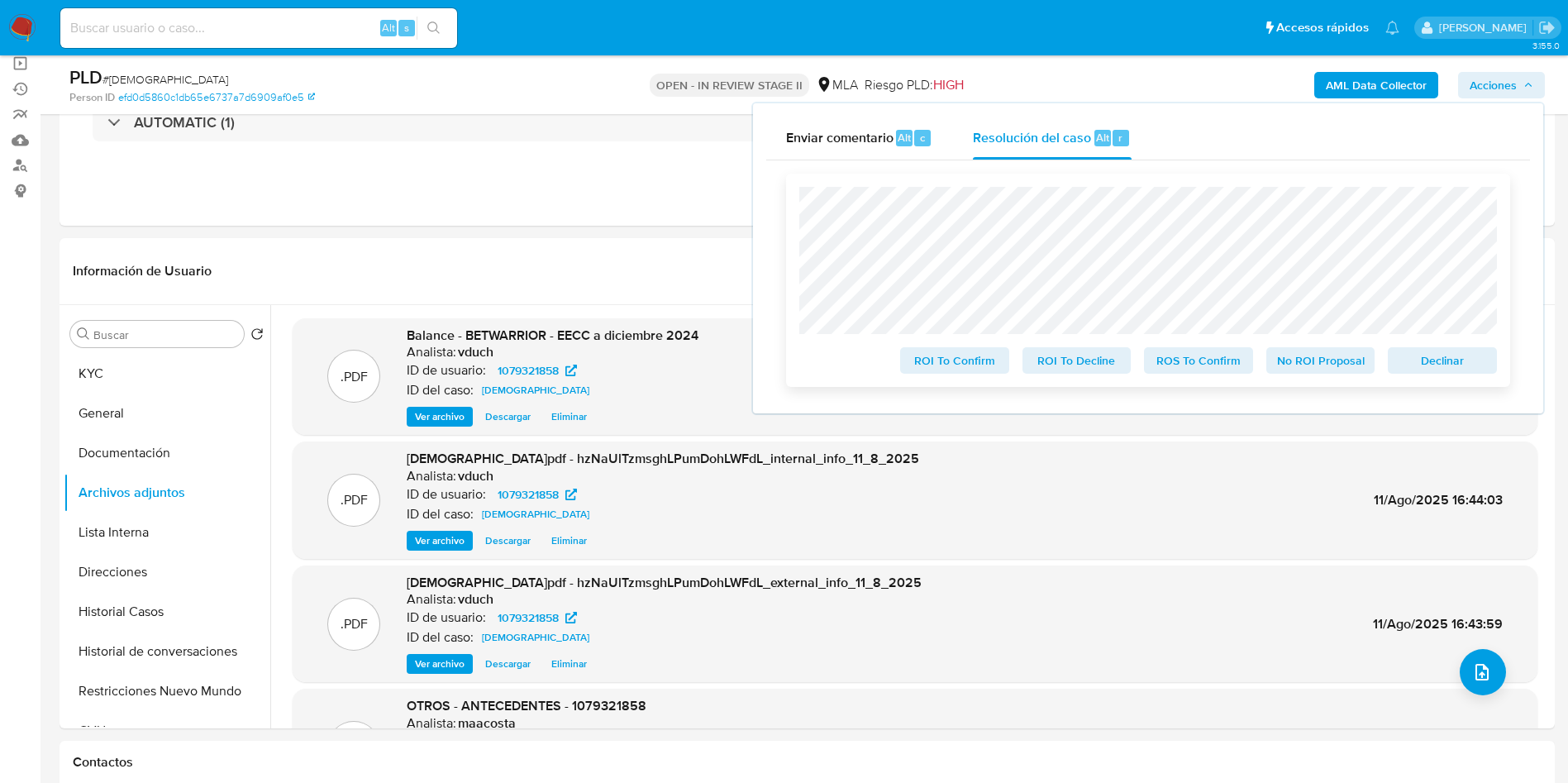
click at [1306, 367] on span "No ROI Proposal" at bounding box center [1320, 361] width 86 height 23
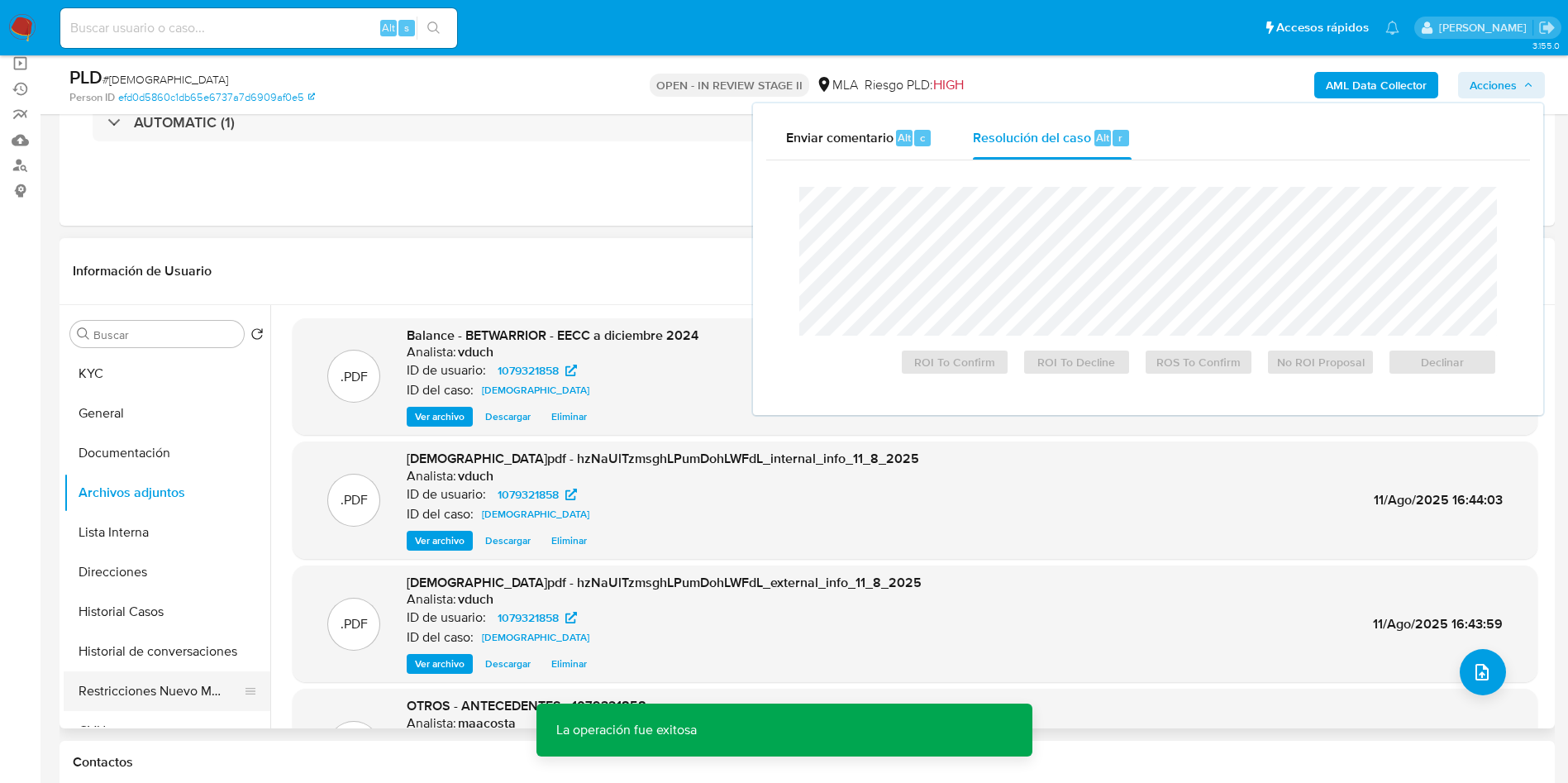
click at [180, 701] on button "Restricciones Nuevo Mundo" at bounding box center [160, 691] width 193 height 40
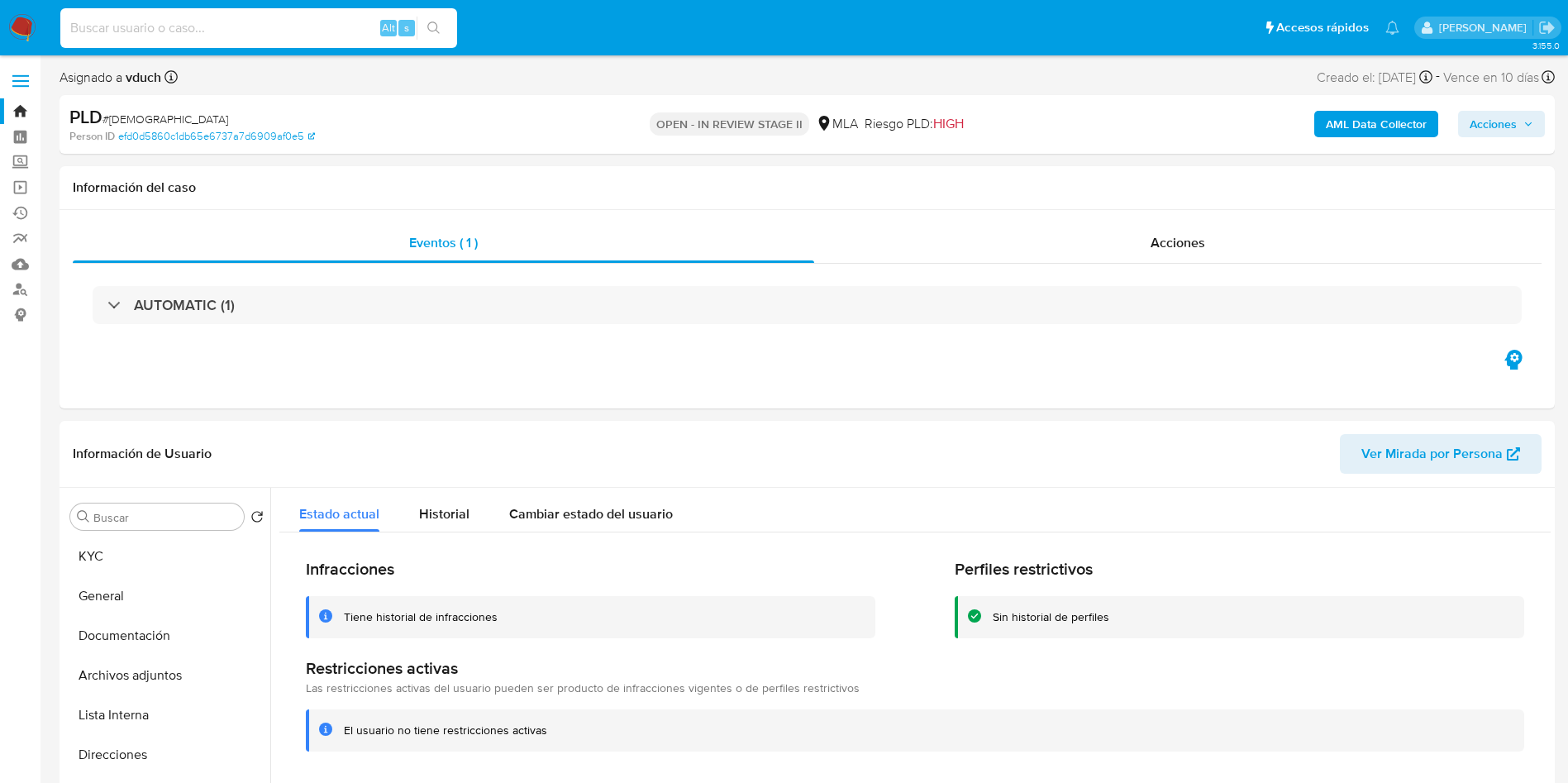
click at [263, 24] on input at bounding box center [258, 28] width 397 height 21
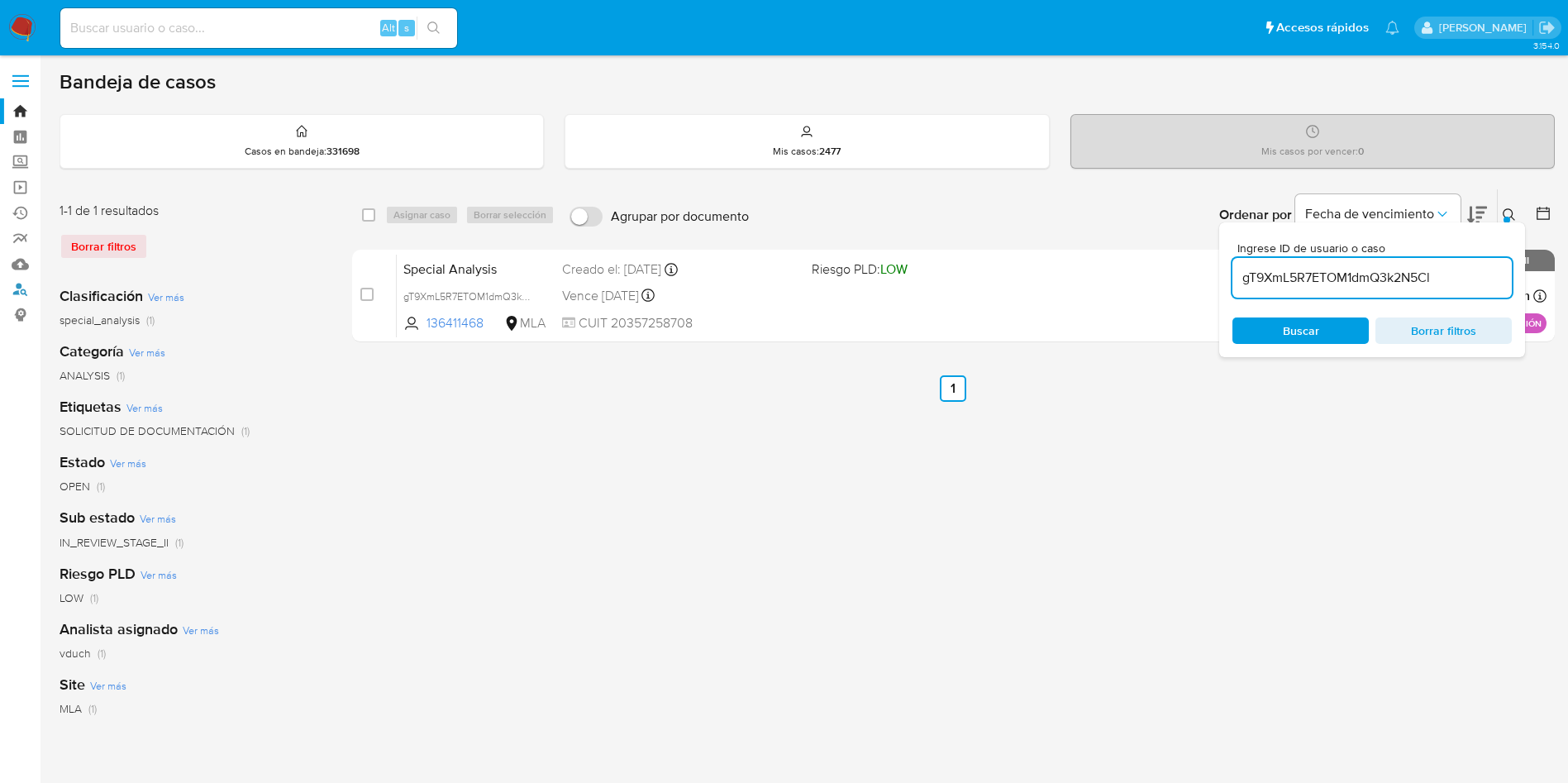
drag, startPoint x: 15, startPoint y: 287, endPoint x: 44, endPoint y: 298, distance: 31.0
click at [15, 286] on link "Buscador de personas" at bounding box center [98, 290] width 197 height 25
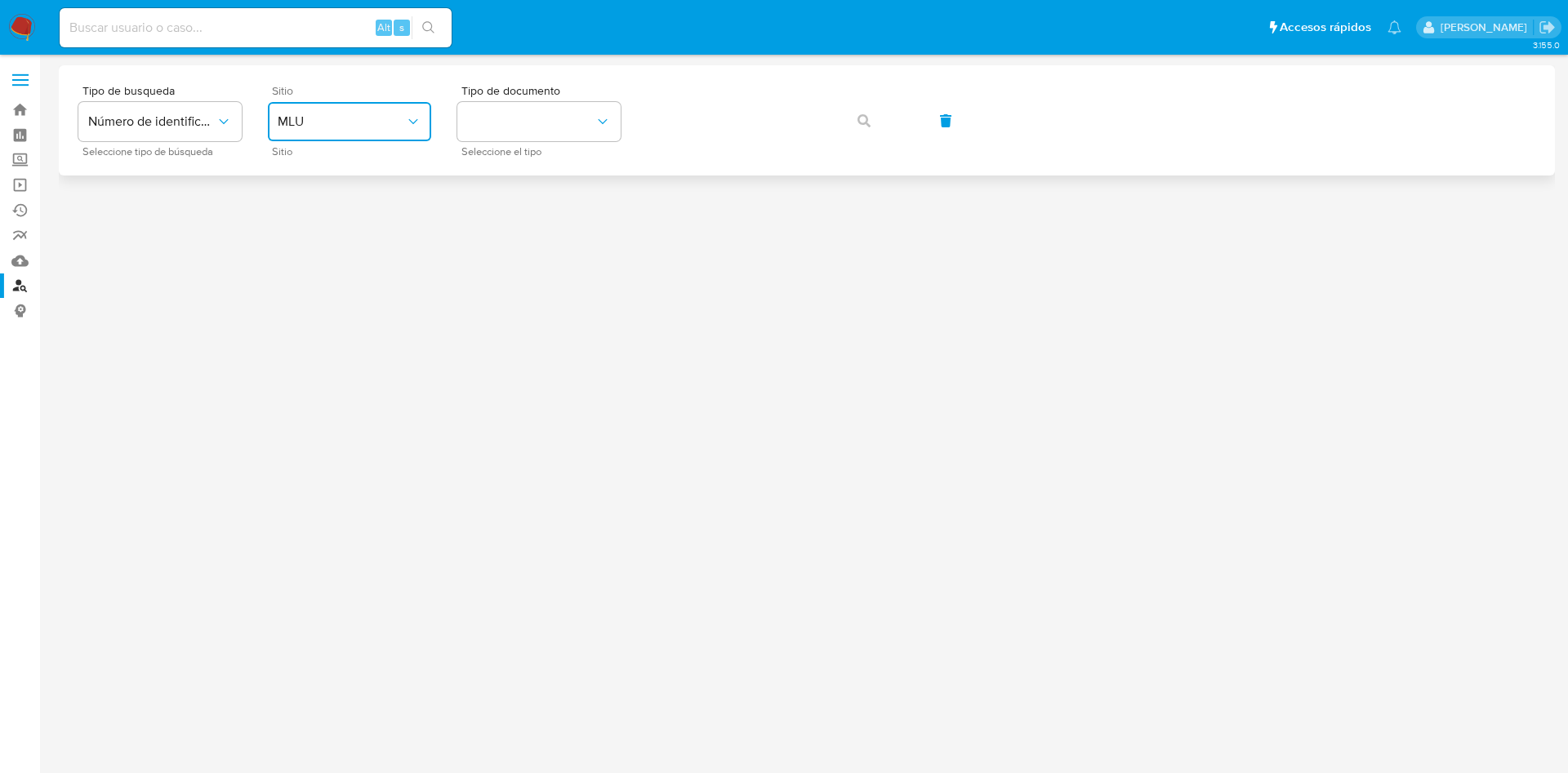
click at [380, 124] on span "MLU" at bounding box center [341, 121] width 127 height 16
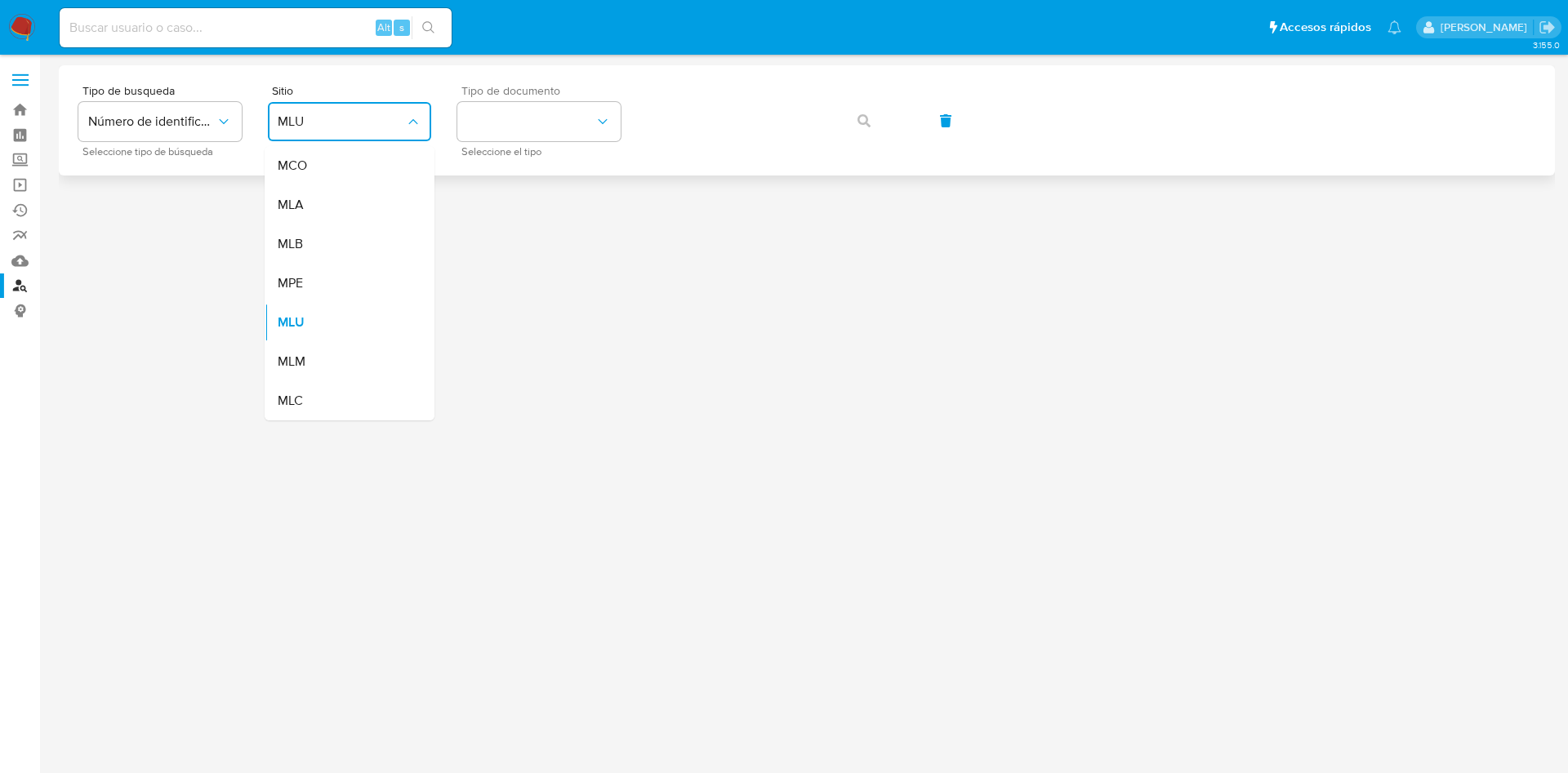
drag, startPoint x: 317, startPoint y: 208, endPoint x: 494, endPoint y: 148, distance: 186.9
click at [318, 208] on div "MLA" at bounding box center [344, 205] width 134 height 39
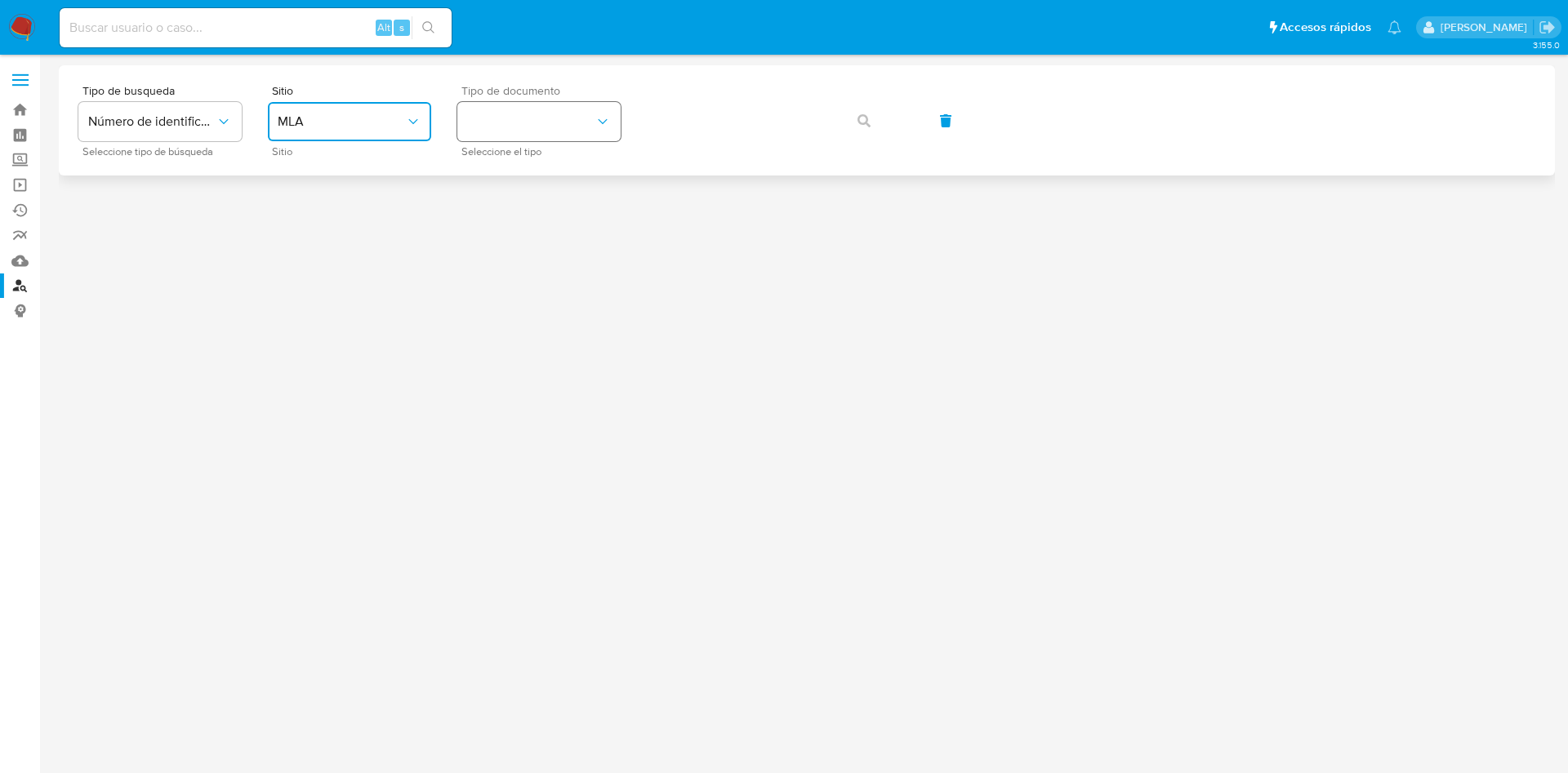
click at [574, 127] on button "identificationType" at bounding box center [539, 121] width 164 height 39
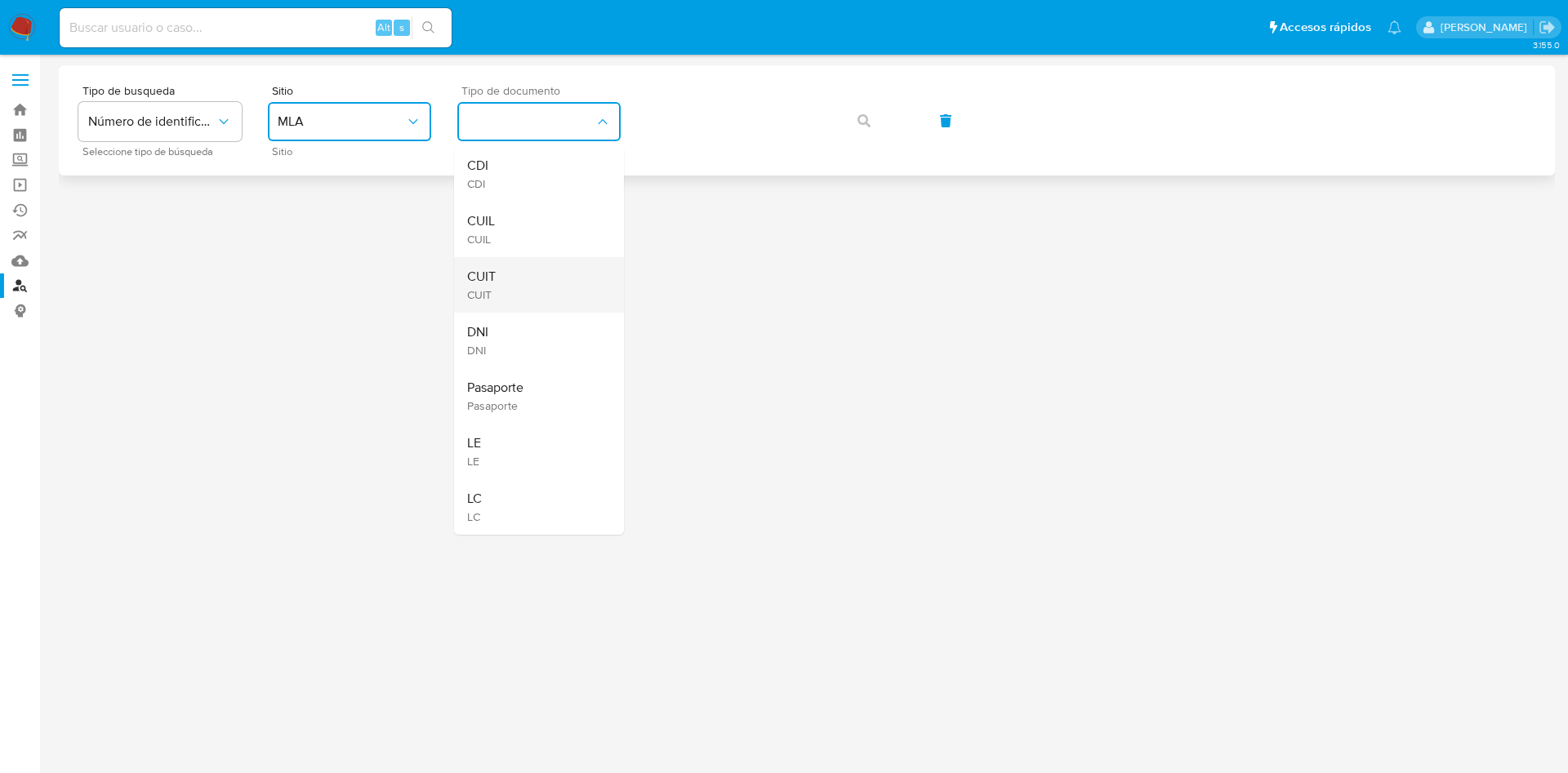
click at [524, 258] on div "CUIT CUIT" at bounding box center [534, 285] width 134 height 56
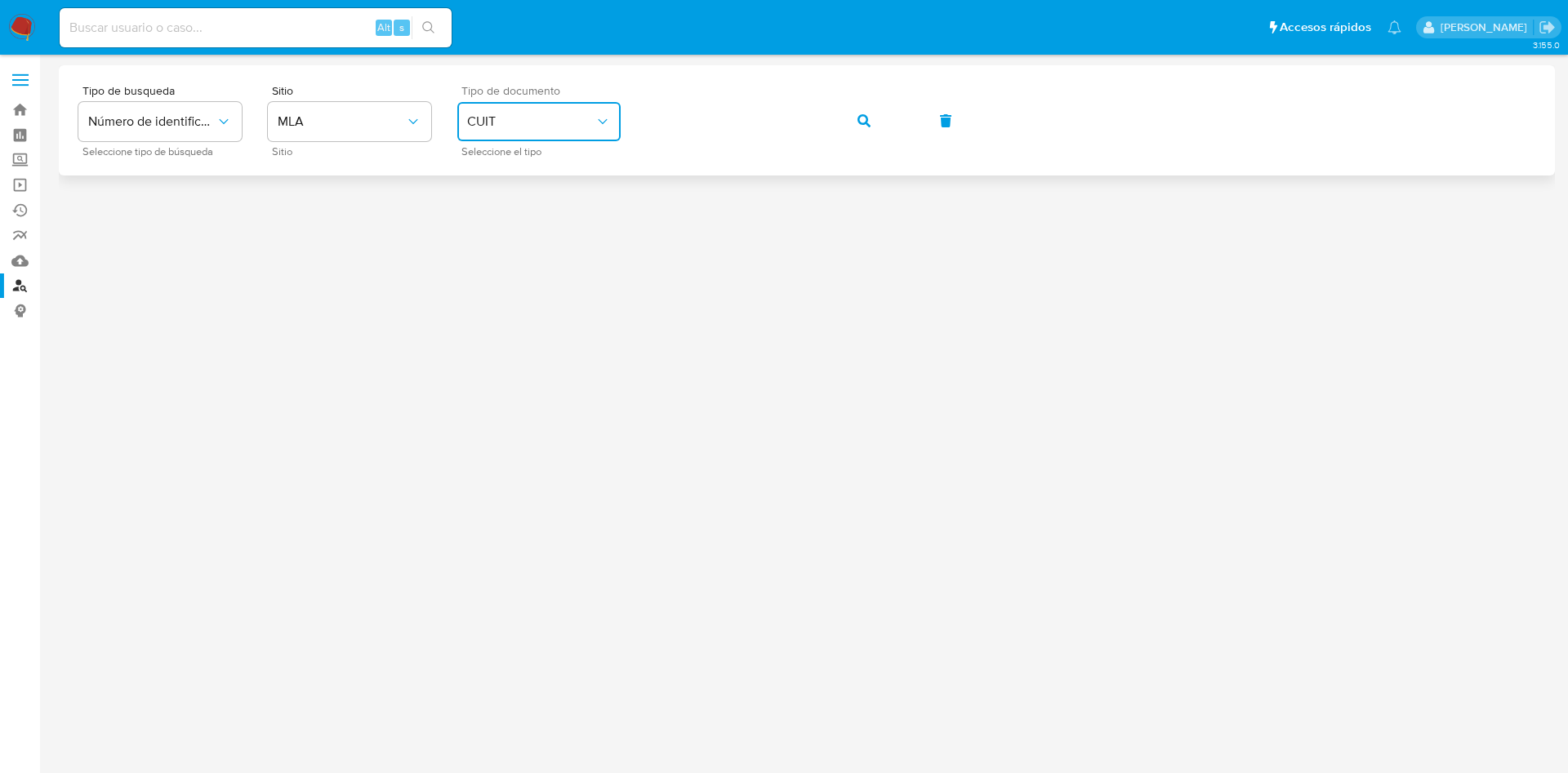
click at [843, 116] on button "button" at bounding box center [864, 120] width 56 height 39
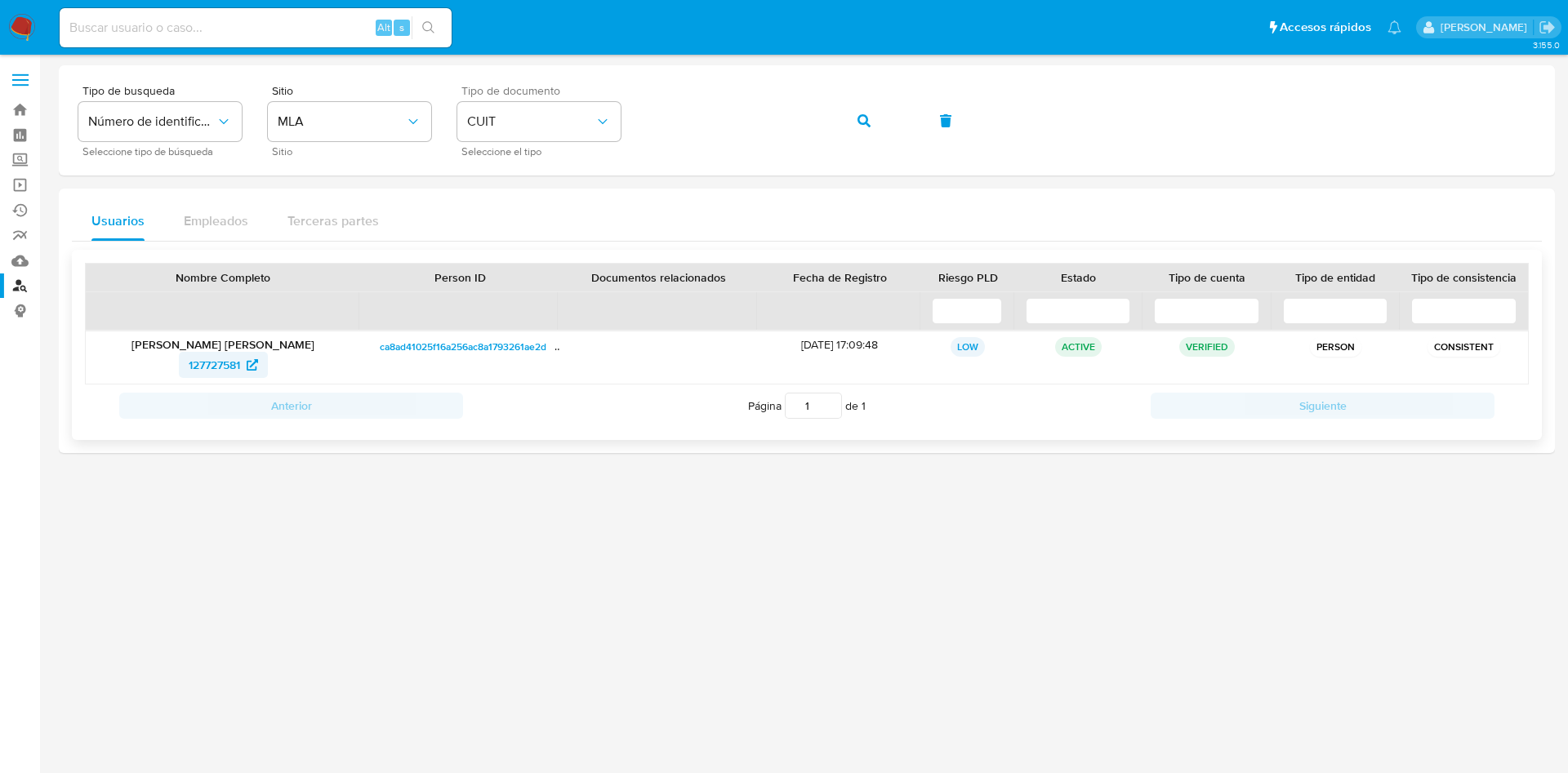
click at [203, 369] on span "127727581" at bounding box center [214, 364] width 51 height 26
click at [874, 120] on button "button" at bounding box center [864, 120] width 56 height 39
click at [220, 364] on span "287804477" at bounding box center [214, 364] width 57 height 26
click at [870, 128] on span "button" at bounding box center [864, 120] width 13 height 36
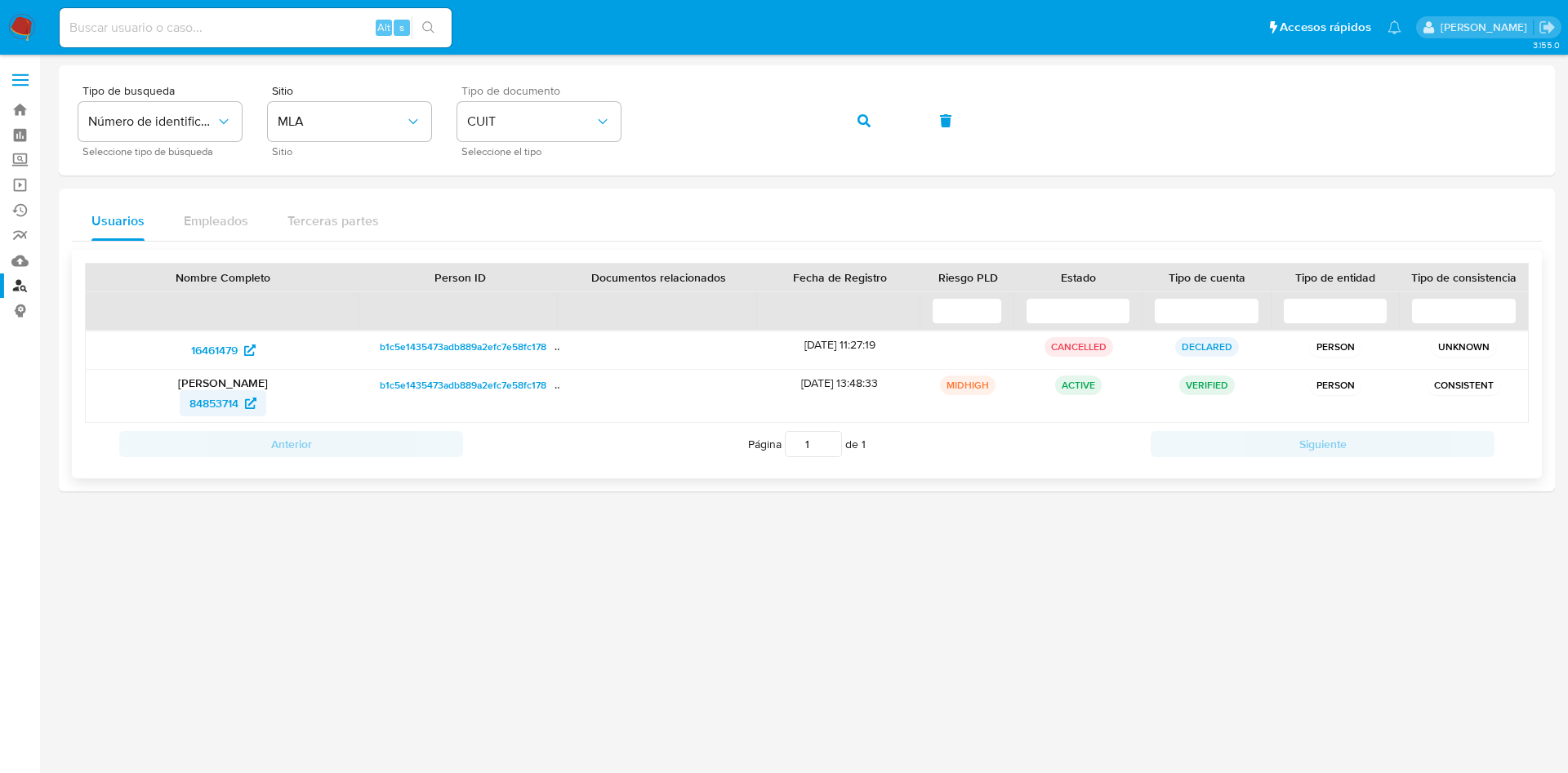
click at [223, 408] on span "84853714" at bounding box center [214, 402] width 49 height 26
click at [849, 130] on button "button" at bounding box center [864, 120] width 56 height 39
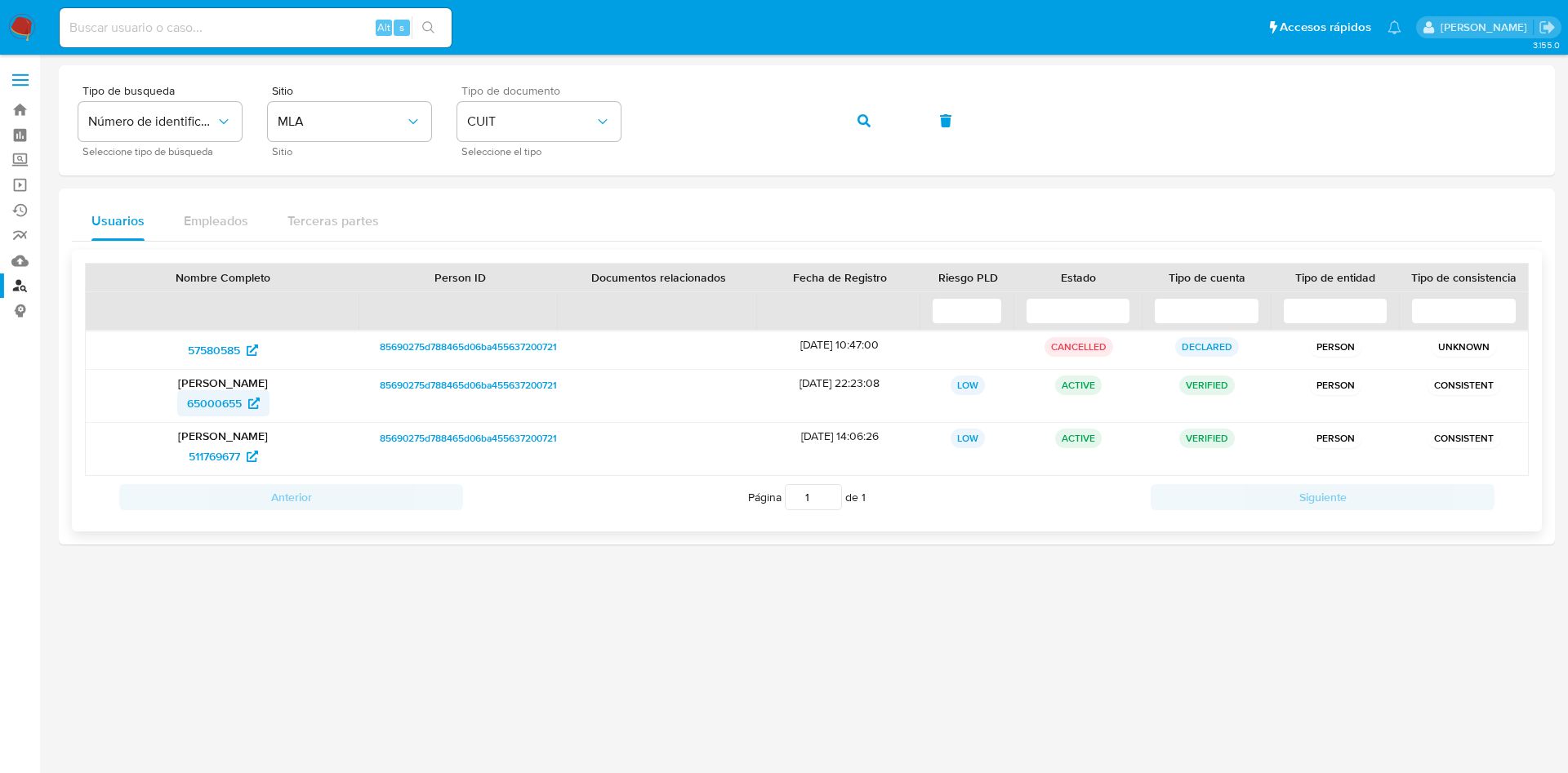
click at [201, 398] on span "65000655" at bounding box center [214, 402] width 55 height 26
click at [871, 117] on button "button" at bounding box center [864, 120] width 56 height 39
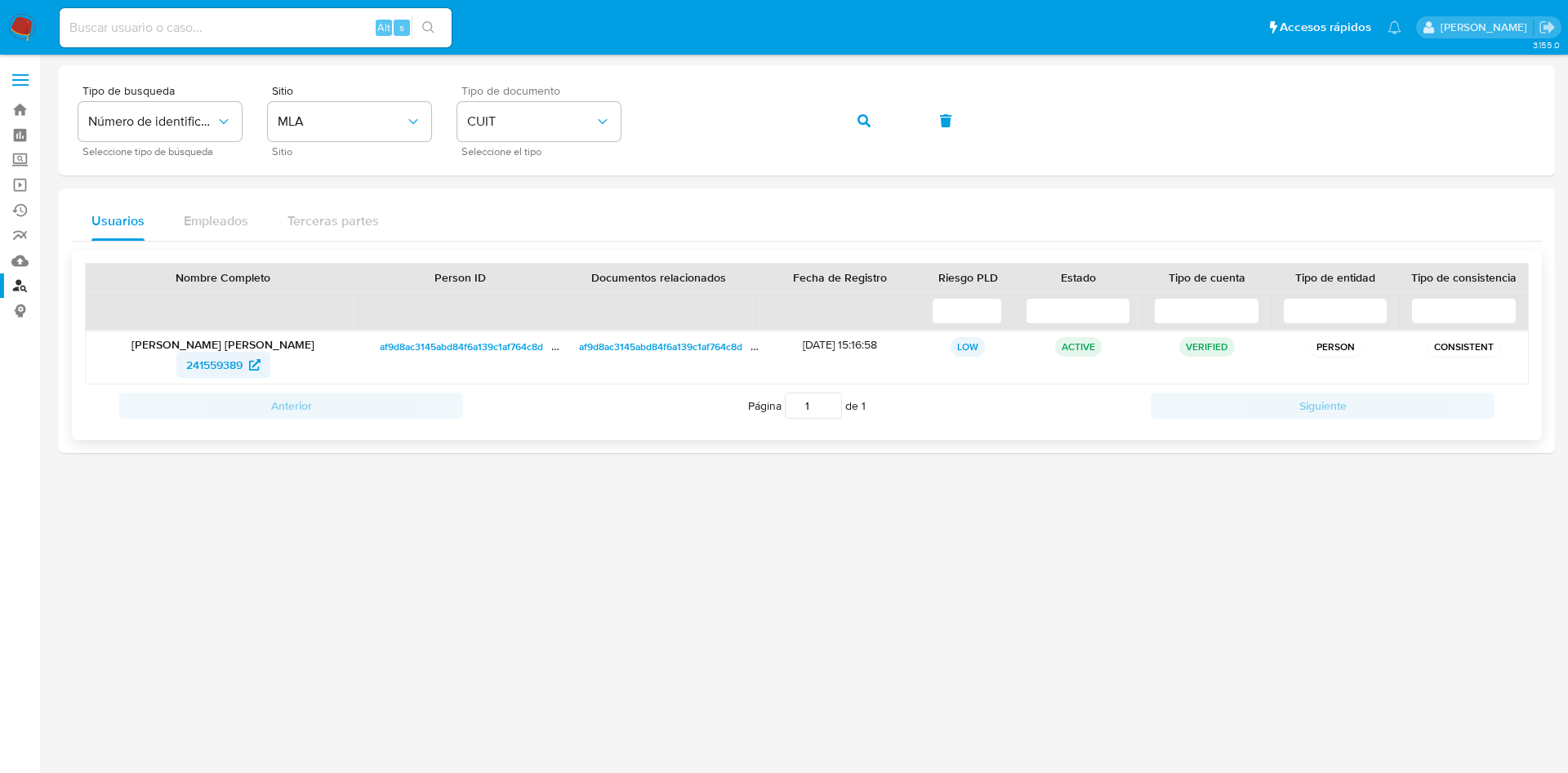
click at [218, 354] on span "241559389" at bounding box center [214, 364] width 57 height 26
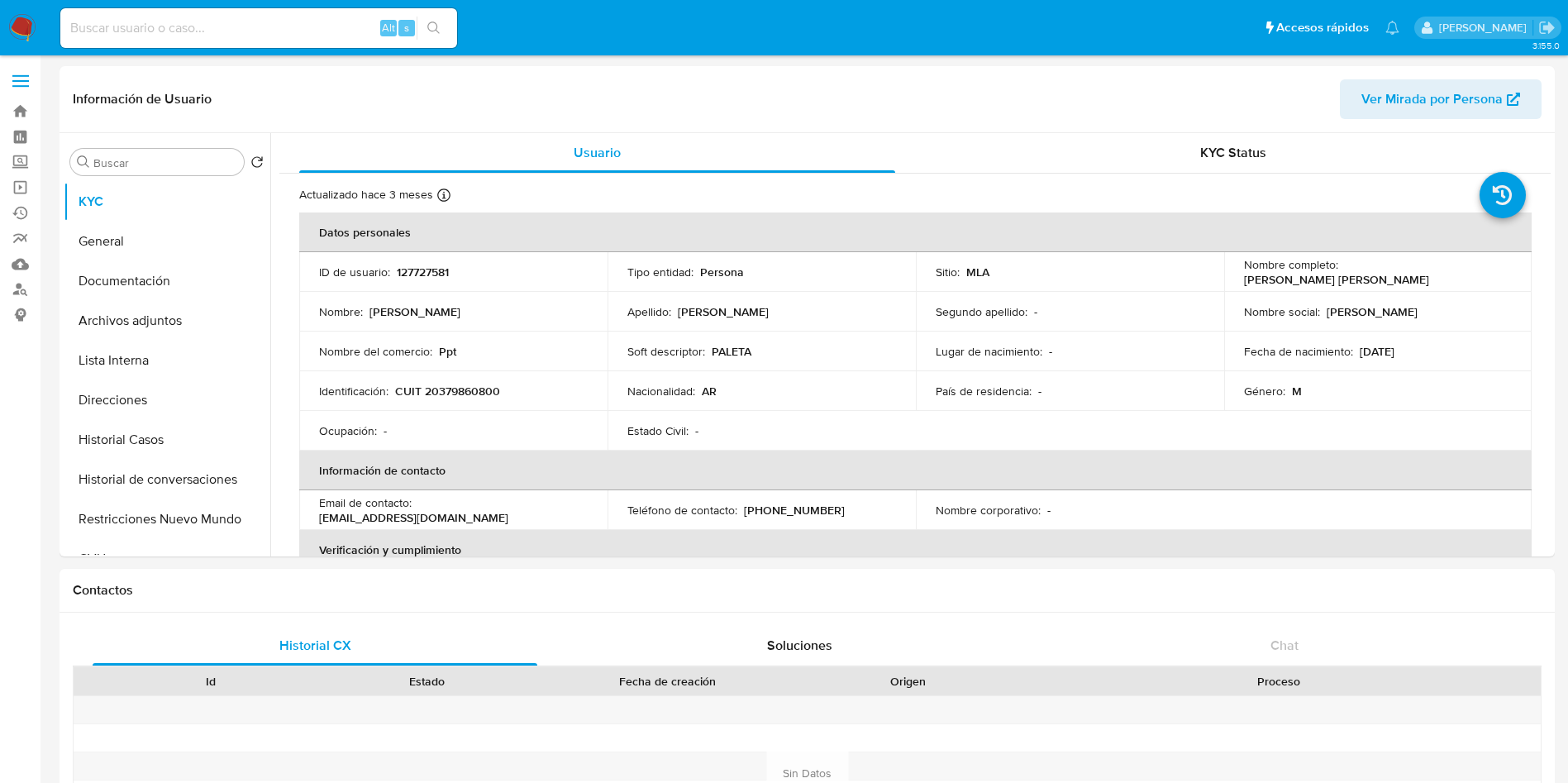
select select "10"
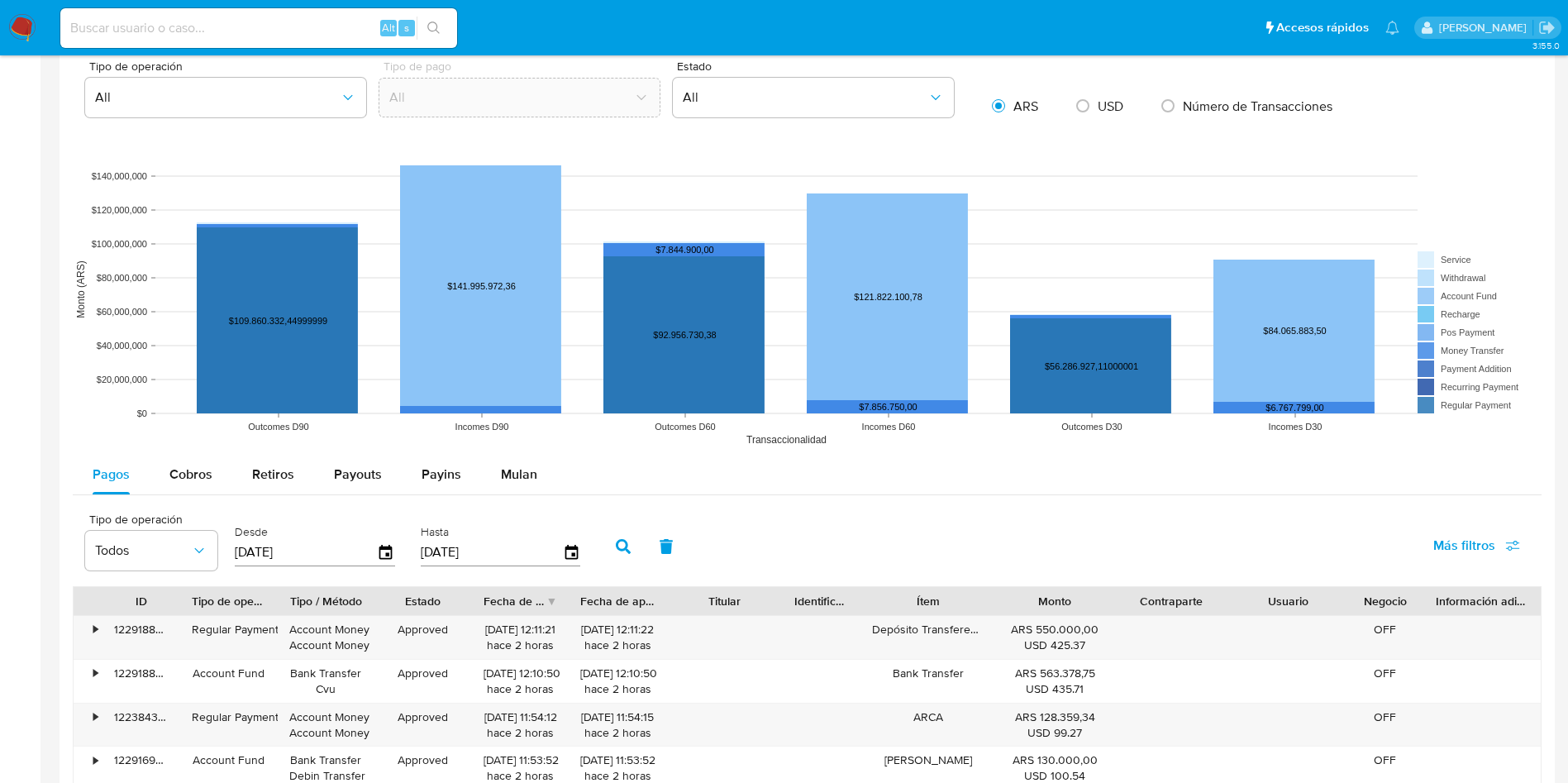
scroll to position [1747, 0]
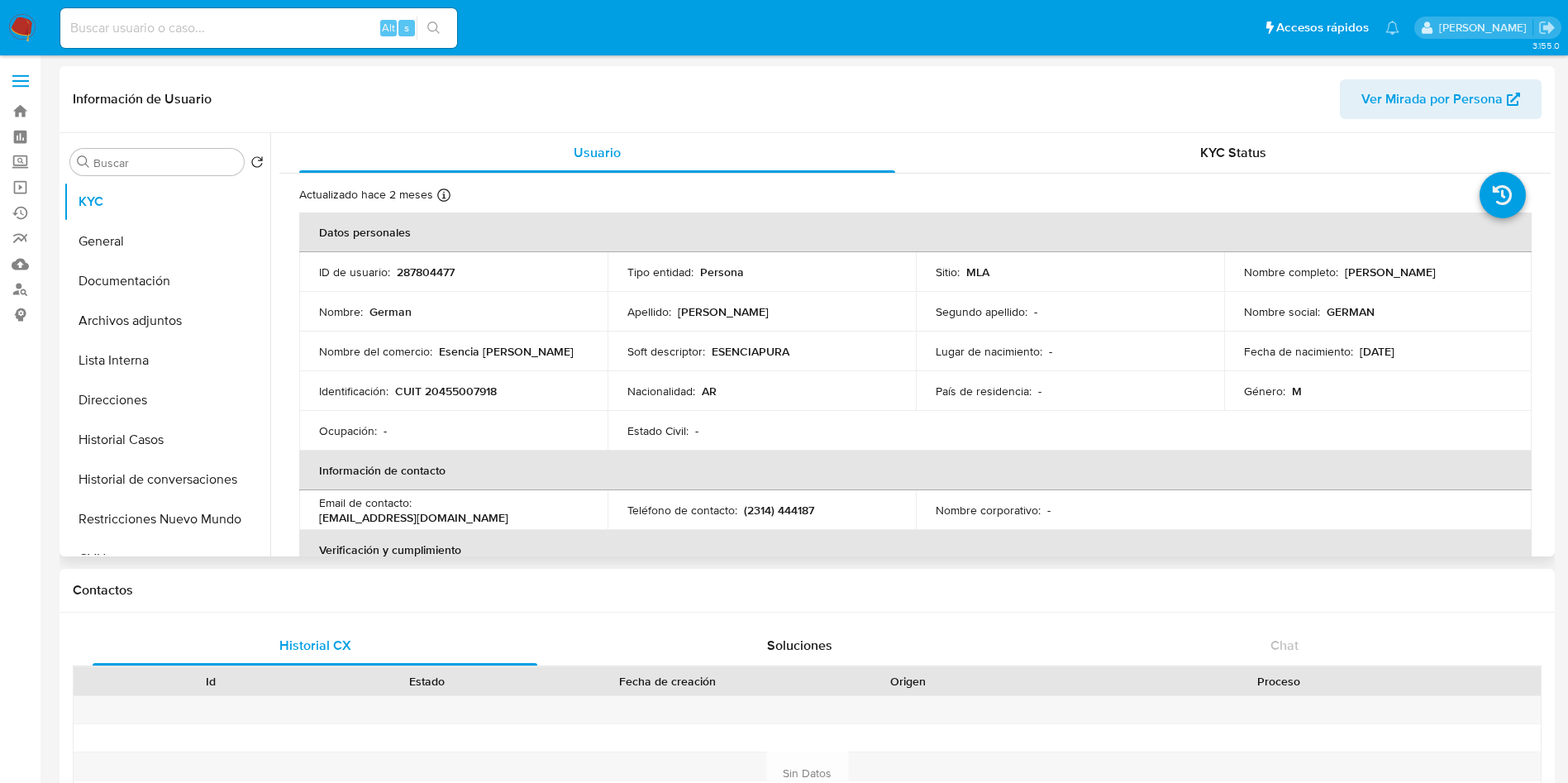
select select "10"
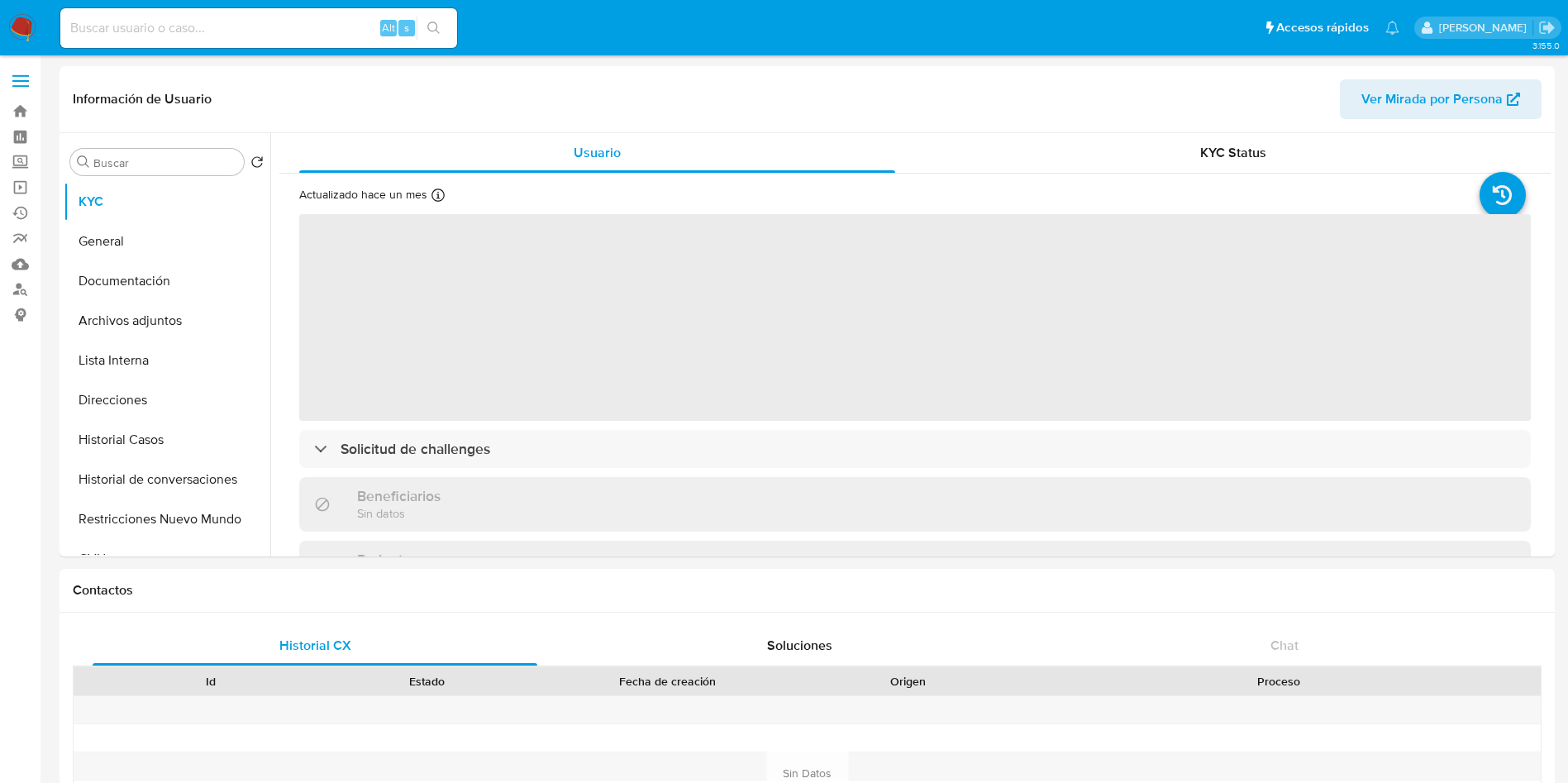
select select "10"
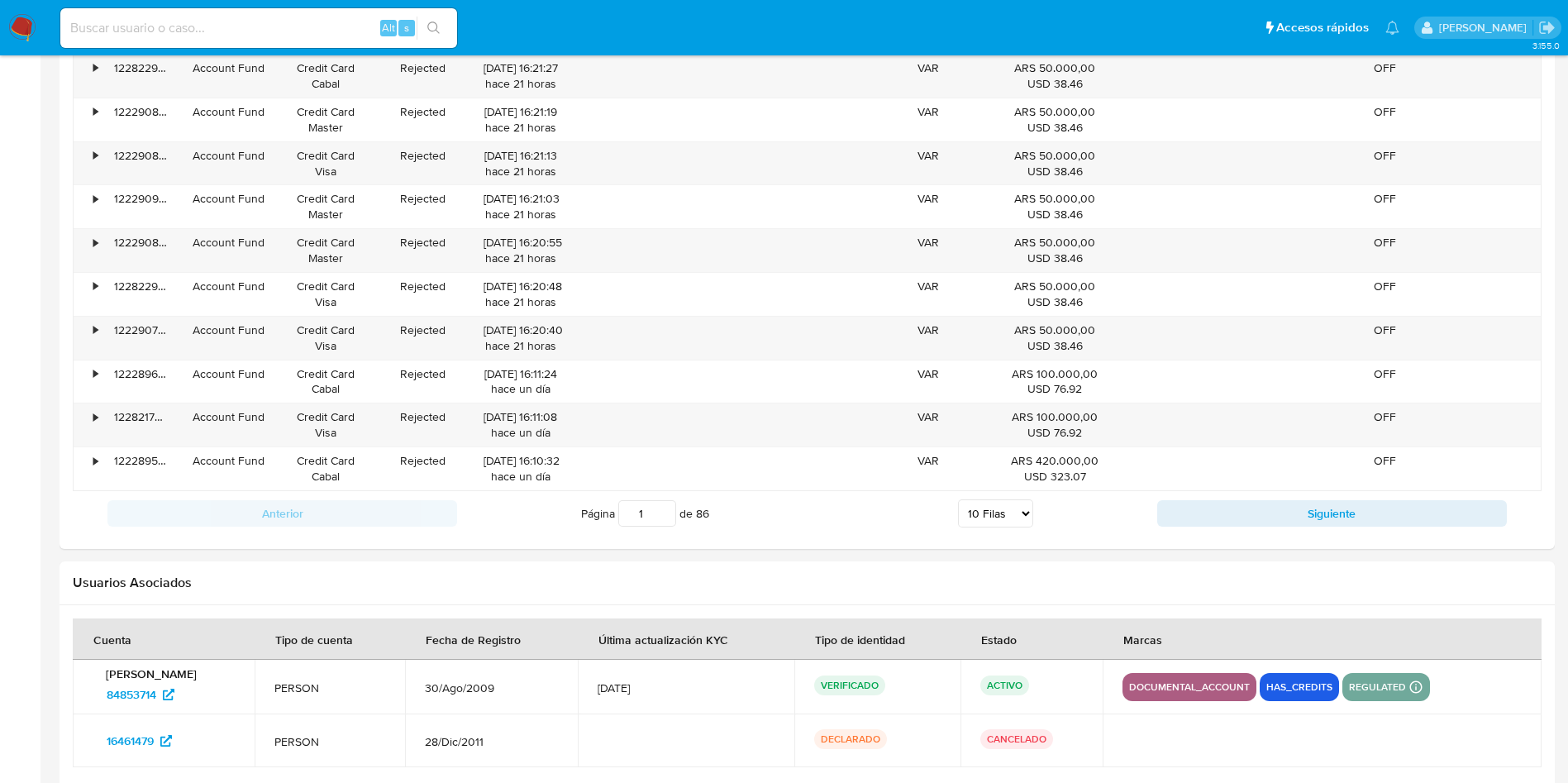
scroll to position [1800, 0]
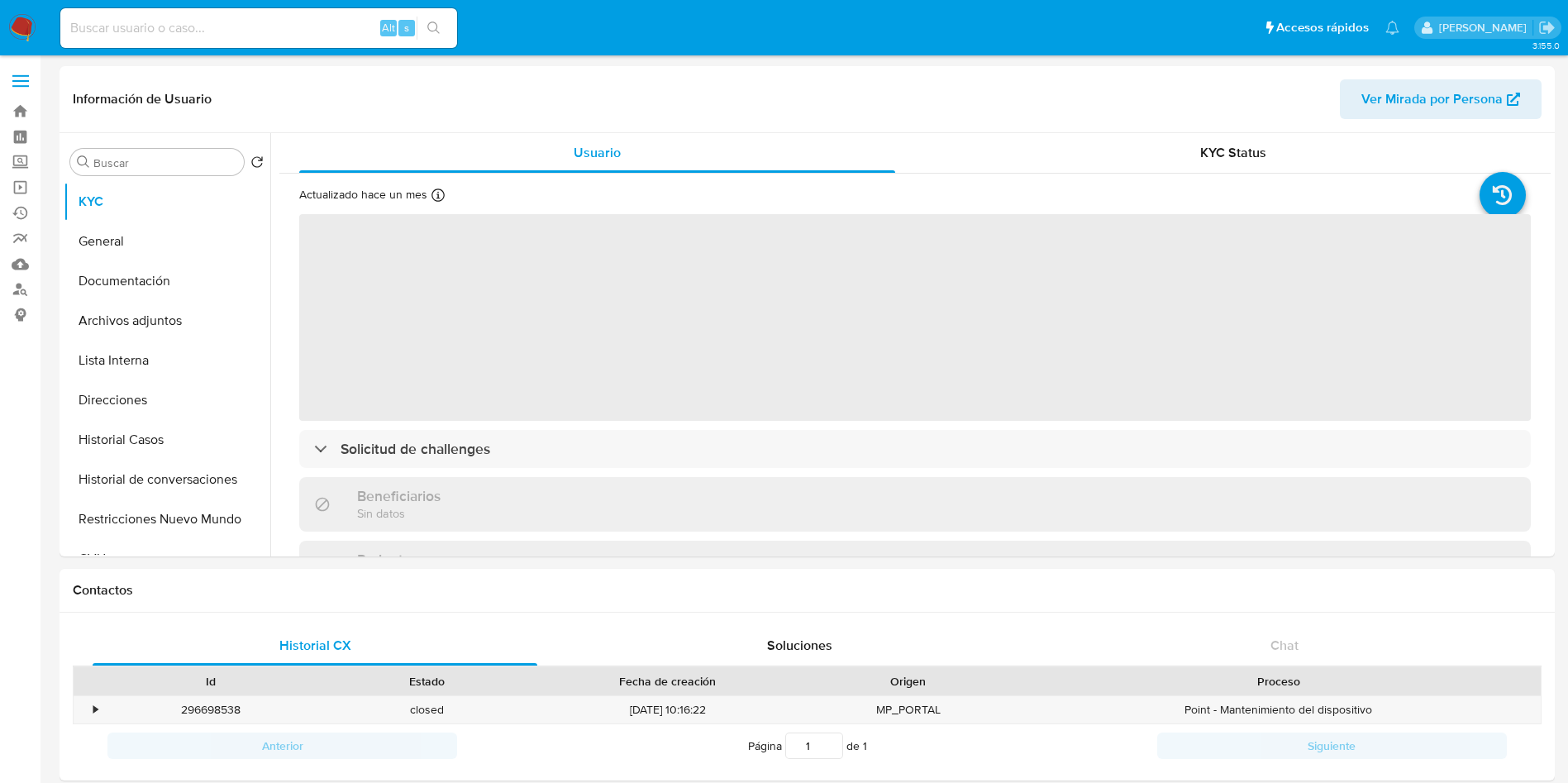
select select "10"
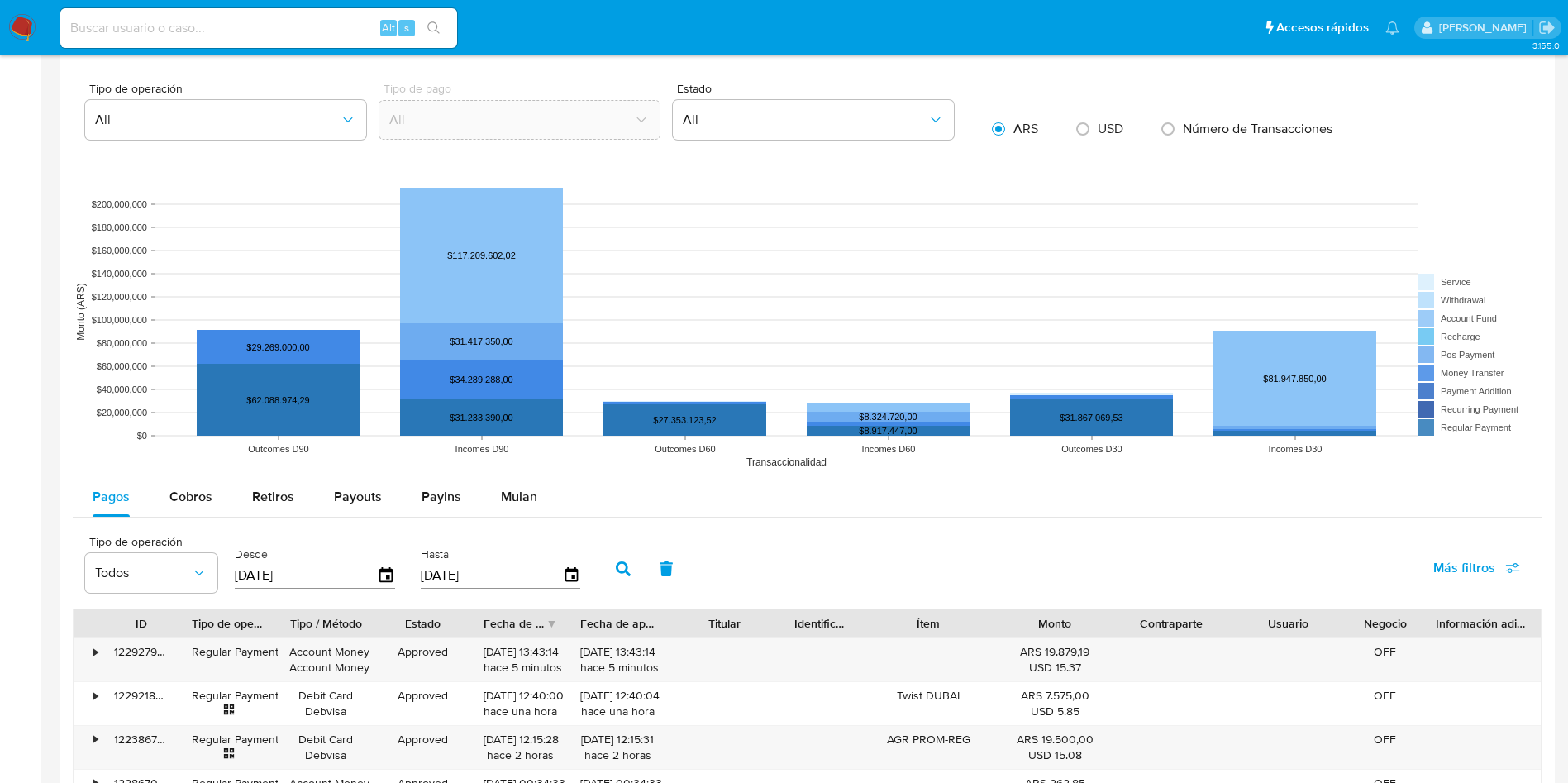
scroll to position [1790, 0]
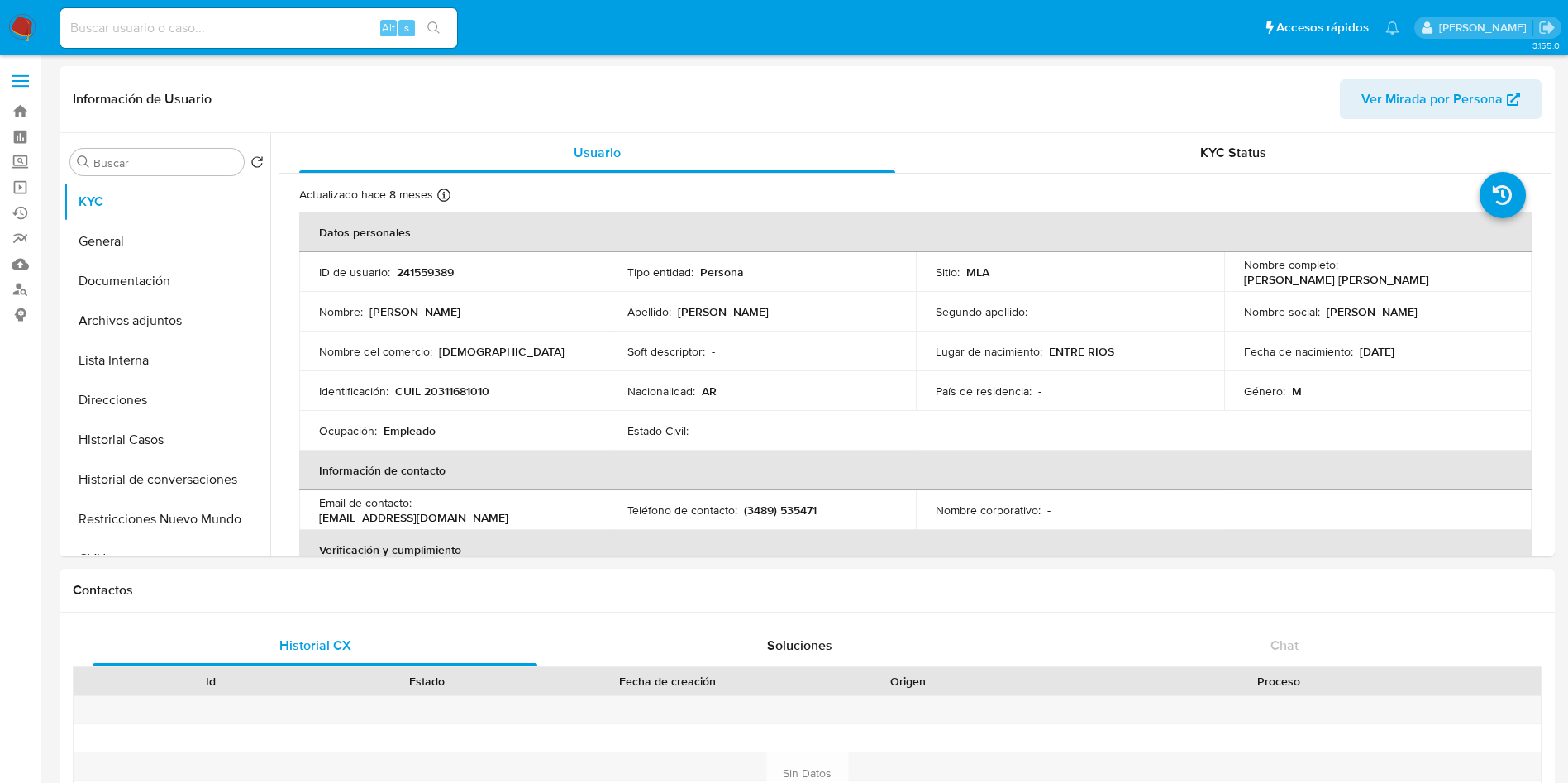
select select "10"
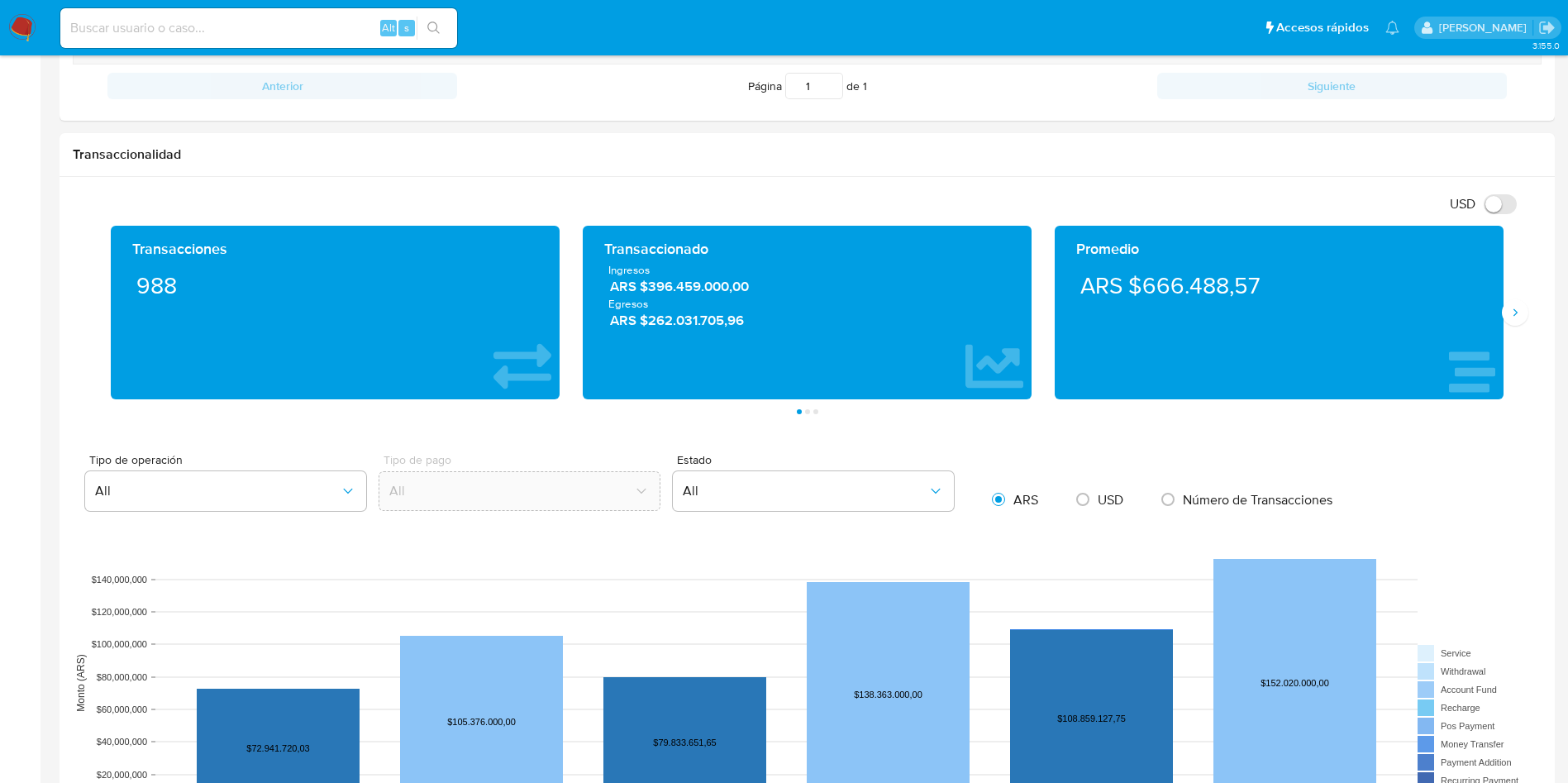
scroll to position [1747, 0]
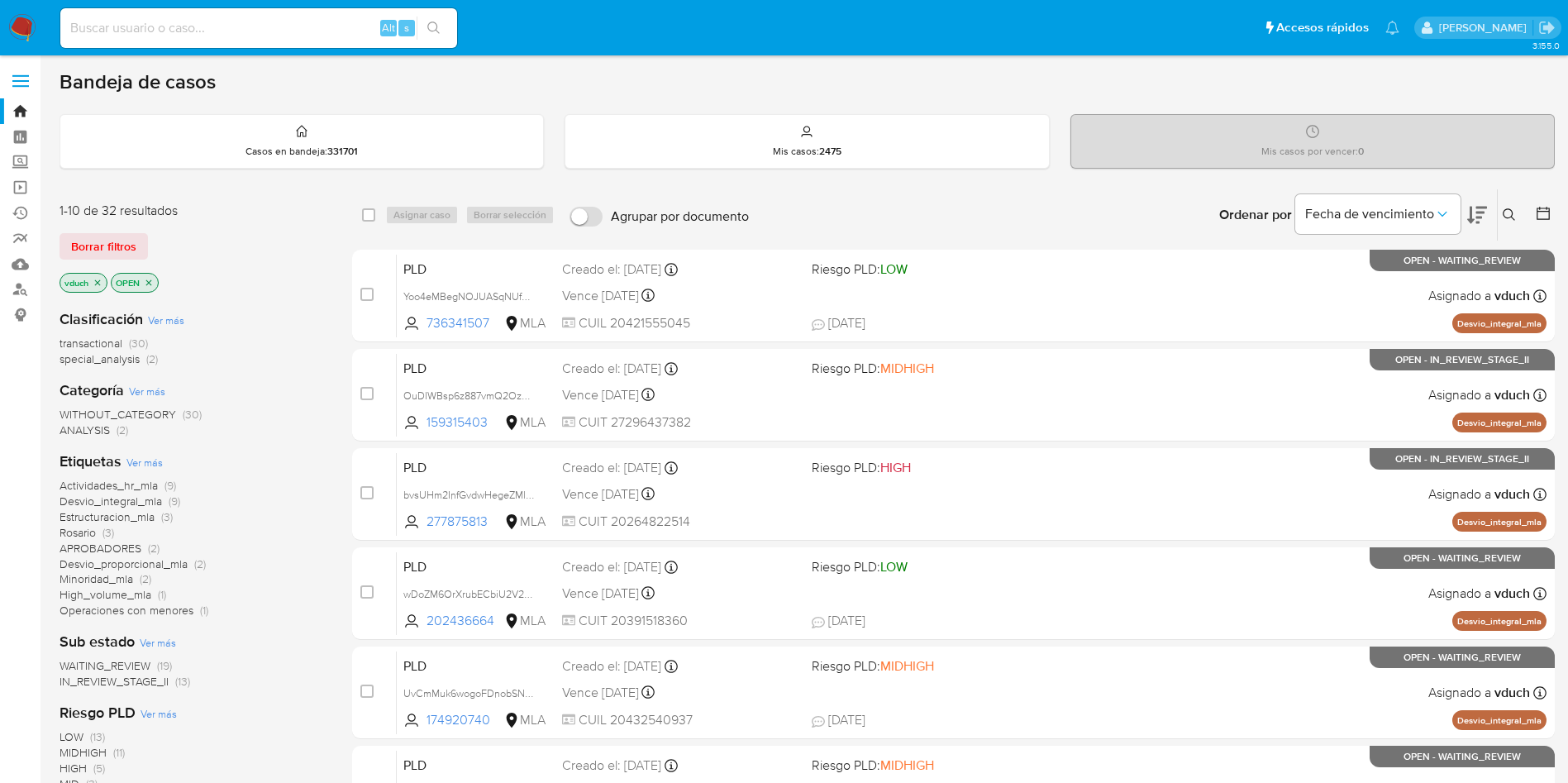
click at [1509, 210] on icon at bounding box center [1510, 215] width 14 height 14
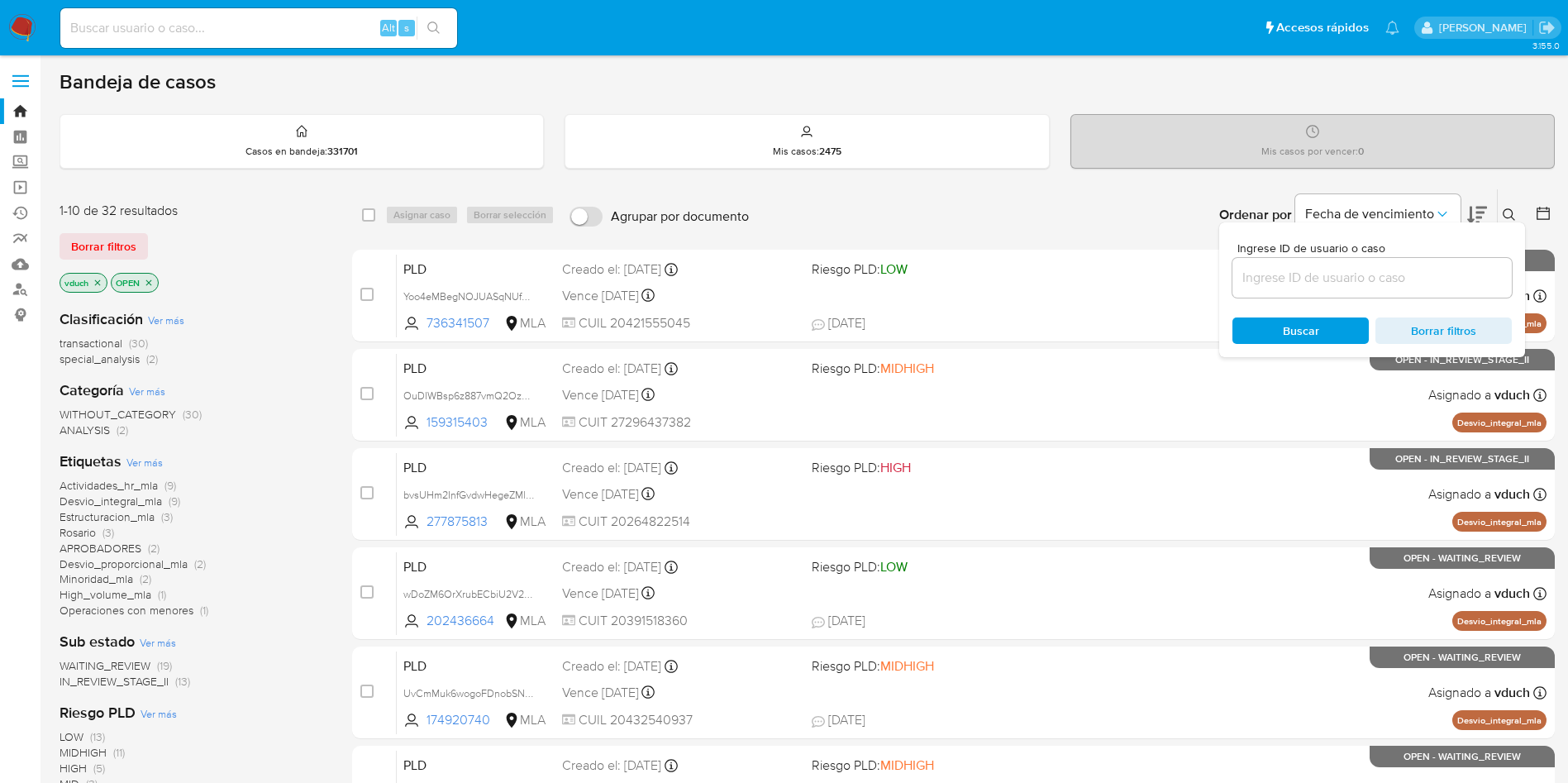
click at [1041, 215] on div "Ordenar por Fecha de vencimiento No es posible ordenar los resultados mientras …" at bounding box center [1156, 215] width 797 height 52
click at [101, 284] on icon "close-filter" at bounding box center [97, 283] width 10 height 10
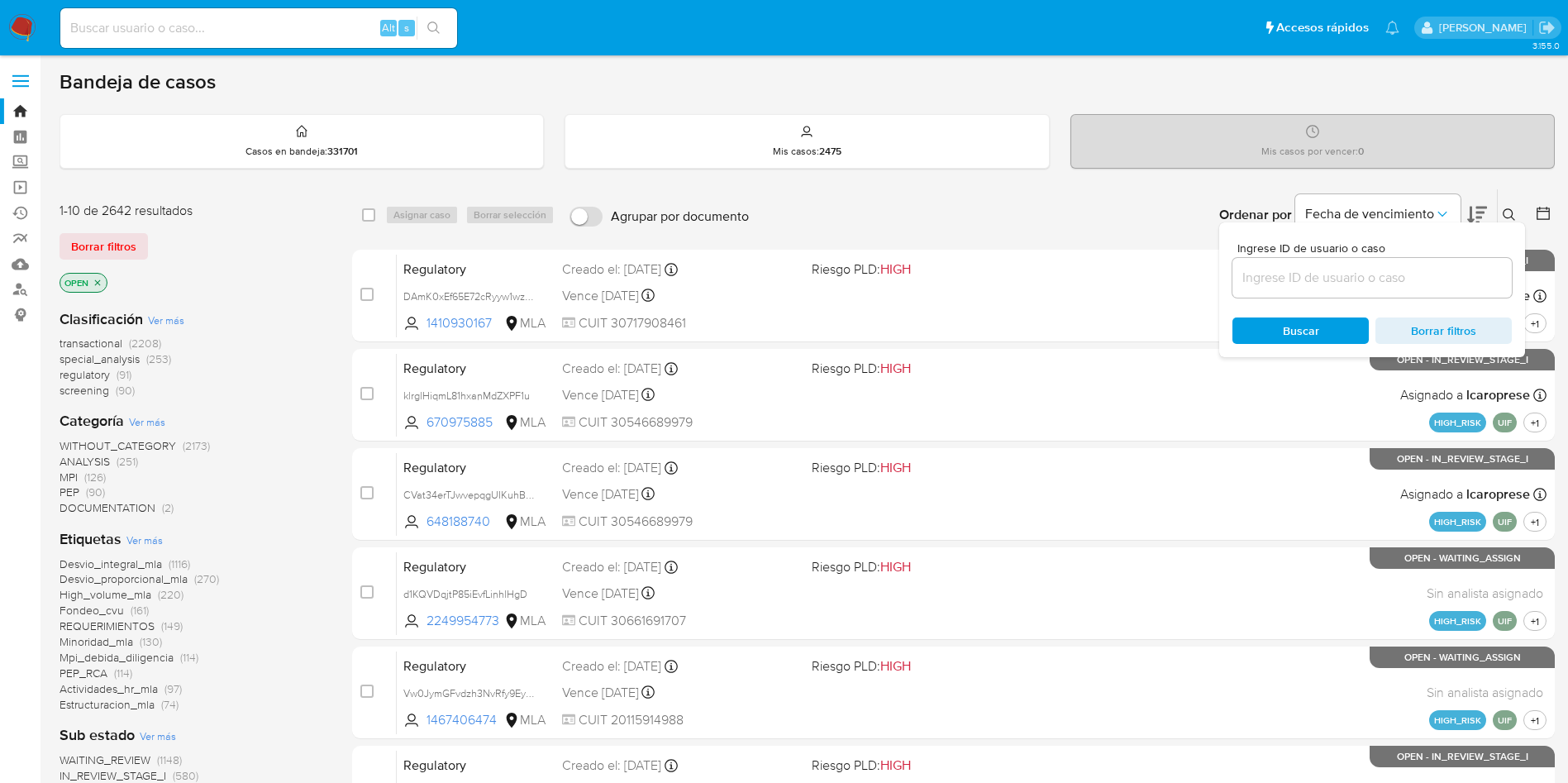
click at [102, 283] on icon "close-filter" at bounding box center [97, 283] width 10 height 10
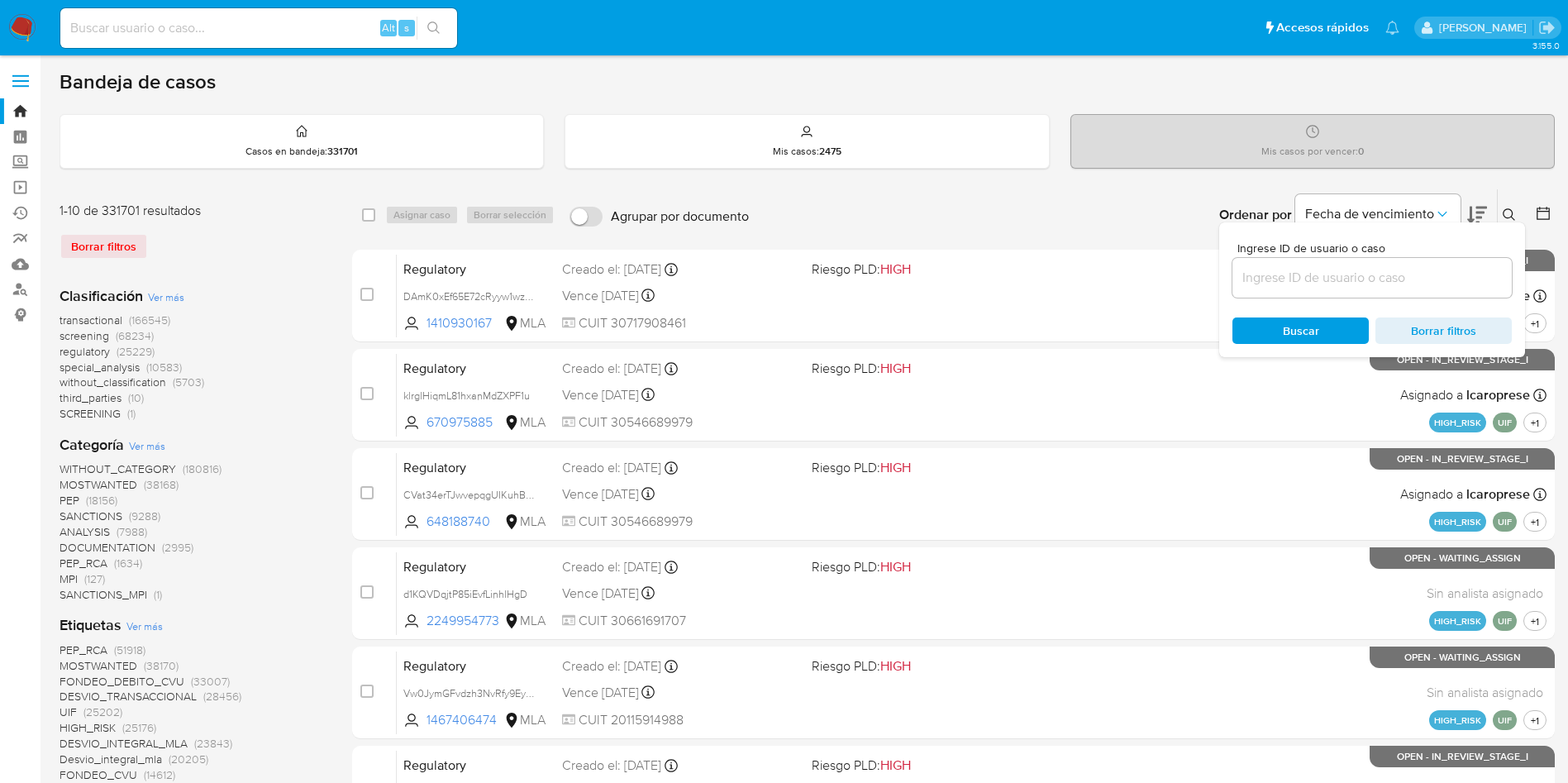
click at [313, 39] on div "Alt s" at bounding box center [258, 27] width 397 height 40
click at [377, 13] on div "Alt s" at bounding box center [258, 27] width 397 height 40
click at [359, 26] on input at bounding box center [258, 28] width 397 height 21
paste input "vgvDU33HcPY6pmnMrLB3teRn"
type input "vgvDU33HcPY6pmnMrLB3teRn"
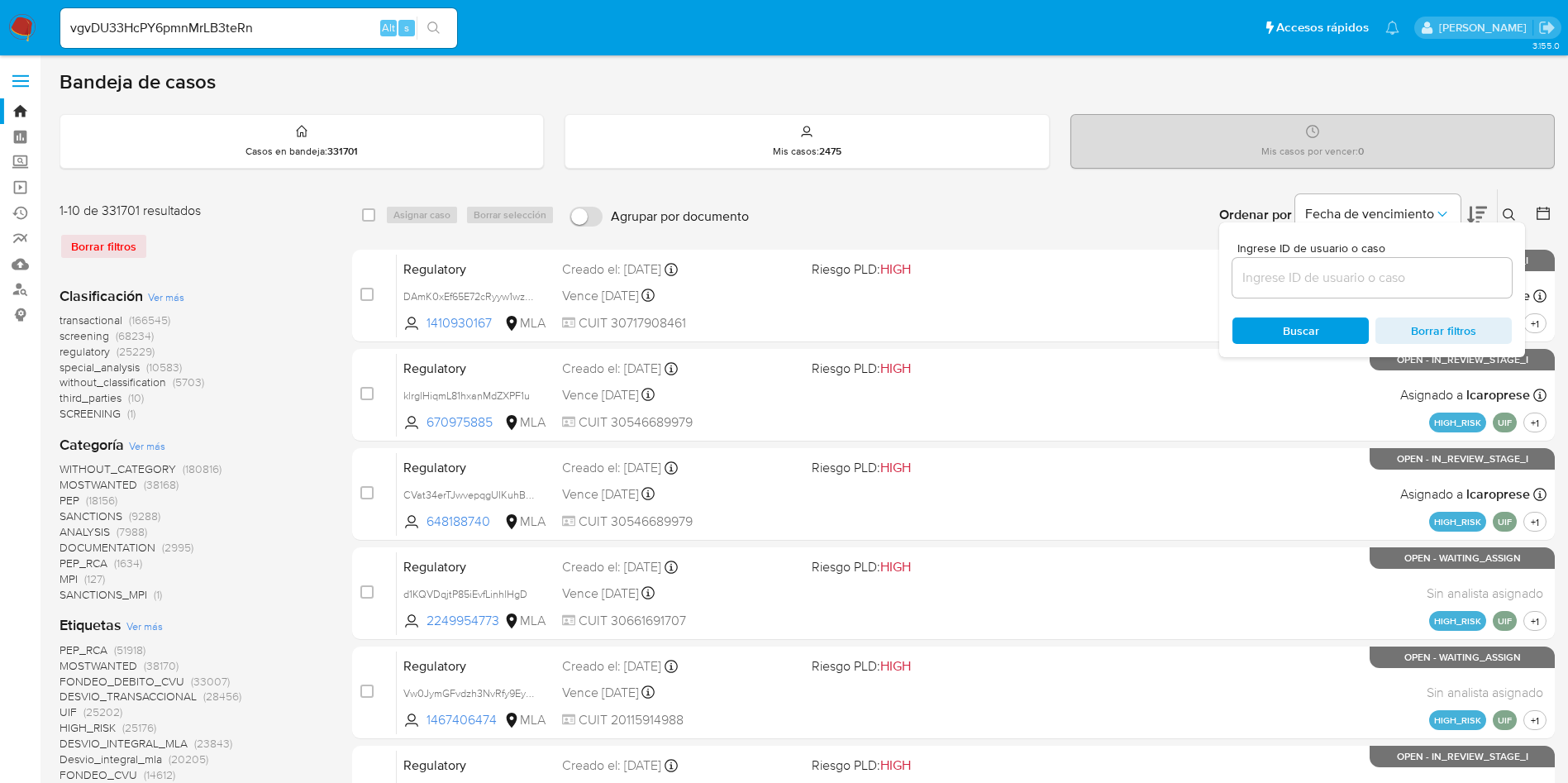
click at [448, 36] on button "search-icon" at bounding box center [433, 28] width 34 height 23
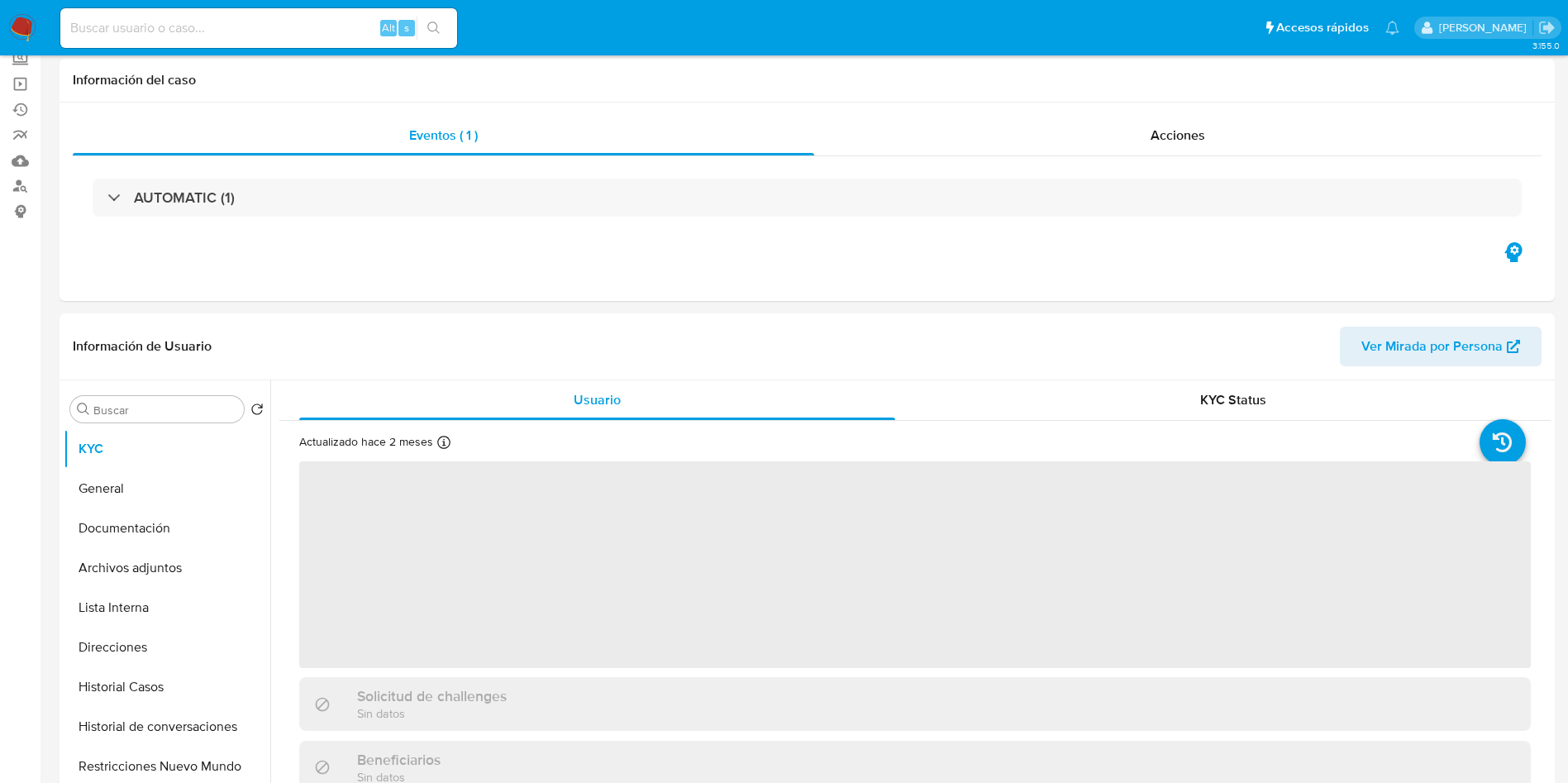
scroll to position [248, 0]
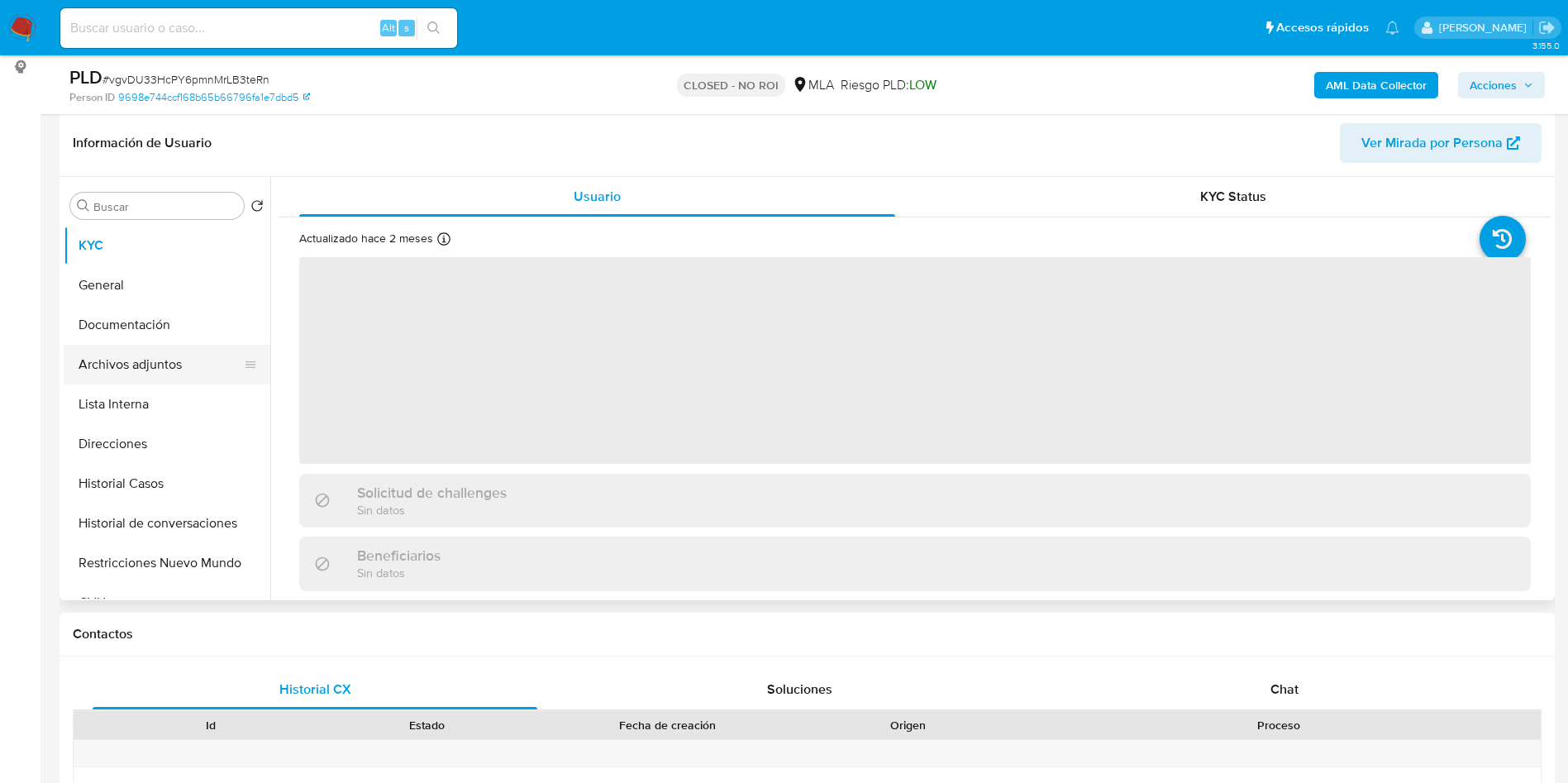
click at [146, 374] on button "Archivos adjuntos" at bounding box center [160, 365] width 193 height 40
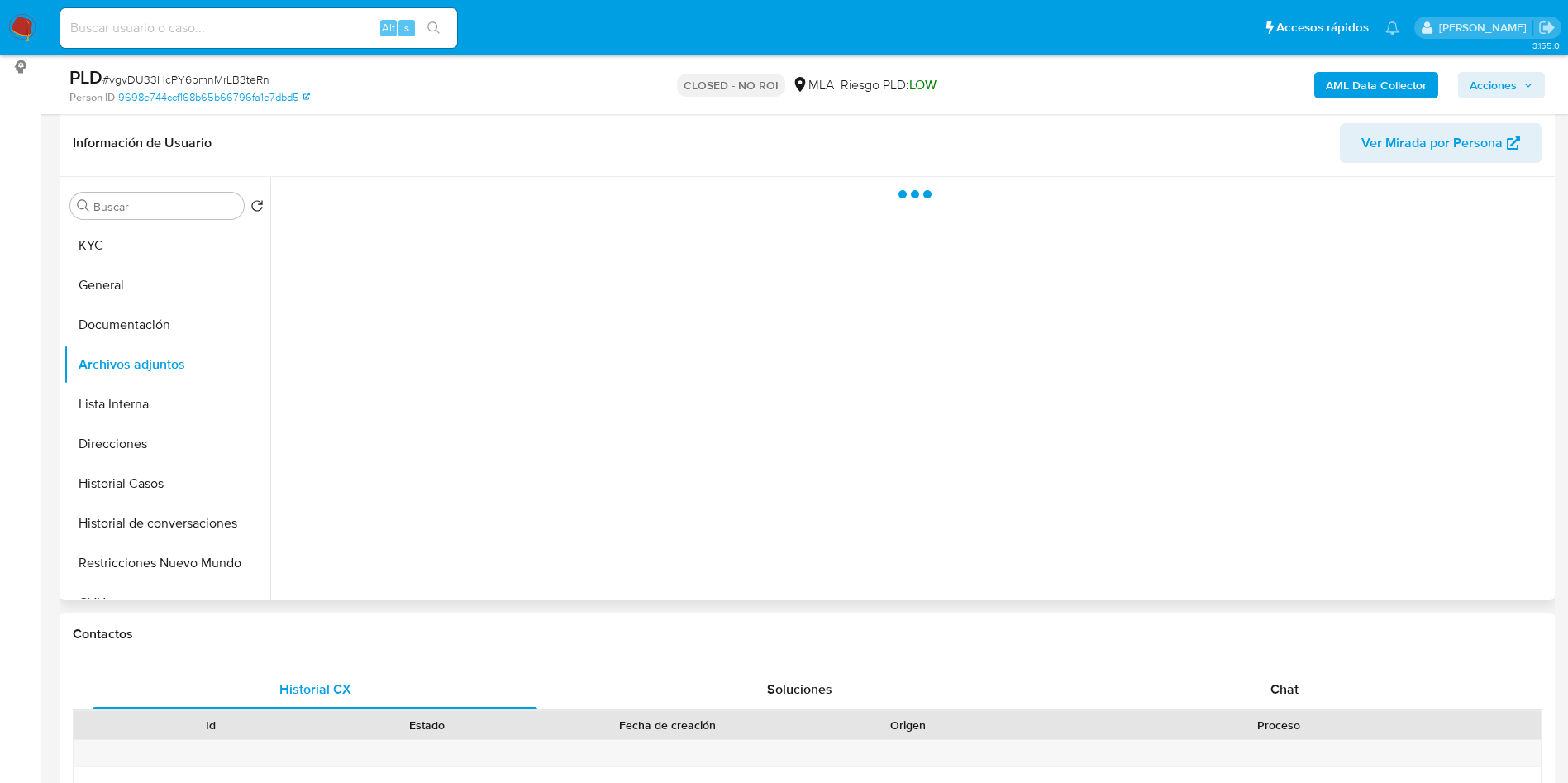
select select "10"
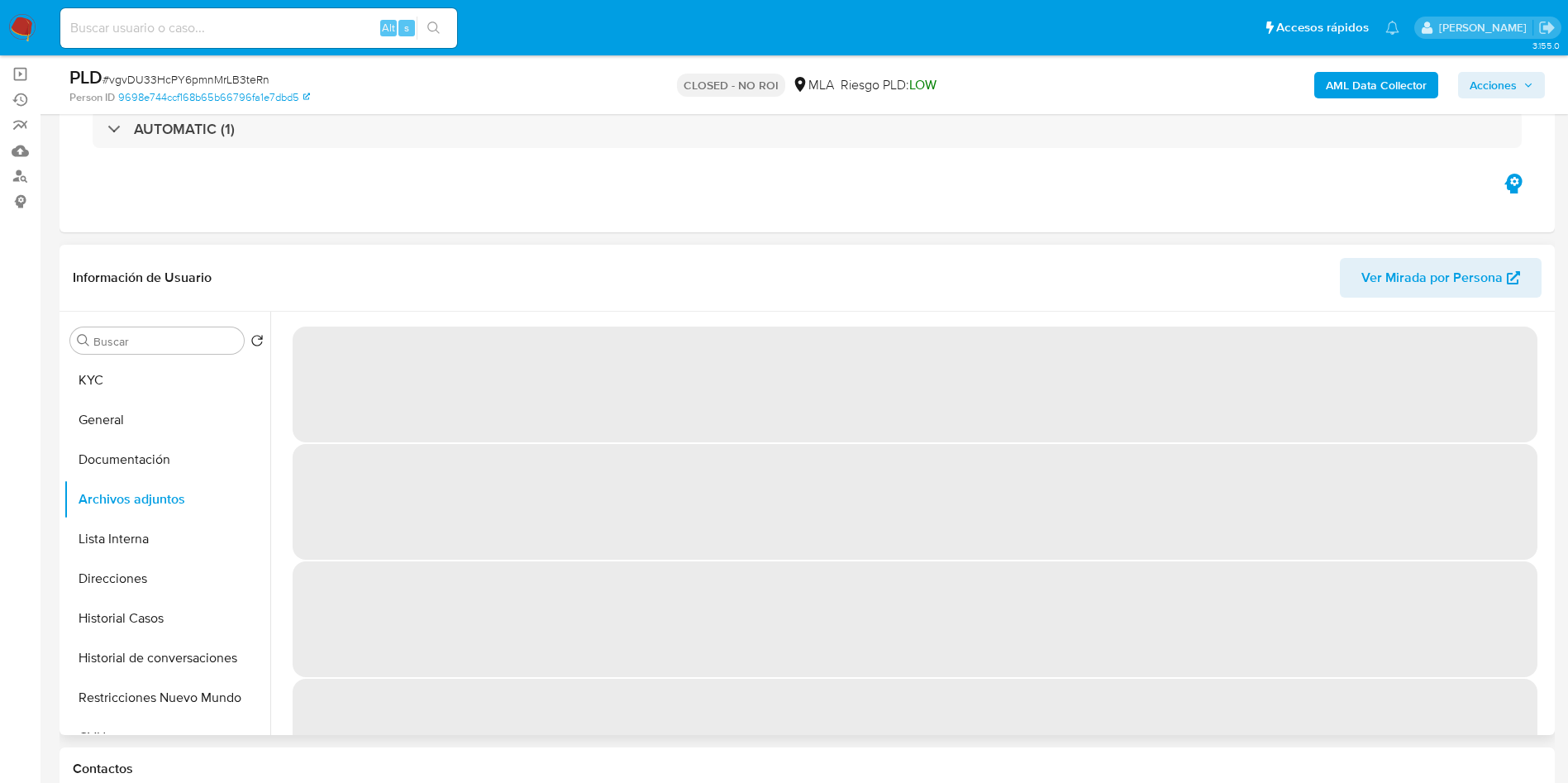
scroll to position [124, 0]
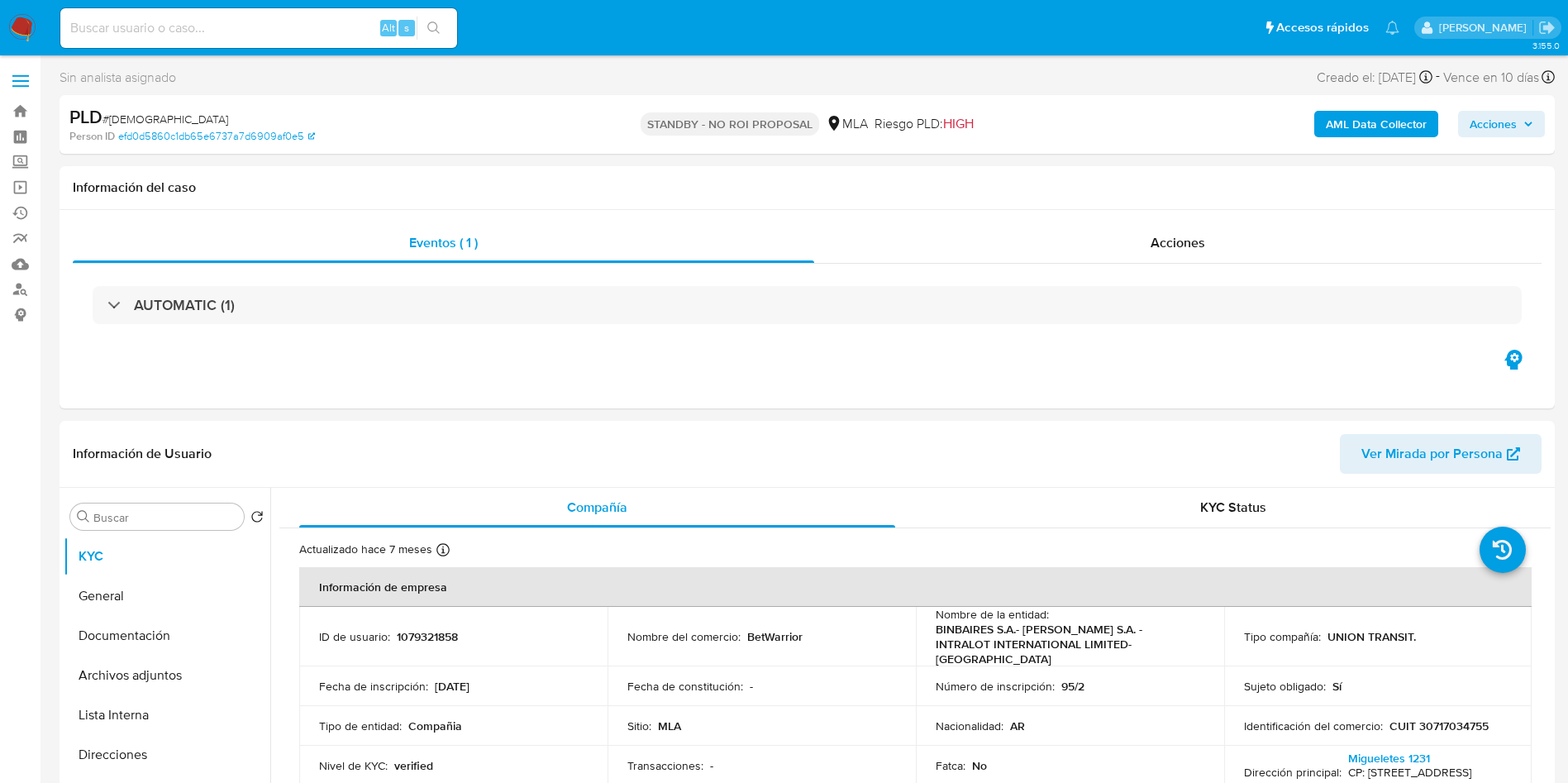
select select "10"
click at [911, 390] on div "Eventos ( 1 ) Acciones AUTOMATIC (1)" at bounding box center [807, 309] width 1495 height 199
click at [296, 7] on div "Alt s" at bounding box center [258, 27] width 397 height 46
click at [301, 19] on input at bounding box center [258, 28] width 397 height 21
paste input "vB6EWqBn8n2OUywYG3UM8w6z"
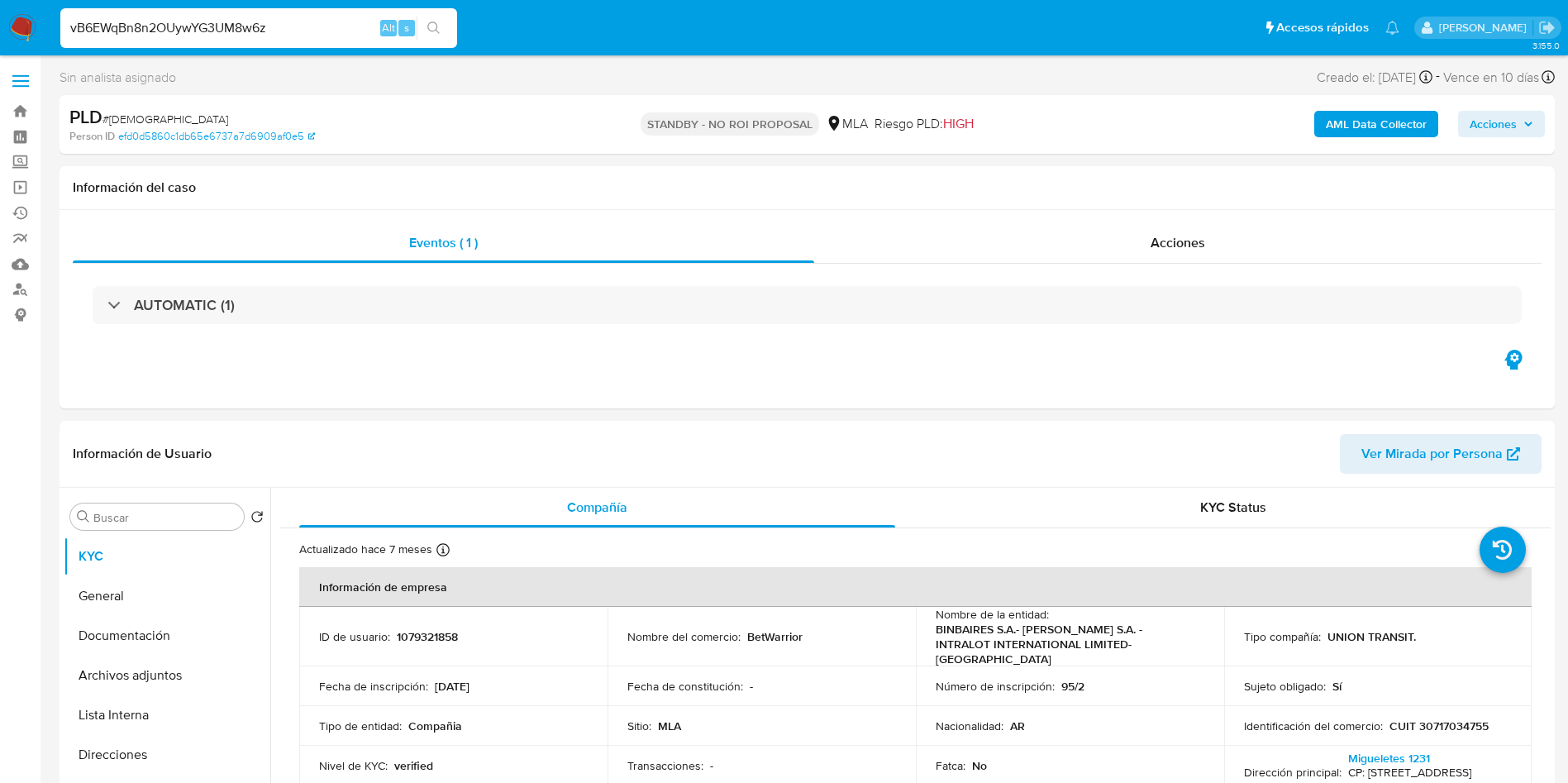
type input "vB6EWqBn8n2OUywYG3UM8w6z"
click at [433, 32] on icon "search-icon" at bounding box center [434, 28] width 14 height 14
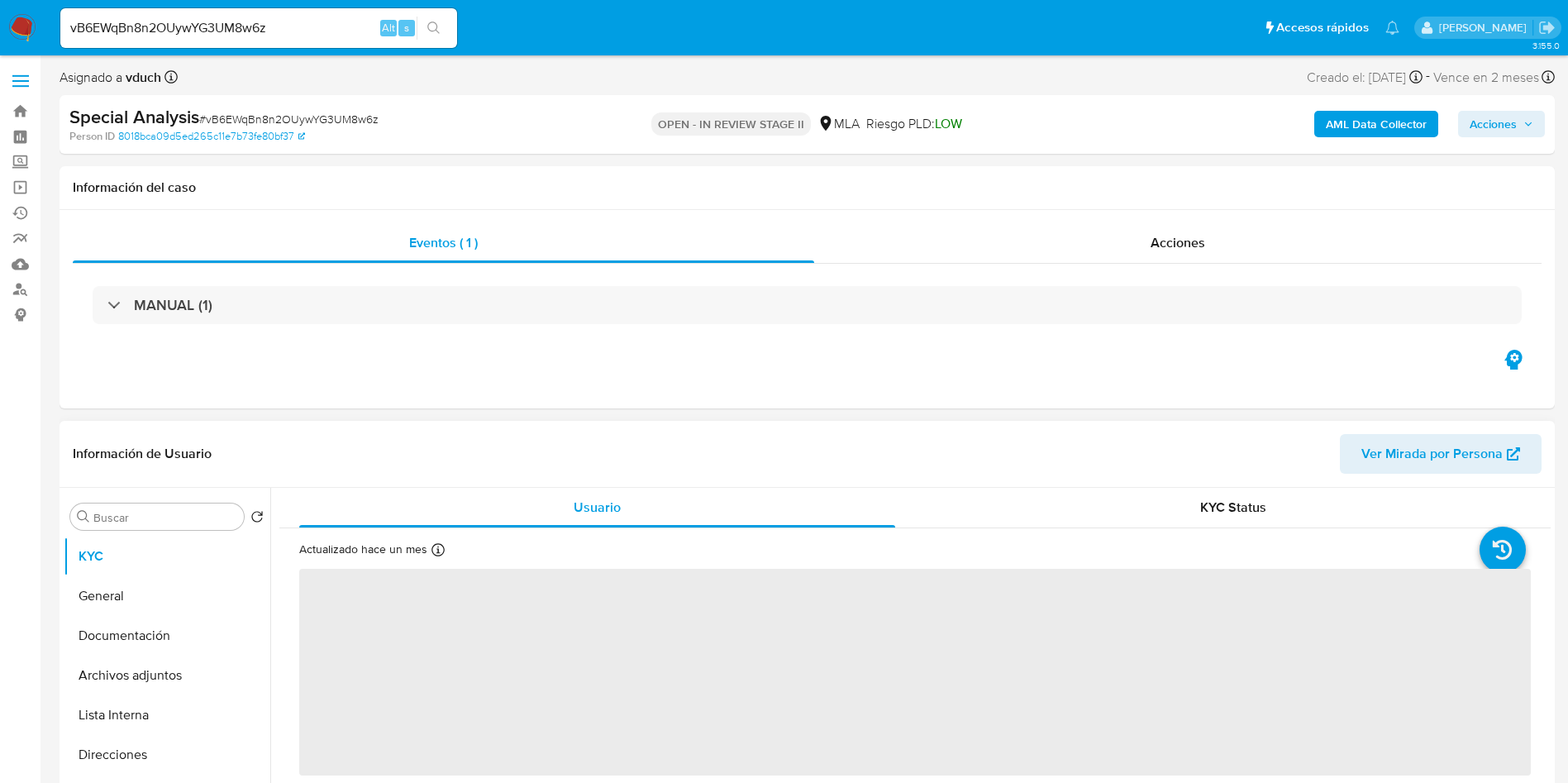
select select "10"
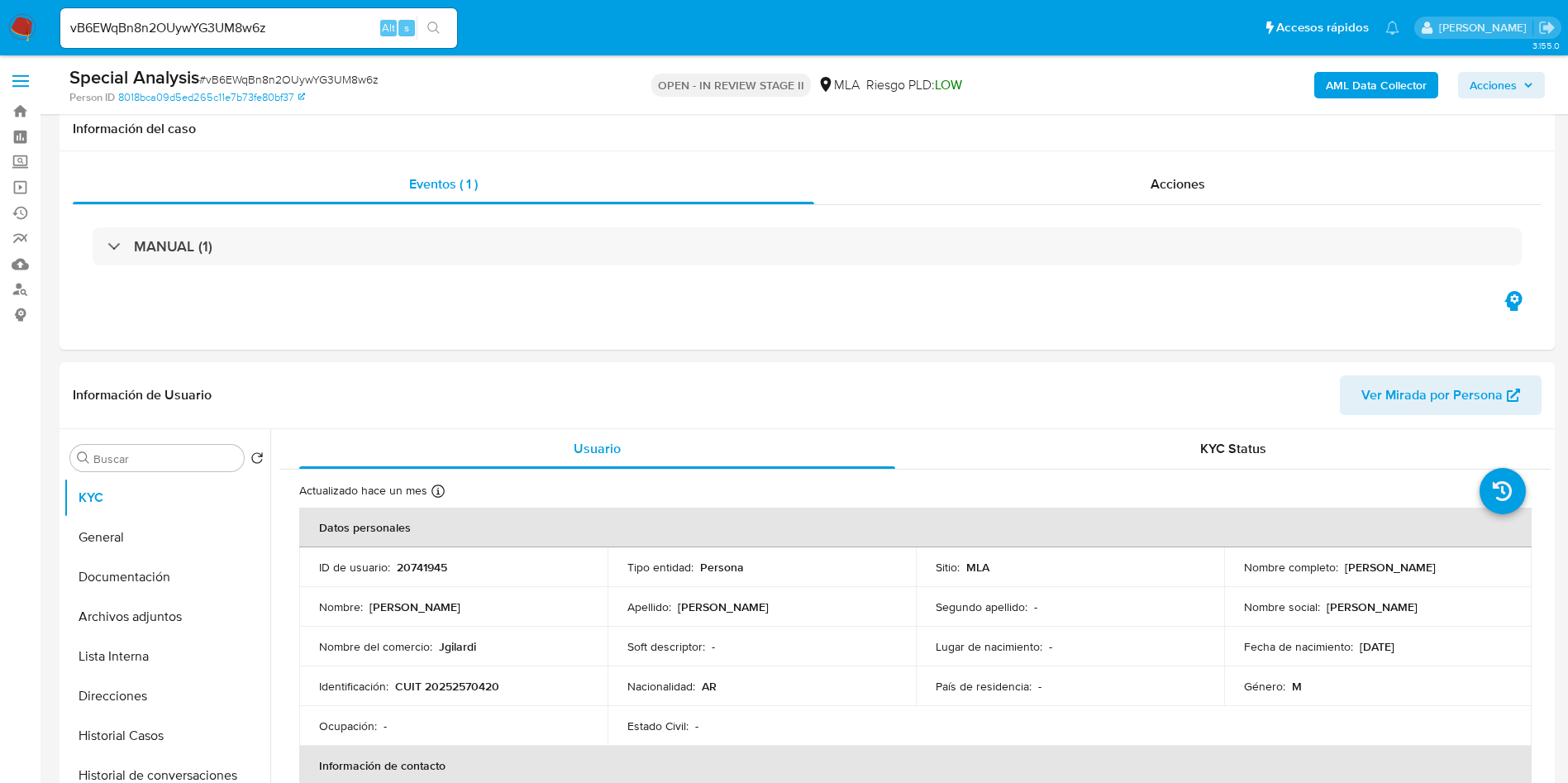
scroll to position [620, 0]
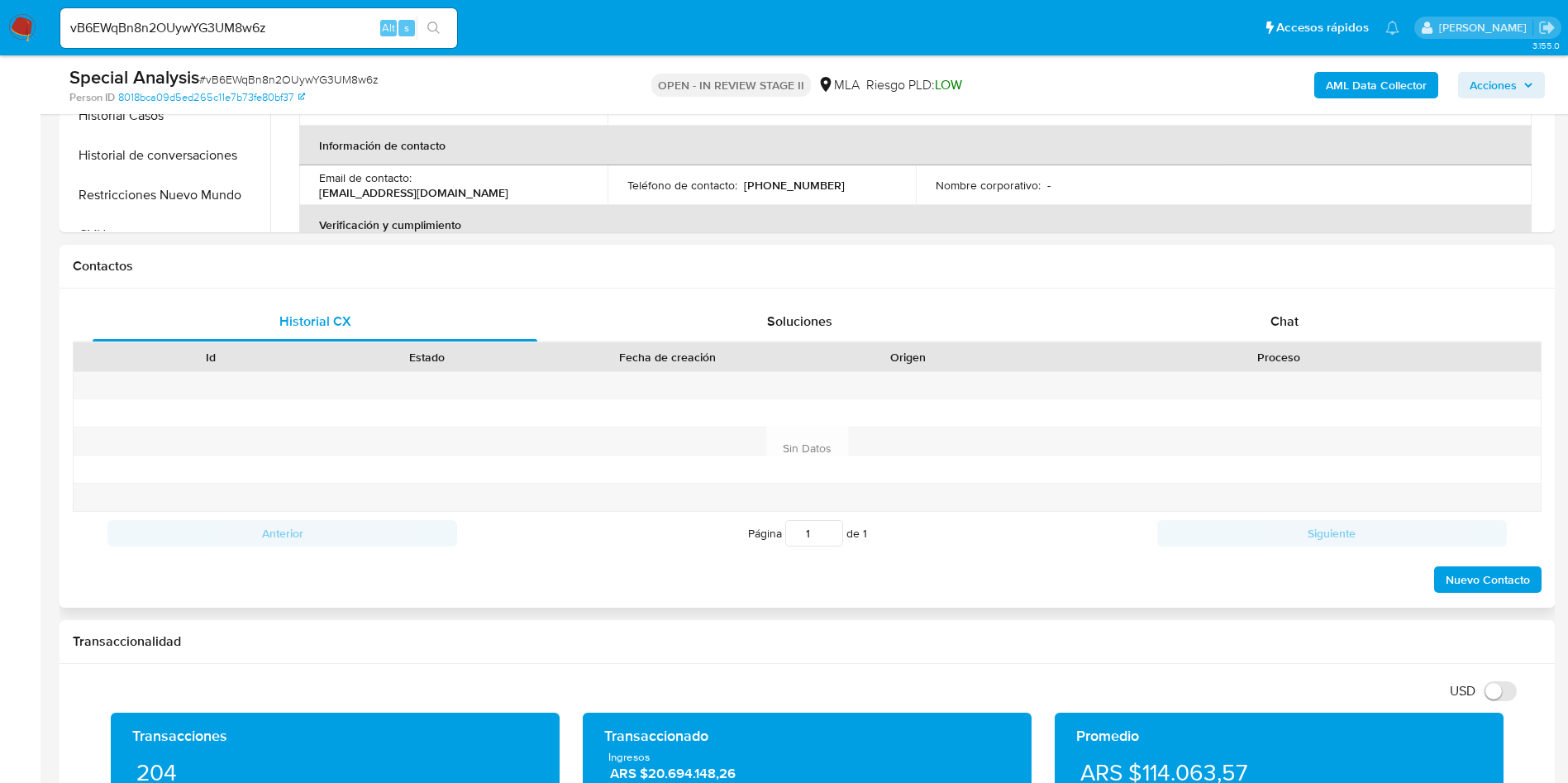
click at [1251, 299] on div "Historial CX Soluciones Chat Id Estado Fecha de creación Origen Proceso Anterio…" at bounding box center [807, 448] width 1495 height 319
click at [1194, 333] on div "Chat" at bounding box center [1284, 322] width 444 height 40
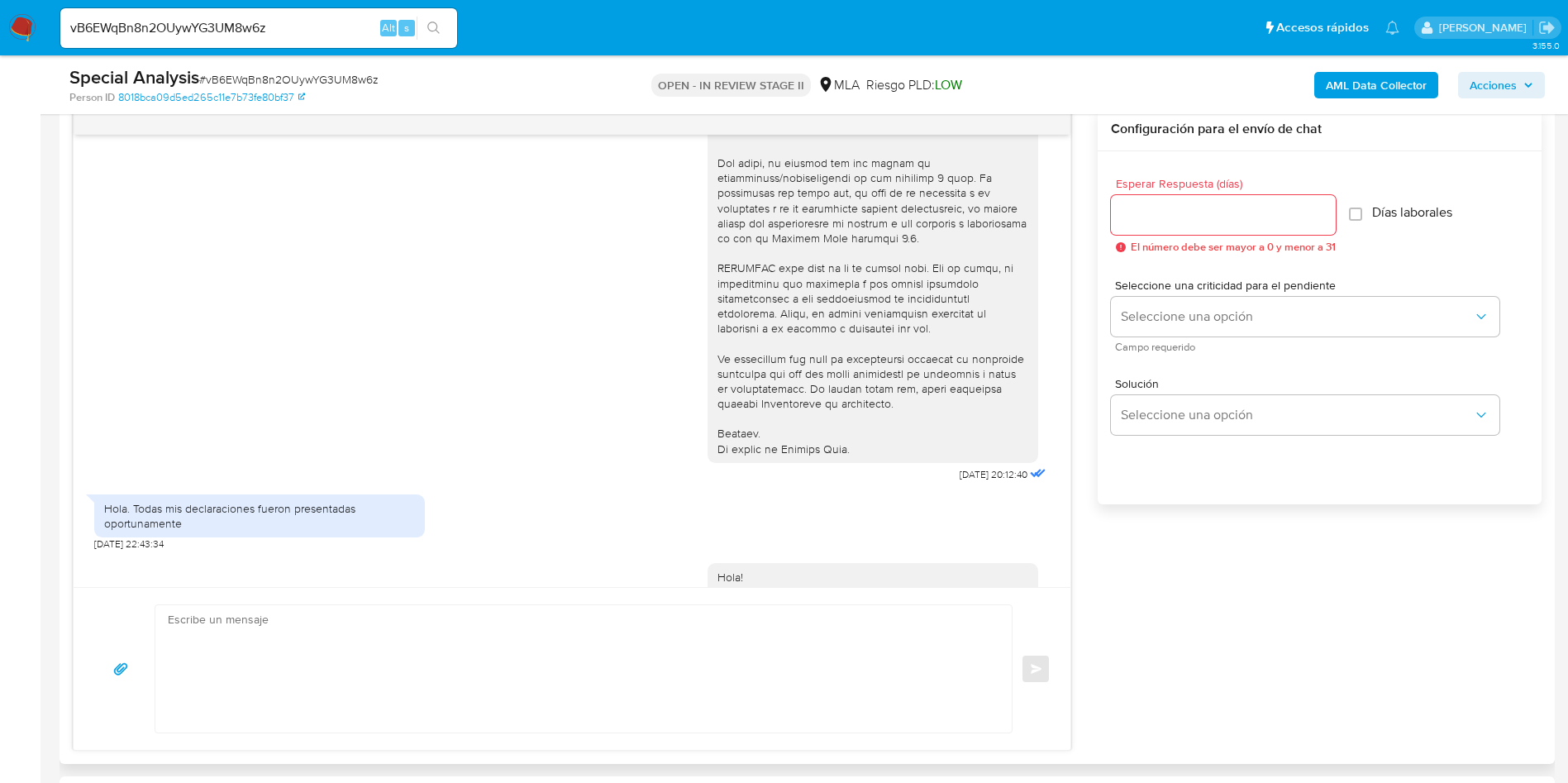
scroll to position [741, 0]
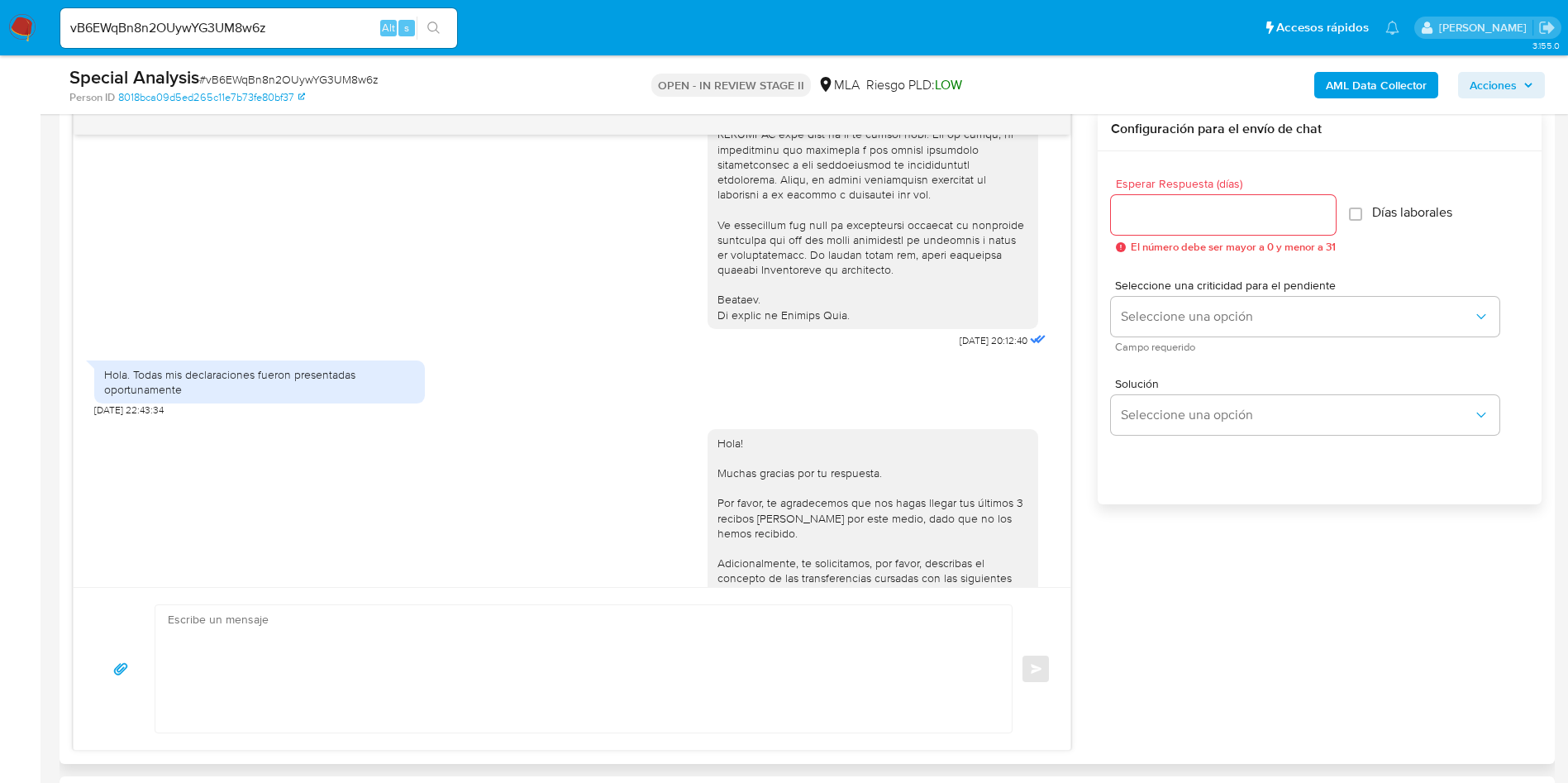
click at [752, 576] on div "Hola! Muchas gracias por tu respuesta. Por favor, te agradecemos que nos hagas …" at bounding box center [872, 616] width 311 height 362
drag, startPoint x: 967, startPoint y: 338, endPoint x: 913, endPoint y: 346, distance: 54.6
copy span "[DATE]"
click at [1142, 568] on div "[DATE] 20:12:40 Hola. Todas mis declaraciones fueron presentadas oportunamente …" at bounding box center [807, 429] width 1469 height 644
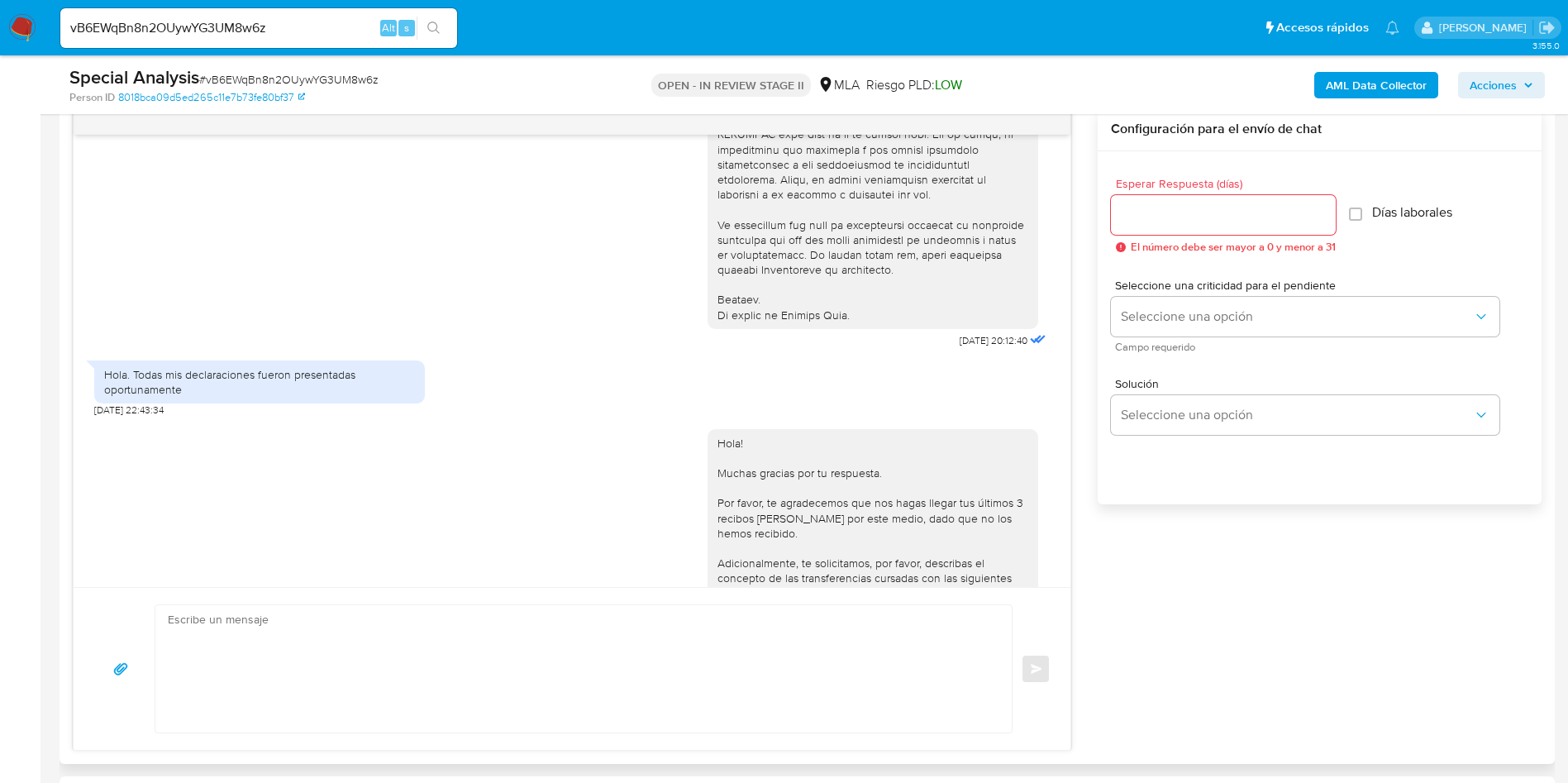
scroll to position [988, 0]
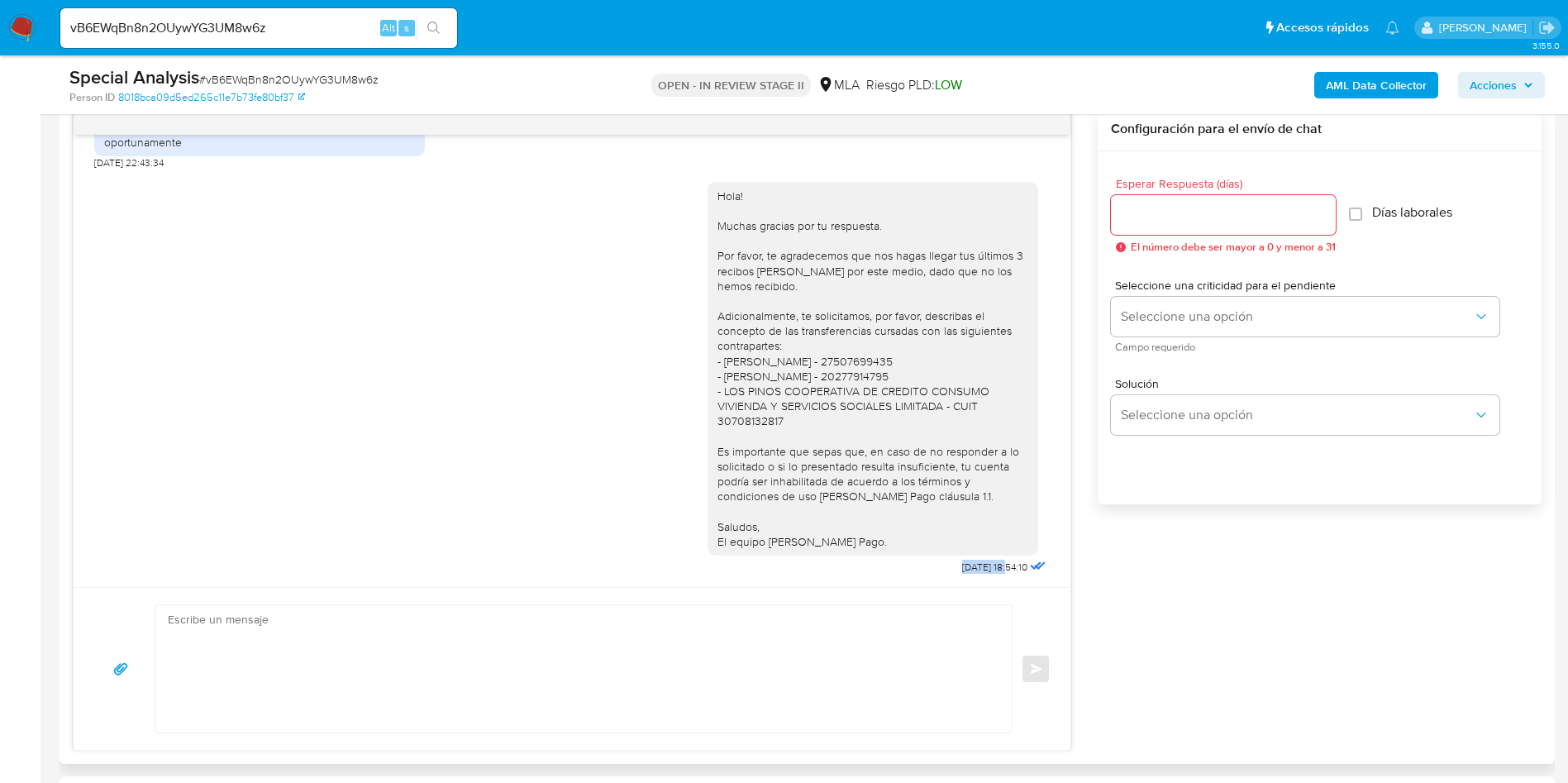
drag, startPoint x: 972, startPoint y: 567, endPoint x: 916, endPoint y: 568, distance: 56.0
click at [916, 568] on div "Hola! Muchas gracias por tu respuesta. Por favor, te agradecemos que nos hagas …" at bounding box center [878, 375] width 342 height 410
copy span "[DATE]"
click at [693, 618] on textarea at bounding box center [579, 669] width 823 height 128
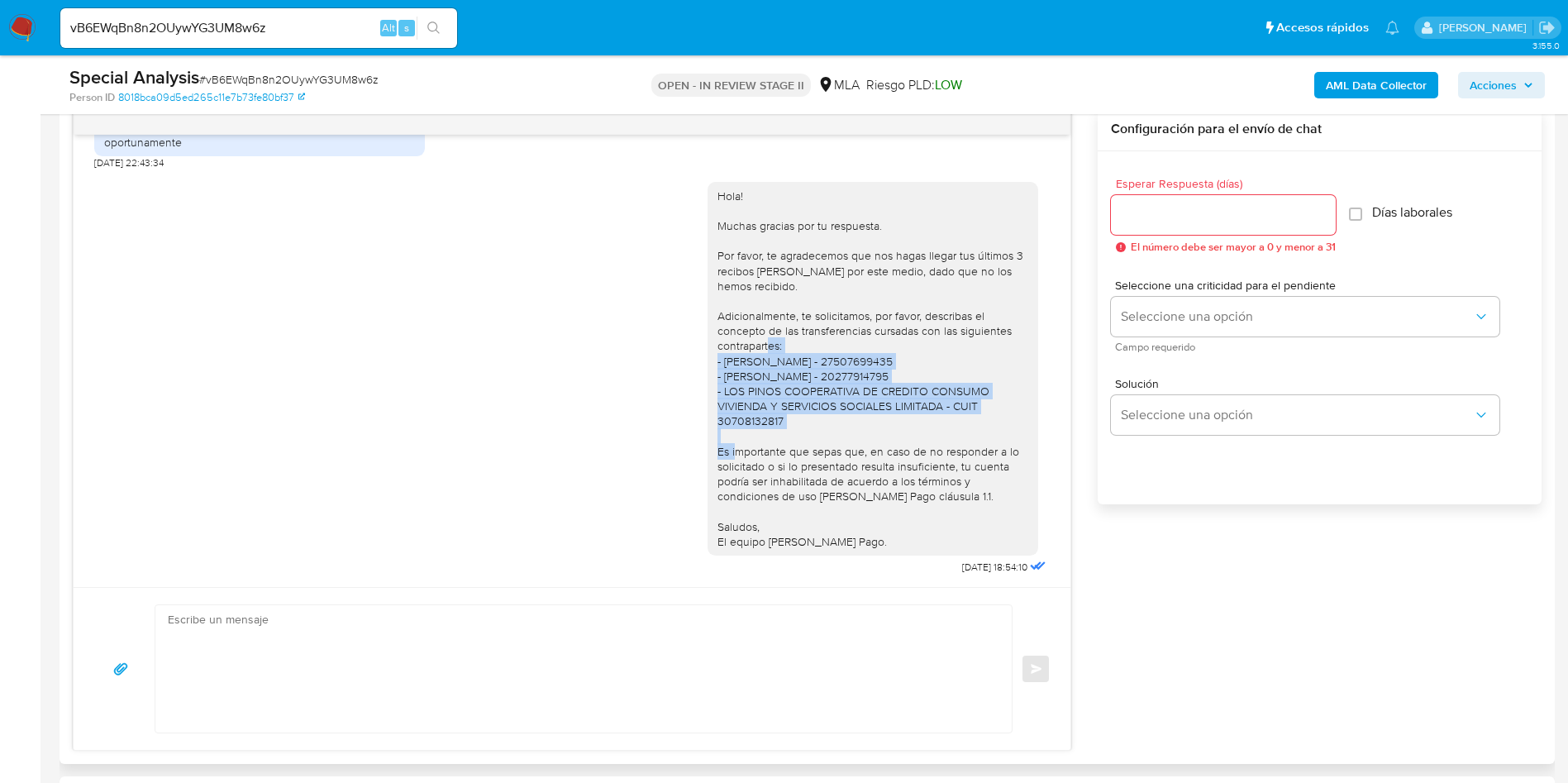
drag, startPoint x: 698, startPoint y: 363, endPoint x: 791, endPoint y: 420, distance: 109.1
click at [791, 420] on div "Hola! Muchas gracias por tu respuesta. Por favor, te agradecemos que nos hagas …" at bounding box center [872, 370] width 330 height 374
copy div "- [PERSON_NAME] - 27507699435 - [PERSON_NAME] - 20277914795 - LOS PINOS COOPERA…"
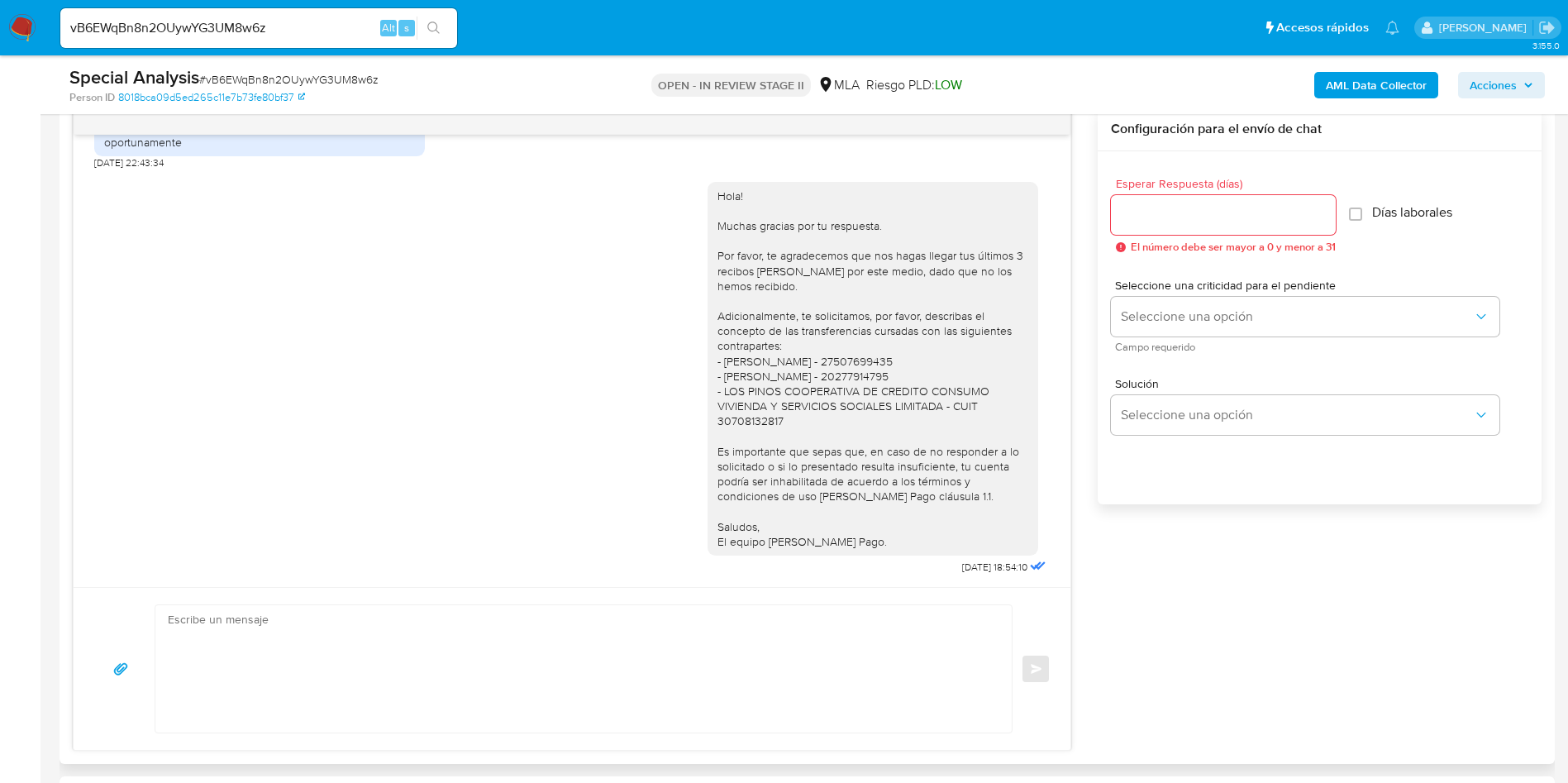
click at [514, 242] on div "Hola! Muchas gracias por tu respuesta. Por favor, te agradecemos que nos hagas …" at bounding box center [572, 375] width 955 height 410
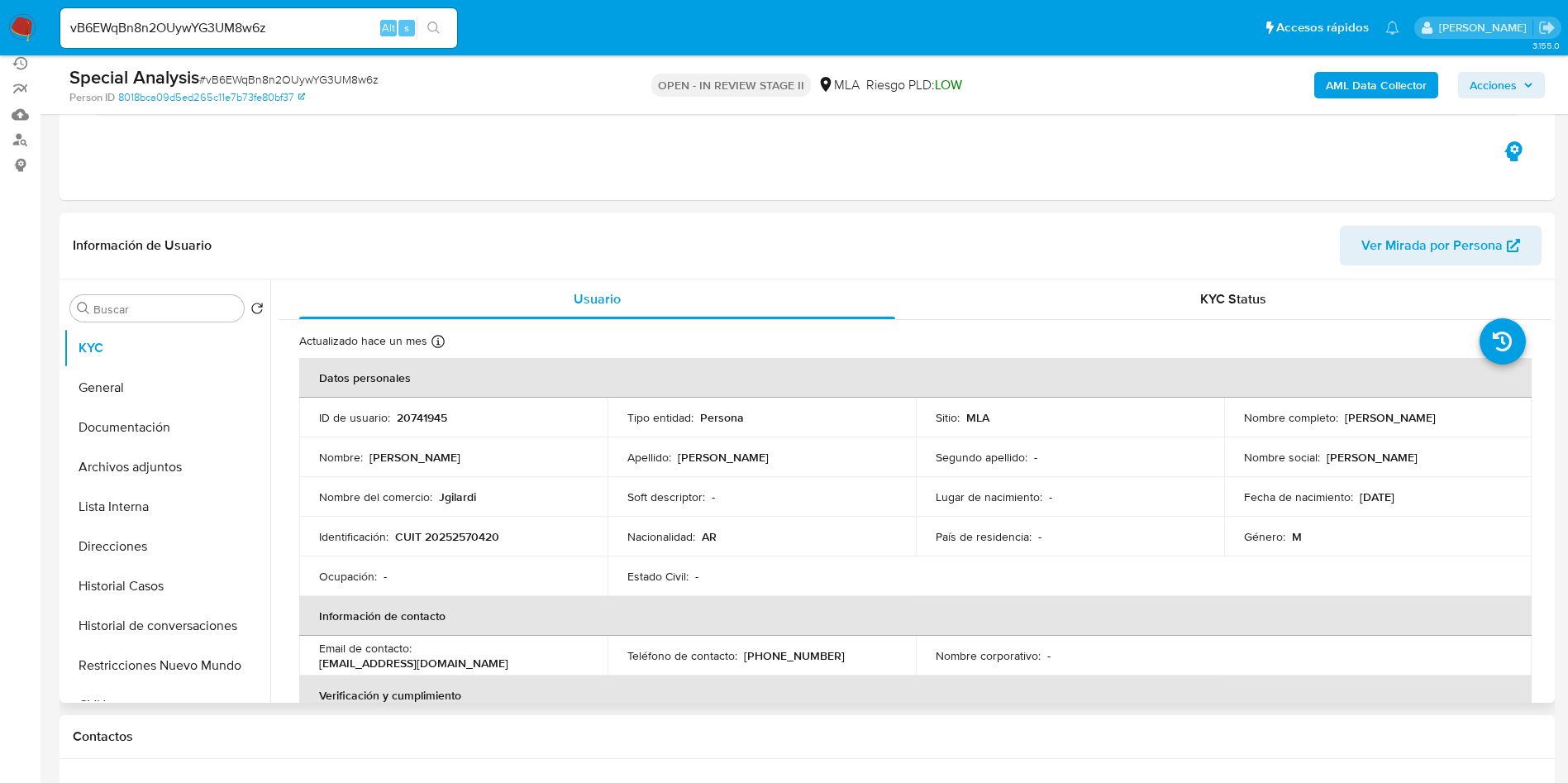
scroll to position [372, 0]
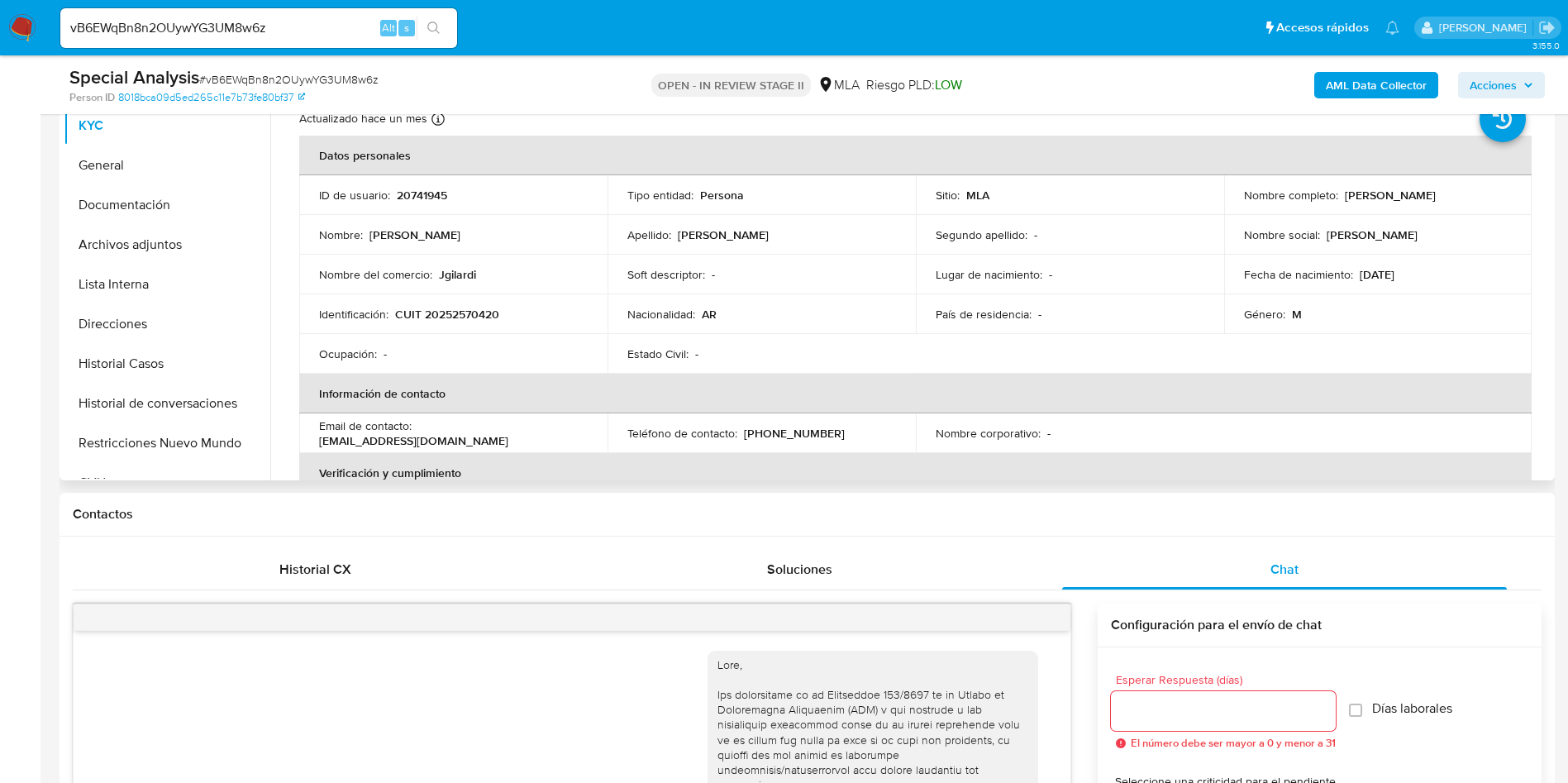
click at [424, 189] on p "20741945" at bounding box center [422, 195] width 51 height 15
copy p "20741945"
click at [155, 346] on button "Historial Casos" at bounding box center [160, 364] width 193 height 40
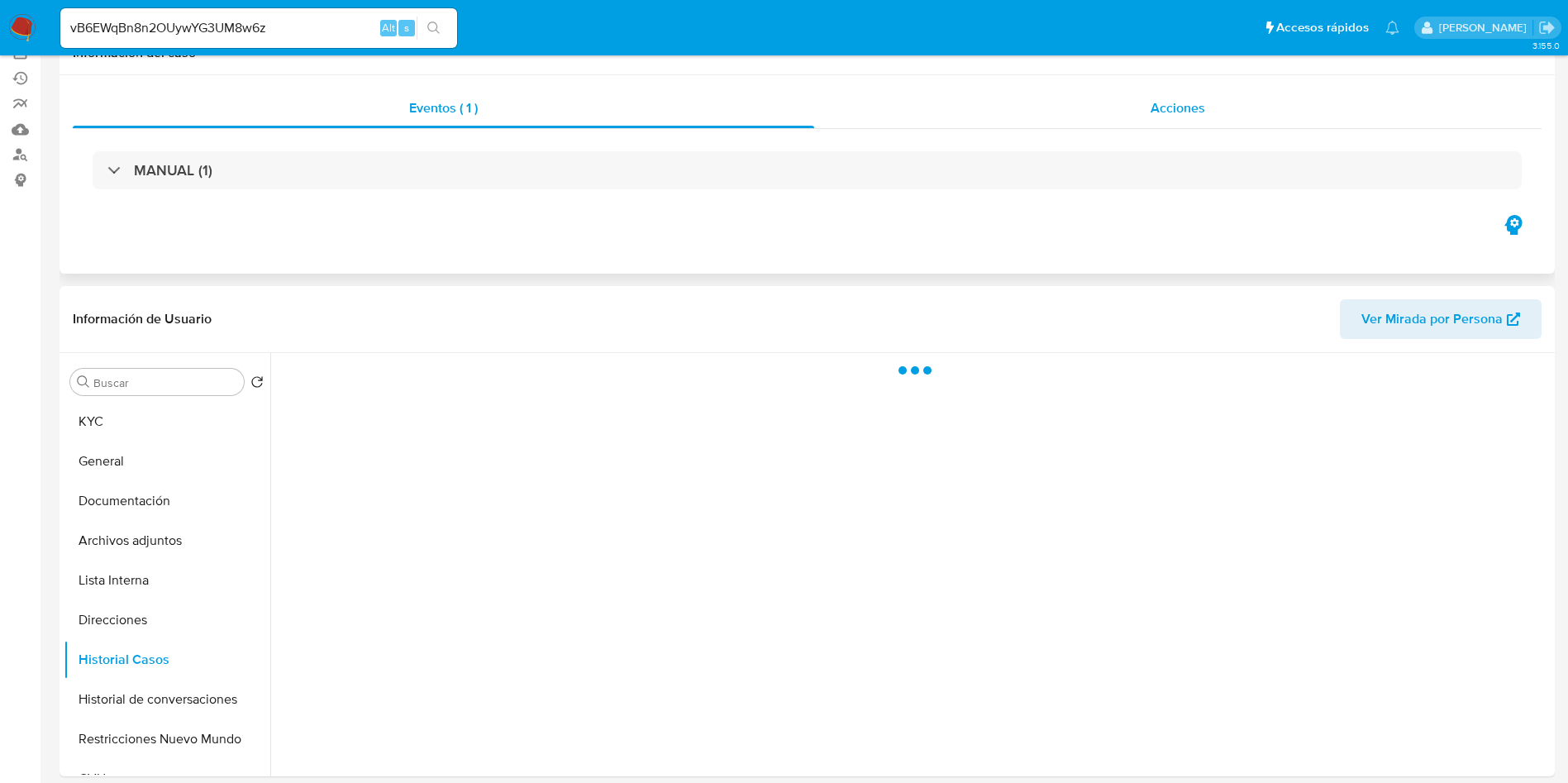
scroll to position [0, 0]
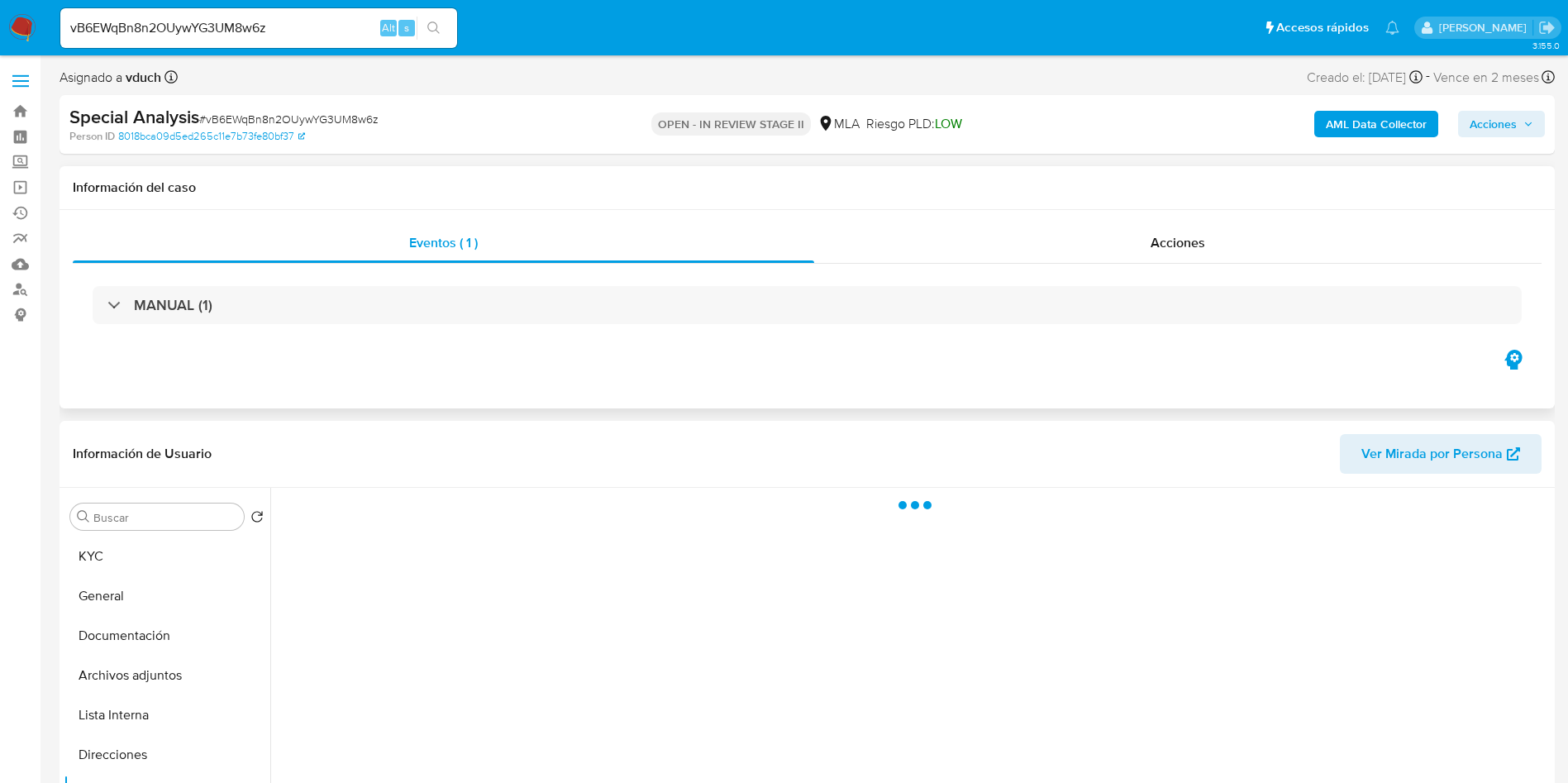
click at [865, 179] on h1 "Información del caso" at bounding box center [807, 187] width 1469 height 17
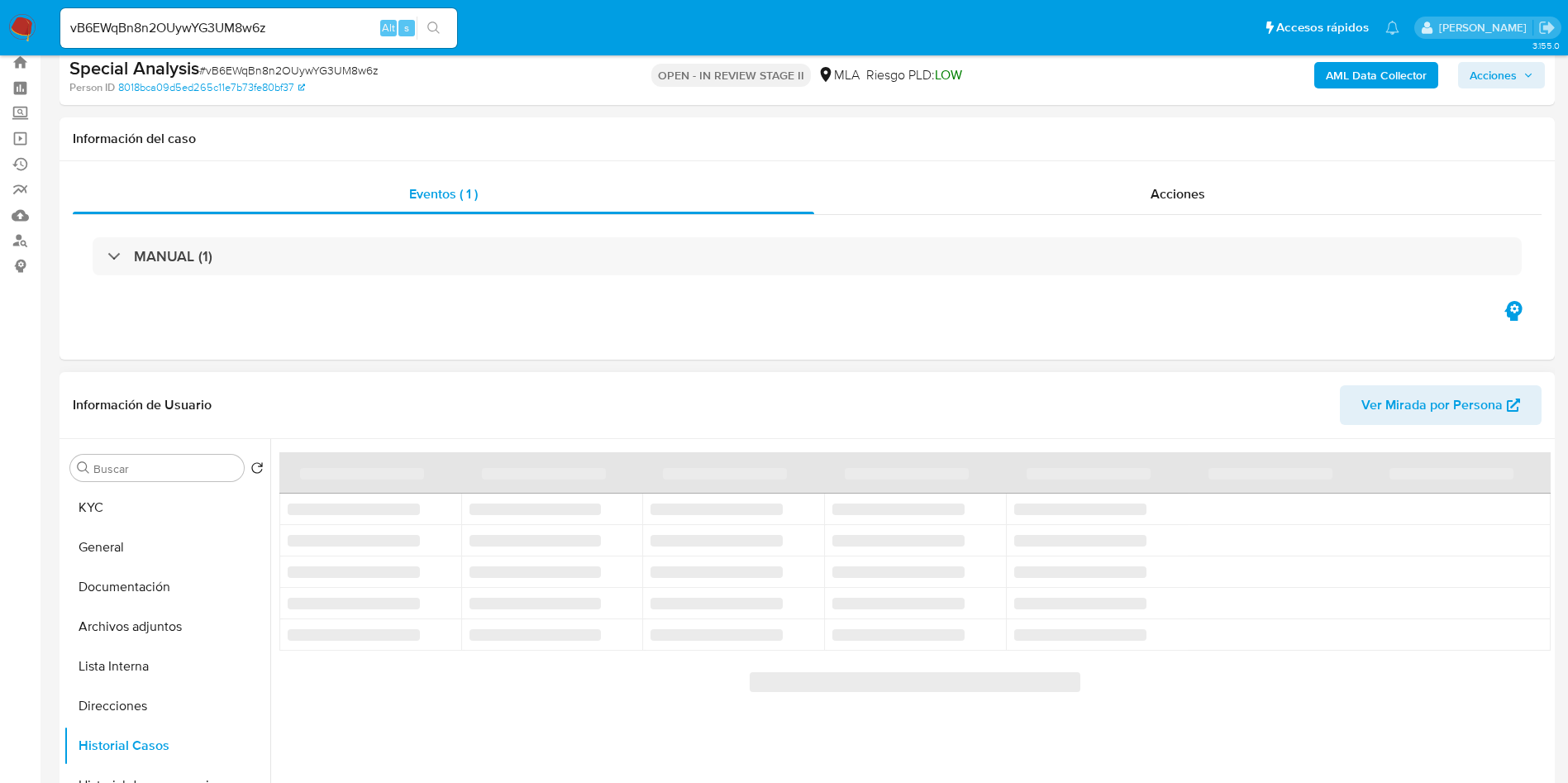
scroll to position [124, 0]
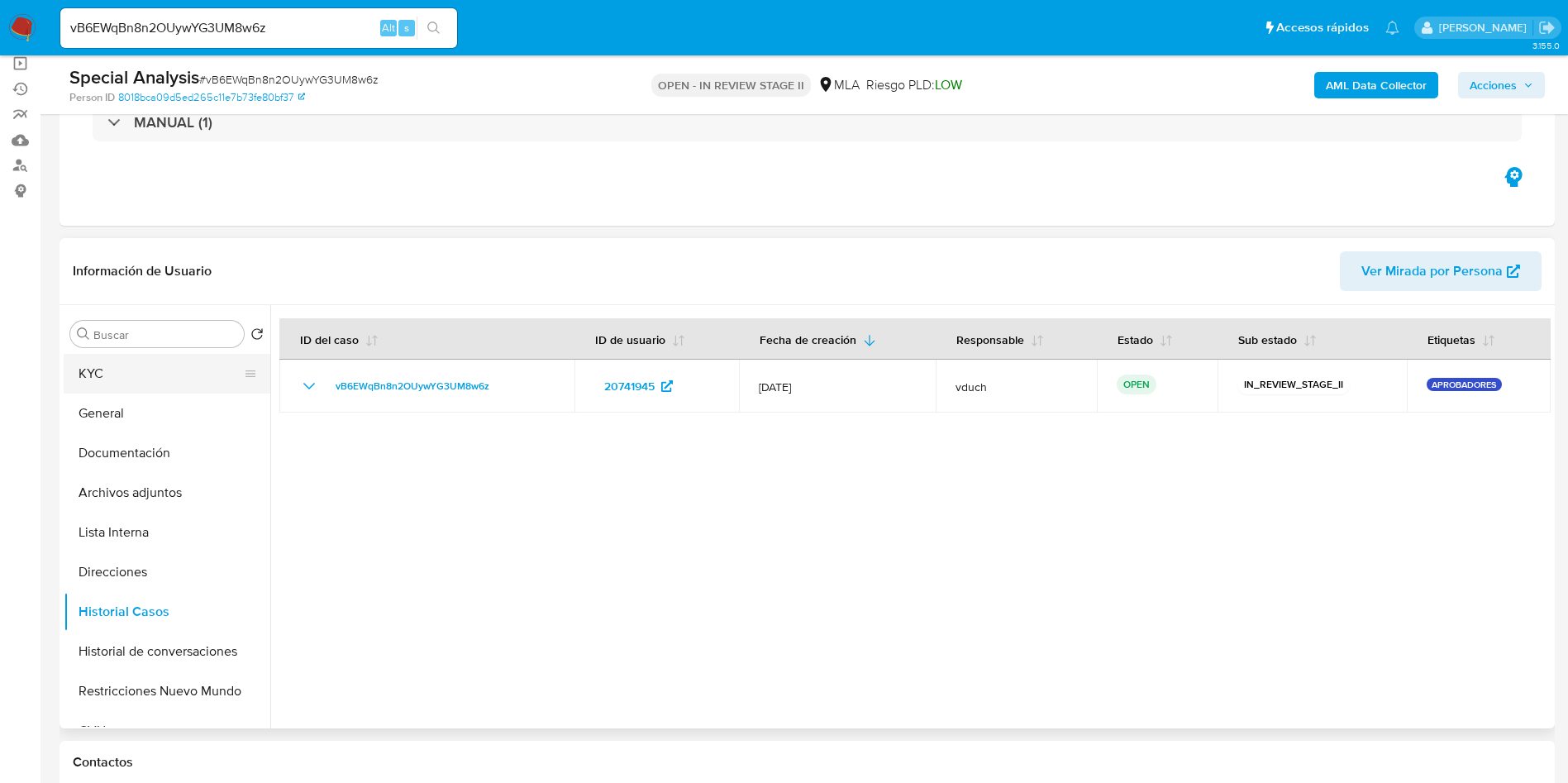
click at [136, 357] on button "KYC" at bounding box center [160, 373] width 193 height 40
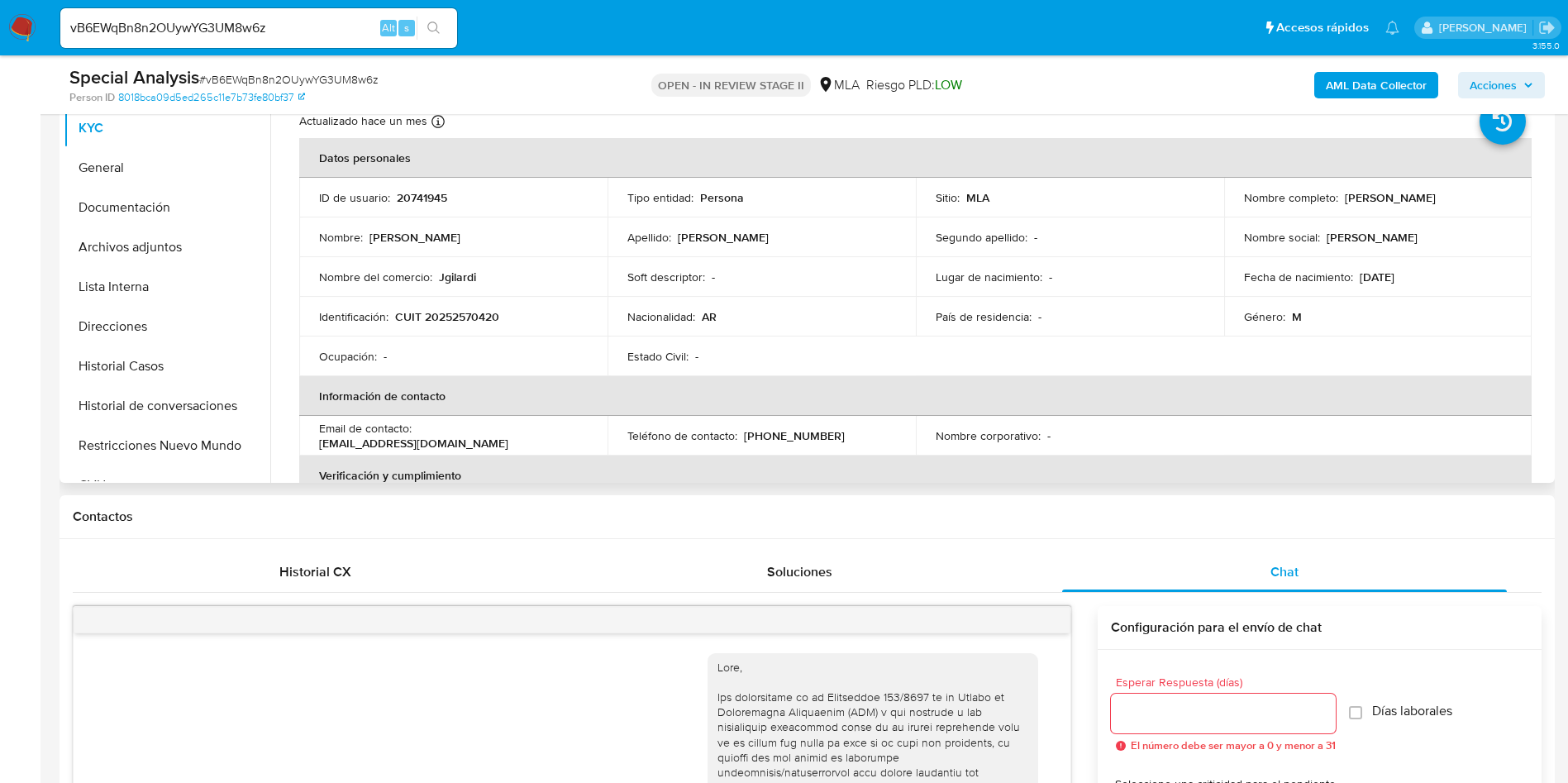
scroll to position [372, 0]
click at [152, 245] on button "Archivos adjuntos" at bounding box center [160, 245] width 193 height 40
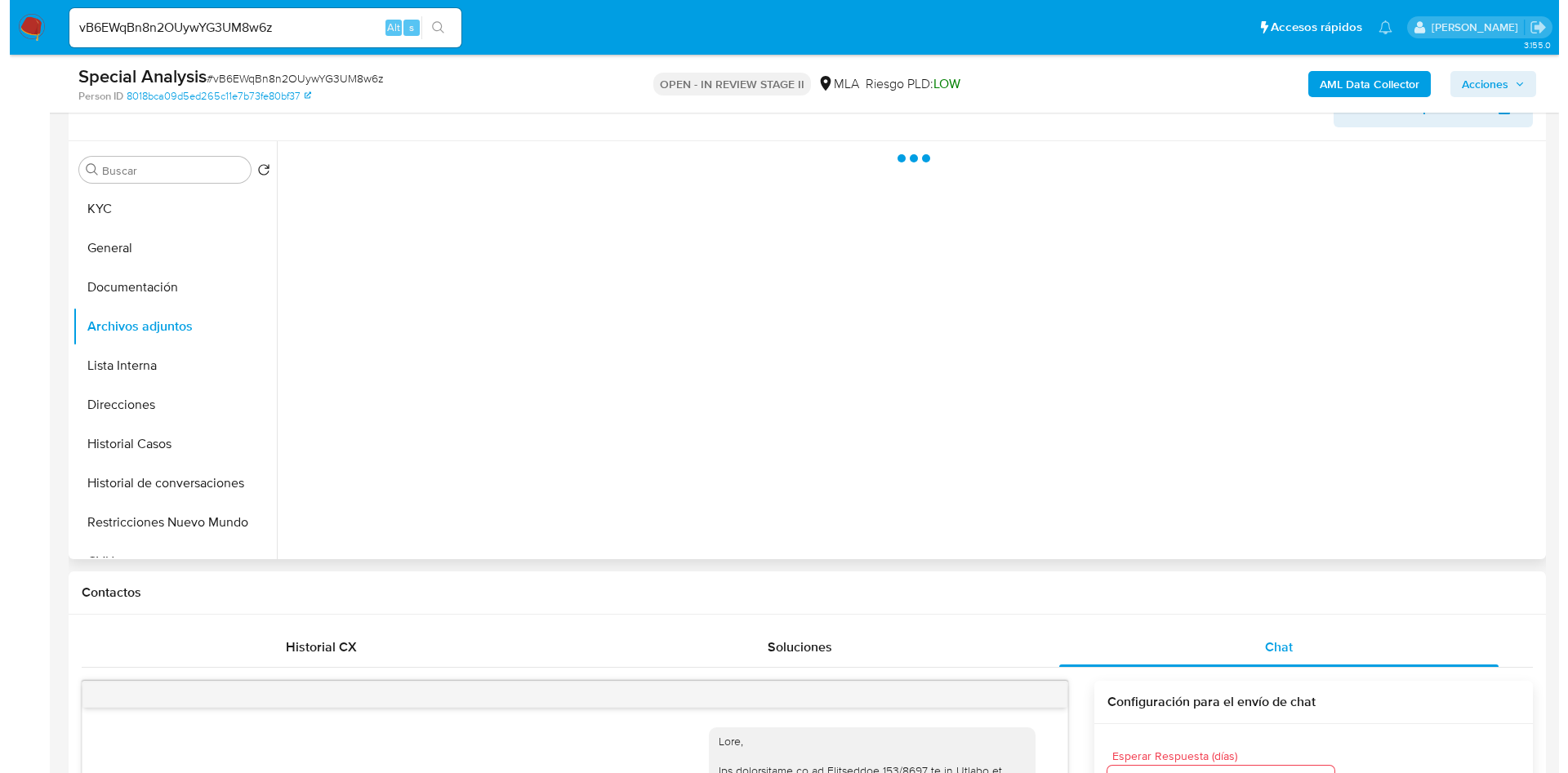
scroll to position [245, 0]
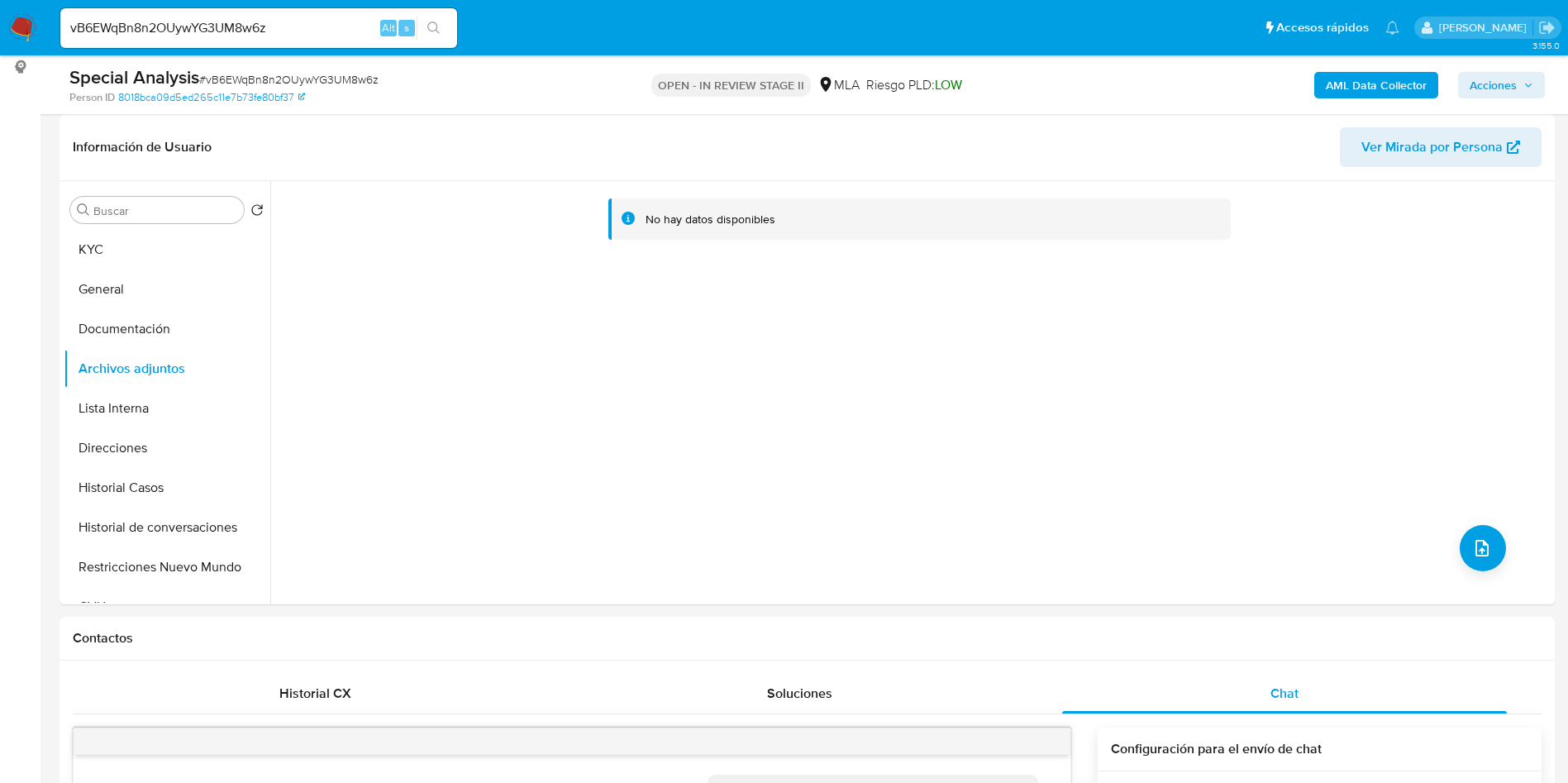
click at [1417, 87] on b "AML Data Collector" at bounding box center [1375, 85] width 100 height 26
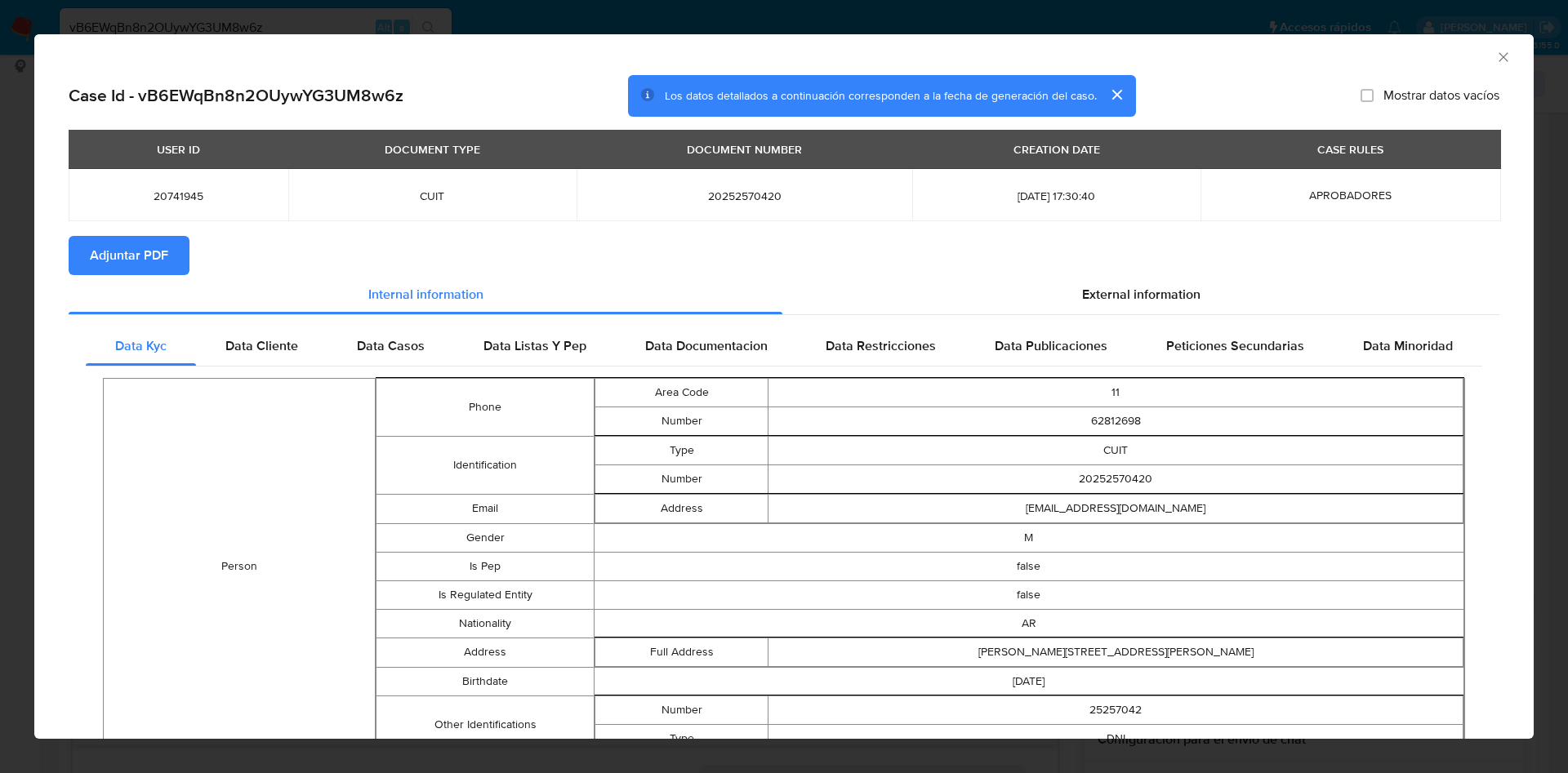
click at [187, 265] on button "Adjuntar PDF" at bounding box center [129, 255] width 121 height 39
click at [1496, 60] on icon "Cerrar ventana" at bounding box center [1503, 57] width 16 height 16
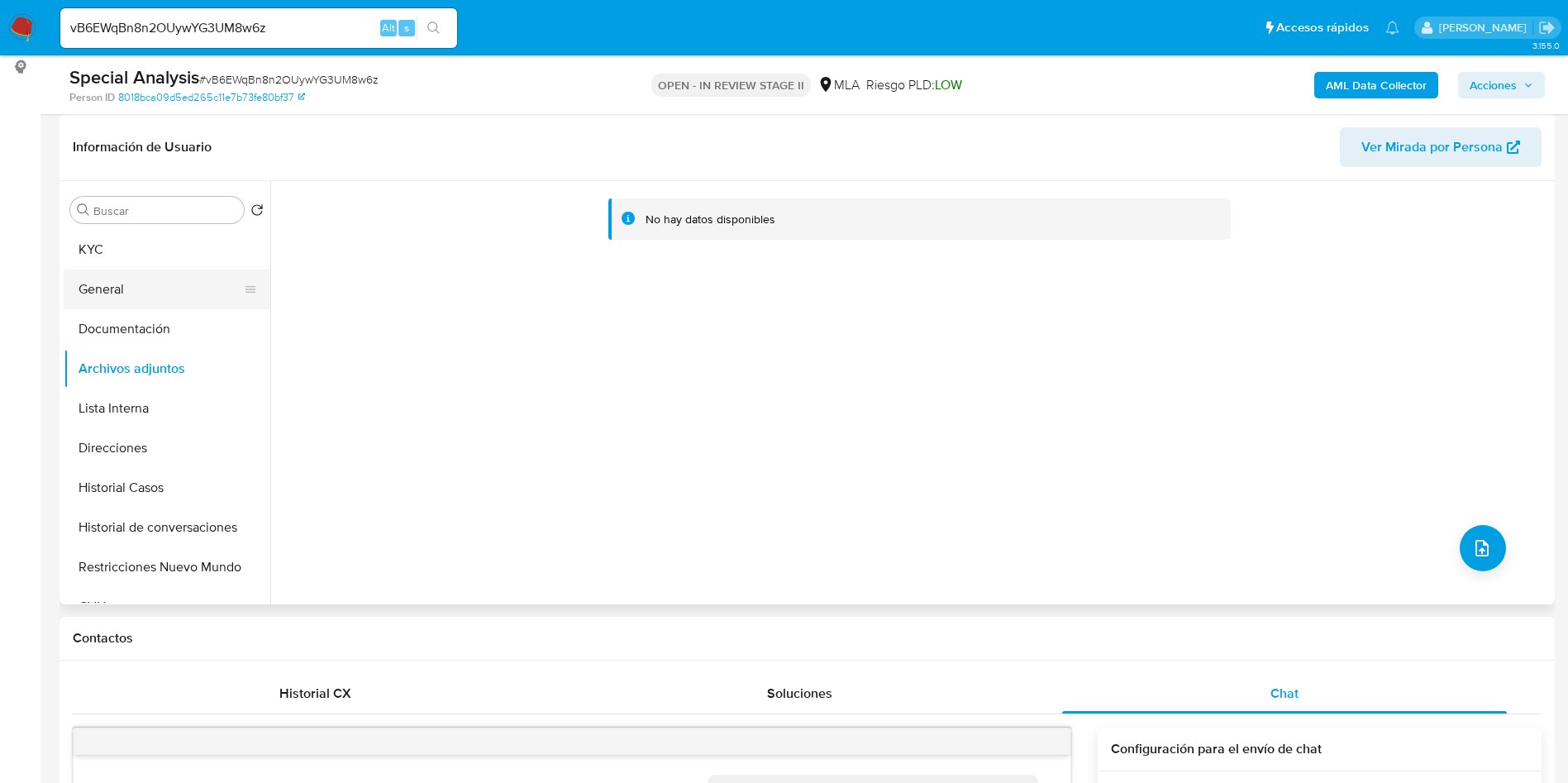
click at [139, 269] on button "General" at bounding box center [160, 289] width 193 height 40
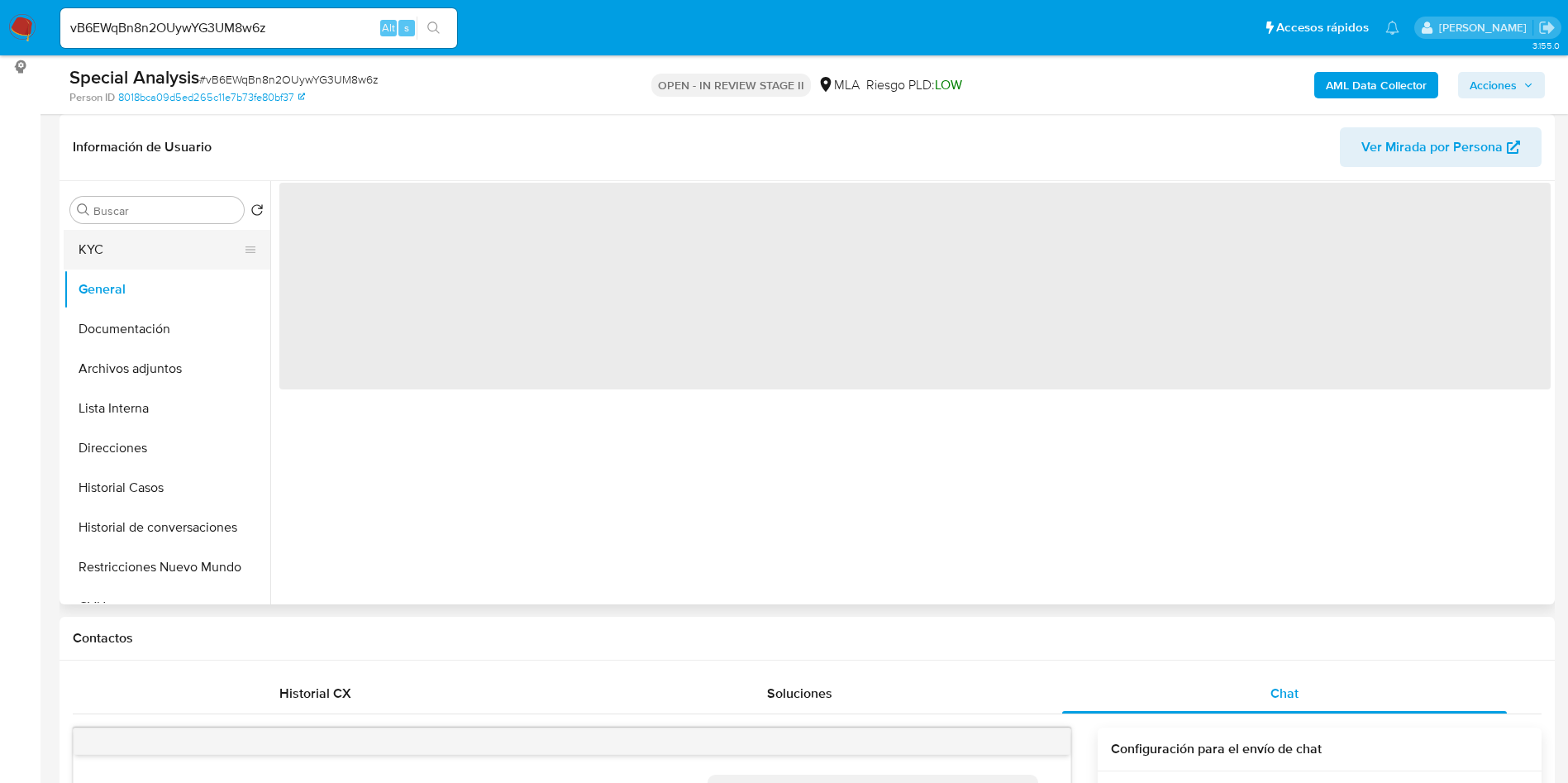
click at [169, 247] on button "KYC" at bounding box center [160, 250] width 193 height 40
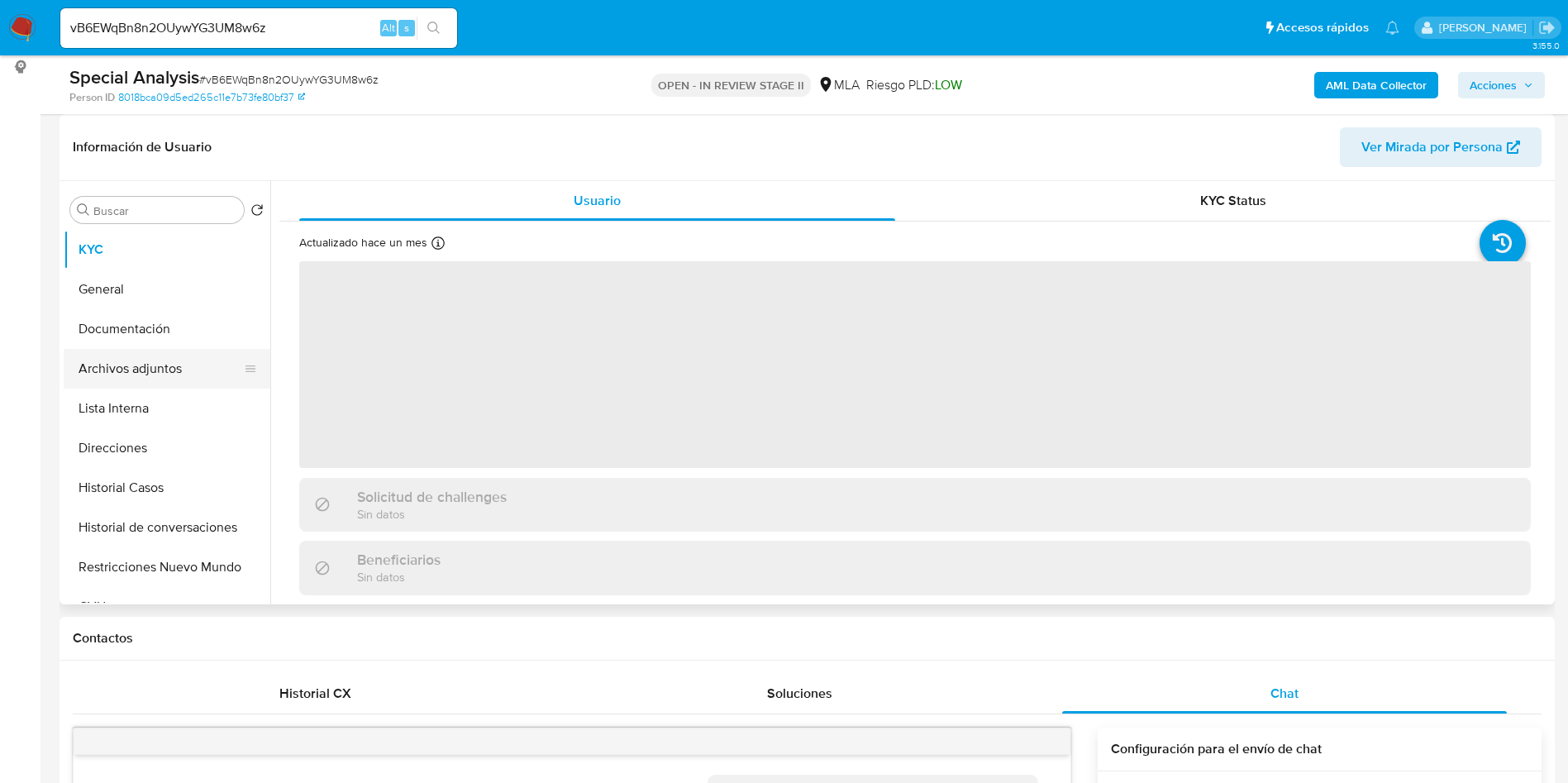
click at [153, 350] on button "Archivos adjuntos" at bounding box center [160, 369] width 193 height 40
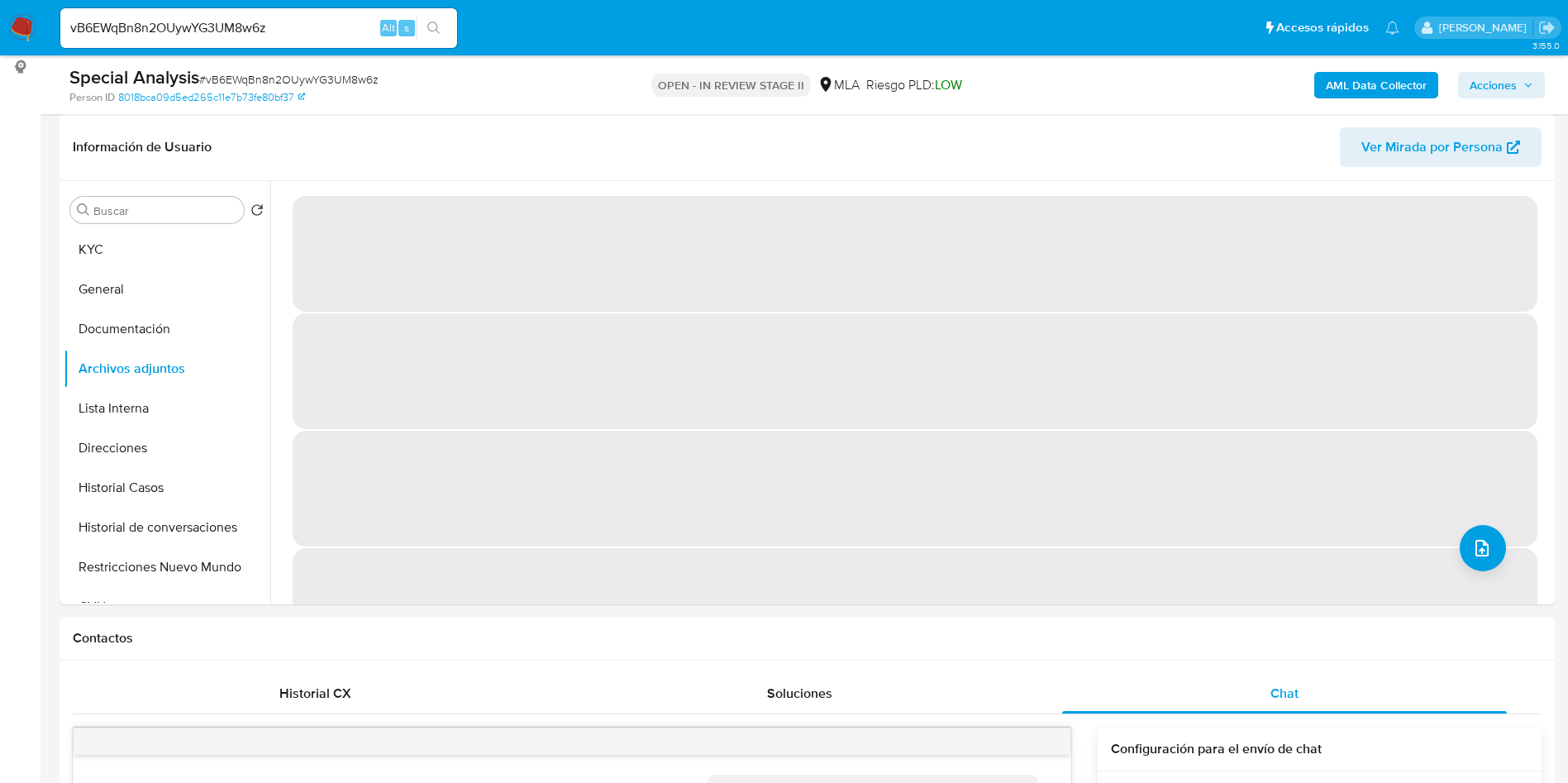
click at [324, 89] on div "Special Analysis # vB6EWqBn8n2OUywYG3UM8w6z" at bounding box center [312, 77] width 486 height 24
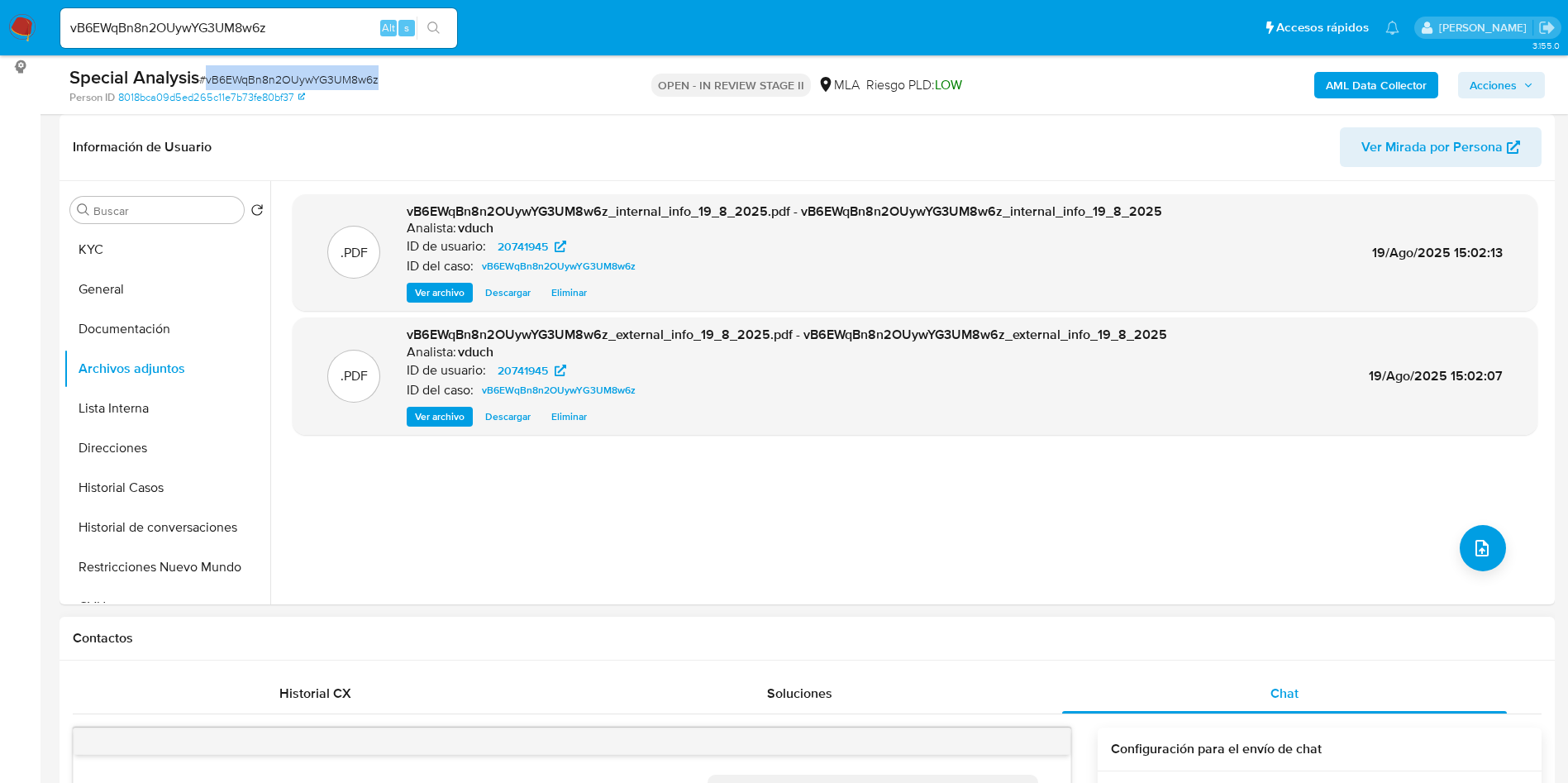
copy span "vB6EWqBn8n2OUywYG3UM8w6z"
click at [1485, 572] on div ".PDF vB6EWqBn8n2OUywYG3UM8w6z_internal_info_19_8_2025.pdf - vB6EWqBn8n2OUywYG3U…" at bounding box center [914, 392] width 1244 height 397
click at [1475, 548] on icon "upload-file" at bounding box center [1482, 548] width 14 height 17
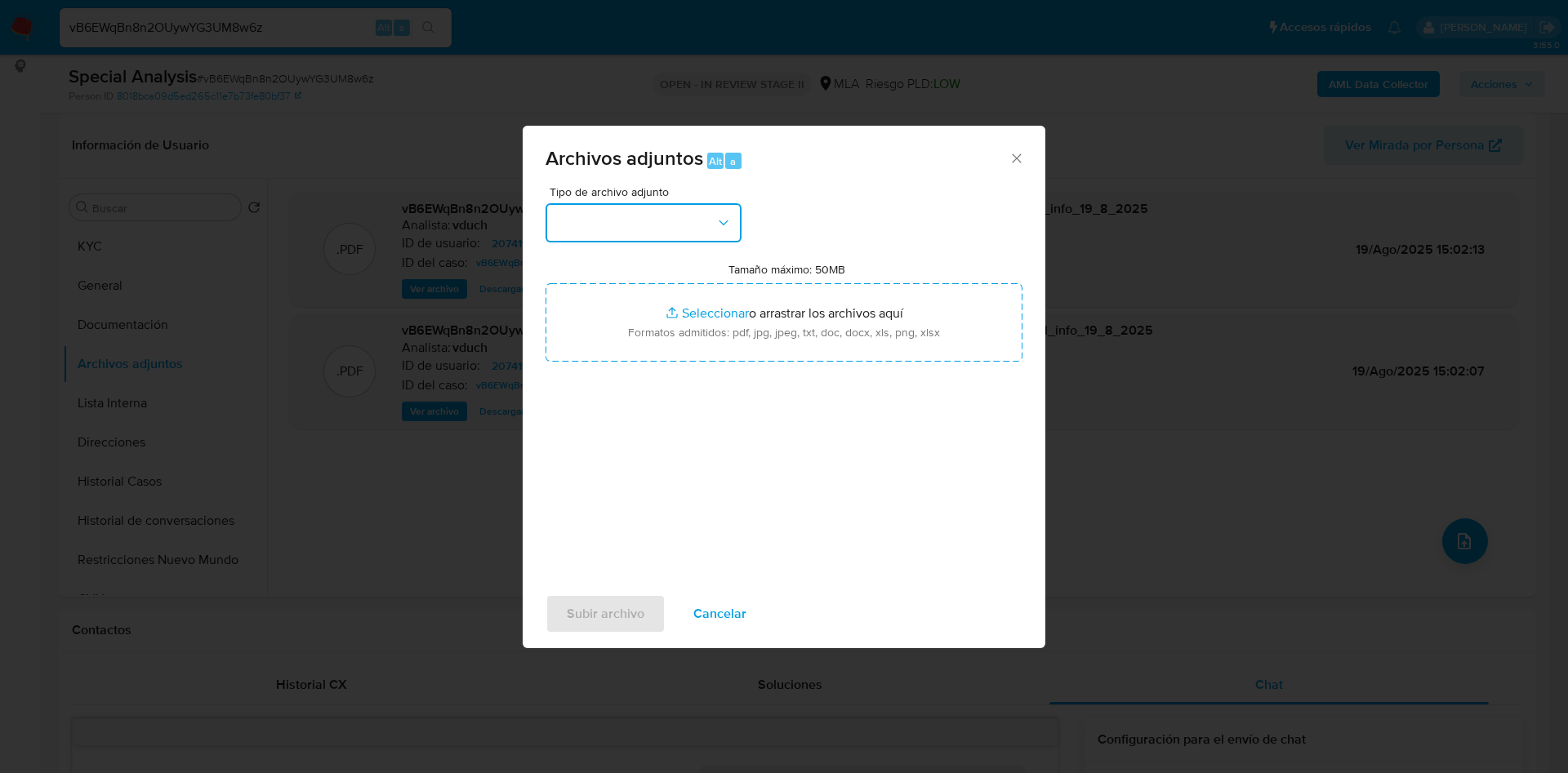
click at [727, 223] on icon "button" at bounding box center [723, 222] width 16 height 16
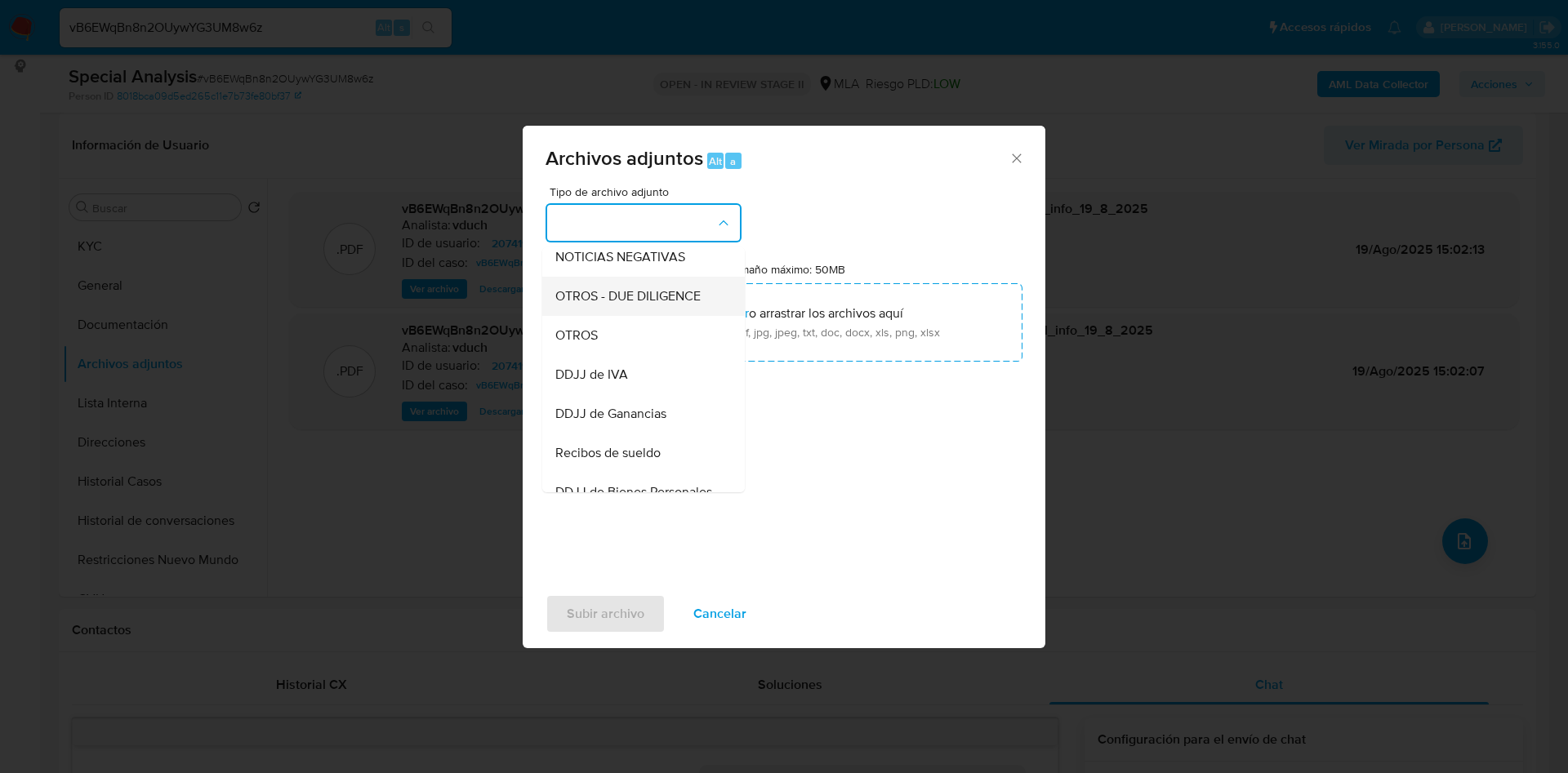
click at [619, 316] on div "OTROS - DUE DILIGENCE" at bounding box center [639, 296] width 167 height 39
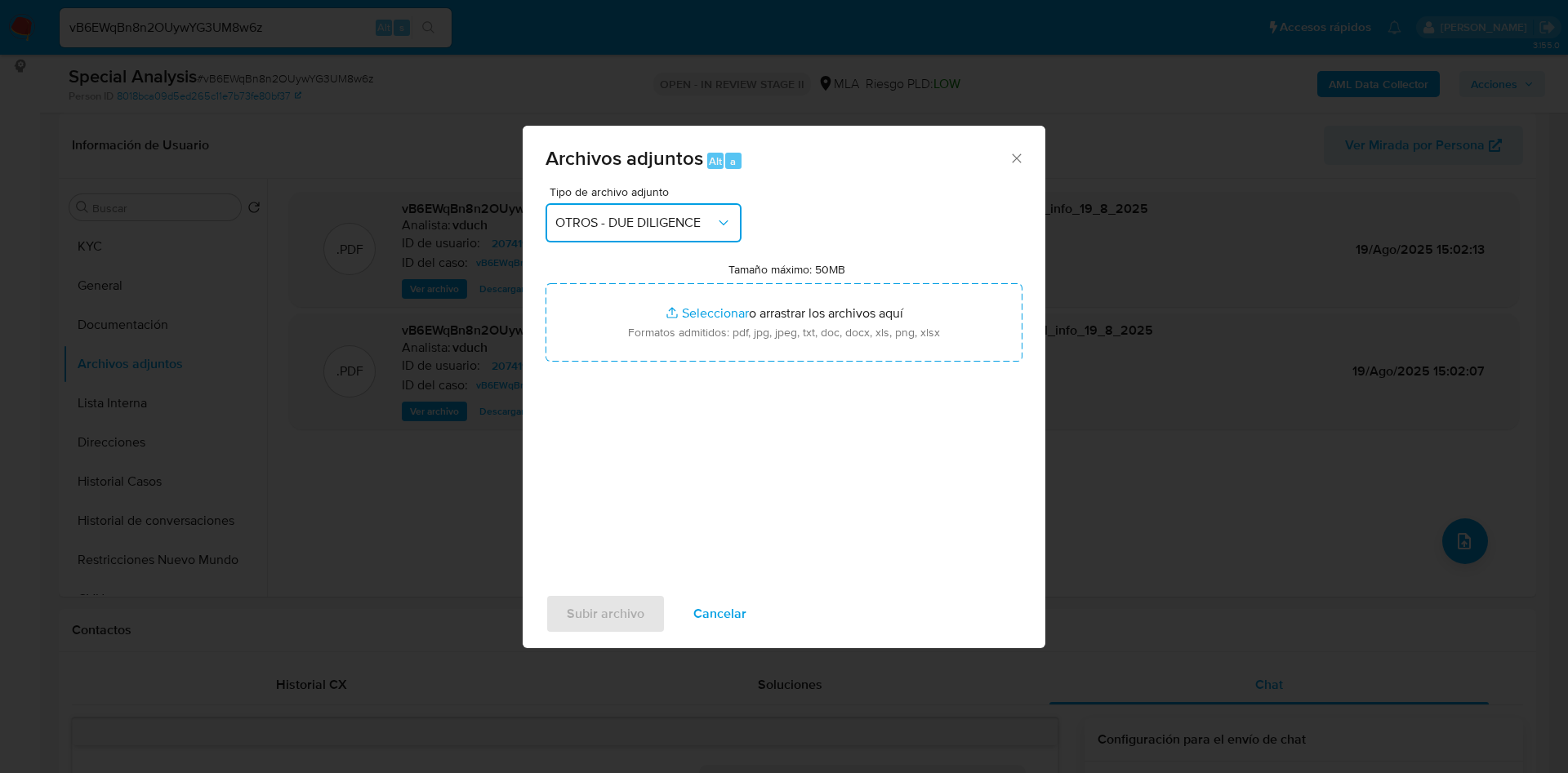
click at [664, 221] on span "OTROS - DUE DILIGENCE" at bounding box center [636, 222] width 160 height 16
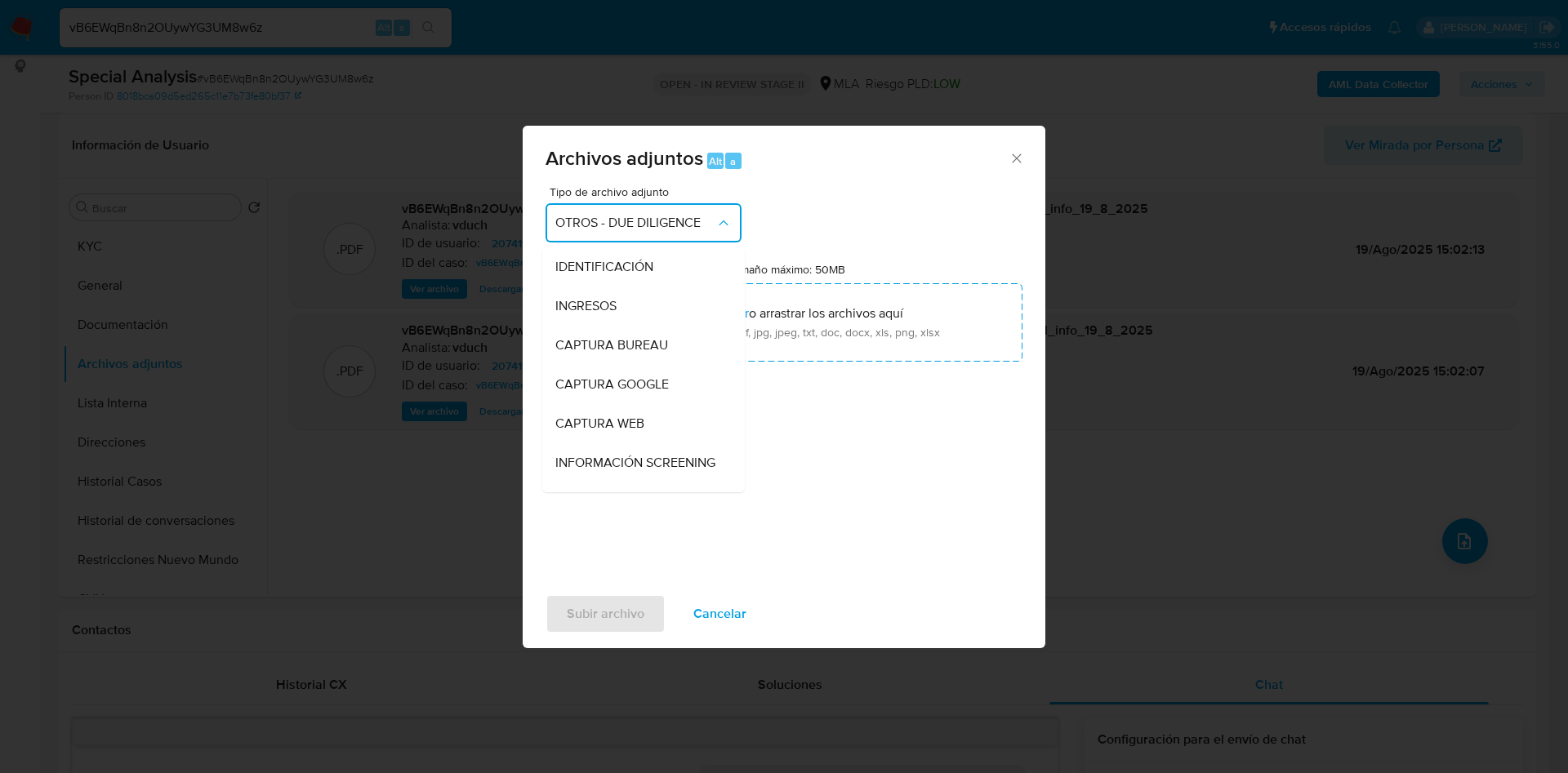
scroll to position [196, 0]
click at [590, 393] on span "OTROS" at bounding box center [577, 384] width 42 height 16
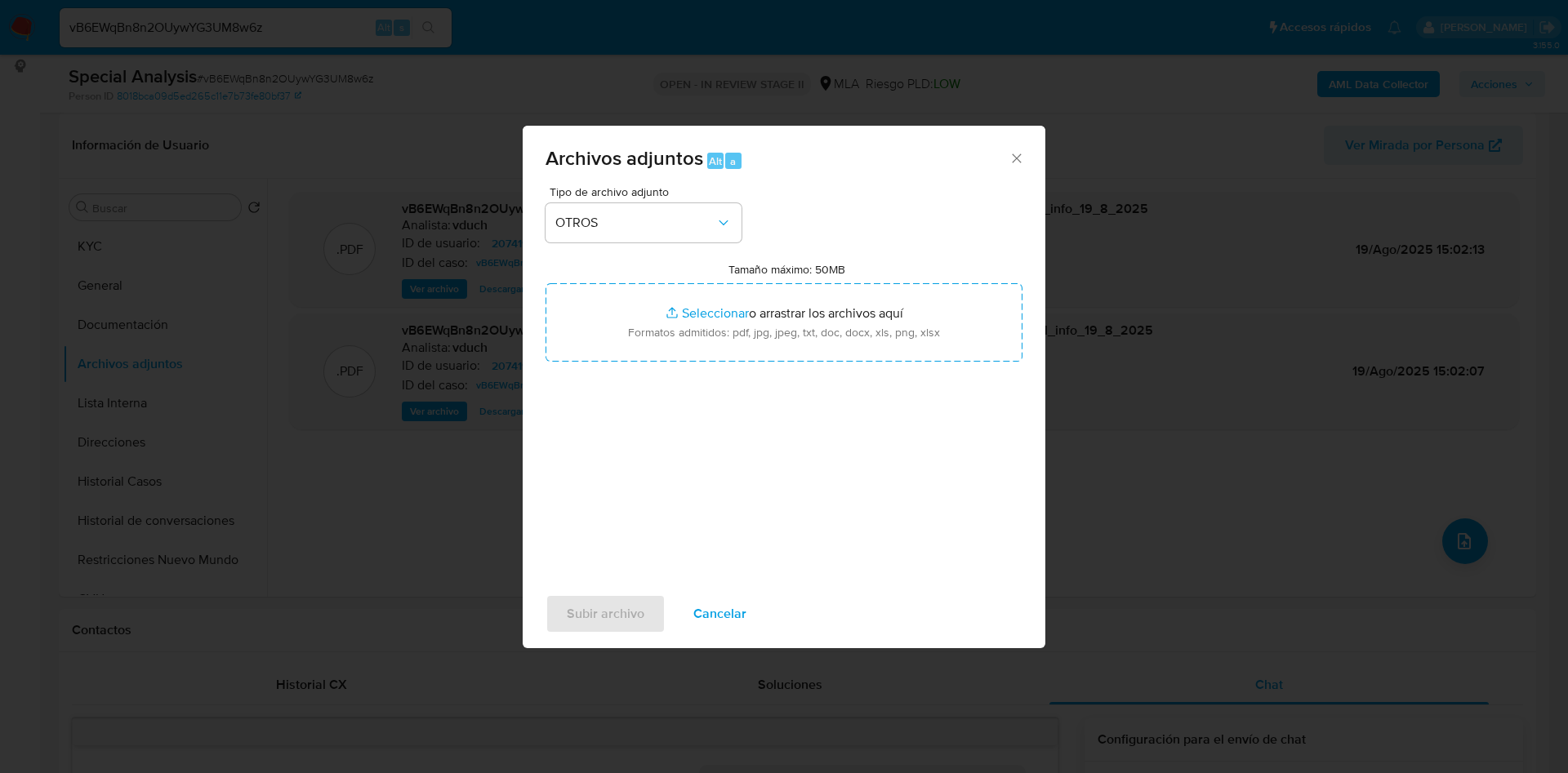
click at [605, 452] on div "Tipo de archivo adjunto OTROS Tamaño máximo: 50MB Seleccionar archivos Seleccio…" at bounding box center [783, 378] width 477 height 385
click at [632, 221] on span "OTROS" at bounding box center [636, 222] width 160 height 16
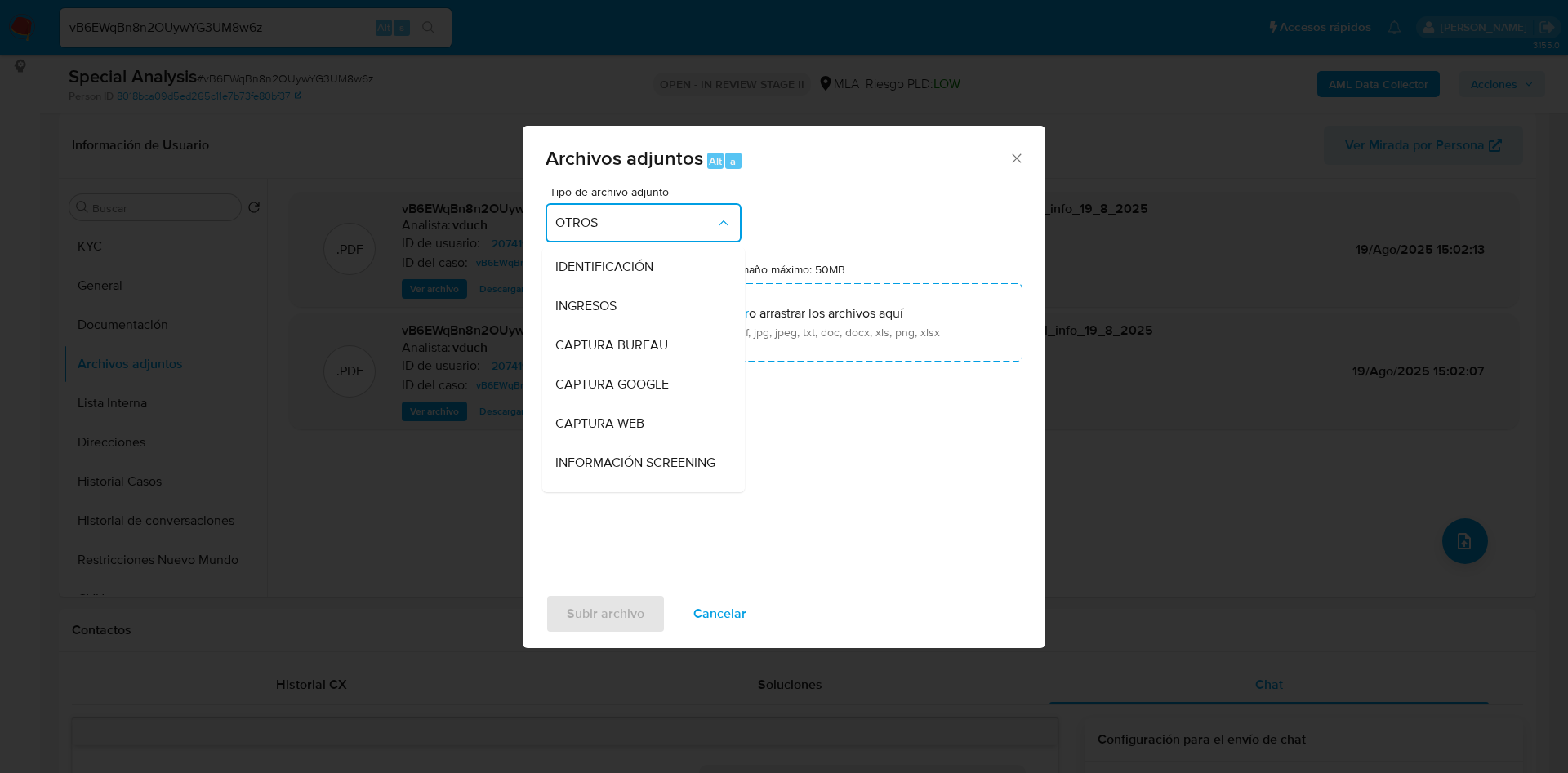
scroll to position [227, 0]
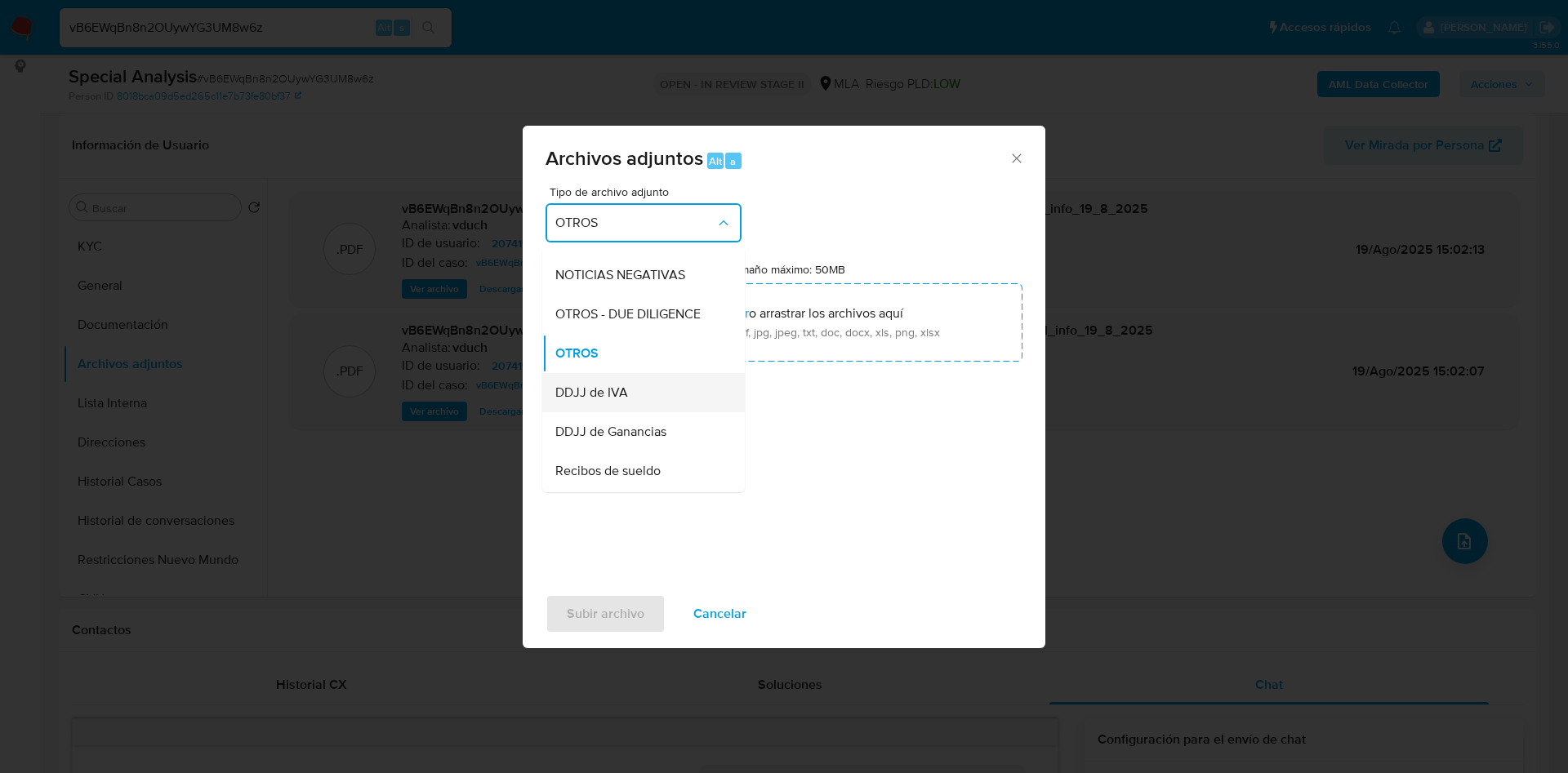
click at [620, 412] on div "DDJJ de IVA" at bounding box center [639, 393] width 167 height 39
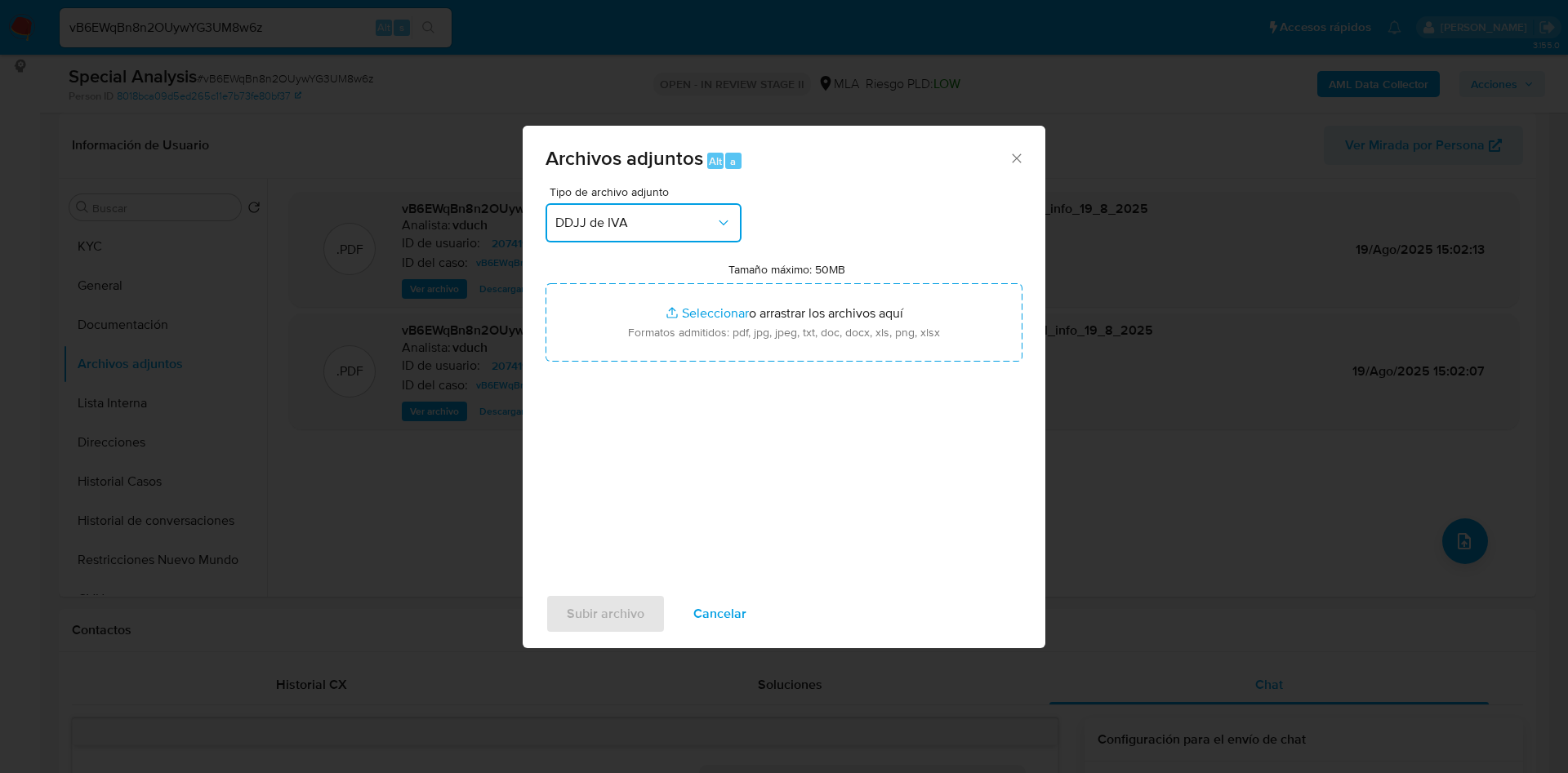
click at [668, 227] on span "DDJJ de IVA" at bounding box center [636, 222] width 160 height 16
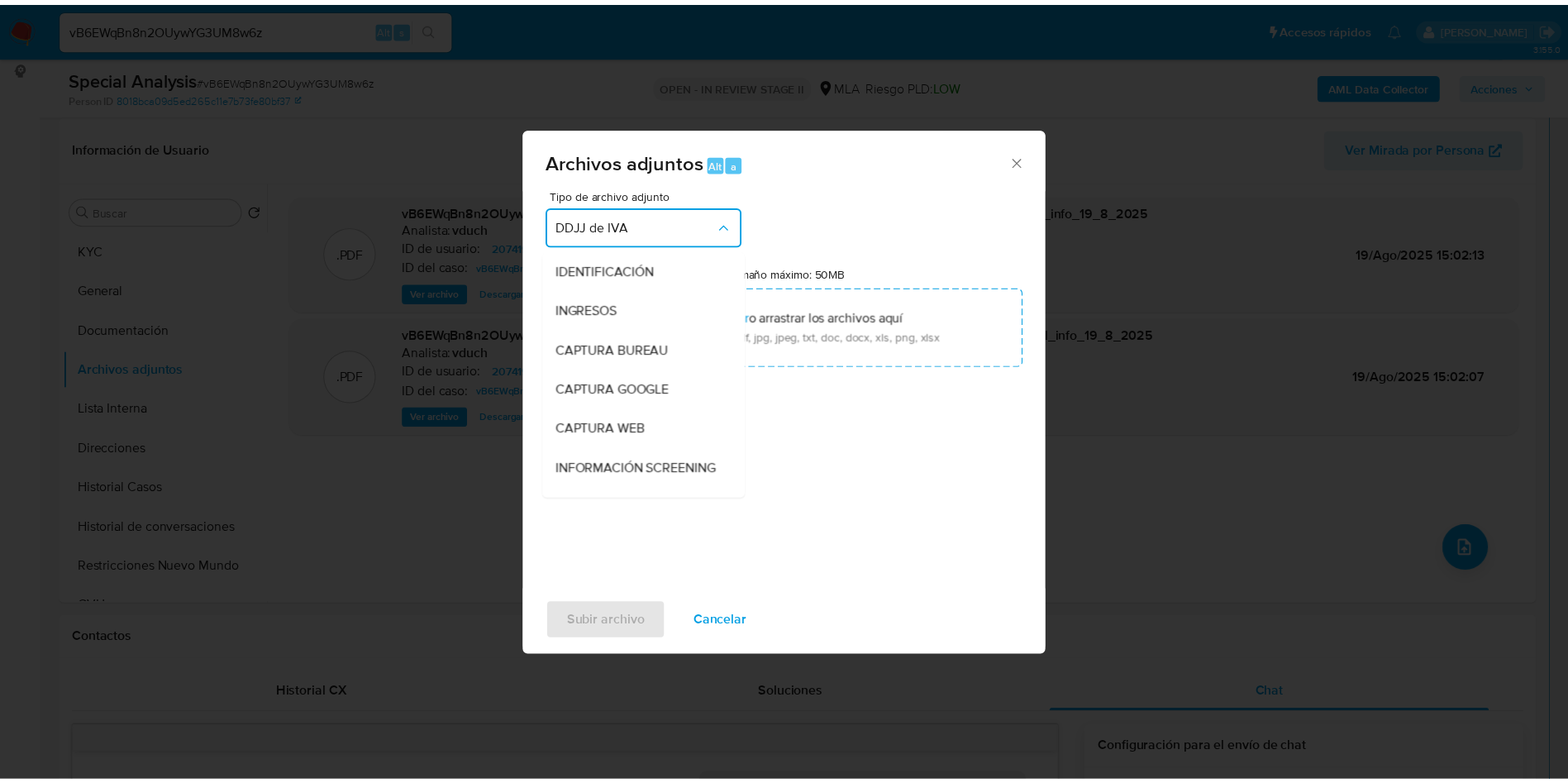
scroll to position [269, 0]
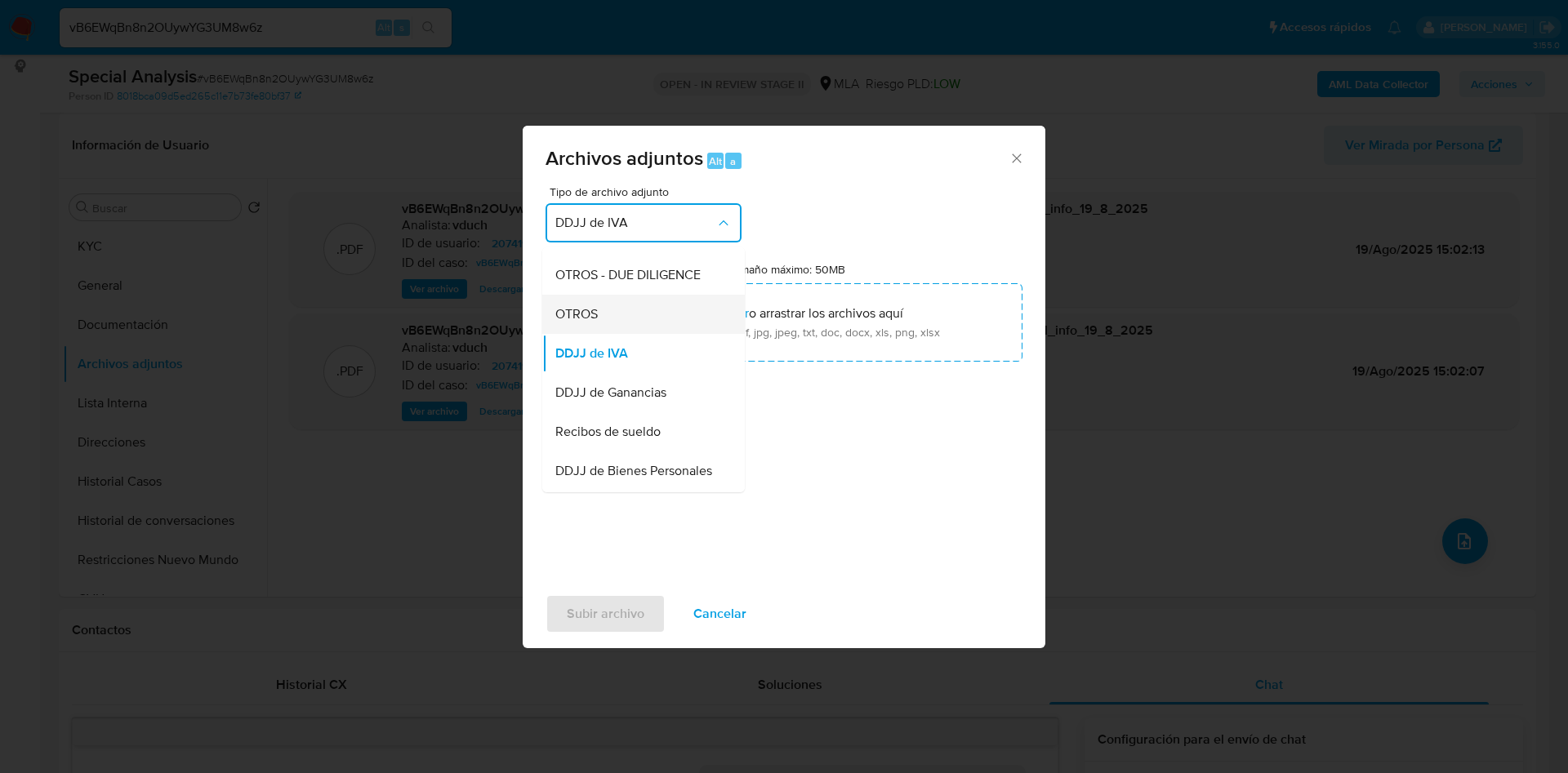
click at [613, 334] on div "OTROS" at bounding box center [639, 314] width 167 height 39
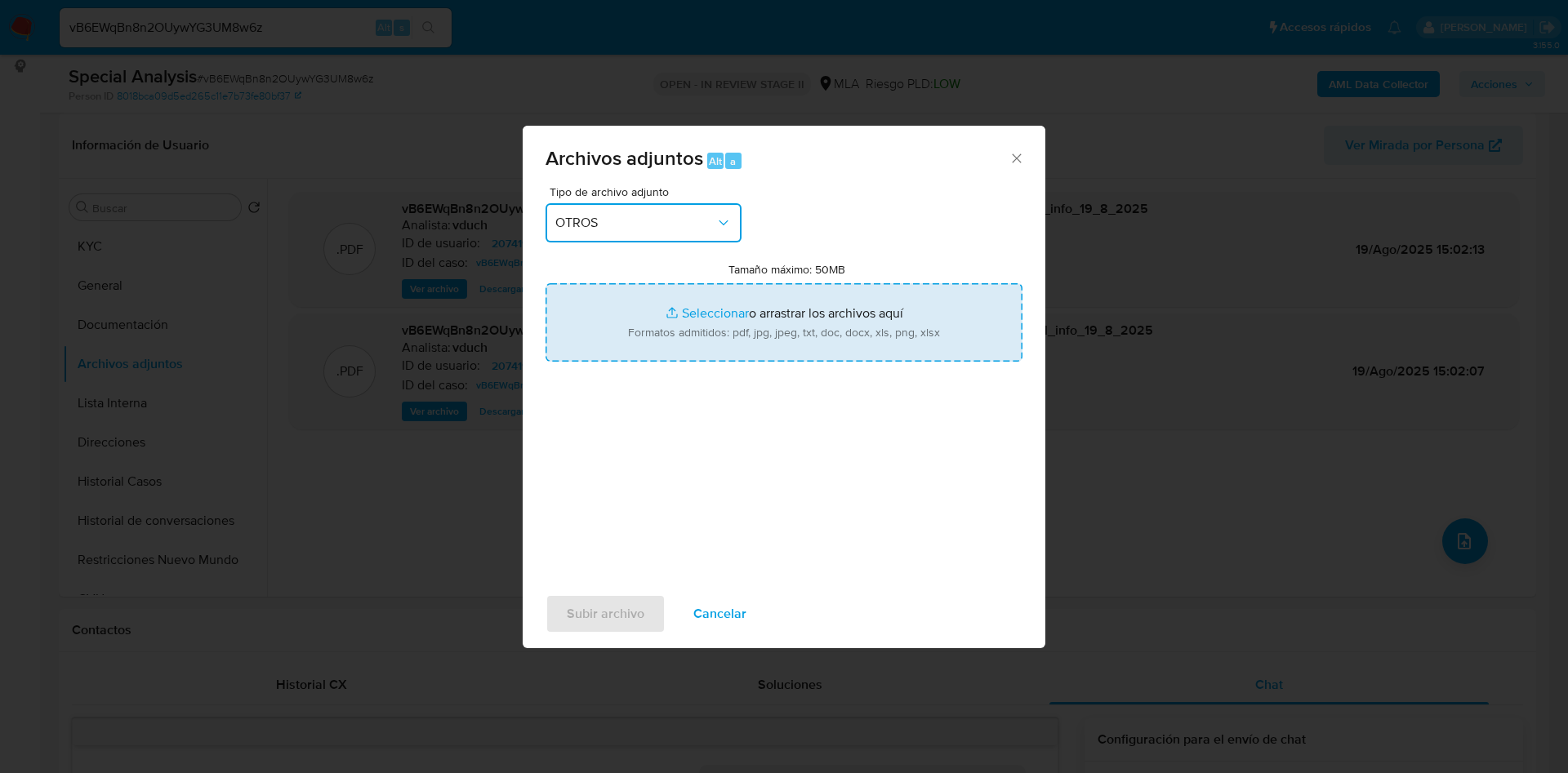
type input "C:\fakepath\Movimientos - 20741945 - vB6EWqBn8n2OUywYG3UM8w6z.xlsx"
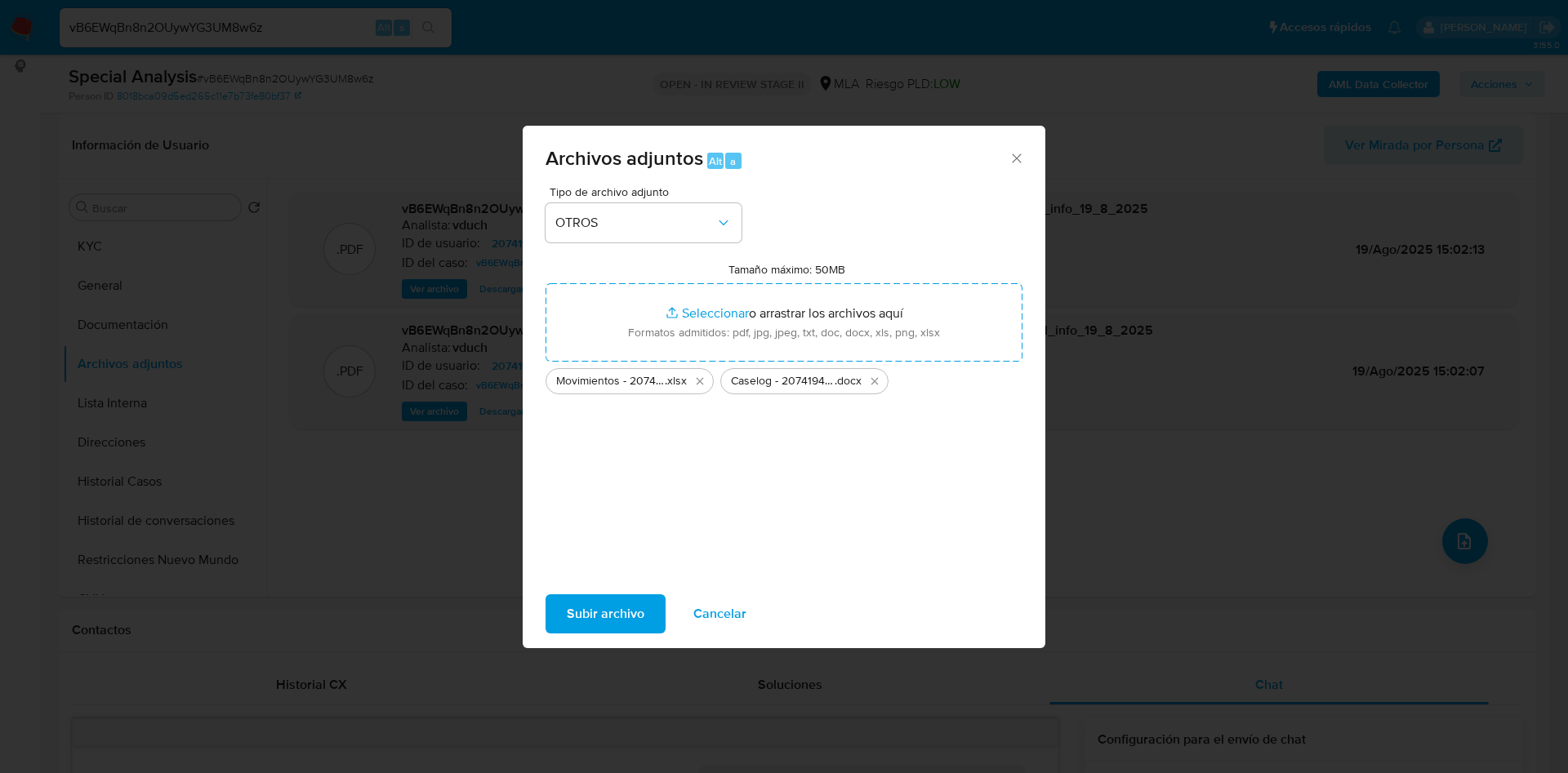
click at [643, 599] on button "Subir archivo" at bounding box center [605, 613] width 120 height 39
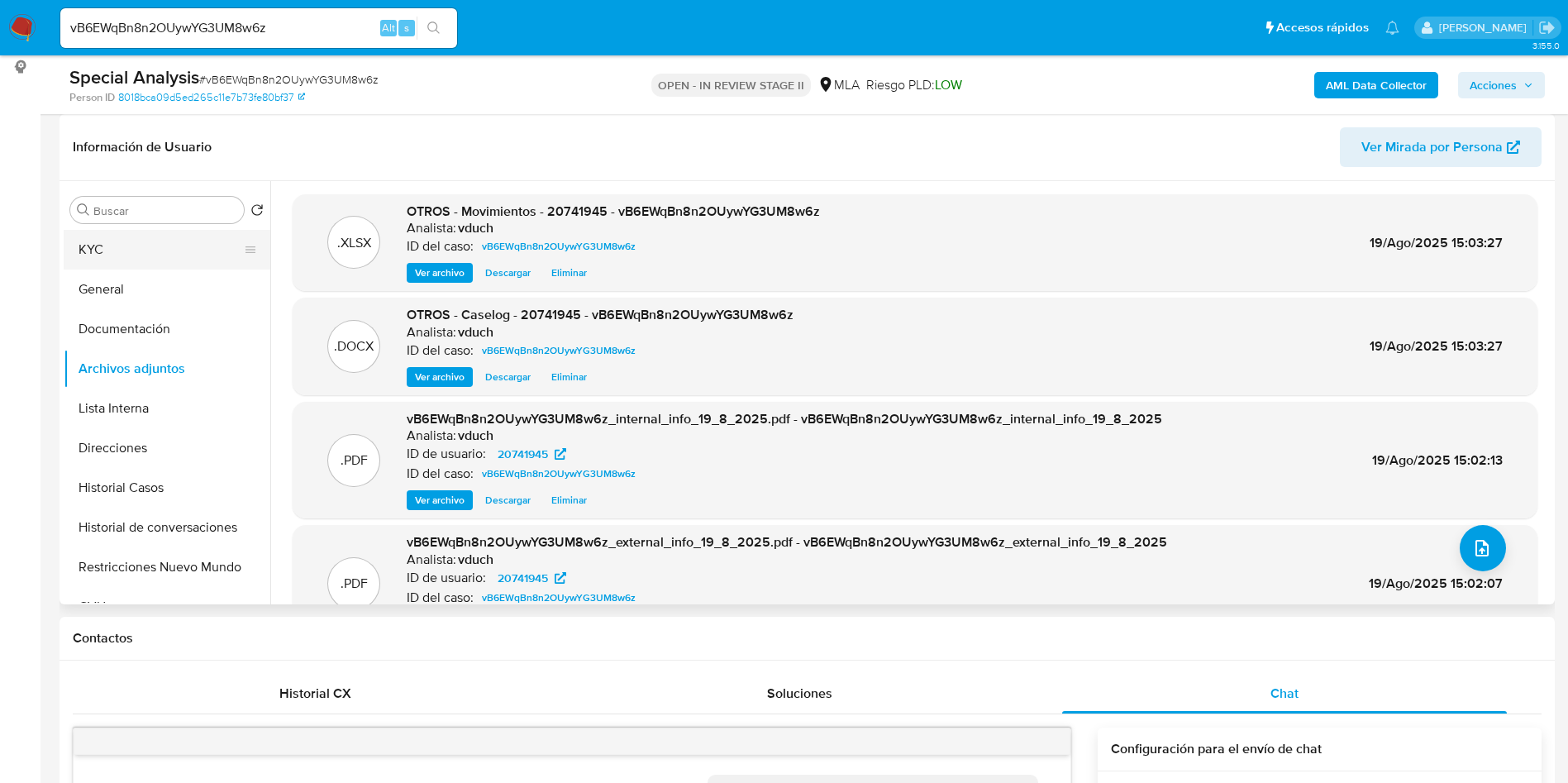
click at [157, 242] on button "KYC" at bounding box center [160, 250] width 193 height 40
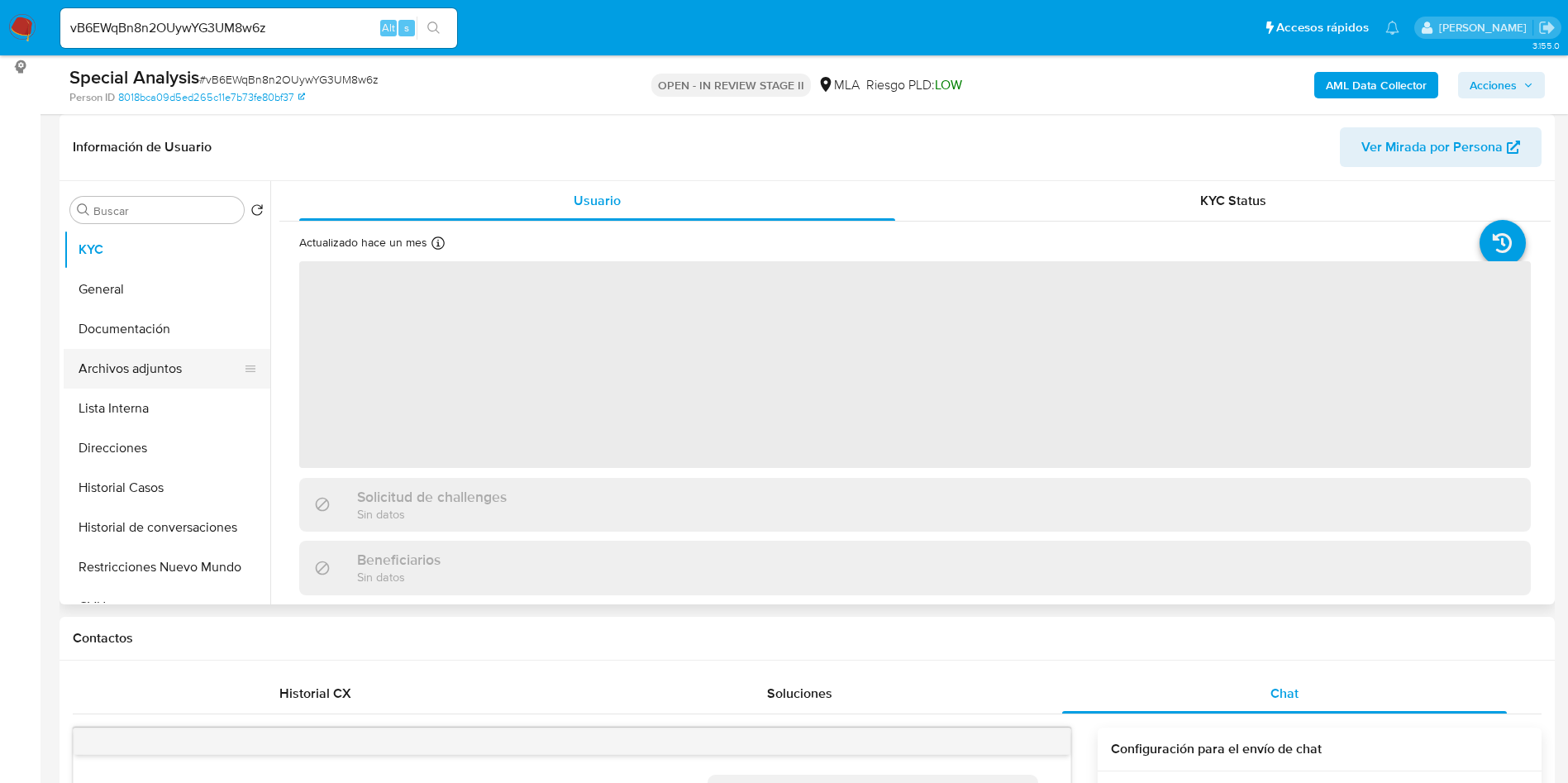
click at [173, 375] on button "Archivos adjuntos" at bounding box center [160, 369] width 193 height 40
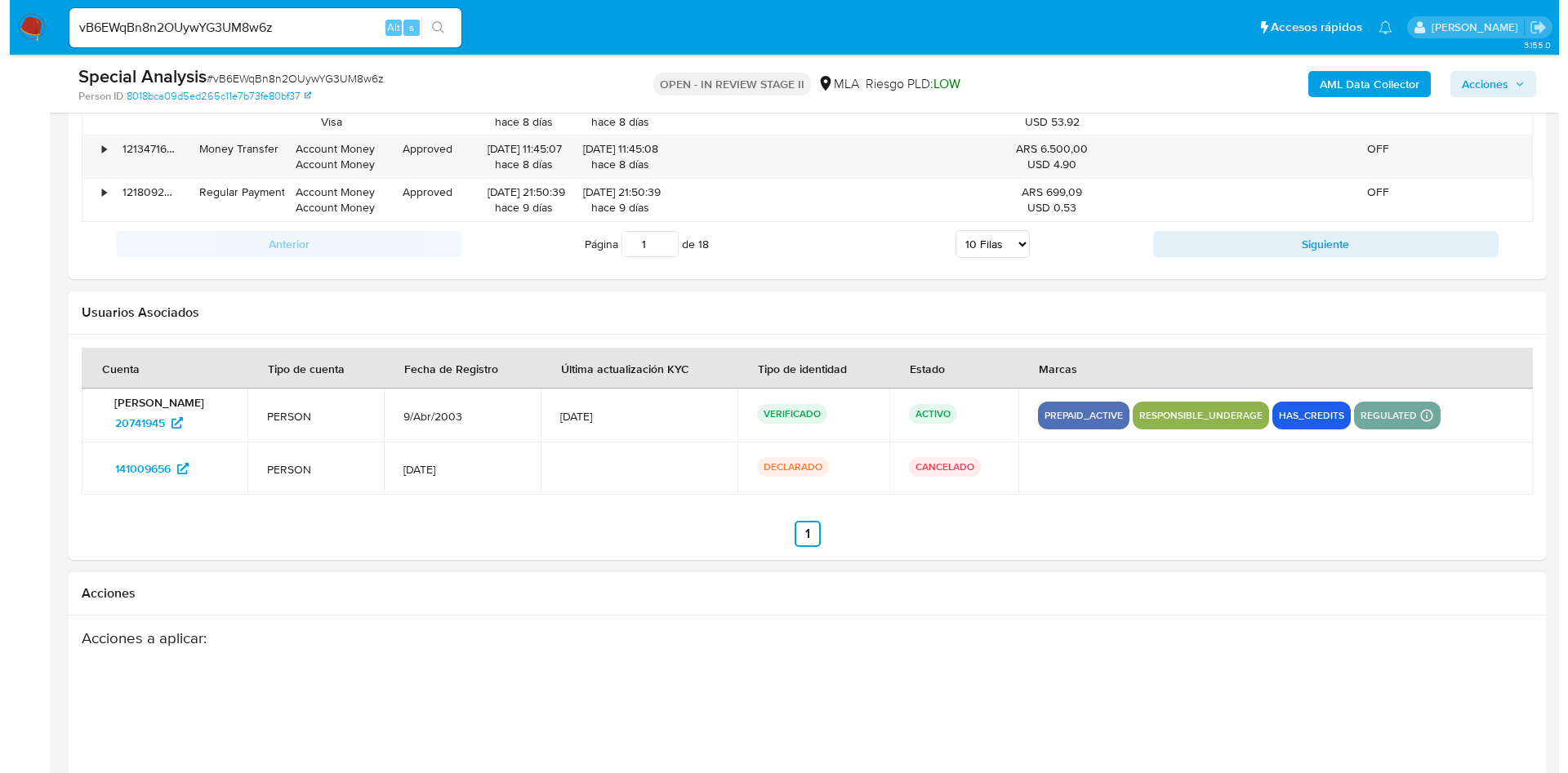
scroll to position [2924, 0]
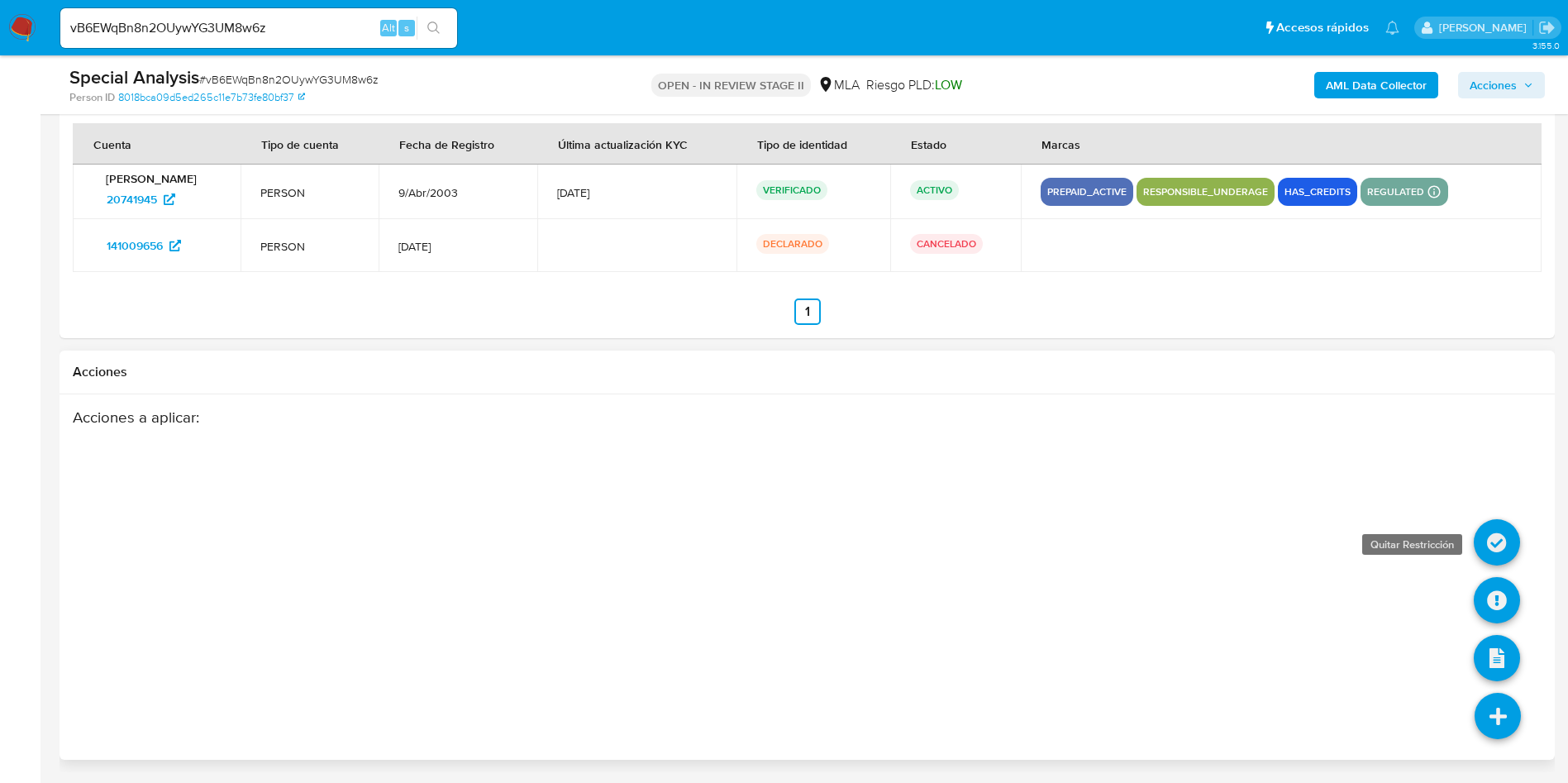
click at [1503, 531] on icon at bounding box center [1496, 542] width 46 height 46
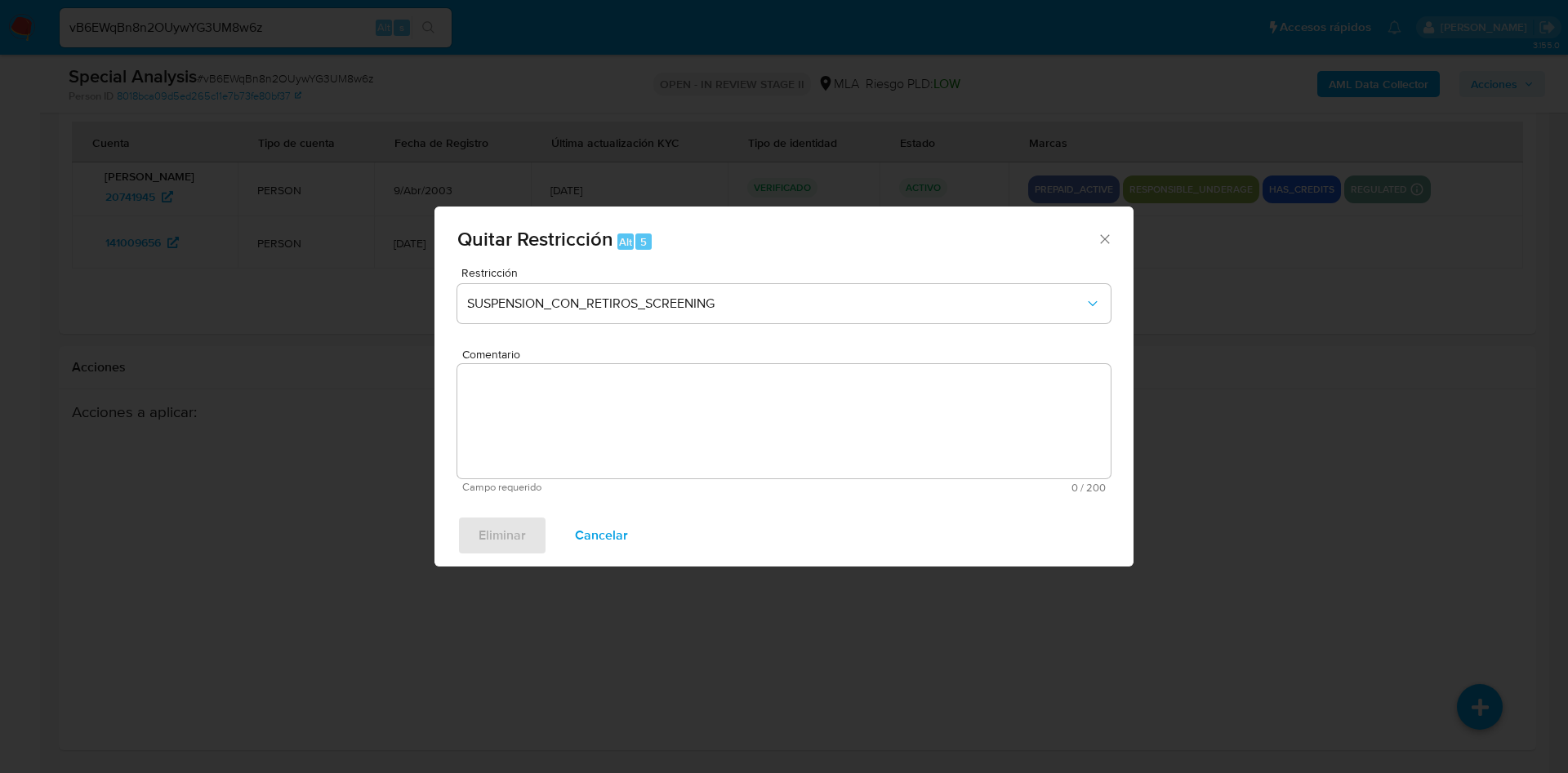
click at [590, 522] on span "Cancelar" at bounding box center [601, 535] width 53 height 36
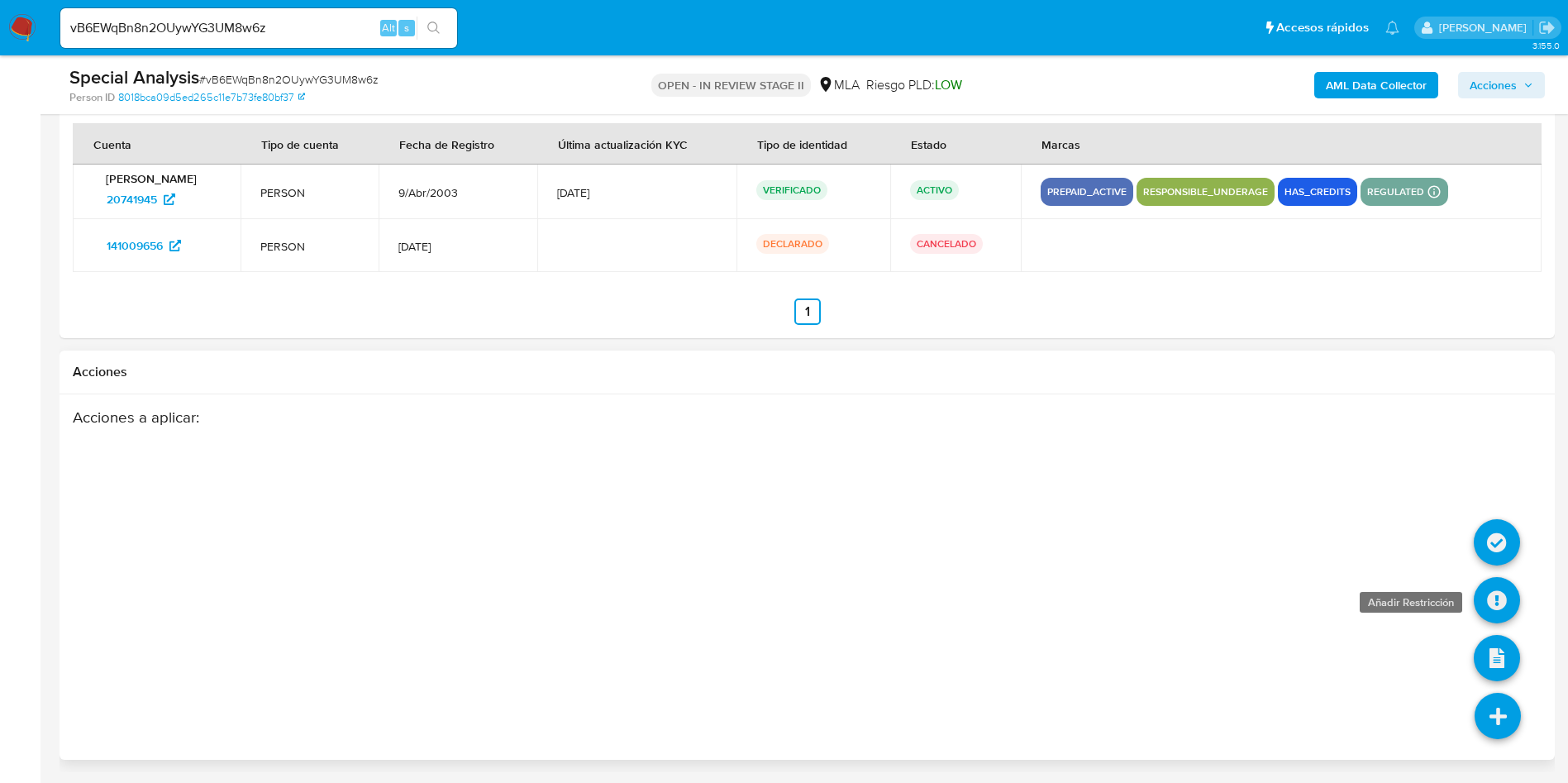
click at [1498, 590] on icon at bounding box center [1496, 600] width 46 height 46
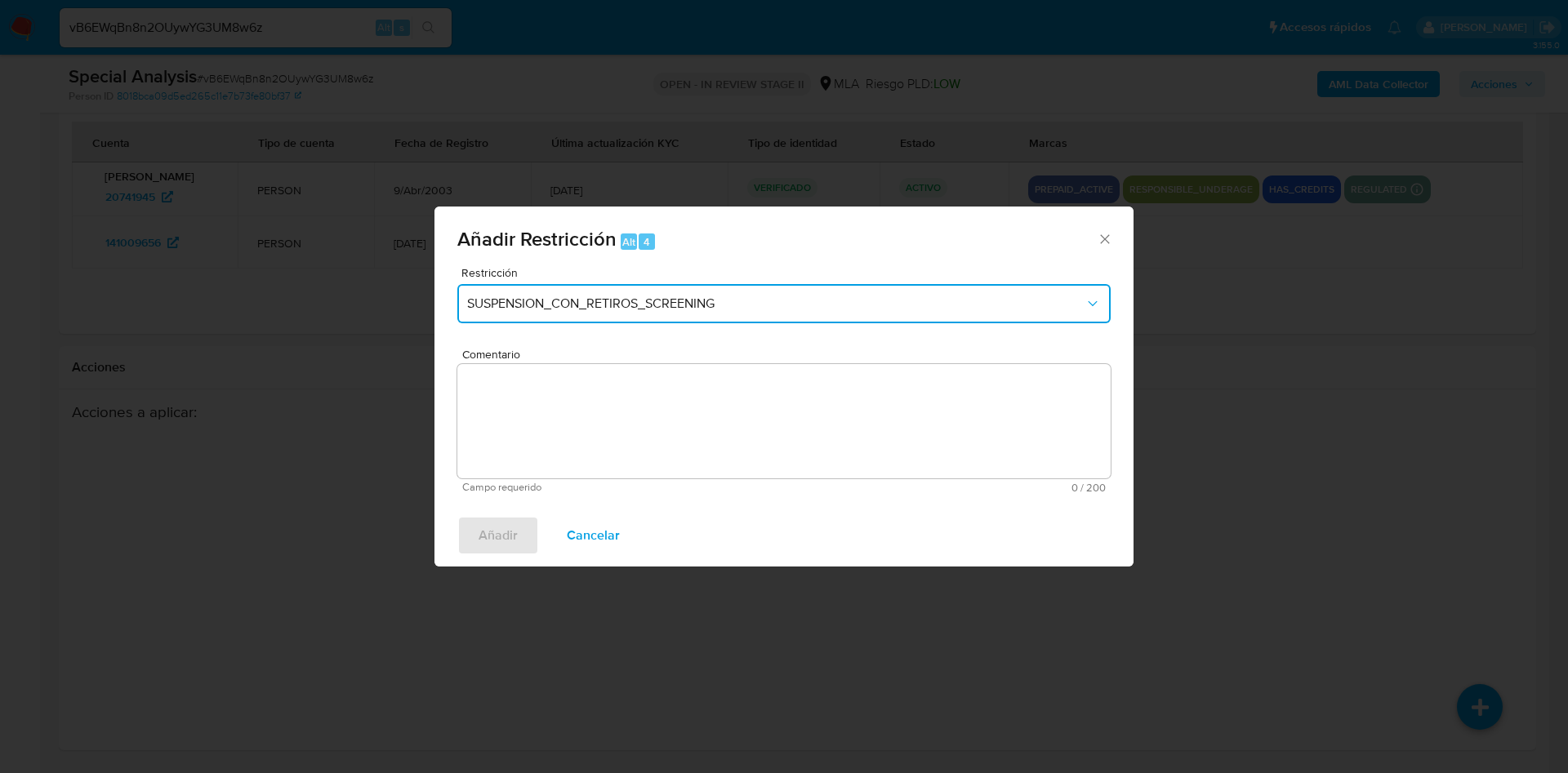
click at [691, 296] on span "SUSPENSION_CON_RETIROS_SCREENING" at bounding box center [775, 303] width 617 height 16
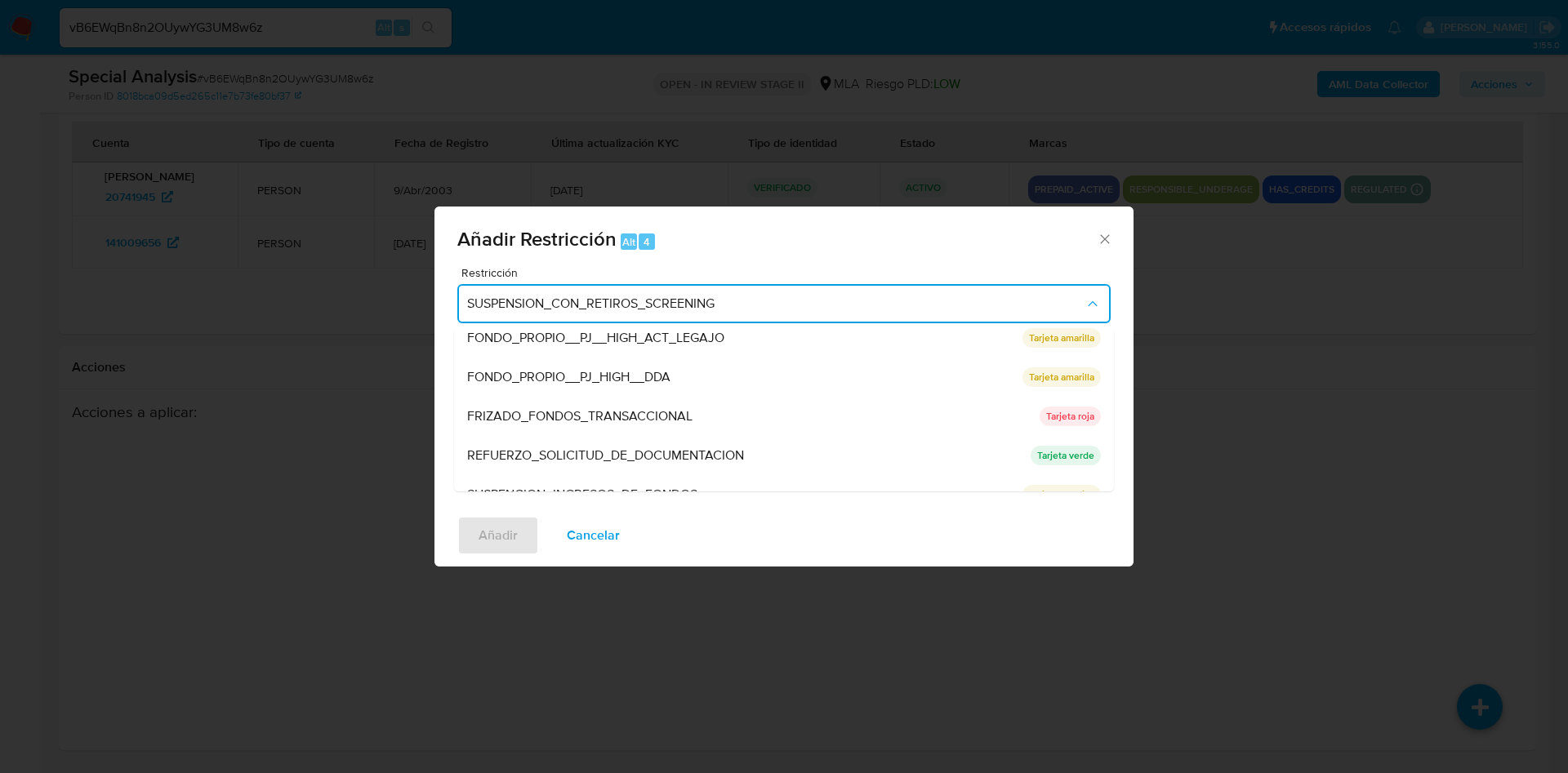
scroll to position [347, 0]
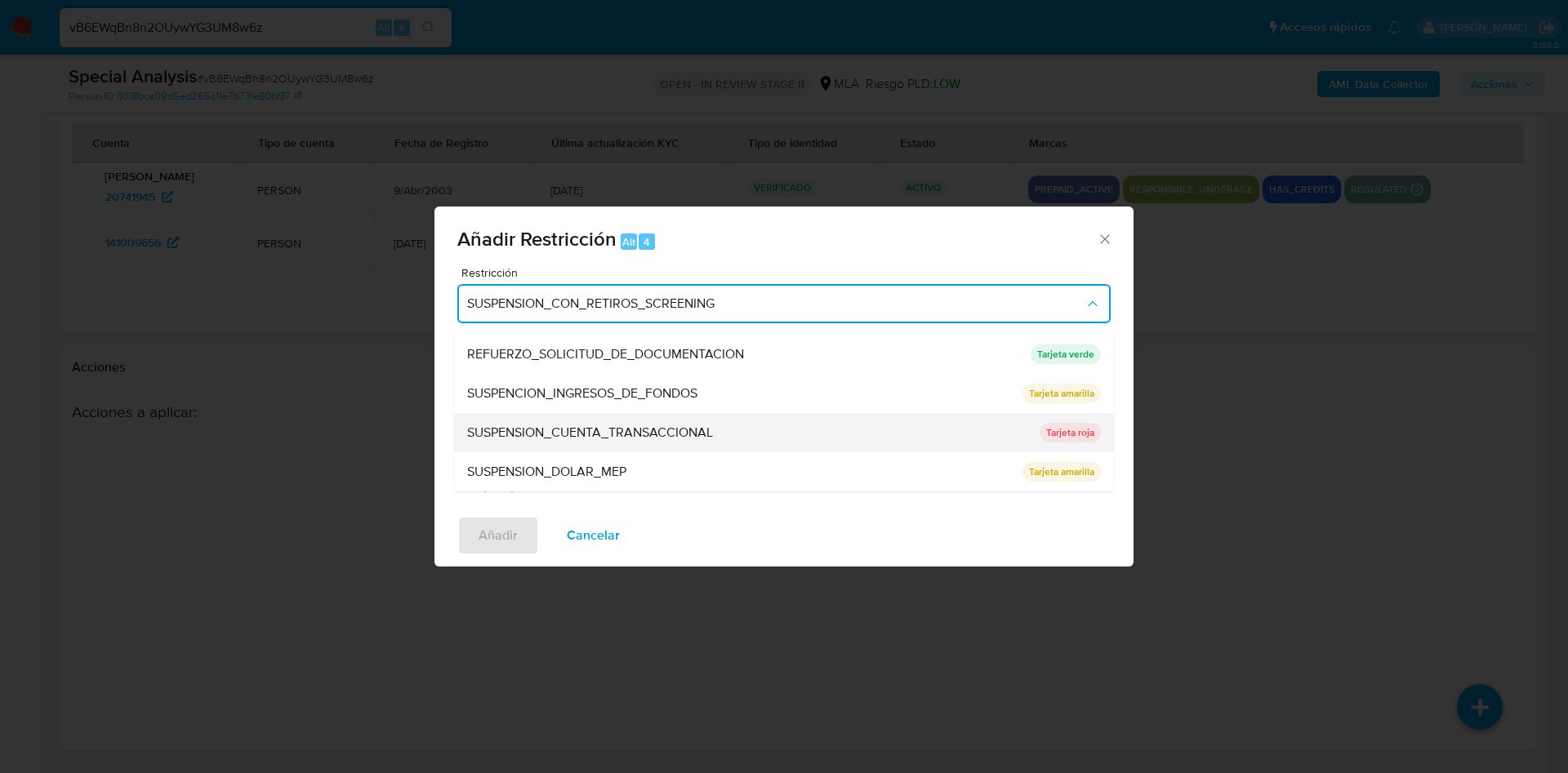
click at [672, 425] on span "SUSPENSION_CUENTA_TRANSACCIONAL" at bounding box center [589, 432] width 246 height 16
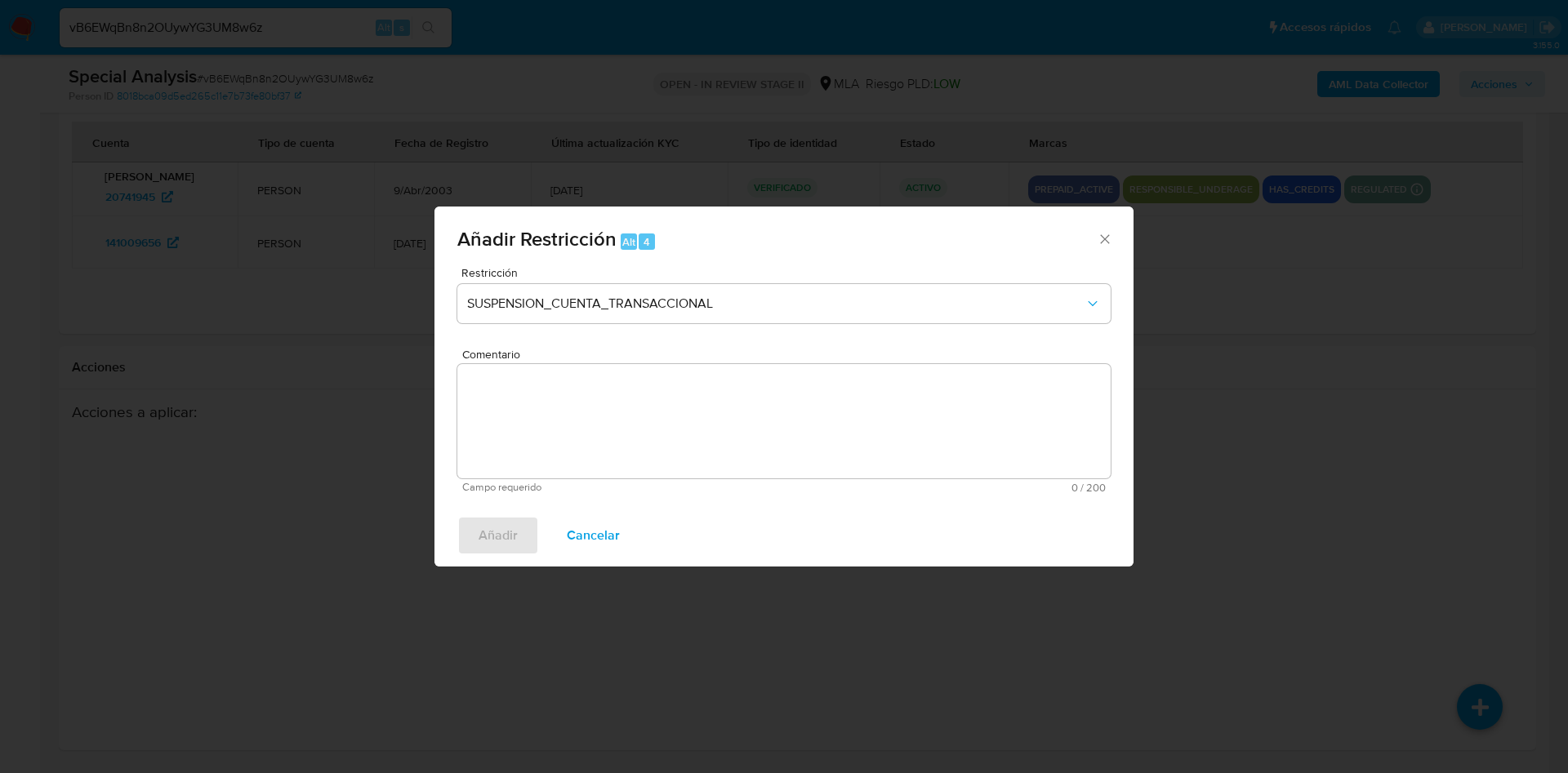
click at [676, 421] on textarea "Comentario" at bounding box center [784, 421] width 653 height 115
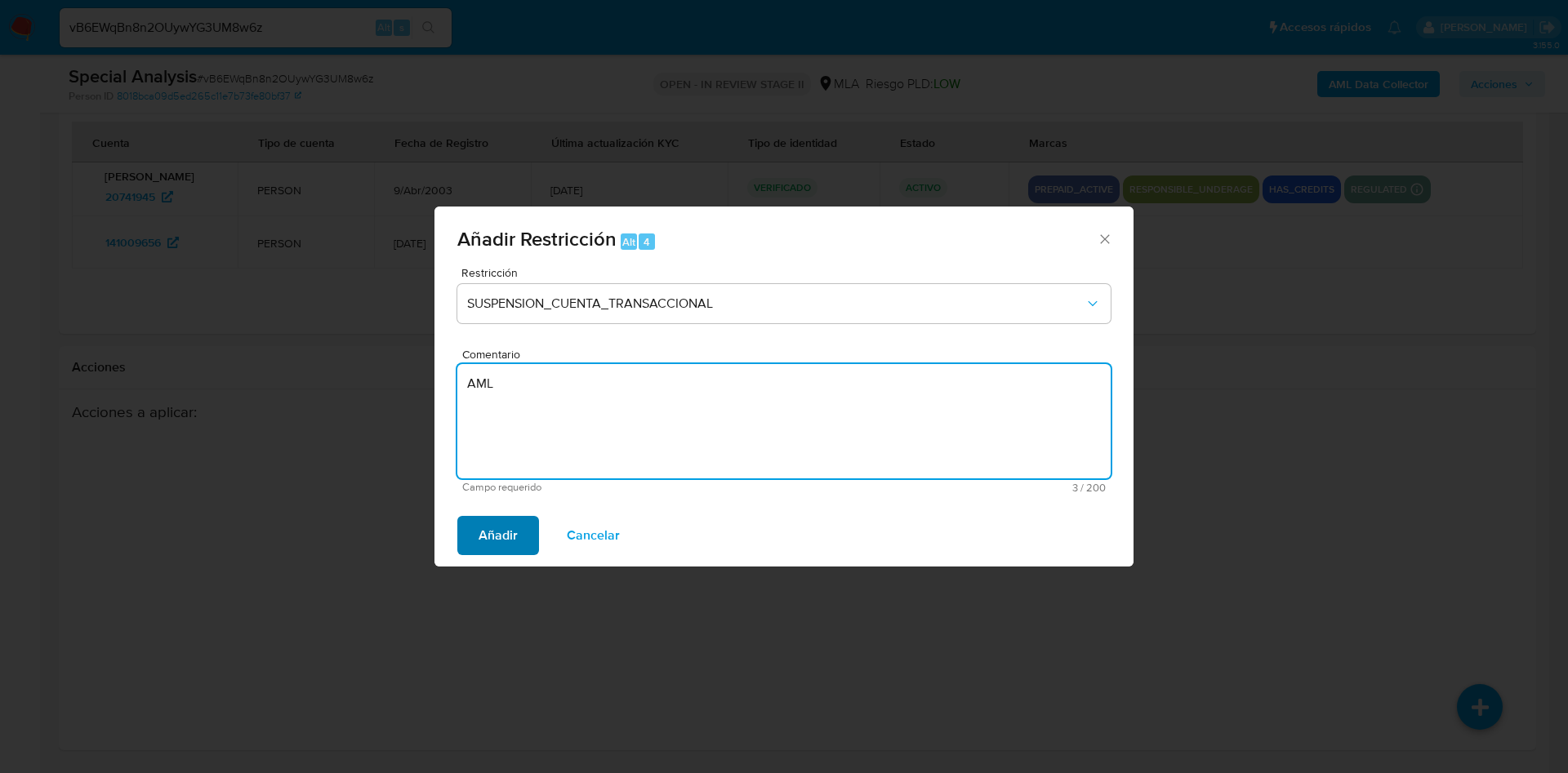
type textarea "AML"
click at [485, 545] on span "Añadir" at bounding box center [498, 535] width 39 height 36
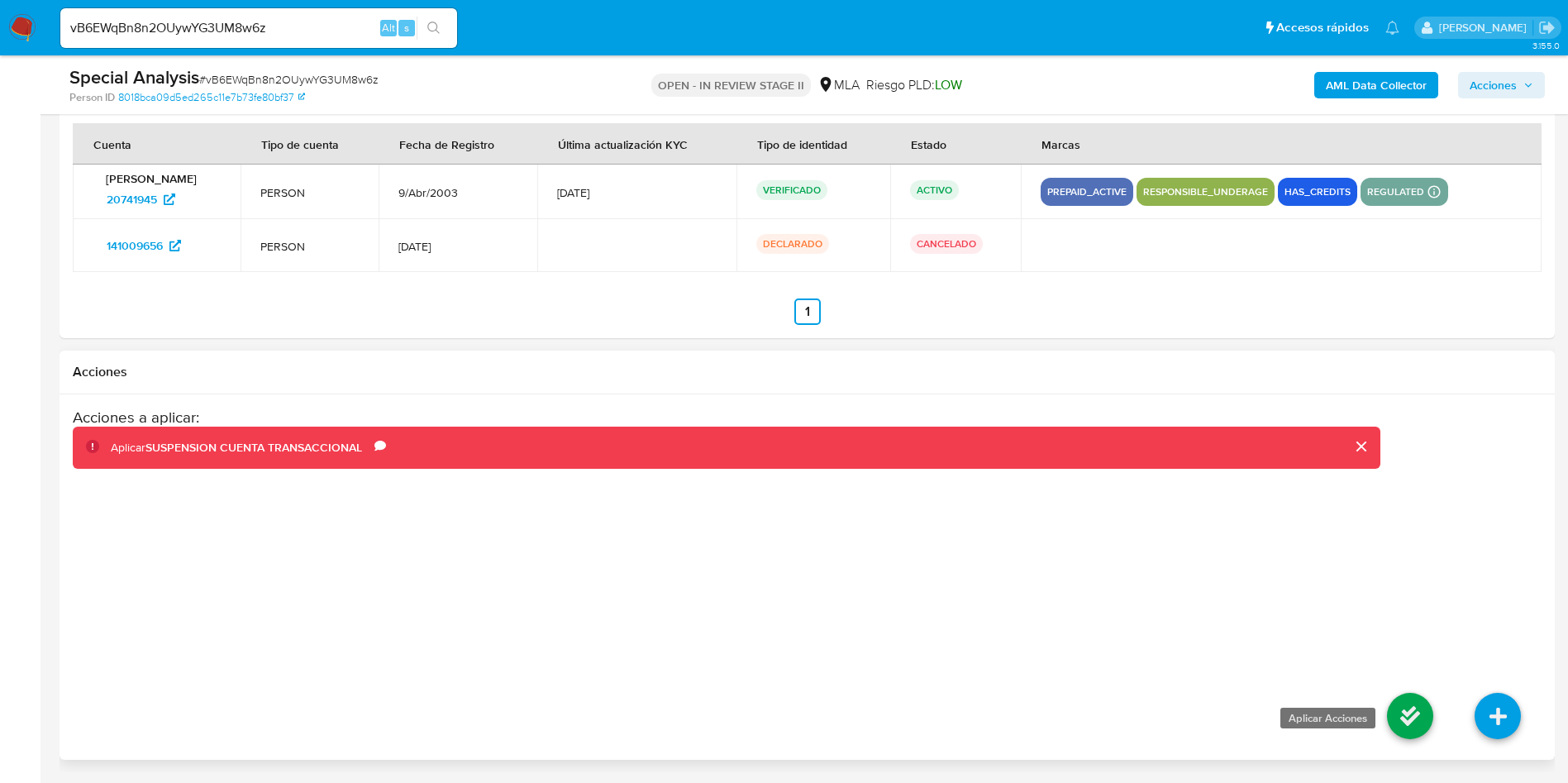
click at [1422, 706] on icon at bounding box center [1409, 716] width 46 height 46
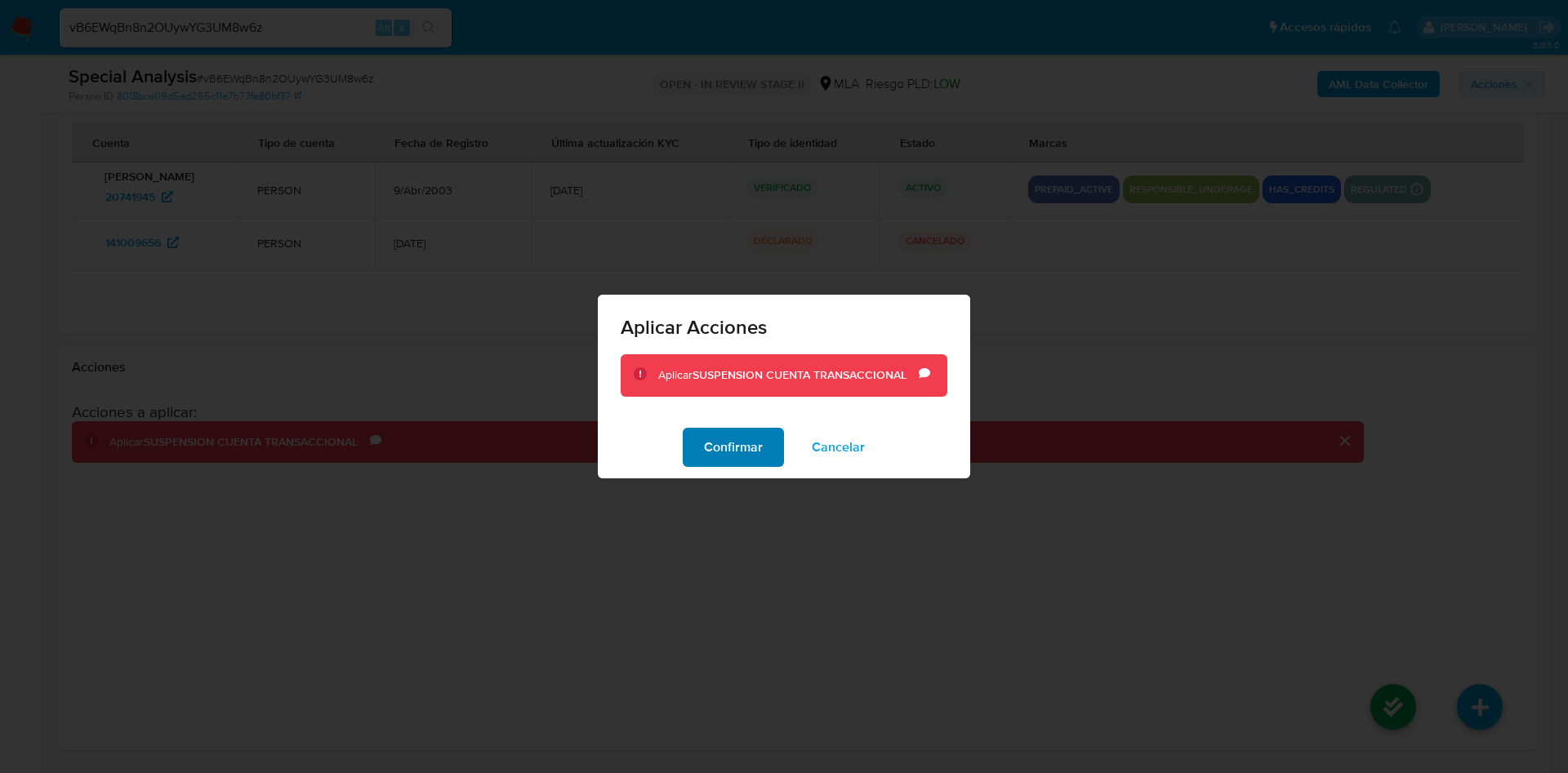
click at [763, 449] on button "Confirmar" at bounding box center [733, 447] width 101 height 39
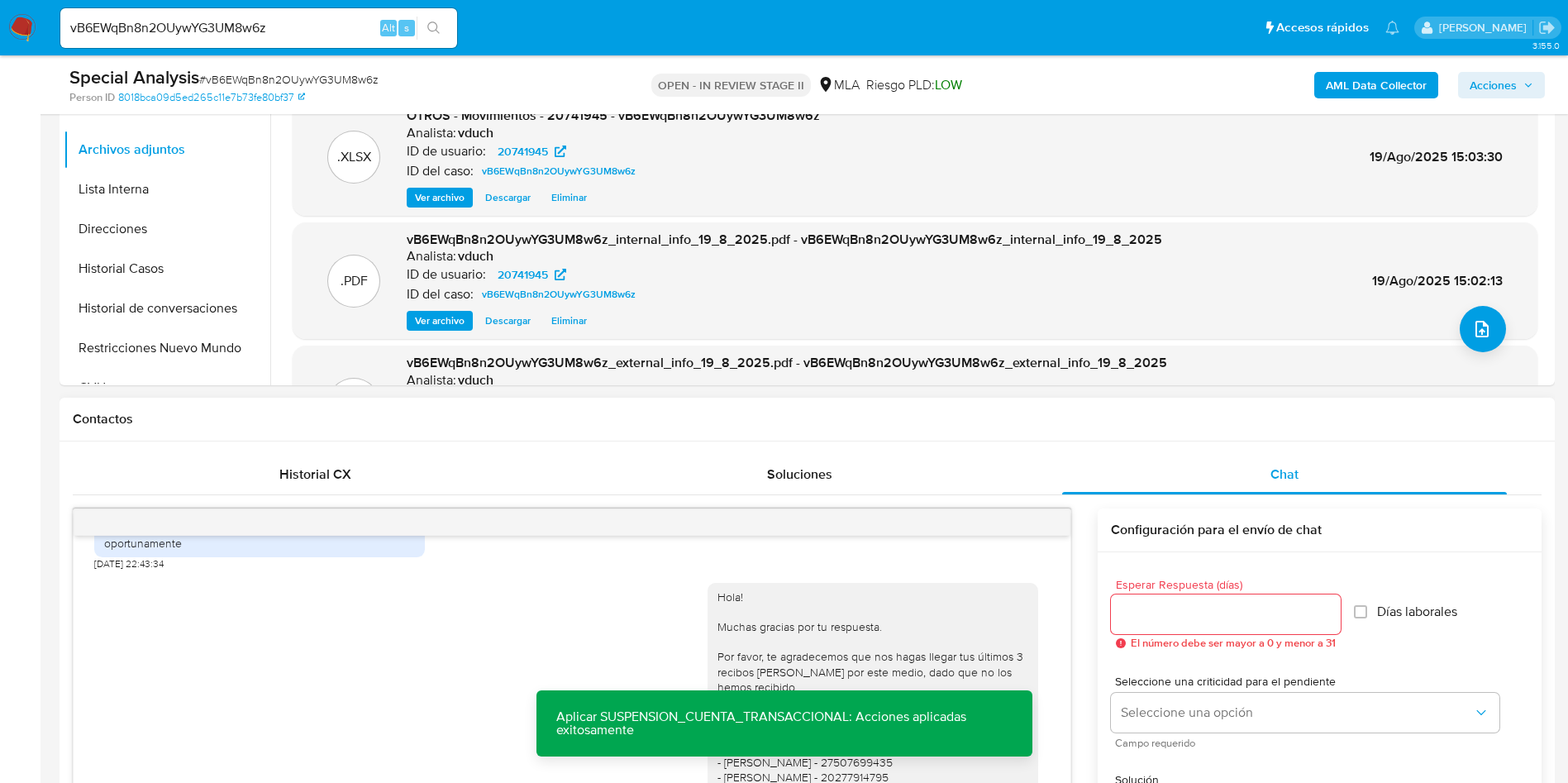
scroll to position [108, 0]
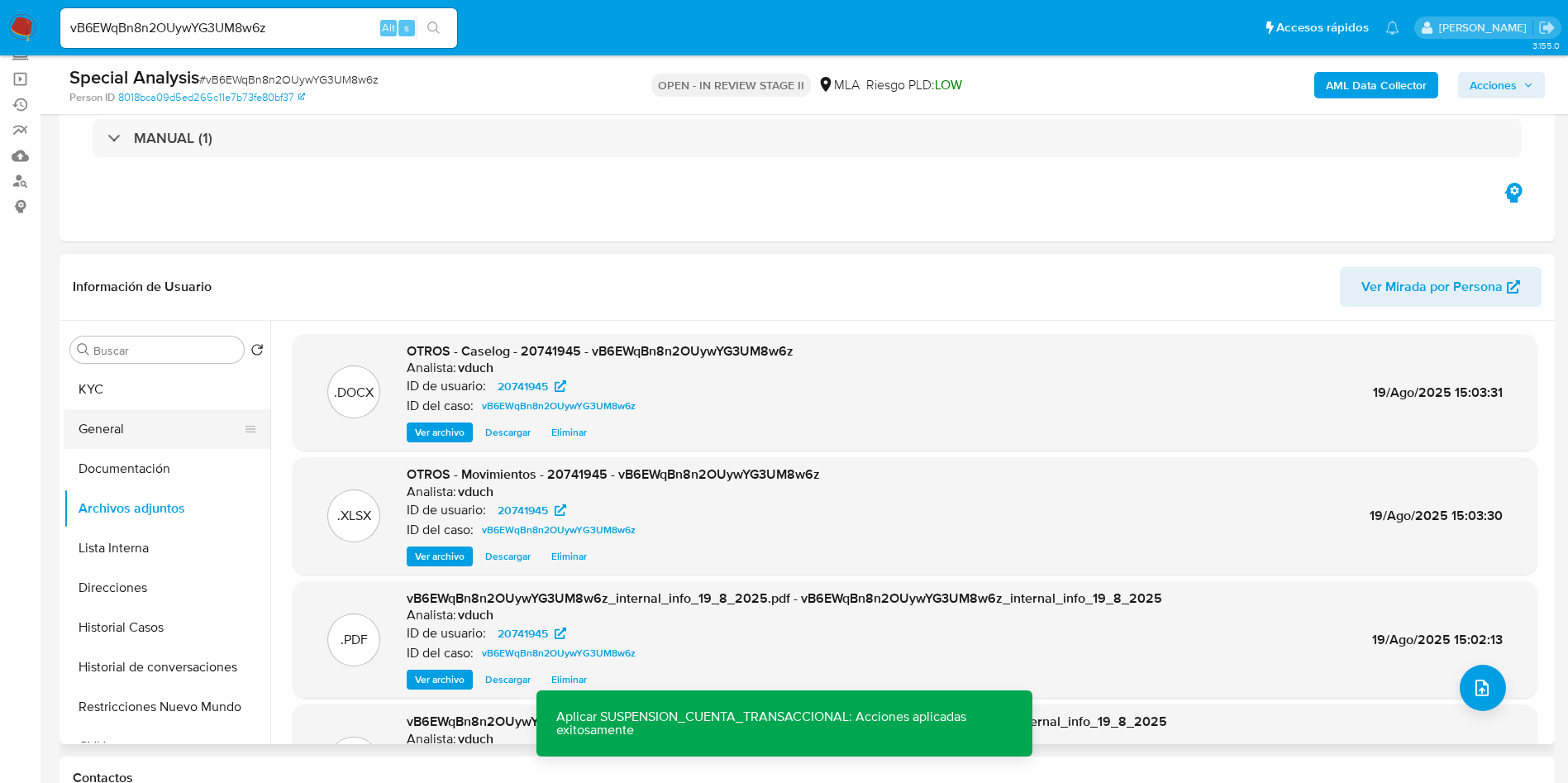
click at [126, 416] on button "General" at bounding box center [160, 429] width 193 height 40
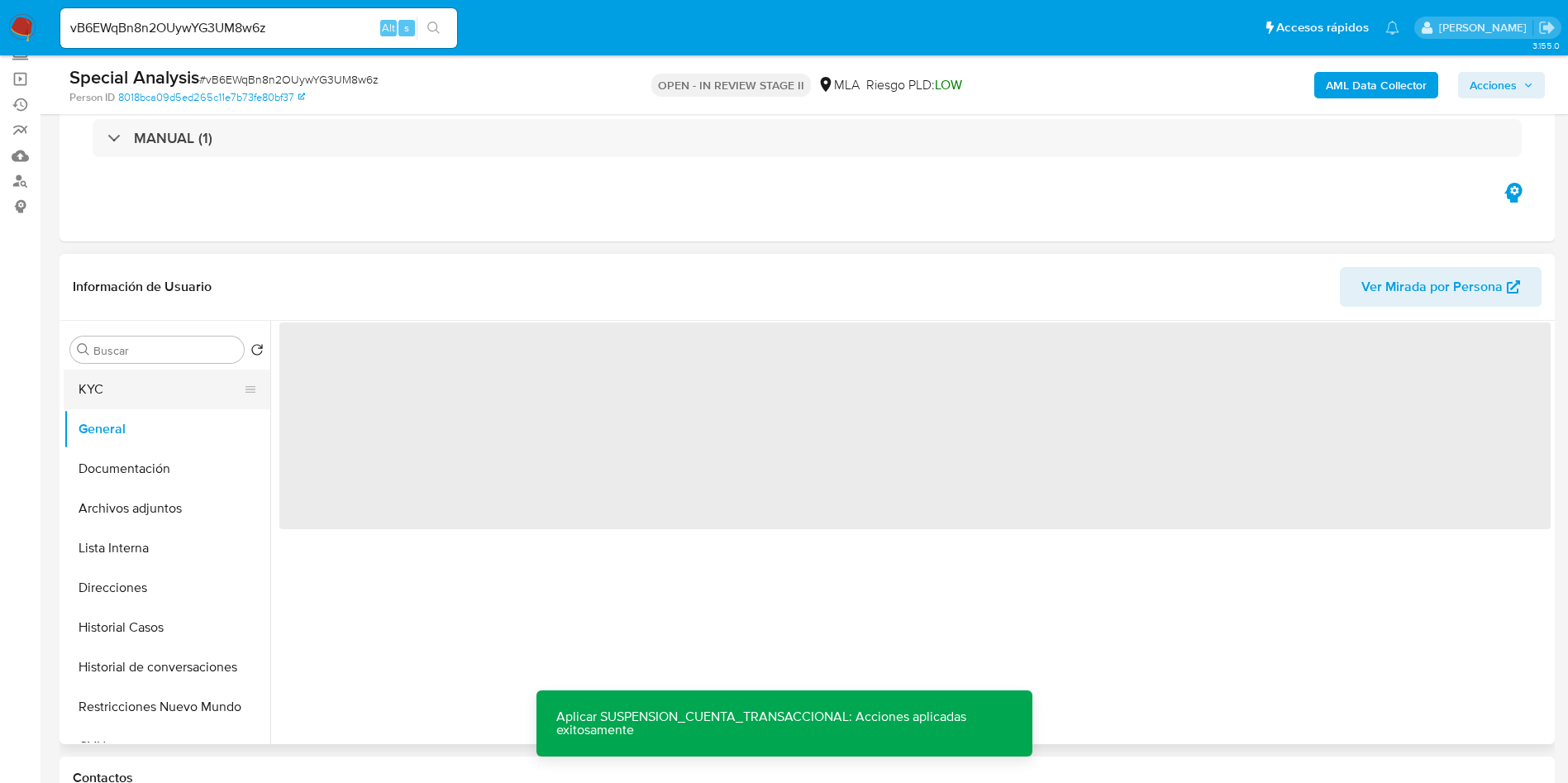
click at [142, 394] on button "KYC" at bounding box center [160, 389] width 193 height 40
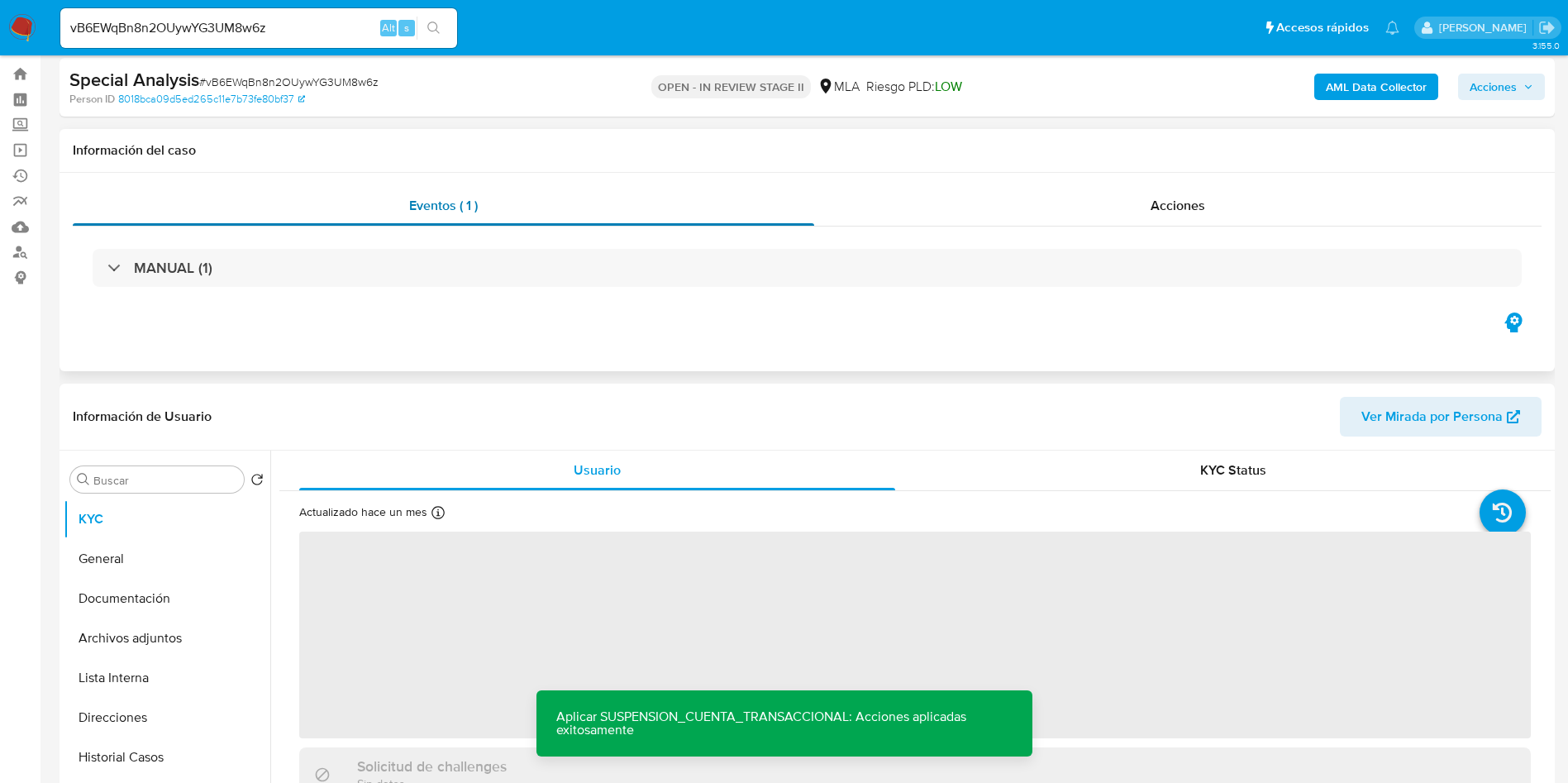
scroll to position [0, 0]
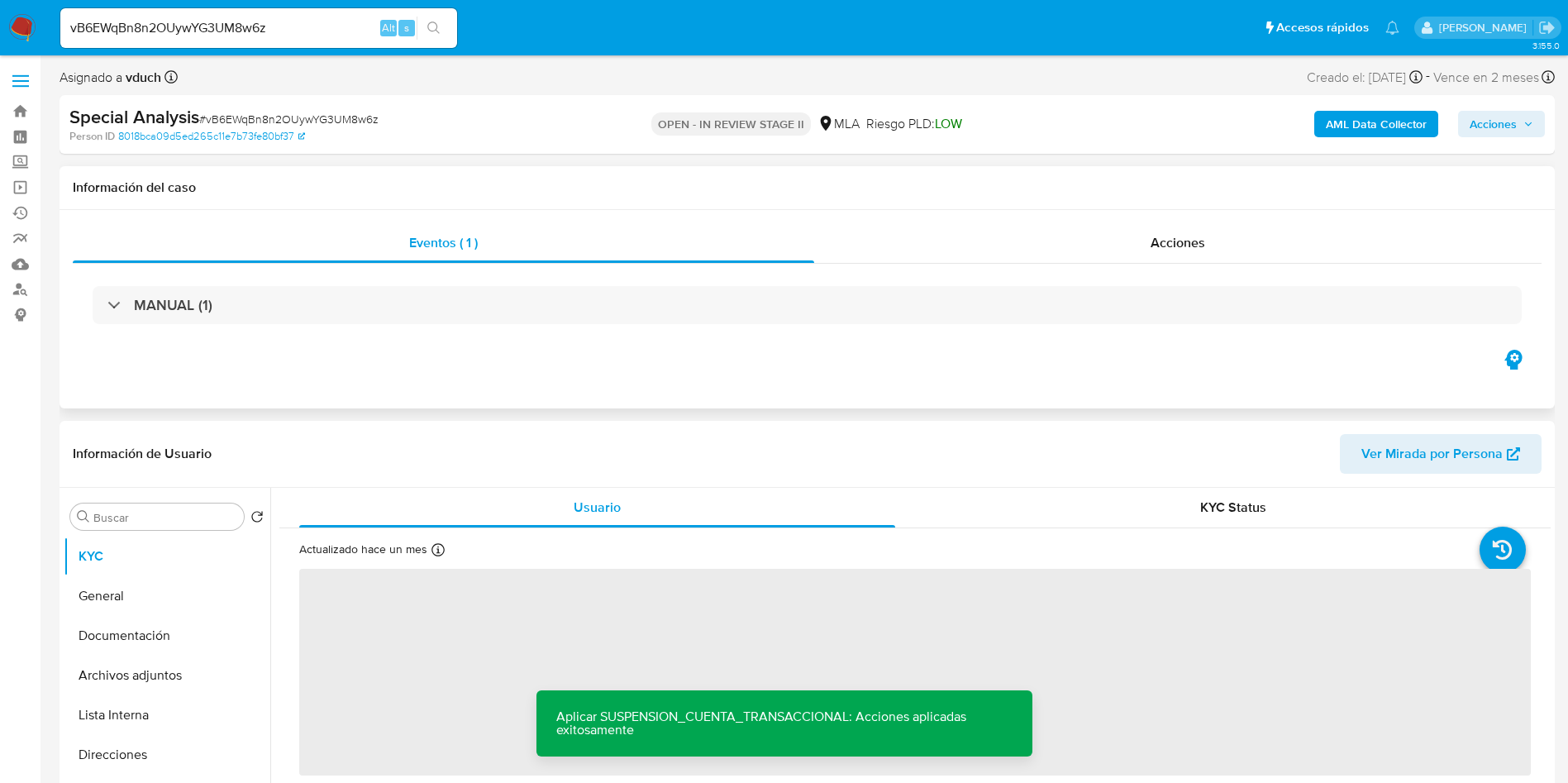
click at [802, 186] on h1 "Información del caso" at bounding box center [807, 187] width 1469 height 17
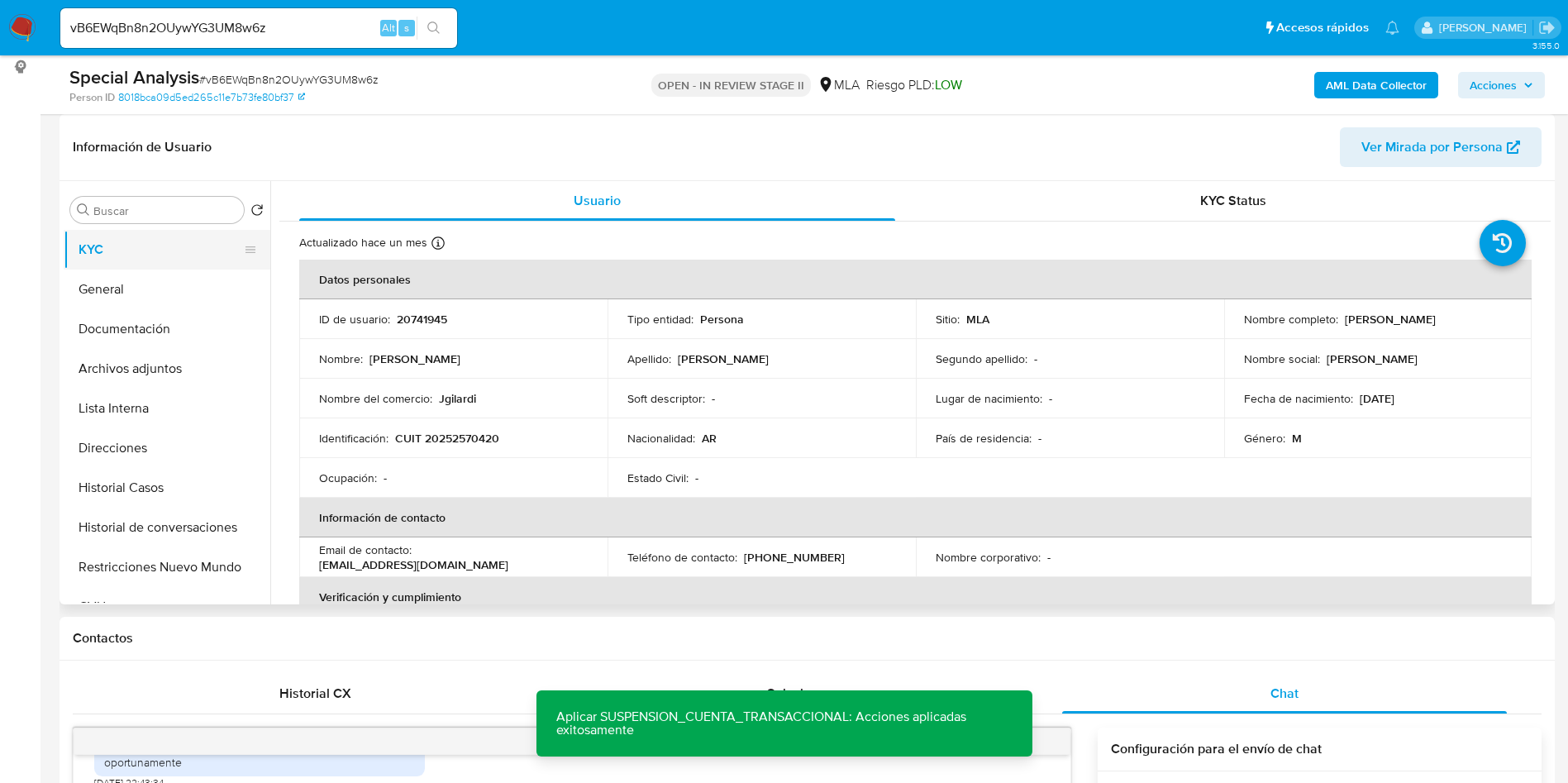
click at [128, 251] on button "KYC" at bounding box center [160, 250] width 193 height 40
click at [100, 244] on button "KYC" at bounding box center [160, 250] width 193 height 40
click at [1534, 63] on div "Special Analysis # vB6EWqBn8n2OUywYG3UM8w6z Person ID 8018bca09d5ed265c11e7b73f…" at bounding box center [807, 85] width 1495 height 59
click at [1500, 75] on span "Acciones" at bounding box center [1493, 85] width 47 height 26
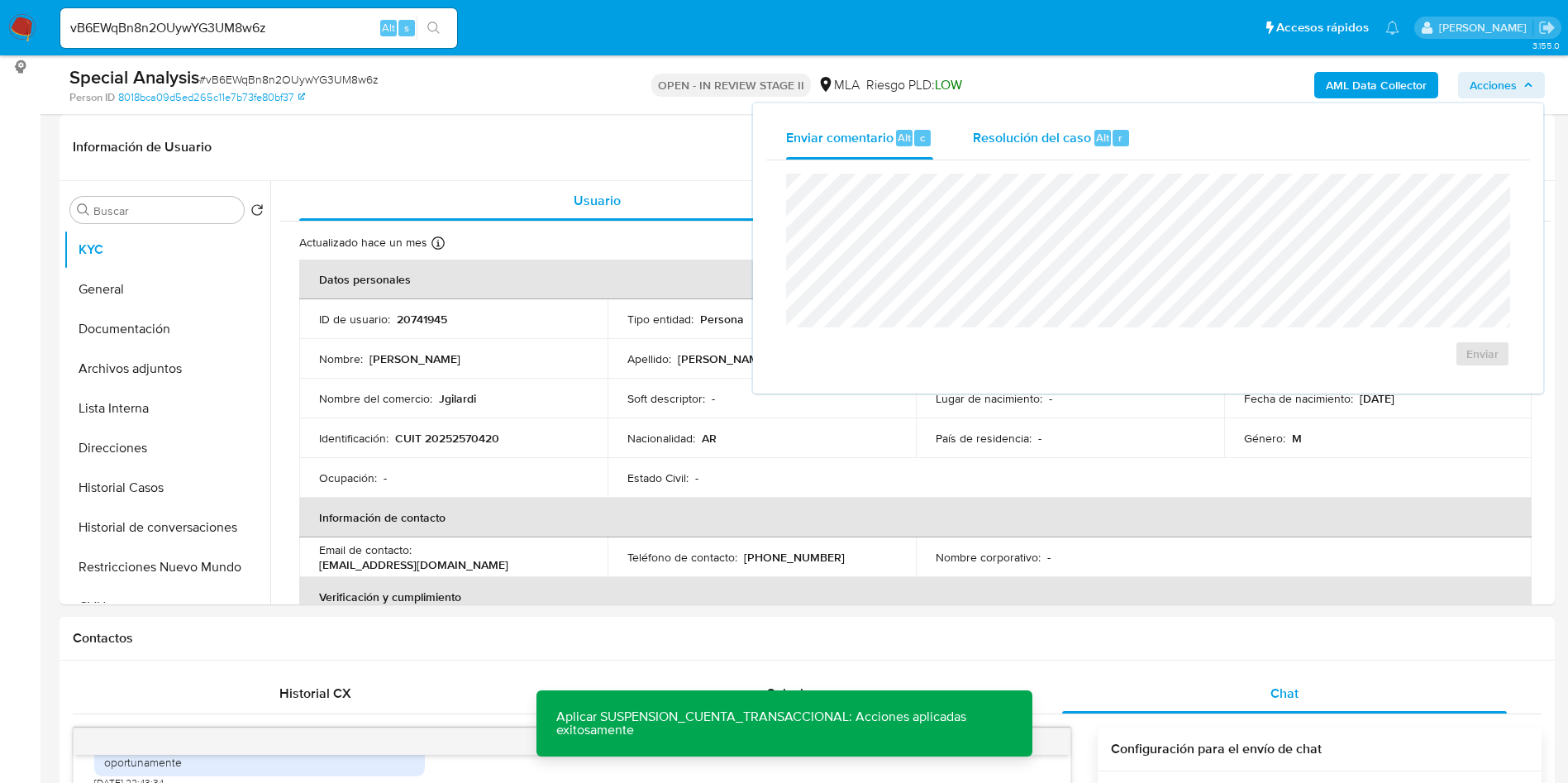
click at [1136, 135] on button "Resolución del caso Alt r" at bounding box center [1052, 138] width 198 height 43
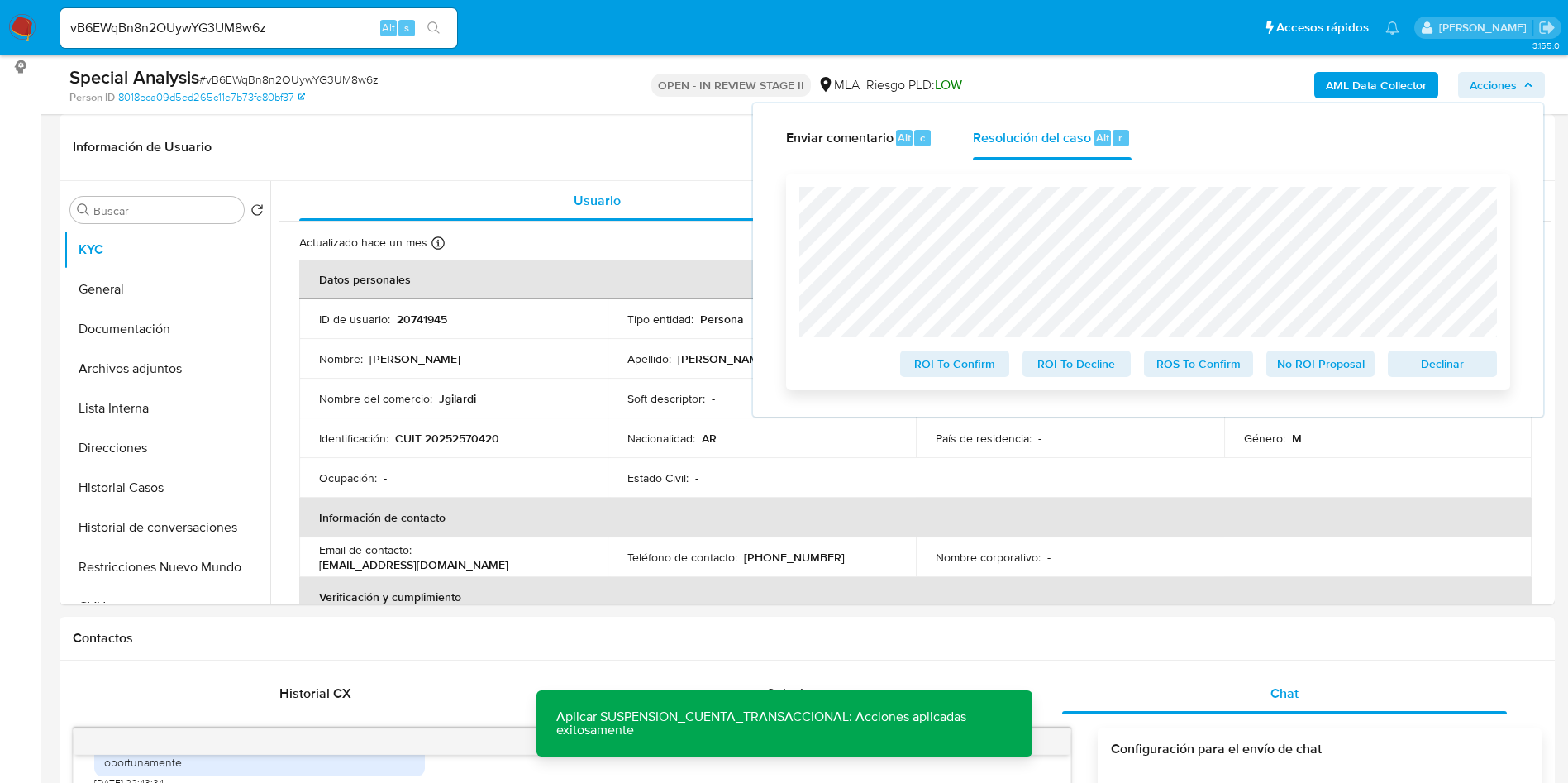
click at [1455, 373] on span "Declinar" at bounding box center [1442, 364] width 86 height 23
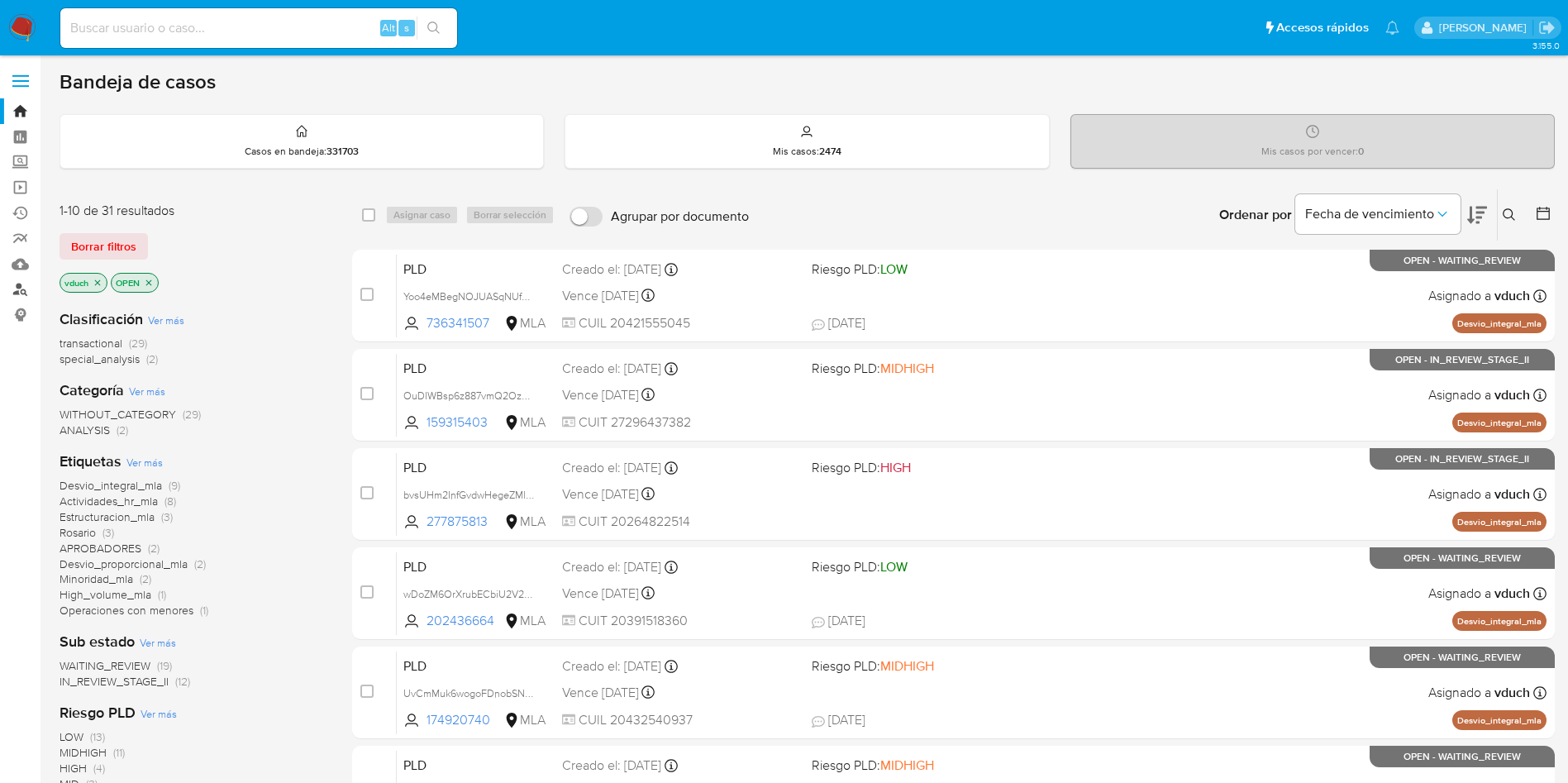
click at [19, 289] on link "Buscador de personas" at bounding box center [98, 290] width 197 height 25
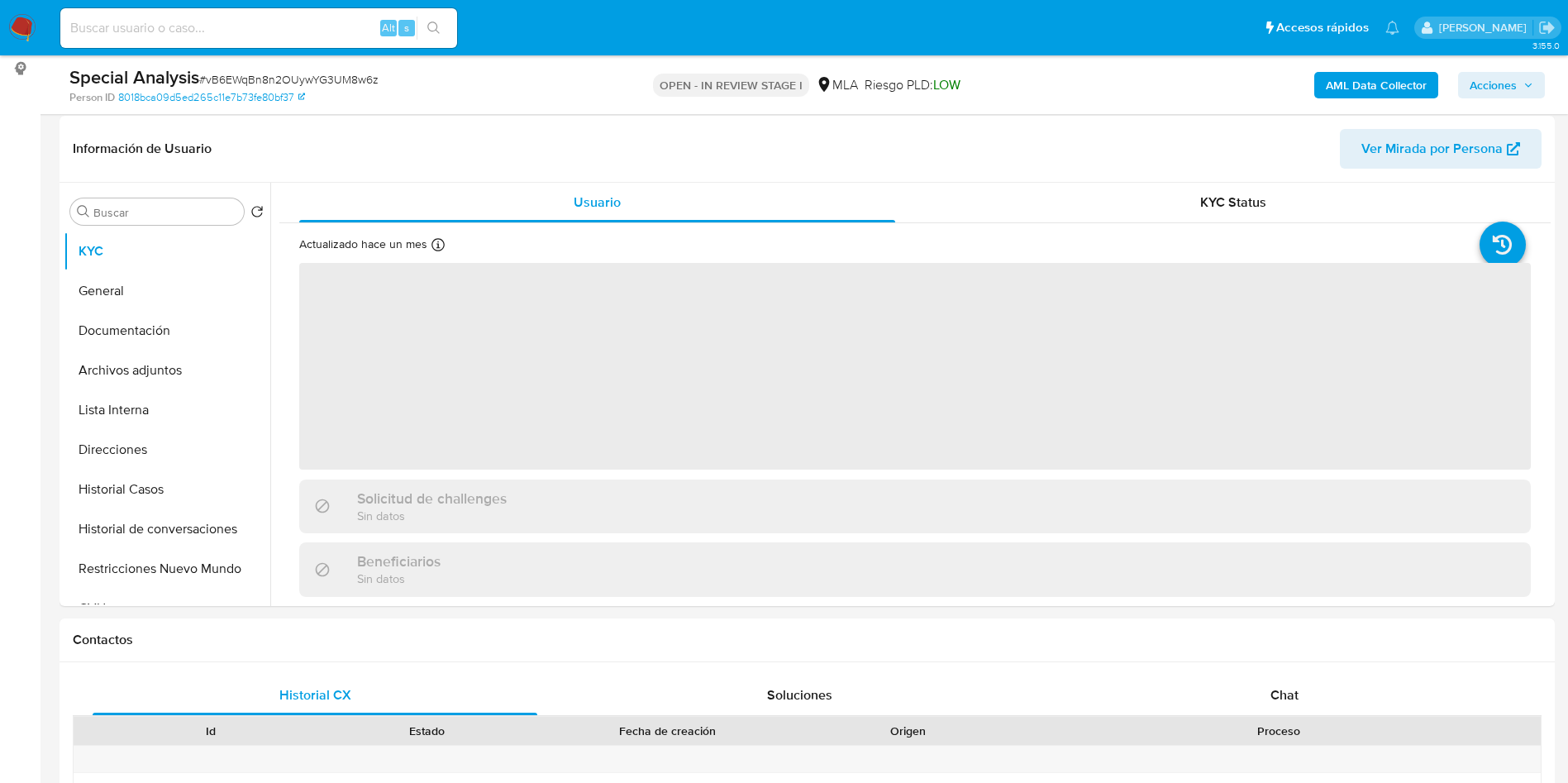
scroll to position [248, 0]
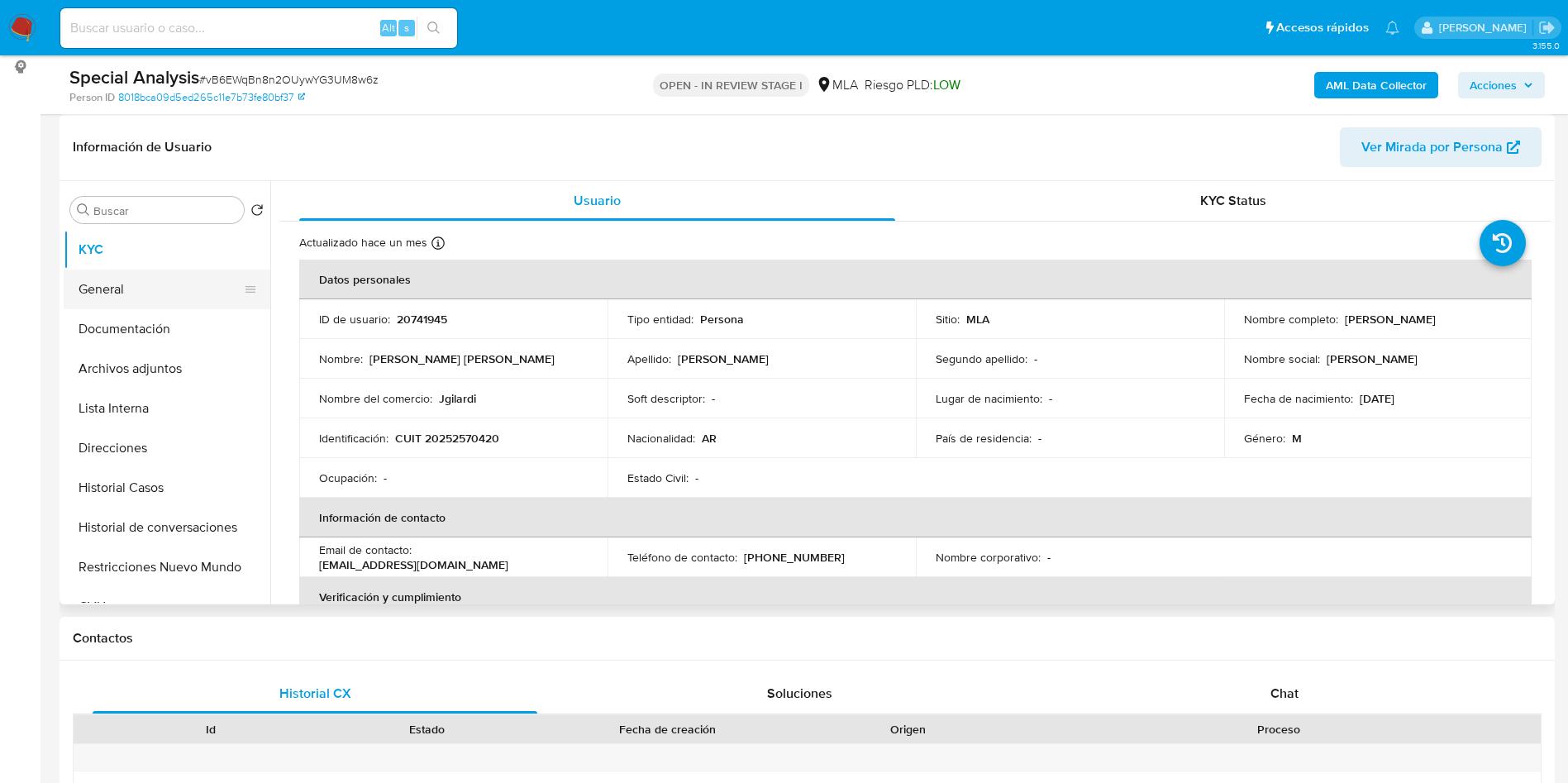
click at [120, 282] on button "General" at bounding box center [160, 289] width 193 height 40
select select "10"
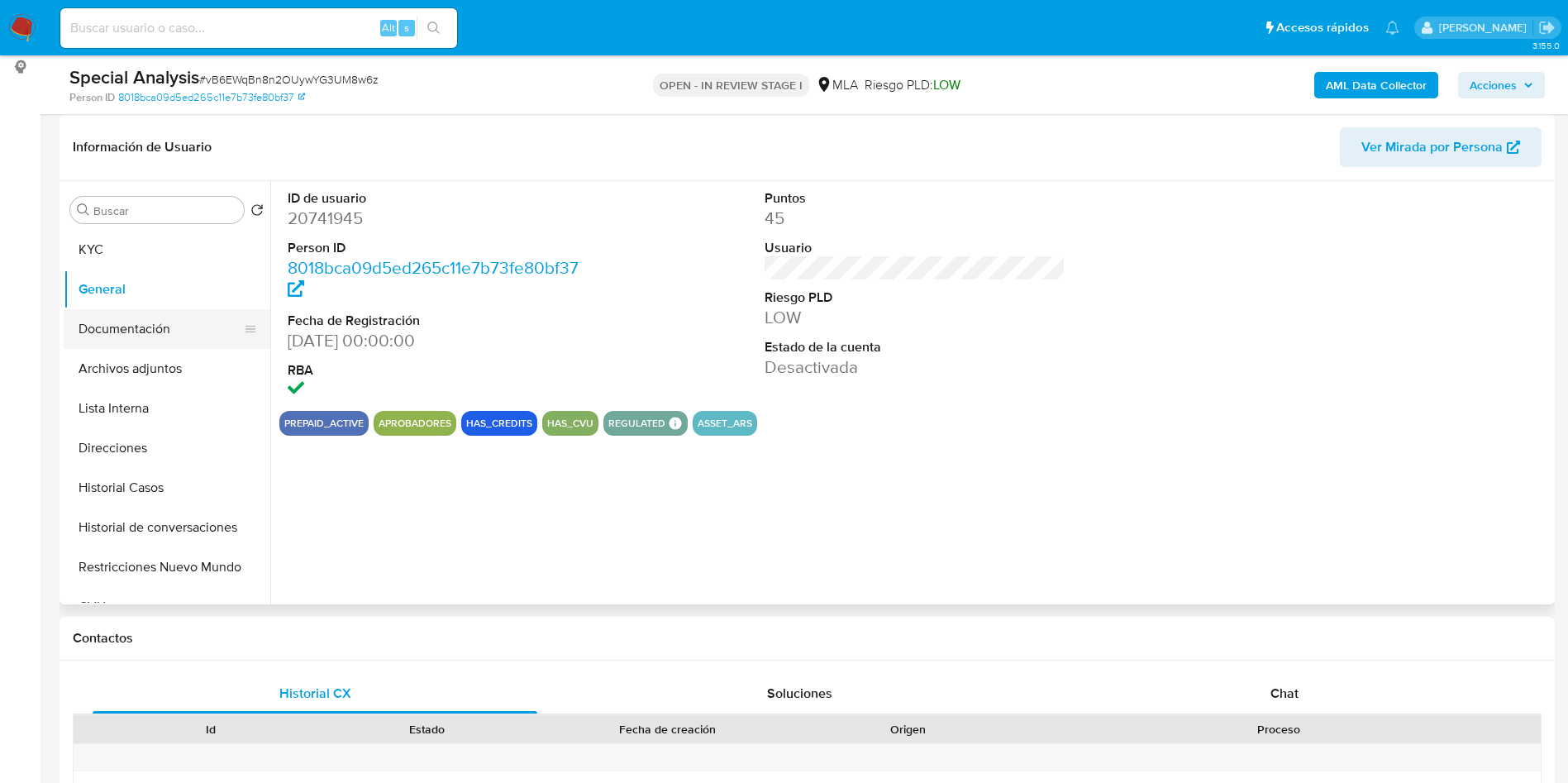
click at [120, 330] on button "Documentación" at bounding box center [160, 329] width 193 height 40
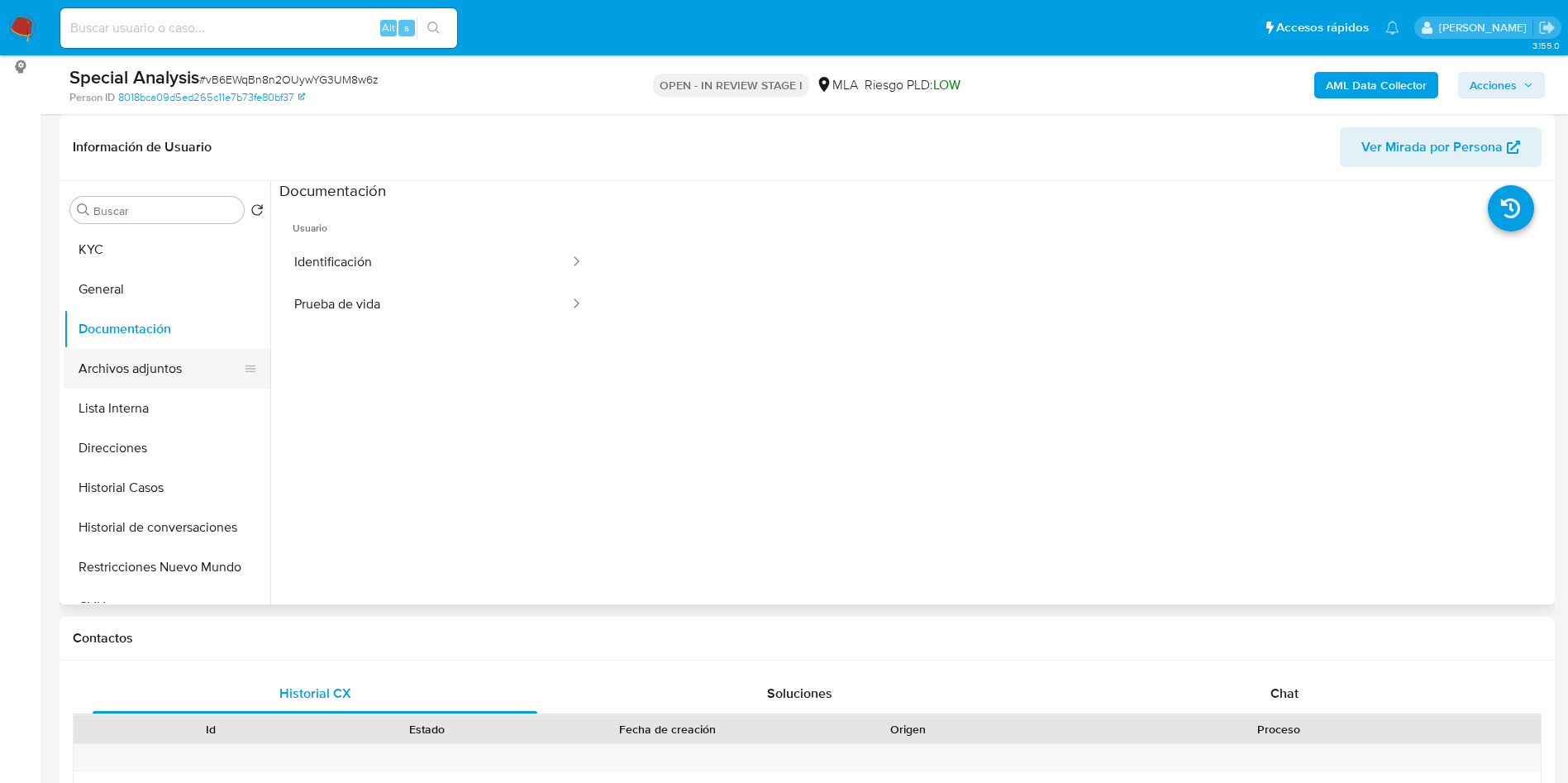
click at [127, 359] on button "Archivos adjuntos" at bounding box center [160, 369] width 193 height 40
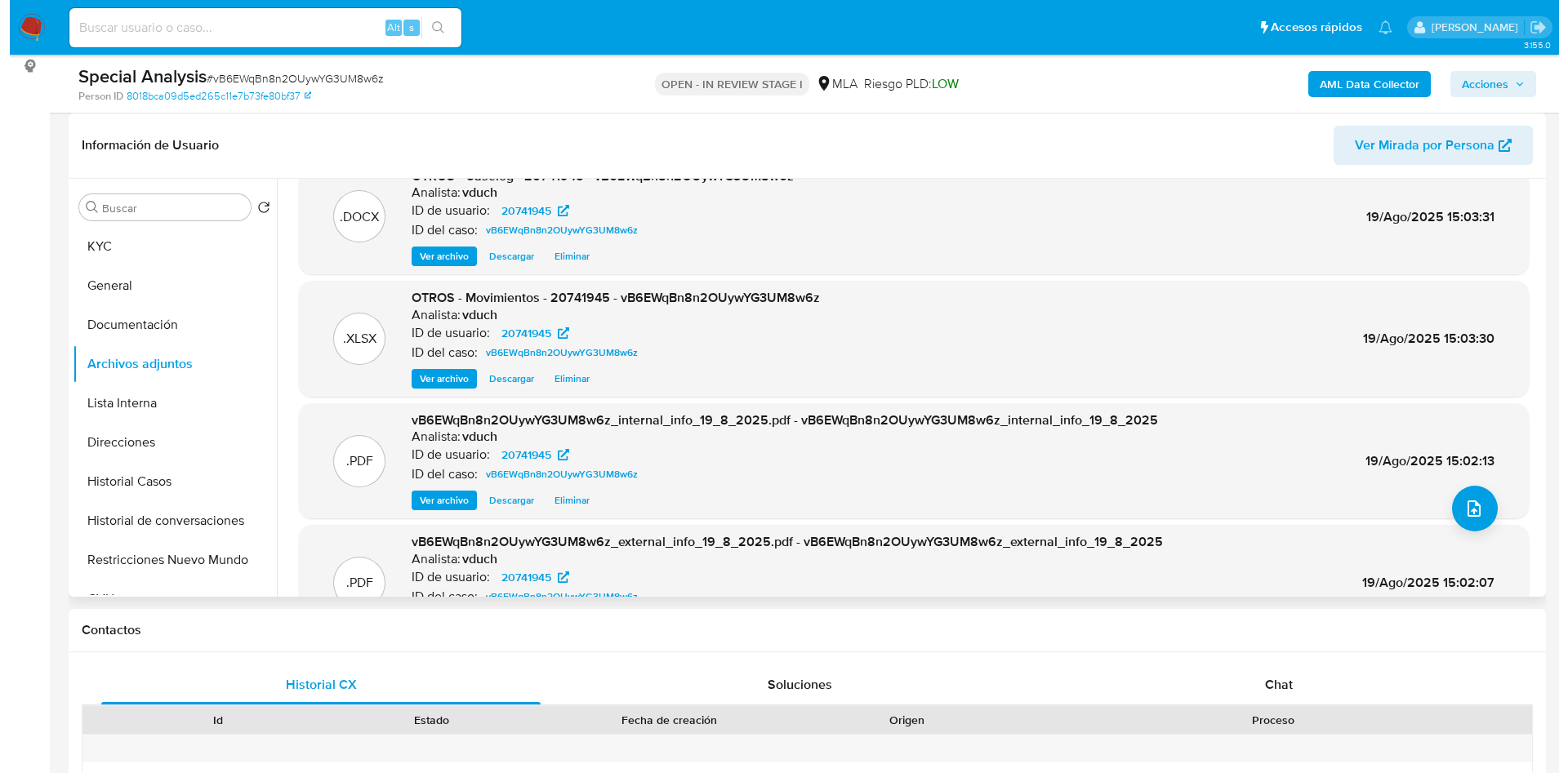
scroll to position [0, 0]
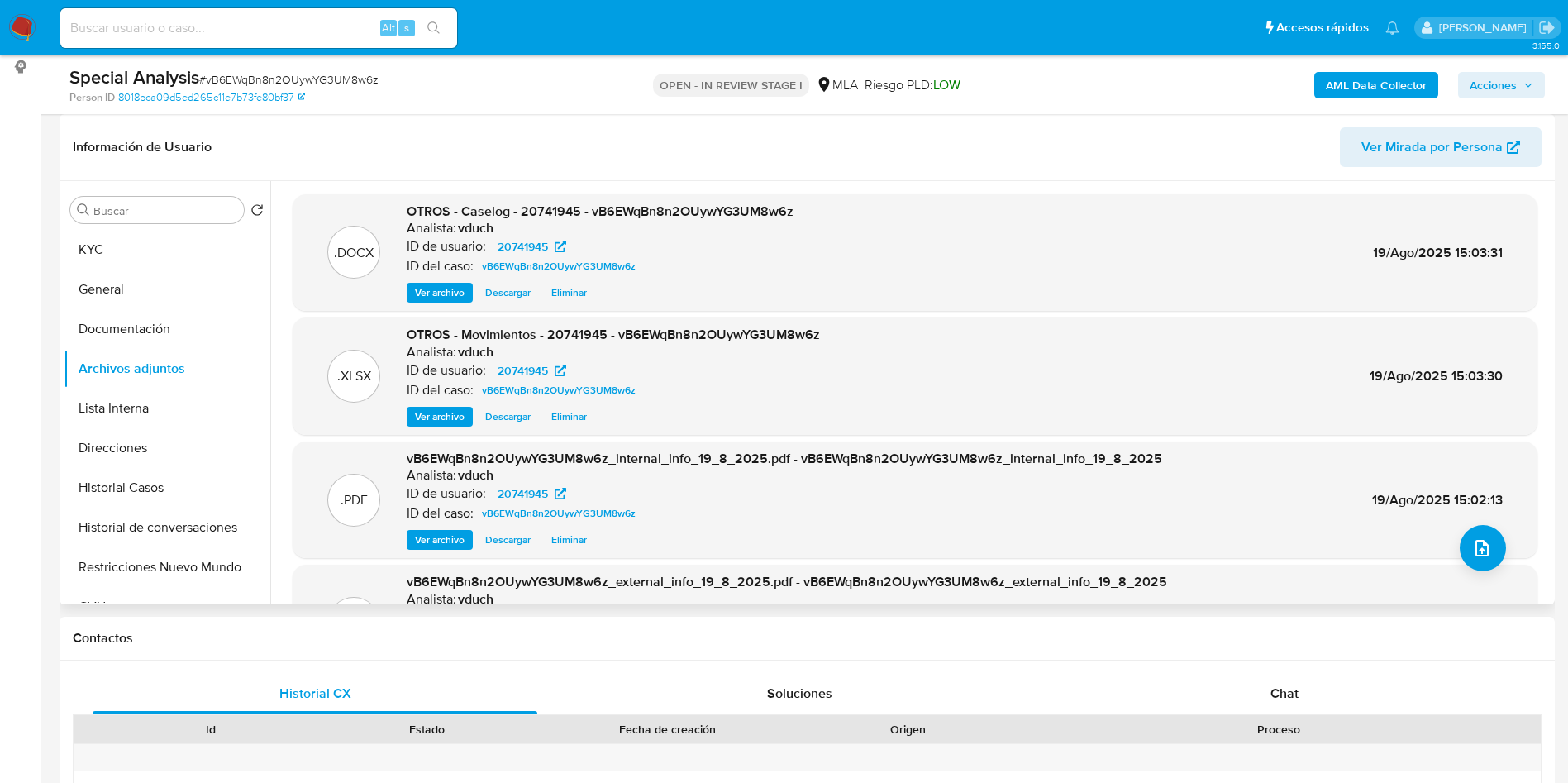
click at [449, 295] on span "Ver archivo" at bounding box center [440, 293] width 50 height 17
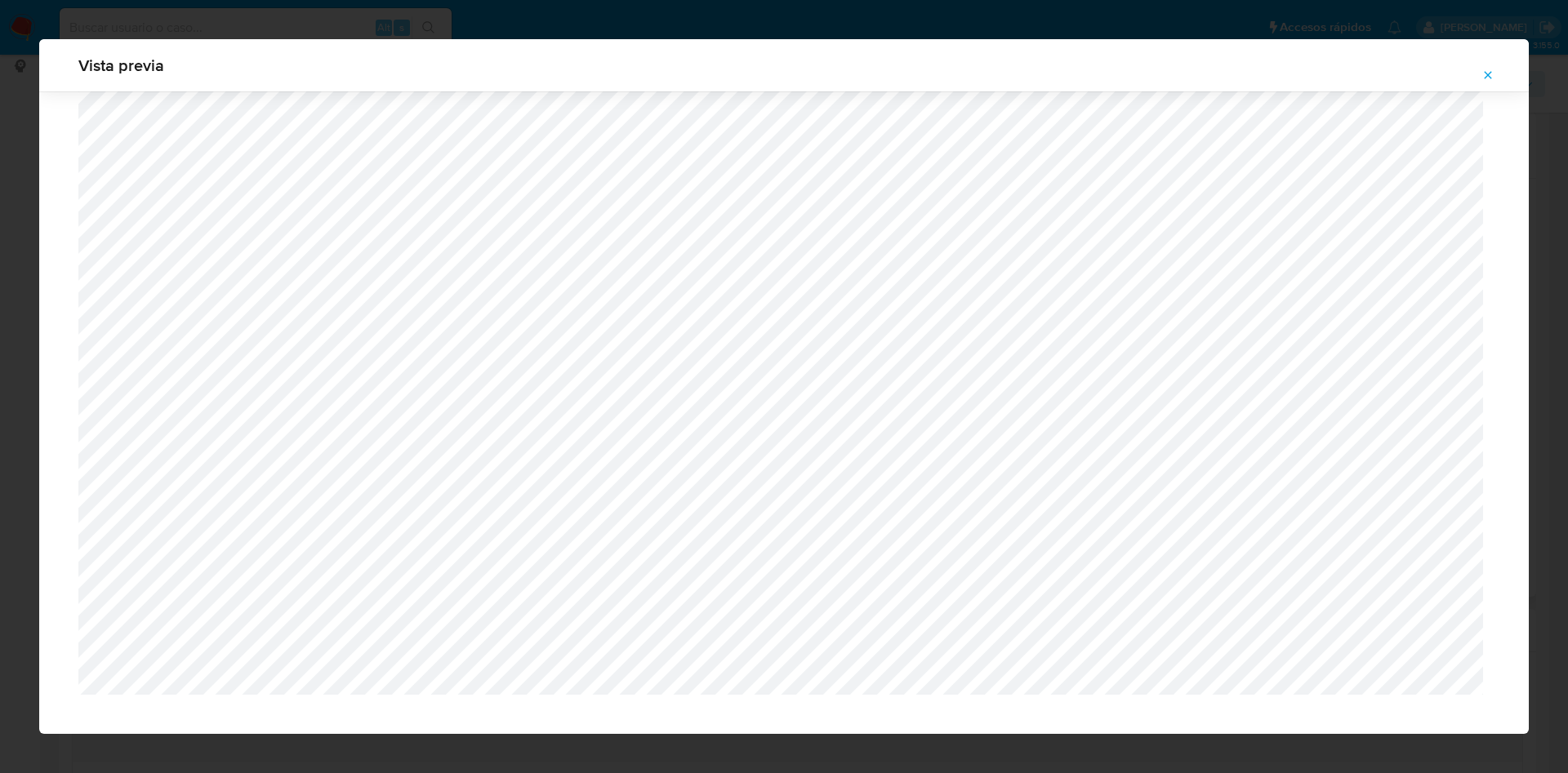
scroll to position [1158, 0]
click at [1498, 75] on button "Attachment preview" at bounding box center [1487, 74] width 36 height 26
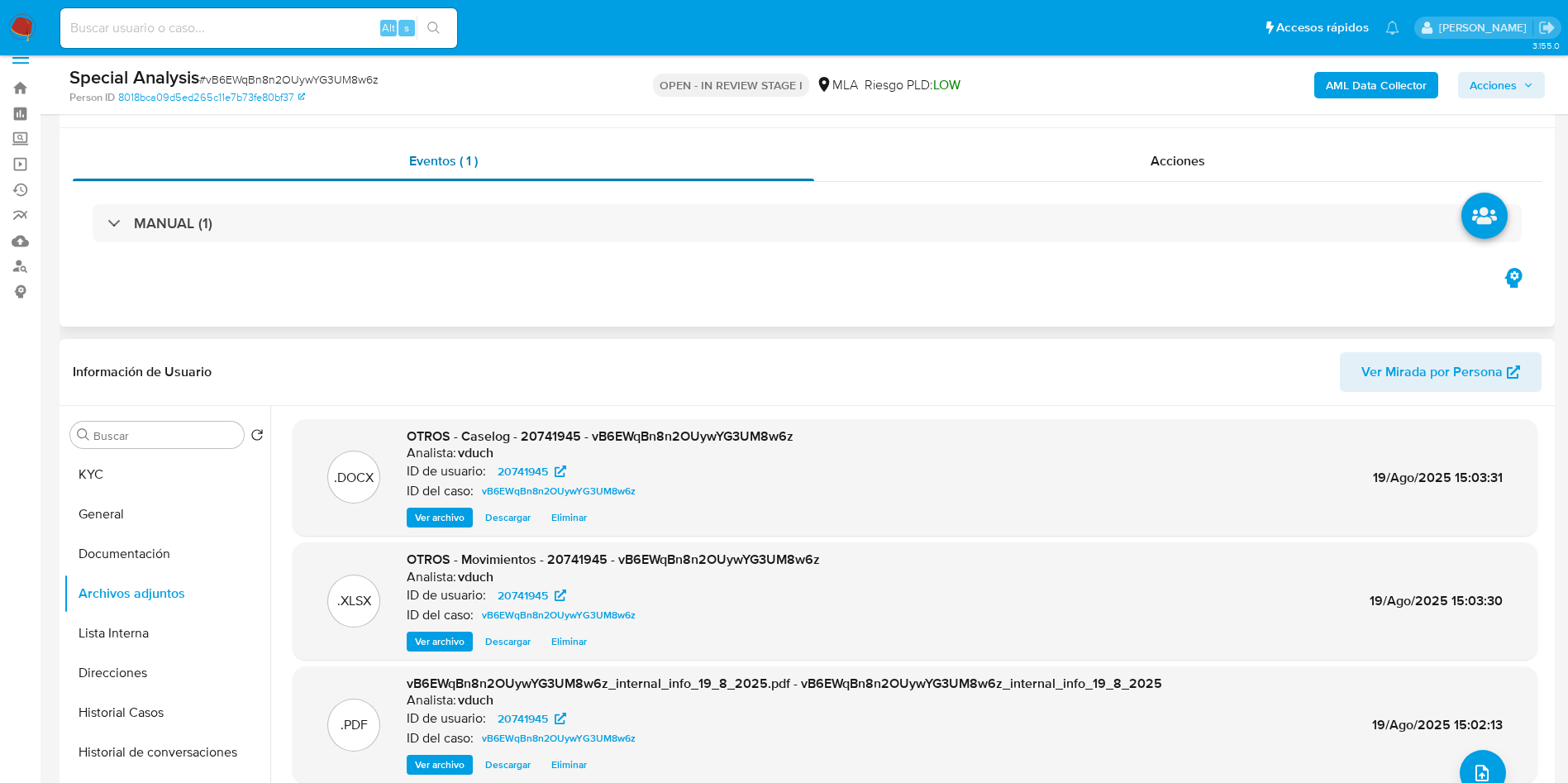
scroll to position [0, 0]
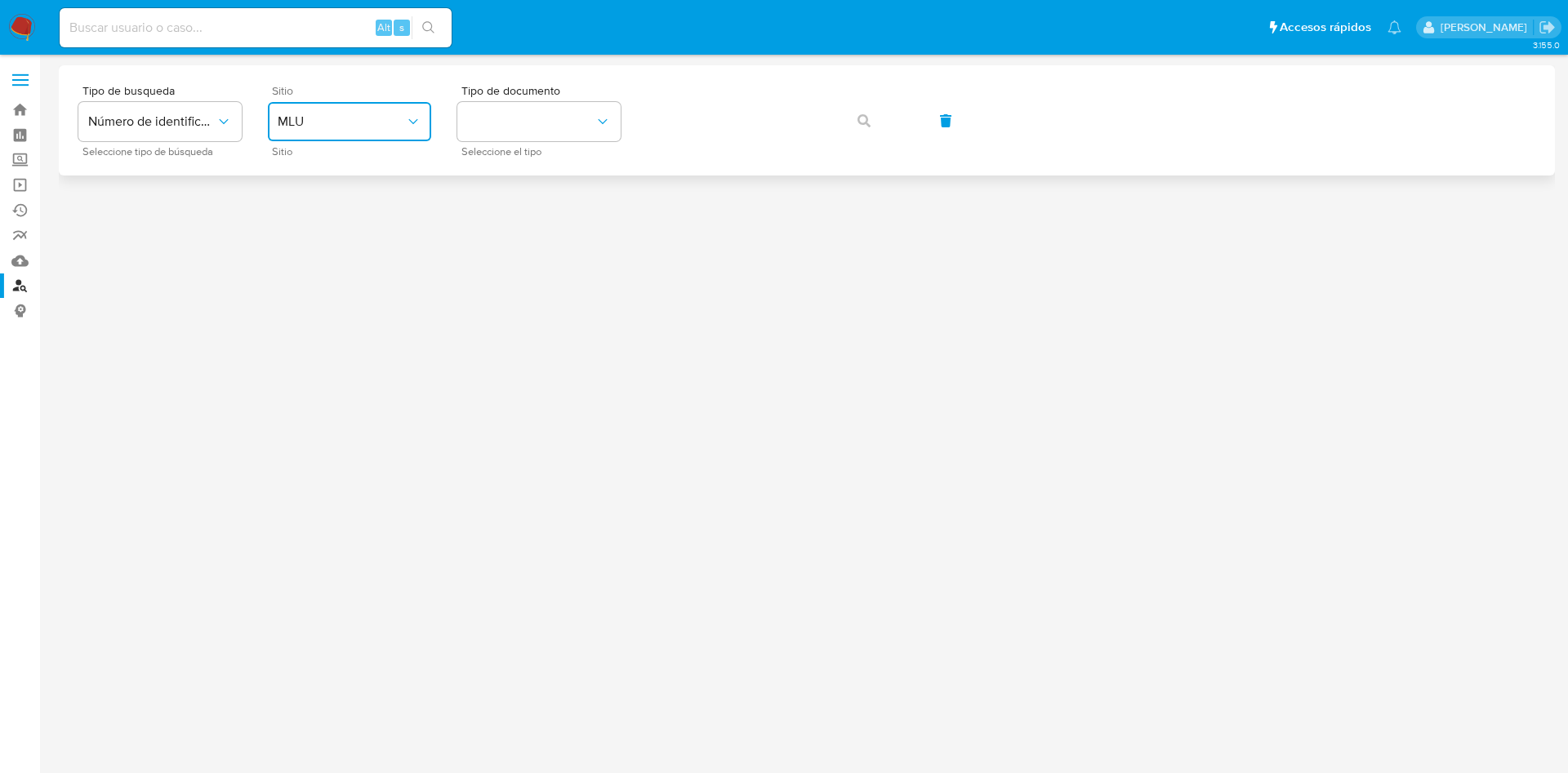
click at [322, 123] on span "MLU" at bounding box center [341, 121] width 127 height 16
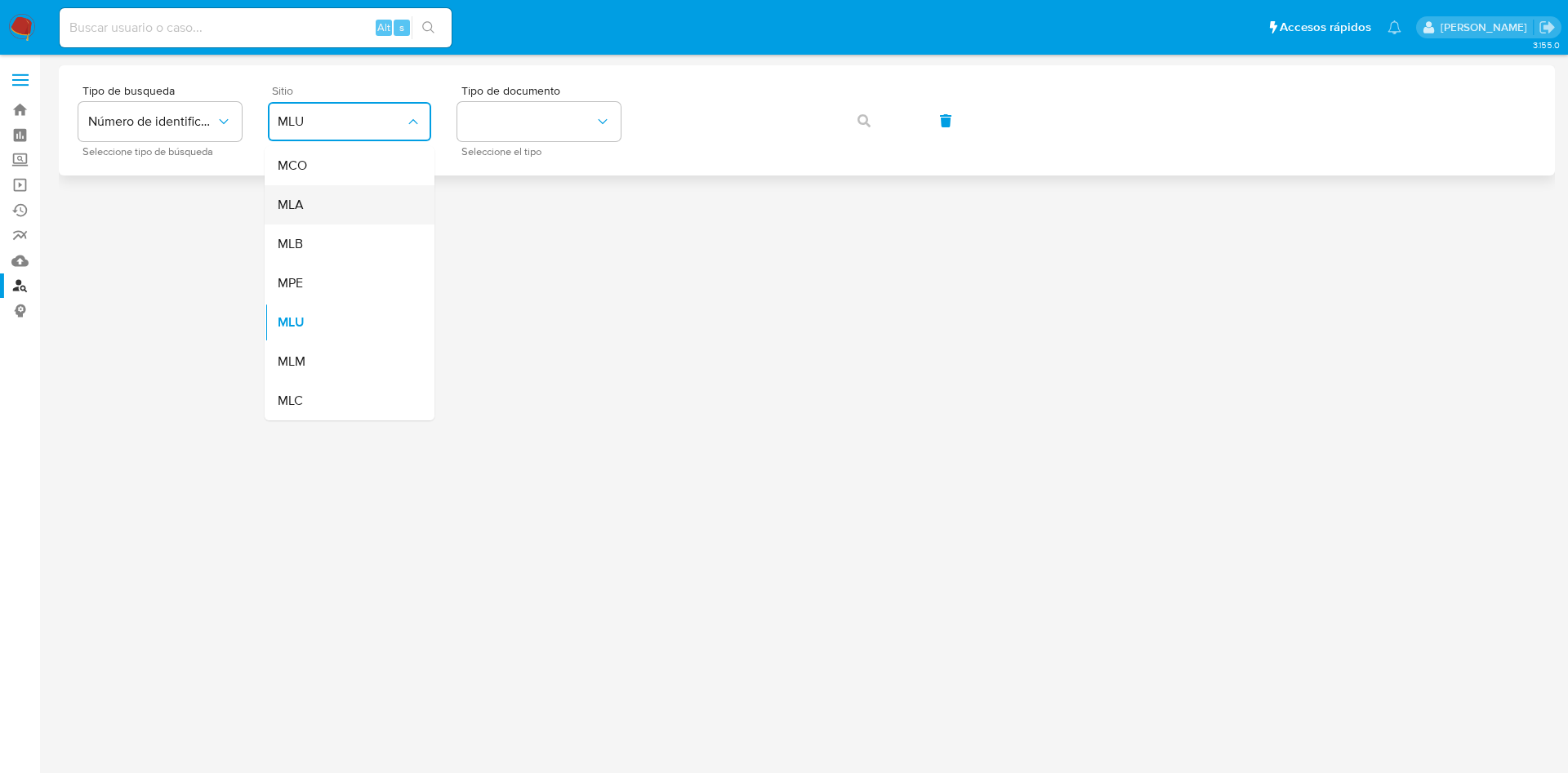
click at [310, 186] on div "MLA" at bounding box center [344, 205] width 134 height 39
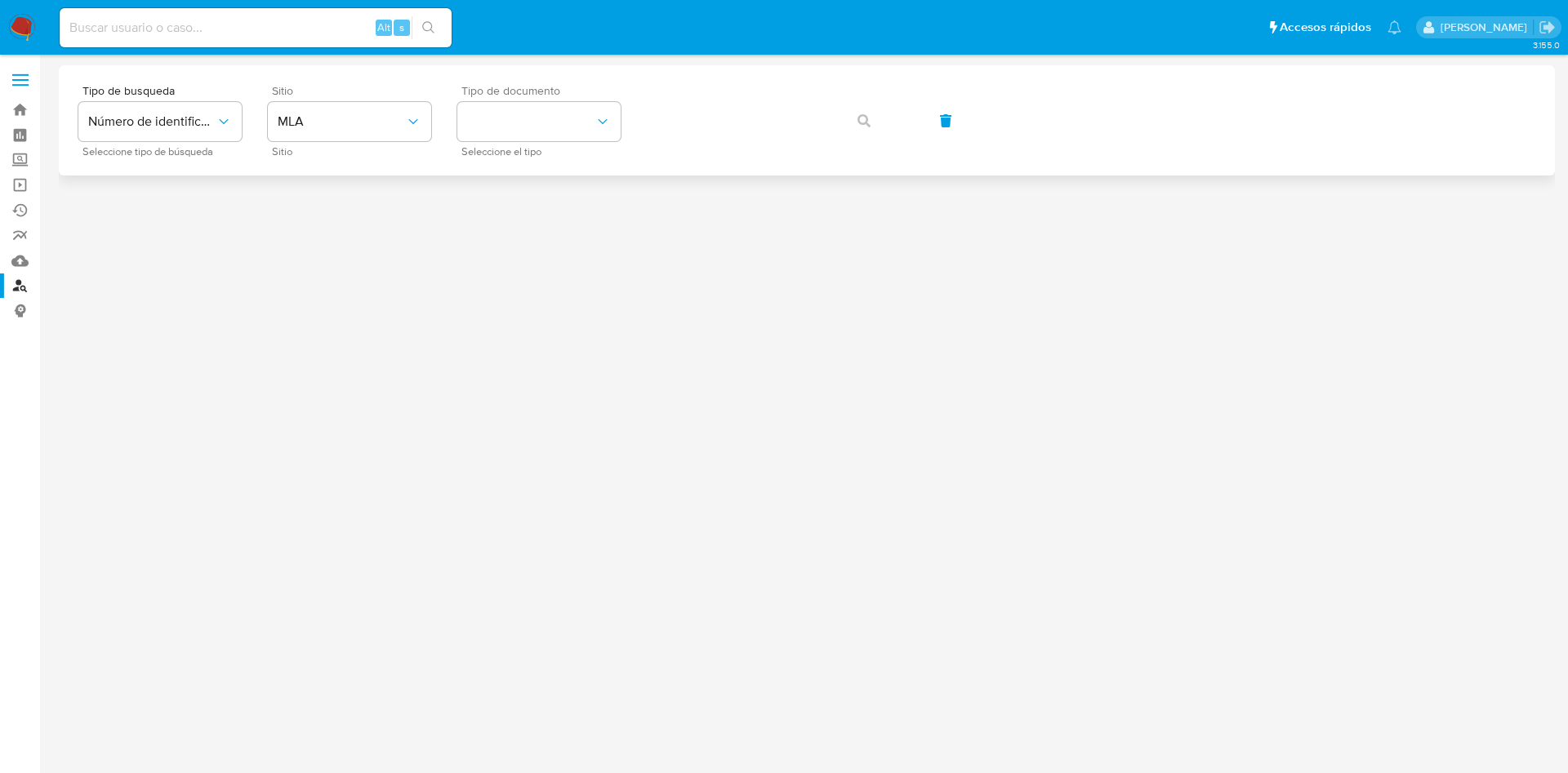
click at [482, 89] on span "Tipo de documento" at bounding box center [543, 90] width 164 height 12
click at [506, 111] on button "identificationType" at bounding box center [539, 121] width 164 height 39
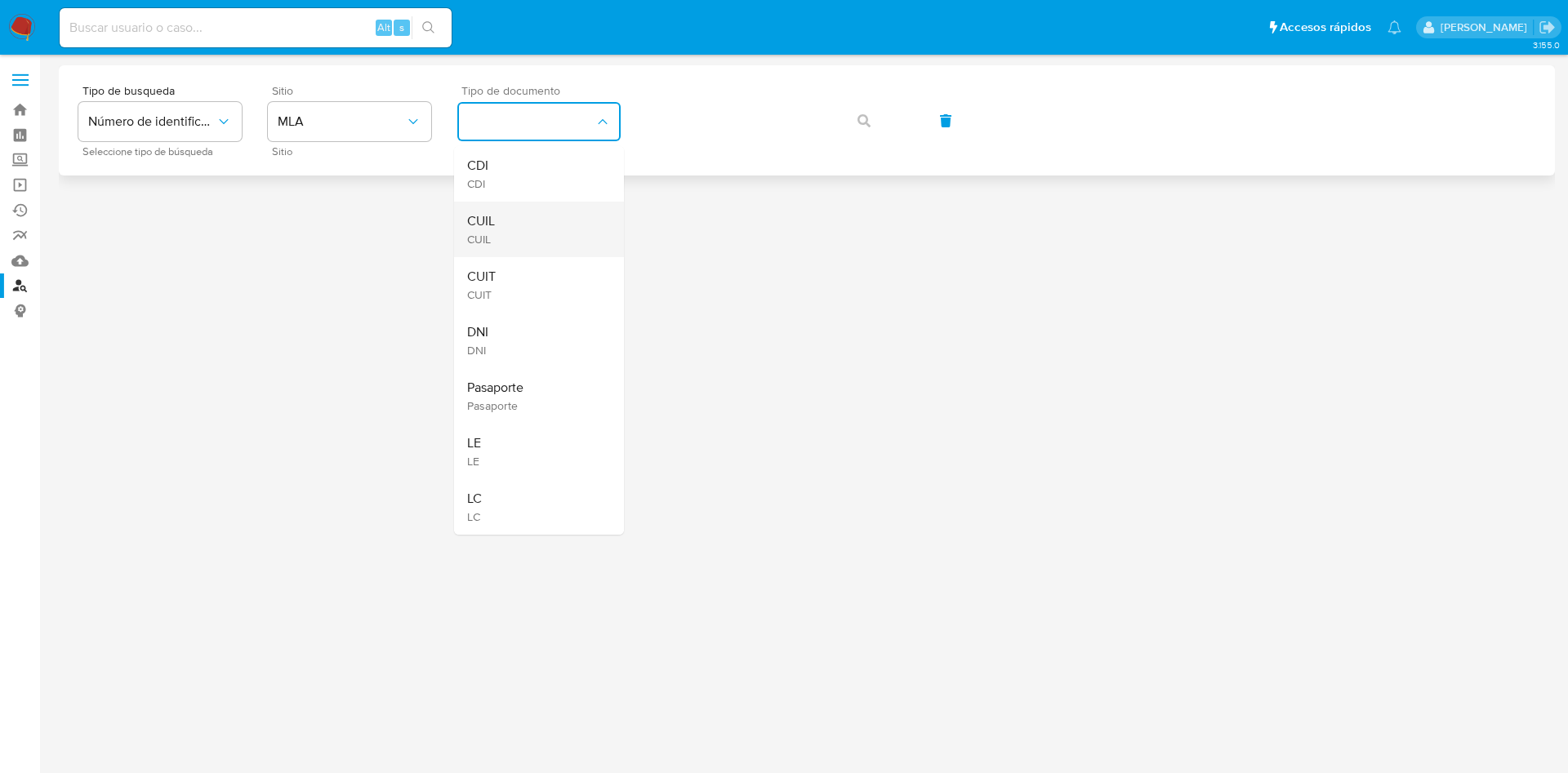
click at [498, 224] on div "CUIL CUIL" at bounding box center [534, 229] width 134 height 56
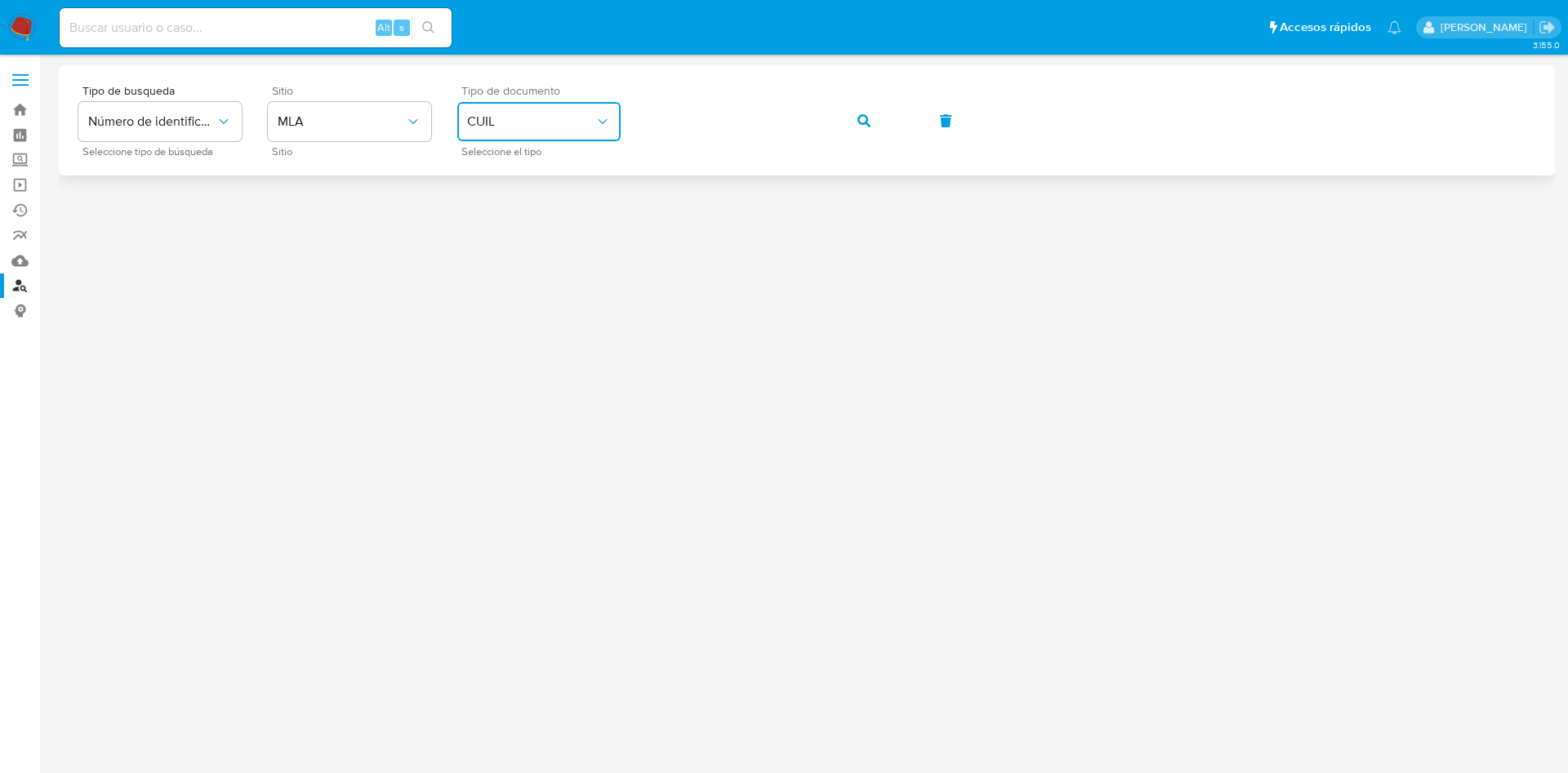
click at [863, 116] on icon "button" at bounding box center [864, 121] width 13 height 13
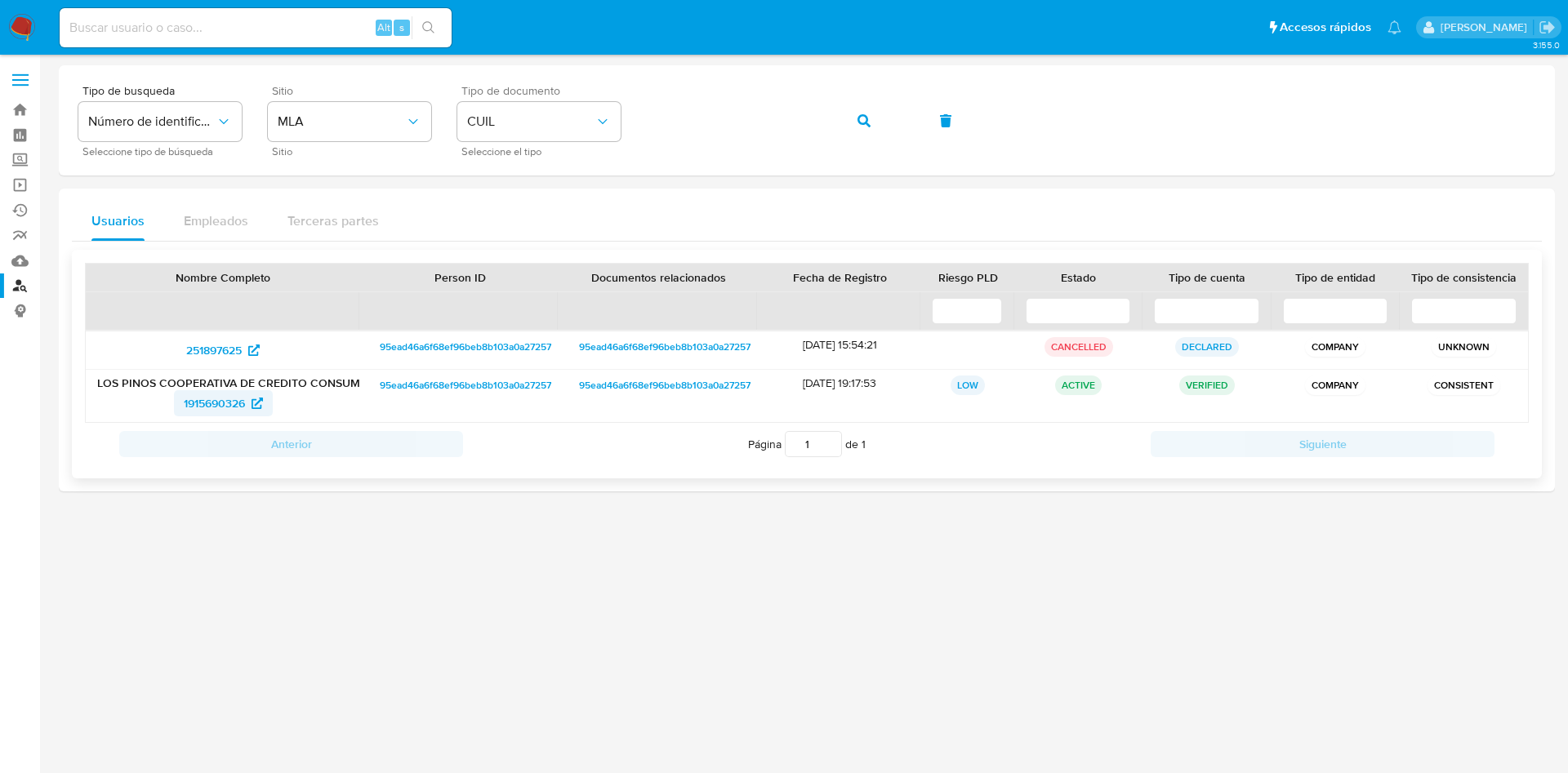
click at [227, 407] on span "1915690326" at bounding box center [215, 402] width 62 height 26
click at [877, 119] on button "button" at bounding box center [864, 120] width 56 height 39
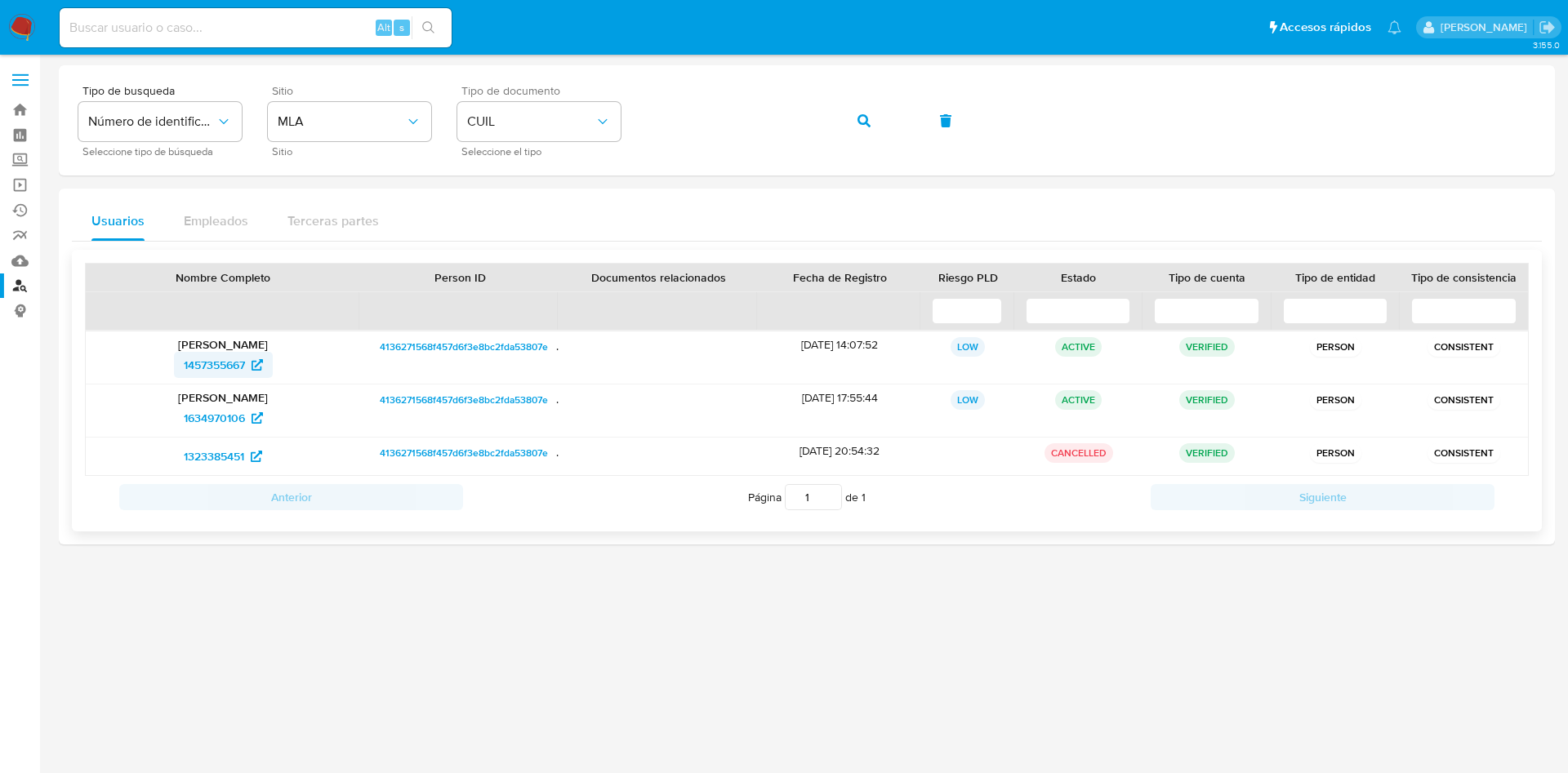
click at [207, 374] on span "1457355667" at bounding box center [215, 364] width 62 height 26
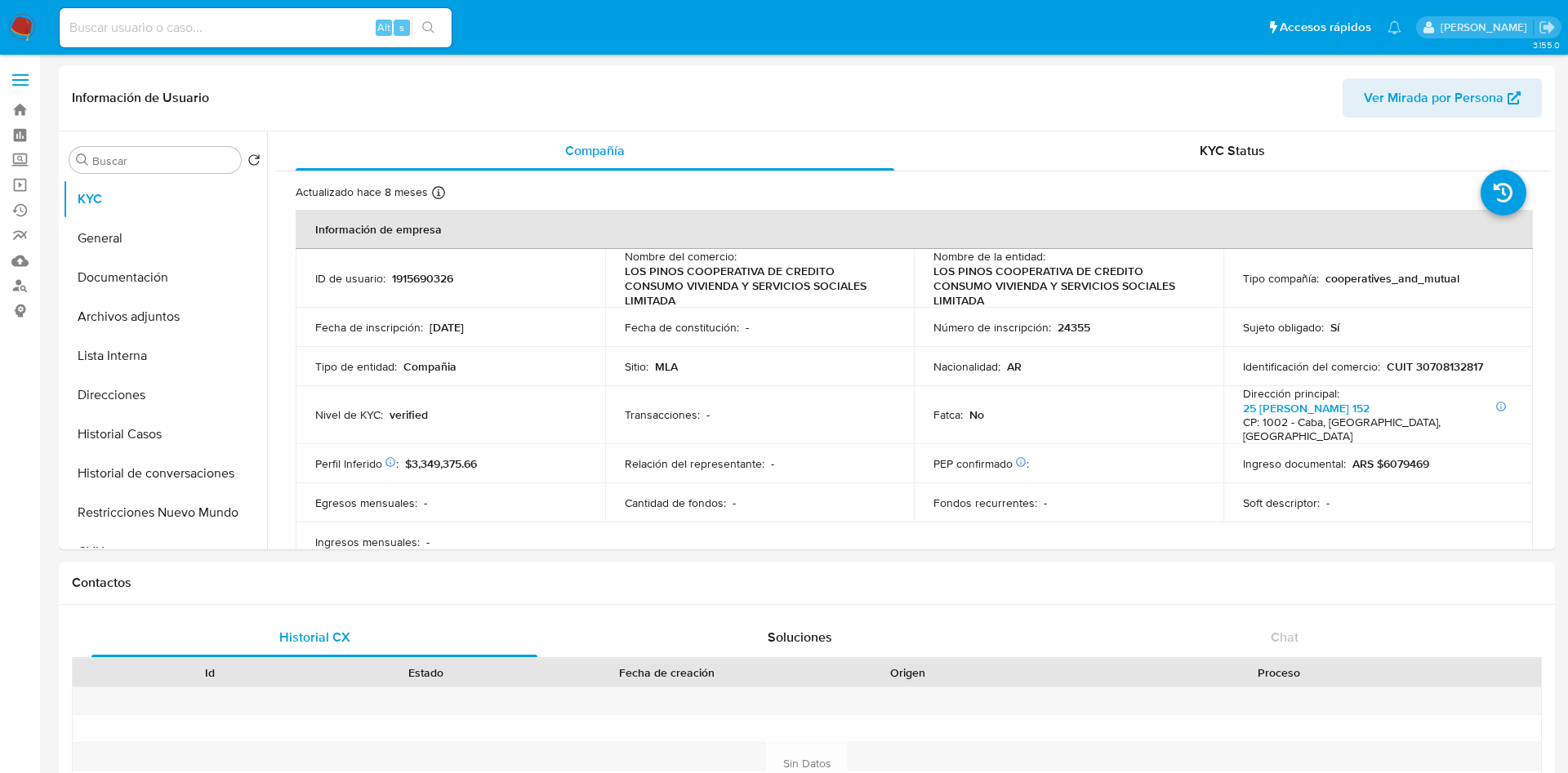
select select "10"
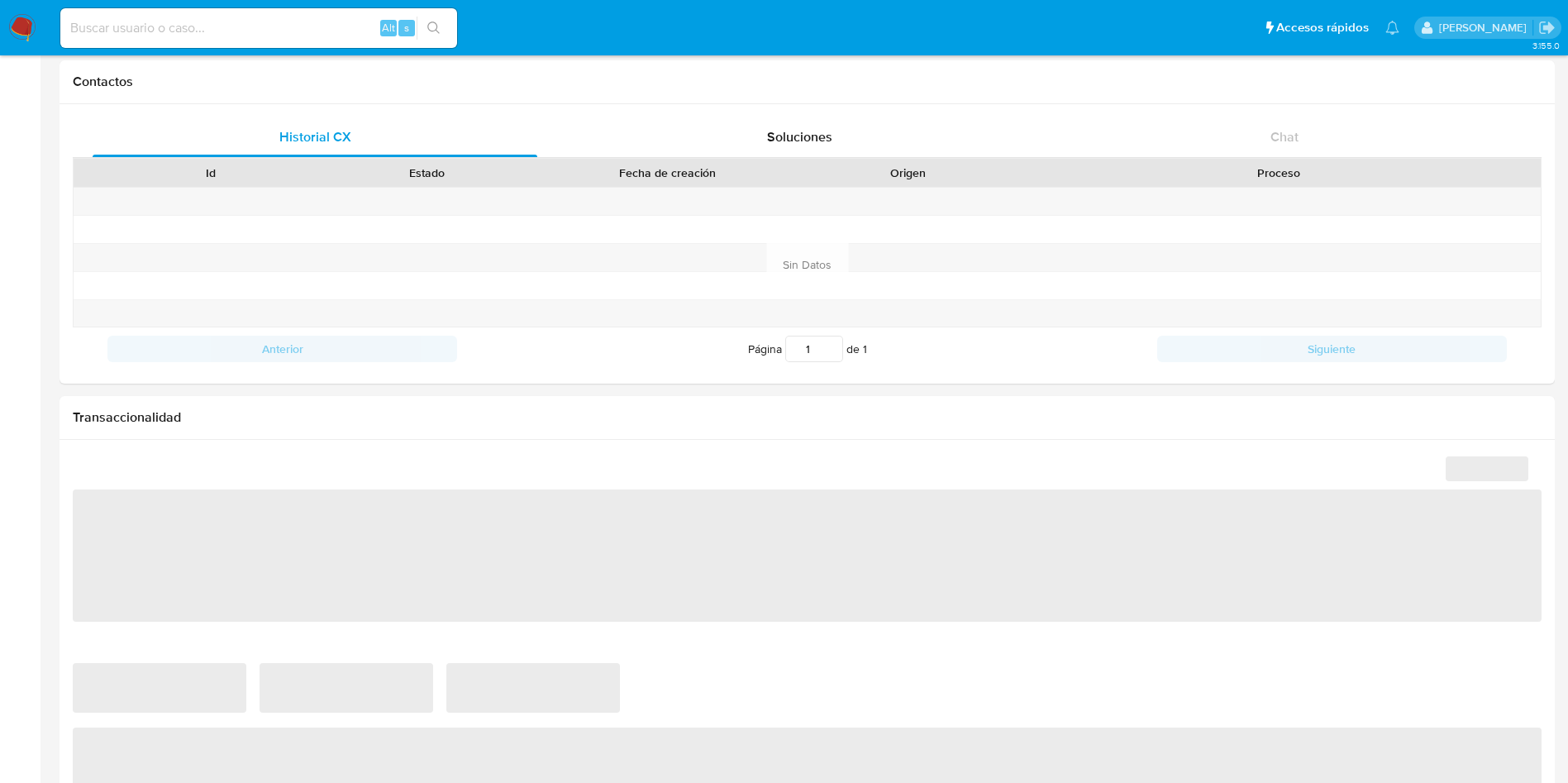
select select "10"
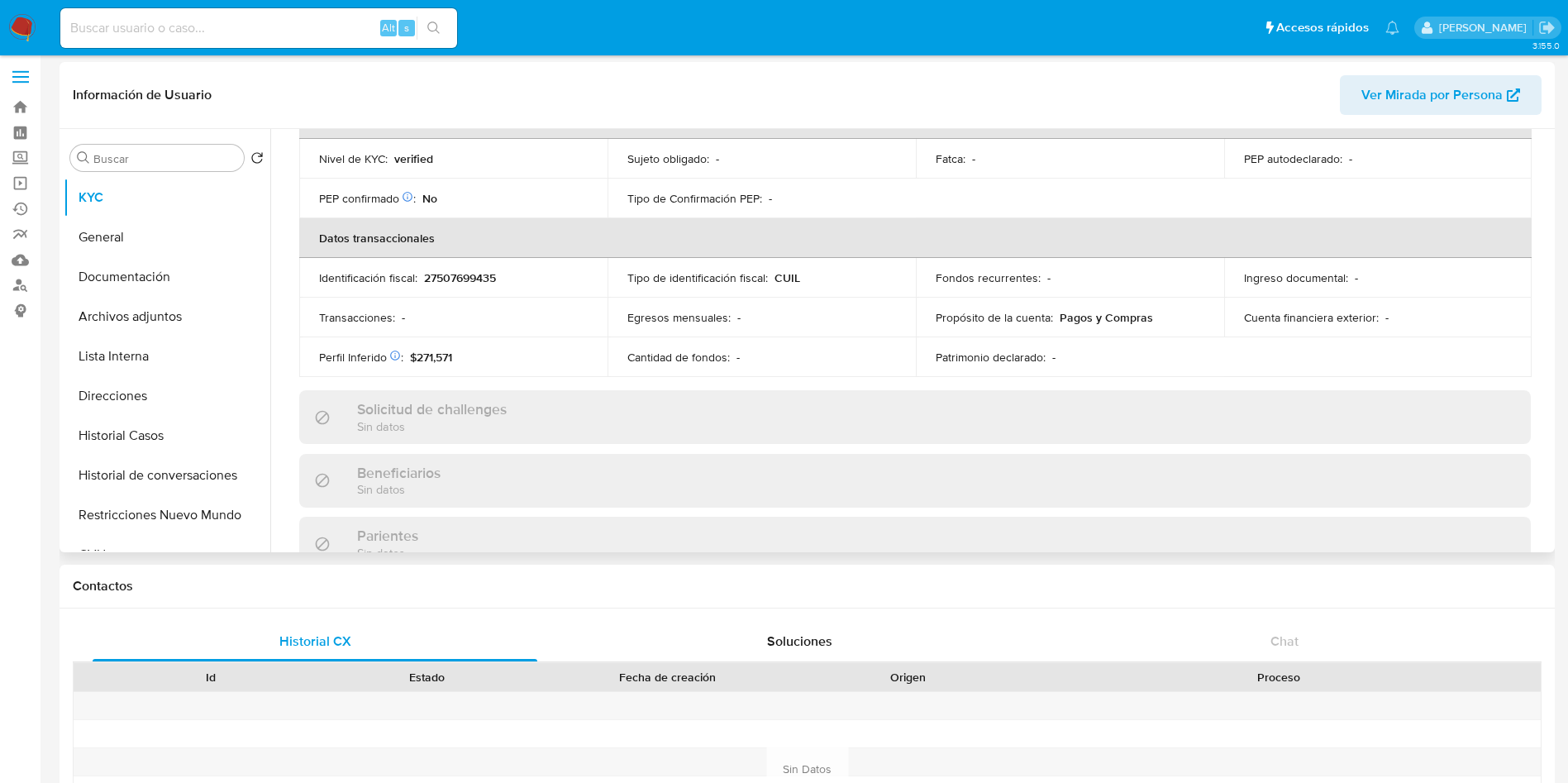
scroll to position [856, 0]
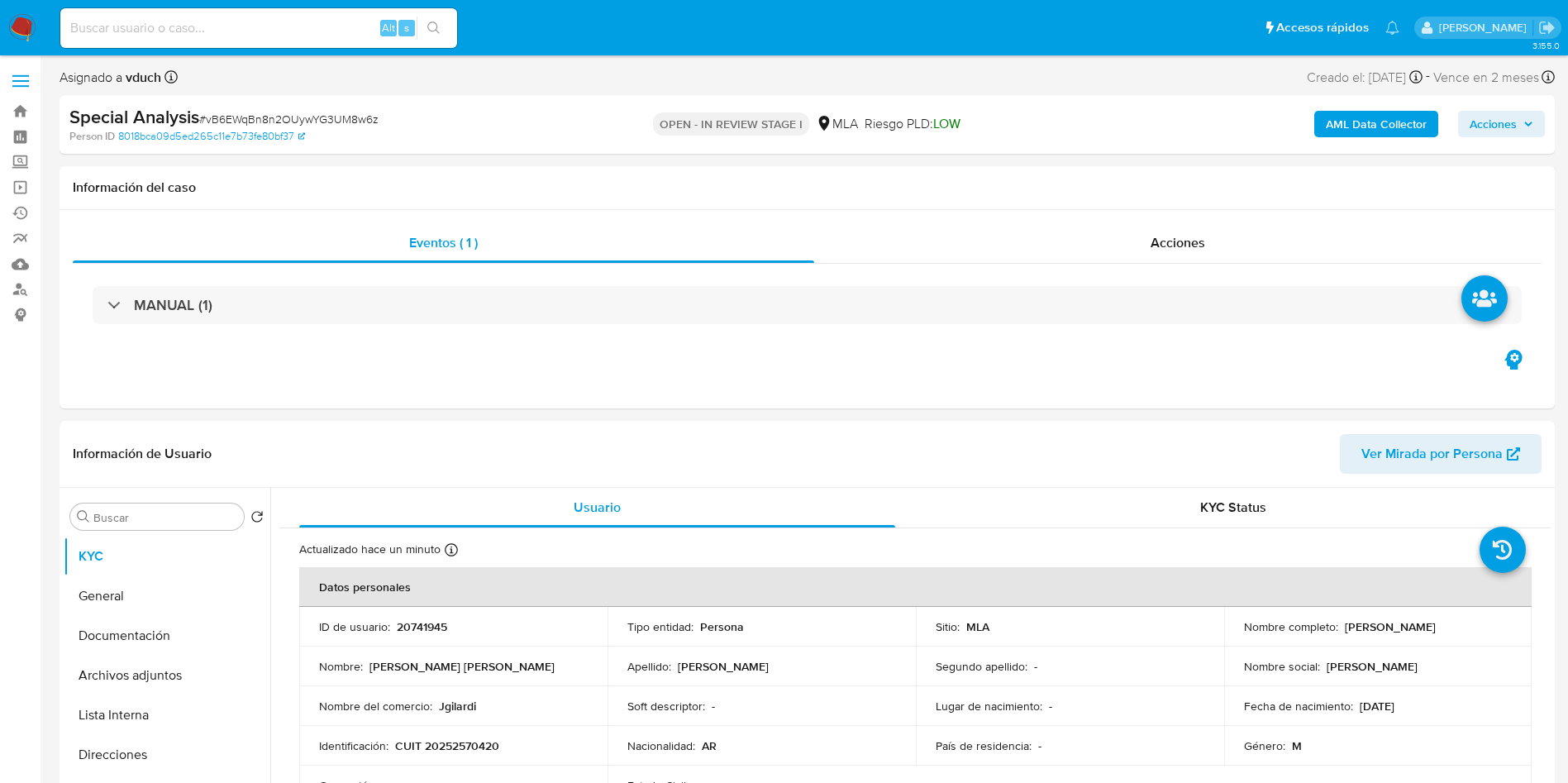
click at [1455, 133] on div "AML Data Collector Acciones" at bounding box center [1301, 125] width 487 height 39
select select "10"
click at [1445, 126] on div "AML Data Collector Acciones" at bounding box center [1301, 125] width 487 height 39
click at [1479, 117] on span "Acciones" at bounding box center [1493, 124] width 47 height 26
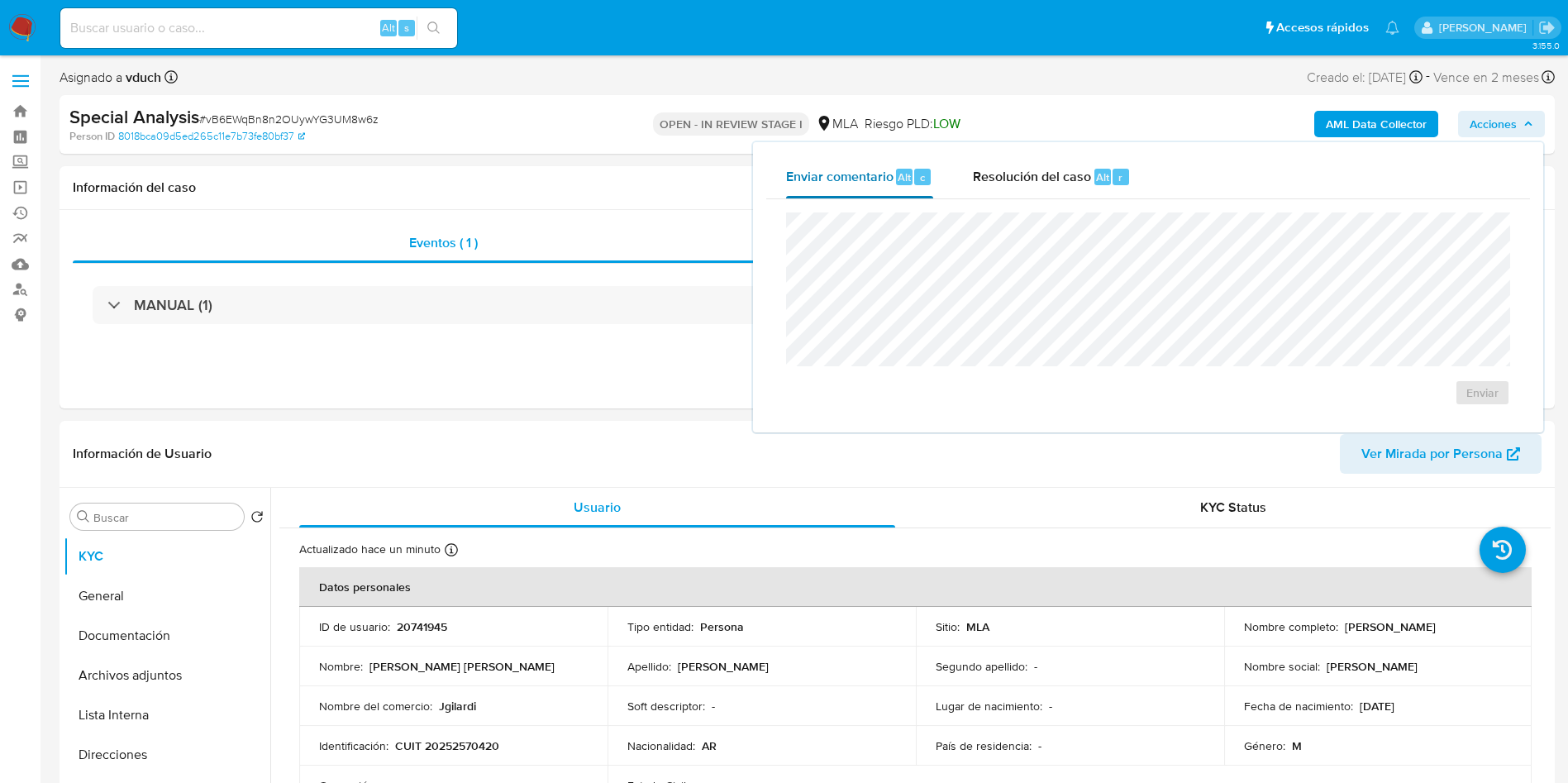
click at [940, 180] on button "Enviar comentario Alt c" at bounding box center [860, 176] width 187 height 43
click at [1063, 201] on div "Enviar" at bounding box center [1148, 309] width 764 height 220
click at [1061, 195] on div "Resolución del caso Alt r" at bounding box center [1052, 176] width 158 height 43
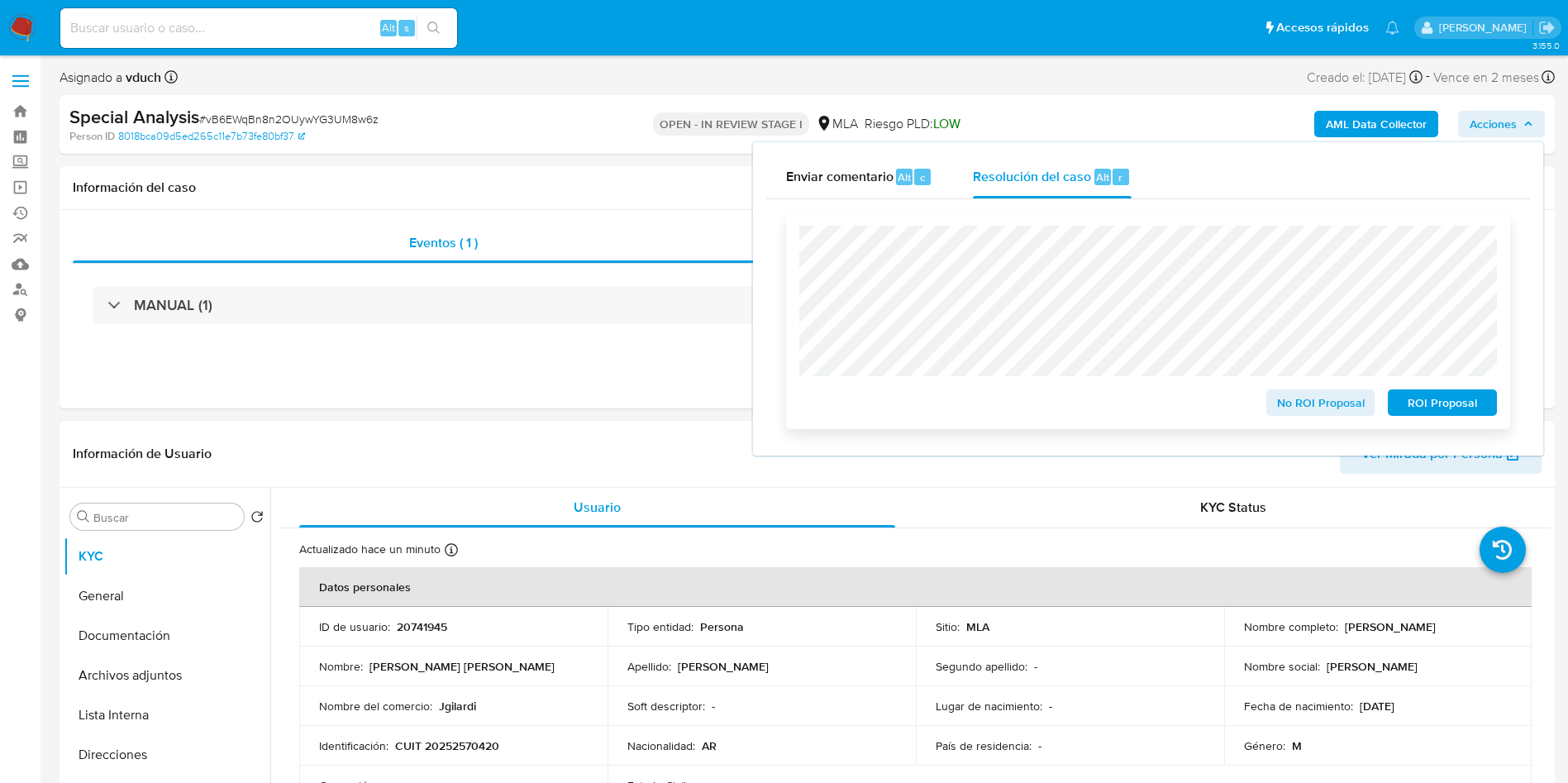
click at [1466, 427] on div "No ROI Proposal ROI Proposal" at bounding box center [1147, 321] width 724 height 216
click at [1466, 414] on span "ROI Proposal" at bounding box center [1442, 403] width 86 height 23
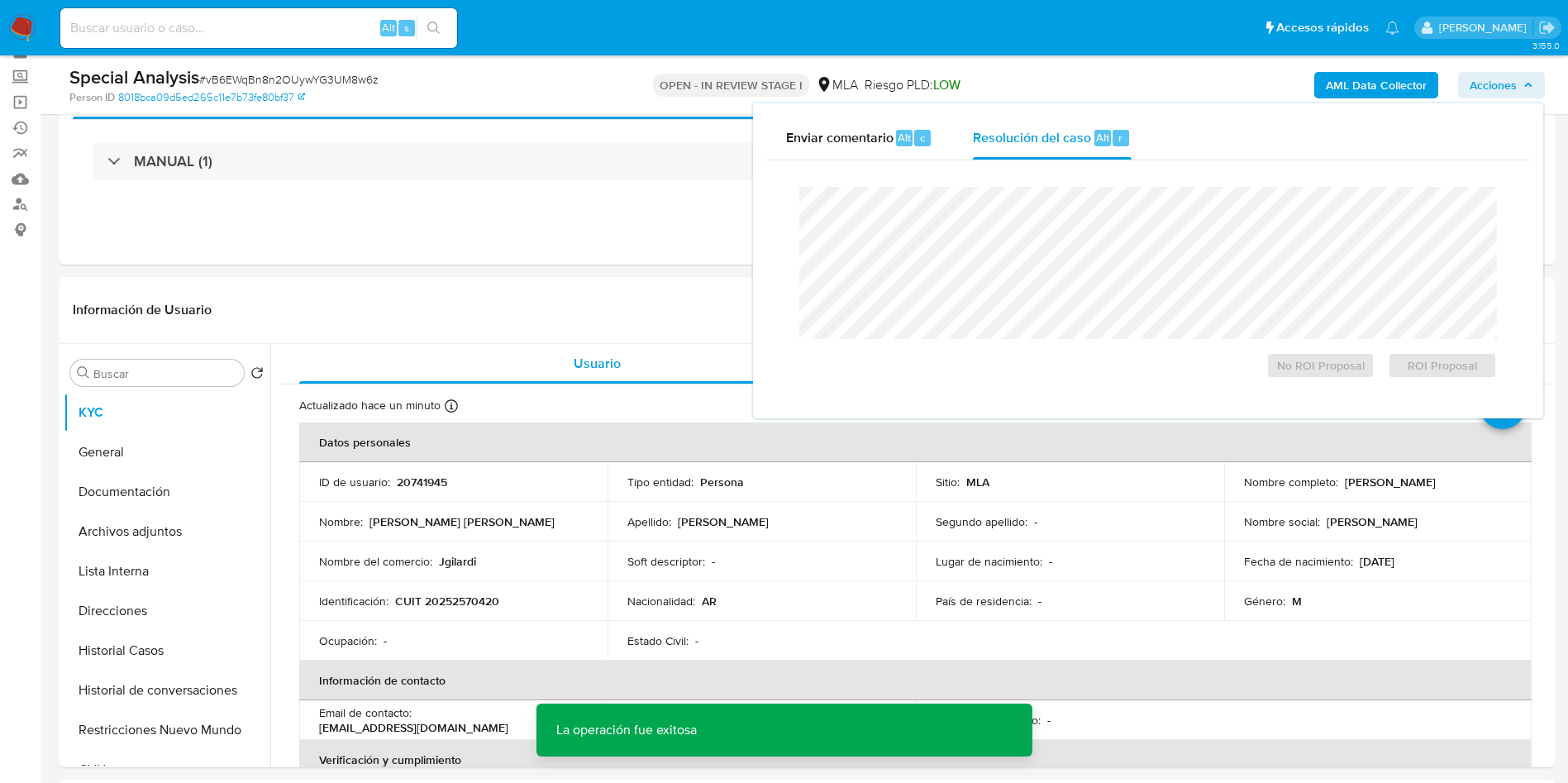
scroll to position [124, 0]
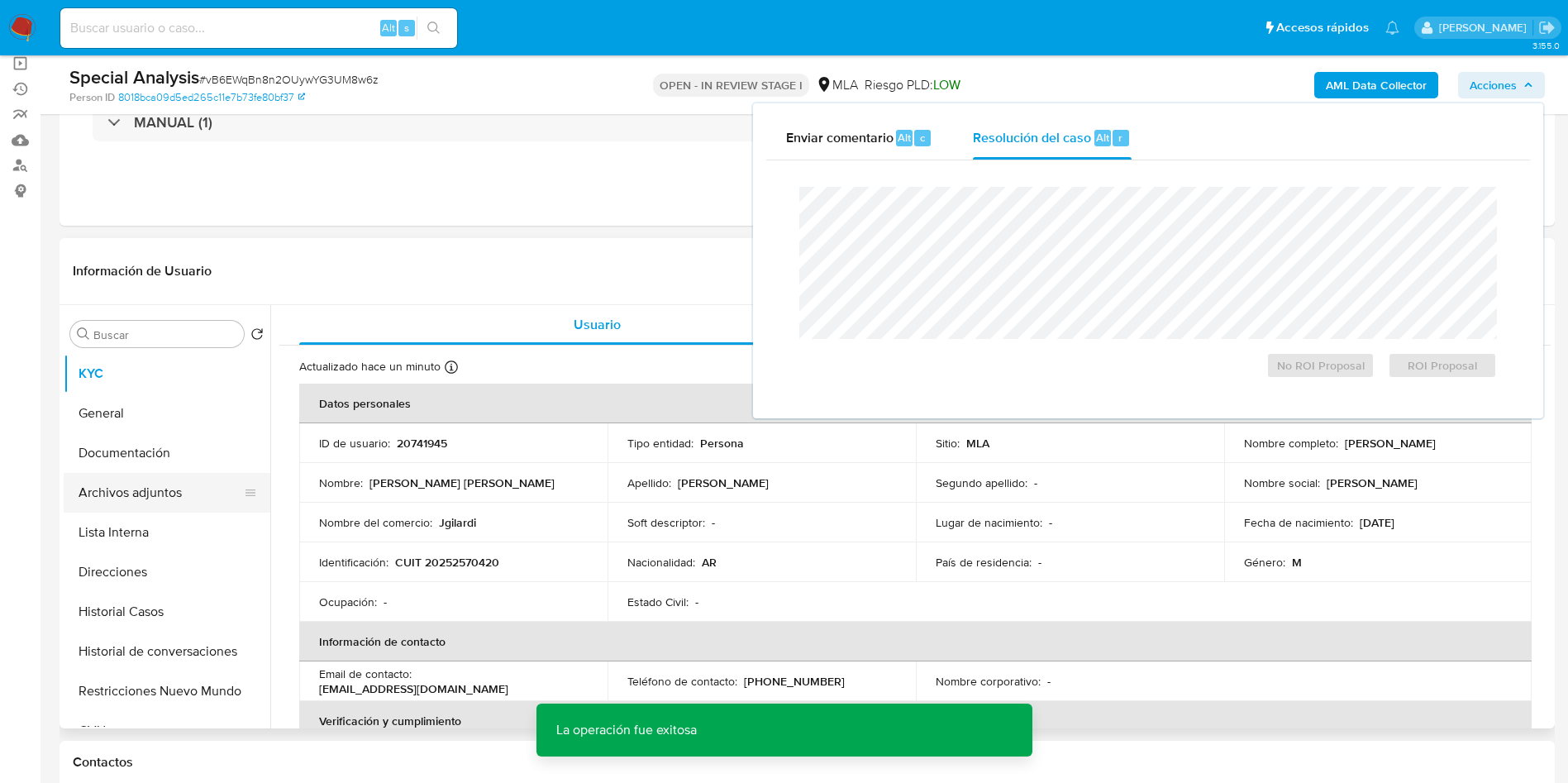
click at [121, 510] on button "Archivos adjuntos" at bounding box center [160, 492] width 193 height 40
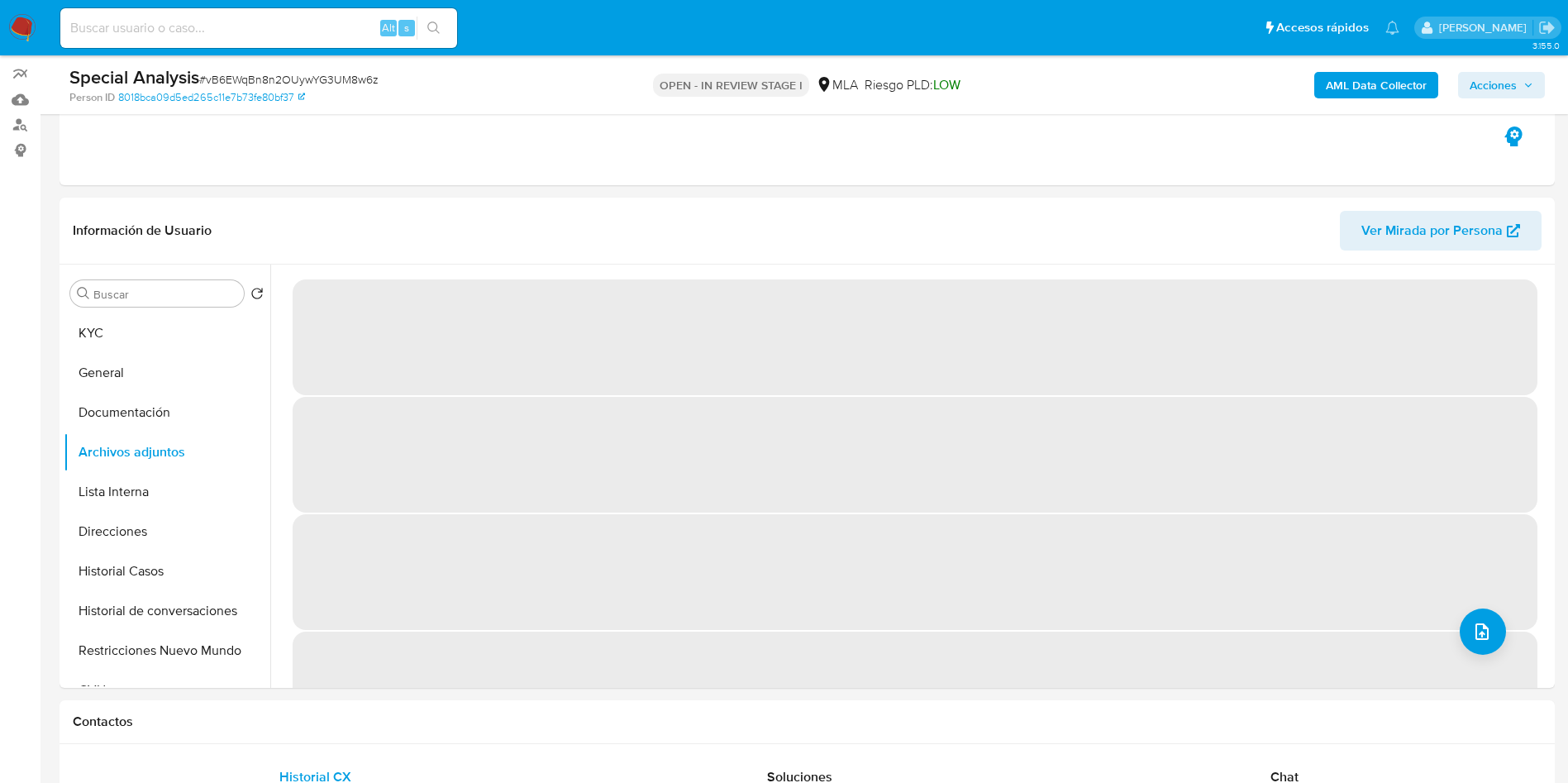
scroll to position [248, 0]
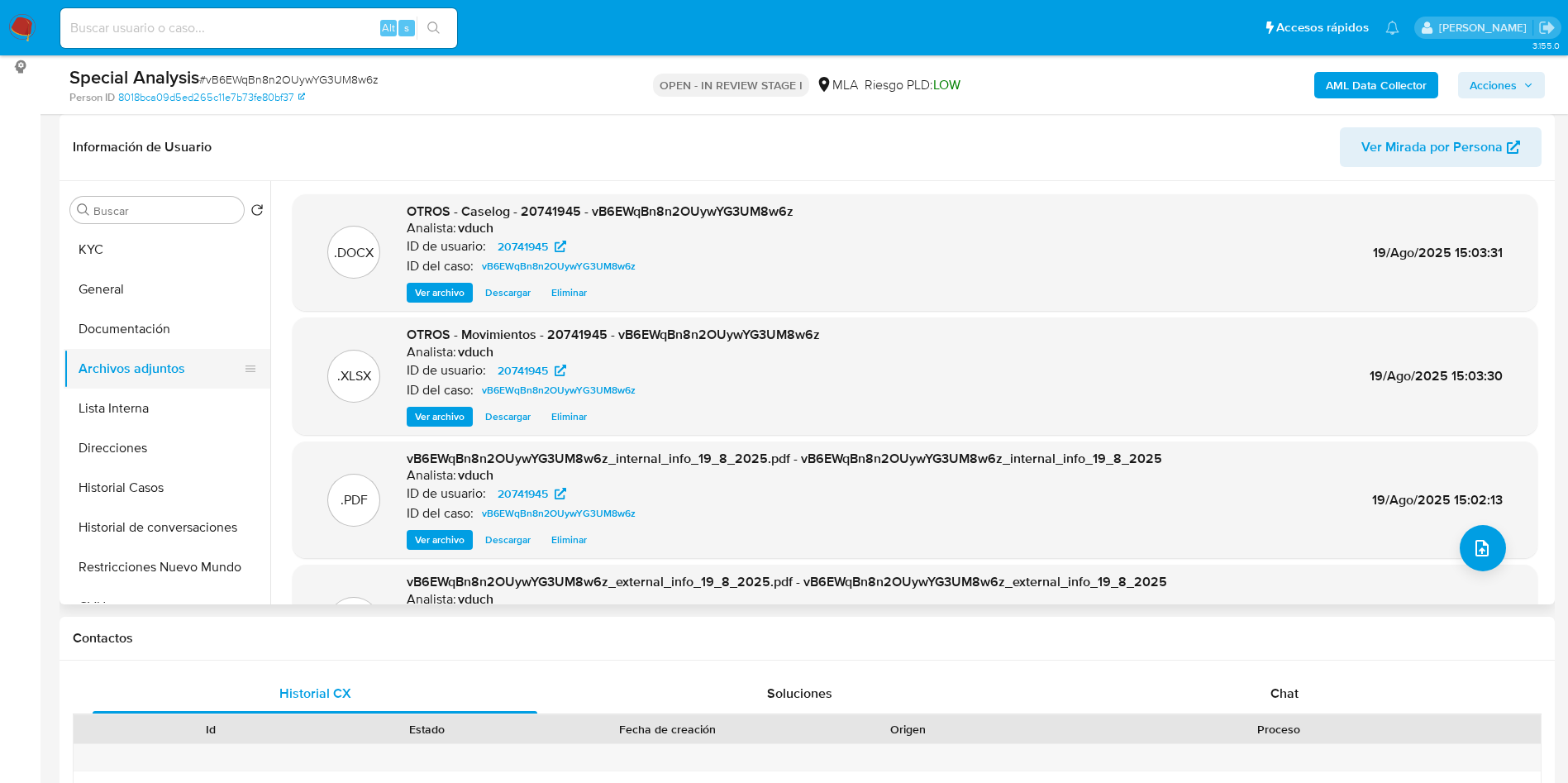
click at [140, 356] on button "Archivos adjuntos" at bounding box center [160, 369] width 193 height 40
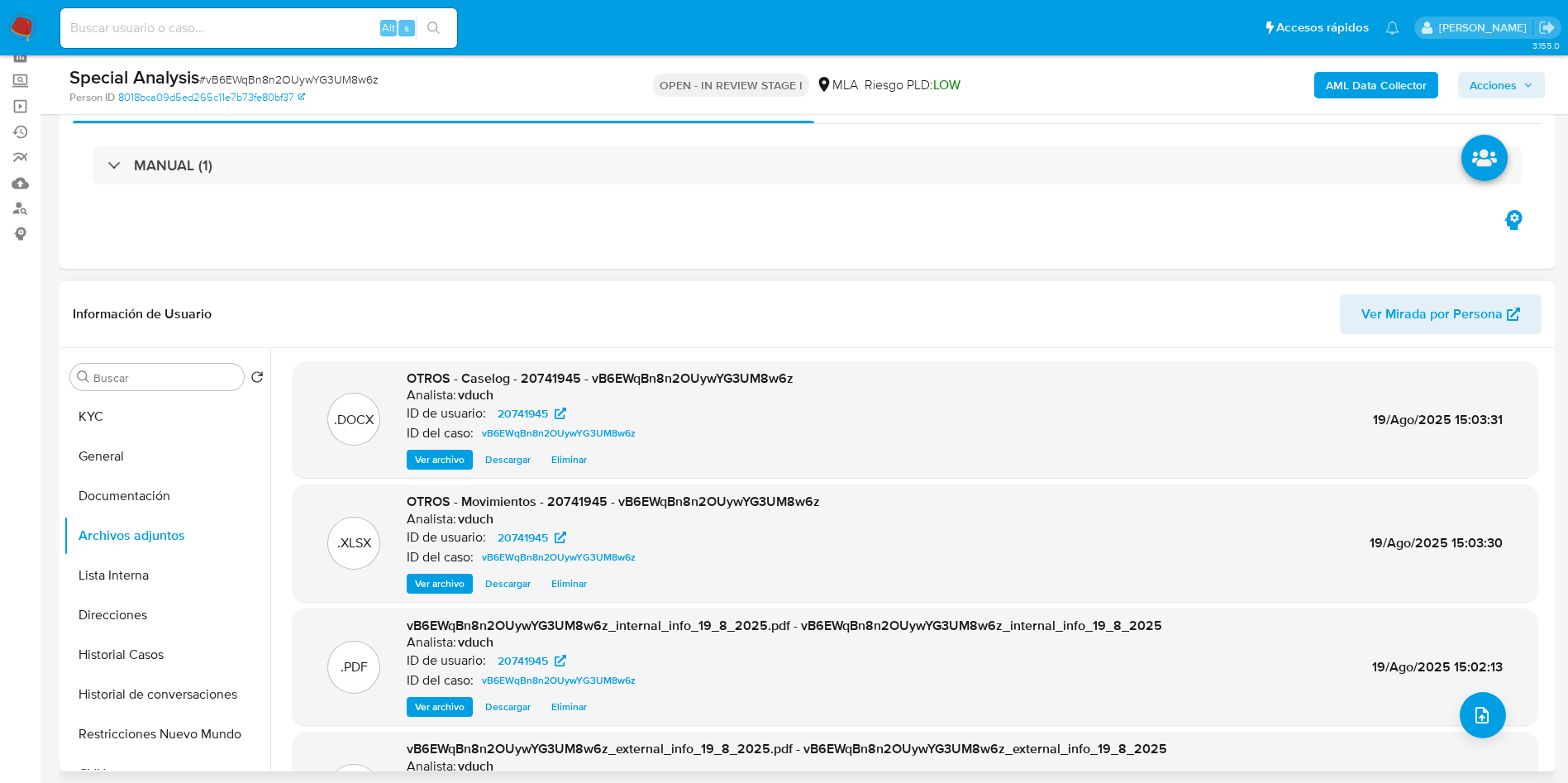
scroll to position [0, 0]
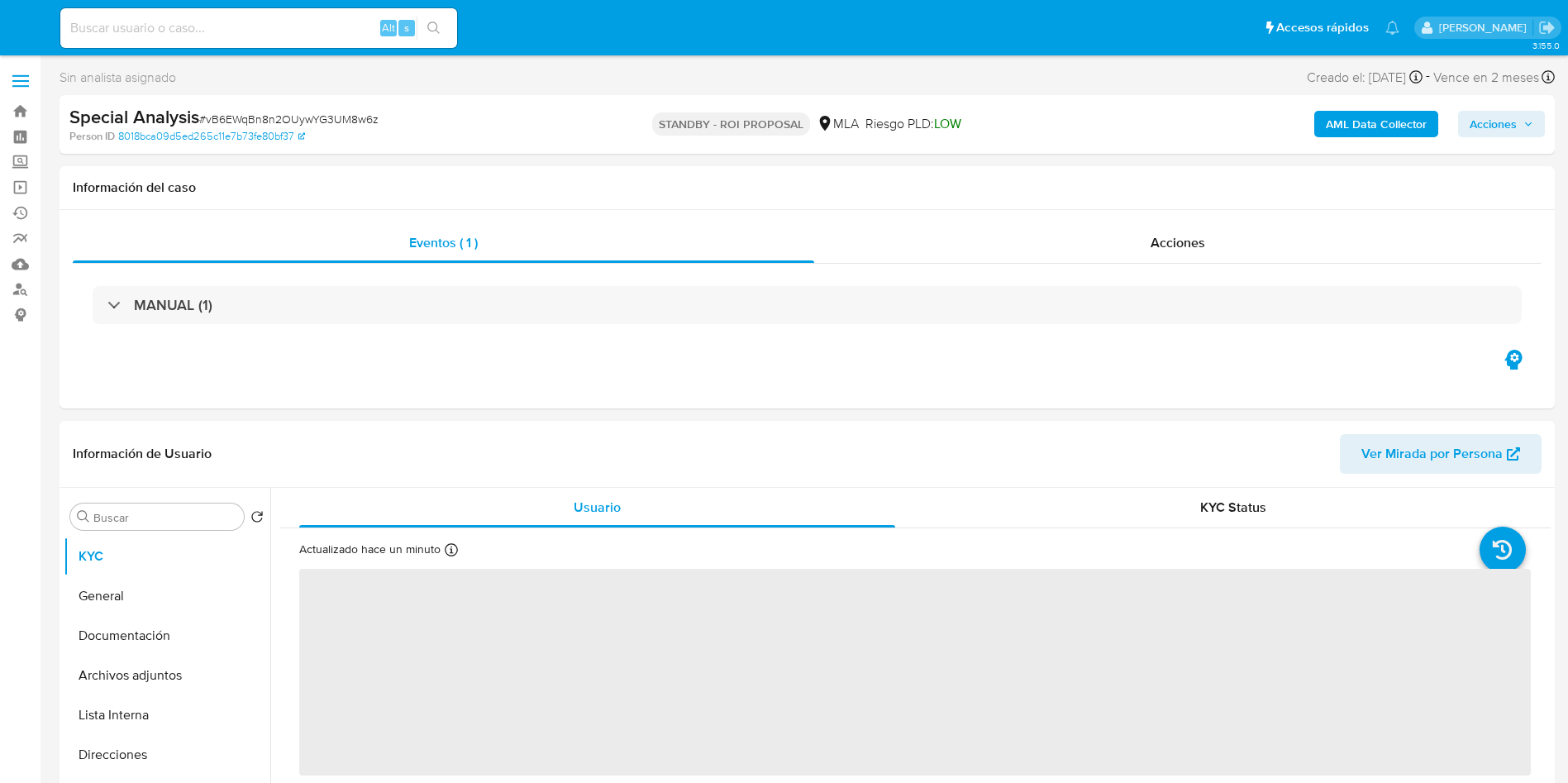
select select "10"
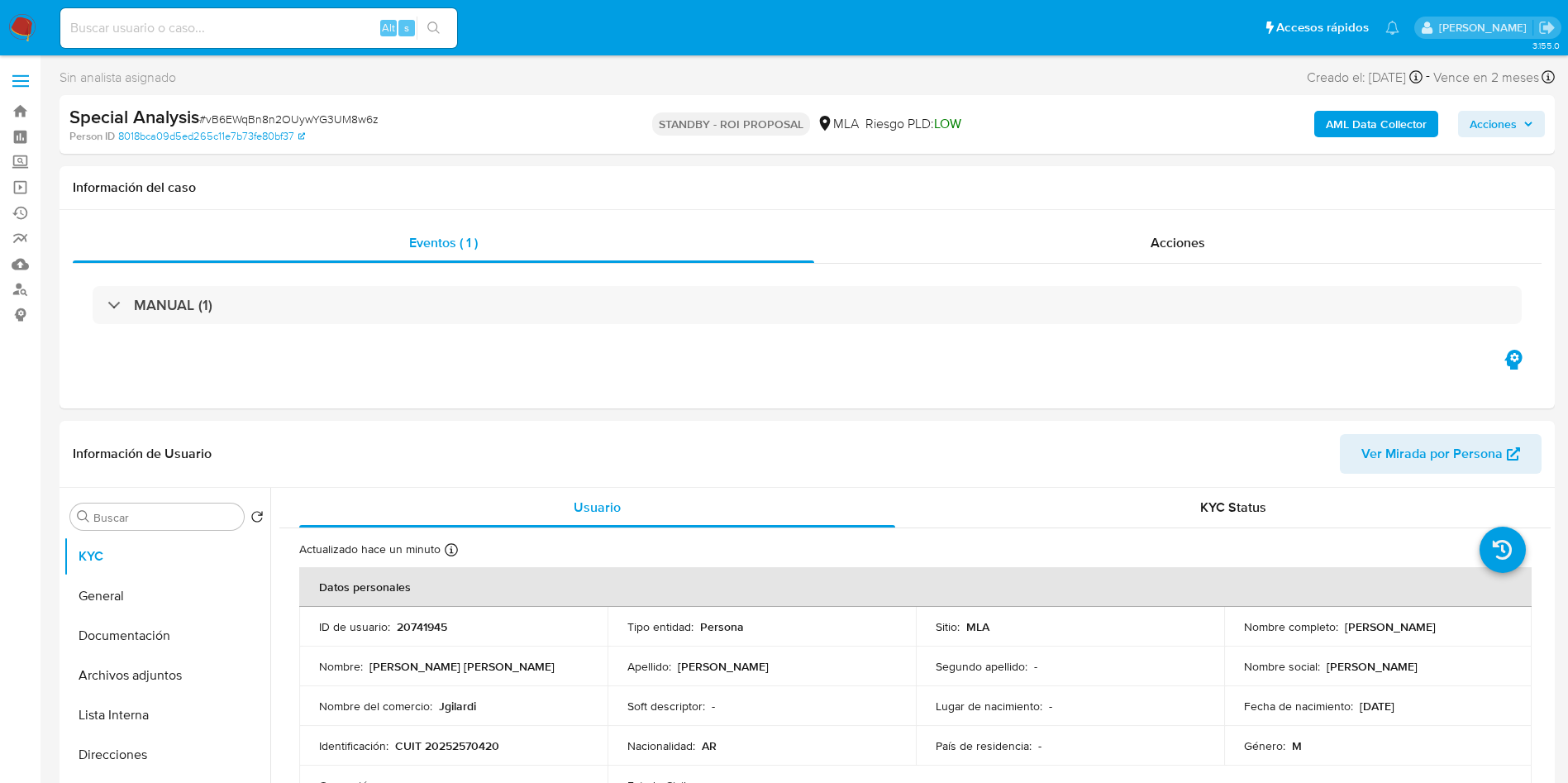
click at [704, 113] on p "STANDBY - ROI PROPOSAL" at bounding box center [731, 124] width 158 height 23
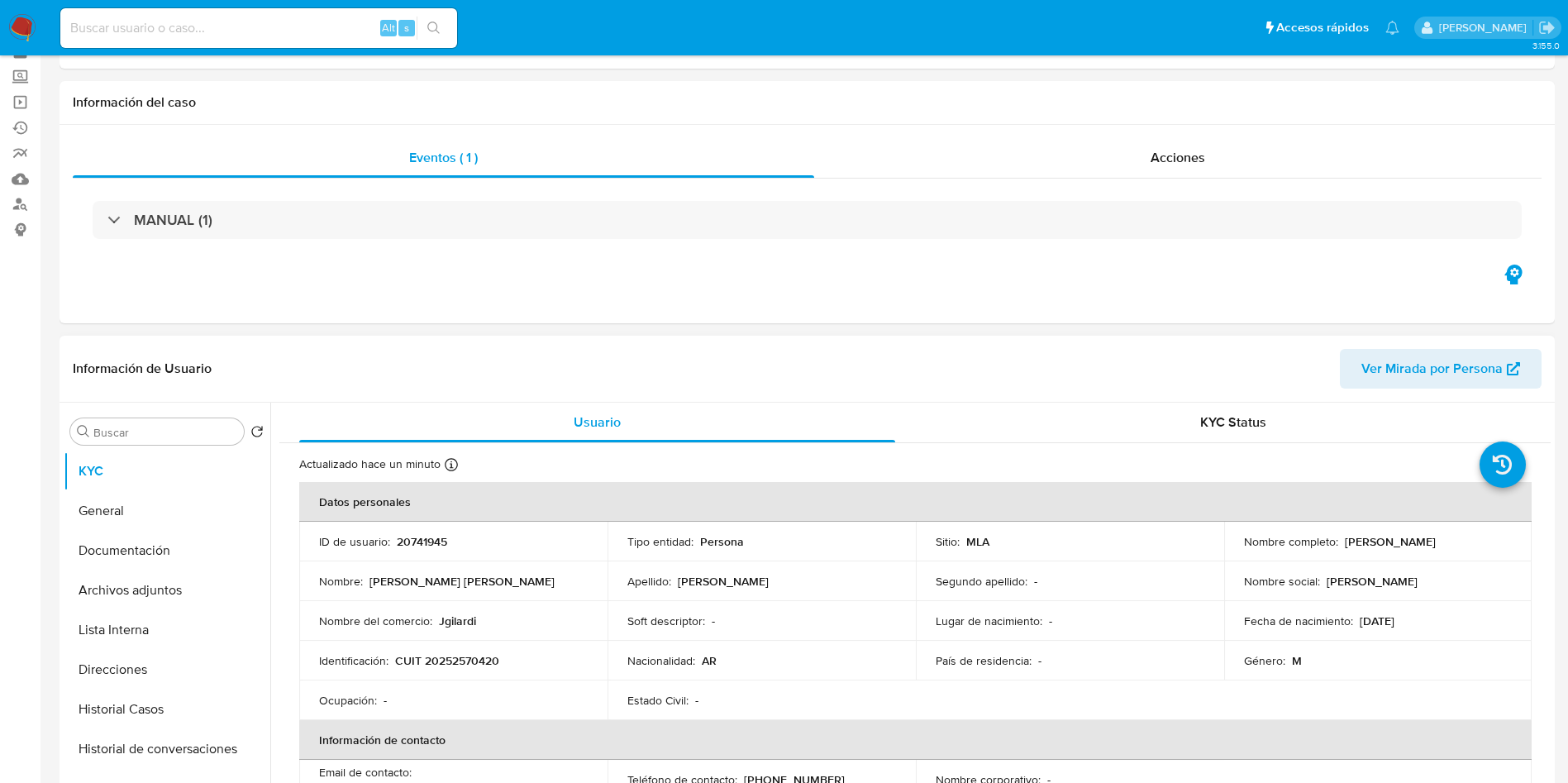
scroll to position [124, 0]
